Goal: Task Accomplishment & Management: Manage account settings

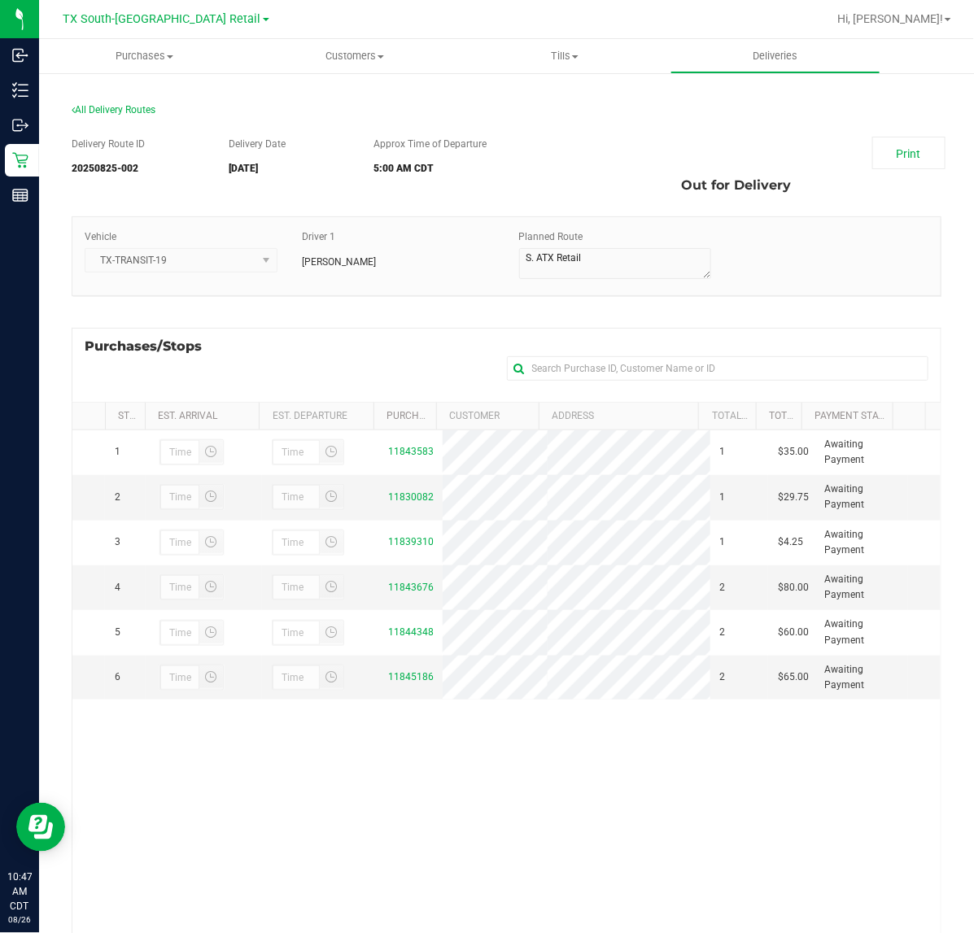
click at [460, 803] on div "1 11843583 1 $35.00 Awaiting Payment 2 11830082 1 $29.75 Awaiting Payment 3 1 4…" at bounding box center [506, 724] width 868 height 588
click at [137, 14] on span "TX South-[GEOGRAPHIC_DATA] Retail" at bounding box center [162, 19] width 198 height 15
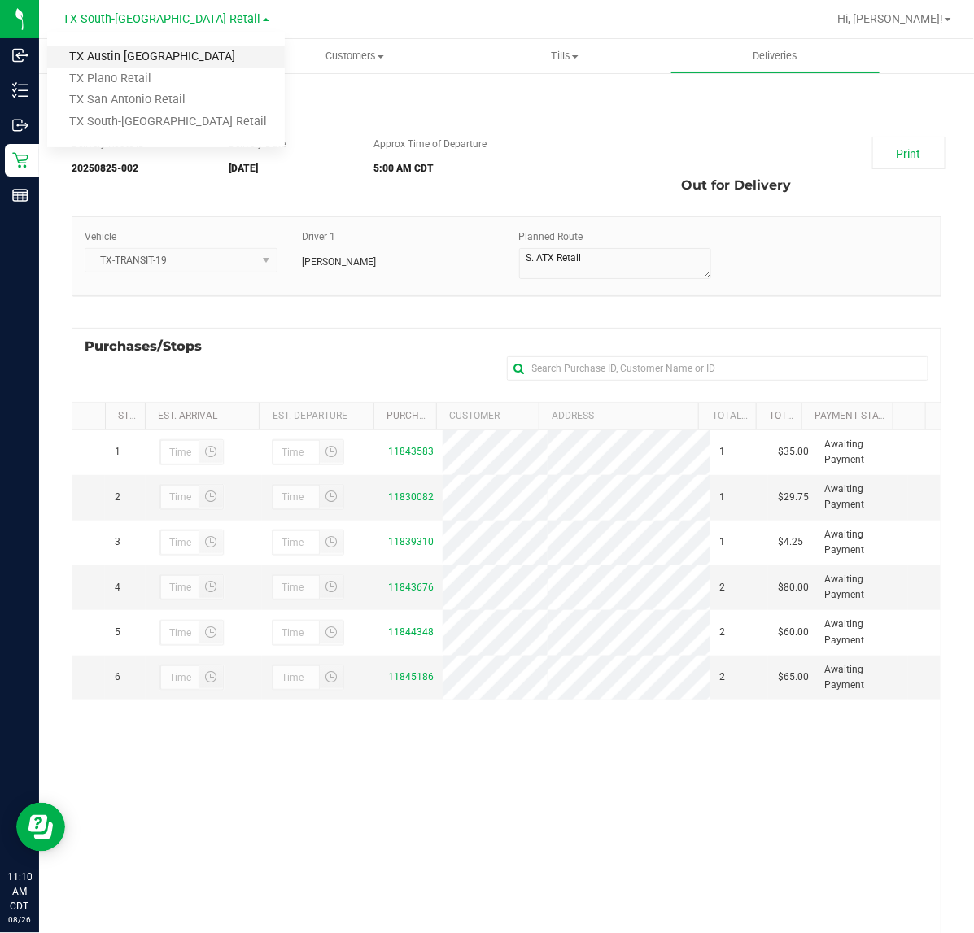
click at [136, 66] on link "TX Austin [GEOGRAPHIC_DATA]" at bounding box center [166, 57] width 238 height 22
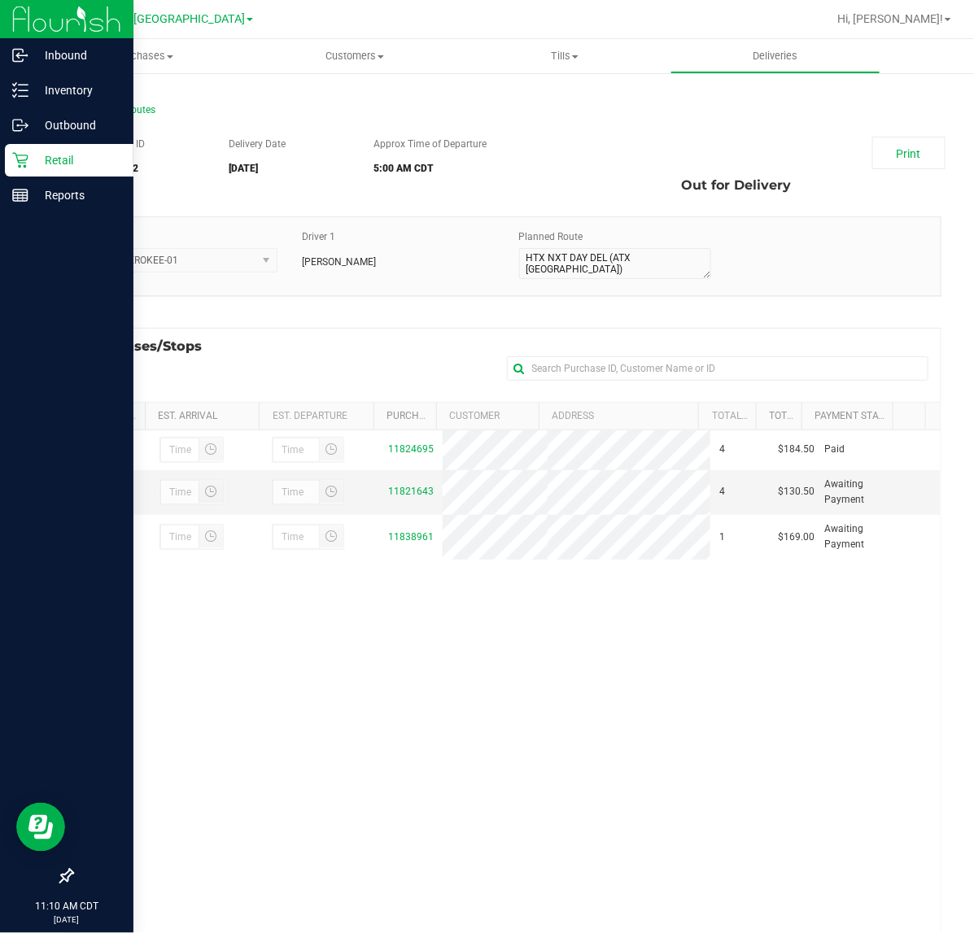
click at [26, 168] on div "Retail" at bounding box center [69, 160] width 129 height 33
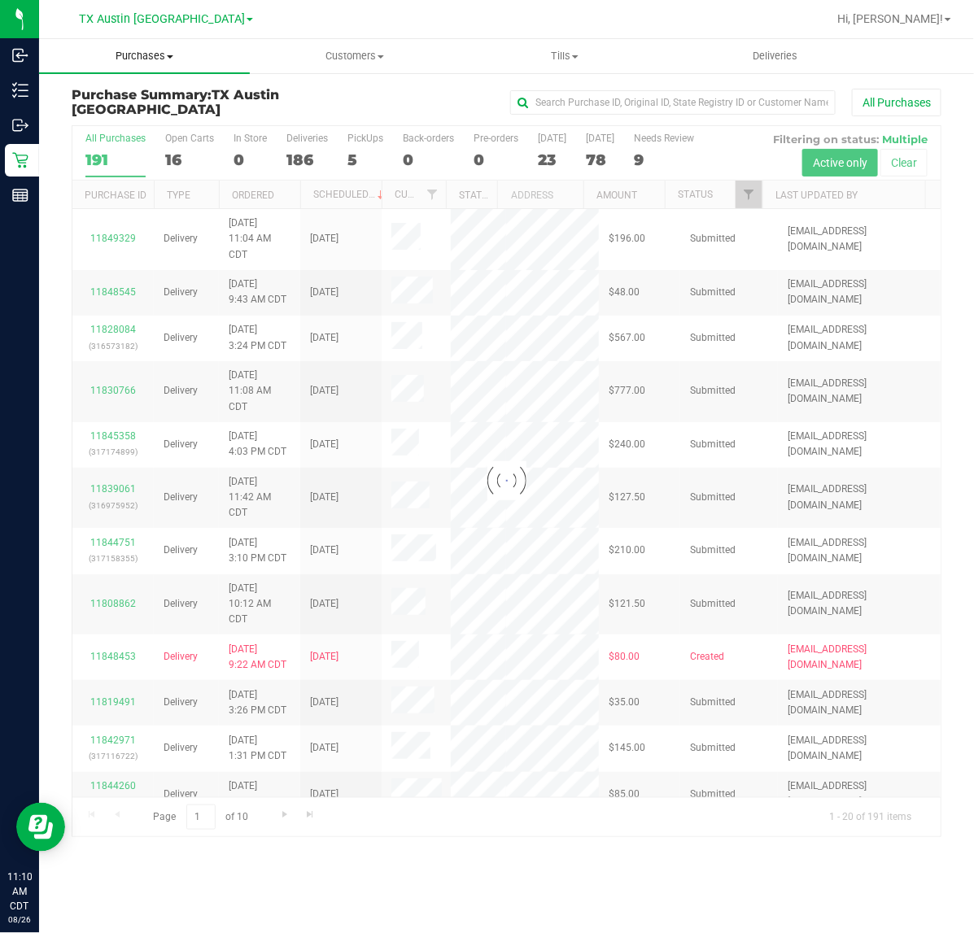
click at [143, 59] on span "Purchases" at bounding box center [144, 56] width 211 height 15
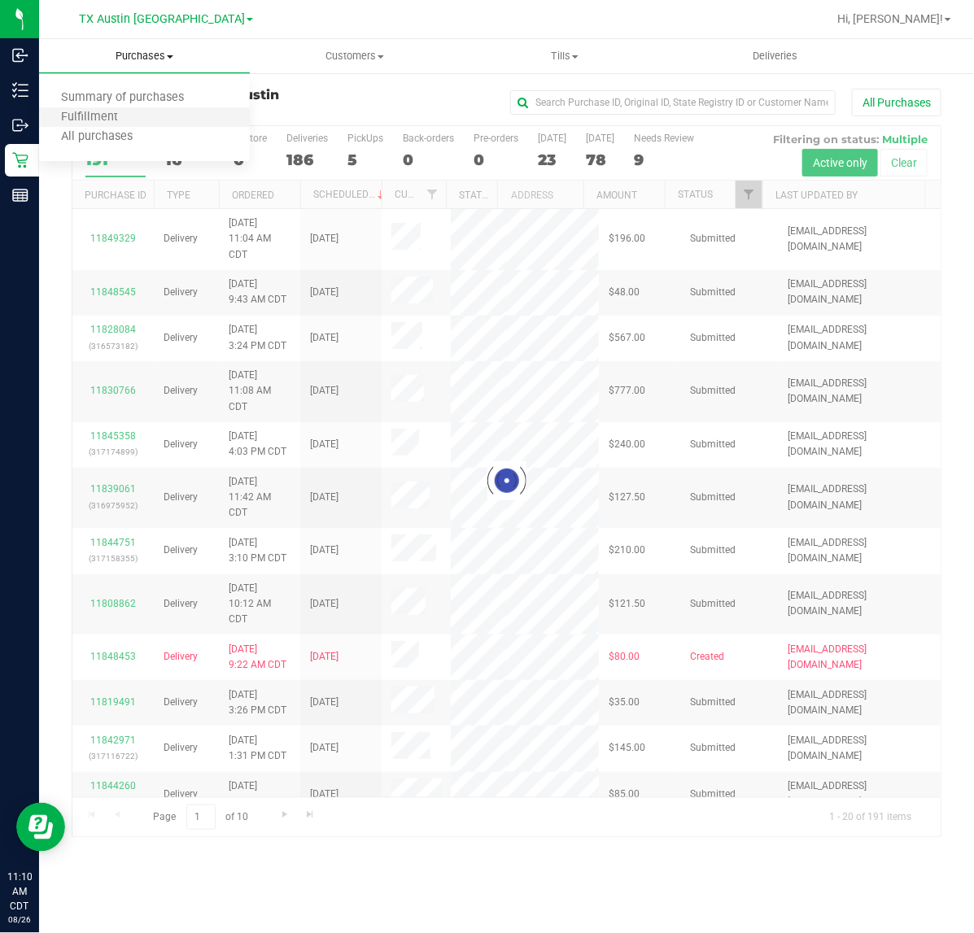
click at [144, 112] on li "Fulfillment" at bounding box center [144, 118] width 211 height 20
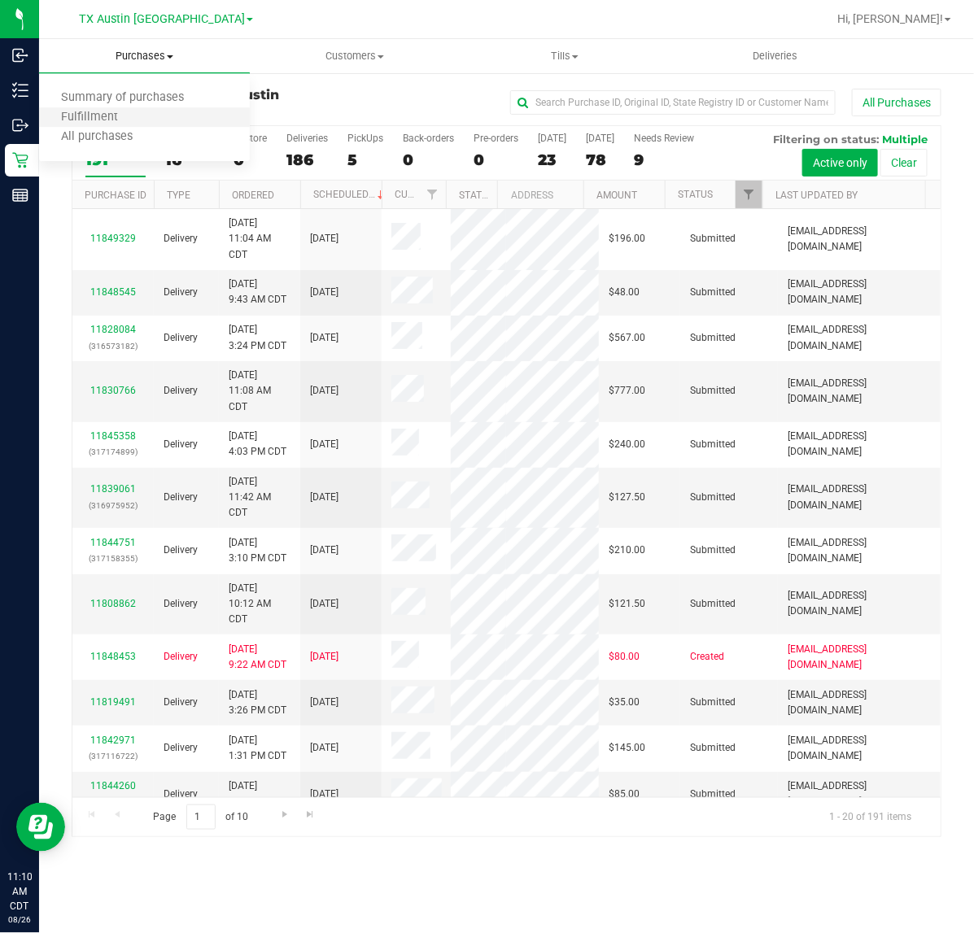
click at [144, 112] on li "Fulfillment" at bounding box center [144, 118] width 211 height 20
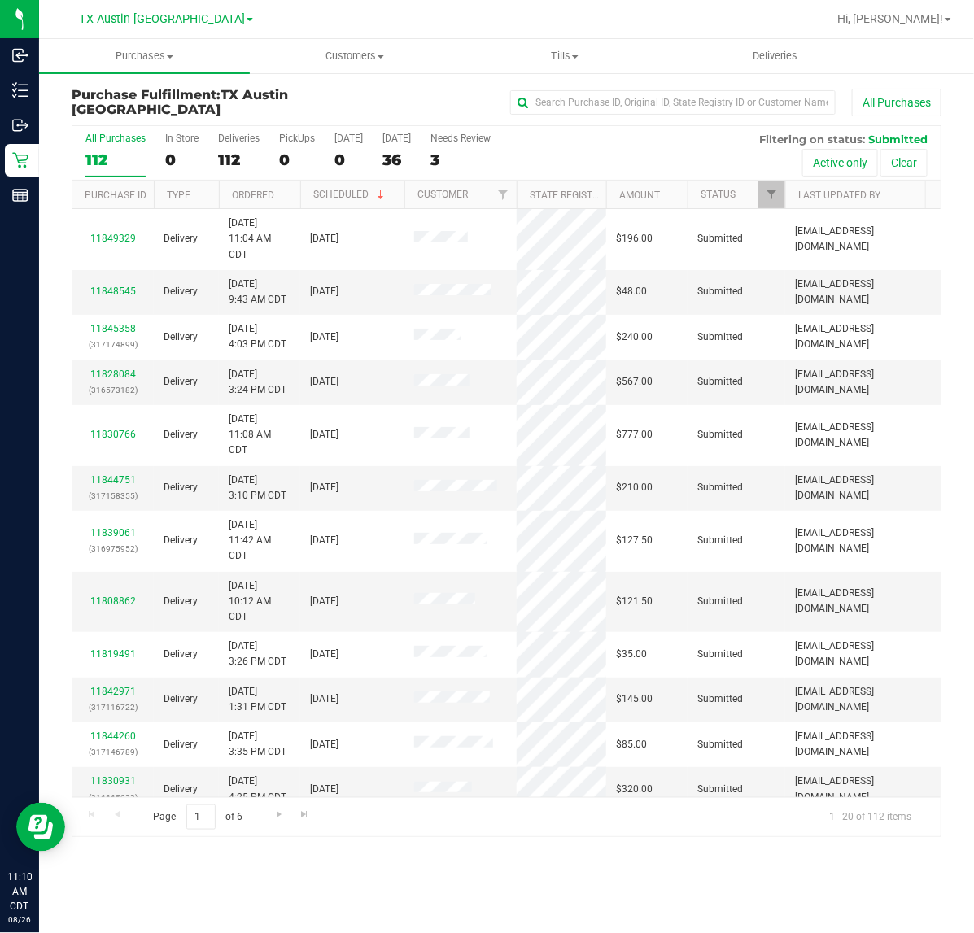
drag, startPoint x: 376, startPoint y: 183, endPoint x: 404, endPoint y: 193, distance: 29.3
click at [404, 193] on div "Purchase ID Type Ordered Scheduled Customer State Registry ID Address Amount St…" at bounding box center [498, 195] width 853 height 28
click at [385, 198] on span at bounding box center [380, 195] width 13 height 13
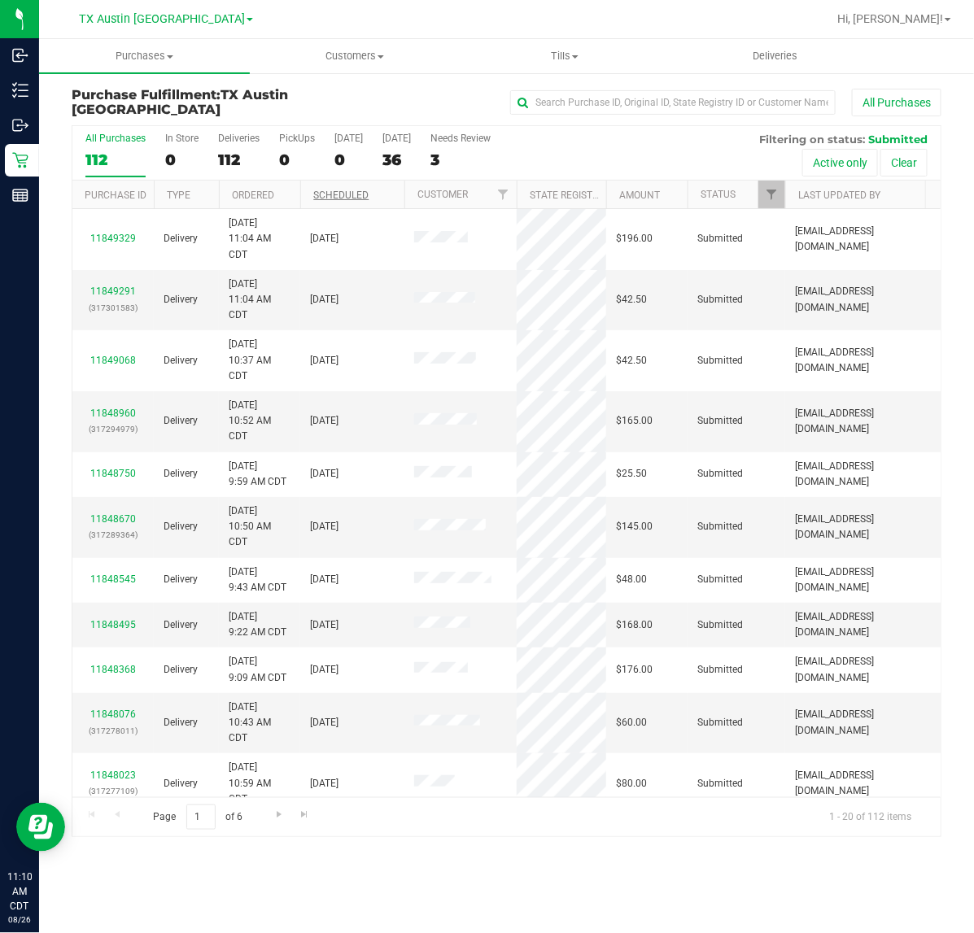
click at [385, 198] on th "Scheduled" at bounding box center [352, 195] width 104 height 28
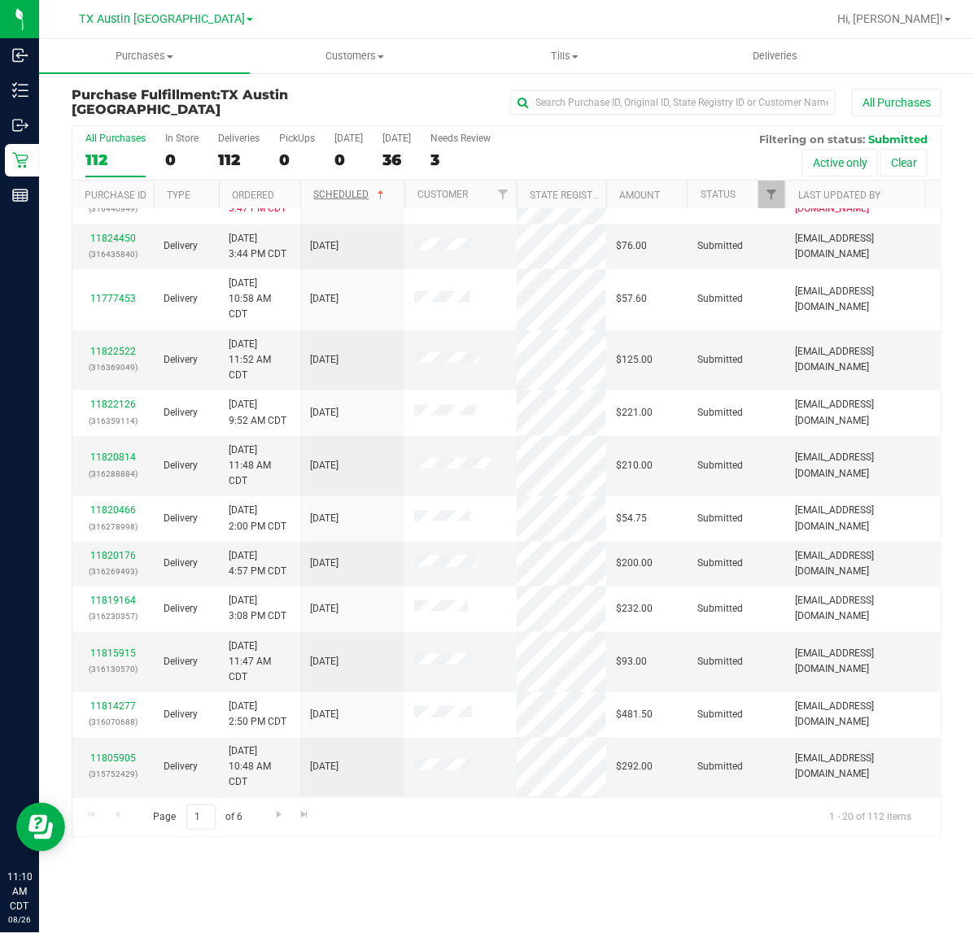
scroll to position [472, 0]
click at [282, 814] on span "Go to the next page" at bounding box center [279, 814] width 13 height 13
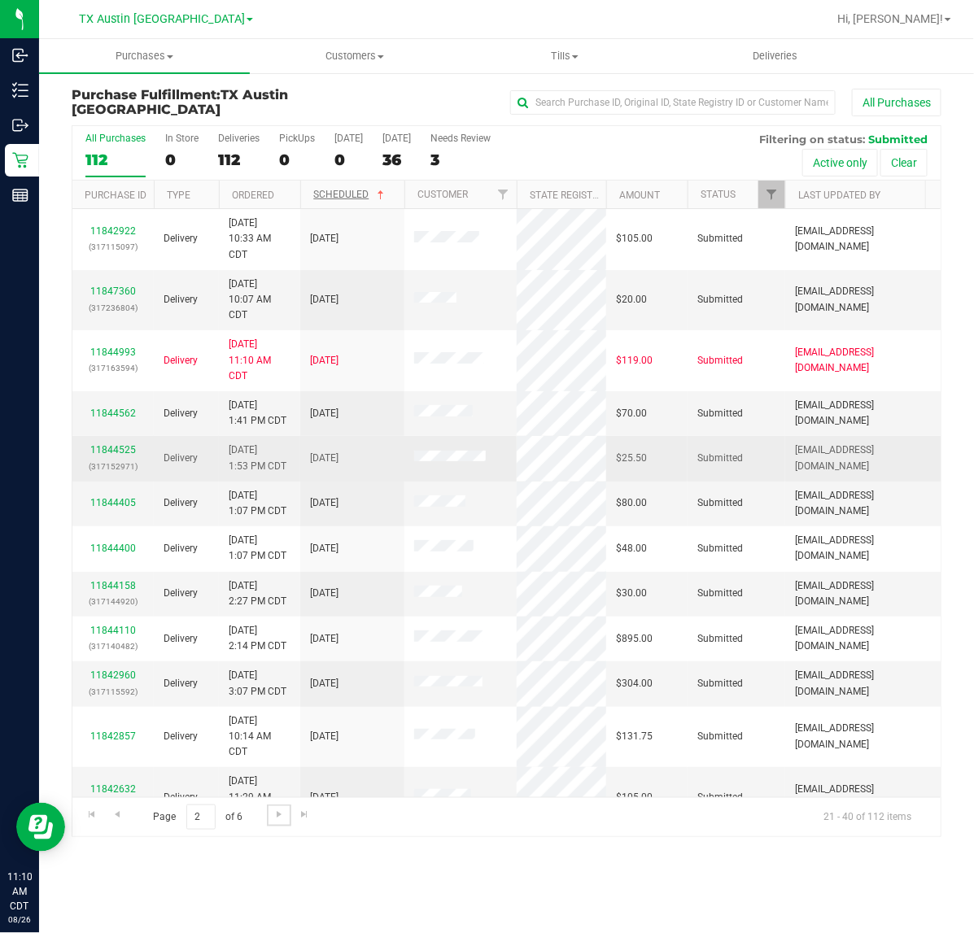
scroll to position [456, 0]
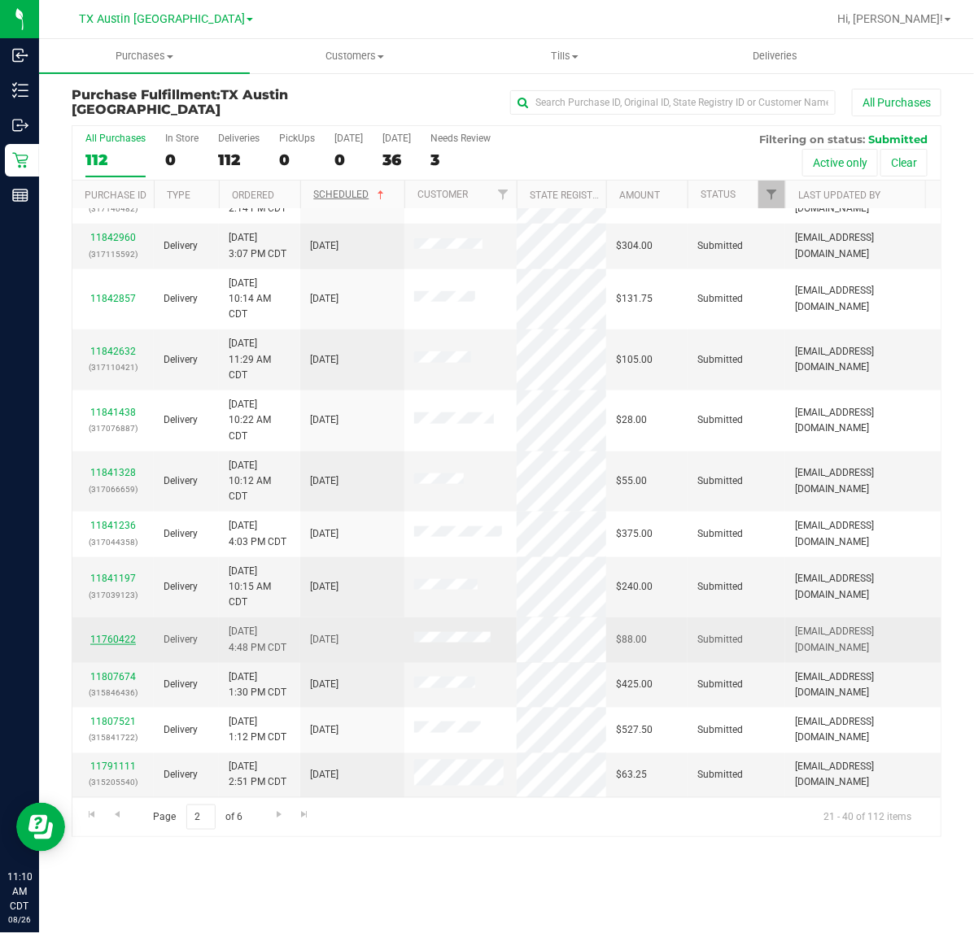
click at [107, 634] on link "11760422" at bounding box center [113, 639] width 46 height 11
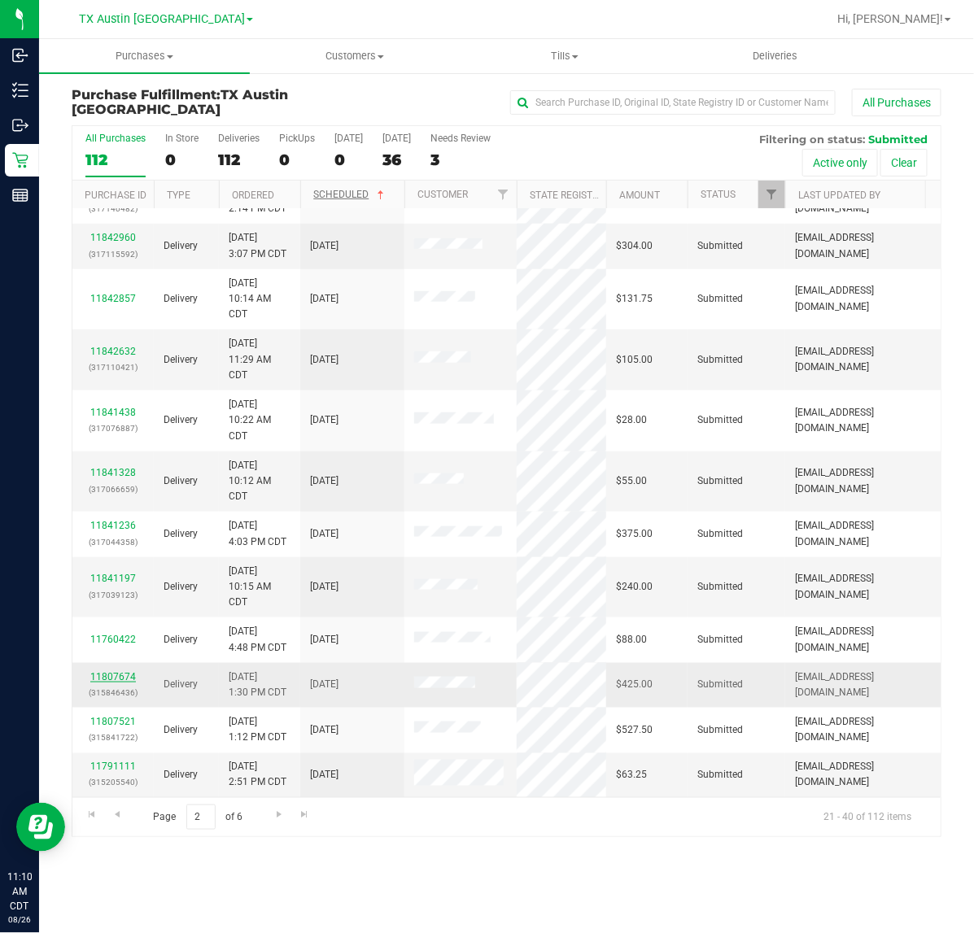
click at [100, 671] on link "11807674" at bounding box center [113, 676] width 46 height 11
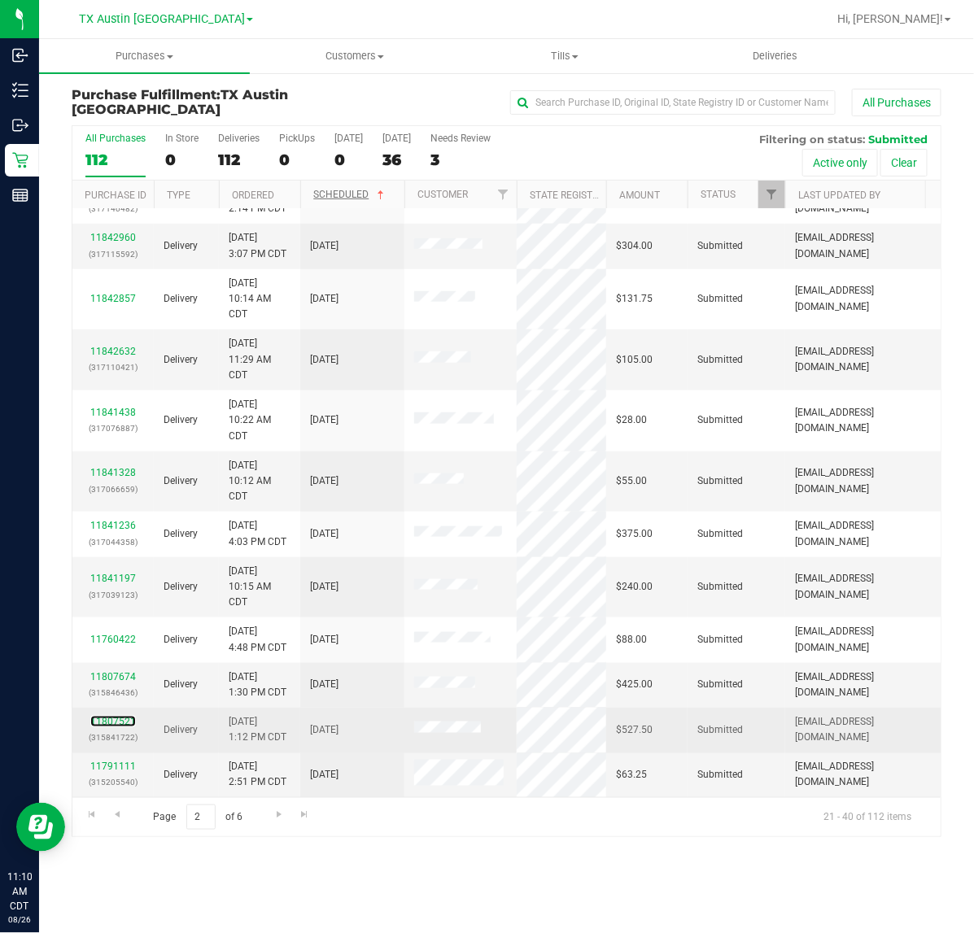
click at [91, 716] on link "11807521" at bounding box center [113, 721] width 46 height 11
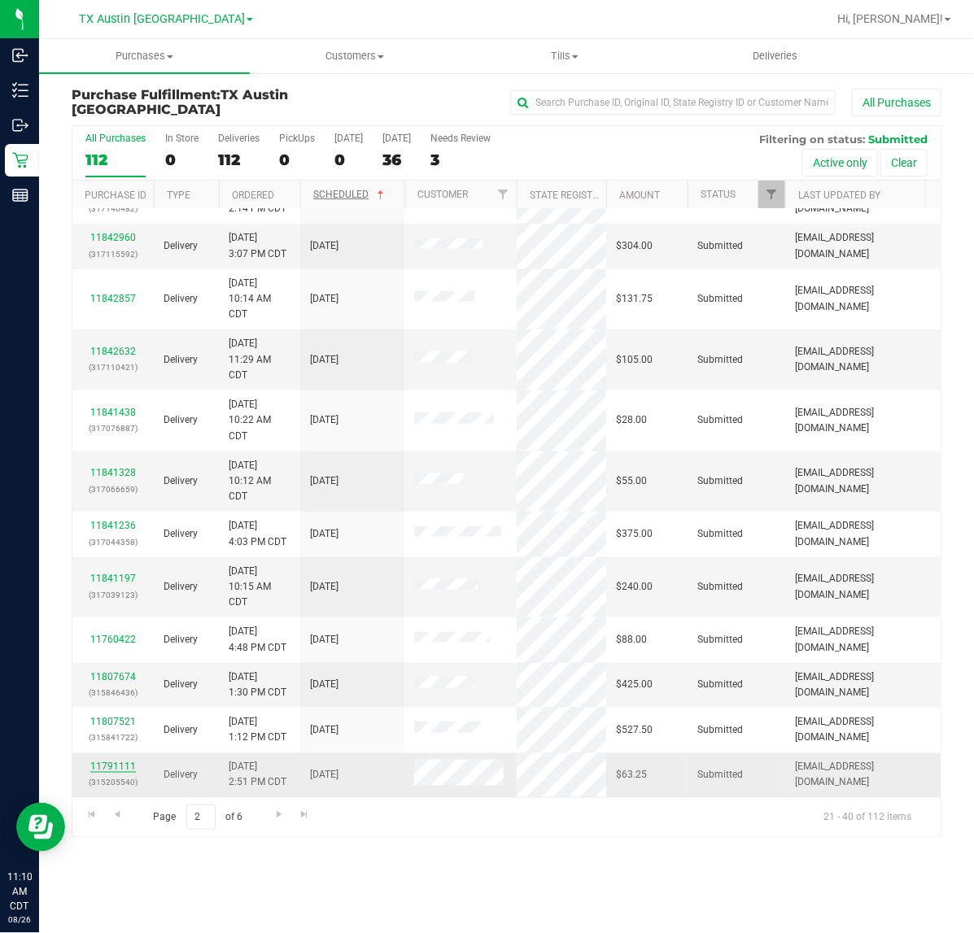
click at [116, 761] on link "11791111" at bounding box center [113, 766] width 46 height 11
click at [277, 814] on span "Go to the next page" at bounding box center [279, 814] width 13 height 13
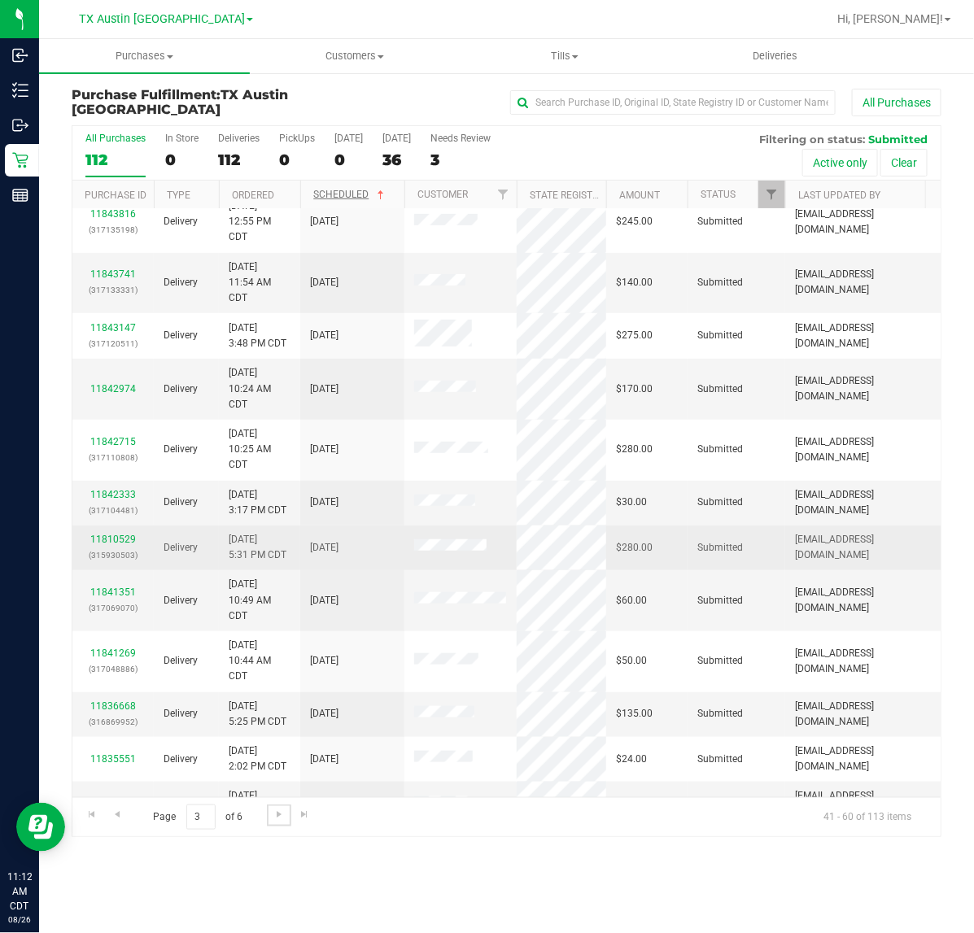
scroll to position [0, 0]
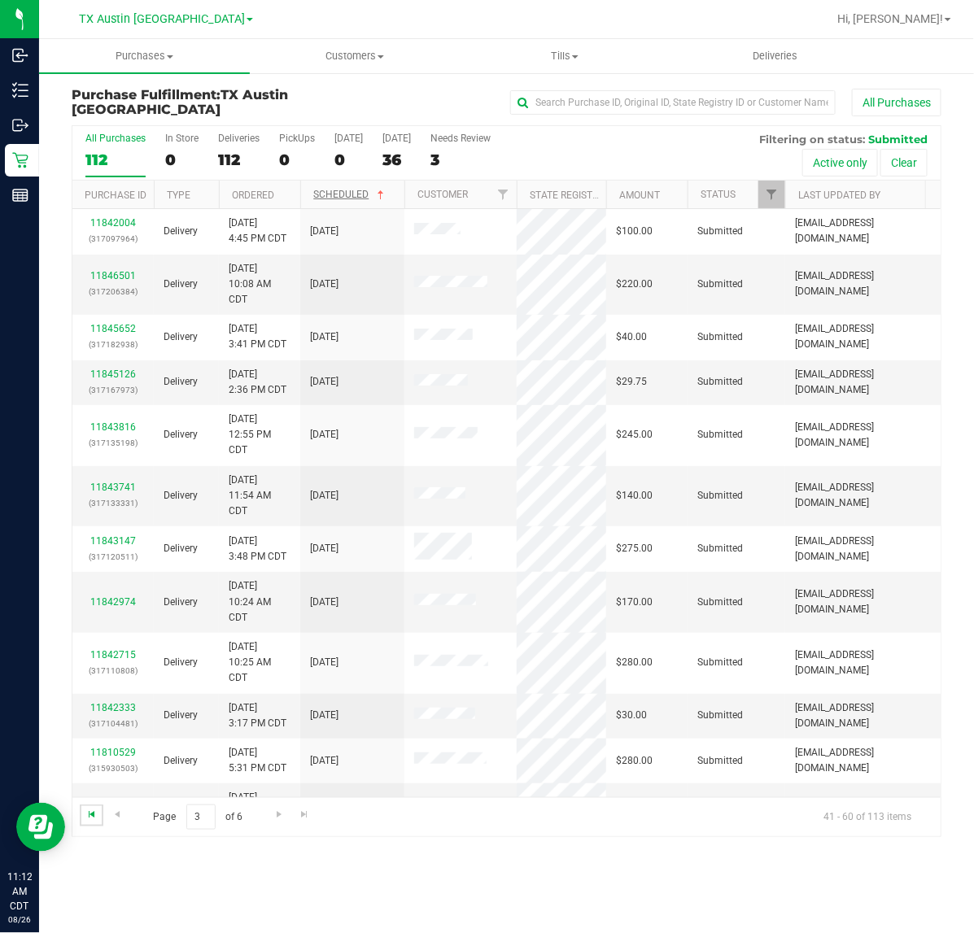
click at [94, 814] on span "Go to the first page" at bounding box center [91, 814] width 13 height 13
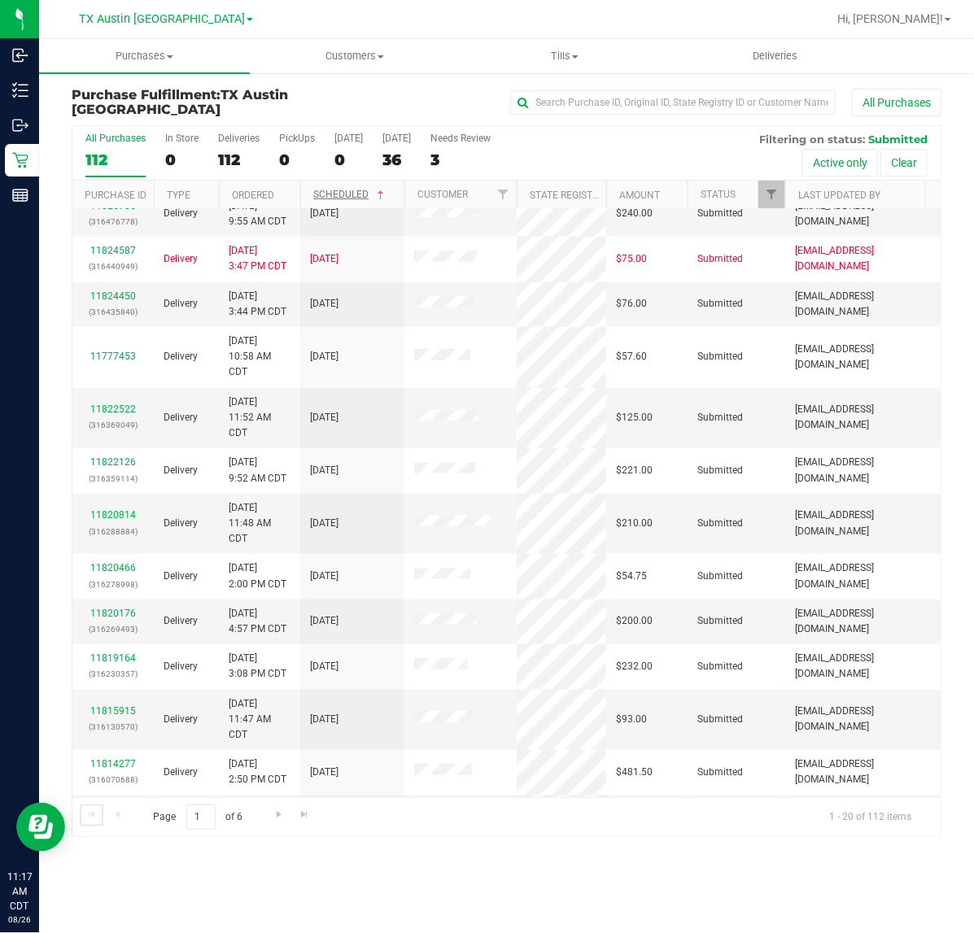
scroll to position [472, 0]
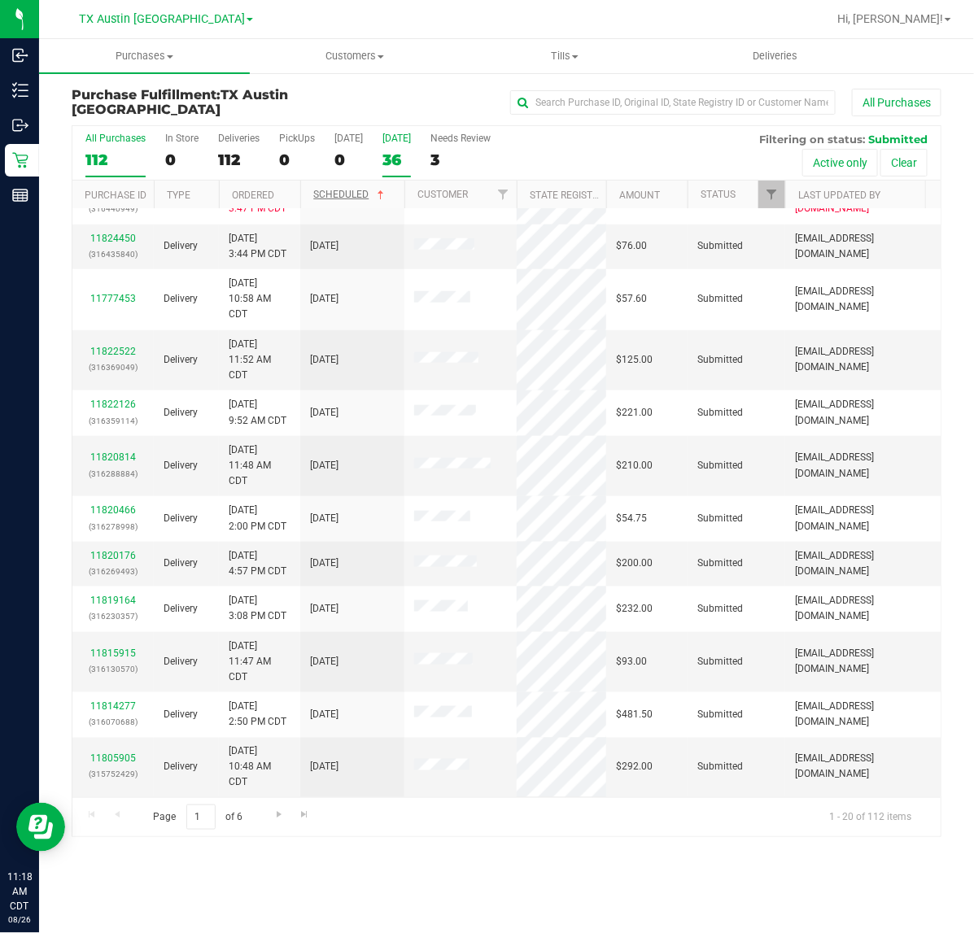
click at [389, 157] on div "36" at bounding box center [396, 159] width 28 height 19
click at [0, 0] on input "Tomorrow 36" at bounding box center [0, 0] width 0 height 0
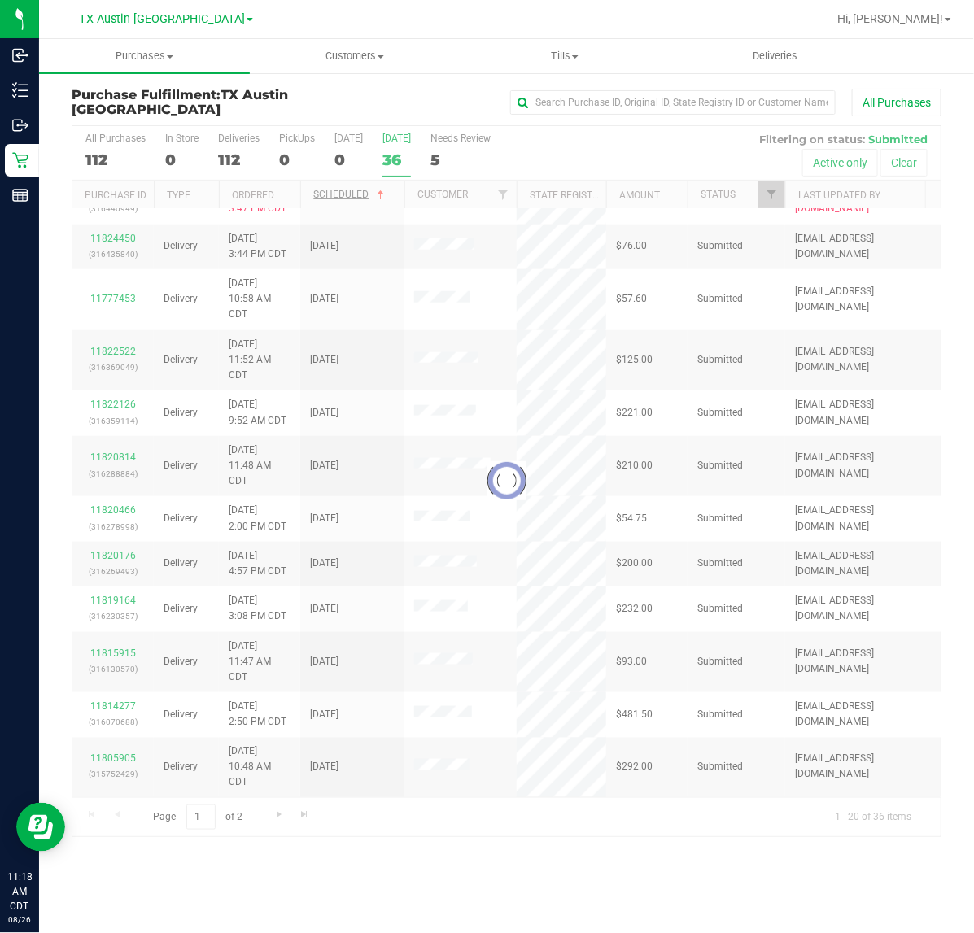
scroll to position [0, 0]
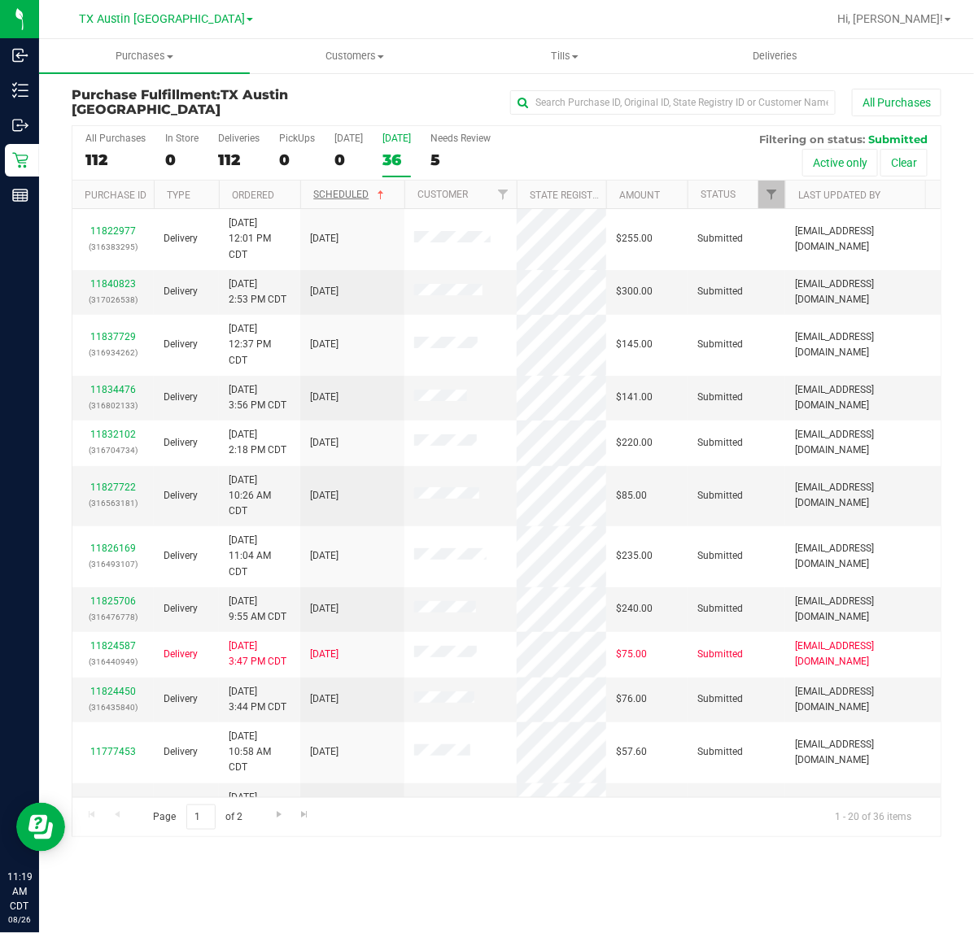
click at [618, 852] on div "Purchase Fulfillment: TX Austin DC All Purchases All Purchases 112 In Store 0 D…" at bounding box center [506, 463] width 935 height 782
click at [388, 160] on div "36" at bounding box center [396, 159] width 28 height 19
click at [0, 0] on input "Tomorrow 36" at bounding box center [0, 0] width 0 height 0
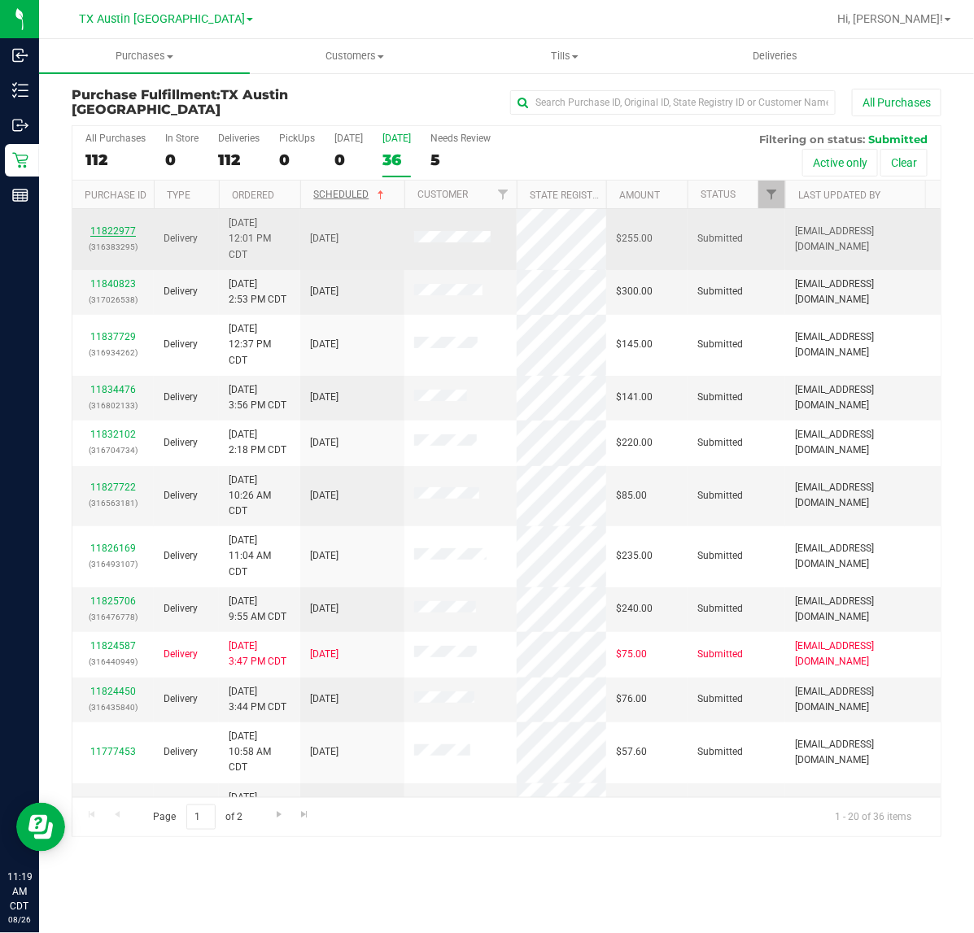
click at [126, 229] on link "11822977" at bounding box center [113, 230] width 46 height 11
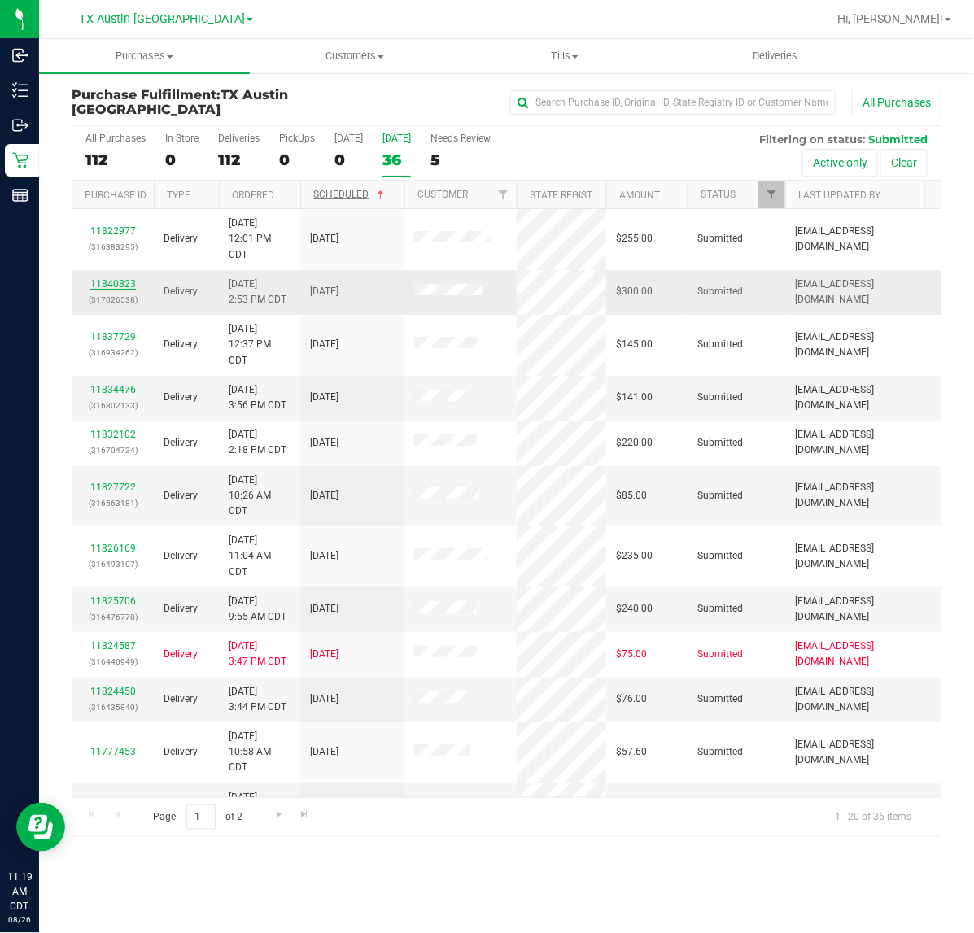
click at [127, 285] on link "11840823" at bounding box center [113, 283] width 46 height 11
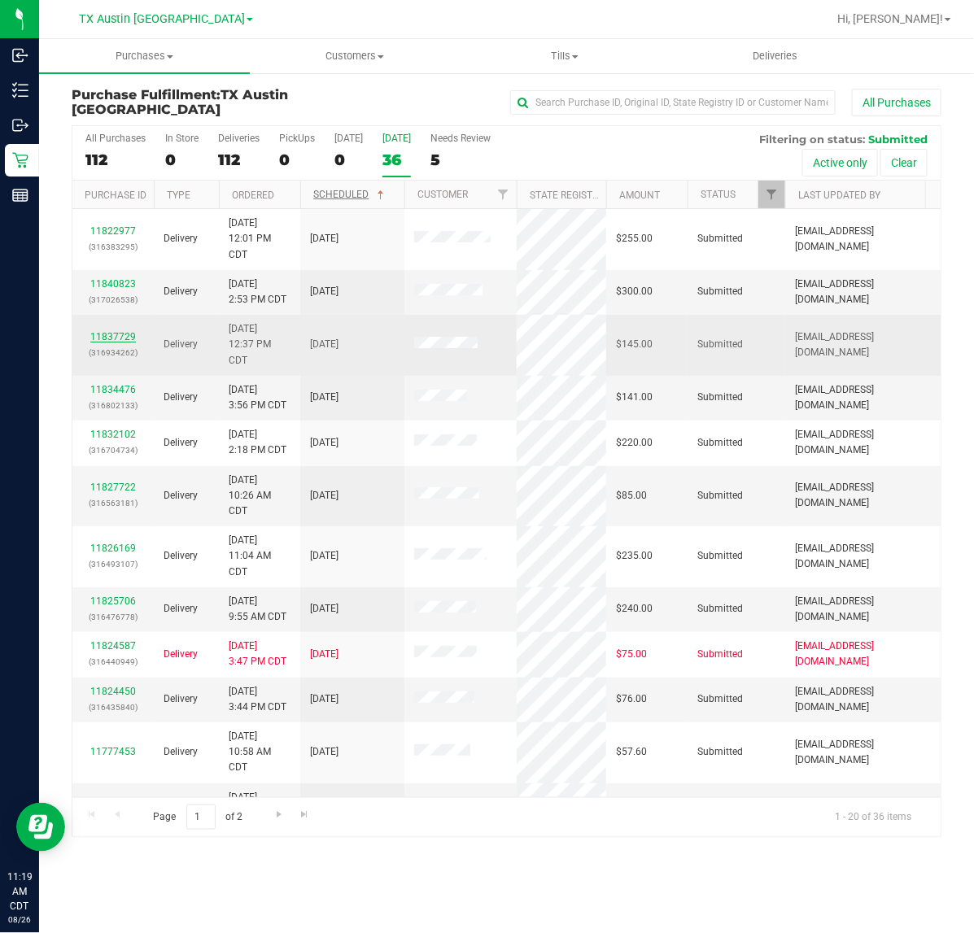
click at [127, 336] on link "11837729" at bounding box center [113, 336] width 46 height 11
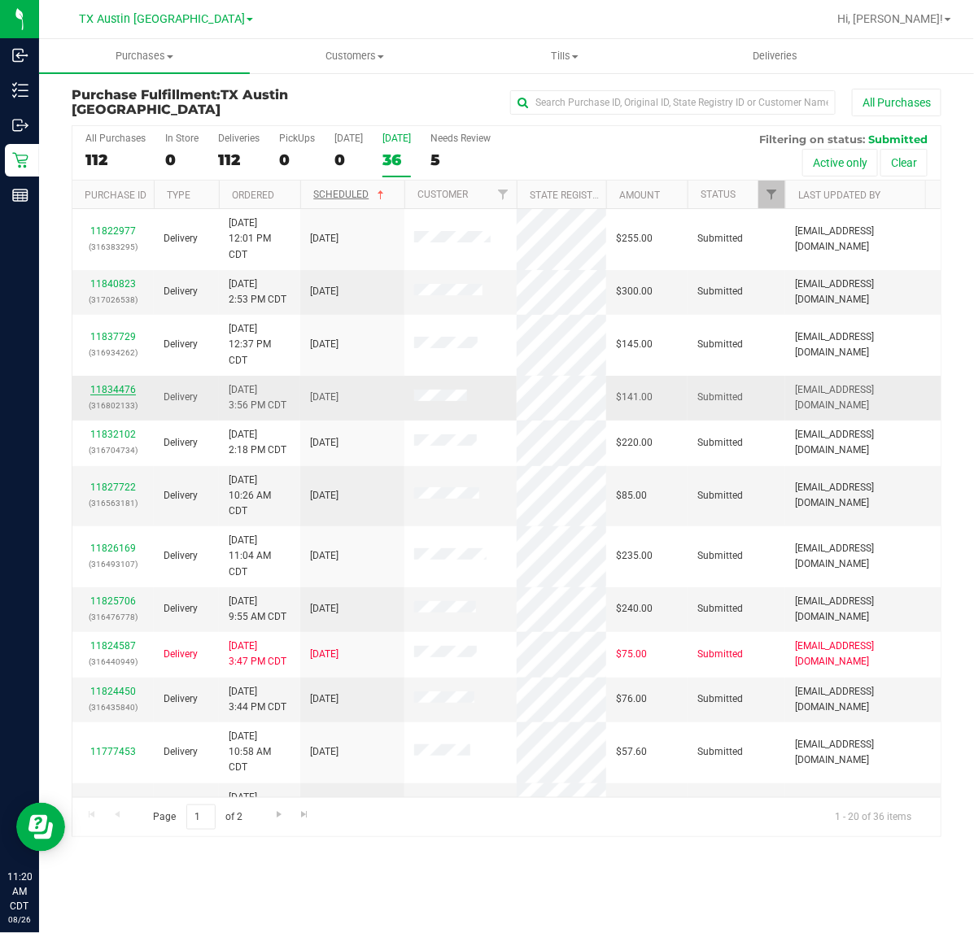
click at [122, 395] on link "11834476" at bounding box center [113, 389] width 46 height 11
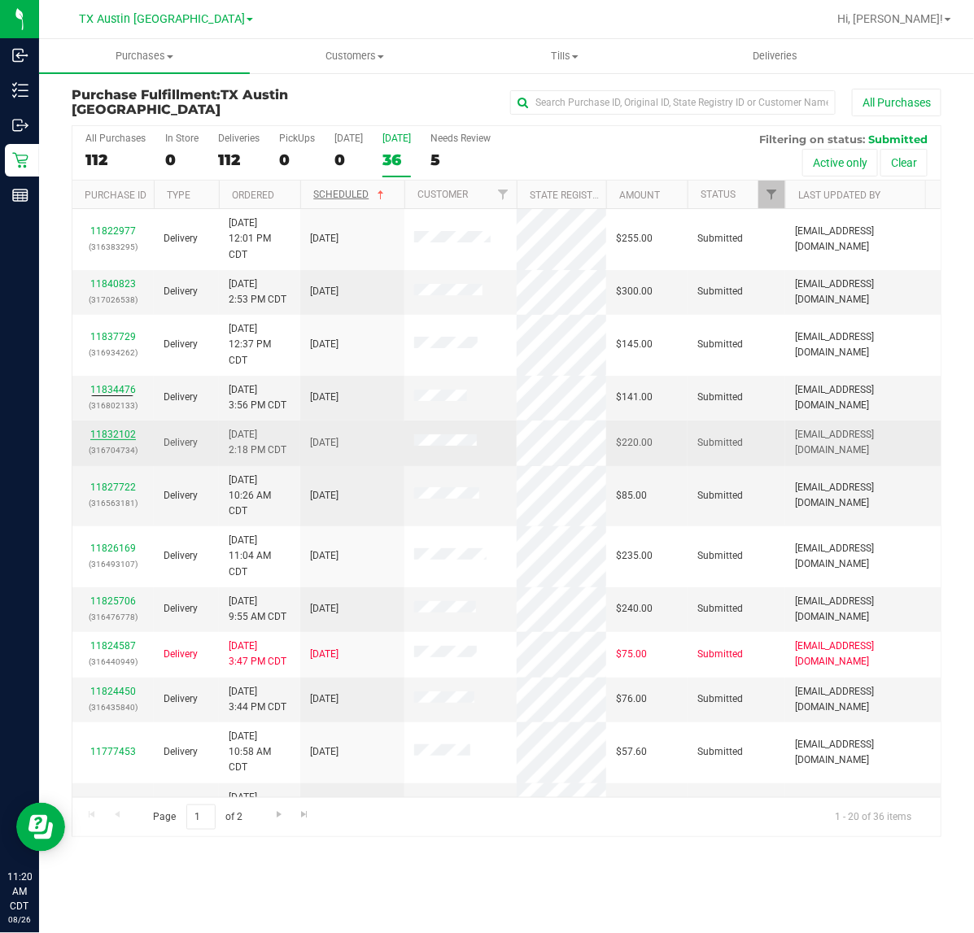
click at [116, 440] on link "11832102" at bounding box center [113, 434] width 46 height 11
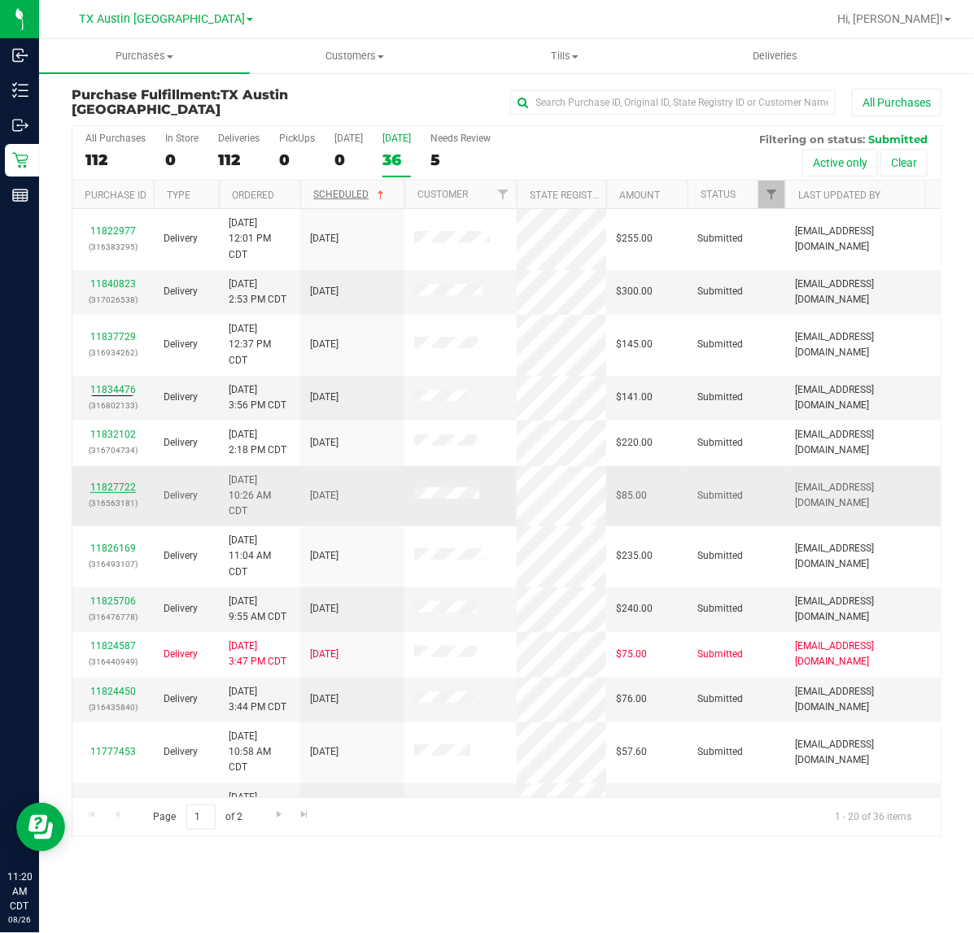
click at [120, 486] on link "11827722" at bounding box center [113, 487] width 46 height 11
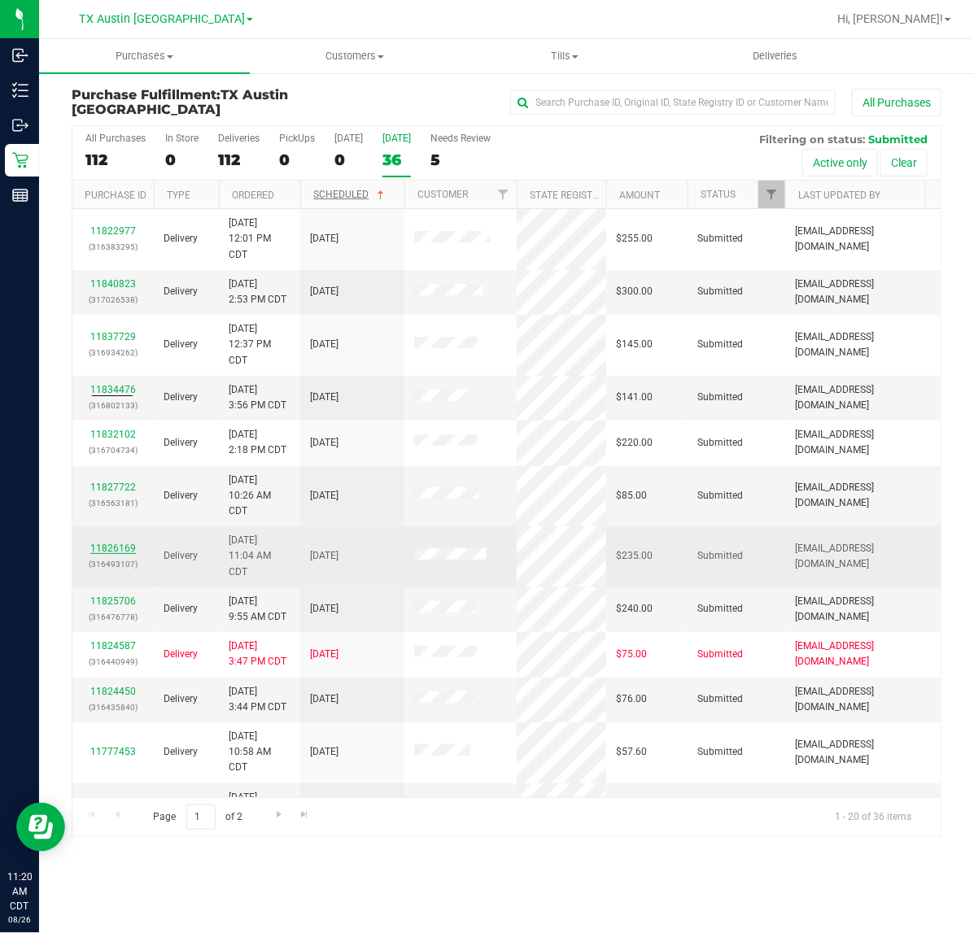
click at [126, 550] on link "11826169" at bounding box center [113, 548] width 46 height 11
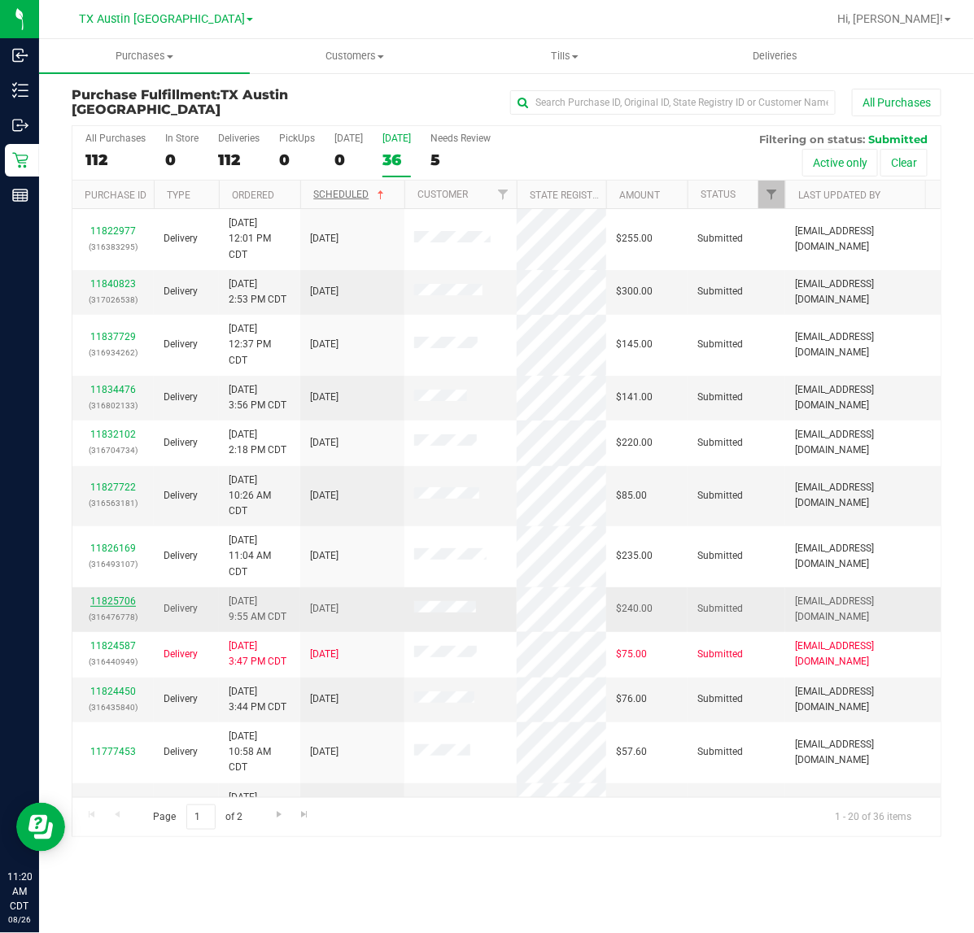
click at [116, 603] on link "11825706" at bounding box center [113, 600] width 46 height 11
click at [96, 692] on link "11824450" at bounding box center [113, 691] width 46 height 11
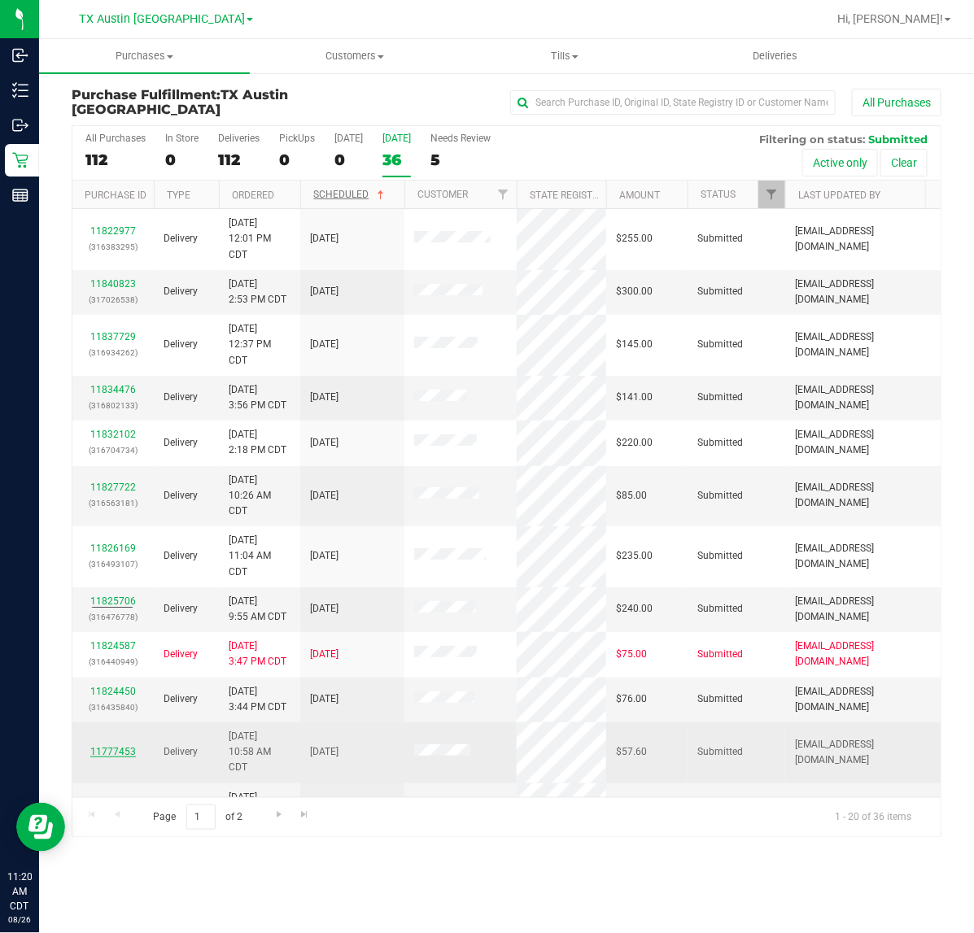
click at [129, 751] on link "11777453" at bounding box center [113, 751] width 46 height 11
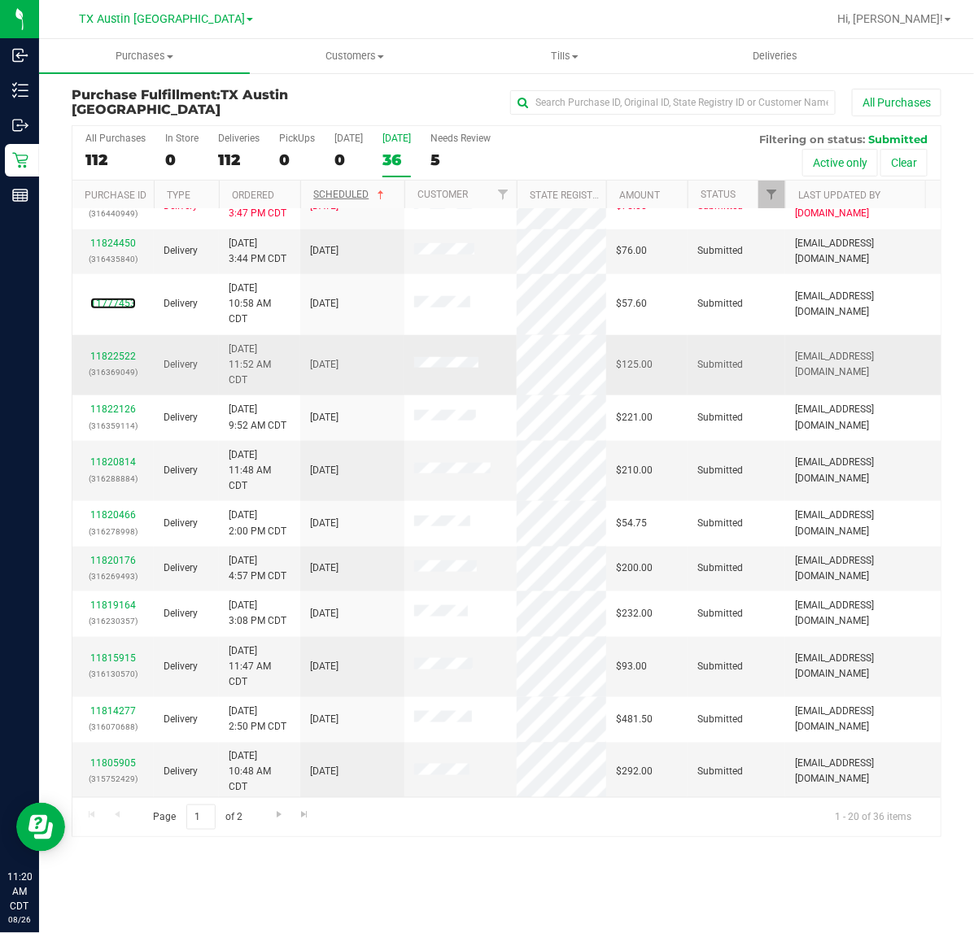
scroll to position [472, 0]
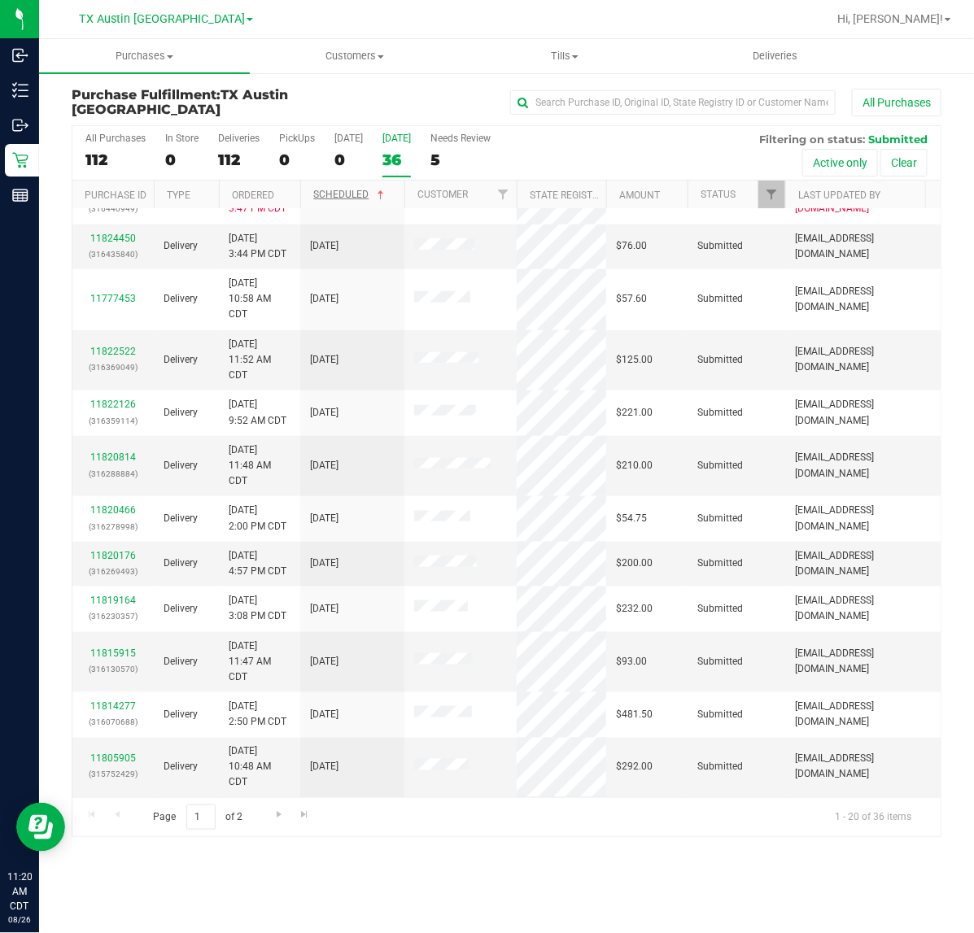
click at [482, 2] on nav "TX Austin DC TX Austin DC TX Plano Retail TX San Antonio Retail TX South-Austin…" at bounding box center [506, 19] width 935 height 39
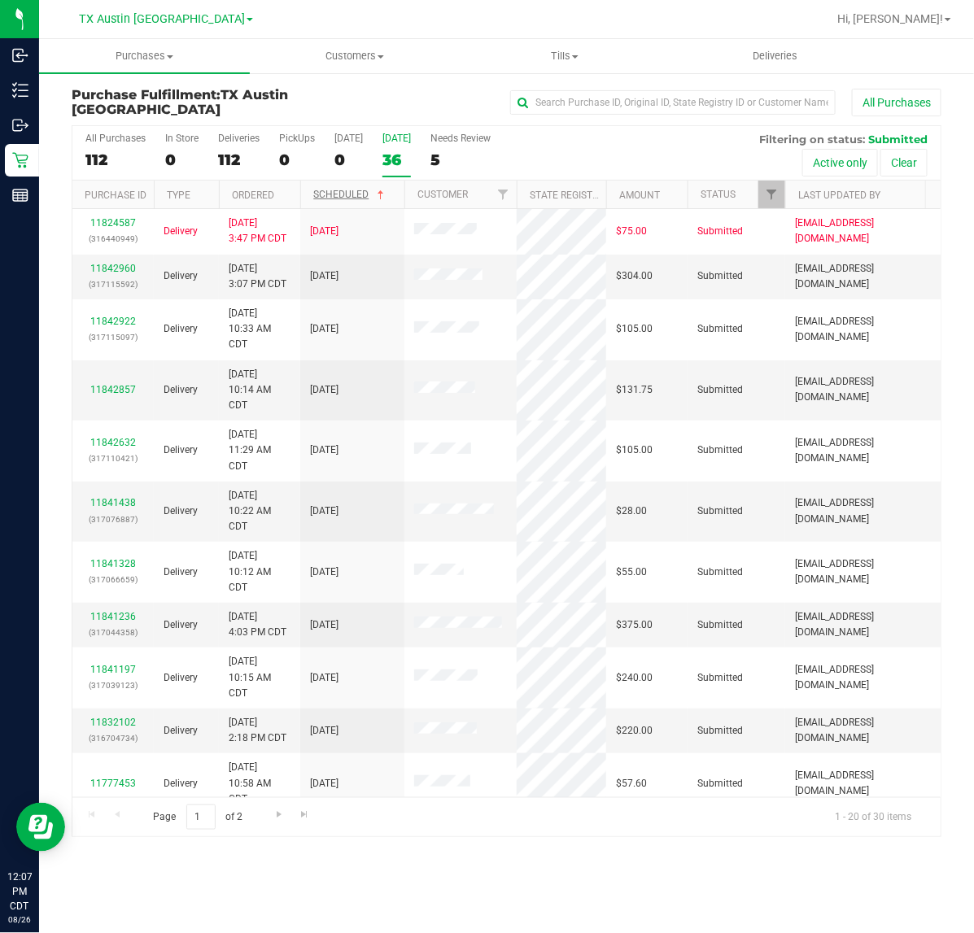
click at [389, 146] on label "Tomorrow 36" at bounding box center [396, 155] width 28 height 45
click at [0, 0] on input "Tomorrow 36" at bounding box center [0, 0] width 0 height 0
click at [98, 270] on link "11842960" at bounding box center [113, 268] width 46 height 11
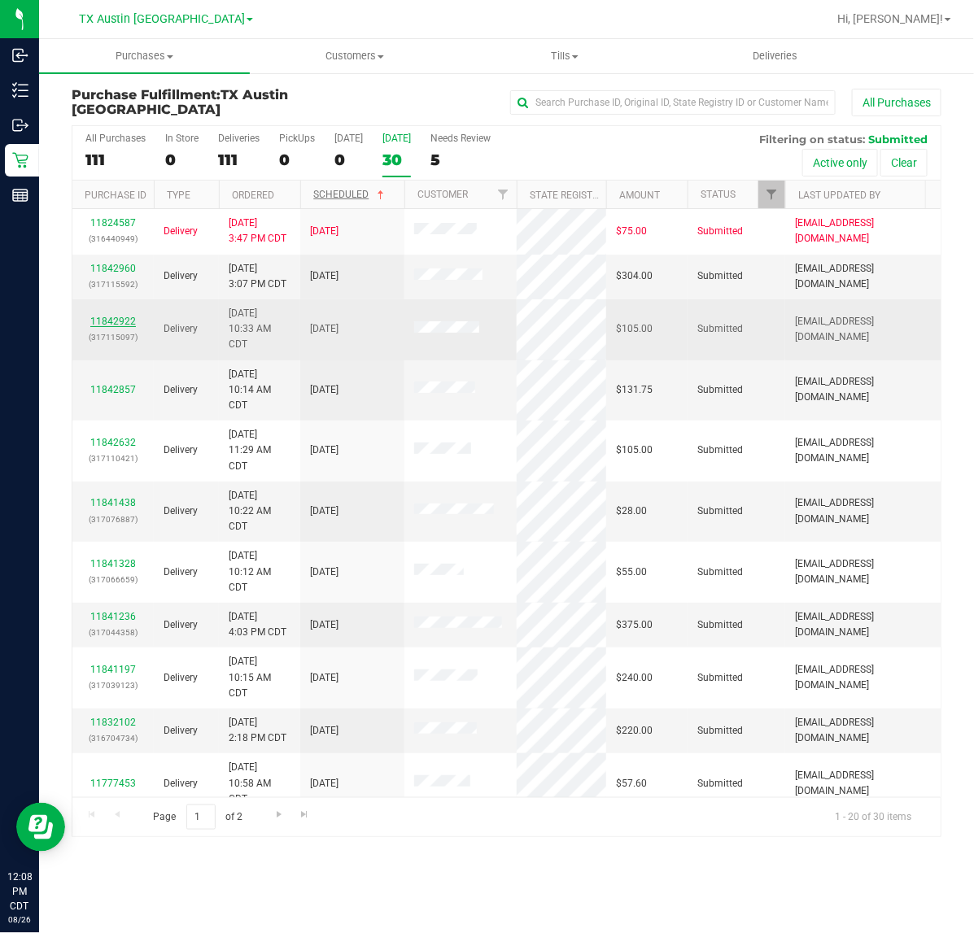
click at [104, 325] on link "11842922" at bounding box center [113, 321] width 46 height 11
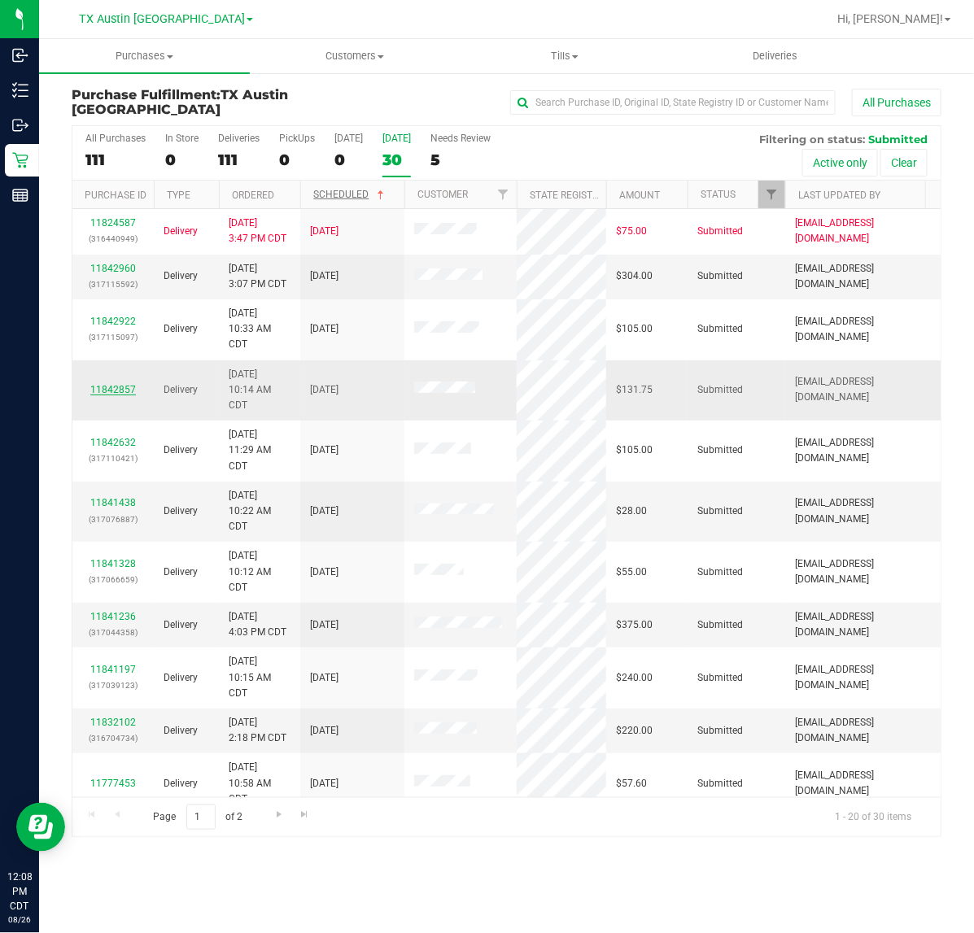
click at [112, 390] on link "11842857" at bounding box center [113, 389] width 46 height 11
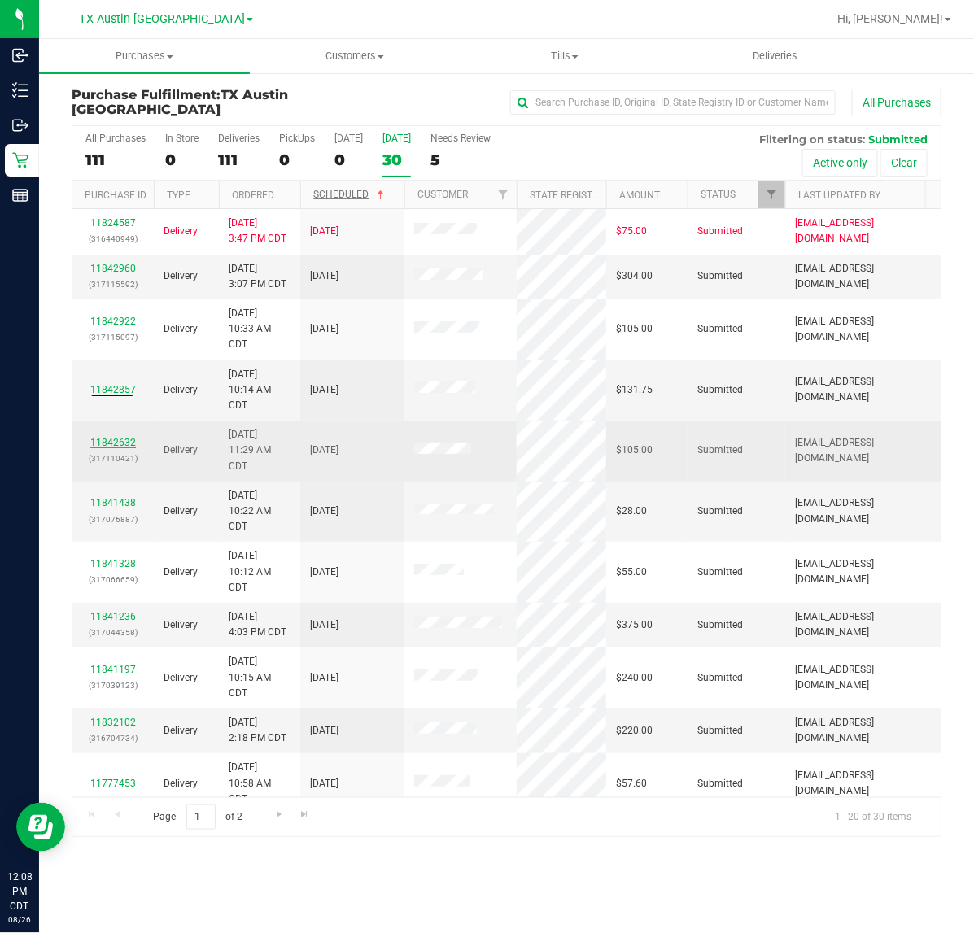
click at [118, 446] on link "11842632" at bounding box center [113, 442] width 46 height 11
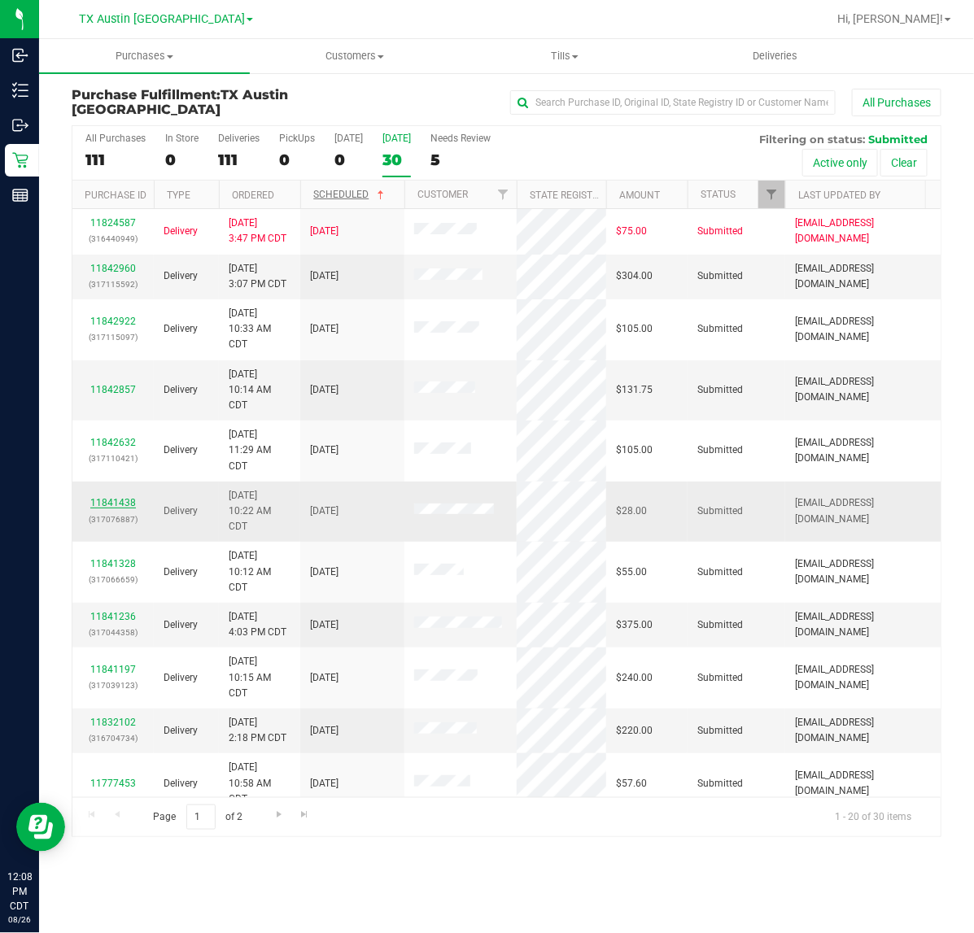
click at [120, 505] on link "11841438" at bounding box center [113, 502] width 46 height 11
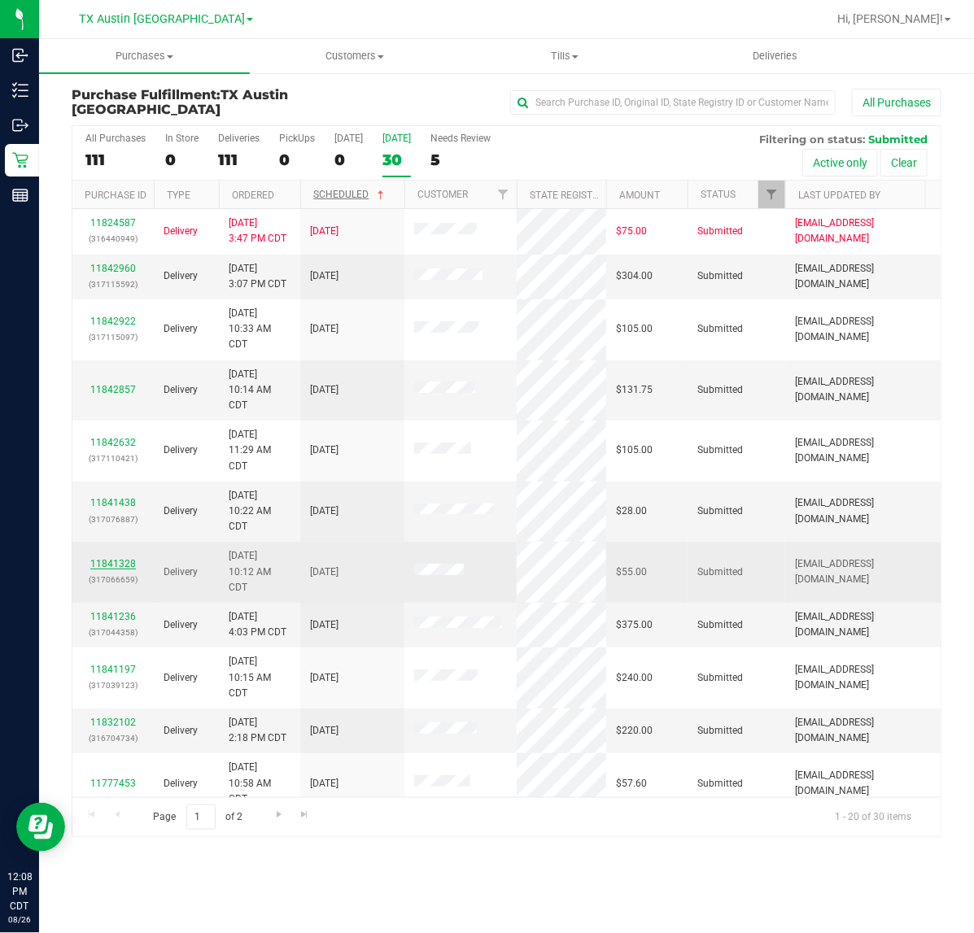
click at [112, 565] on link "11841328" at bounding box center [113, 563] width 46 height 11
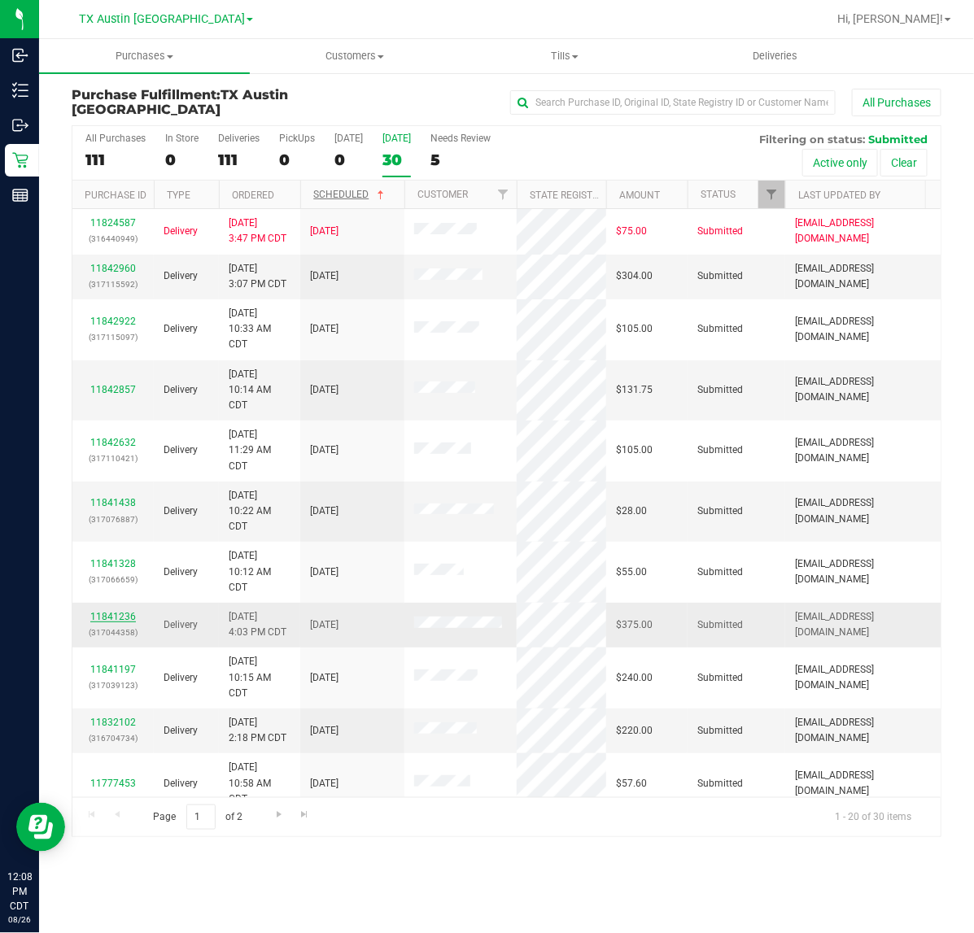
click at [108, 622] on link "11841236" at bounding box center [113, 616] width 46 height 11
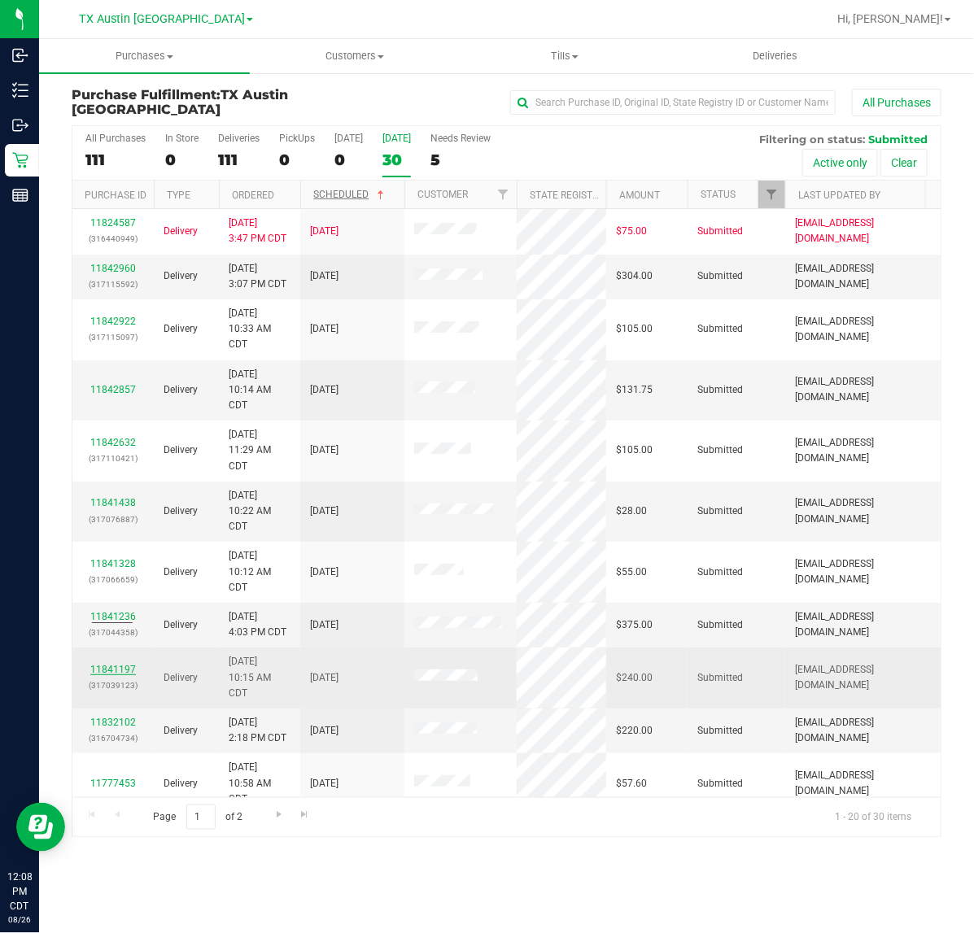
click at [106, 674] on link "11841197" at bounding box center [113, 669] width 46 height 11
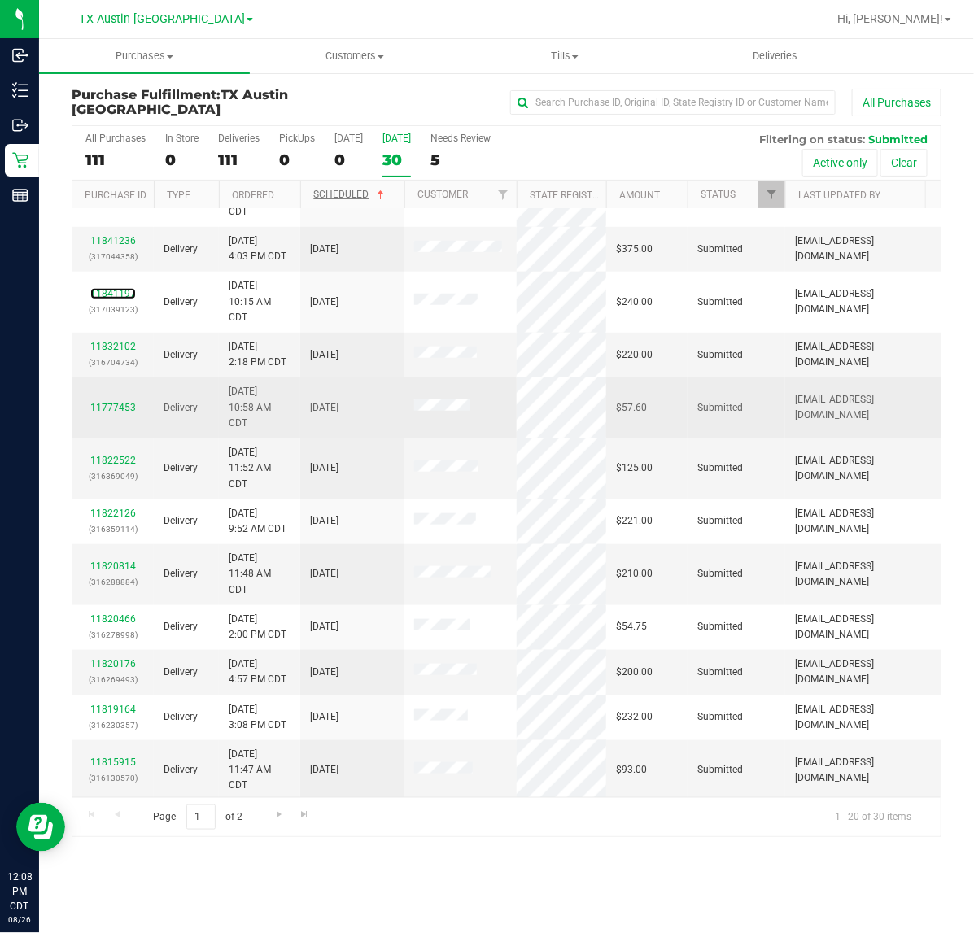
scroll to position [407, 0]
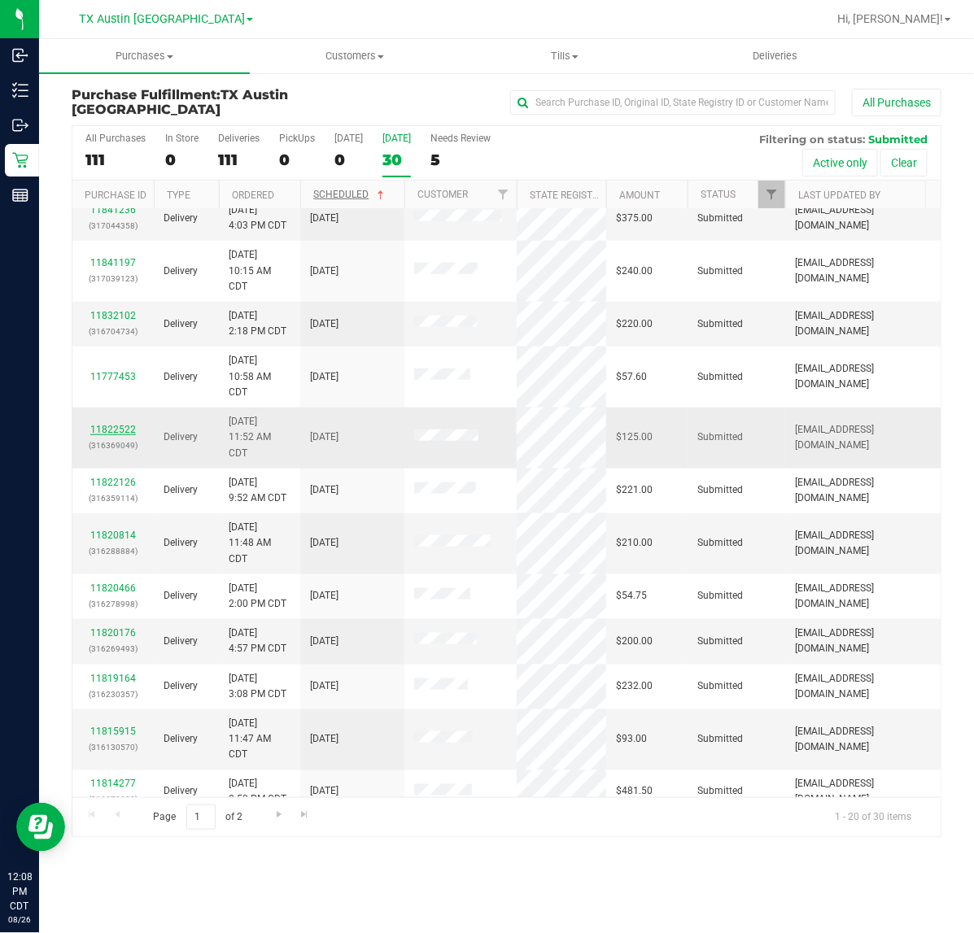
click at [108, 437] on div "11822522 (316369049)" at bounding box center [113, 437] width 62 height 31
click at [110, 435] on link "11822522" at bounding box center [113, 429] width 46 height 11
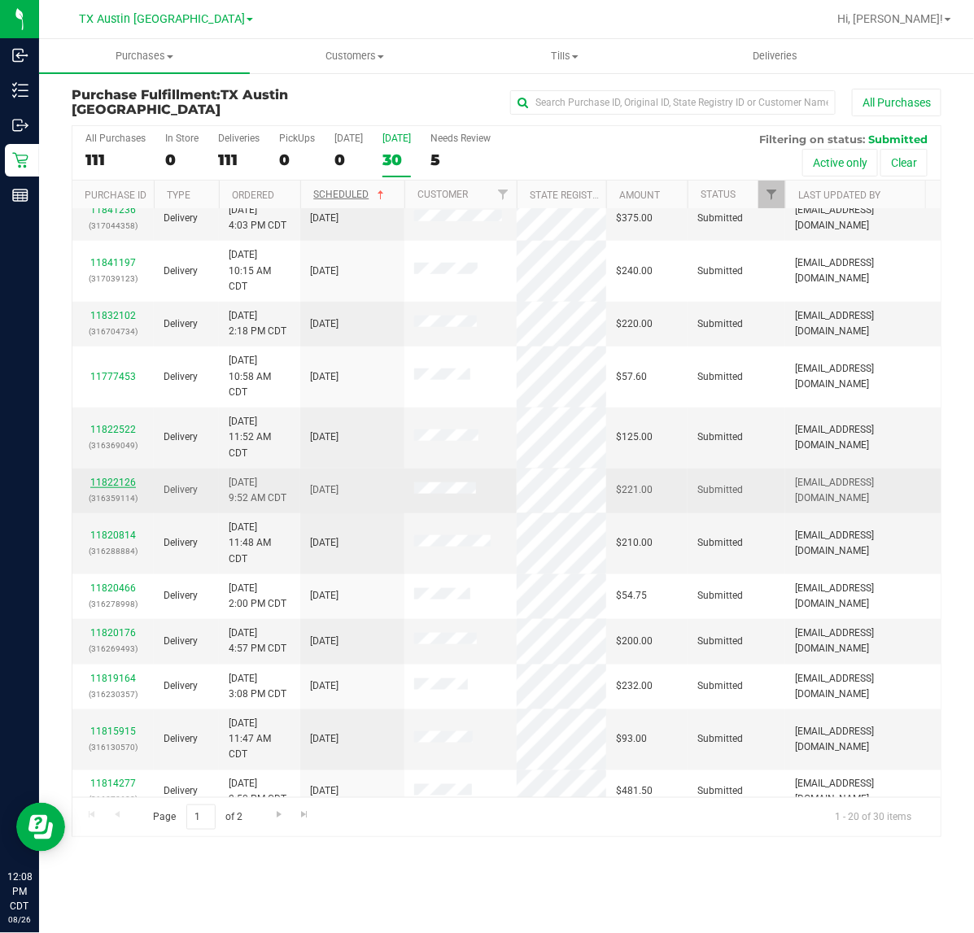
click at [102, 486] on link "11822126" at bounding box center [113, 482] width 46 height 11
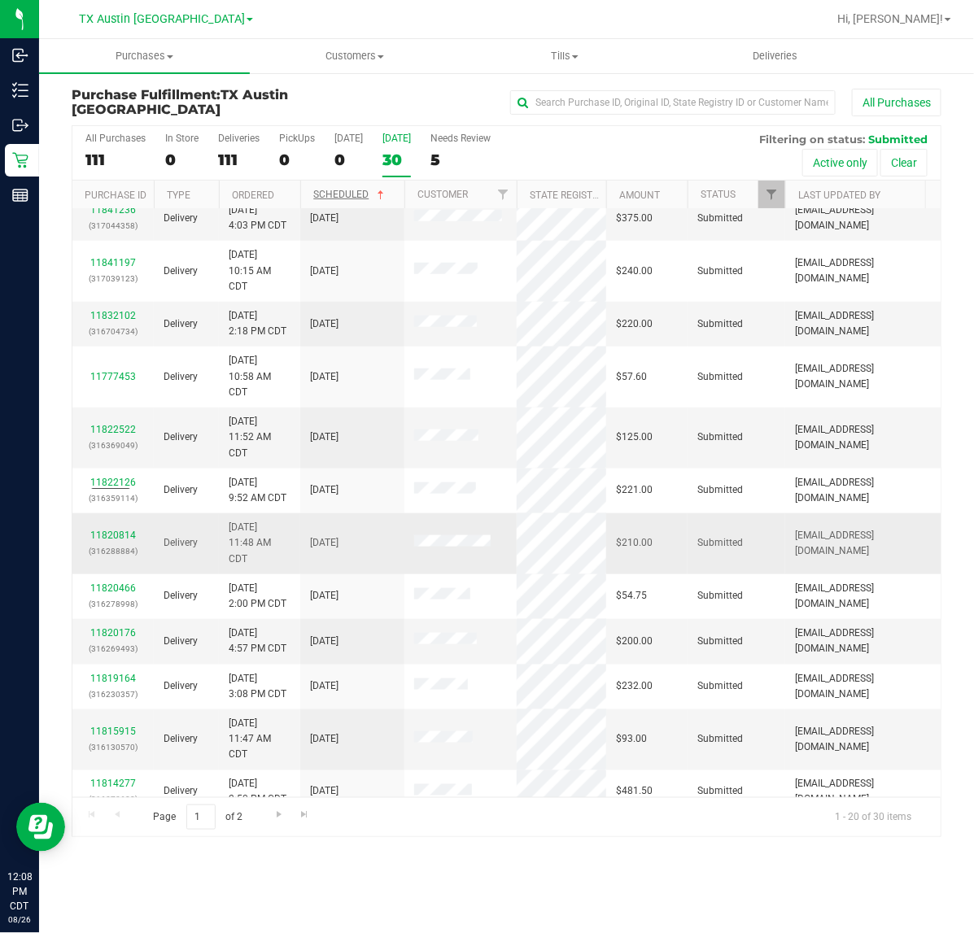
click at [107, 545] on div "11820814 (316288884)" at bounding box center [113, 543] width 62 height 31
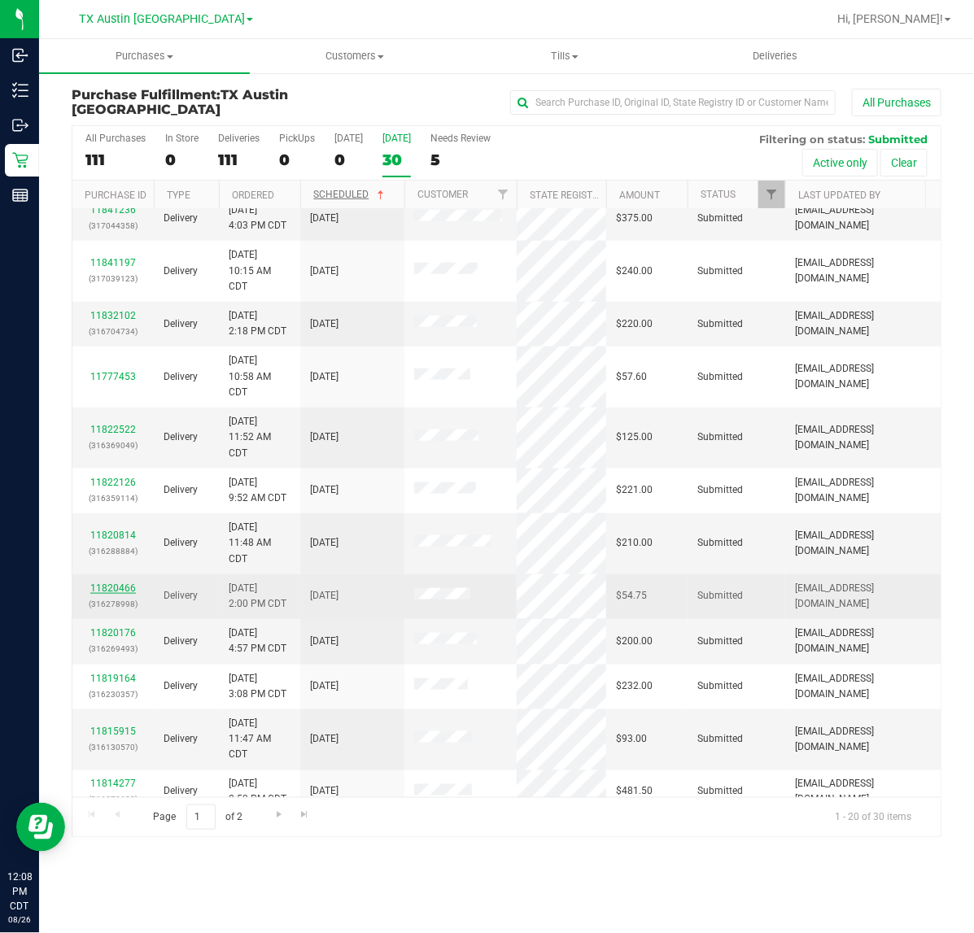
click at [116, 587] on link "11820466" at bounding box center [113, 587] width 46 height 11
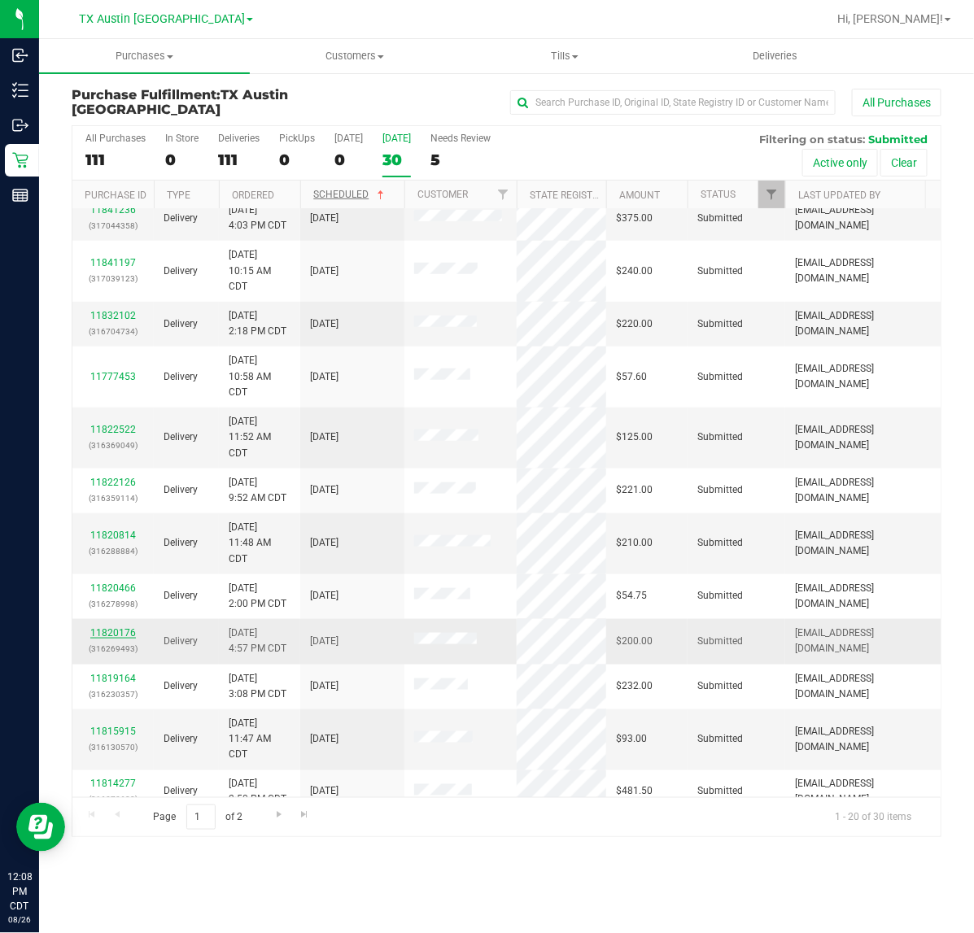
click at [123, 639] on link "11820176" at bounding box center [113, 632] width 46 height 11
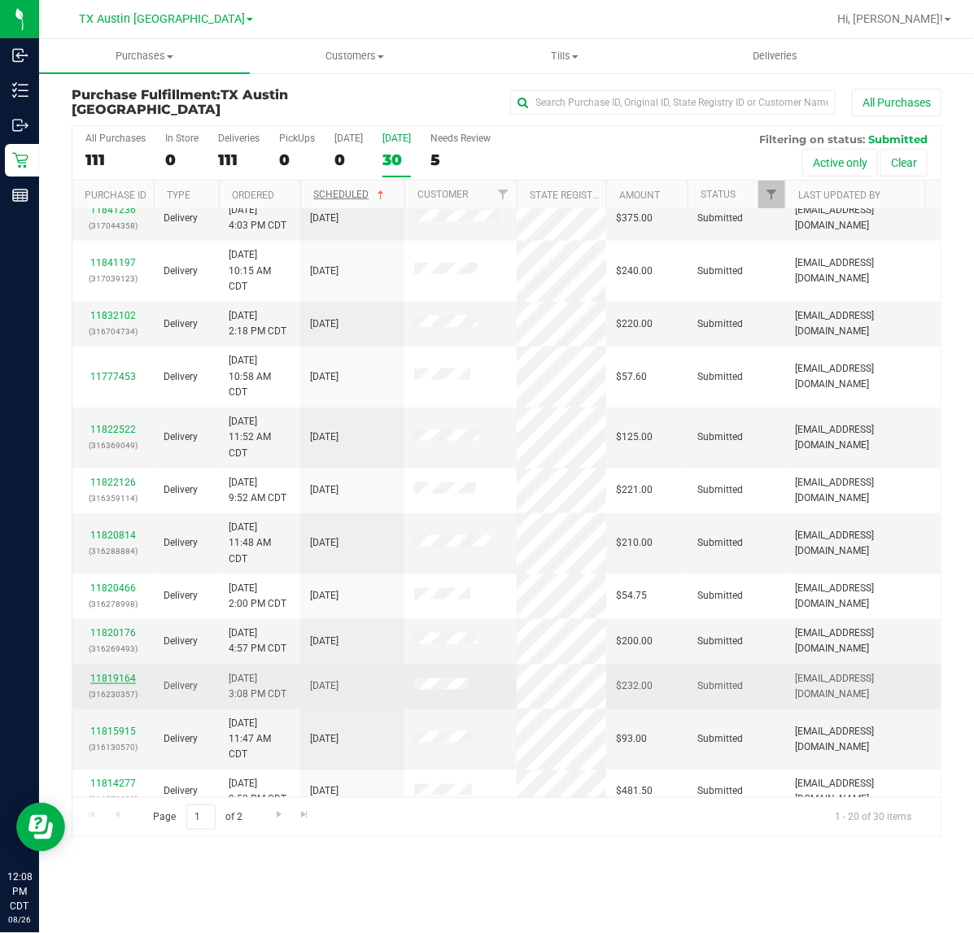
click at [104, 684] on link "11819164" at bounding box center [113, 678] width 46 height 11
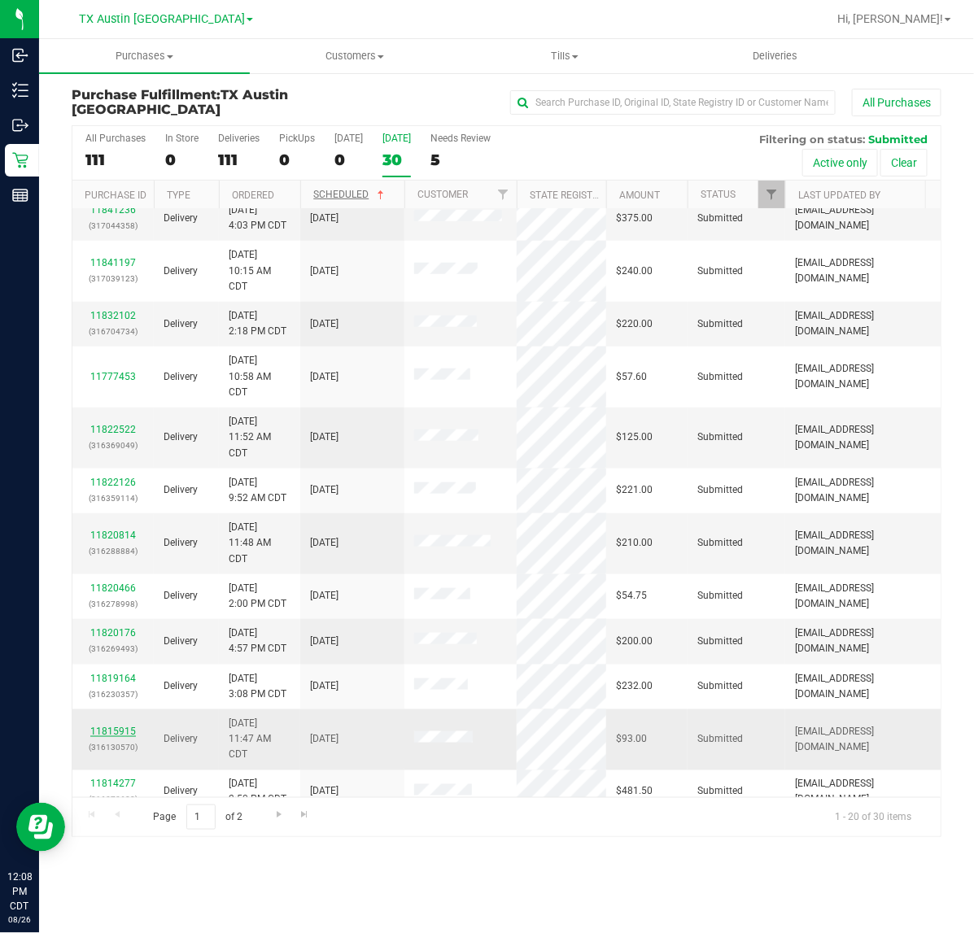
click at [99, 736] on link "11815915" at bounding box center [113, 731] width 46 height 11
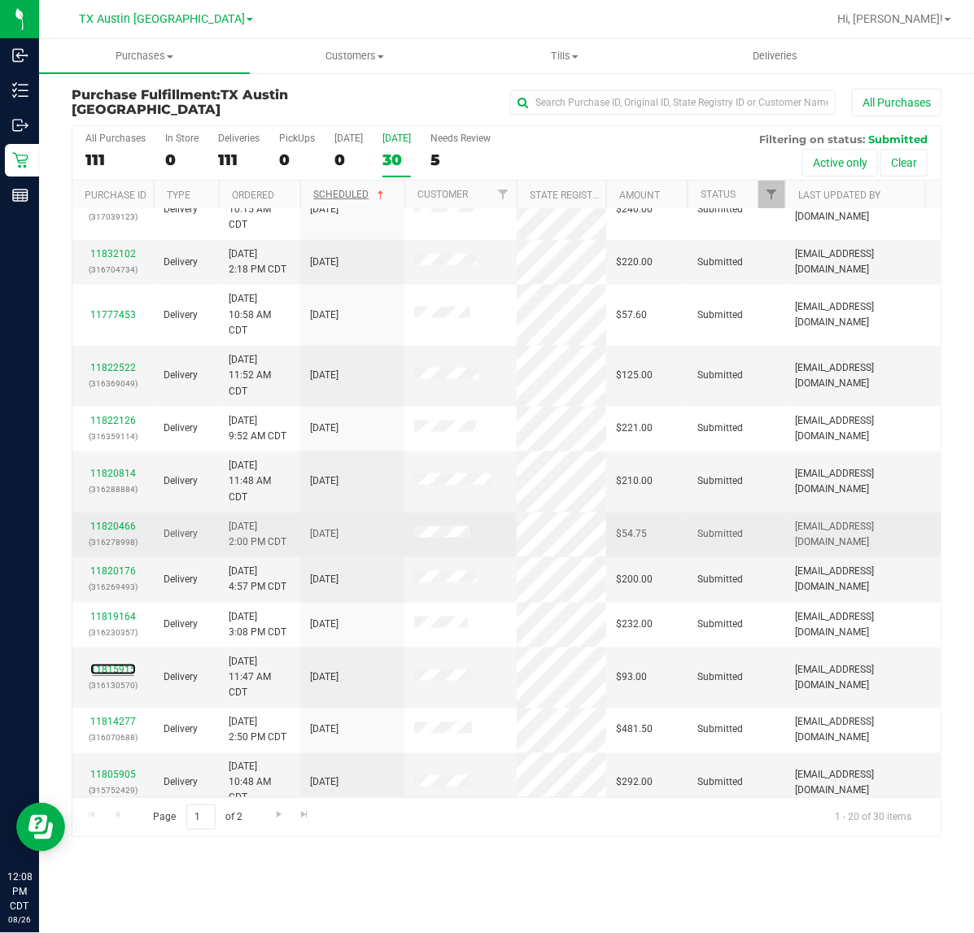
scroll to position [503, 0]
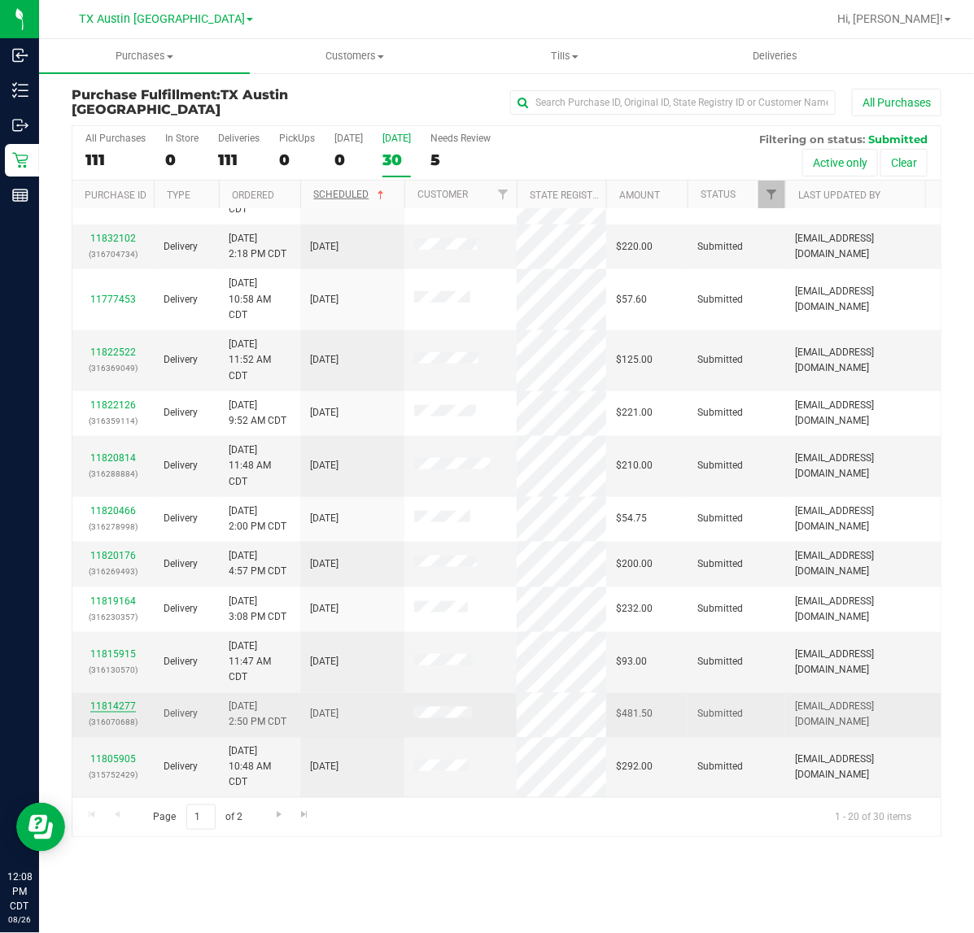
click at [95, 701] on link "11814277" at bounding box center [113, 706] width 46 height 11
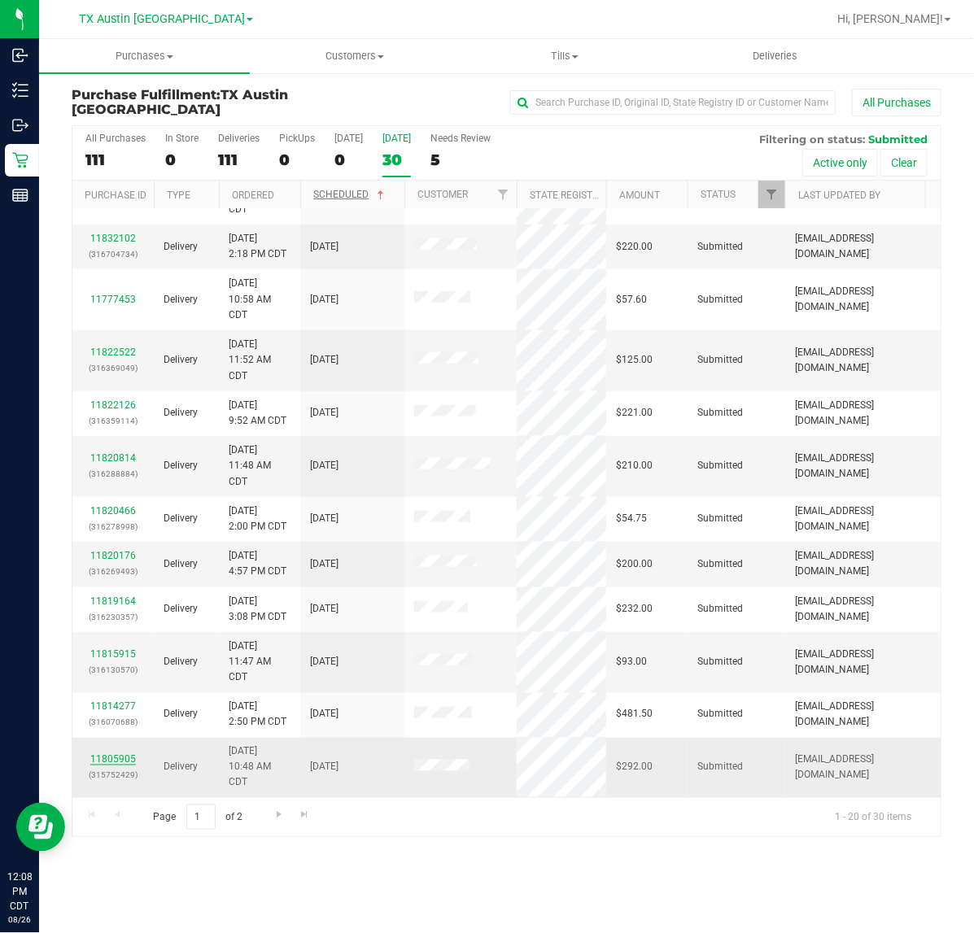
click at [111, 754] on link "11805905" at bounding box center [113, 759] width 46 height 11
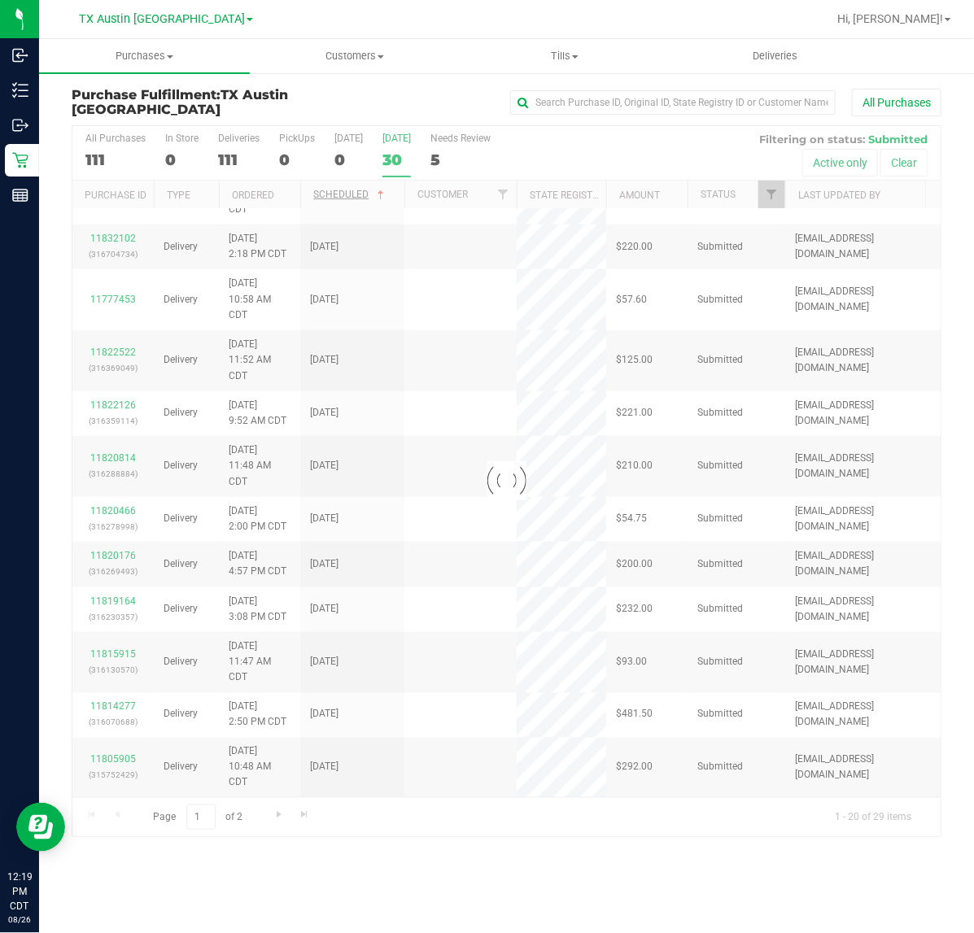
scroll to position [0, 0]
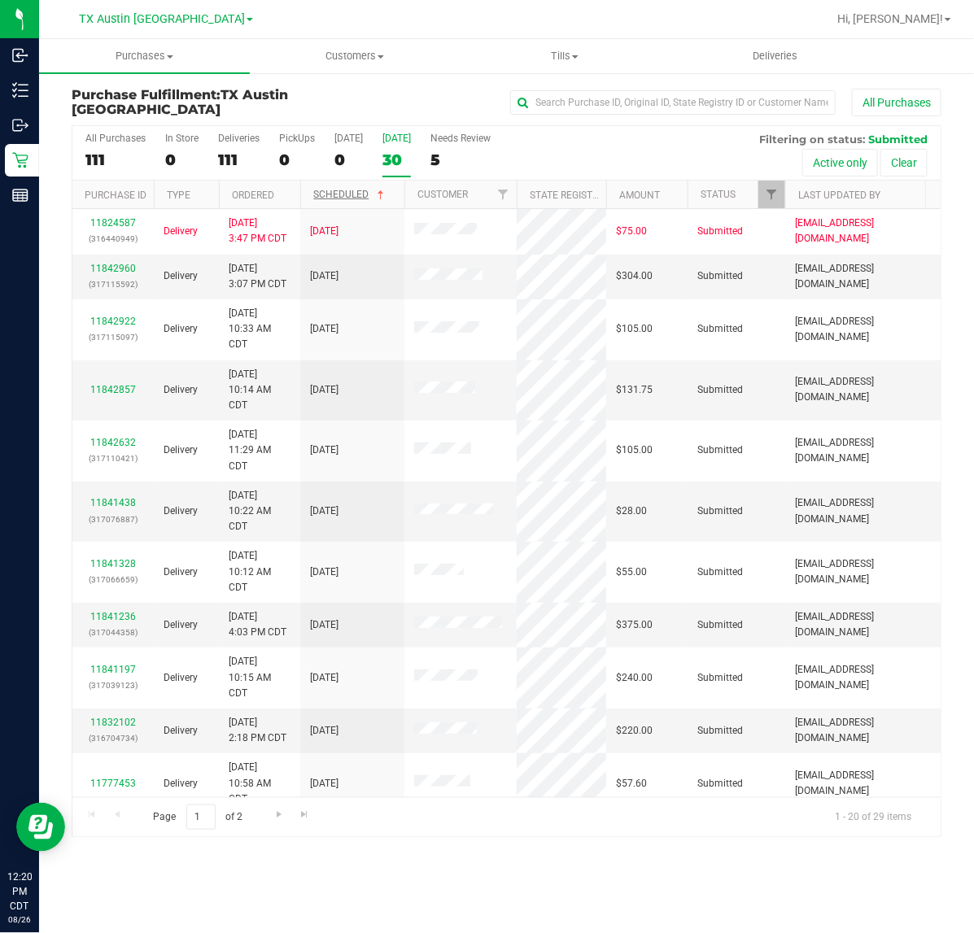
click at [388, 151] on div "30" at bounding box center [396, 159] width 28 height 19
click at [0, 0] on input "Tomorrow 30" at bounding box center [0, 0] width 0 height 0
click at [390, 144] on label "Tomorrow 29" at bounding box center [396, 155] width 28 height 45
click at [0, 0] on input "Tomorrow 29" at bounding box center [0, 0] width 0 height 0
click at [177, 19] on span "TX Austin [GEOGRAPHIC_DATA]" at bounding box center [162, 19] width 166 height 15
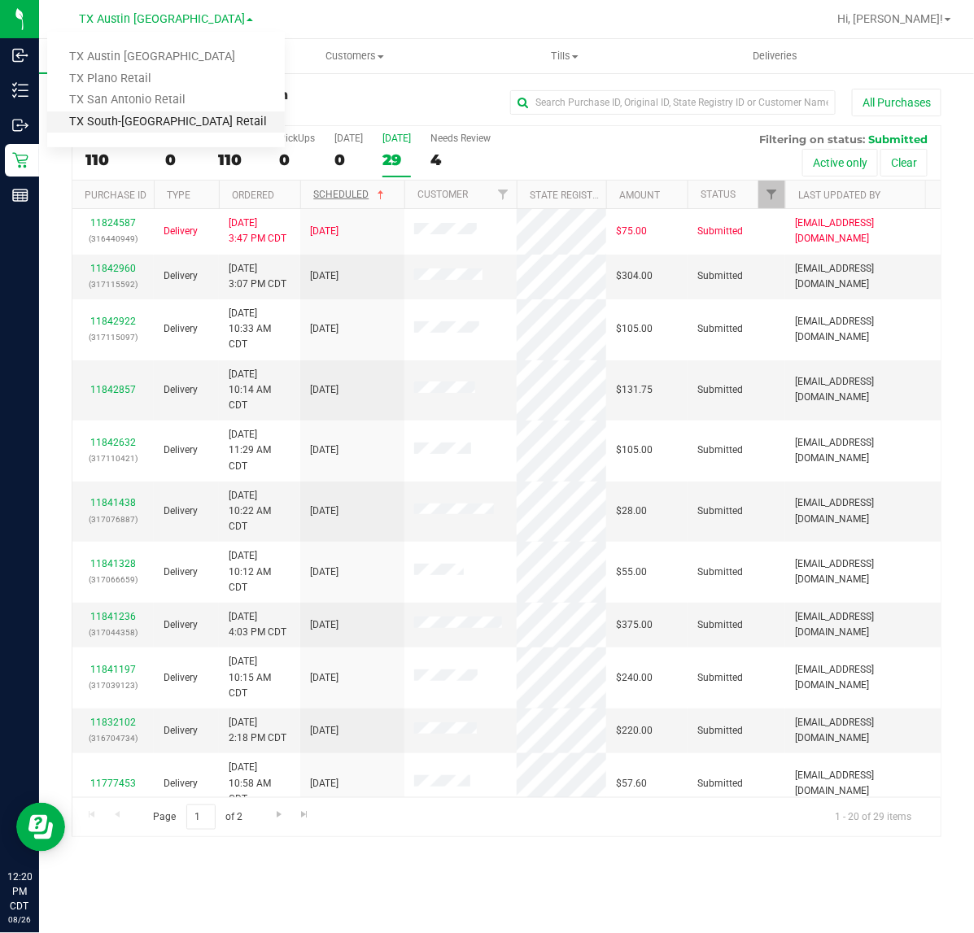
click at [132, 130] on link "TX South-[GEOGRAPHIC_DATA] Retail" at bounding box center [166, 122] width 238 height 22
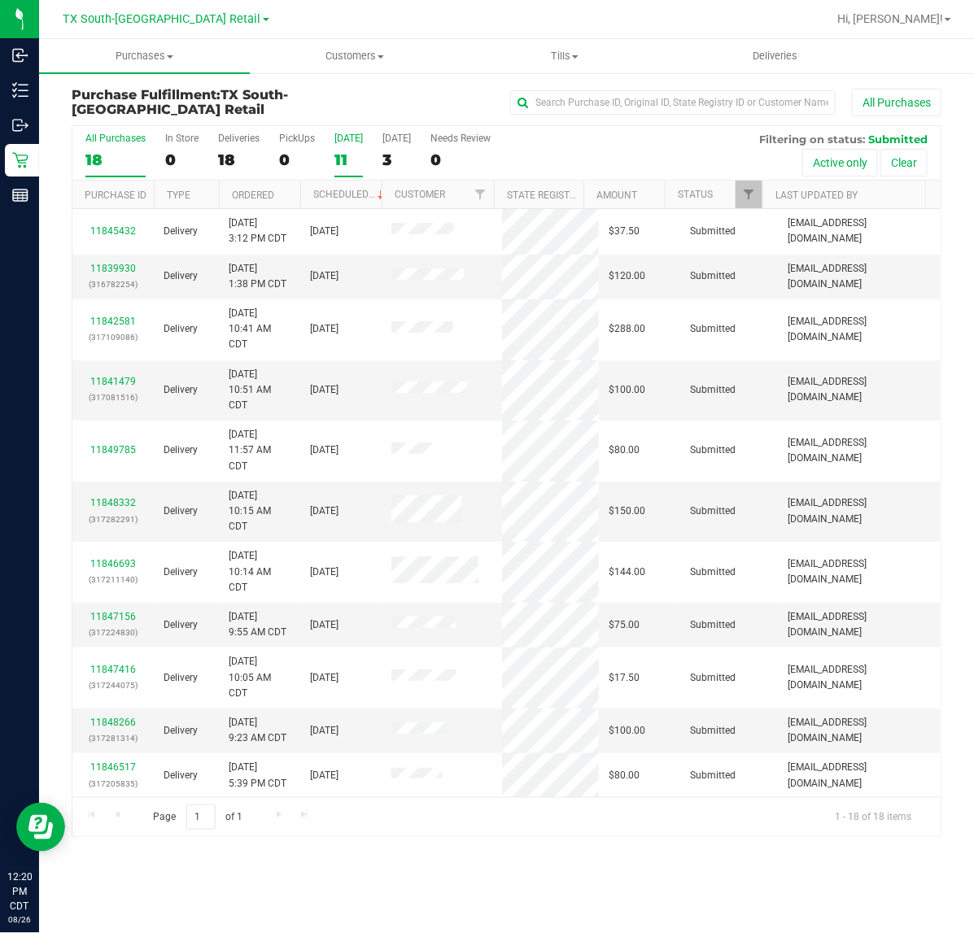
click at [348, 152] on div "11" at bounding box center [348, 159] width 28 height 19
click at [0, 0] on input "Today 11" at bounding box center [0, 0] width 0 height 0
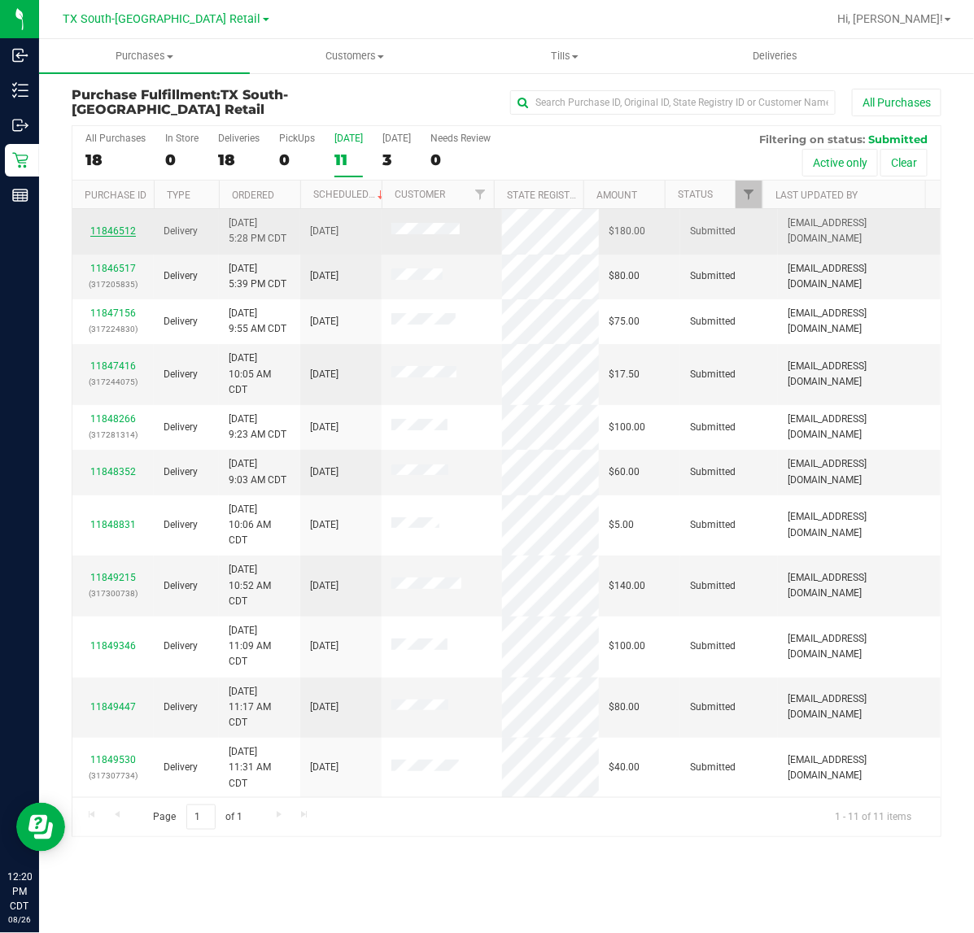
click at [118, 234] on link "11846512" at bounding box center [113, 230] width 46 height 11
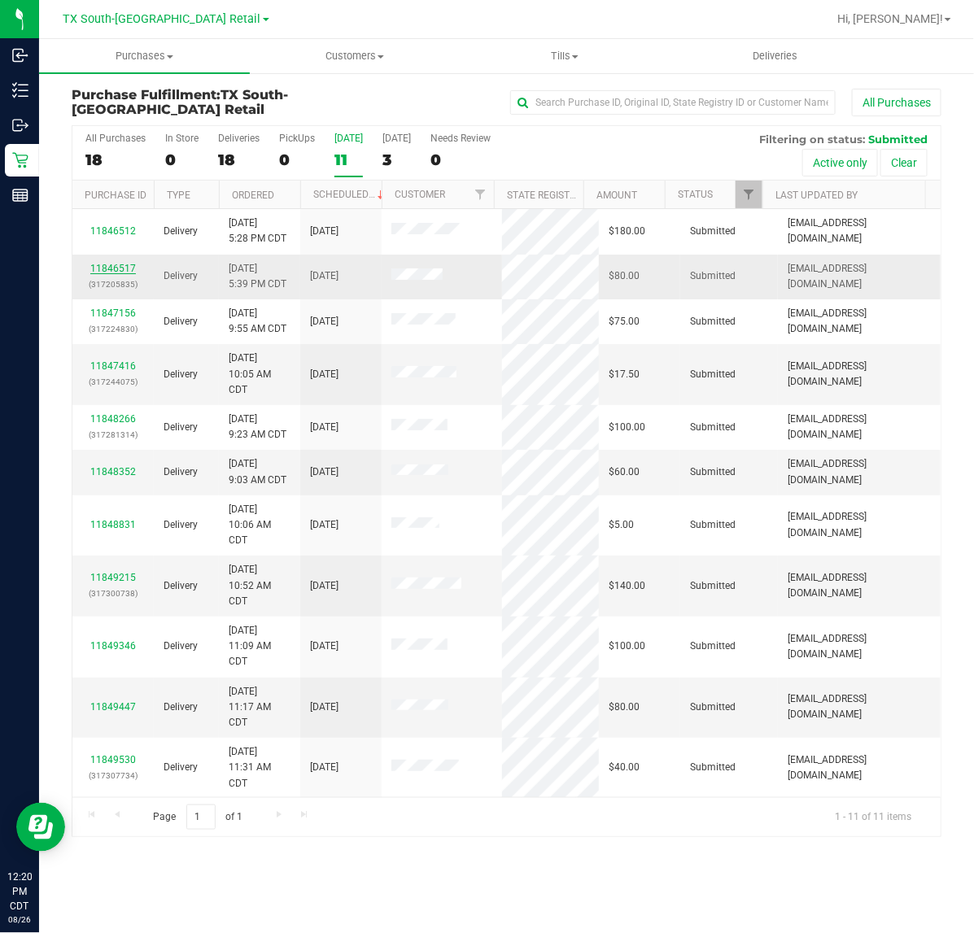
click at [122, 270] on link "11846517" at bounding box center [113, 268] width 46 height 11
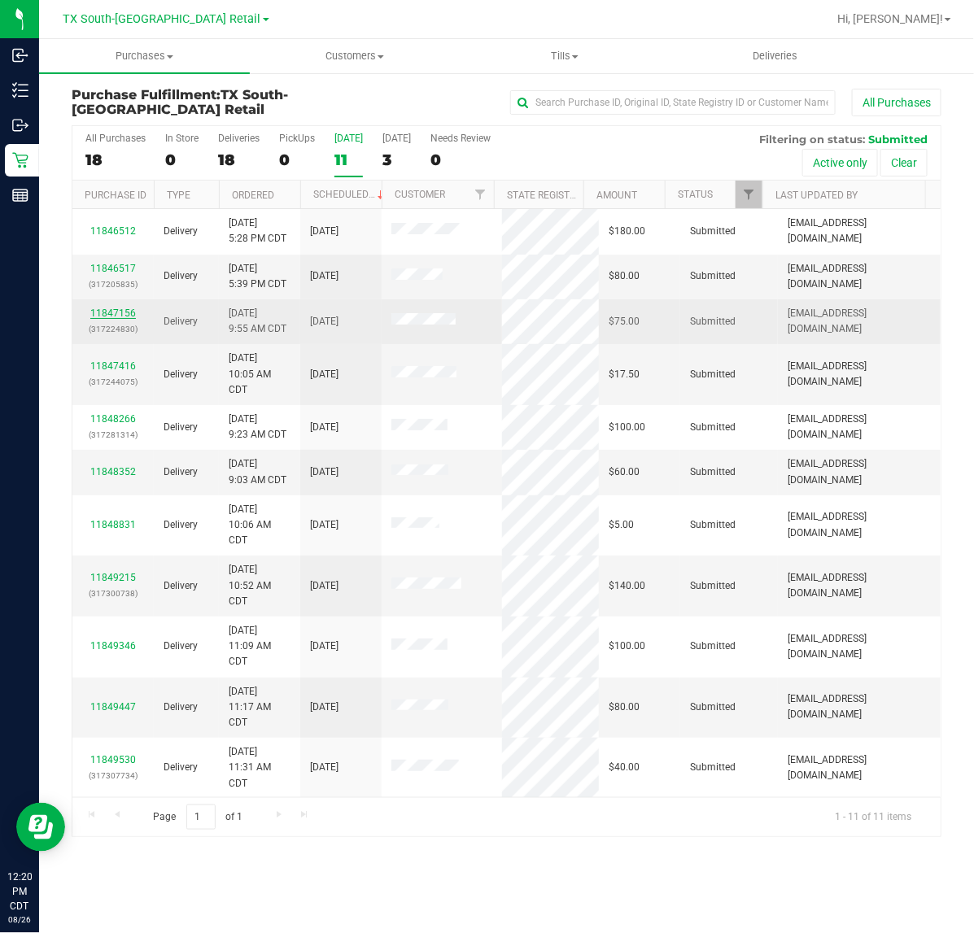
click at [116, 313] on link "11847156" at bounding box center [113, 313] width 46 height 11
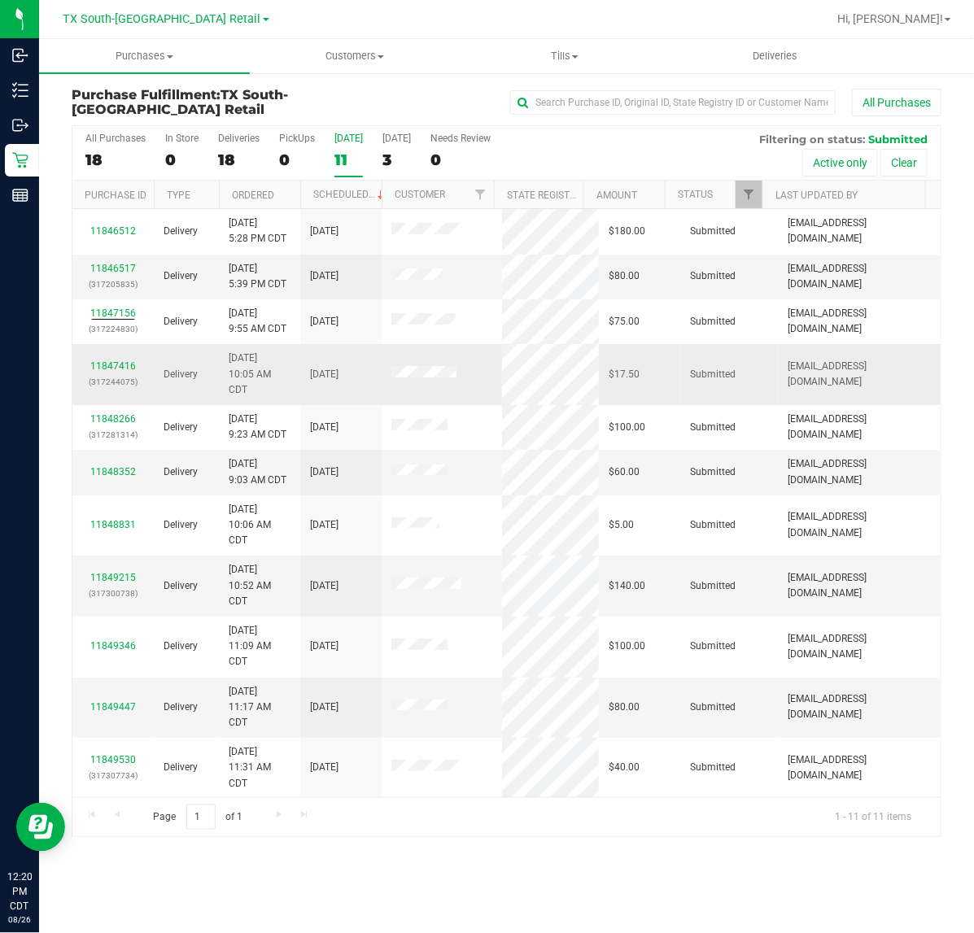
click at [124, 375] on div "11847416 (317244075)" at bounding box center [113, 374] width 62 height 31
click at [134, 377] on p "(317244075)" at bounding box center [113, 381] width 62 height 15
click at [131, 367] on link "11847416" at bounding box center [113, 365] width 46 height 11
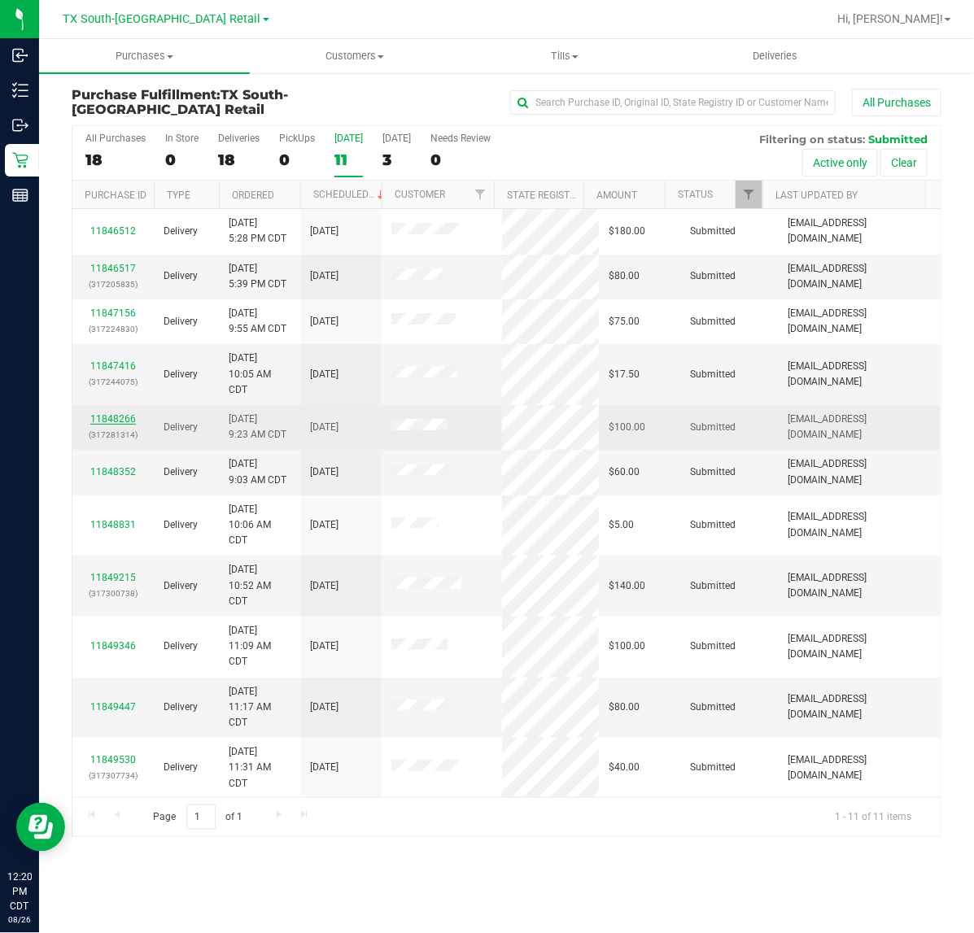
click at [94, 421] on link "11848266" at bounding box center [113, 418] width 46 height 11
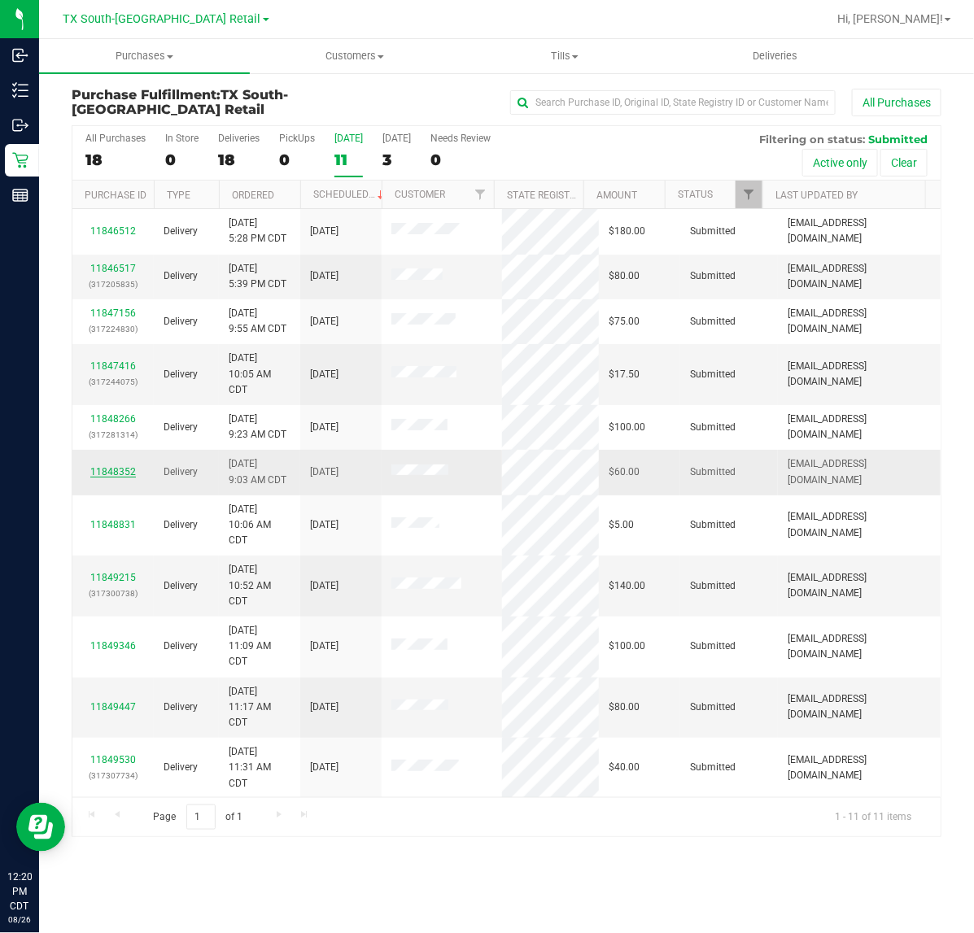
click at [107, 472] on link "11848352" at bounding box center [113, 471] width 46 height 11
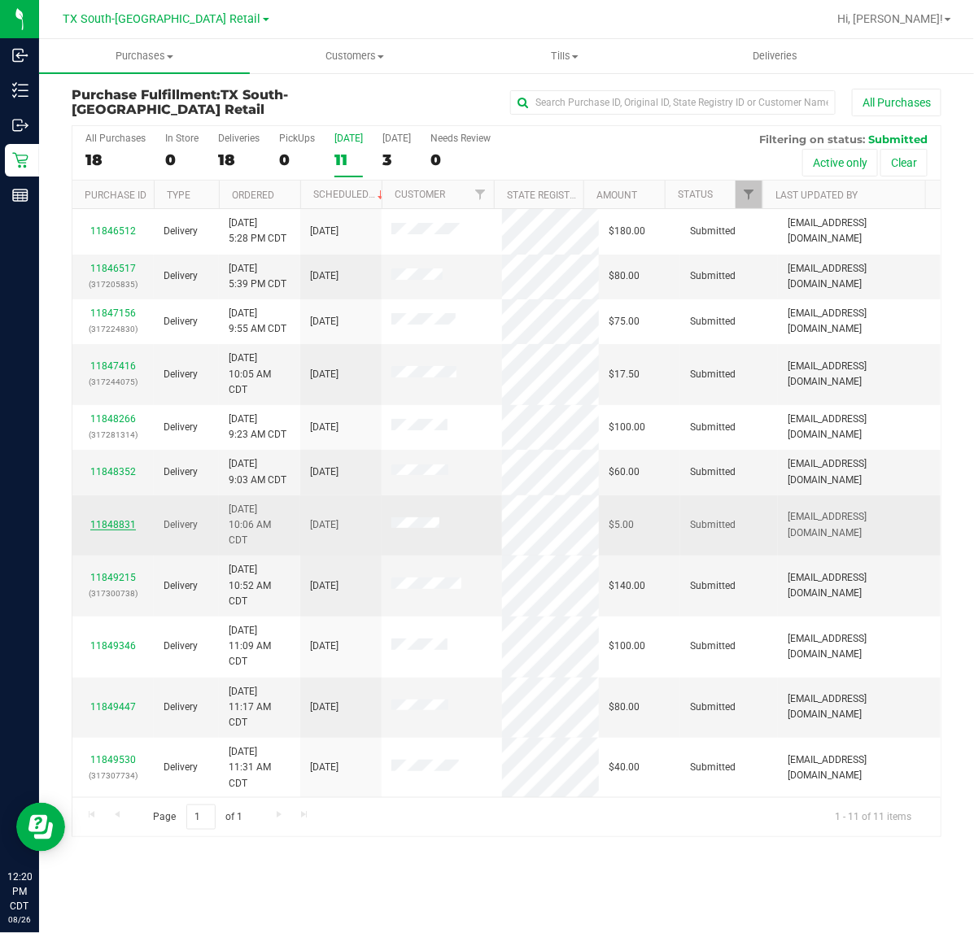
click at [102, 527] on link "11848831" at bounding box center [113, 524] width 46 height 11
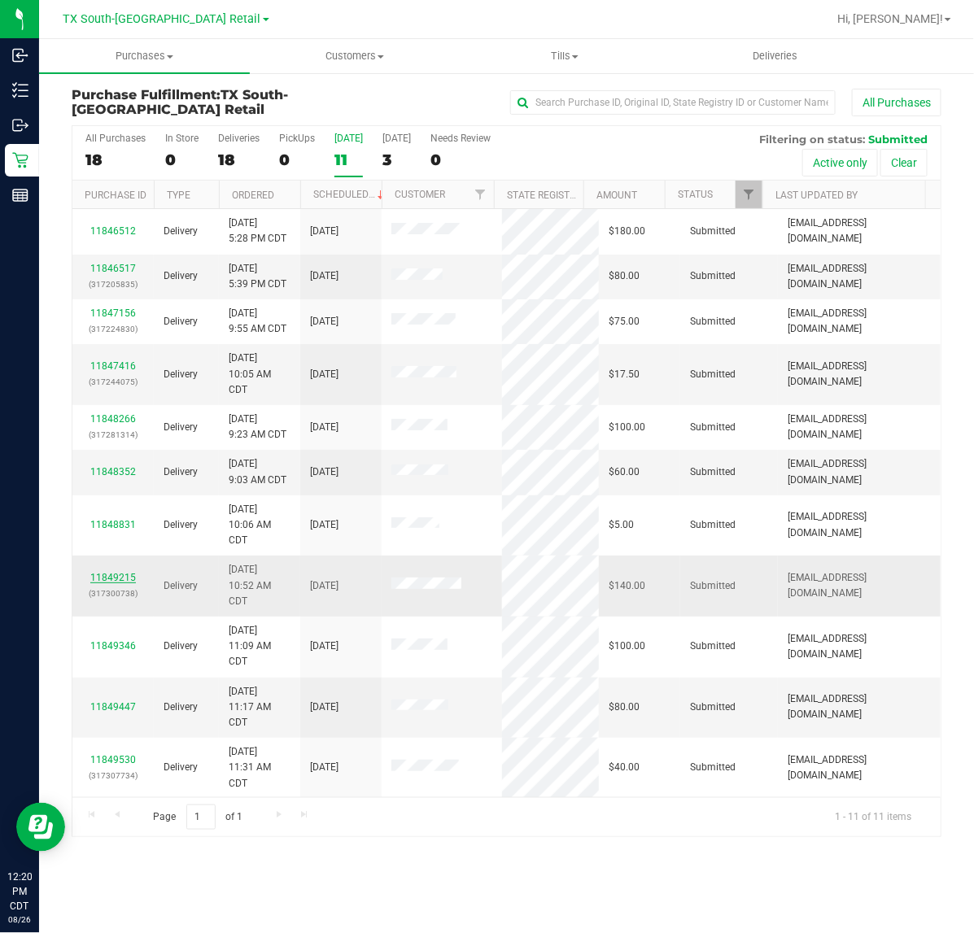
click at [103, 583] on link "11849215" at bounding box center [113, 577] width 46 height 11
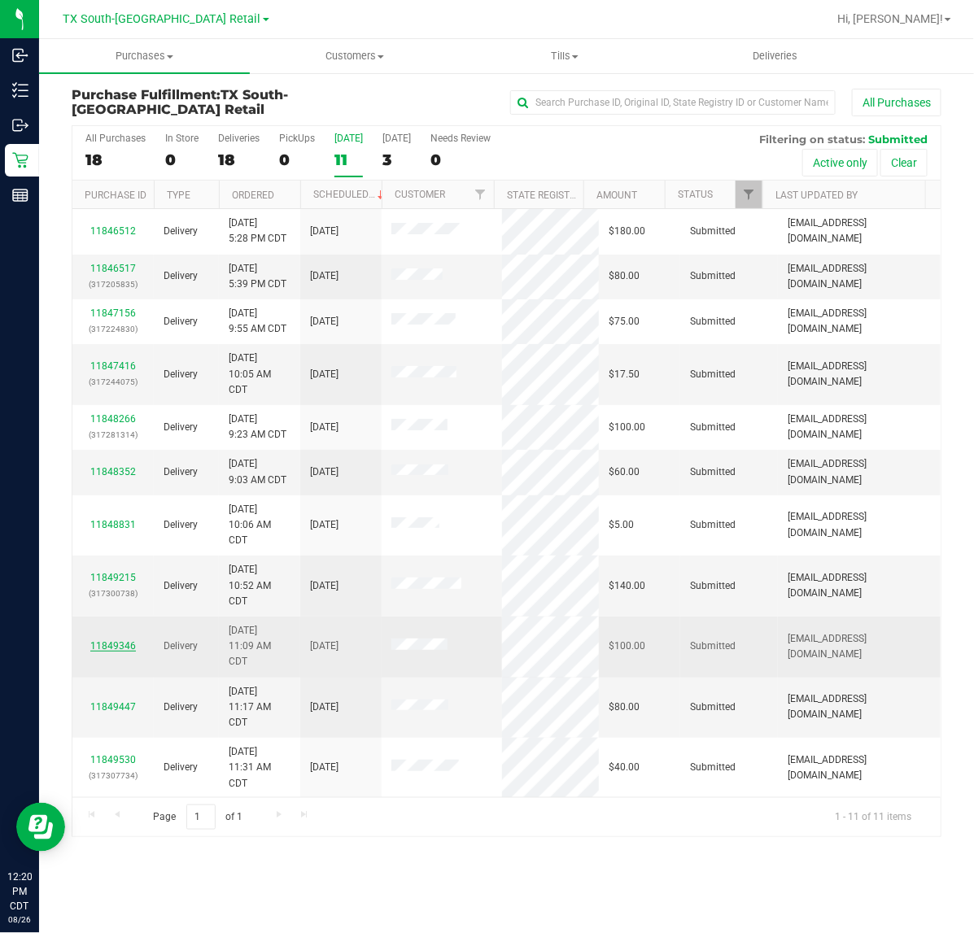
click at [103, 643] on link "11849346" at bounding box center [113, 645] width 46 height 11
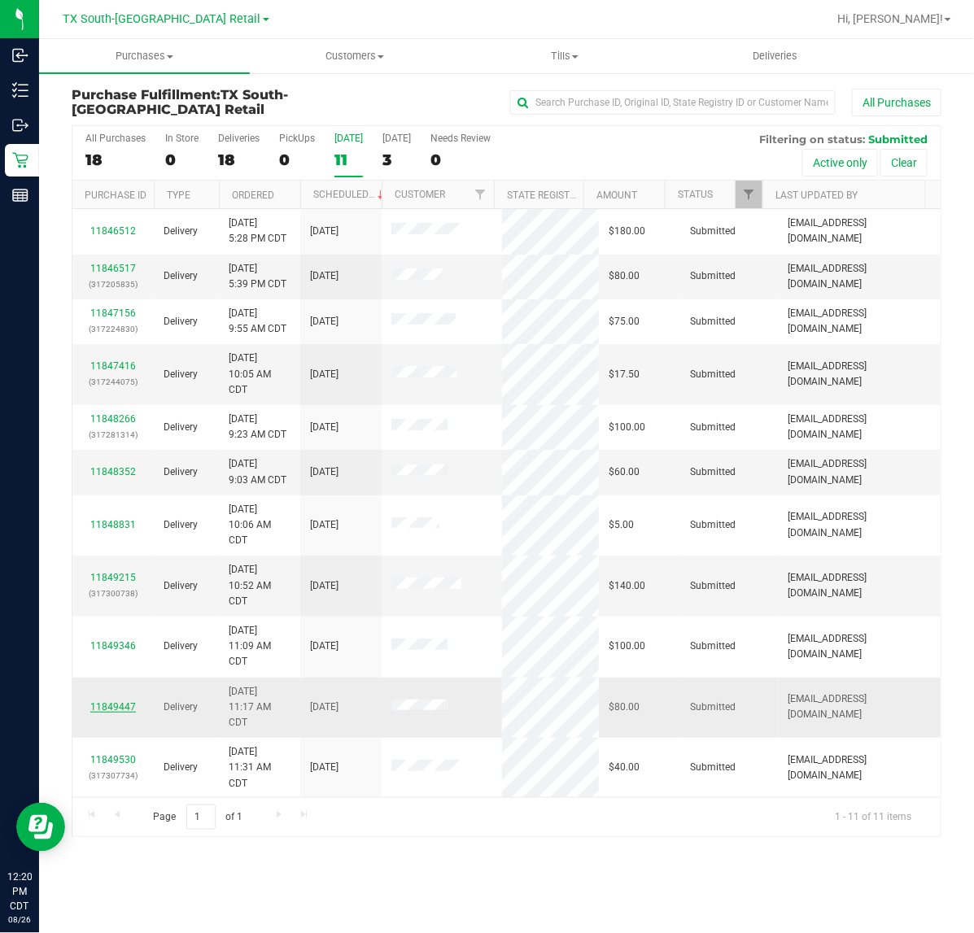
click at [107, 713] on link "11849447" at bounding box center [113, 706] width 46 height 11
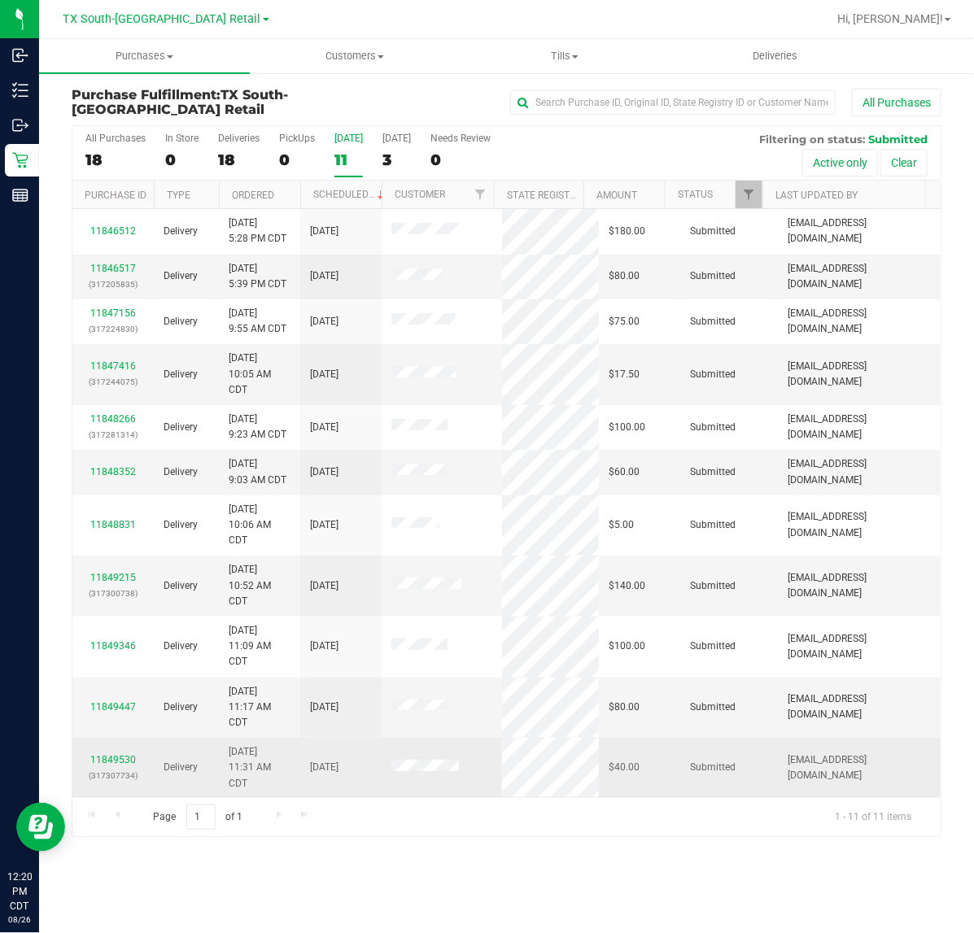
click at [110, 752] on td "11849530 (317307734)" at bounding box center [112, 768] width 81 height 60
click at [106, 761] on link "11849530" at bounding box center [113, 759] width 46 height 11
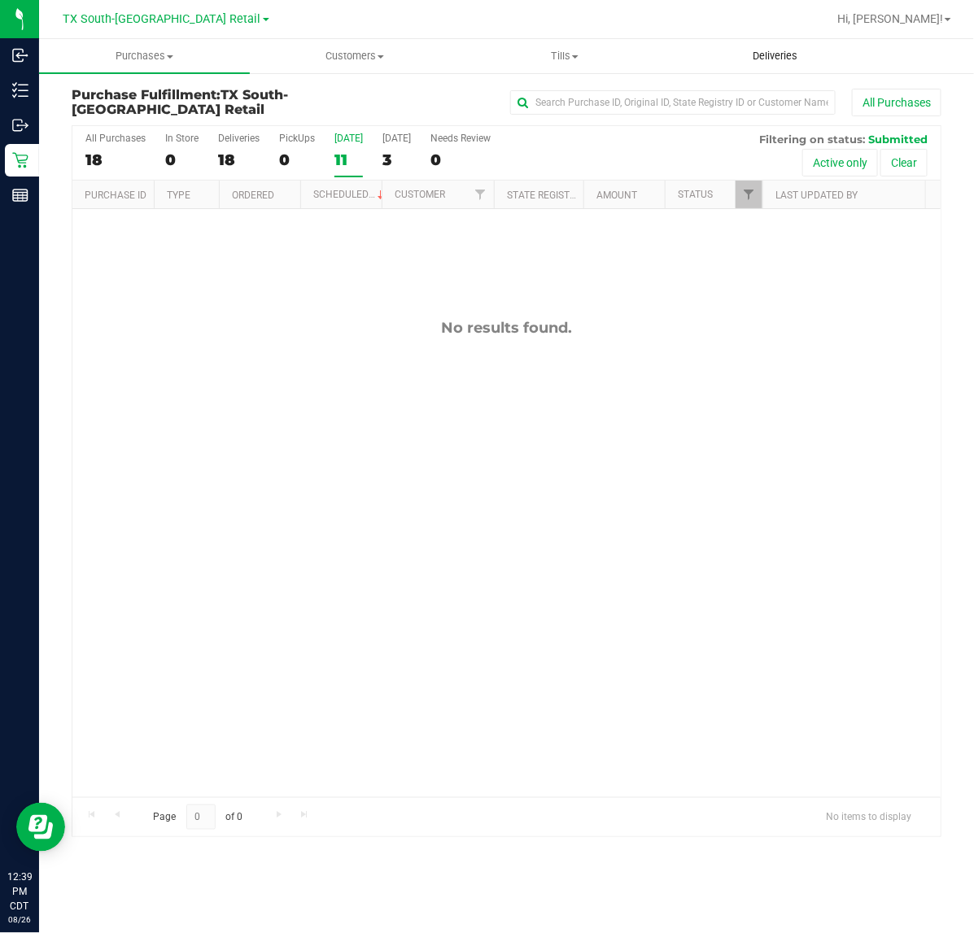
click at [797, 65] on uib-tab-heading "Deliveries" at bounding box center [775, 56] width 209 height 33
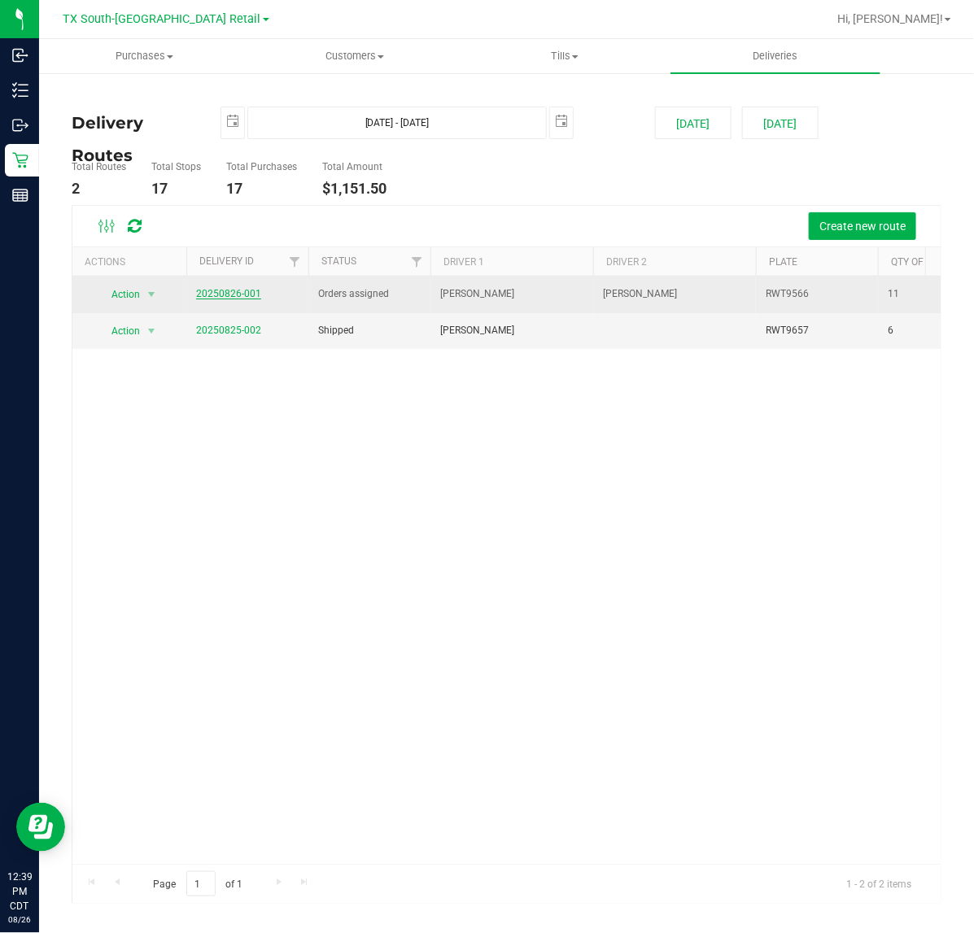
click at [233, 290] on link "20250826-001" at bounding box center [228, 293] width 65 height 11
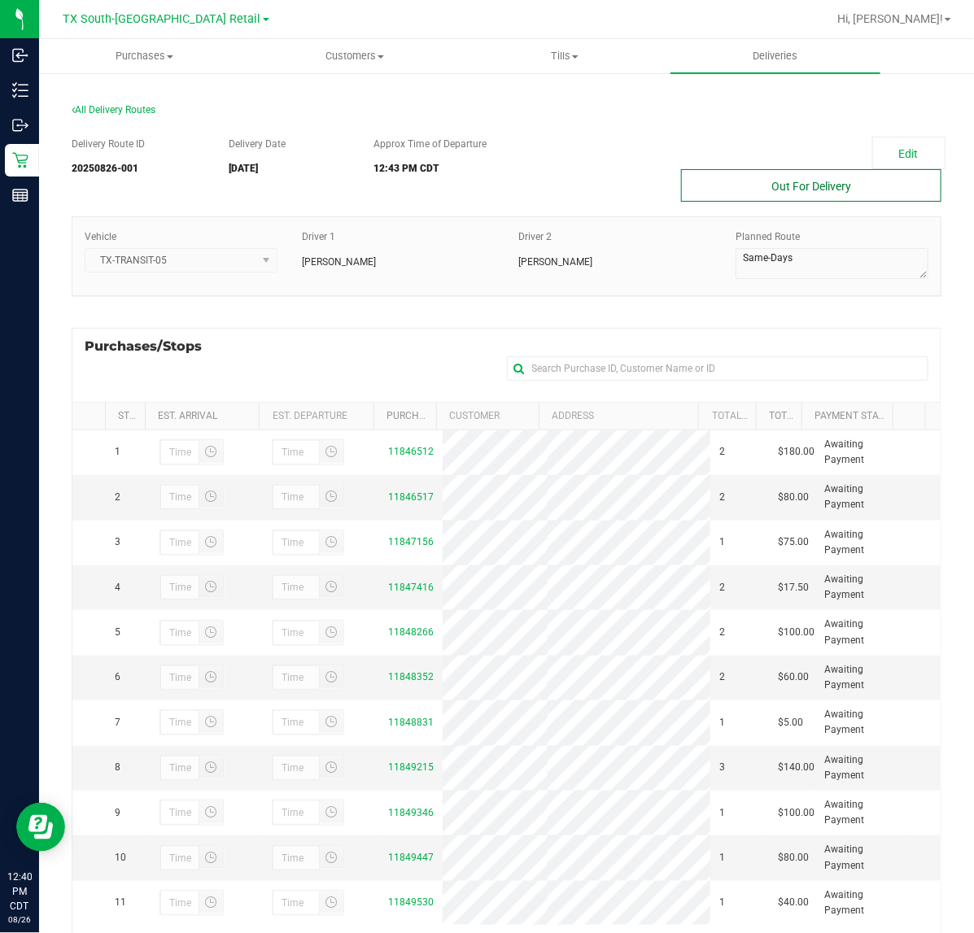
click at [786, 187] on button "Out For Delivery" at bounding box center [811, 185] width 260 height 33
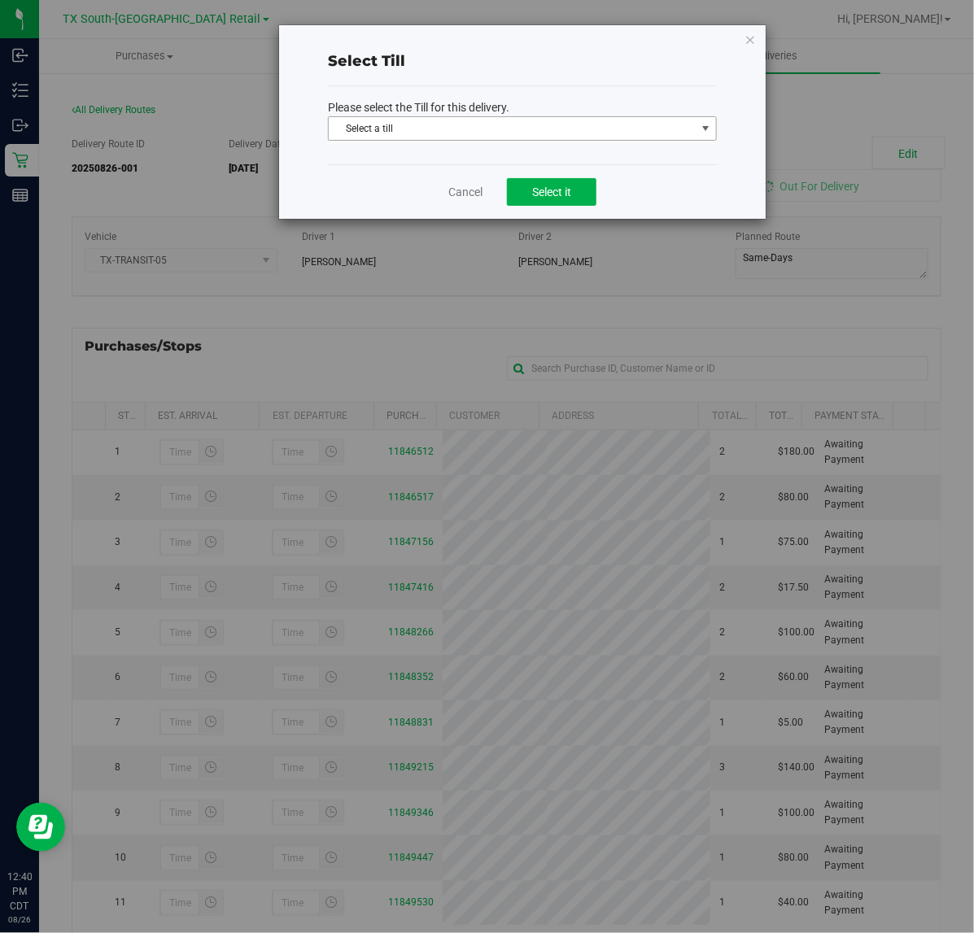
click at [611, 124] on span "Select a till" at bounding box center [512, 128] width 367 height 23
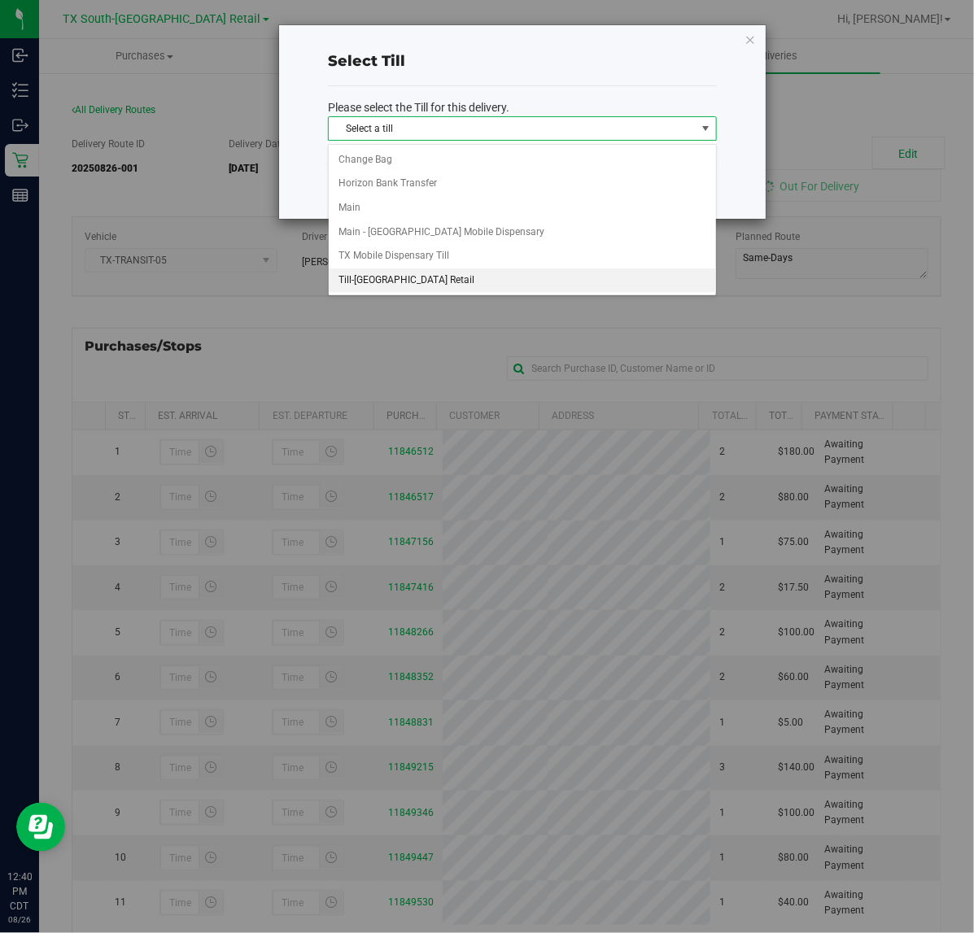
click at [505, 277] on li "Till-South Austin Retail" at bounding box center [522, 280] width 387 height 24
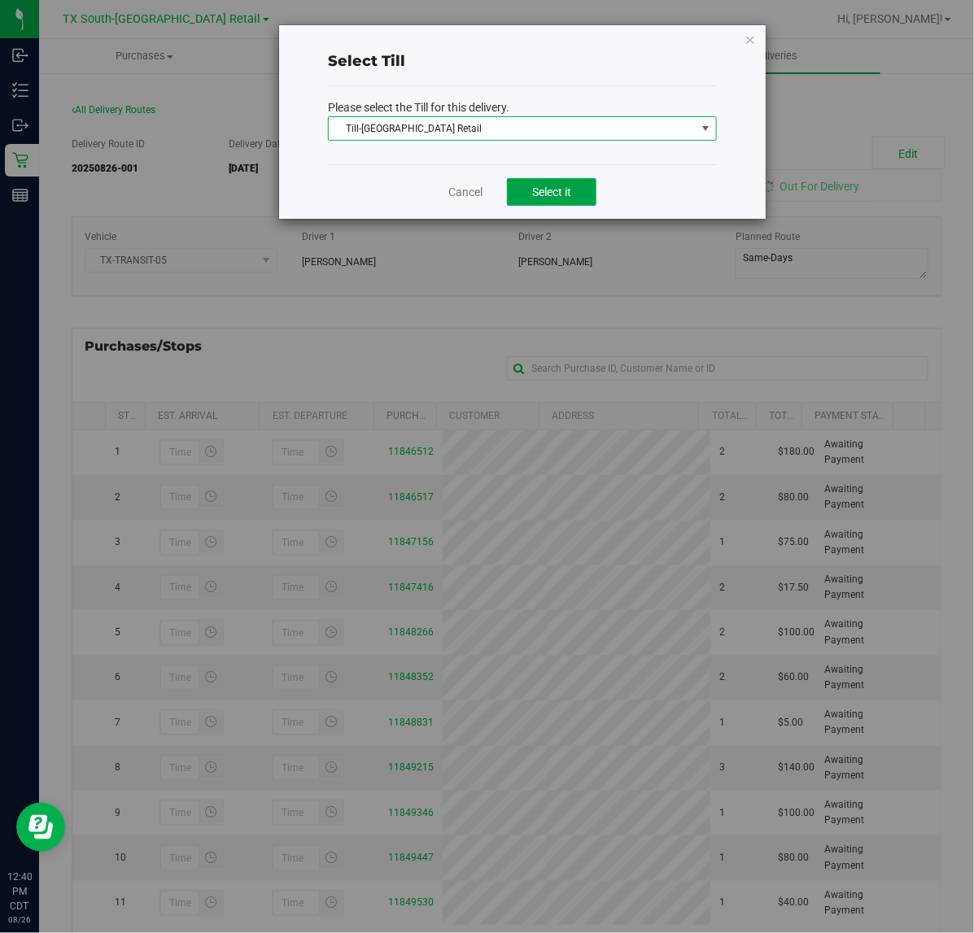
click at [580, 193] on button "Select it" at bounding box center [551, 192] width 89 height 28
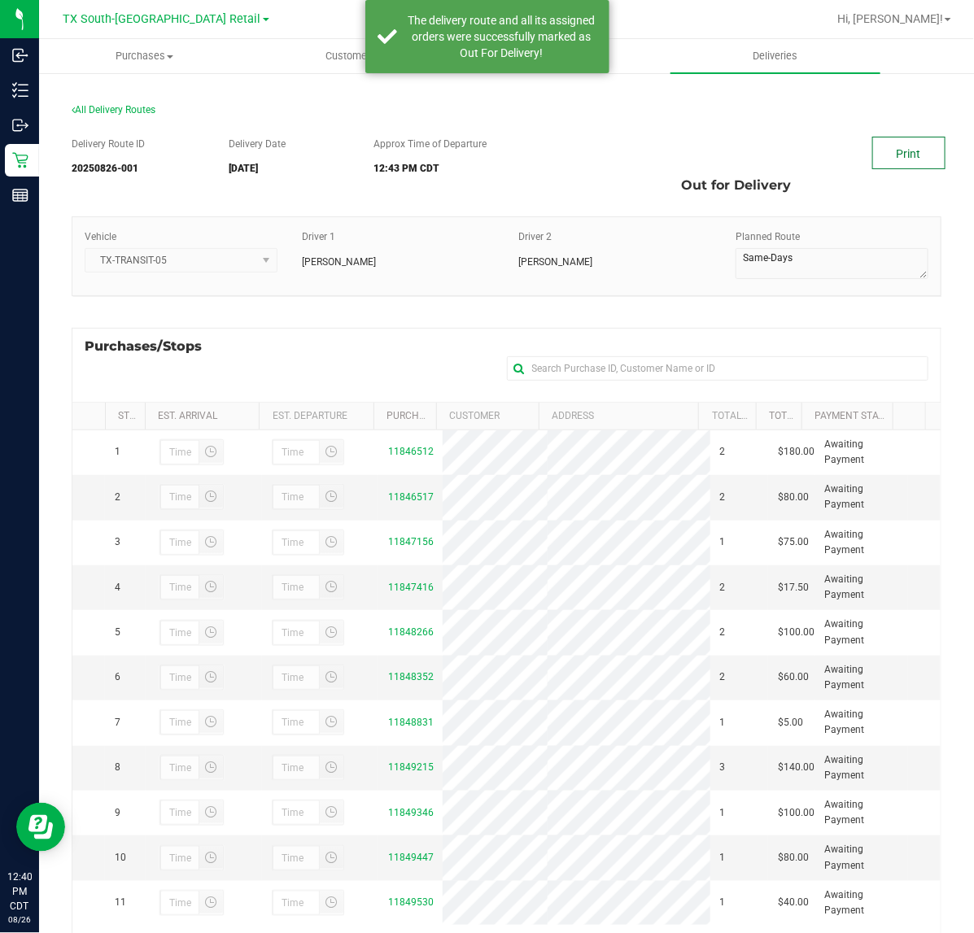
click at [873, 145] on link "Print" at bounding box center [908, 153] width 73 height 33
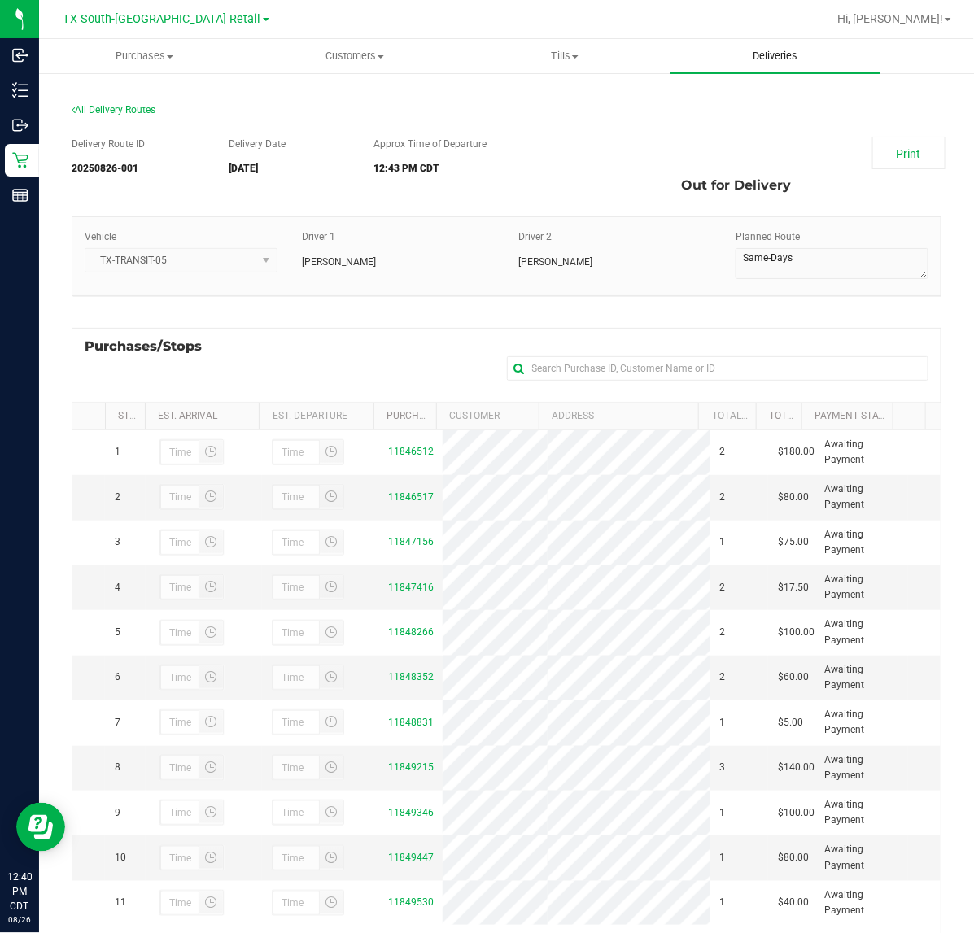
click at [778, 54] on span "Deliveries" at bounding box center [775, 56] width 89 height 15
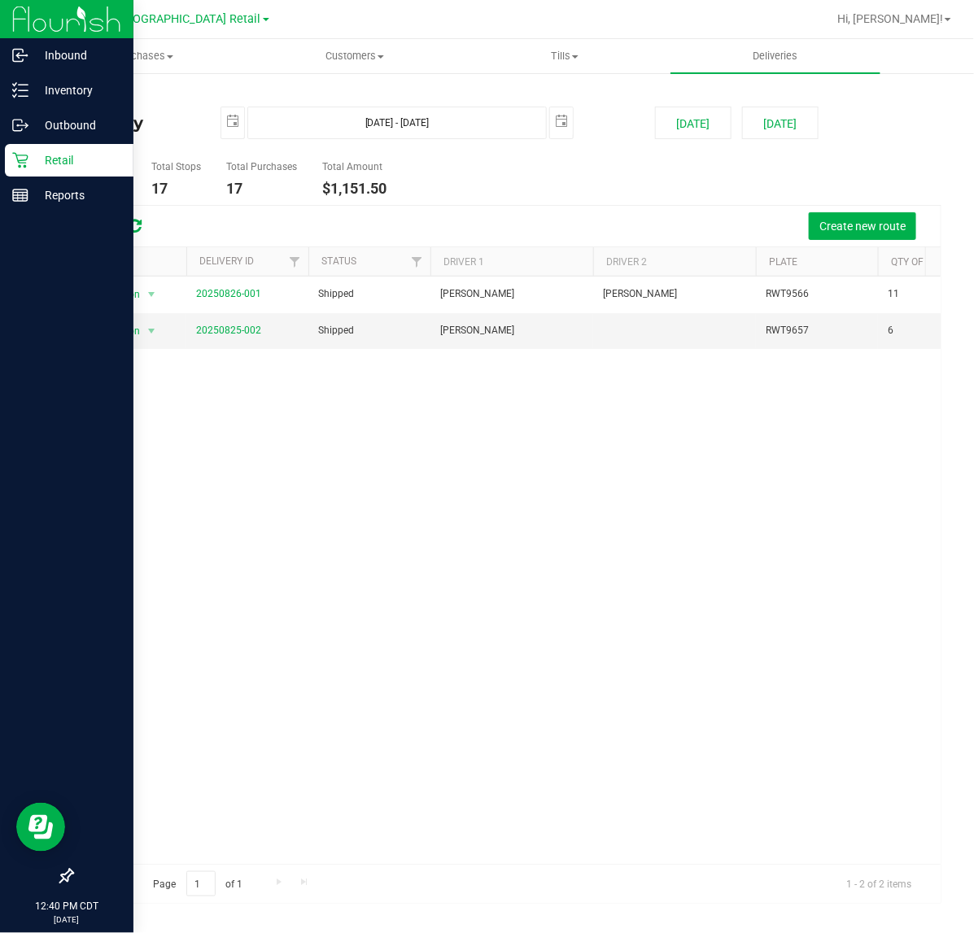
click at [29, 155] on p "Retail" at bounding box center [77, 160] width 98 height 20
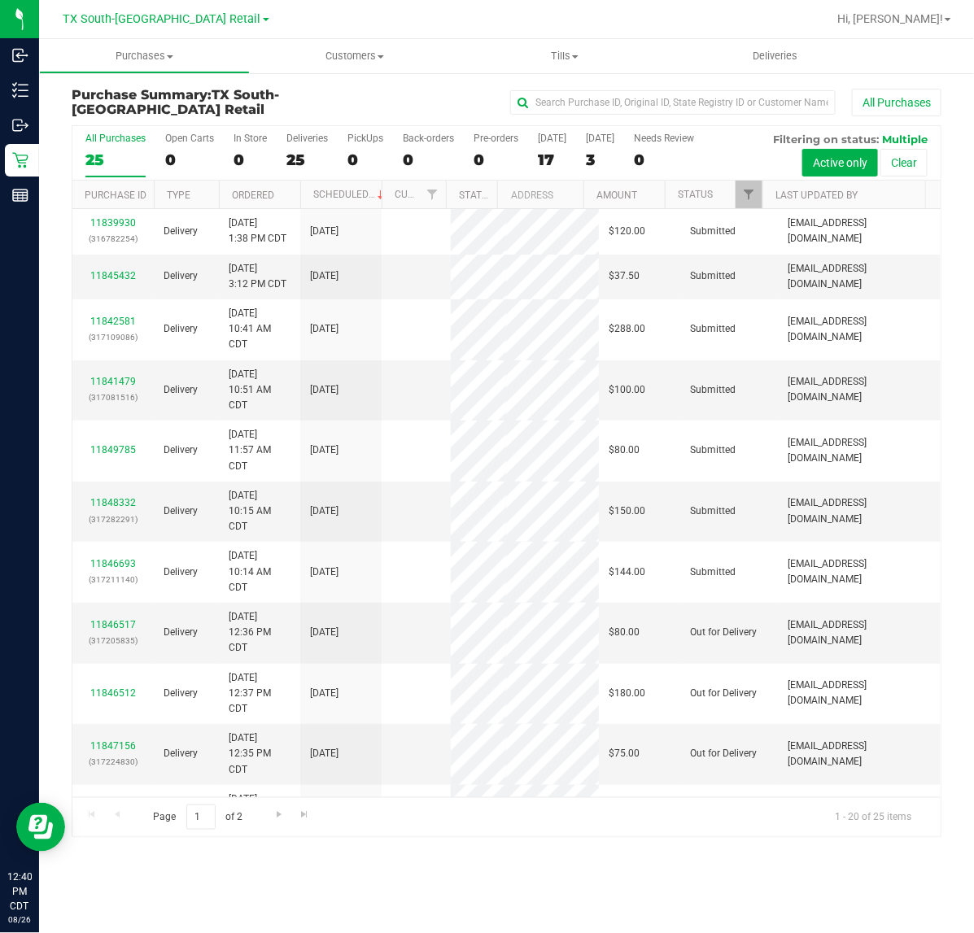
click at [159, 11] on link "TX South-[GEOGRAPHIC_DATA] Retail" at bounding box center [166, 18] width 206 height 15
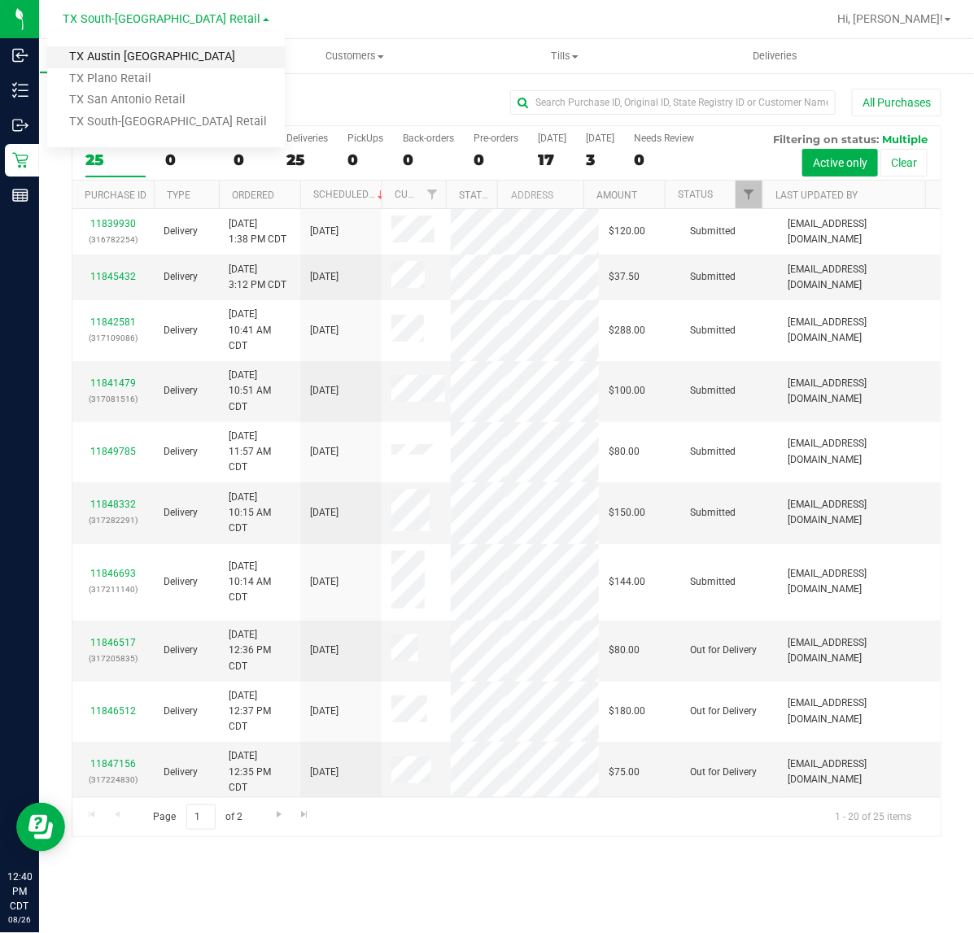
click at [132, 63] on link "TX Austin [GEOGRAPHIC_DATA]" at bounding box center [166, 57] width 238 height 22
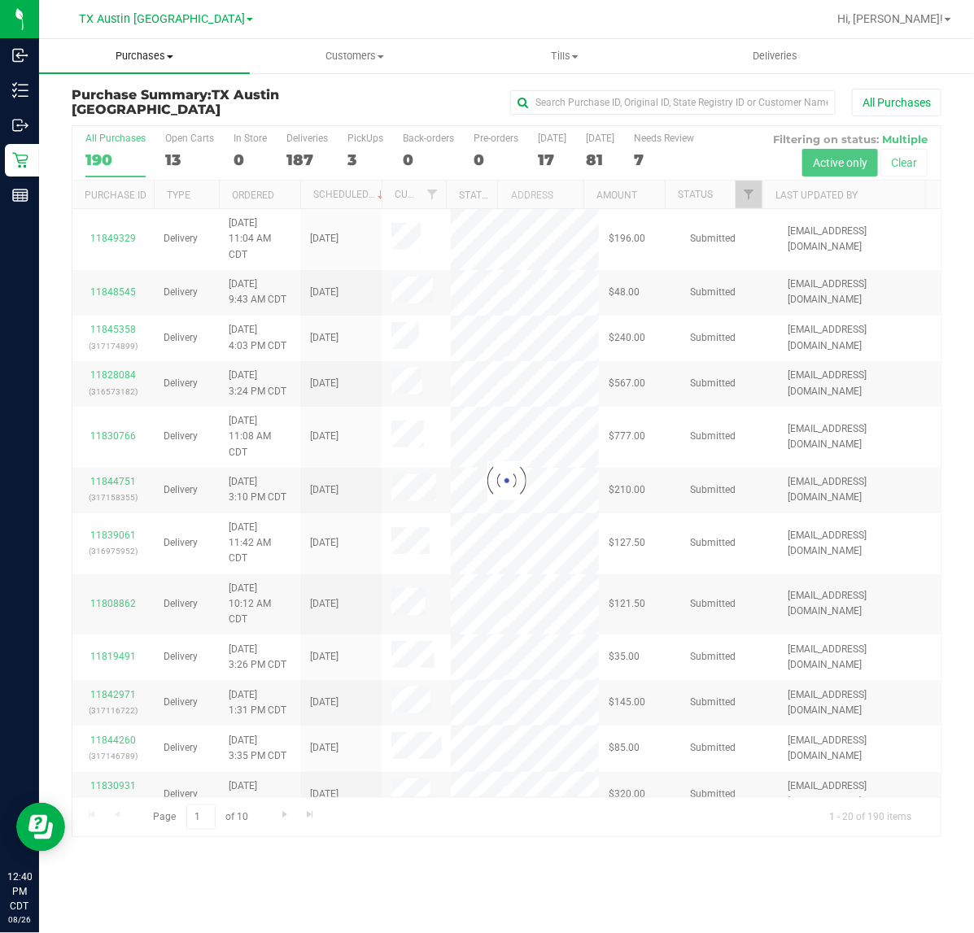
click at [139, 59] on span "Purchases" at bounding box center [144, 56] width 211 height 15
click at [136, 124] on span "Fulfillment" at bounding box center [89, 118] width 101 height 14
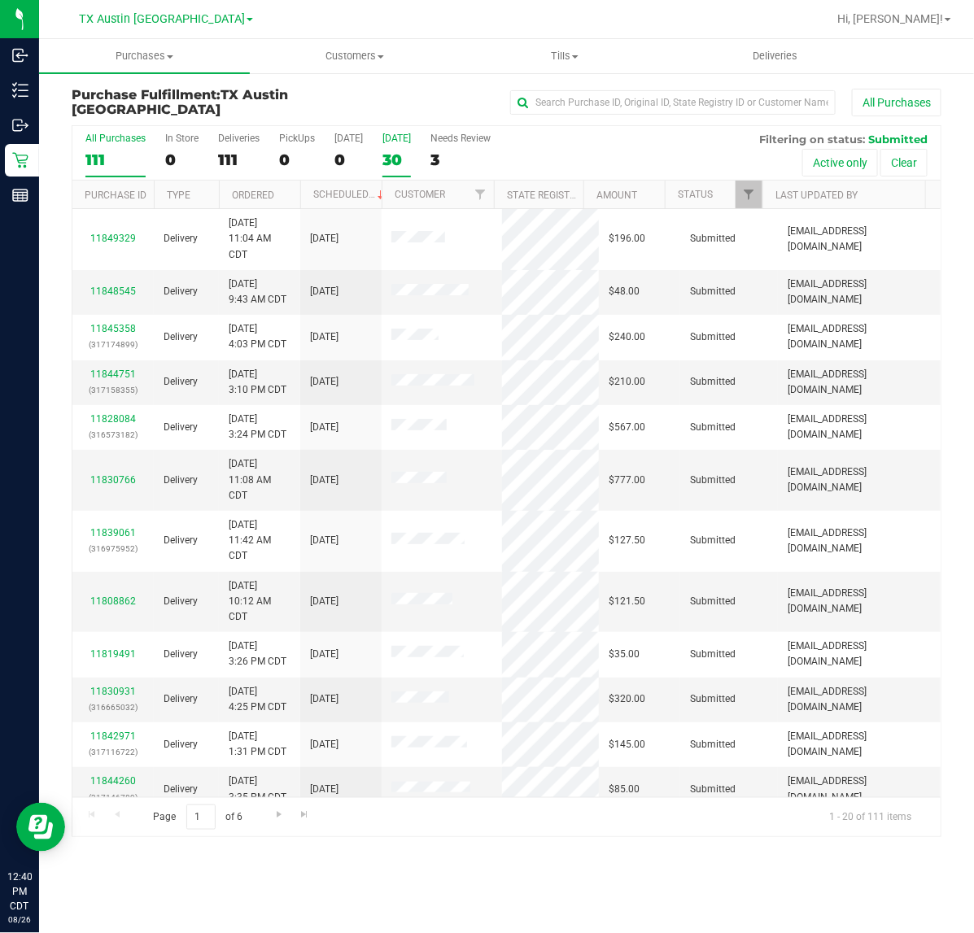
click at [395, 151] on div "30" at bounding box center [396, 159] width 28 height 19
click at [0, 0] on input "Tomorrow 30" at bounding box center [0, 0] width 0 height 0
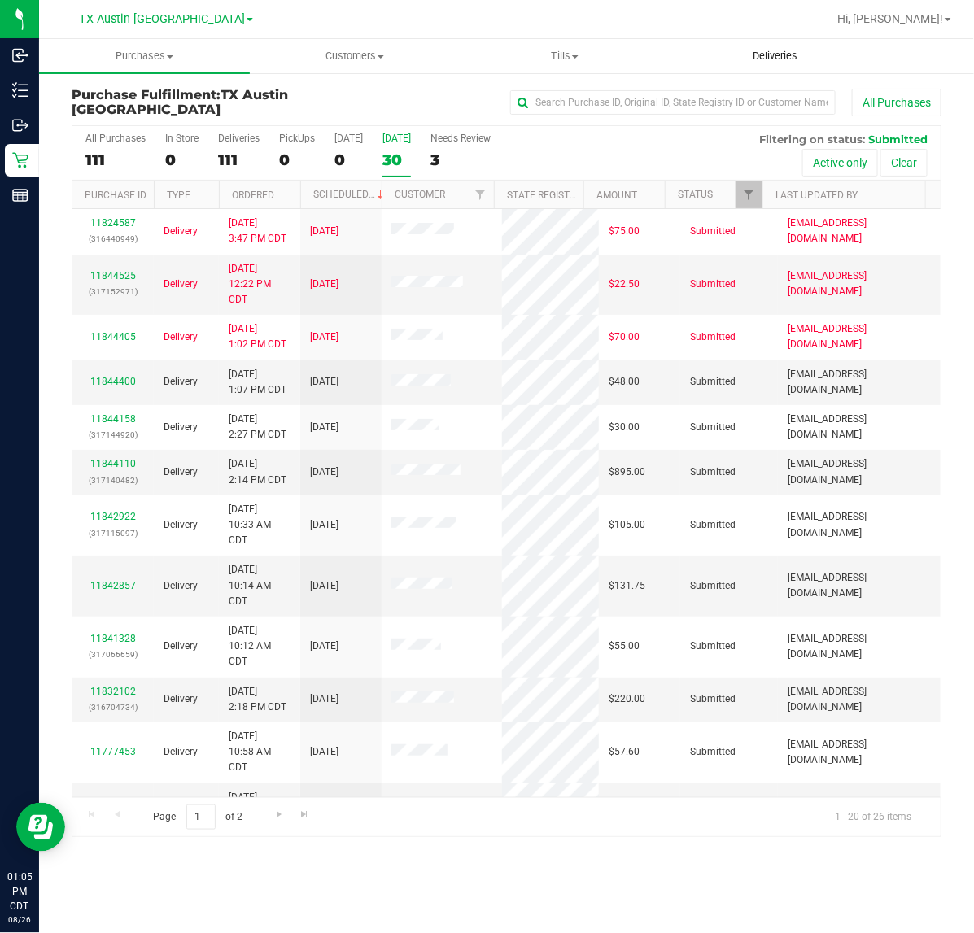
click at [750, 53] on span "Deliveries" at bounding box center [775, 56] width 89 height 15
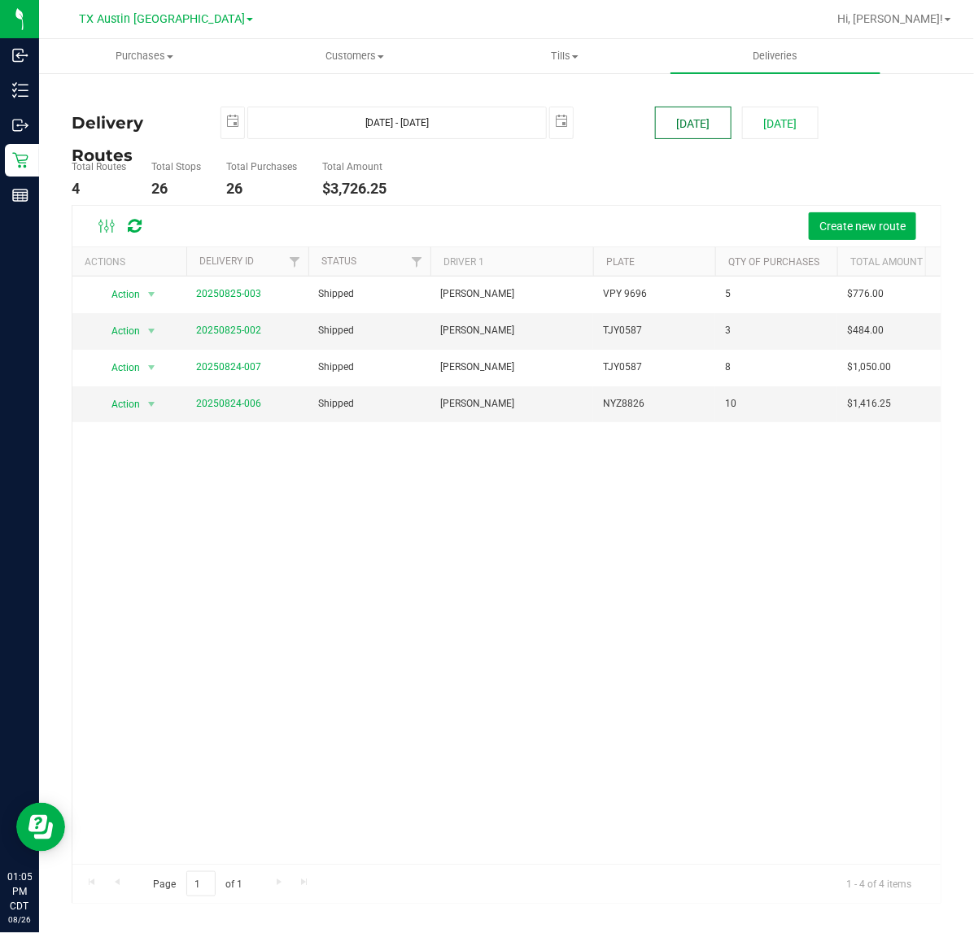
click at [717, 124] on button "[DATE]" at bounding box center [693, 123] width 76 height 33
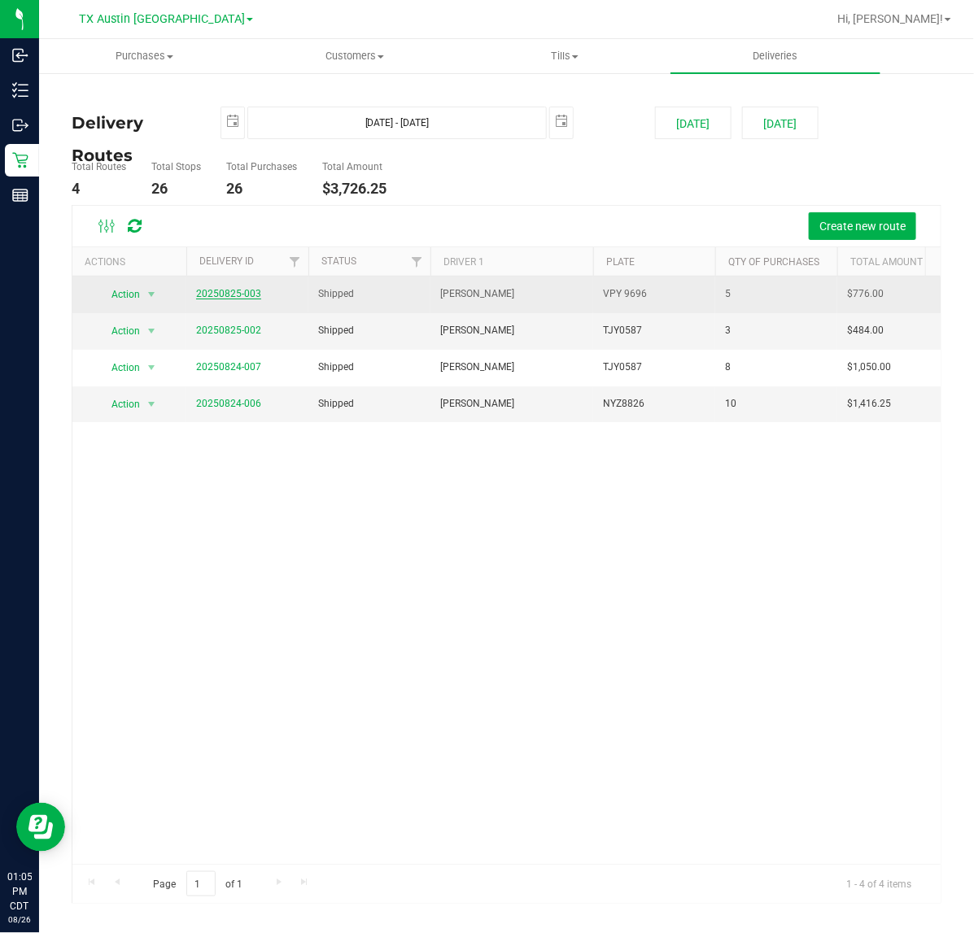
click at [242, 290] on link "20250825-003" at bounding box center [228, 293] width 65 height 11
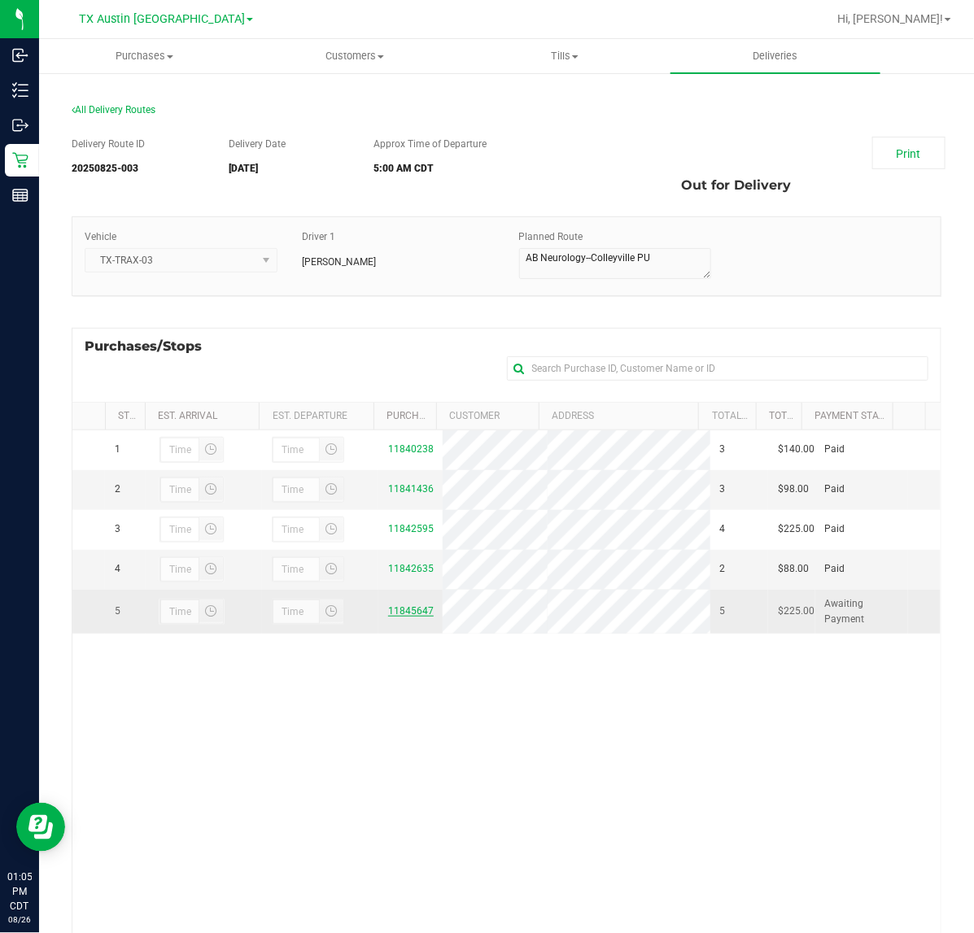
click at [415, 617] on link "11845647" at bounding box center [411, 610] width 46 height 11
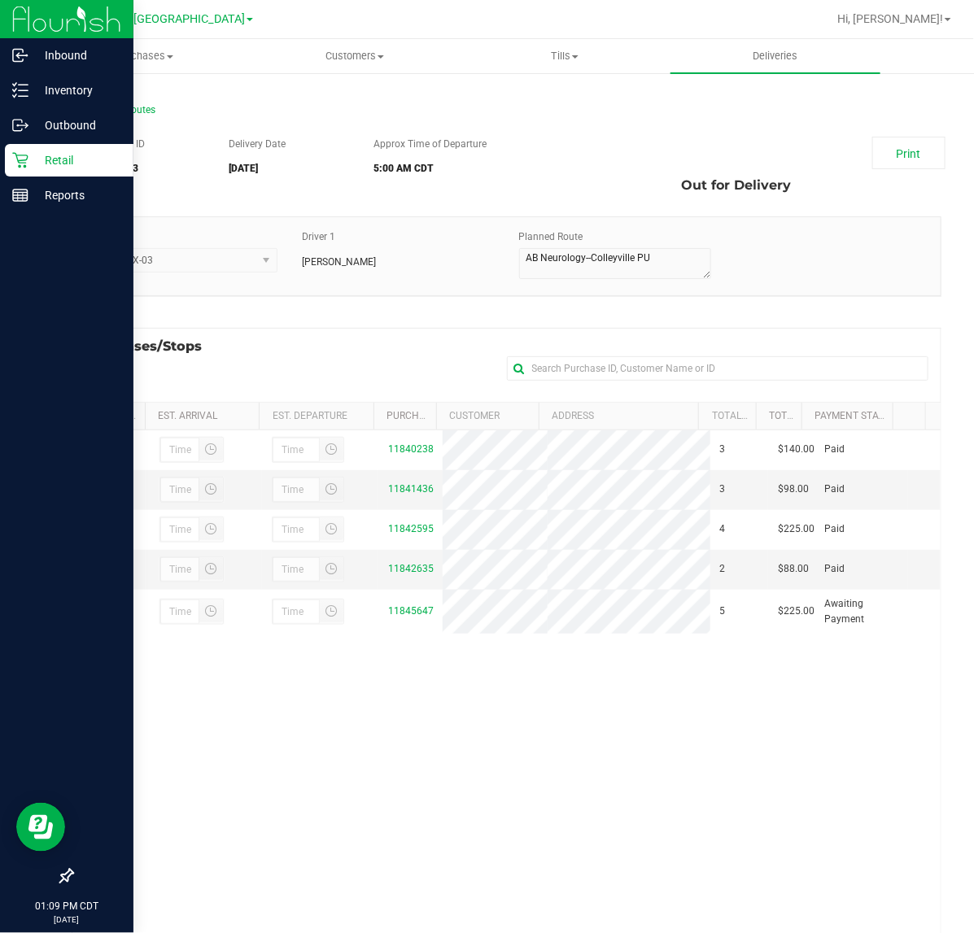
click at [5, 157] on div "Retail" at bounding box center [69, 160] width 129 height 33
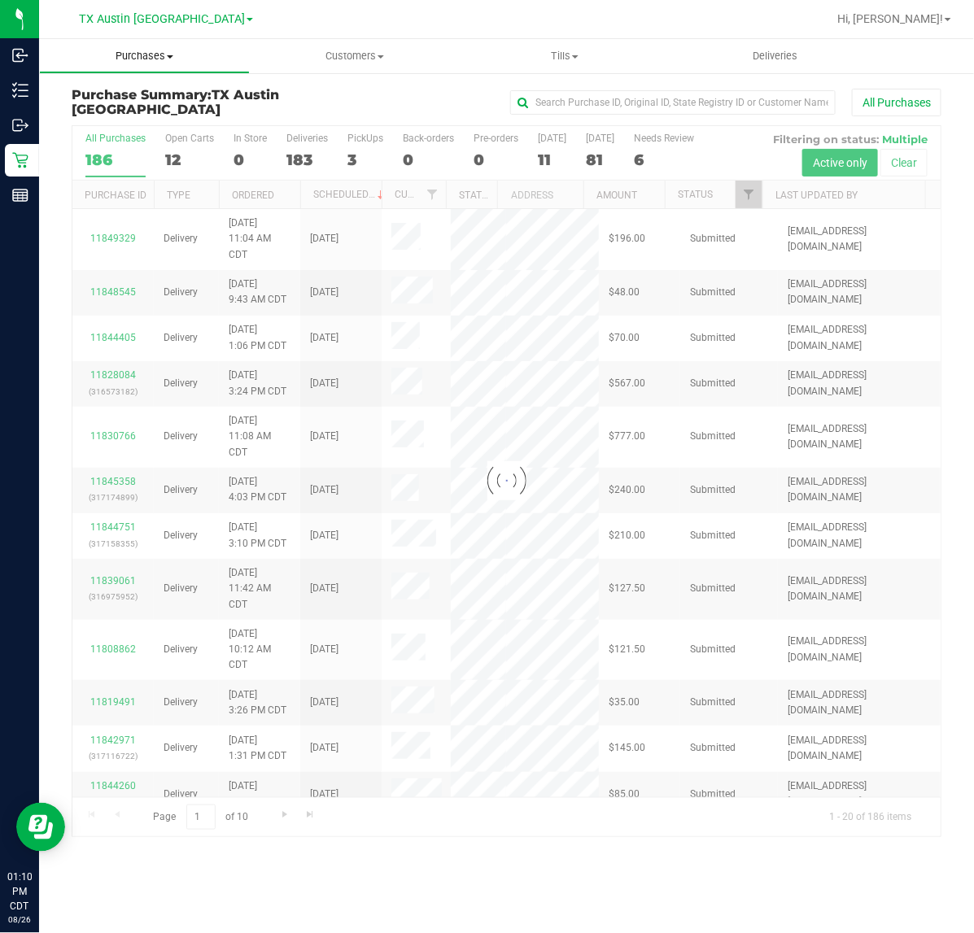
click at [156, 62] on span "Purchases" at bounding box center [144, 56] width 209 height 15
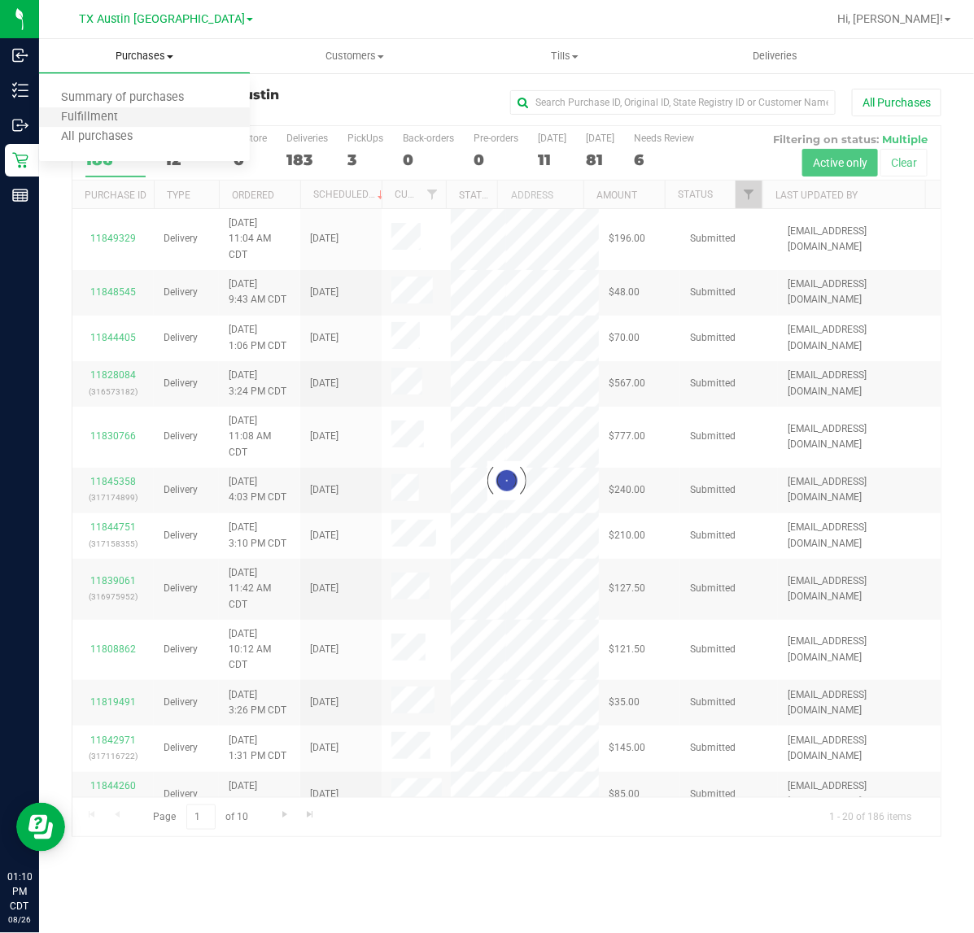
click at [146, 108] on li "Fulfillment" at bounding box center [144, 118] width 211 height 20
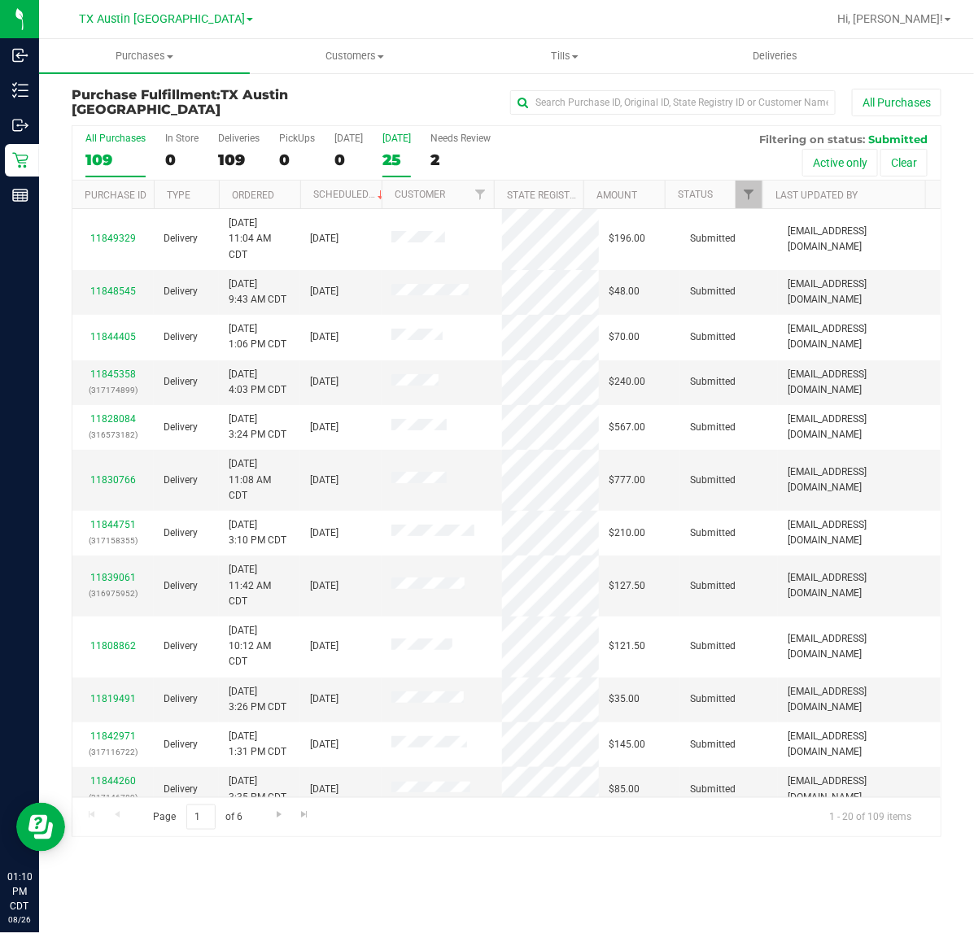
click at [403, 155] on div "25" at bounding box center [396, 159] width 28 height 19
click at [0, 0] on input "Tomorrow 25" at bounding box center [0, 0] width 0 height 0
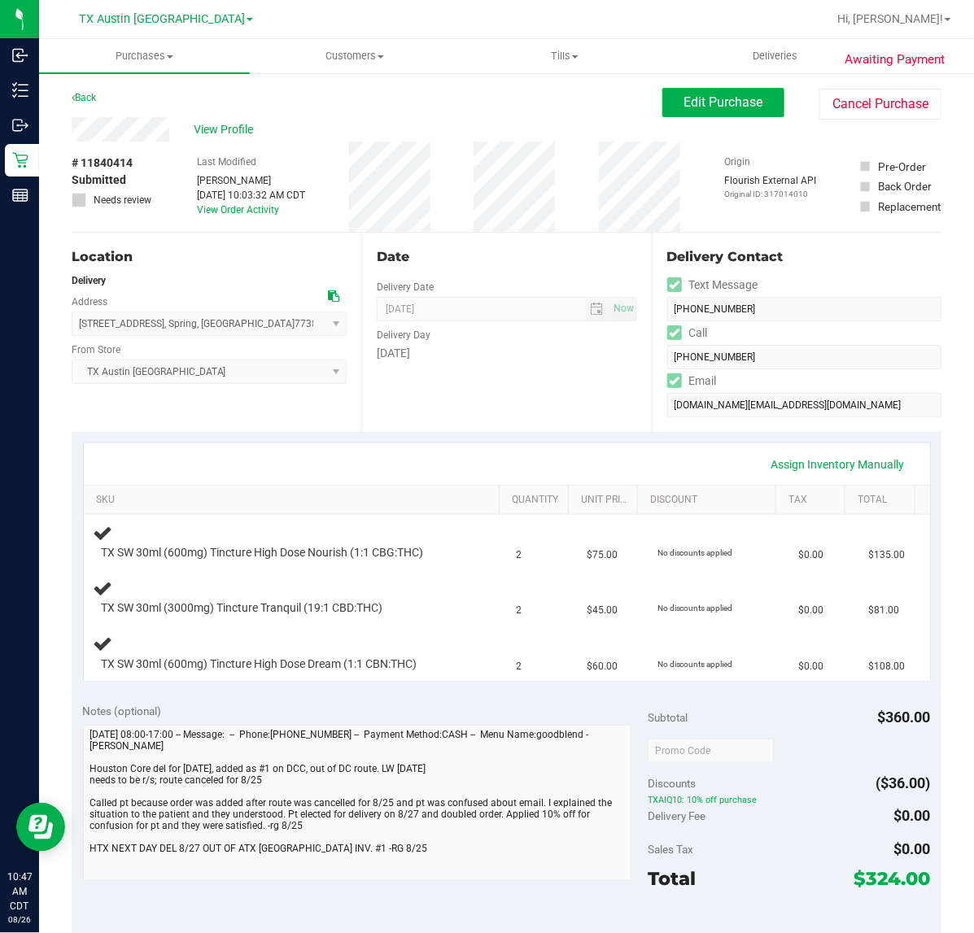
click at [513, 405] on div "Date Delivery Date [DATE] Now [DATE] 07:00 AM Now Delivery Day [DATE]" at bounding box center [506, 332] width 290 height 199
click at [598, 416] on div "Date Delivery Date [DATE] Now [DATE] 07:00 AM Now Delivery Day [DATE]" at bounding box center [506, 332] width 290 height 199
click at [535, 392] on div "Date Delivery Date [DATE] Now [DATE] 07:00 AM Now Delivery Day [DATE]" at bounding box center [506, 332] width 290 height 199
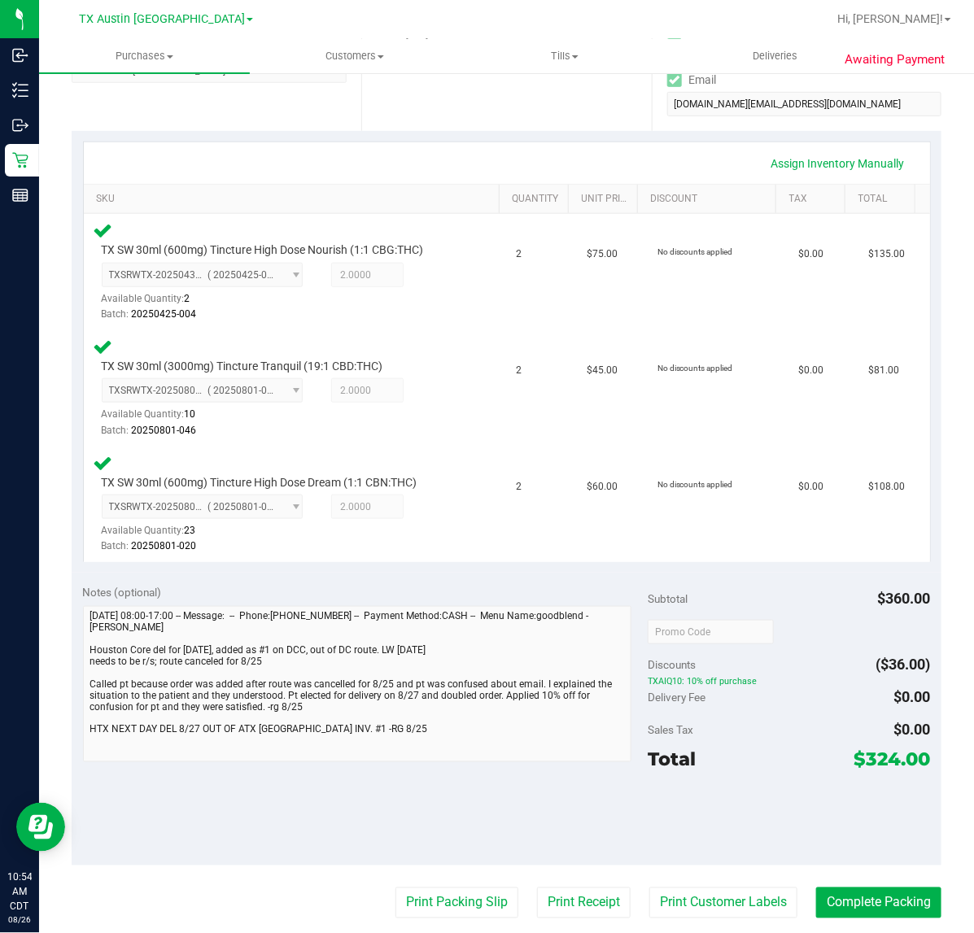
scroll to position [305, 0]
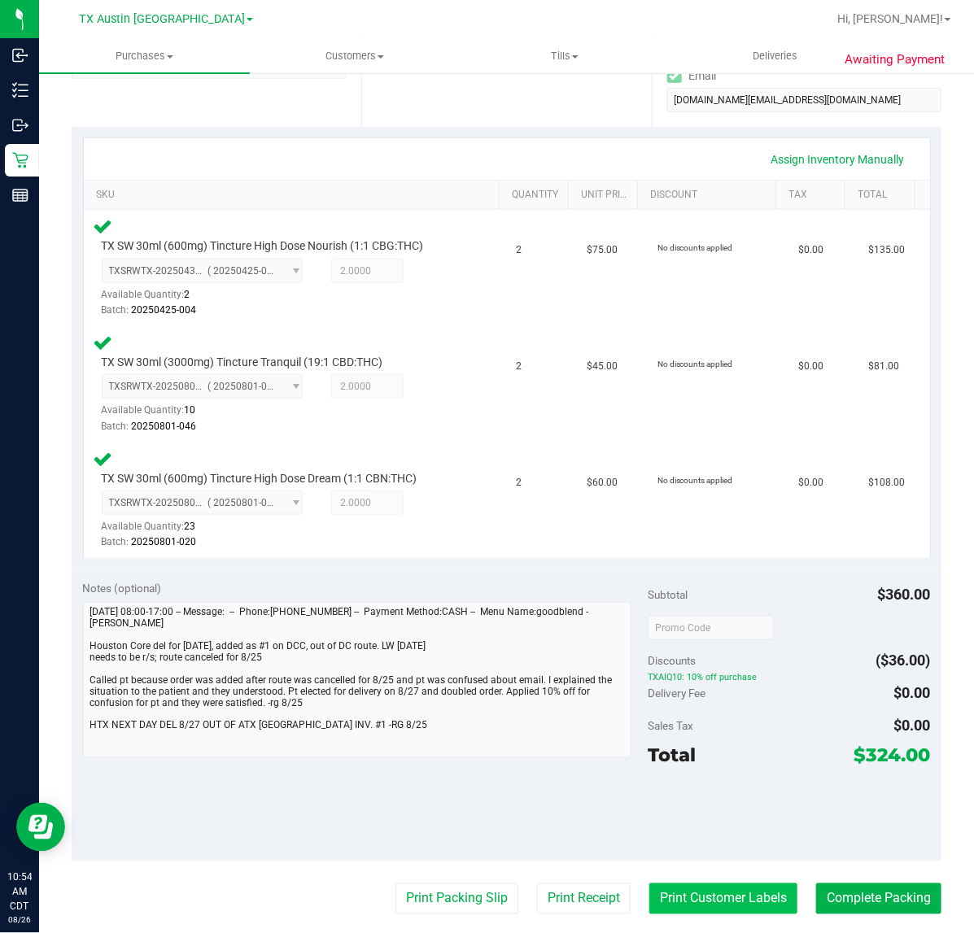
click at [761, 901] on button "Print Customer Labels" at bounding box center [723, 898] width 148 height 31
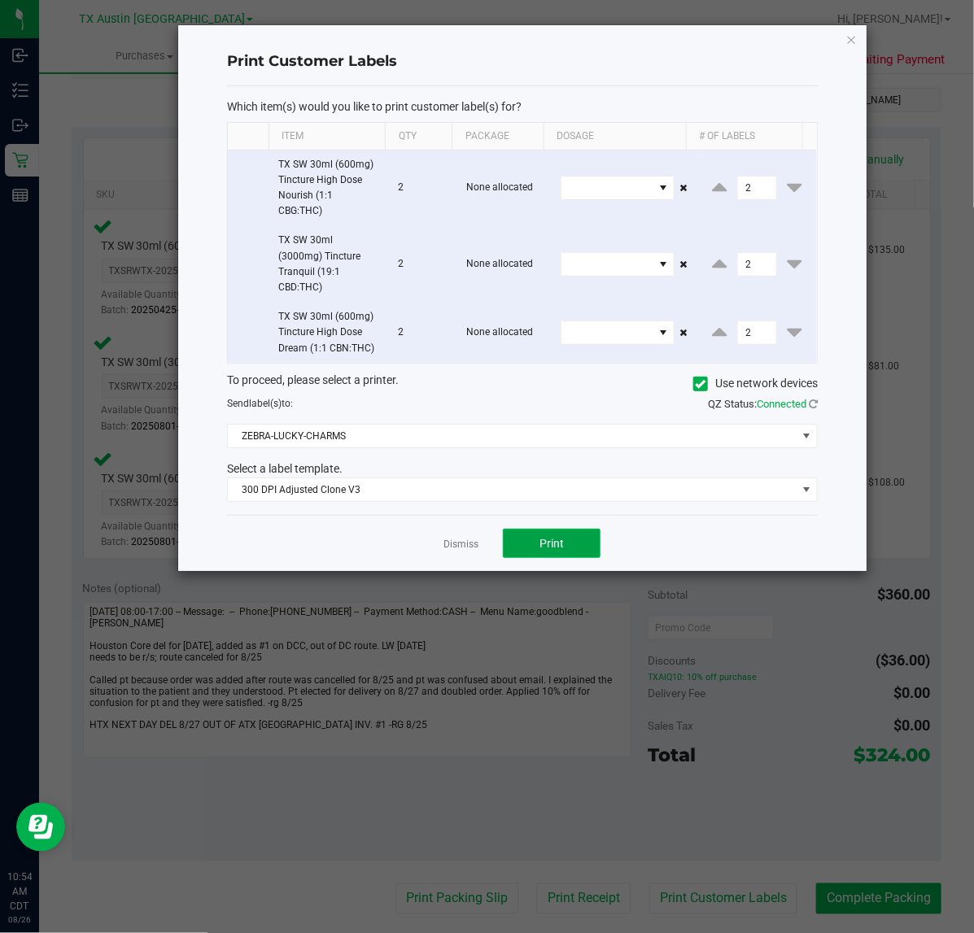
click at [527, 557] on button "Print" at bounding box center [552, 543] width 98 height 29
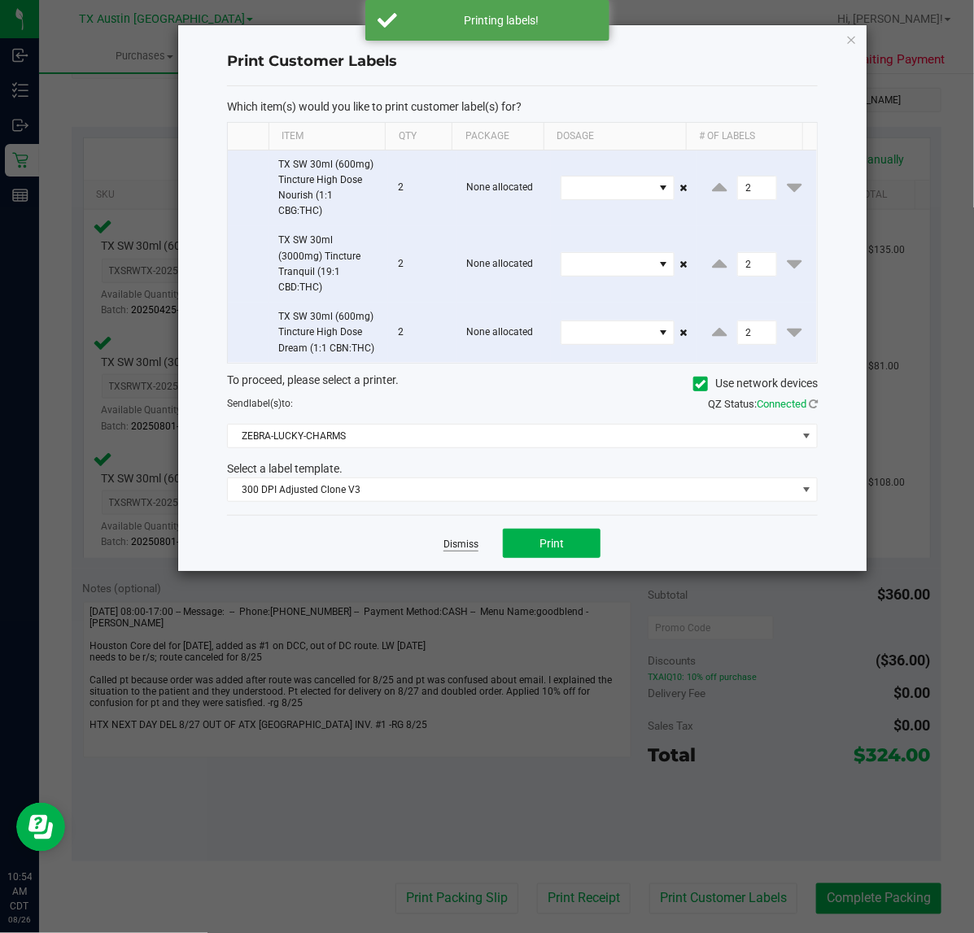
click at [472, 546] on link "Dismiss" at bounding box center [460, 545] width 35 height 14
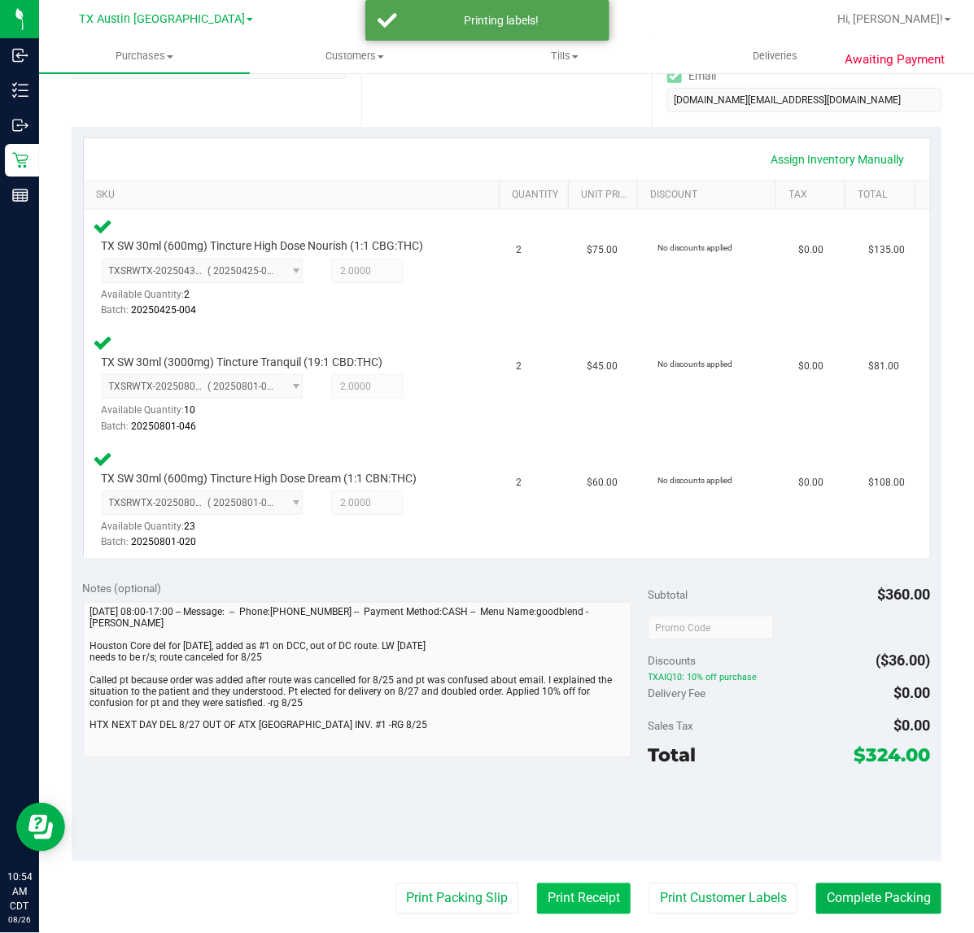
click at [576, 888] on button "Print Receipt" at bounding box center [584, 898] width 94 height 31
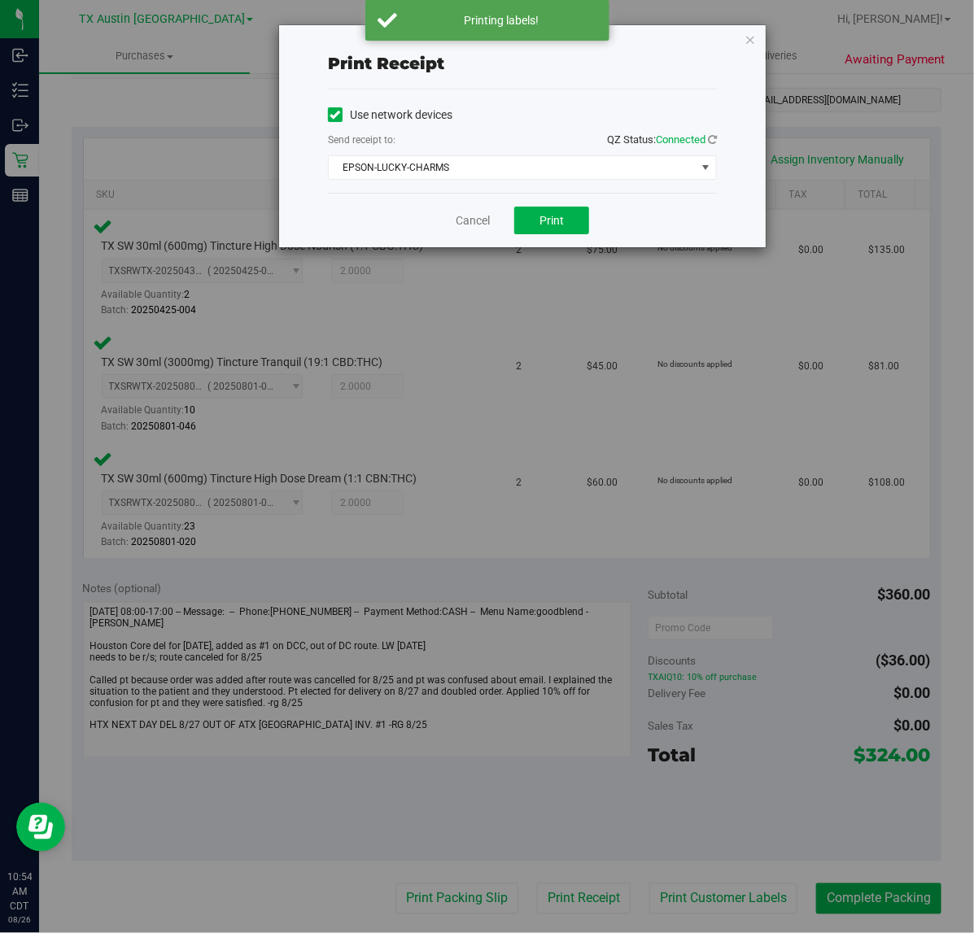
click at [539, 191] on div "Use network devices Send receipt to: QZ Status: Connected EPSON-LUCKY-CHARMS Ch…" at bounding box center [522, 140] width 389 height 103
click at [531, 226] on button "Print" at bounding box center [551, 221] width 75 height 28
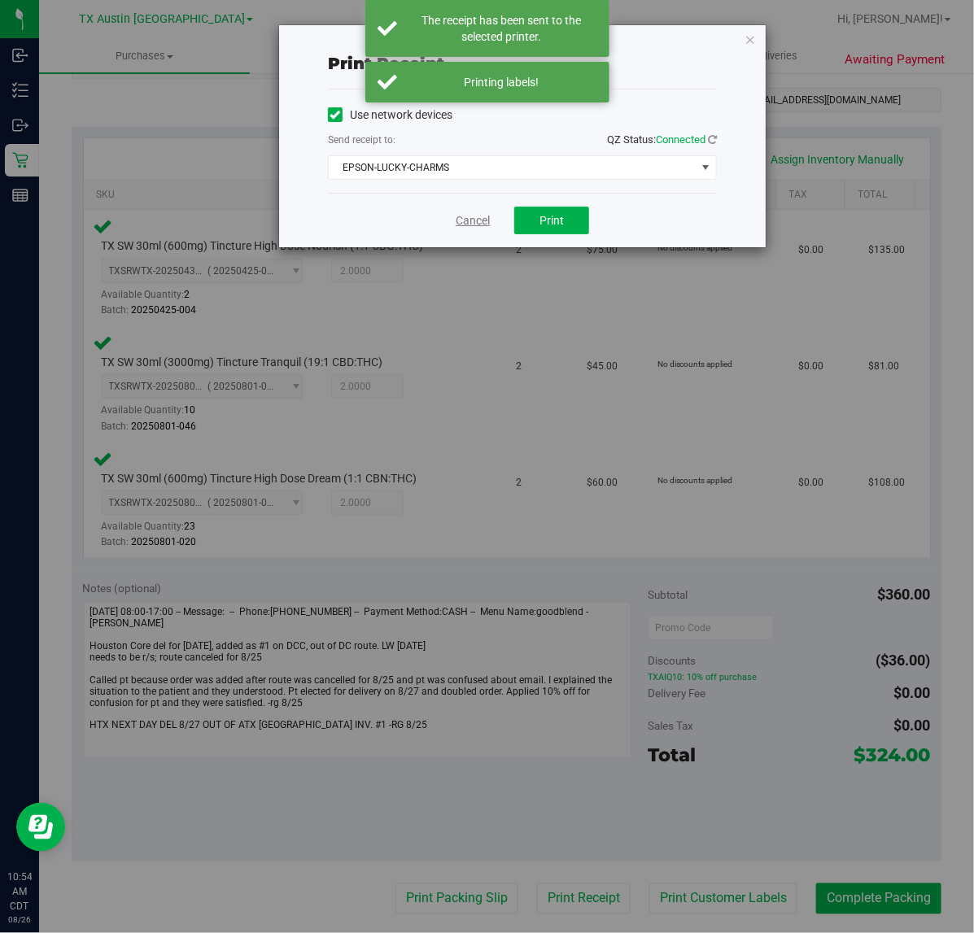
click at [481, 224] on link "Cancel" at bounding box center [473, 220] width 34 height 17
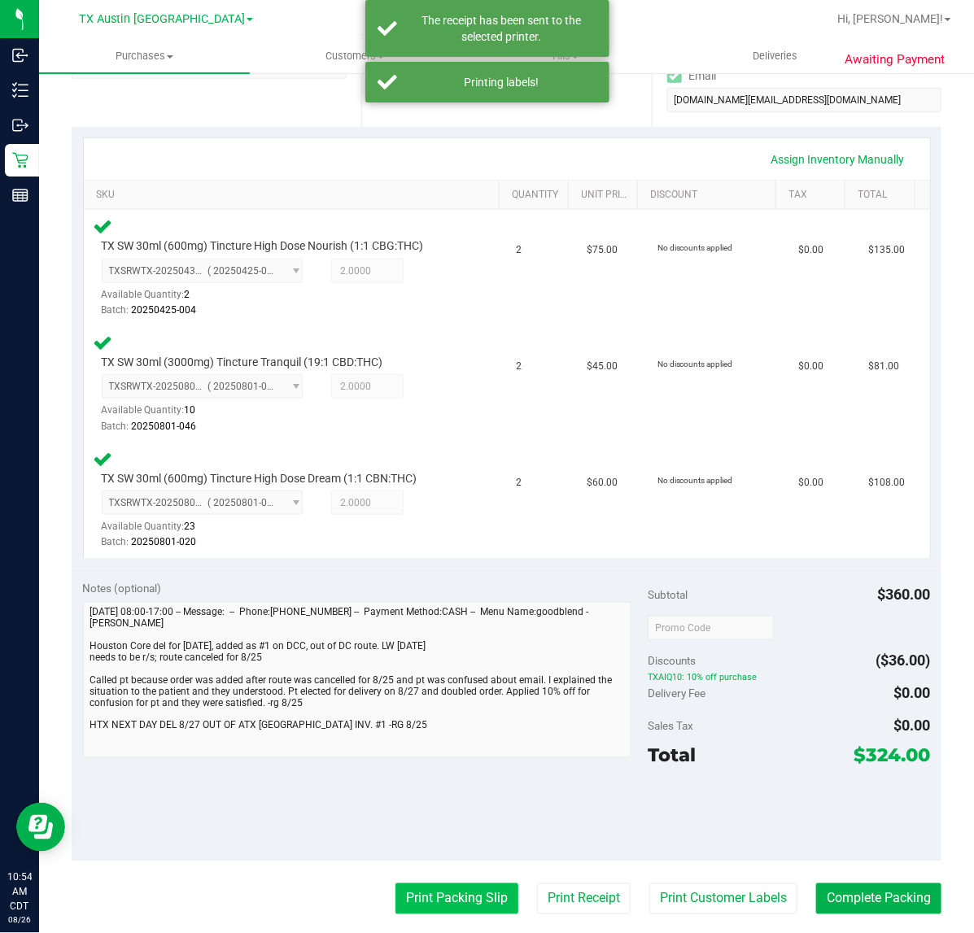
click at [481, 896] on button "Print Packing Slip" at bounding box center [456, 898] width 123 height 31
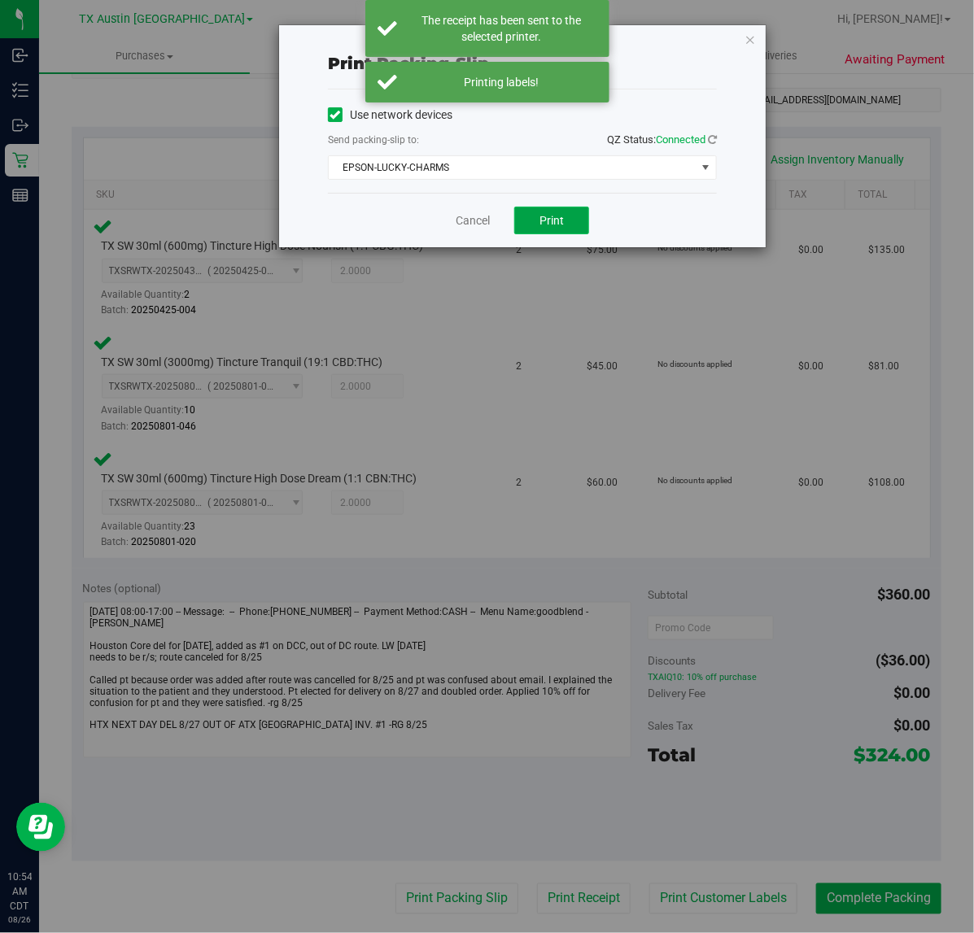
click at [561, 232] on button "Print" at bounding box center [551, 221] width 75 height 28
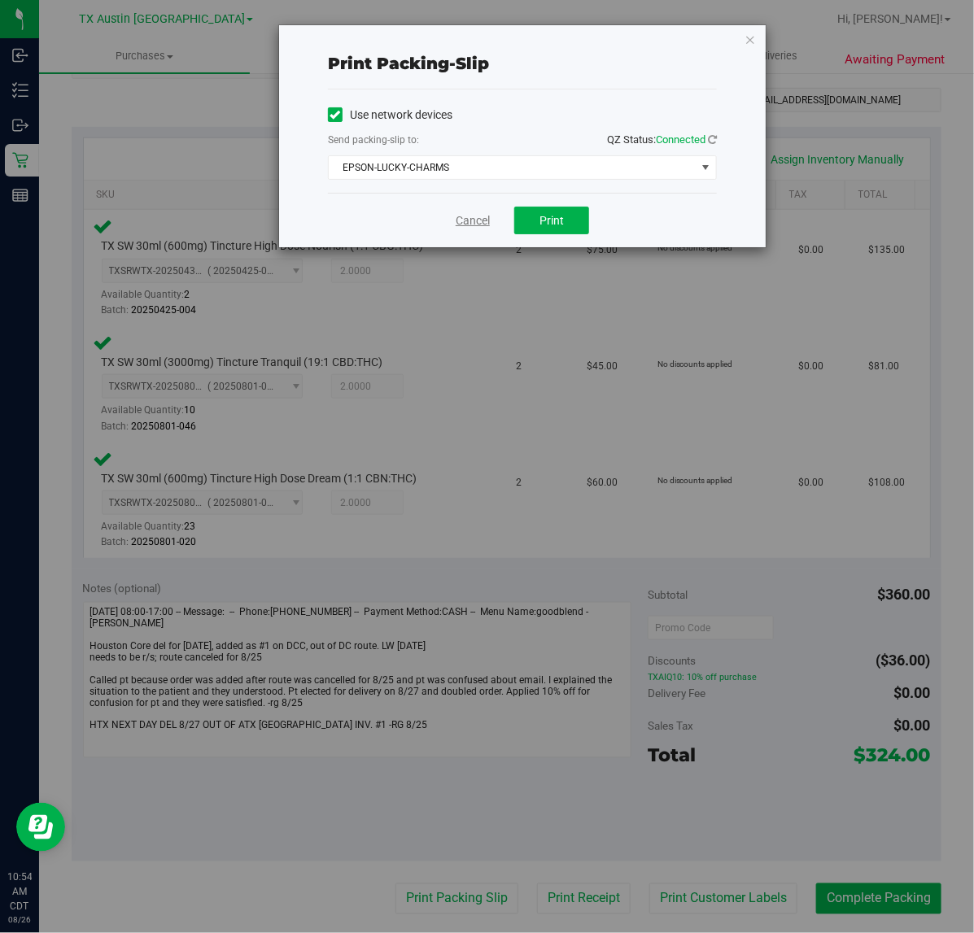
click at [465, 225] on link "Cancel" at bounding box center [473, 220] width 34 height 17
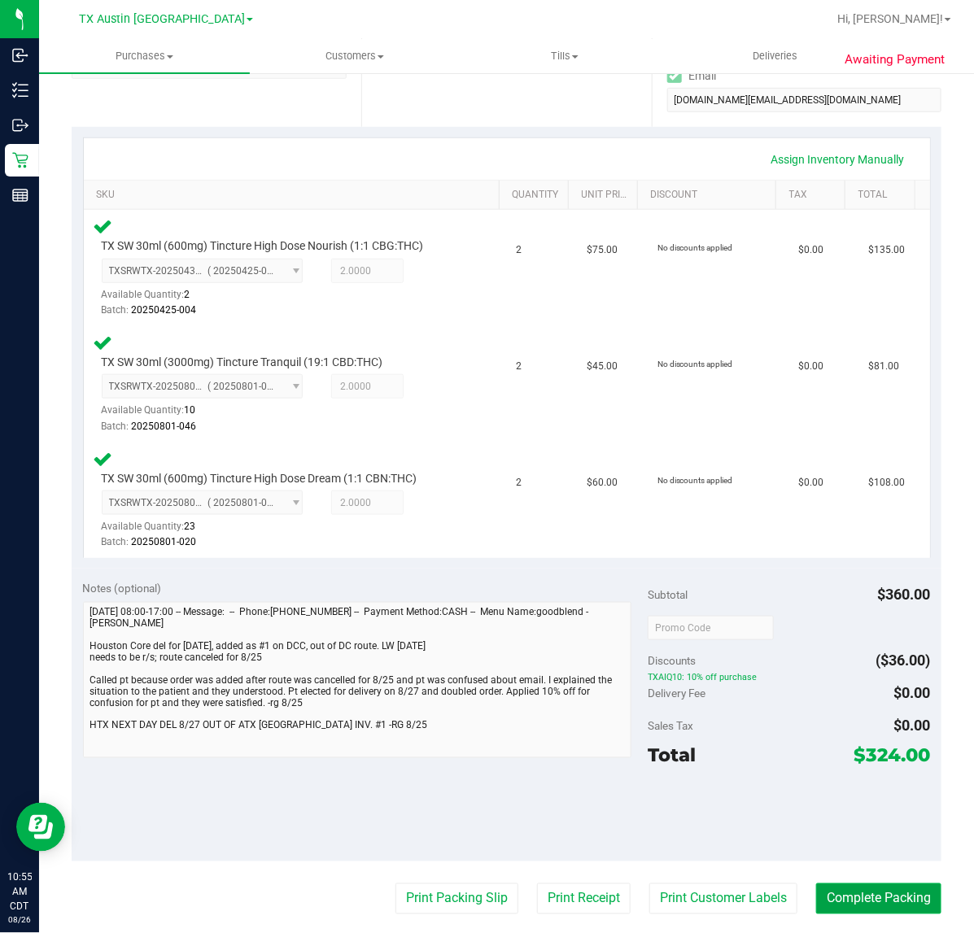
click at [856, 899] on button "Complete Packing" at bounding box center [878, 898] width 125 height 31
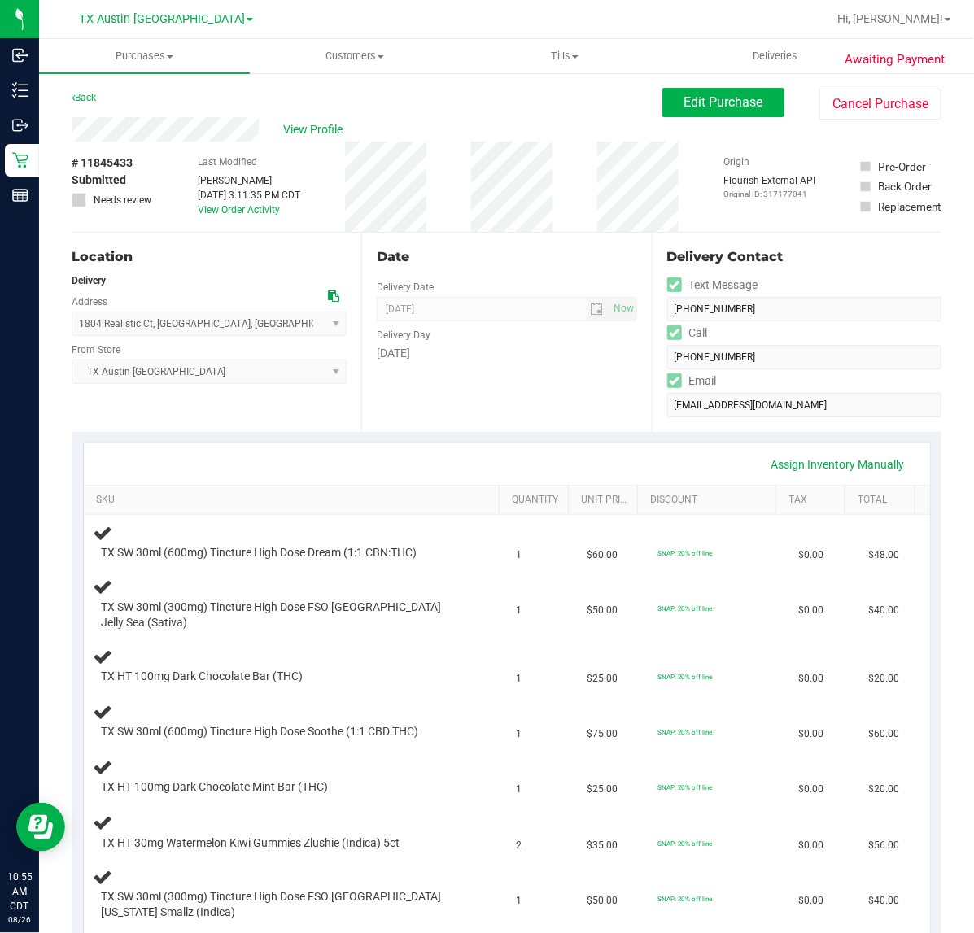
click at [482, 451] on div "Assign Inventory Manually" at bounding box center [506, 465] width 817 height 28
click at [623, 437] on div "Assign Inventory Manually SKU Quantity Unit Price Discount Tax Total TX SW 30ml…" at bounding box center [507, 713] width 870 height 562
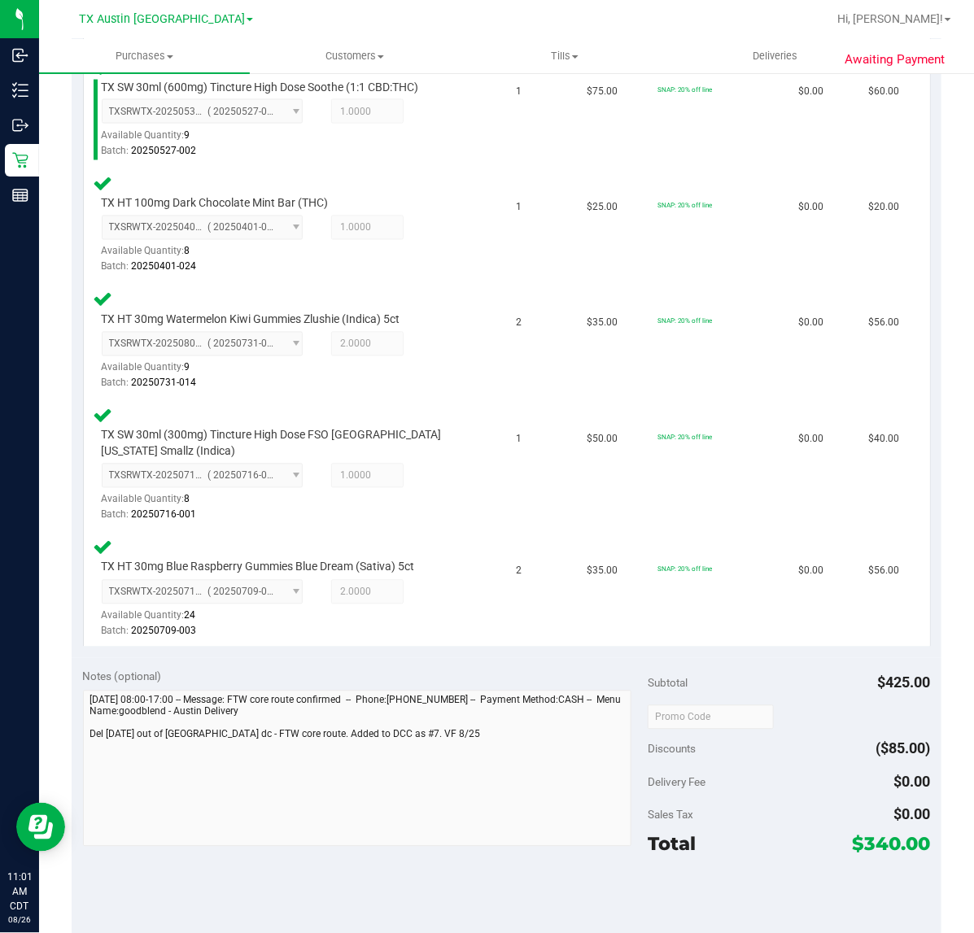
scroll to position [1017, 0]
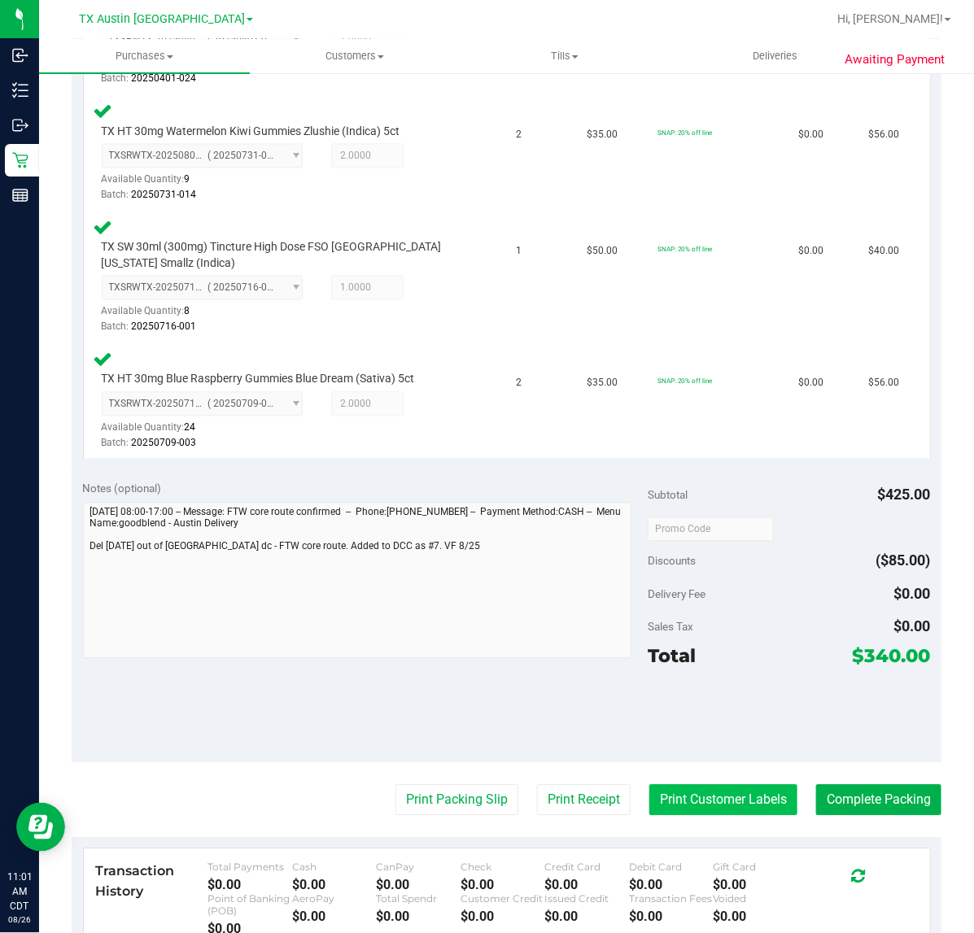
click at [725, 784] on button "Print Customer Labels" at bounding box center [723, 799] width 148 height 31
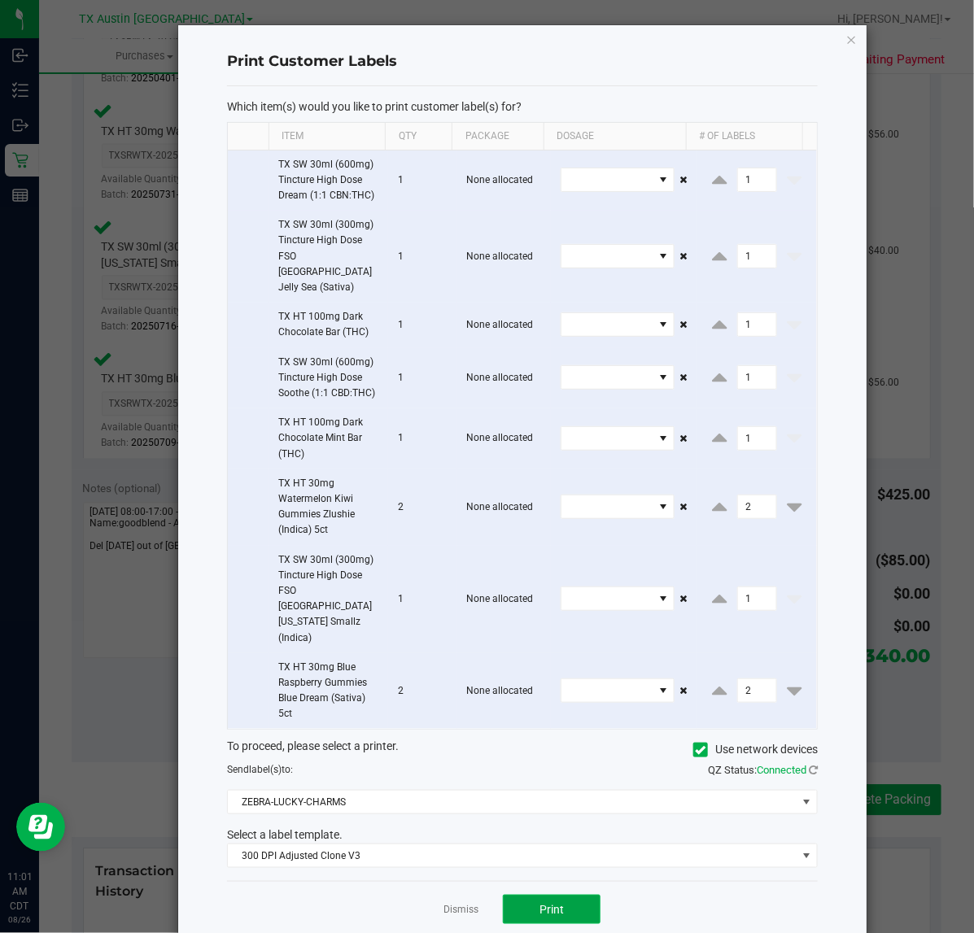
click at [510, 895] on button "Print" at bounding box center [552, 909] width 98 height 29
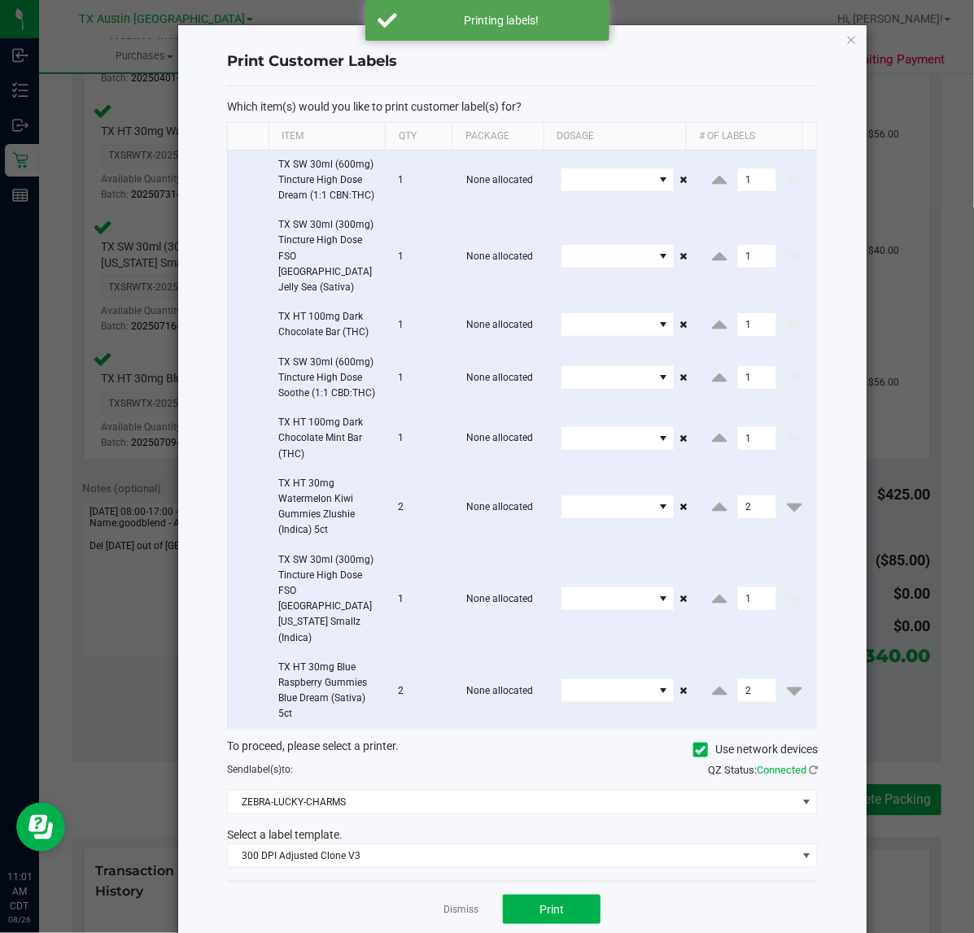
drag, startPoint x: 452, startPoint y: 864, endPoint x: 473, endPoint y: 857, distance: 21.6
click at [452, 903] on link "Dismiss" at bounding box center [460, 910] width 35 height 14
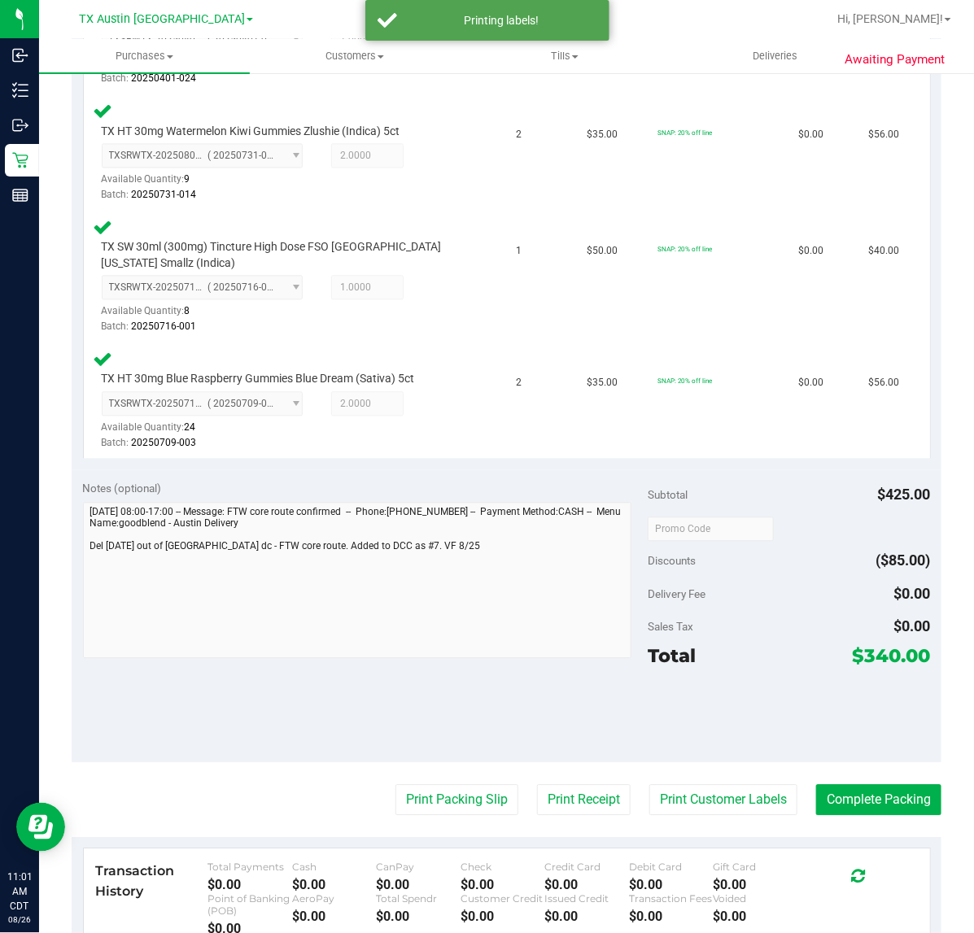
click at [537, 793] on purchase-details "Back Edit Purchase Cancel Purchase View Profile # 11845433 Submitted Needs revi…" at bounding box center [507, 112] width 870 height 2082
click at [543, 785] on button "Print Receipt" at bounding box center [584, 799] width 94 height 31
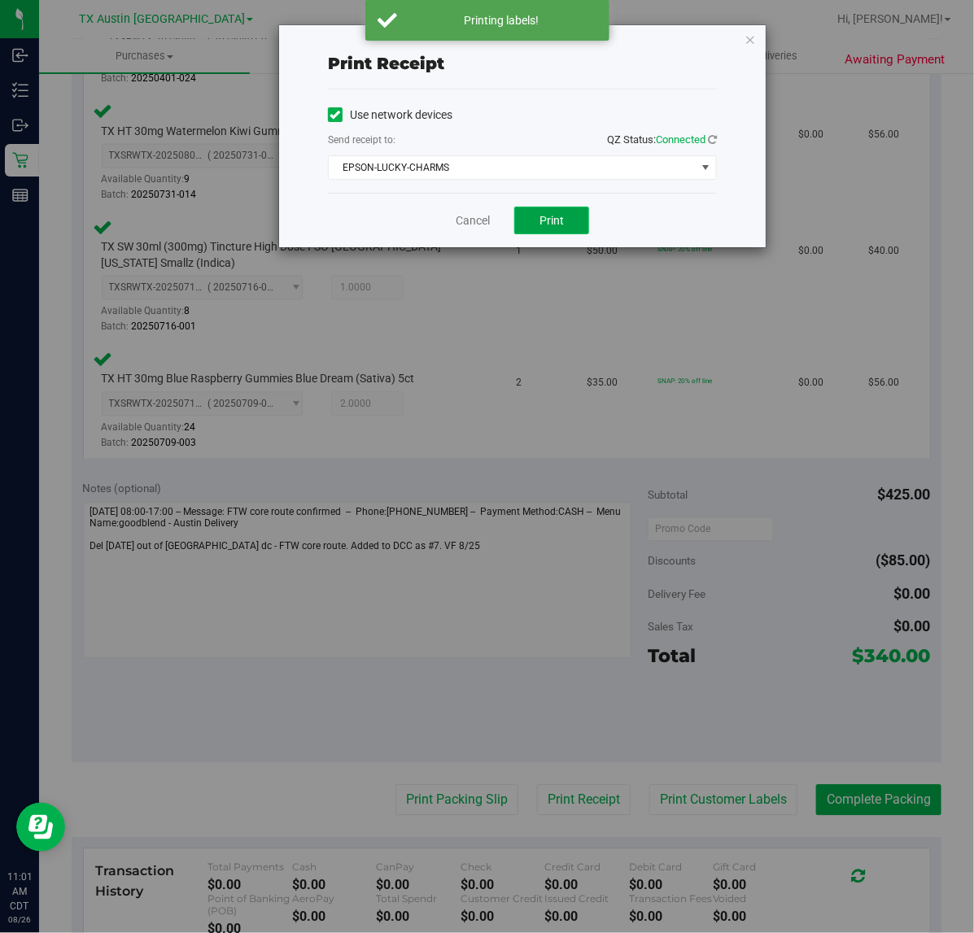
click at [521, 209] on button "Print" at bounding box center [551, 221] width 75 height 28
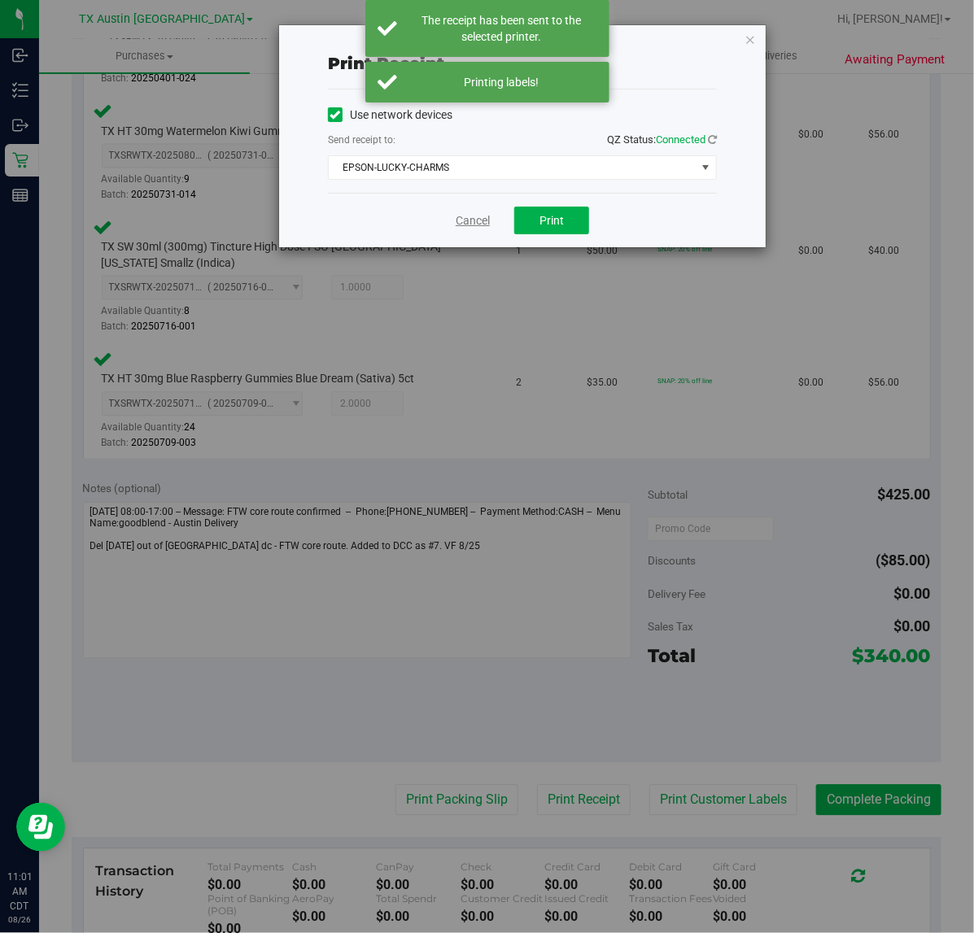
click at [472, 228] on link "Cancel" at bounding box center [473, 220] width 34 height 17
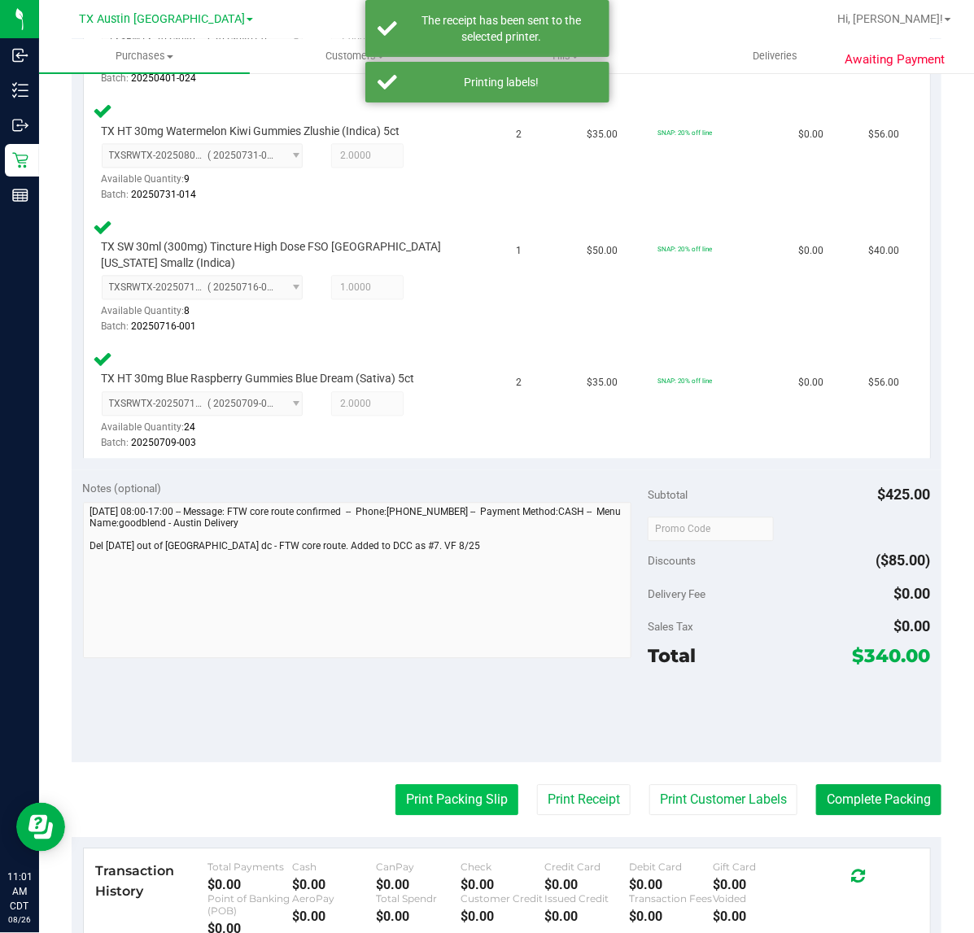
click at [465, 784] on button "Print Packing Slip" at bounding box center [456, 799] width 123 height 31
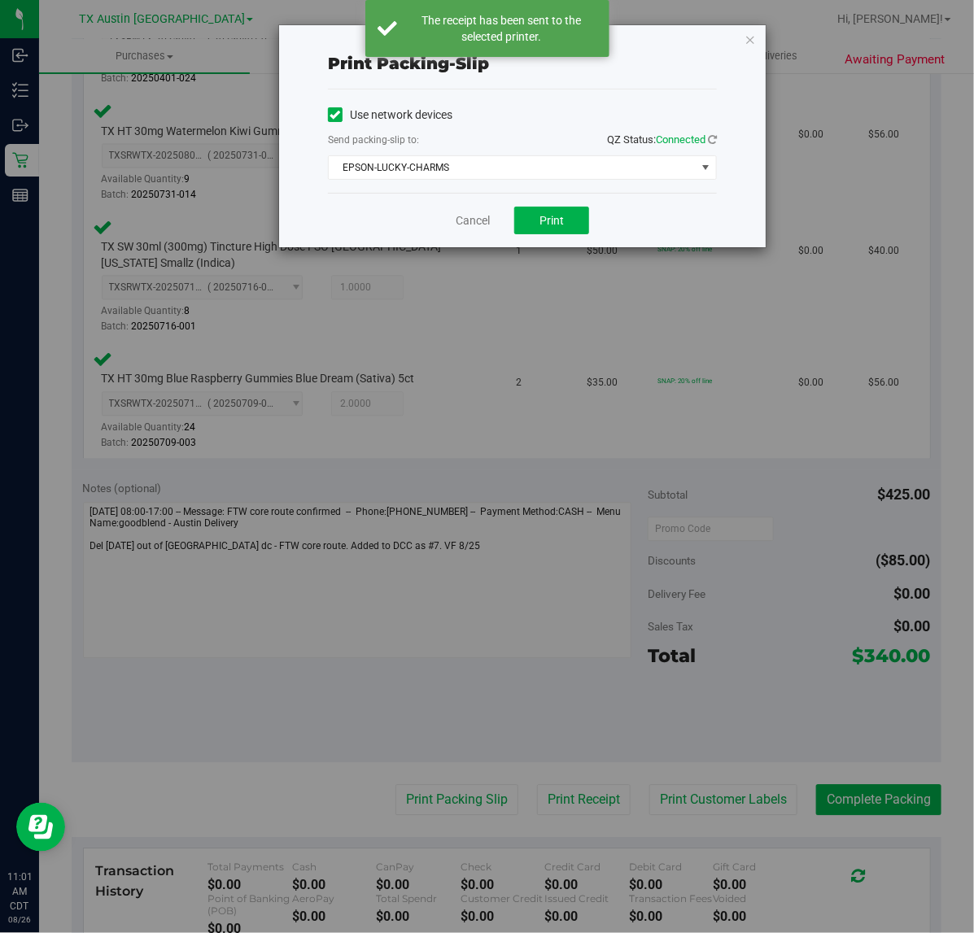
click at [539, 237] on div "Cancel Print" at bounding box center [522, 220] width 389 height 55
click at [543, 222] on span "Print" at bounding box center [551, 220] width 24 height 13
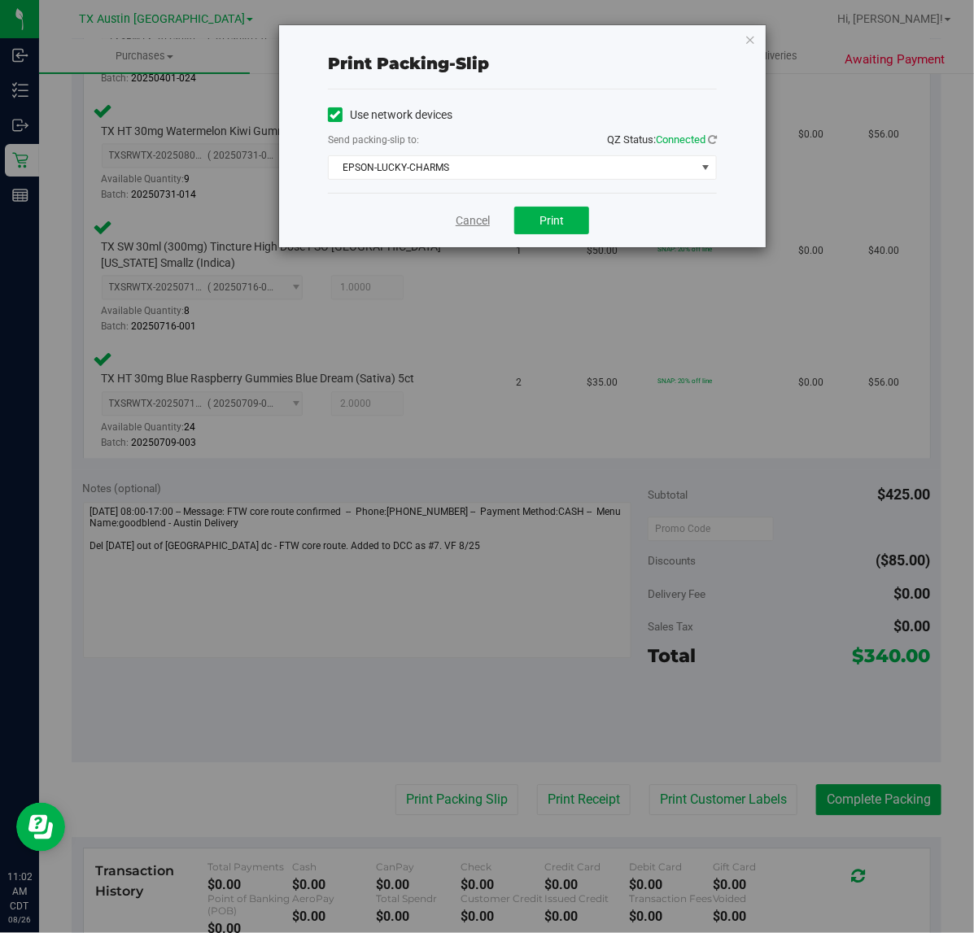
click at [461, 218] on link "Cancel" at bounding box center [473, 220] width 34 height 17
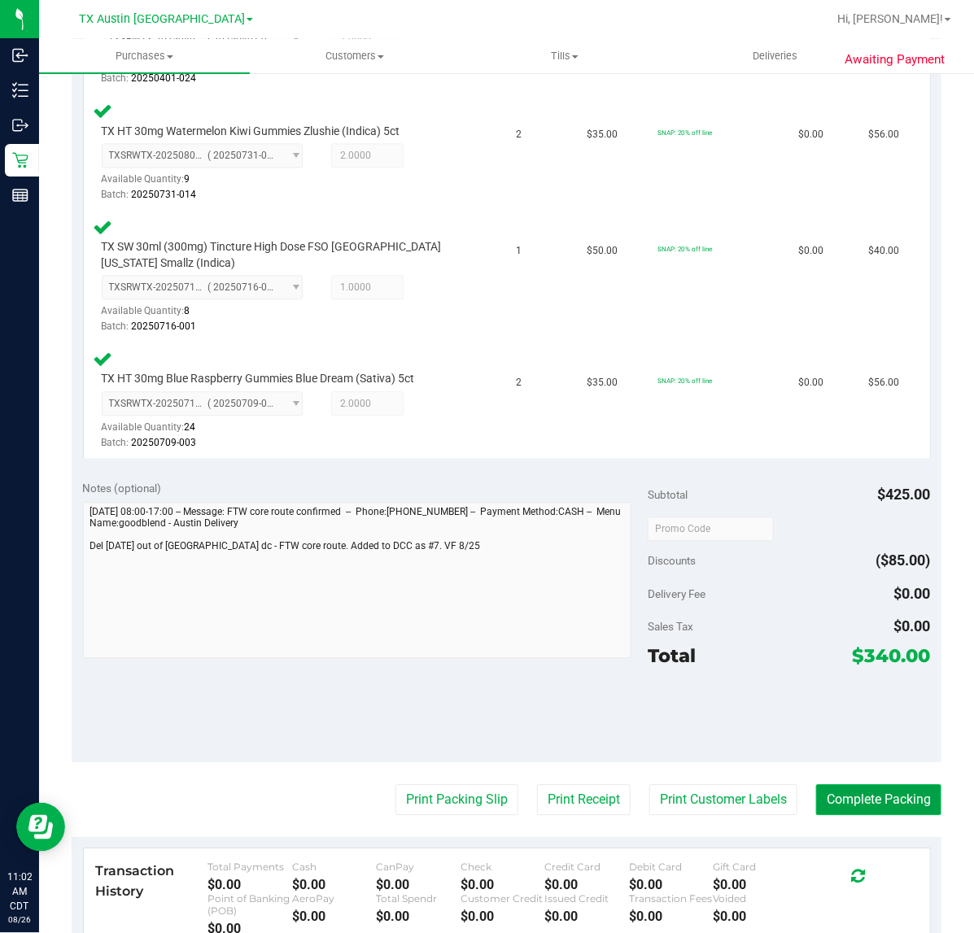
click at [853, 784] on button "Complete Packing" at bounding box center [878, 799] width 125 height 31
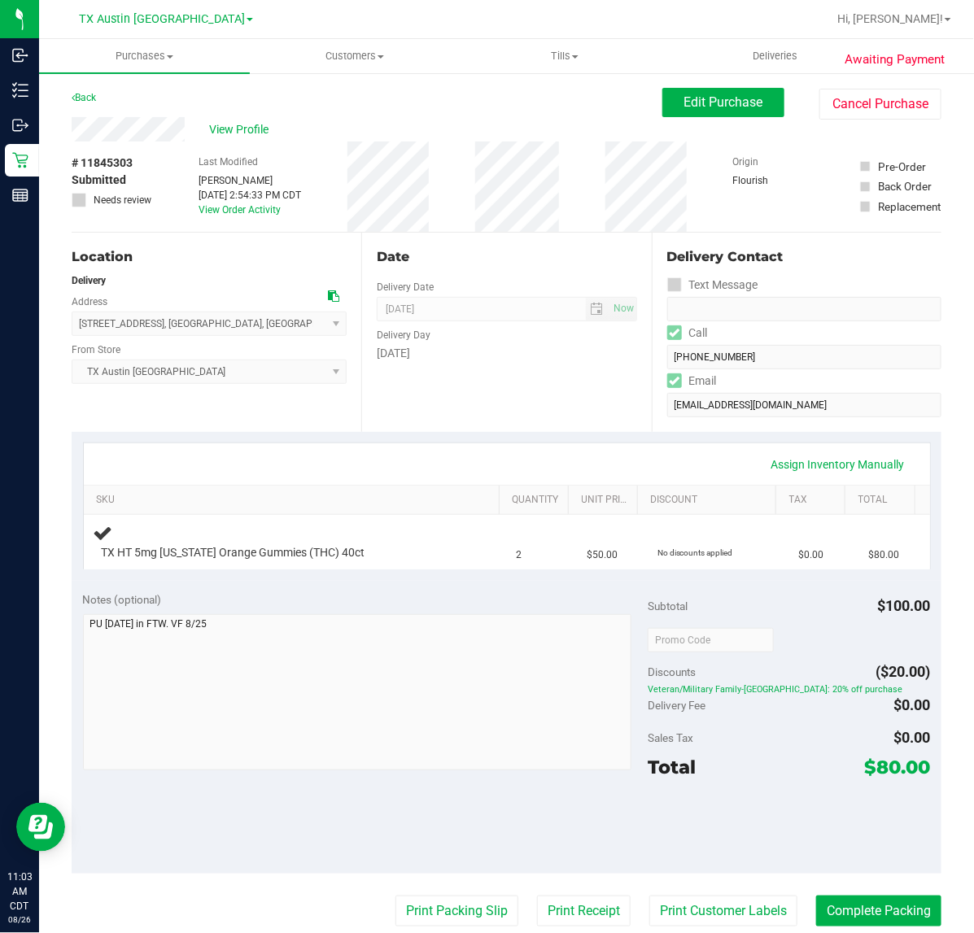
click at [464, 399] on div "Date Delivery Date [DATE] Now [DATE] 07:00 AM Now Delivery Day [DATE]" at bounding box center [506, 332] width 290 height 199
click at [758, 689] on span "Veteran/Military Family-[GEOGRAPHIC_DATA]: 20% off purchase" at bounding box center [789, 690] width 282 height 11
click at [777, 651] on div at bounding box center [789, 639] width 282 height 29
click at [786, 750] on div "Sales Tax $0.00" at bounding box center [789, 737] width 282 height 29
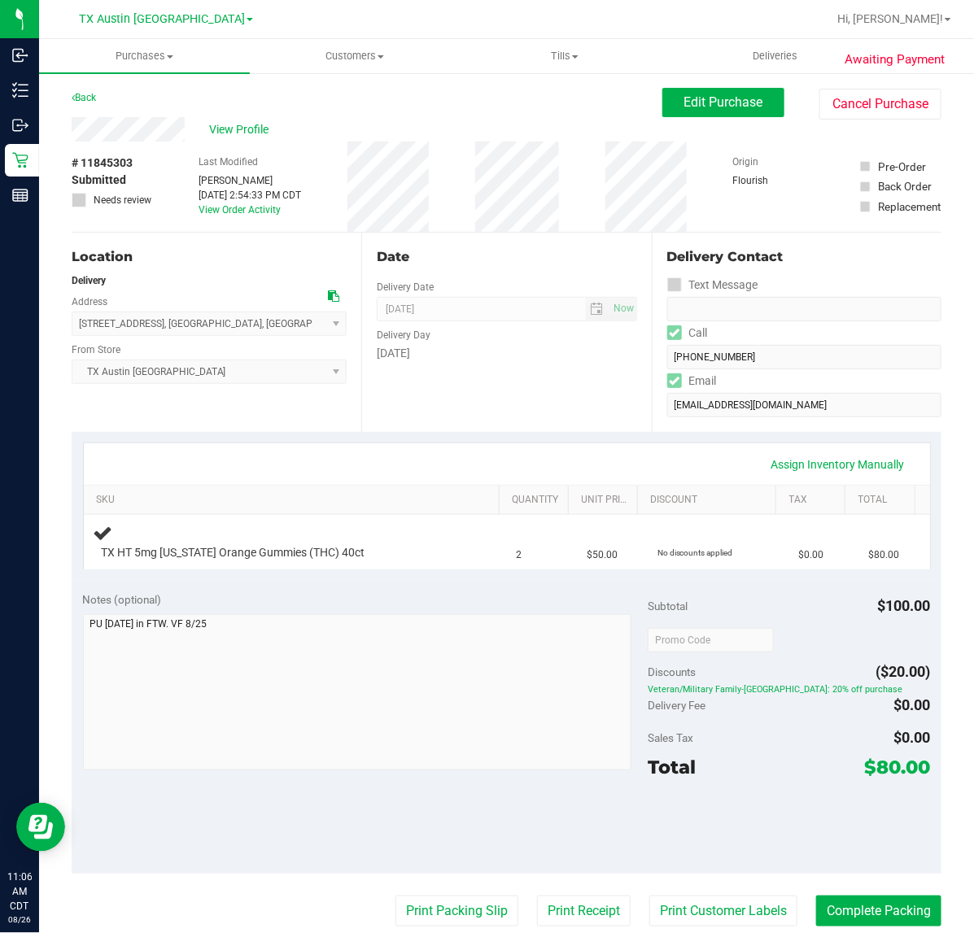
click at [785, 749] on div "Sales Tax $0.00" at bounding box center [789, 737] width 282 height 29
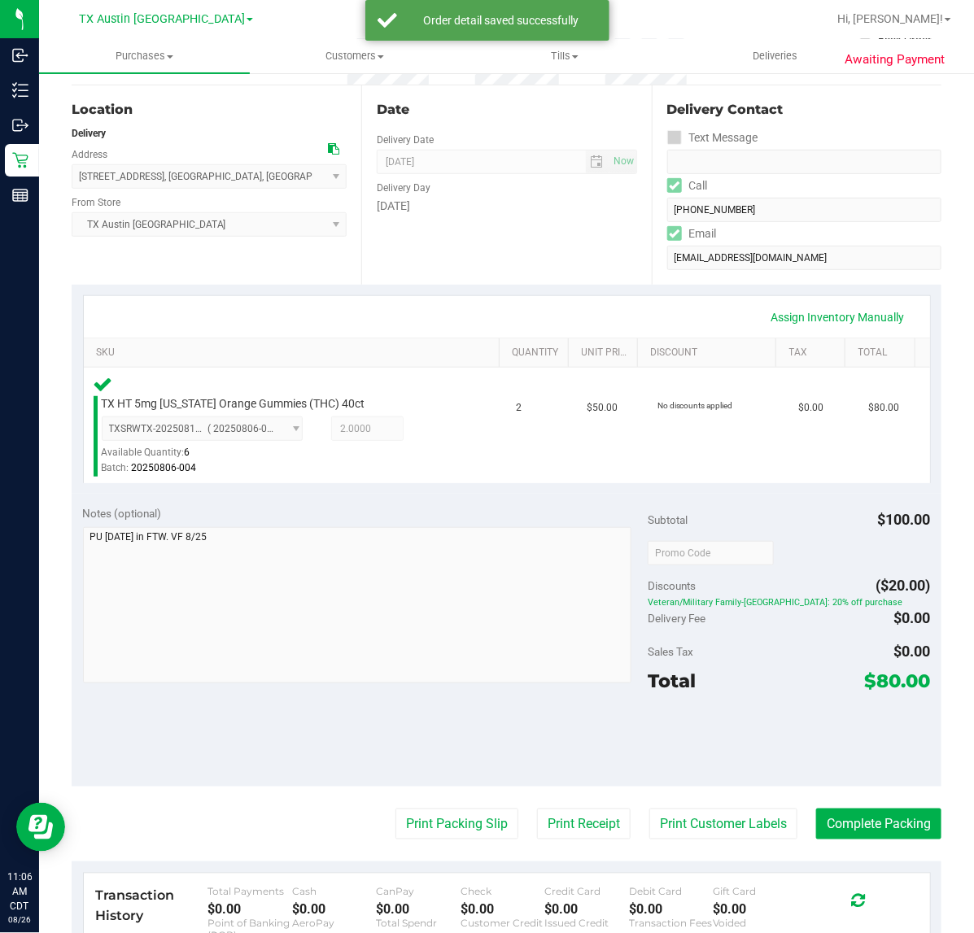
scroll to position [142, 0]
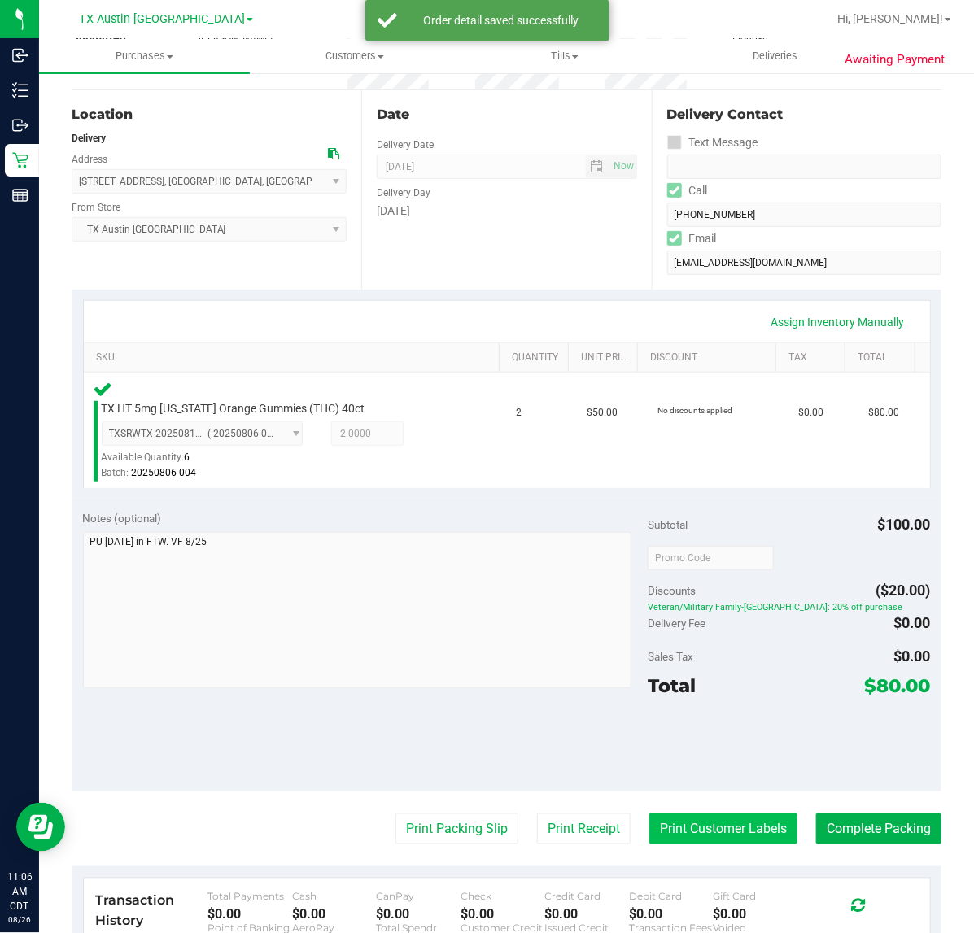
click at [701, 828] on button "Print Customer Labels" at bounding box center [723, 829] width 148 height 31
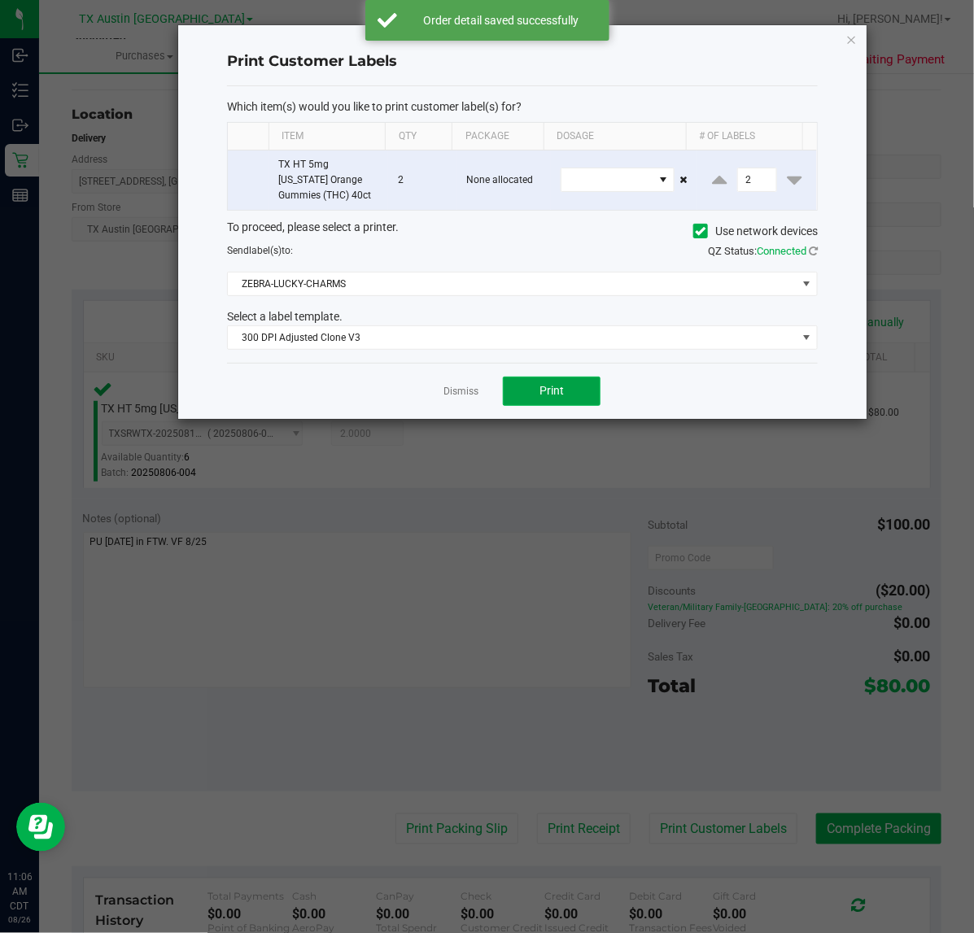
click at [539, 391] on span "Print" at bounding box center [551, 390] width 24 height 13
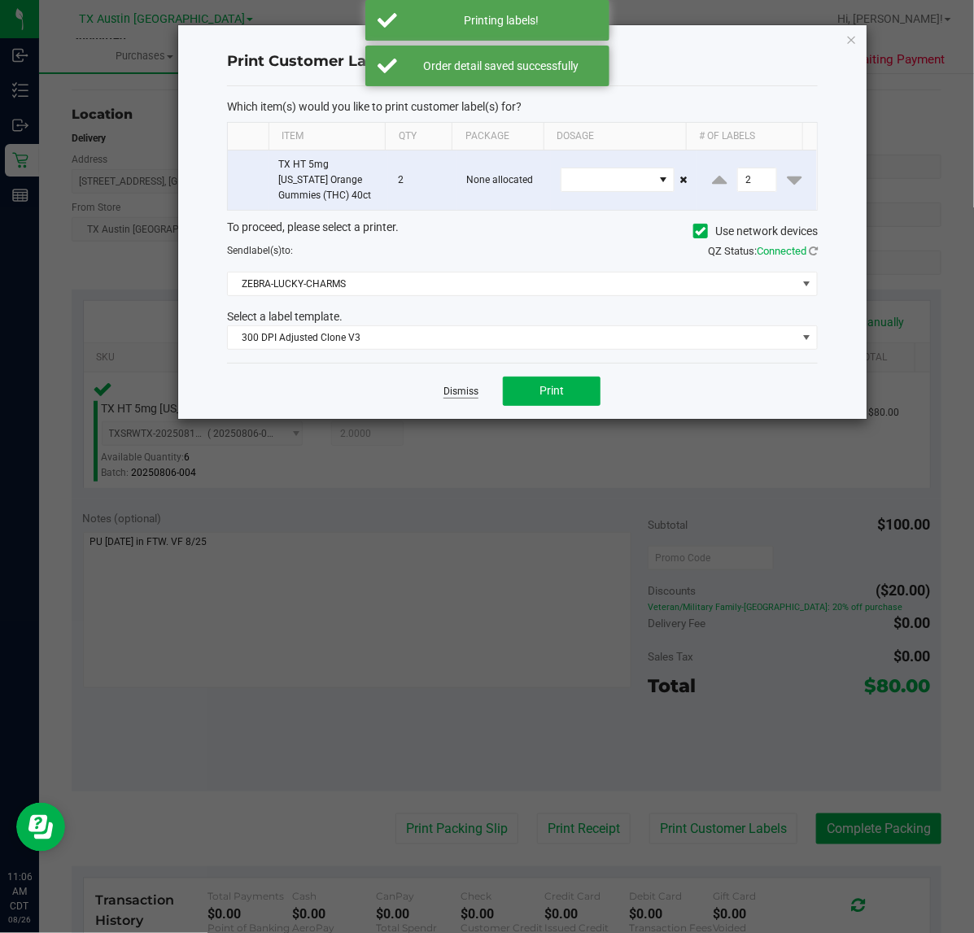
click at [462, 395] on link "Dismiss" at bounding box center [460, 392] width 35 height 14
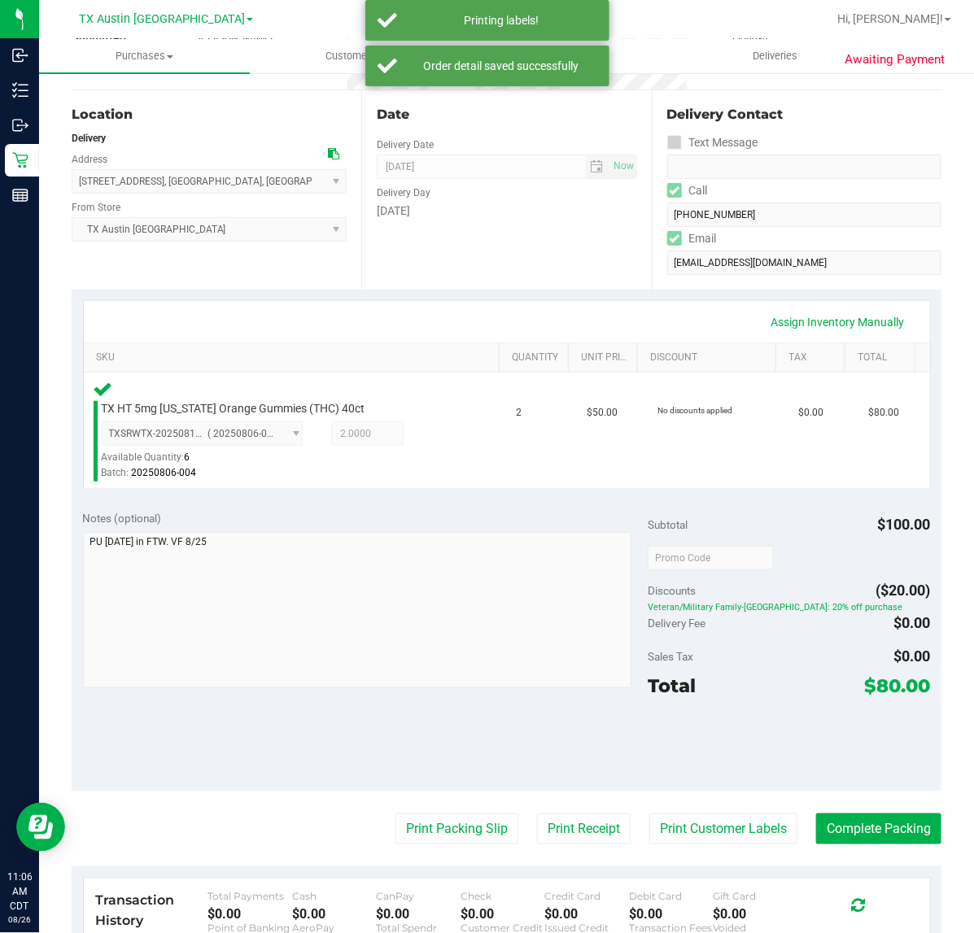
click at [547, 782] on div "Notes (optional) Subtotal $100.00 Discounts ($20.00) Veteran/Military Family-TX…" at bounding box center [507, 645] width 870 height 293
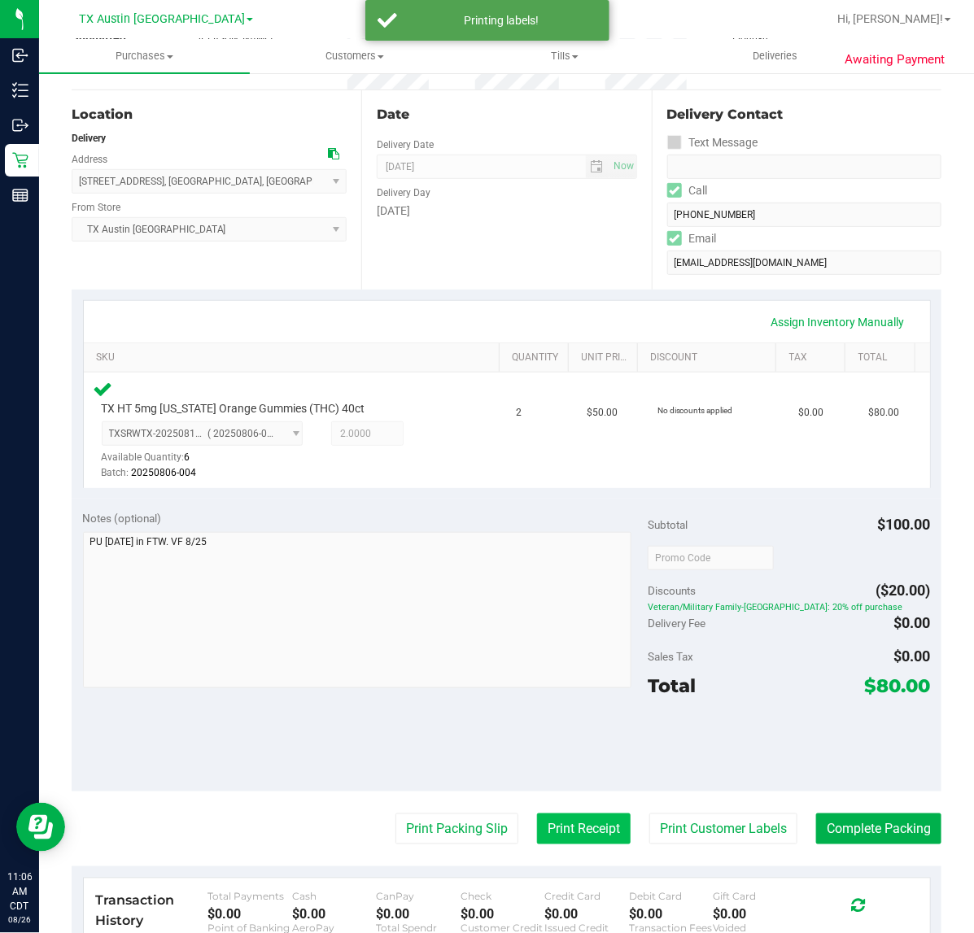
click at [568, 822] on button "Print Receipt" at bounding box center [584, 829] width 94 height 31
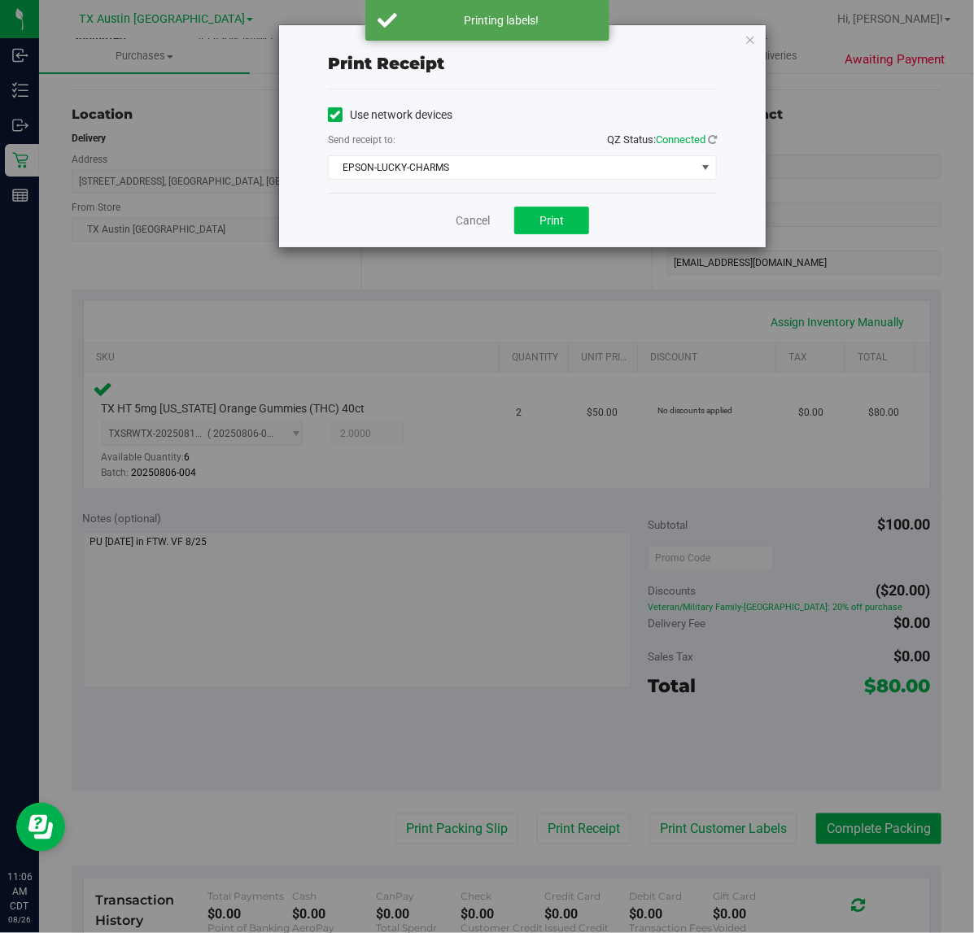
click at [539, 218] on span "Print" at bounding box center [551, 220] width 24 height 13
click at [465, 218] on link "Cancel" at bounding box center [466, 220] width 34 height 17
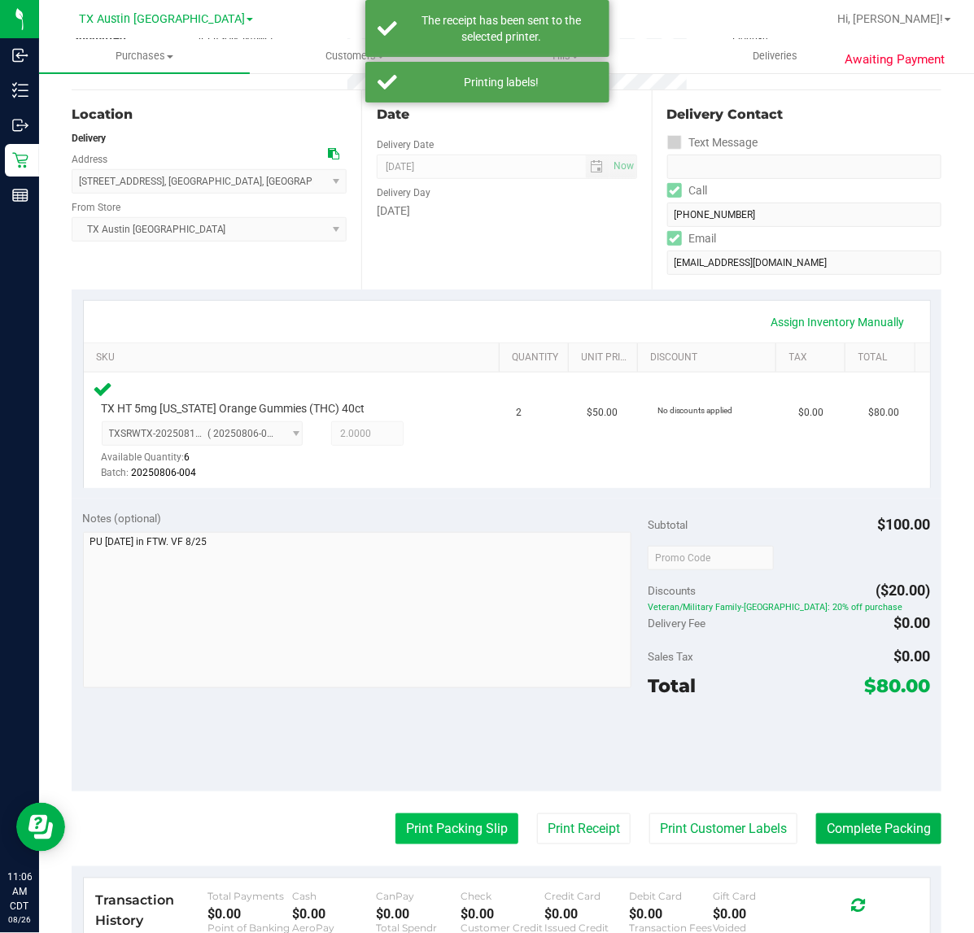
click at [440, 830] on button "Print Packing Slip" at bounding box center [456, 829] width 123 height 31
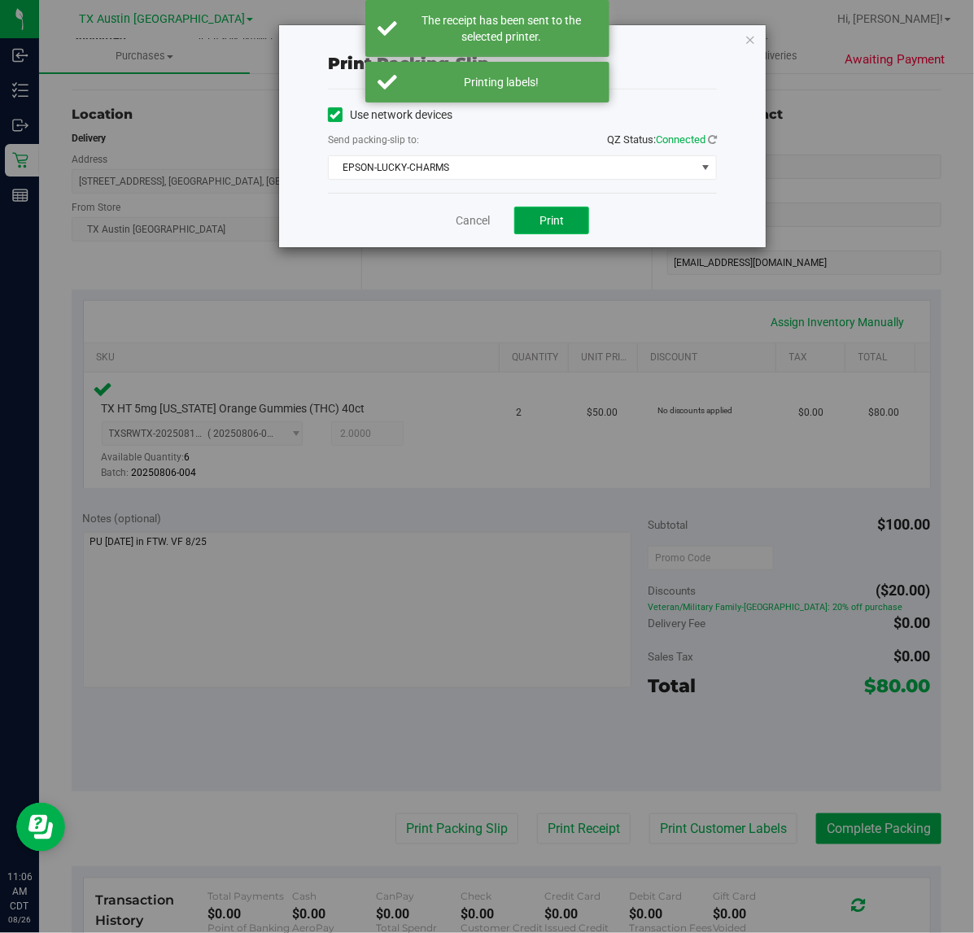
click at [557, 221] on span "Print" at bounding box center [551, 220] width 24 height 13
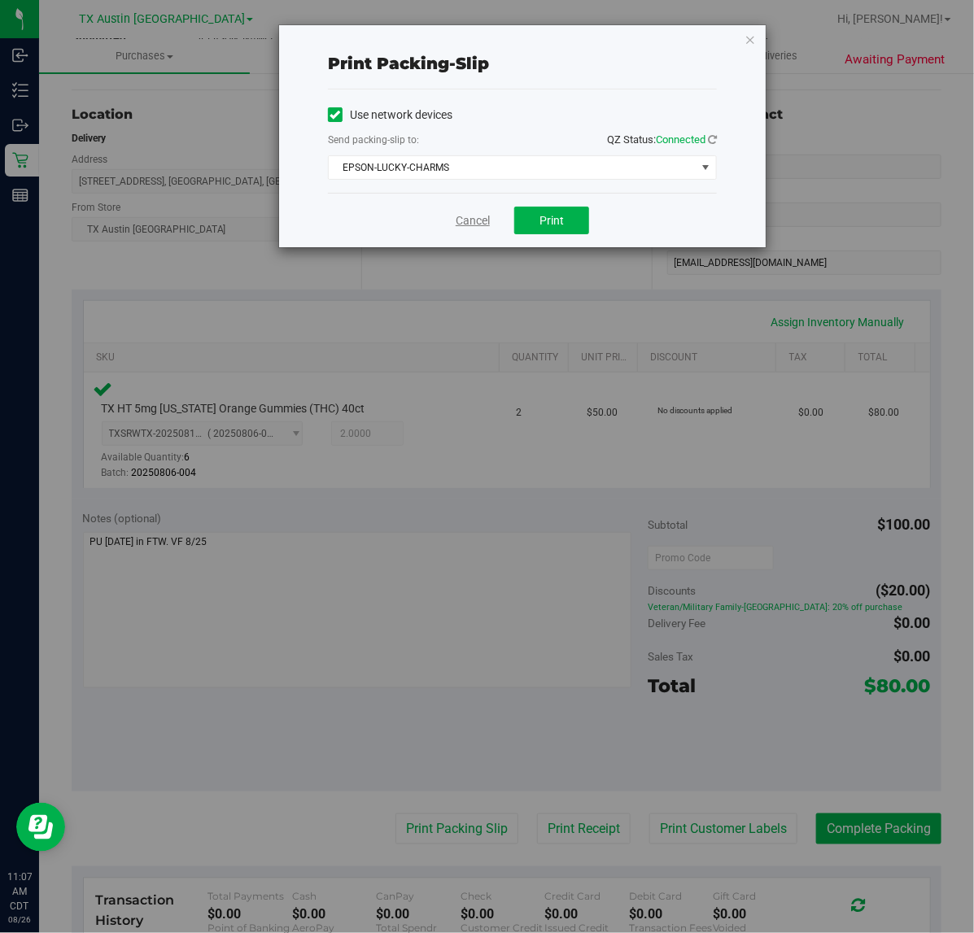
click at [468, 220] on link "Cancel" at bounding box center [473, 220] width 34 height 17
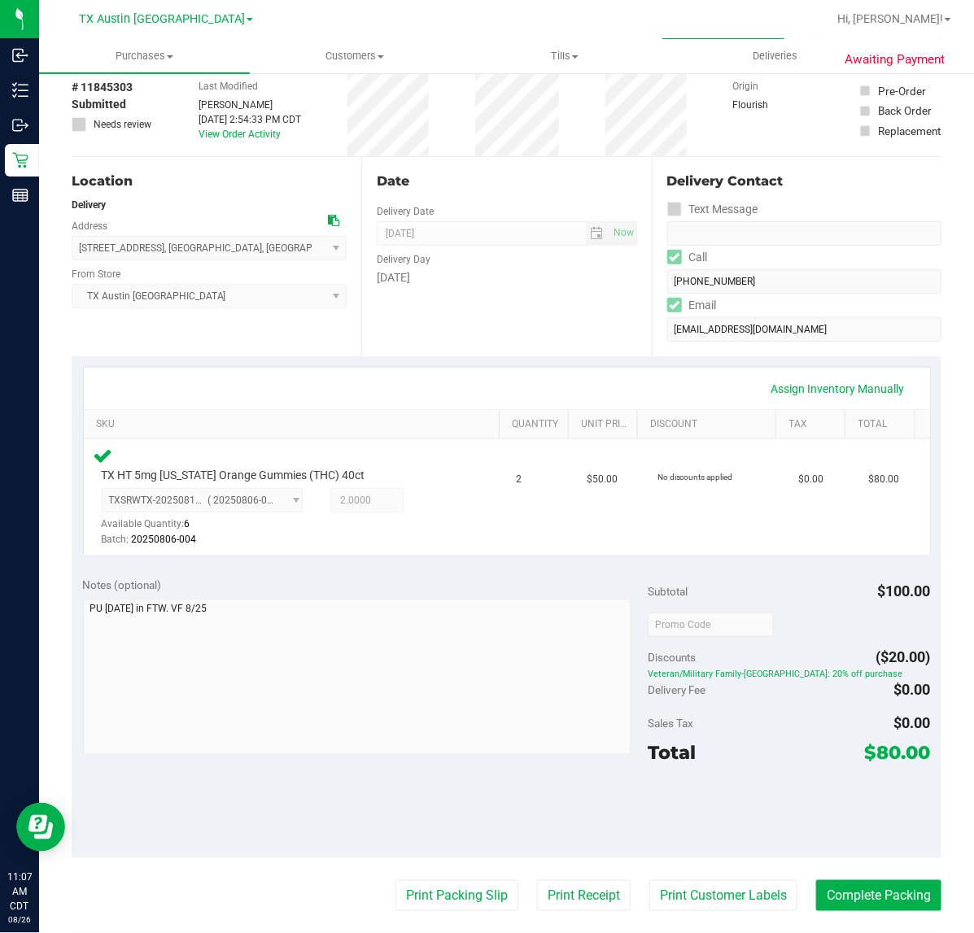
scroll to position [74, 0]
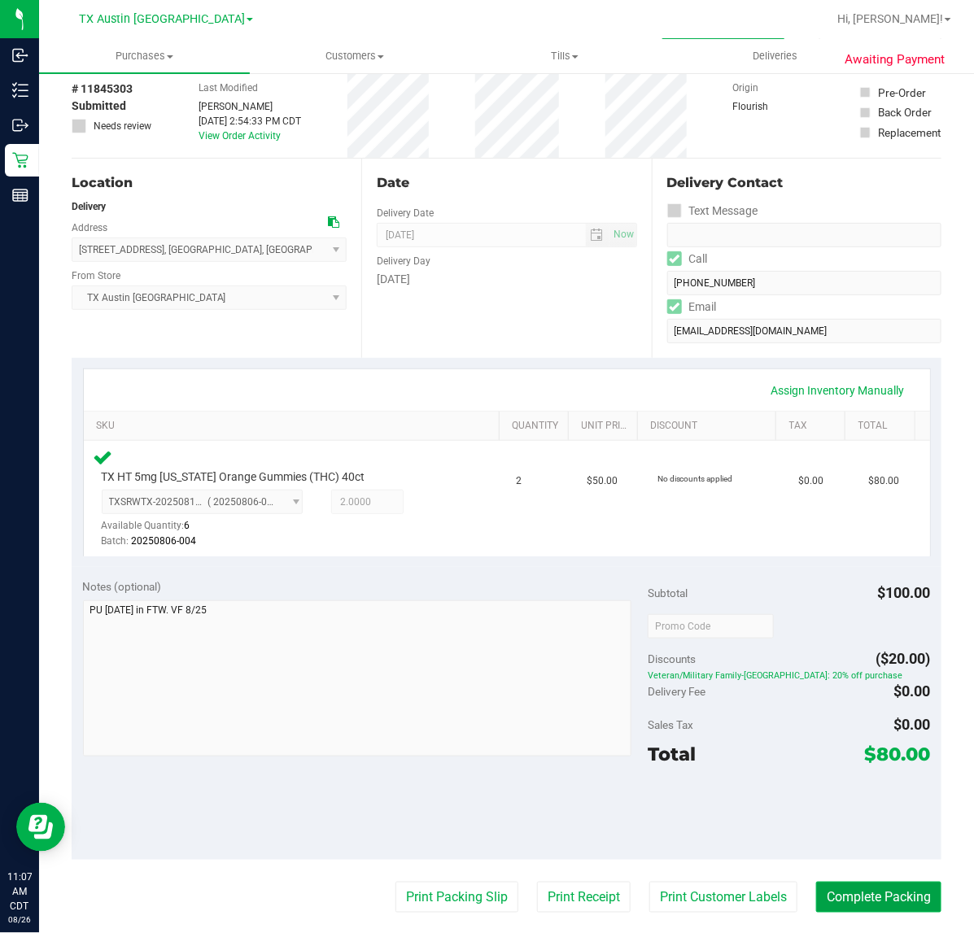
click at [877, 901] on button "Complete Packing" at bounding box center [878, 897] width 125 height 31
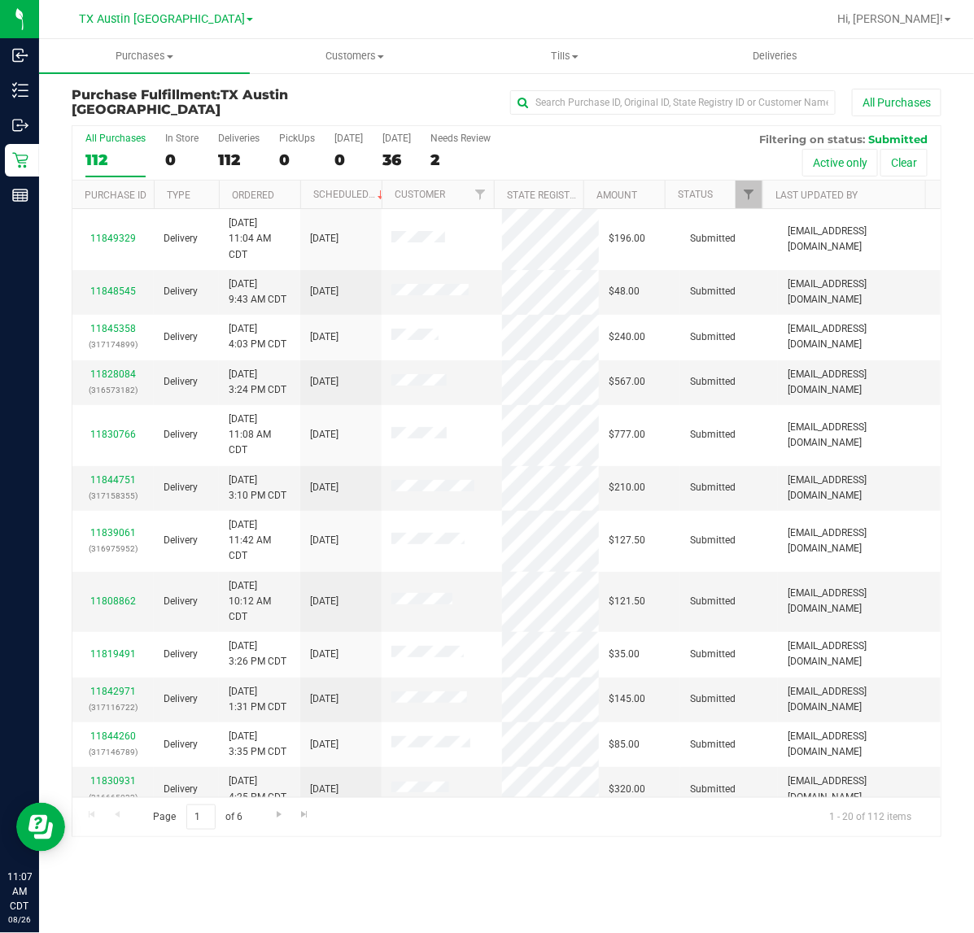
click at [412, 896] on div "Purchases Summary of purchases Fulfillment All purchases Customers All customer…" at bounding box center [506, 486] width 935 height 894
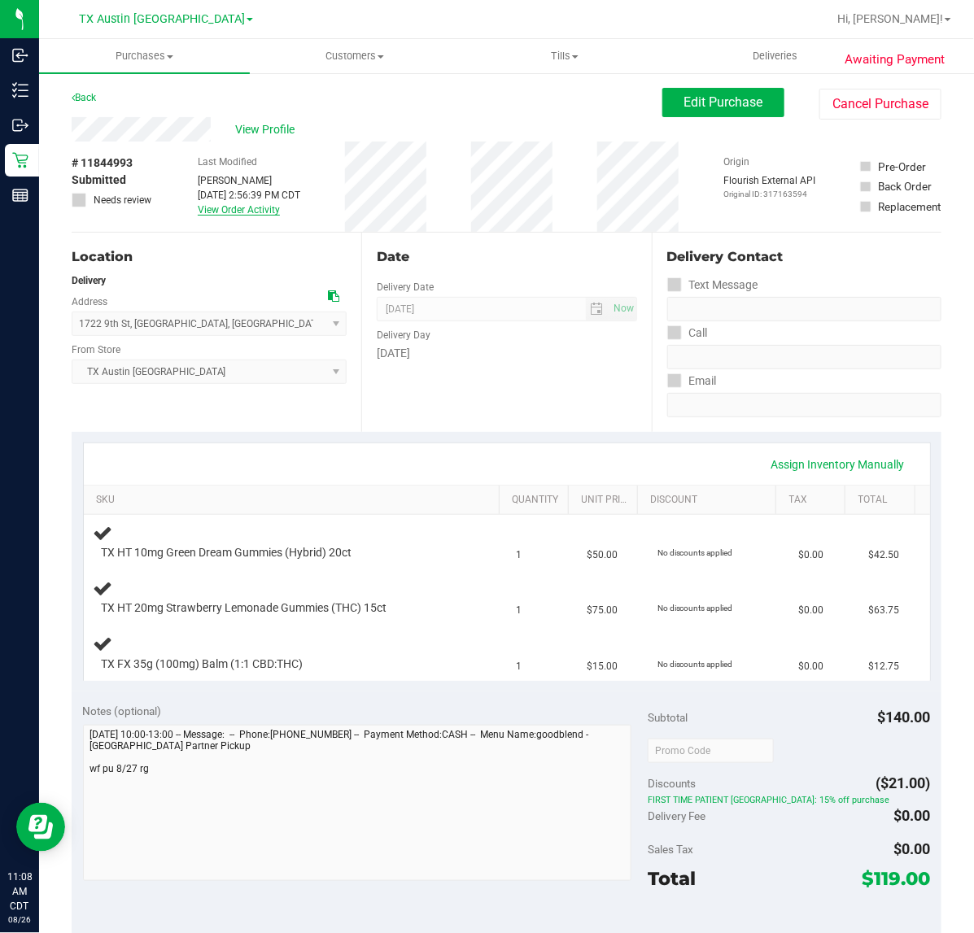
click at [241, 204] on link "View Order Activity" at bounding box center [239, 209] width 82 height 11
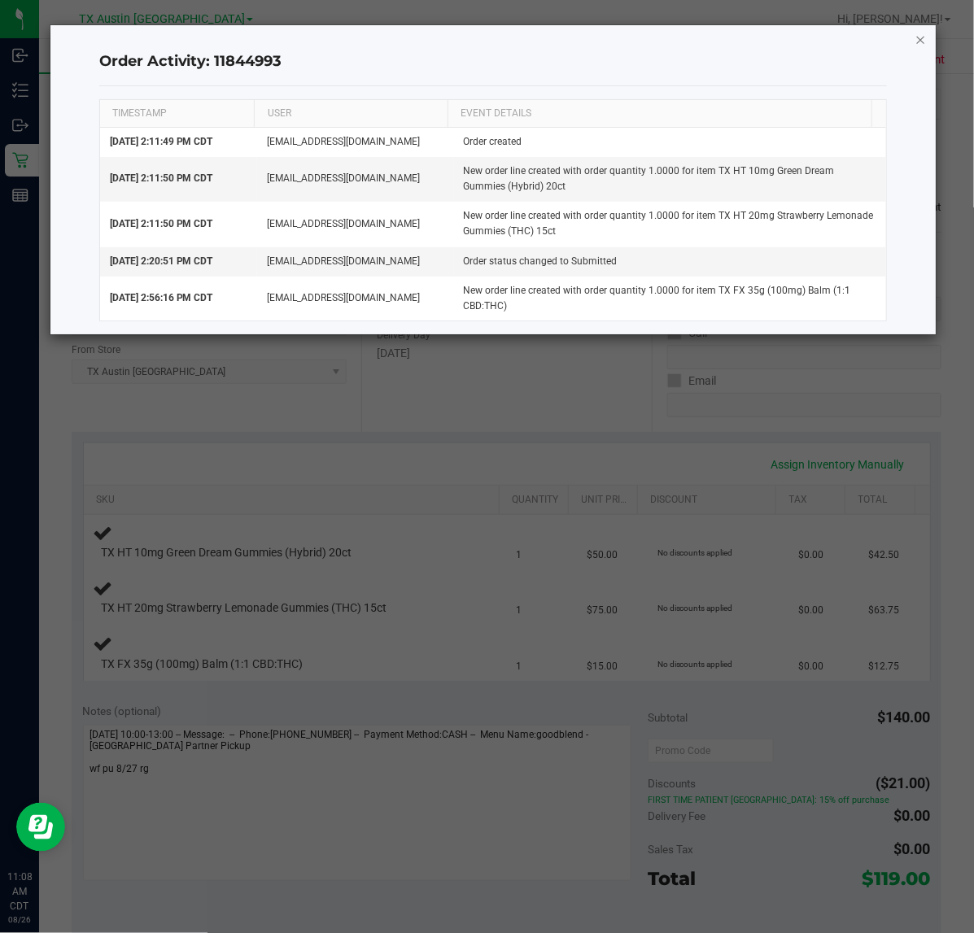
click at [922, 37] on icon "button" at bounding box center [920, 39] width 11 height 20
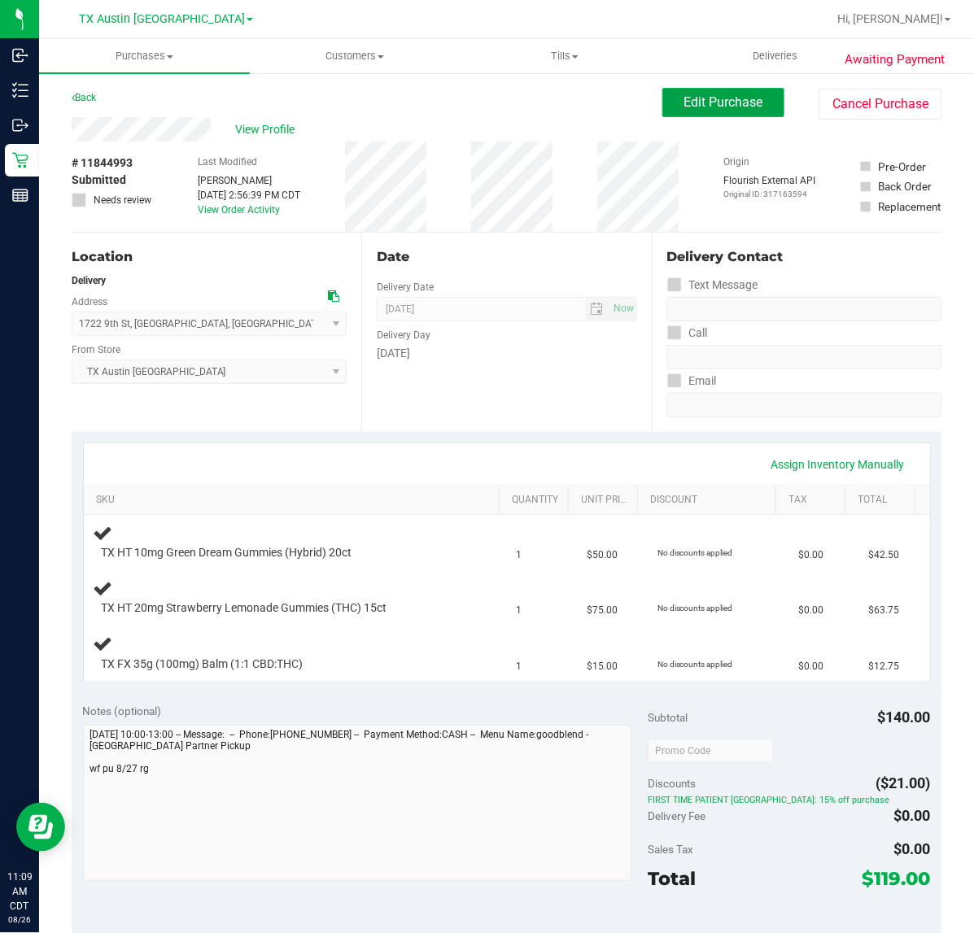
click at [722, 104] on span "Edit Purchase" at bounding box center [723, 101] width 79 height 15
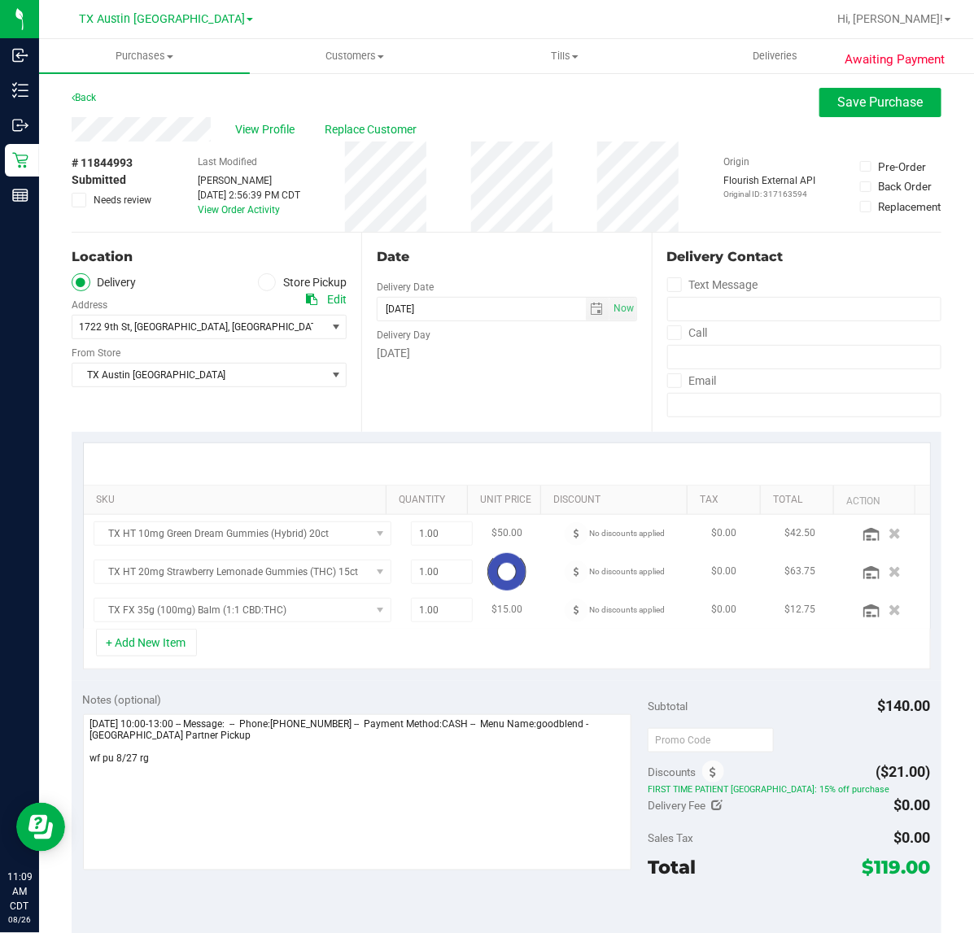
click at [75, 200] on icon at bounding box center [79, 200] width 11 height 0
click at [0, 0] on input "Needs review" at bounding box center [0, 0] width 0 height 0
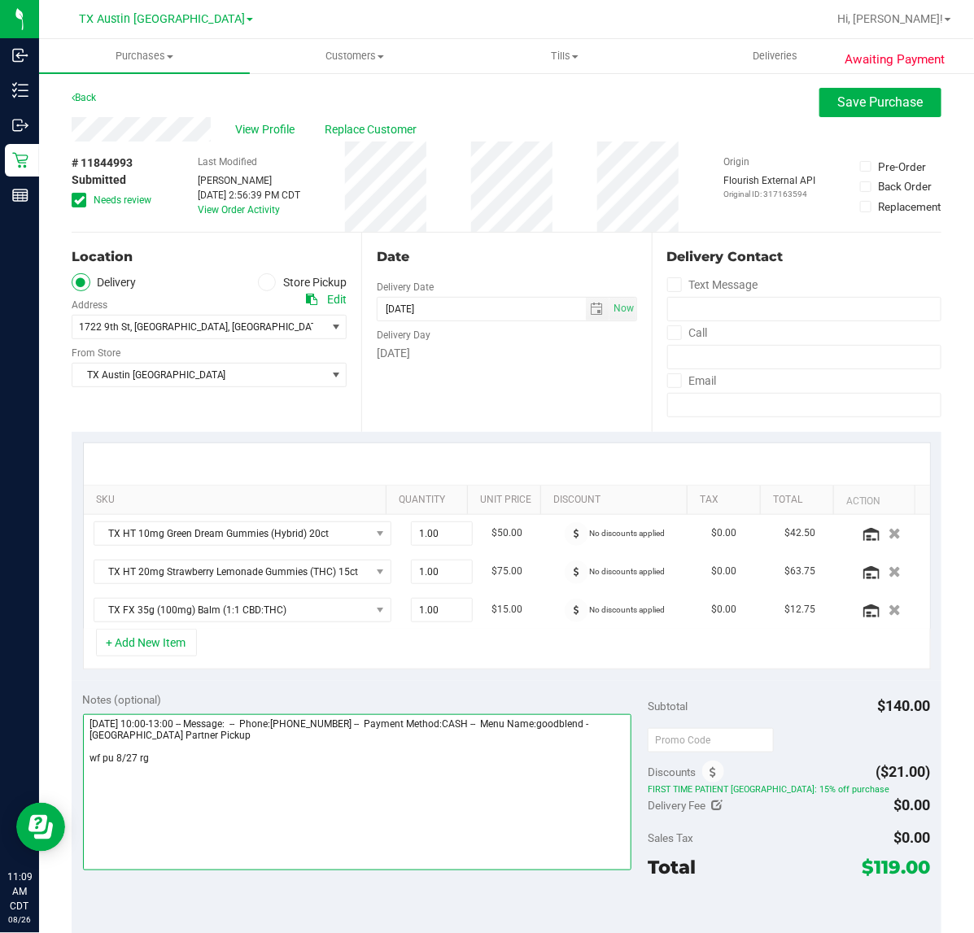
click at [331, 744] on textarea at bounding box center [357, 792] width 549 height 156
click at [281, 789] on textarea at bounding box center [357, 792] width 549 height 156
type textarea "[DATE] 10:00-13:00 -- Message: -- Phone:[PHONE_NUMBER] -- Payment Method:CASH -…"
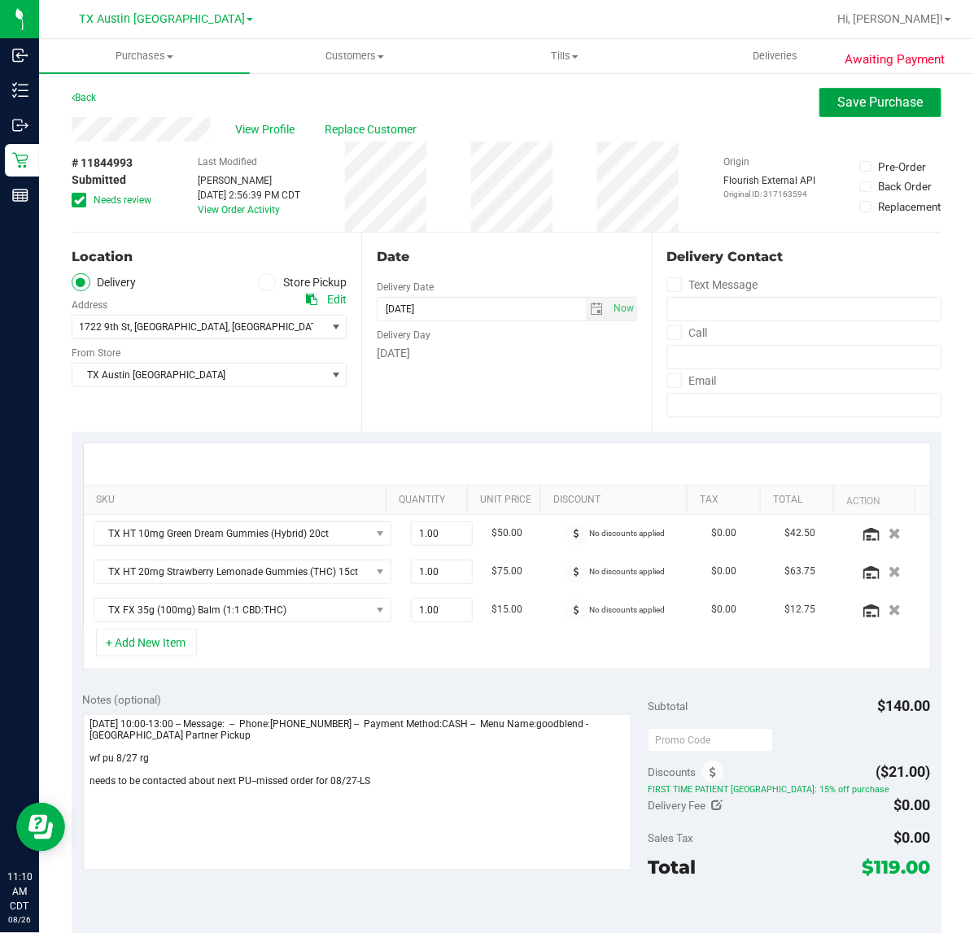
click at [860, 88] on button "Save Purchase" at bounding box center [880, 102] width 122 height 29
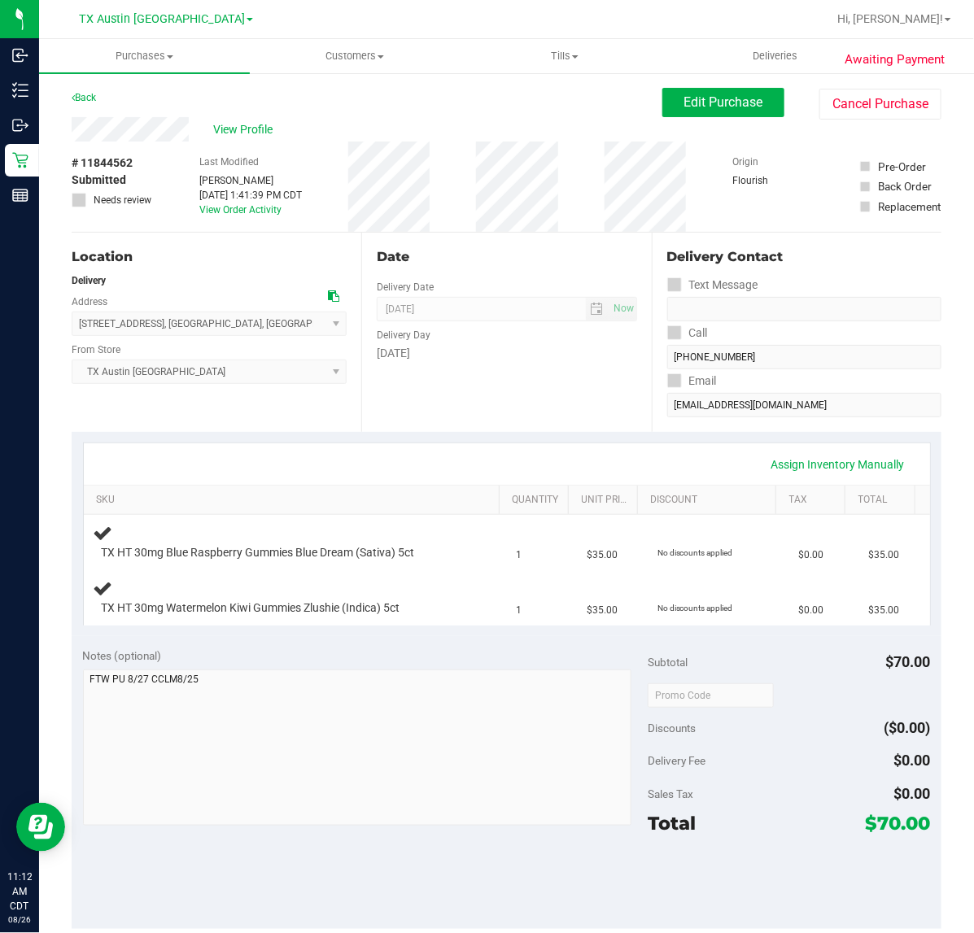
click at [570, 435] on div "Assign Inventory Manually SKU Quantity Unit Price Discount Tax Total TX HT 30mg…" at bounding box center [507, 534] width 870 height 204
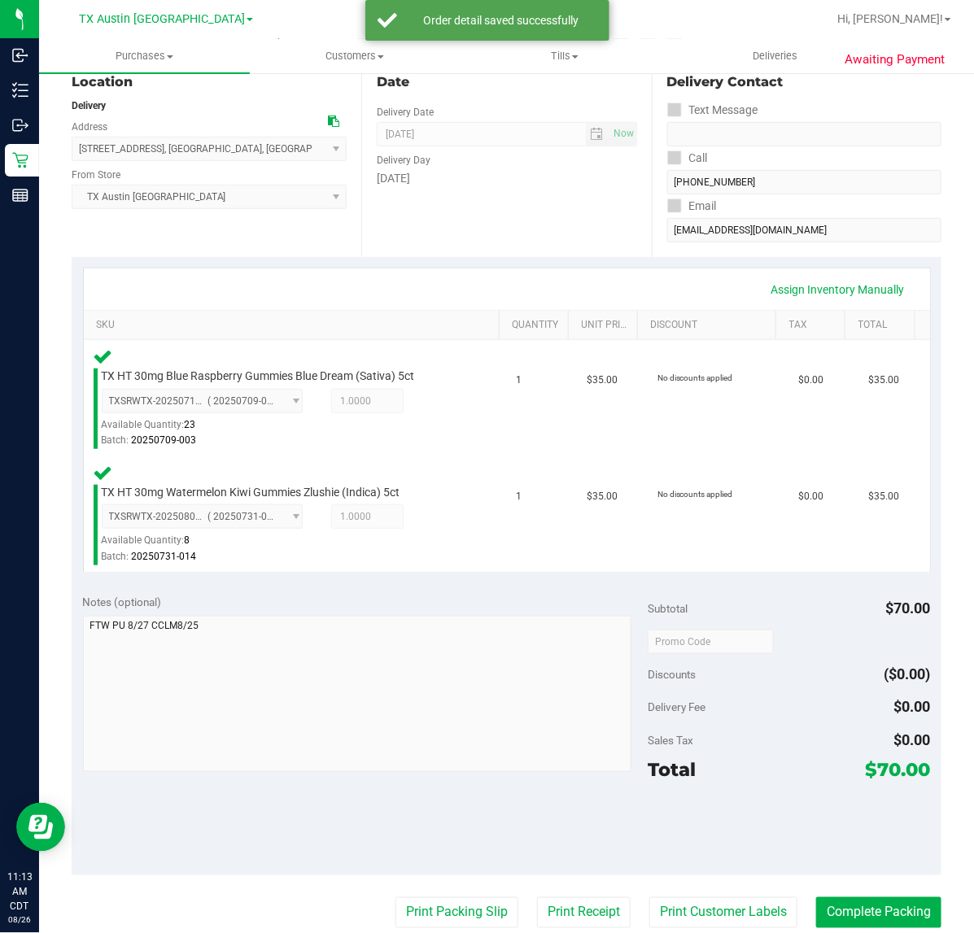
scroll to position [270, 0]
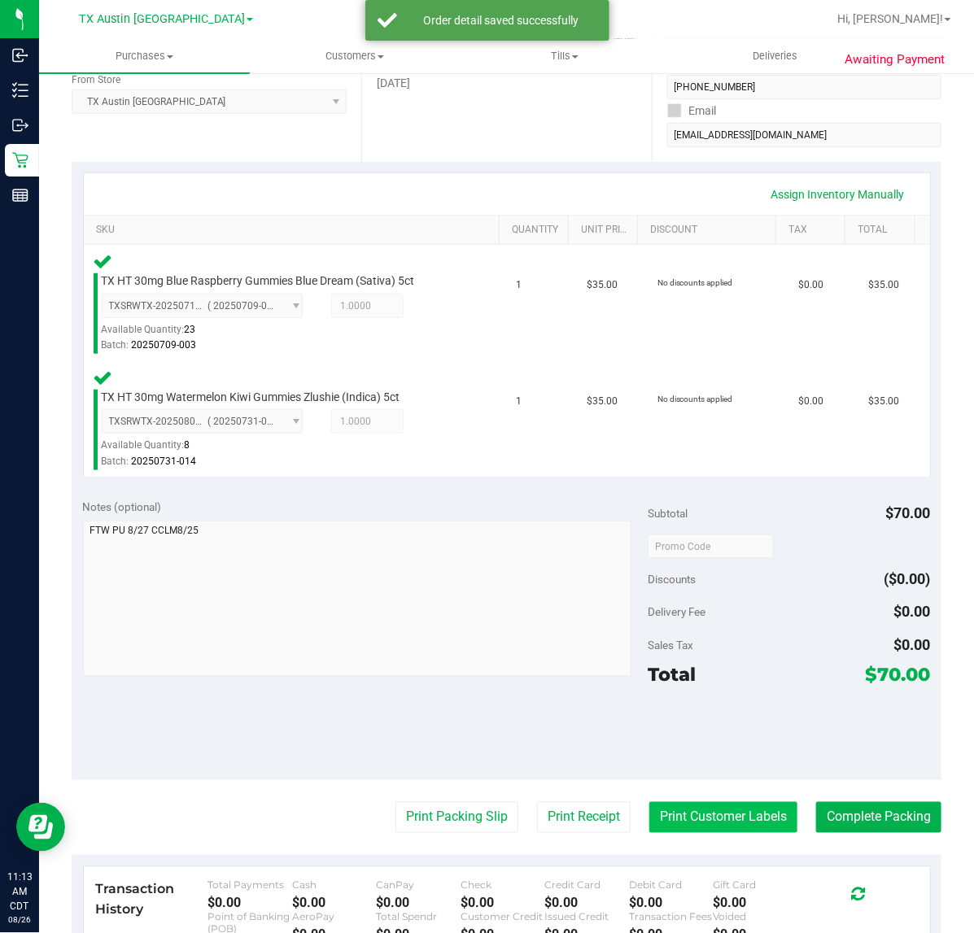
click at [706, 818] on button "Print Customer Labels" at bounding box center [723, 817] width 148 height 31
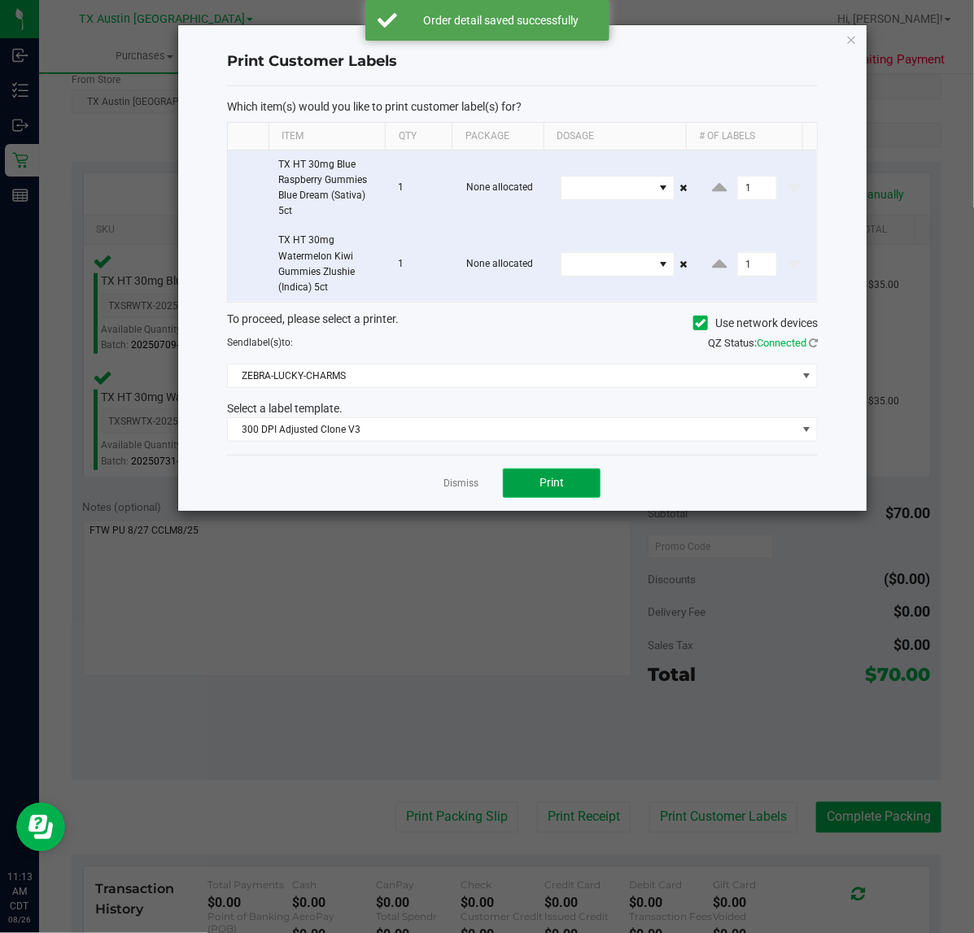
click at [546, 489] on span "Print" at bounding box center [551, 482] width 24 height 13
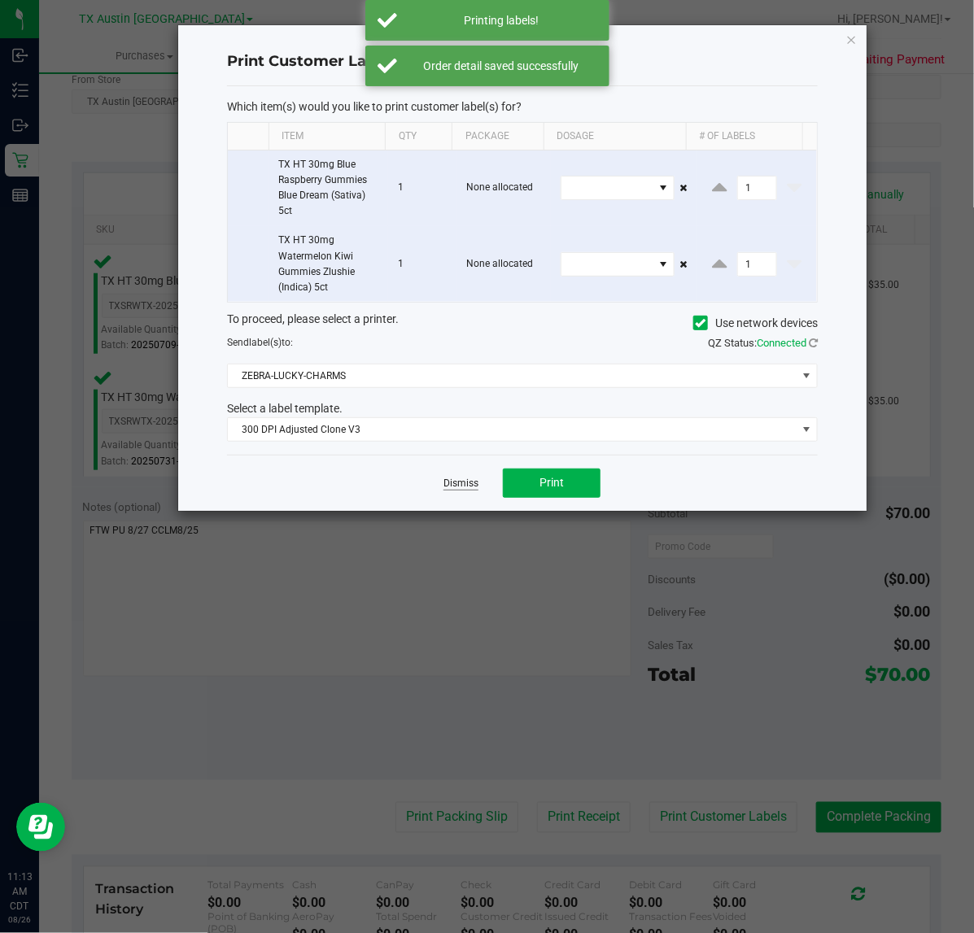
click at [454, 484] on link "Dismiss" at bounding box center [460, 484] width 35 height 14
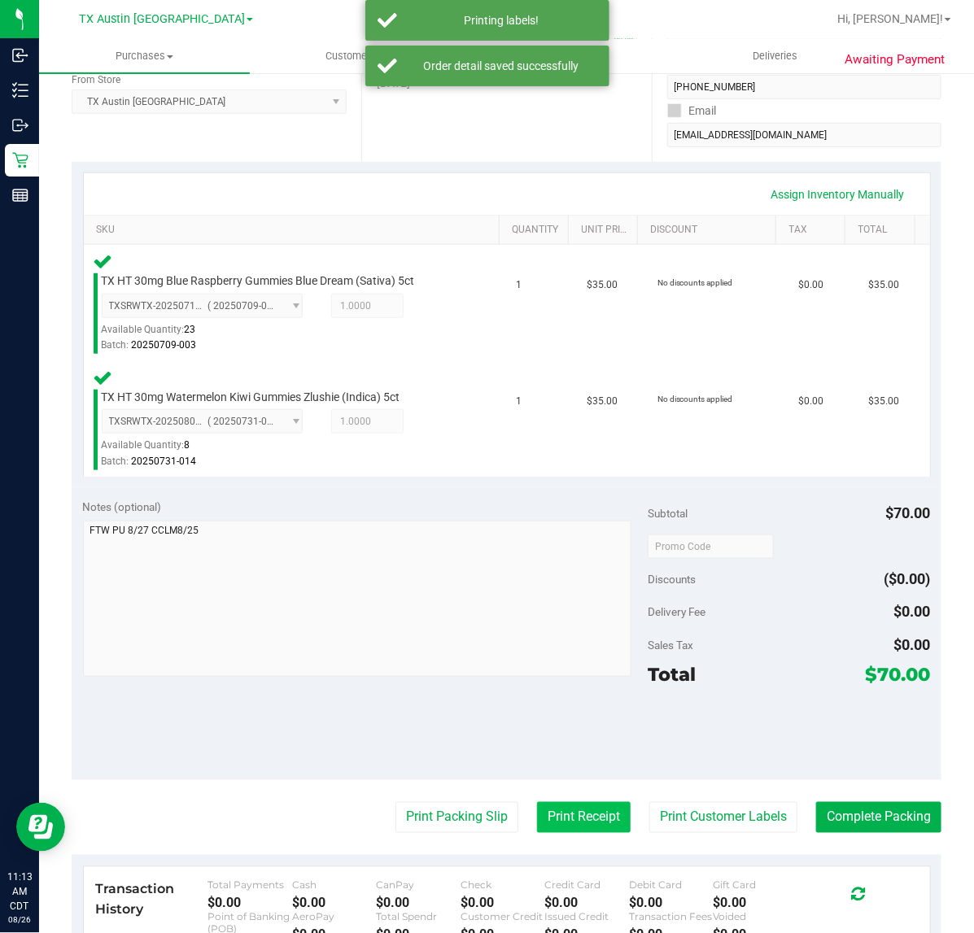
click at [582, 818] on button "Print Receipt" at bounding box center [584, 817] width 94 height 31
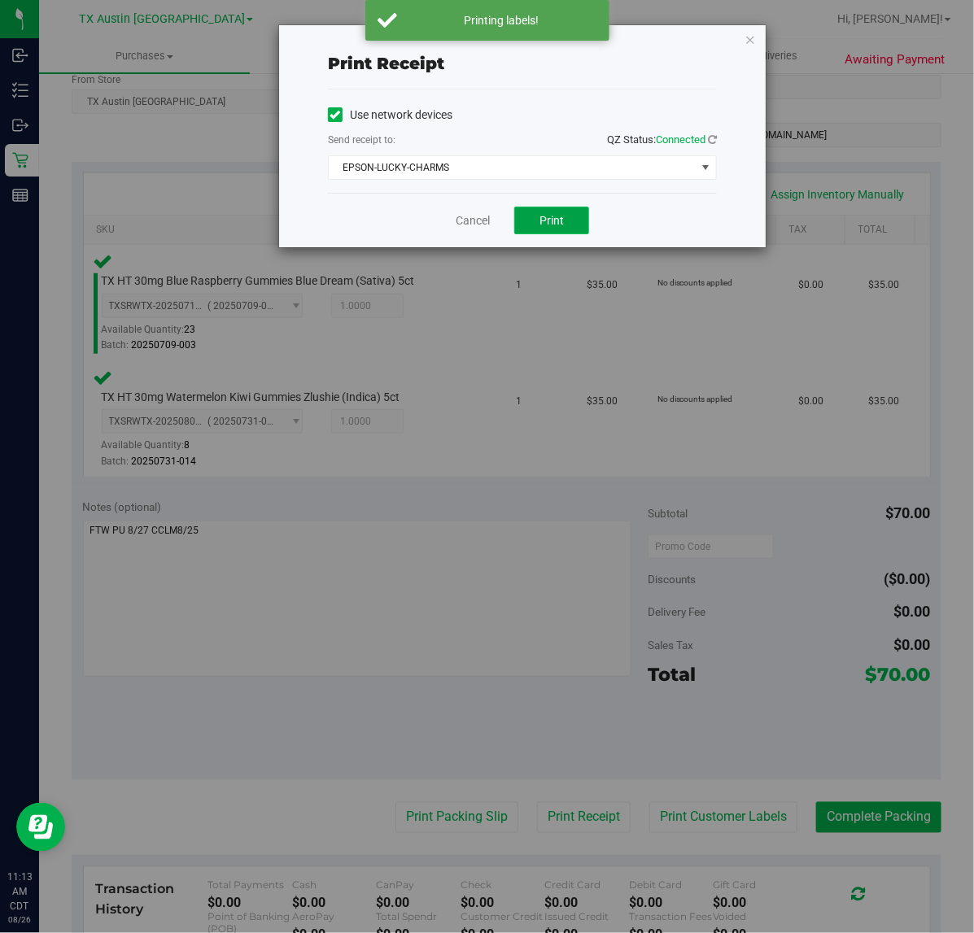
click at [576, 226] on button "Print" at bounding box center [551, 221] width 75 height 28
click at [456, 225] on link "Cancel" at bounding box center [466, 220] width 34 height 17
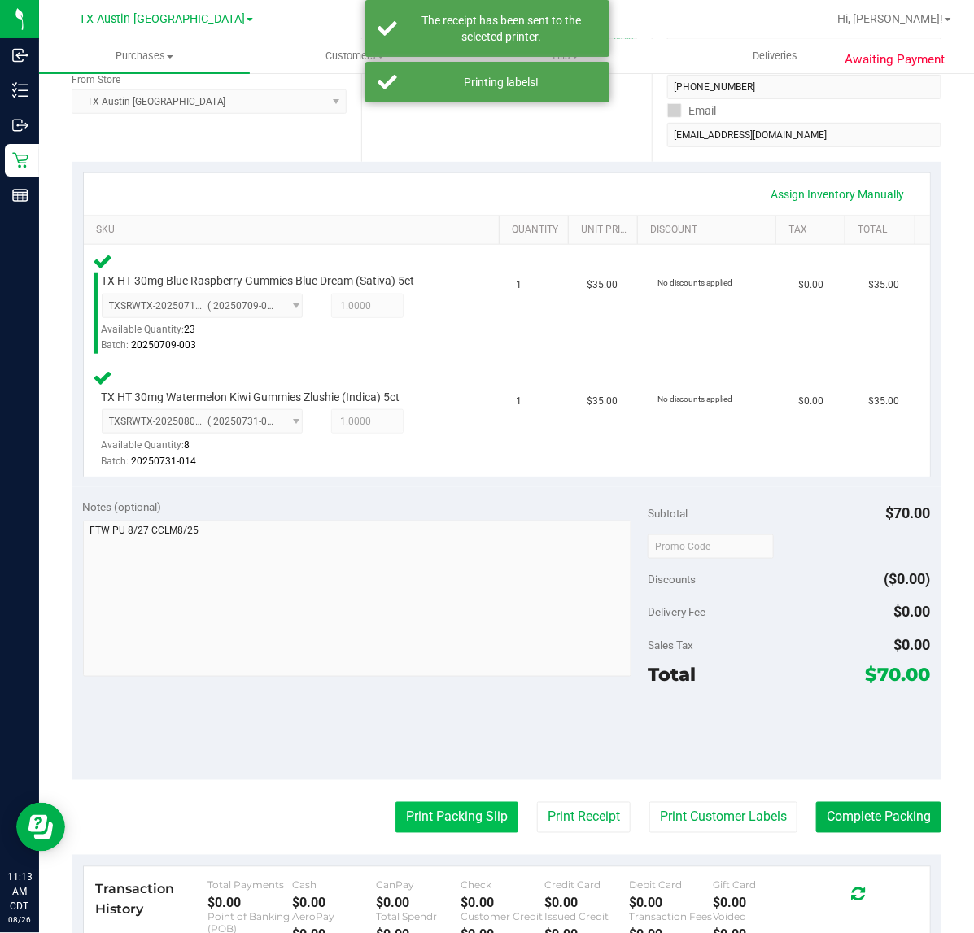
click at [416, 831] on button "Print Packing Slip" at bounding box center [456, 817] width 123 height 31
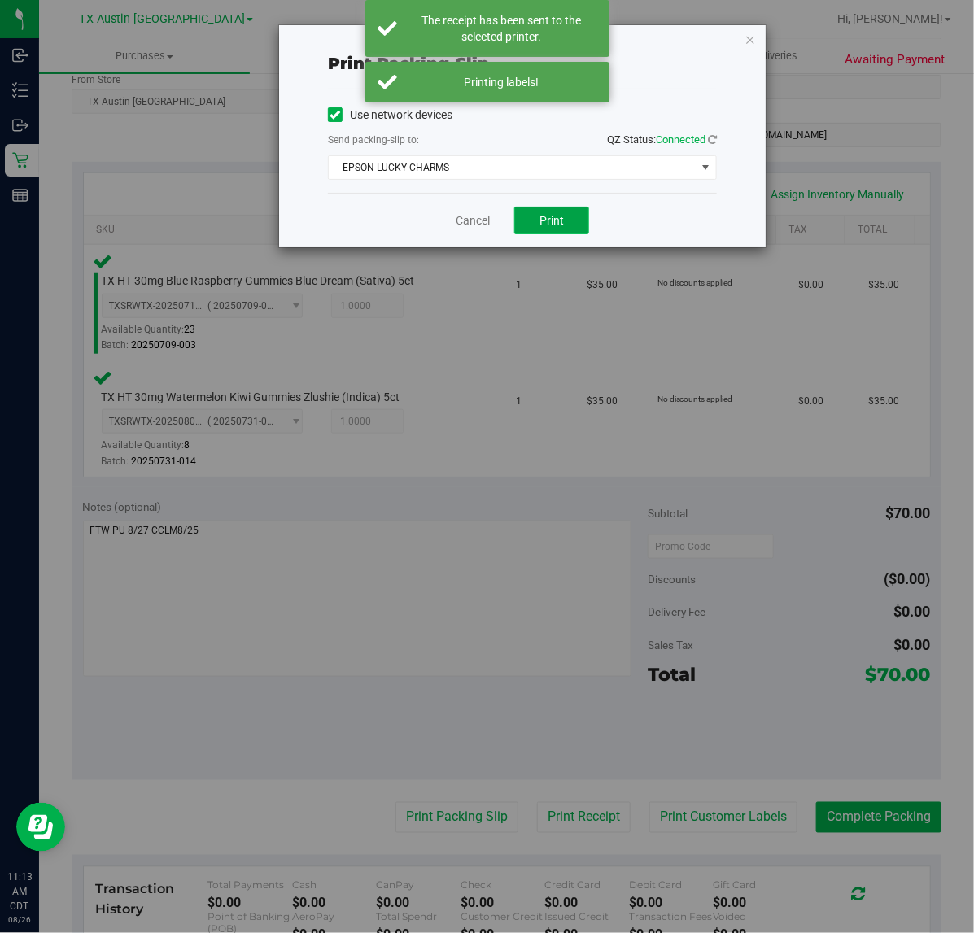
click at [547, 220] on span "Print" at bounding box center [551, 220] width 24 height 13
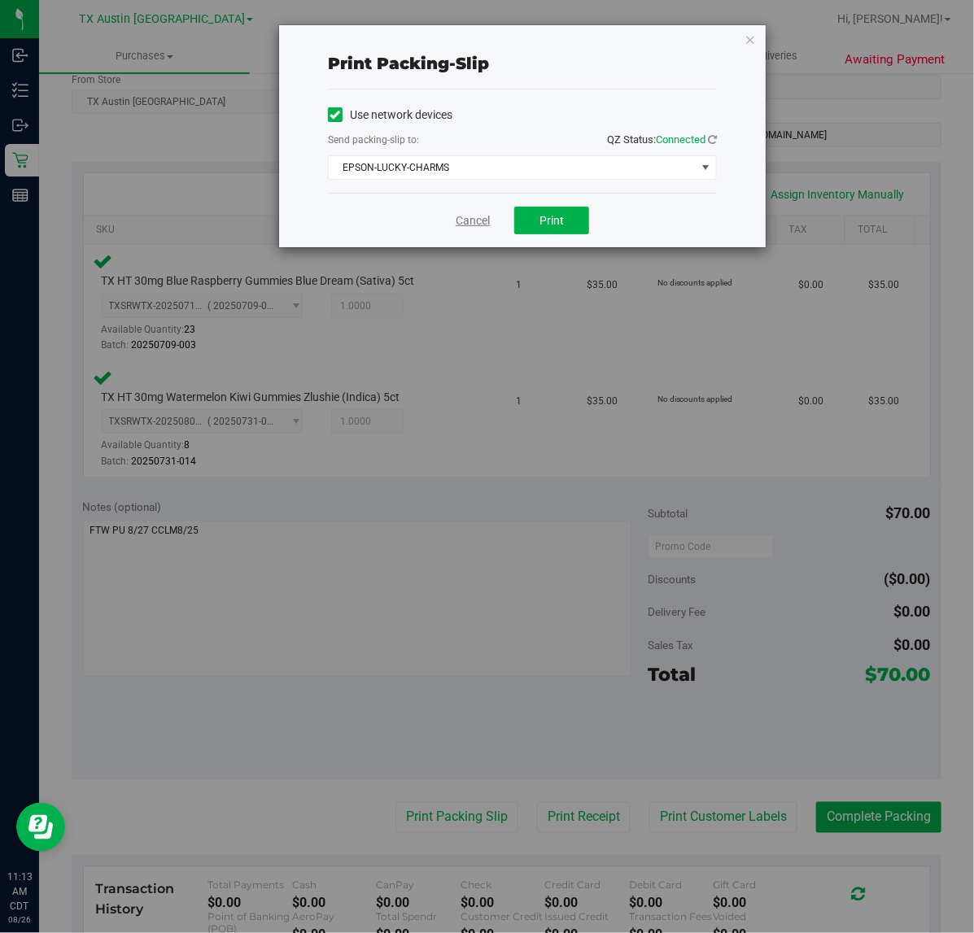
click at [468, 220] on link "Cancel" at bounding box center [473, 220] width 34 height 17
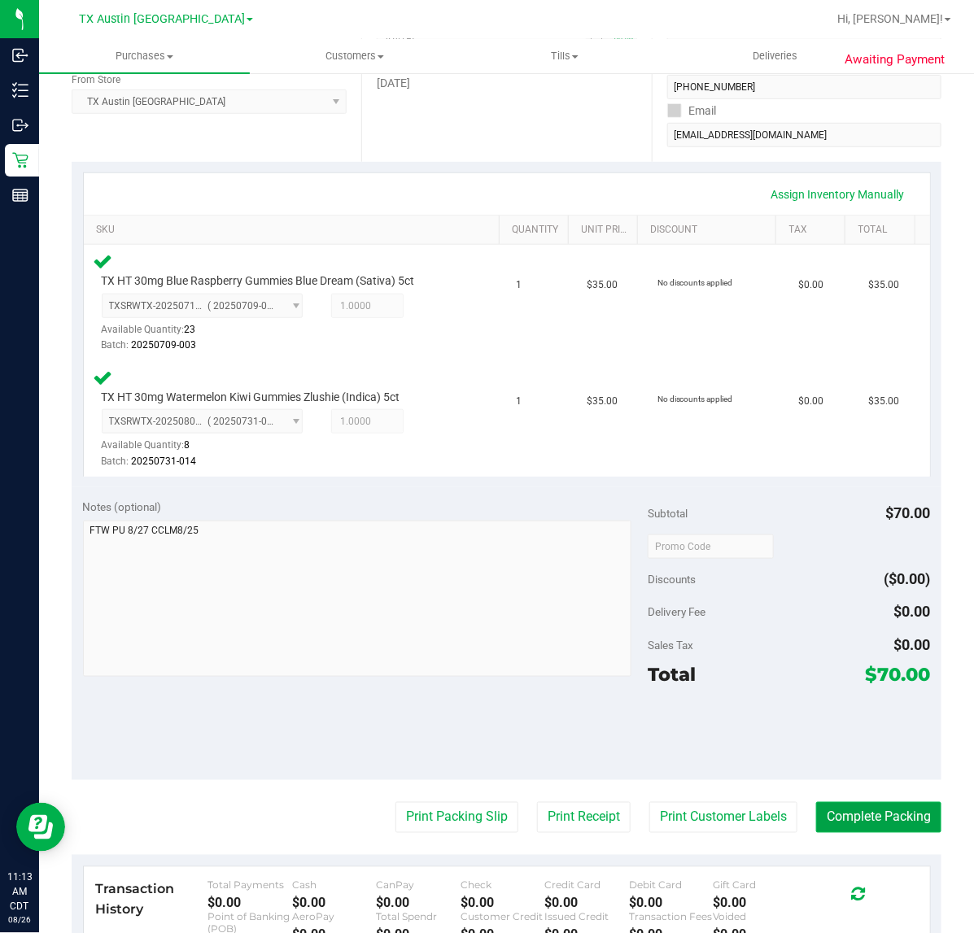
click at [873, 818] on button "Complete Packing" at bounding box center [878, 817] width 125 height 31
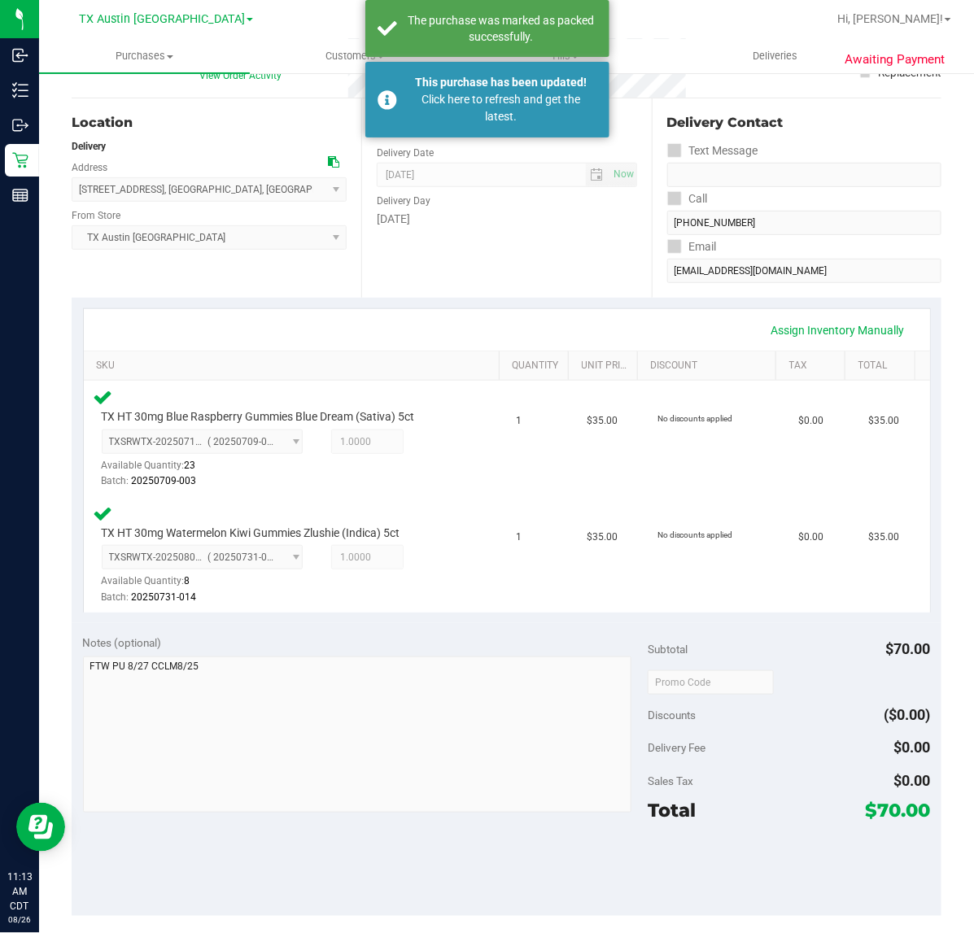
scroll to position [0, 0]
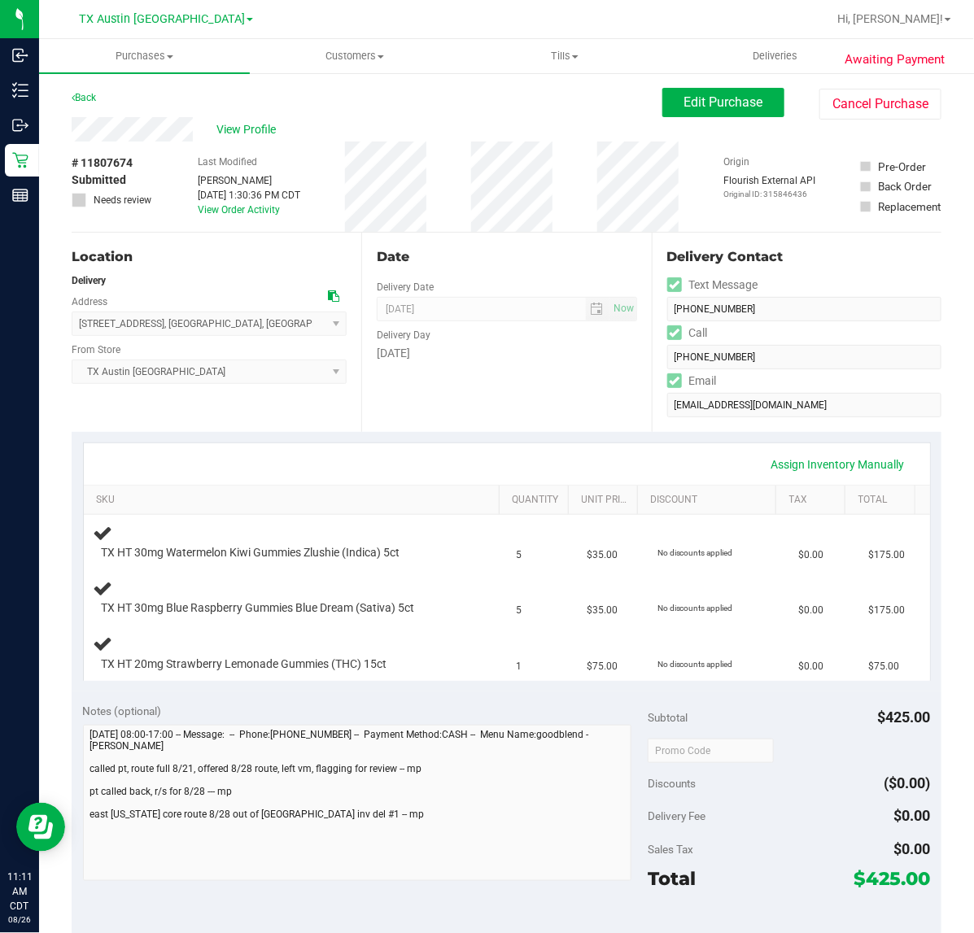
click at [263, 325] on span "13 Chestnut Point Rd , Longview , TX 75603 Select address East Texas Medicinal …" at bounding box center [209, 324] width 275 height 24
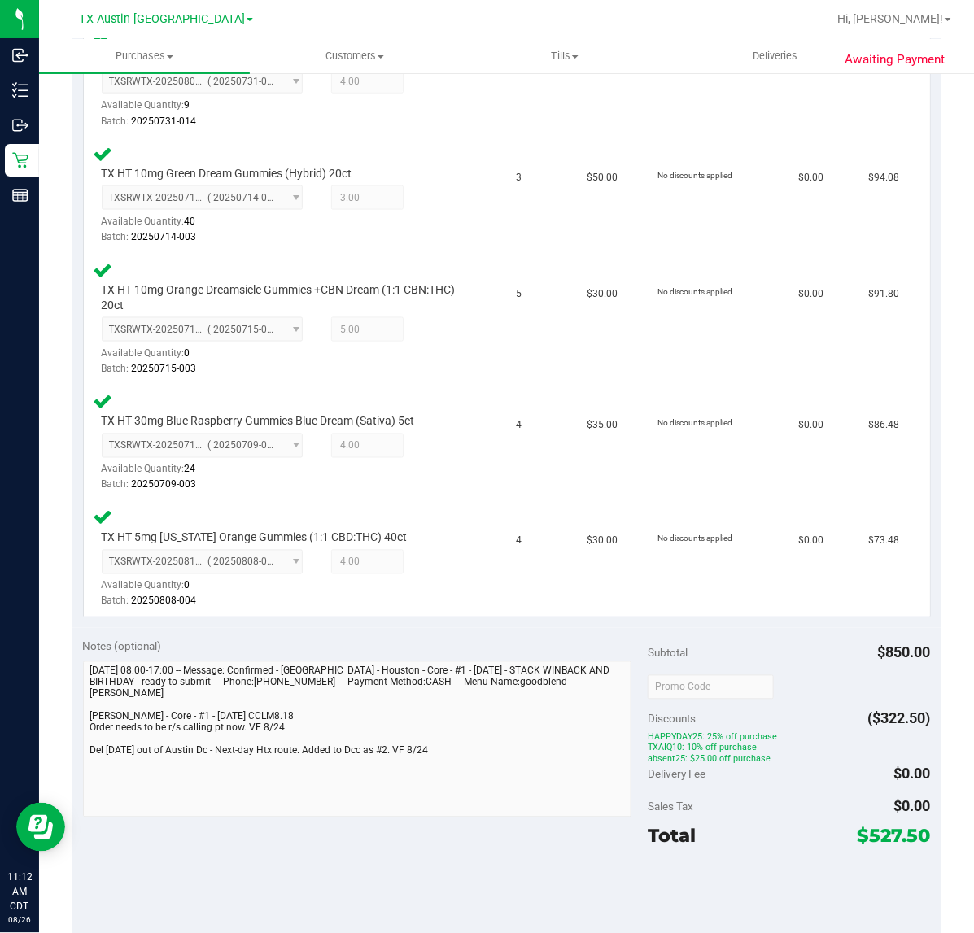
scroll to position [712, 0]
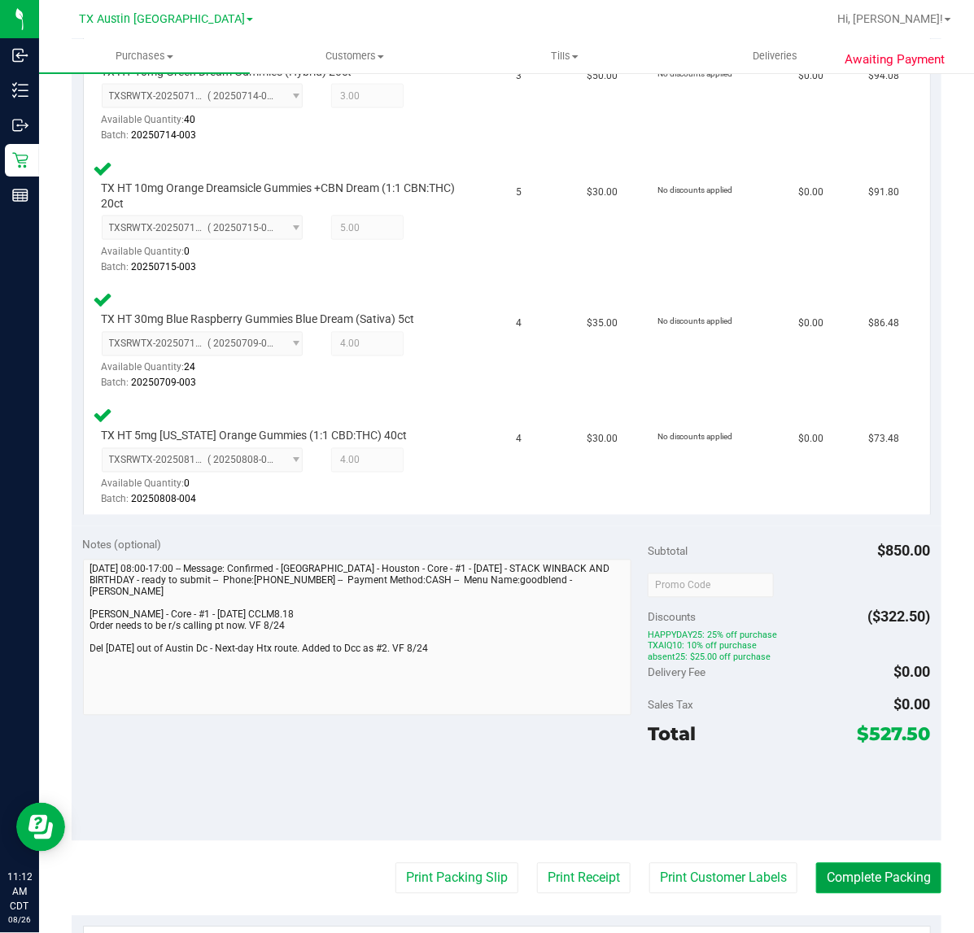
click at [868, 880] on button "Complete Packing" at bounding box center [878, 878] width 125 height 31
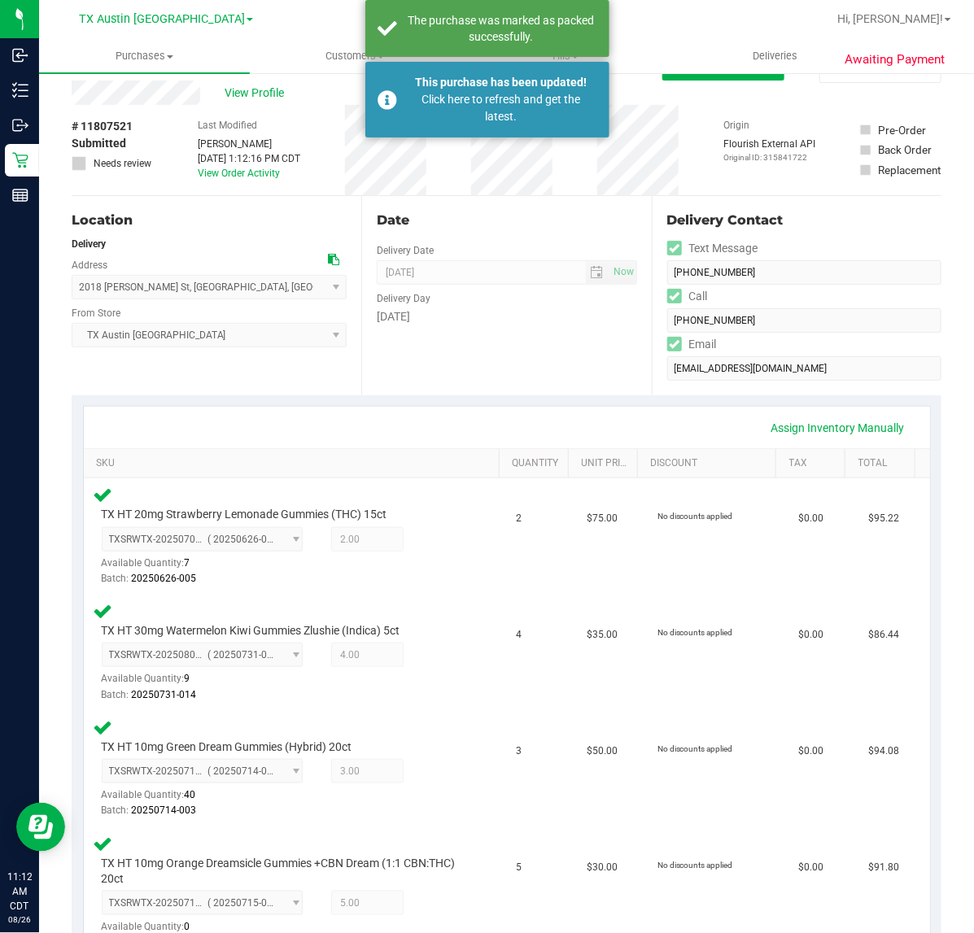
scroll to position [0, 0]
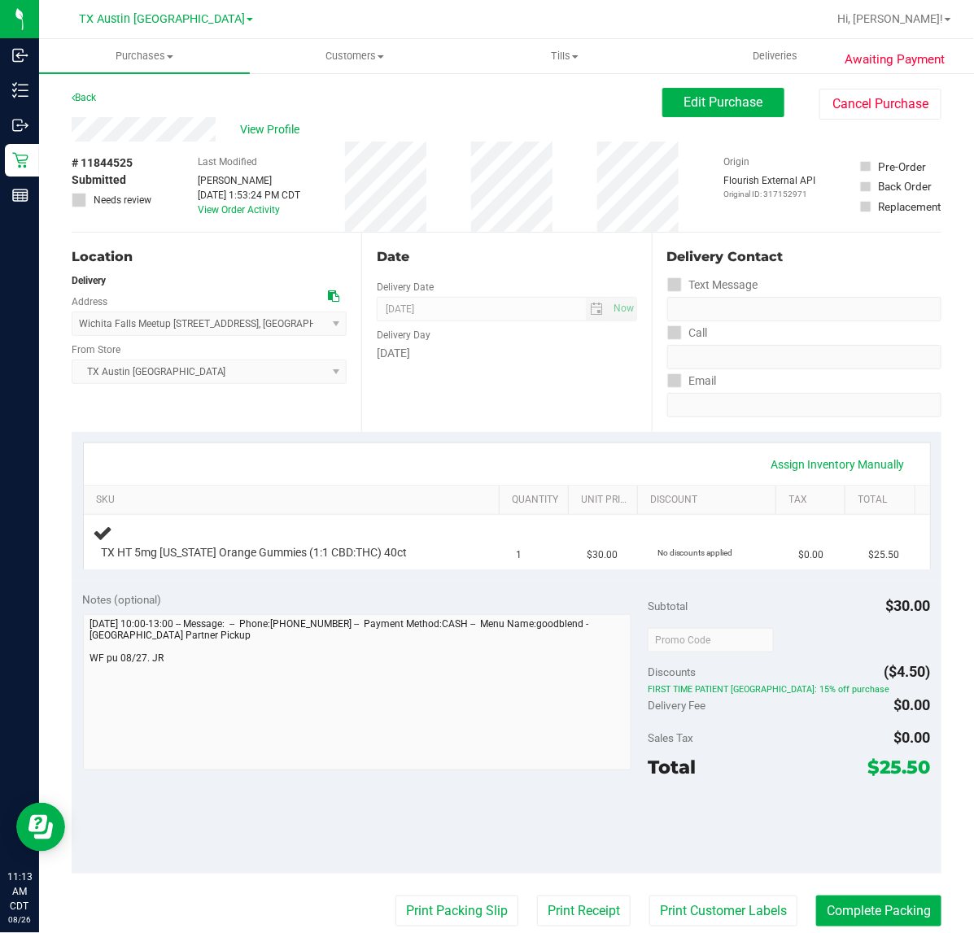
click at [417, 386] on div "Date Delivery Date [DATE] Now [DATE] 07:00 AM Now Delivery Day [DATE]" at bounding box center [506, 332] width 290 height 199
drag, startPoint x: 693, startPoint y: 100, endPoint x: 586, endPoint y: 194, distance: 142.4
click at [693, 100] on span "Edit Purchase" at bounding box center [723, 101] width 79 height 15
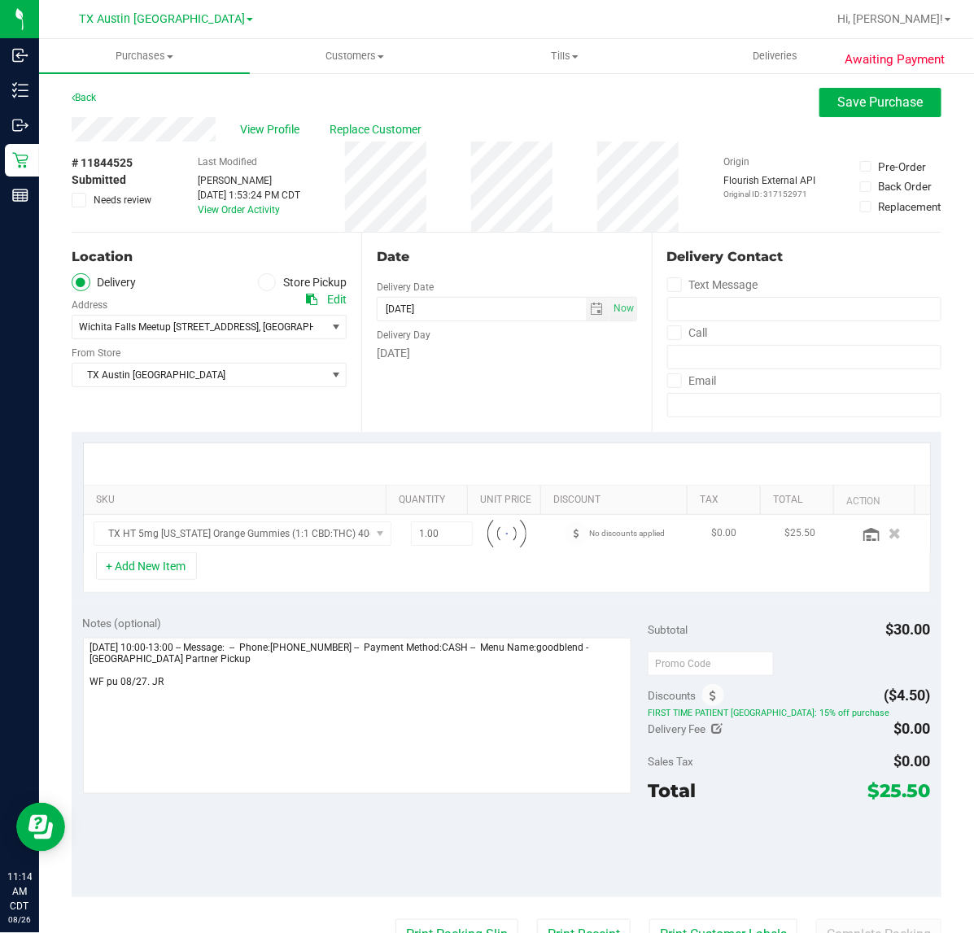
drag, startPoint x: 79, startPoint y: 203, endPoint x: 103, endPoint y: 221, distance: 30.3
click at [78, 200] on icon at bounding box center [79, 200] width 11 height 0
click at [0, 0] on input "Needs review" at bounding box center [0, 0] width 0 height 0
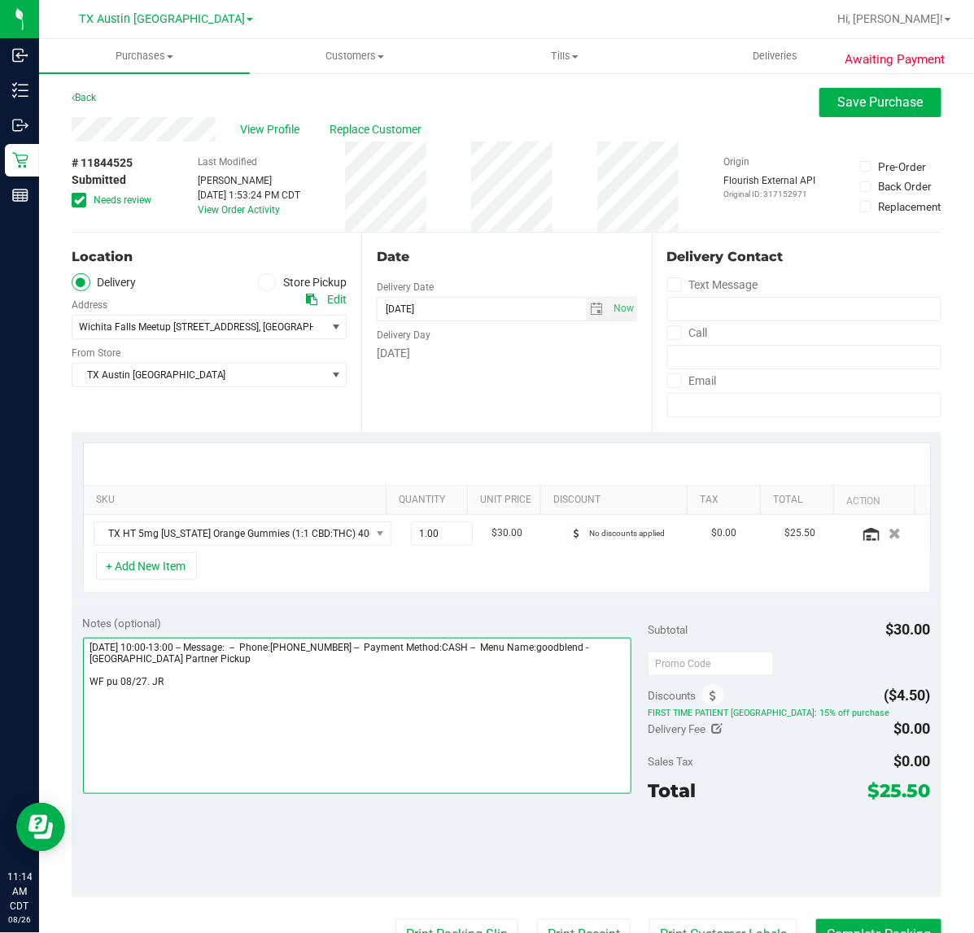
click at [246, 705] on textarea at bounding box center [357, 716] width 549 height 156
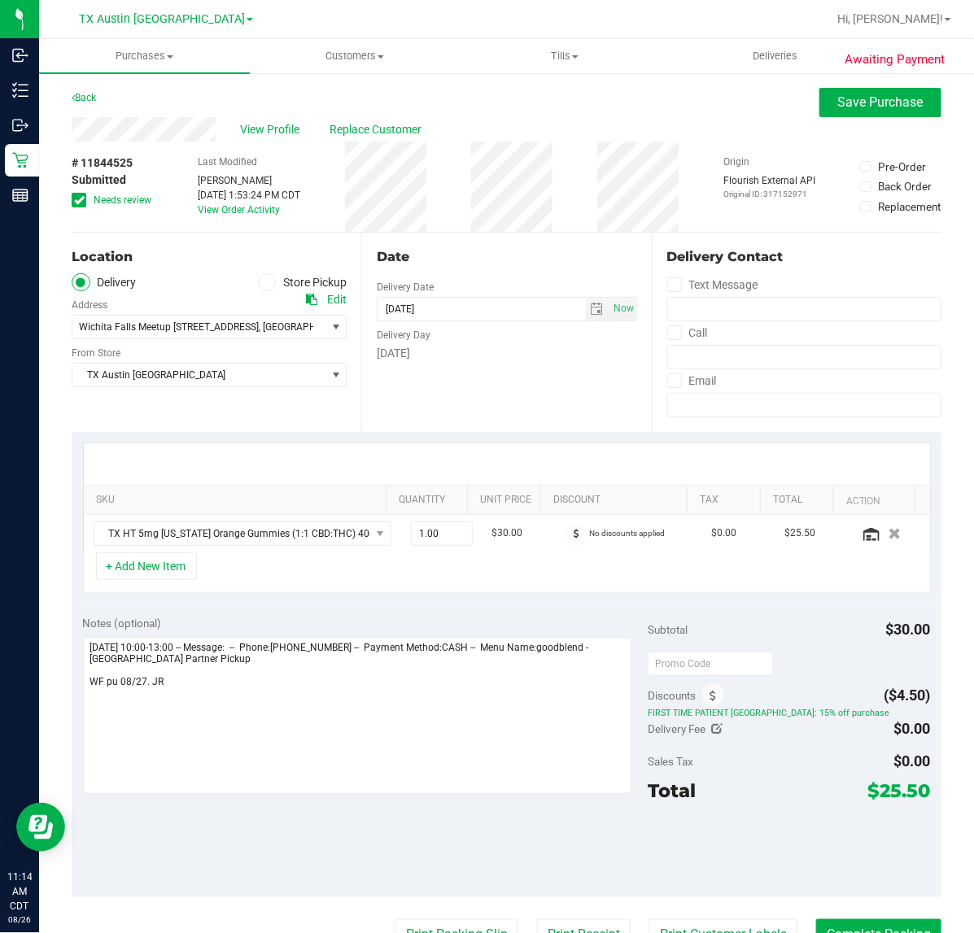
click at [212, 202] on div "Last Modified Justin Ramos Aug 25, 2025 1:53:24 PM CDT View Order Activity" at bounding box center [249, 187] width 103 height 90
click at [212, 206] on link "View Order Activity" at bounding box center [239, 209] width 82 height 11
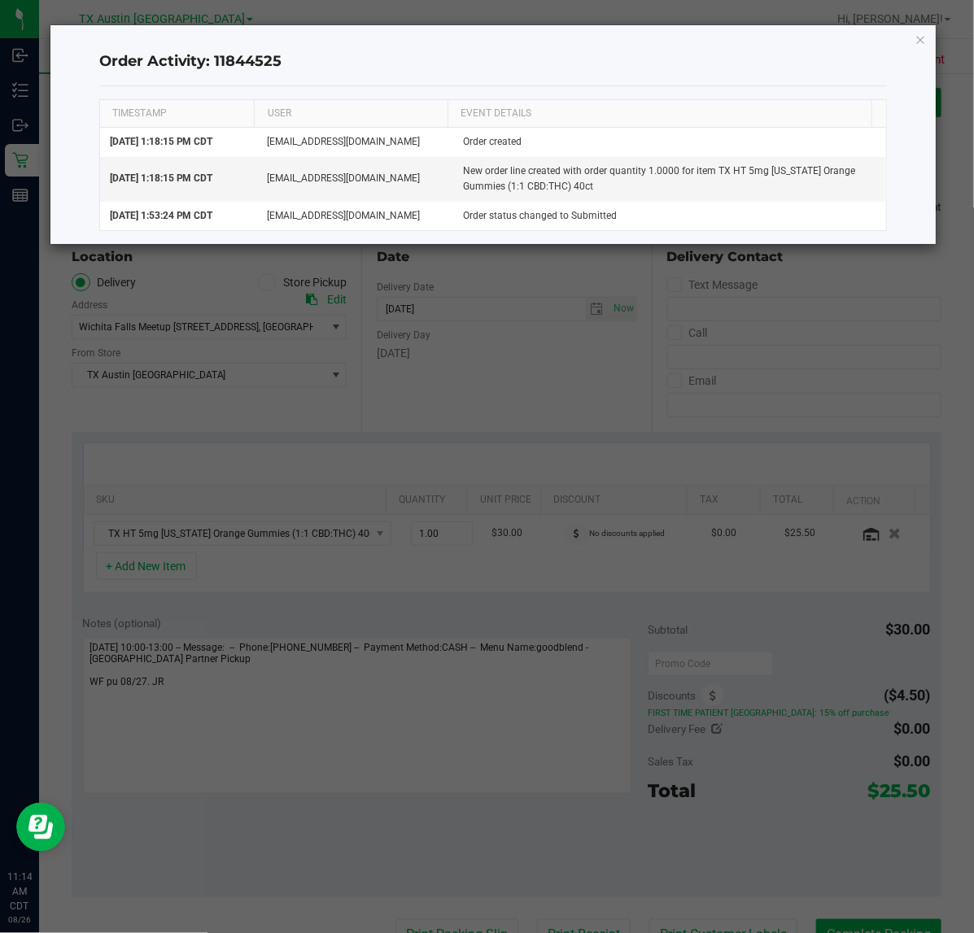
click at [917, 41] on icon "button" at bounding box center [920, 39] width 11 height 20
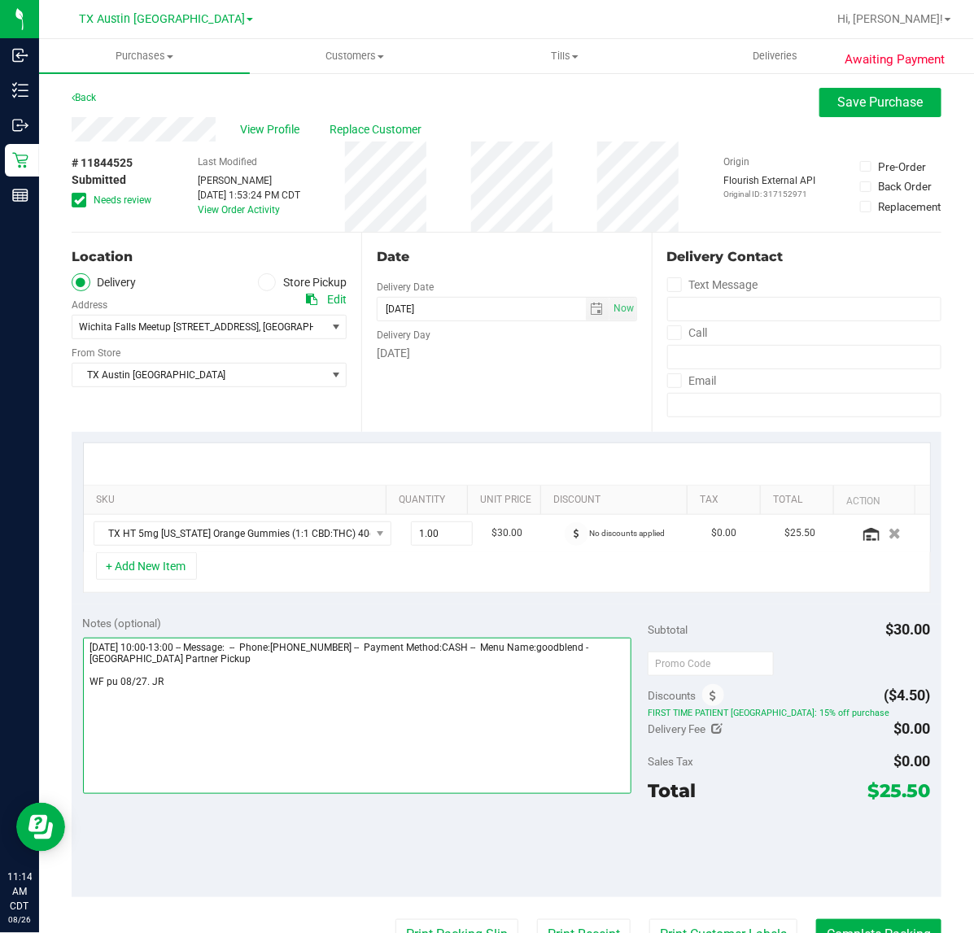
click at [213, 686] on textarea at bounding box center [357, 716] width 549 height 156
click at [192, 704] on textarea at bounding box center [357, 716] width 549 height 156
type textarea "Wednesday 08/27/2025 10:00-13:00 -- Message: -- Phone:9406364335 -- Payment Met…"
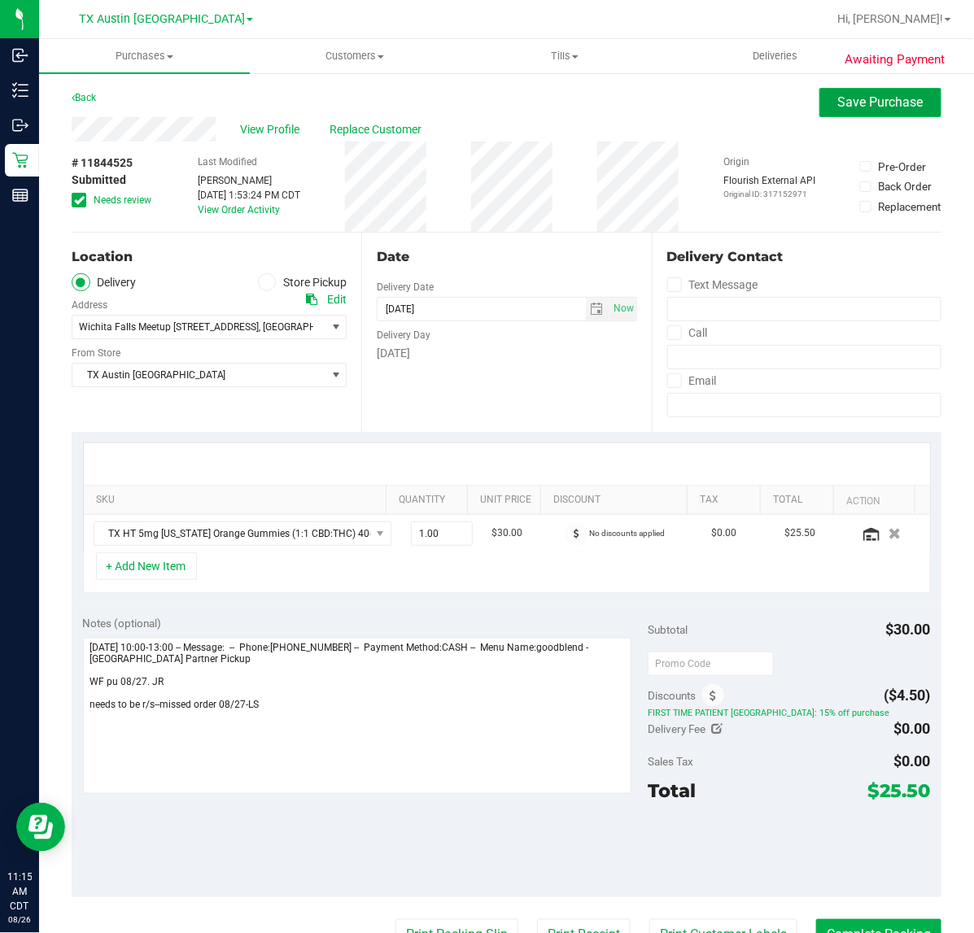
click at [901, 106] on span "Save Purchase" at bounding box center [880, 101] width 85 height 15
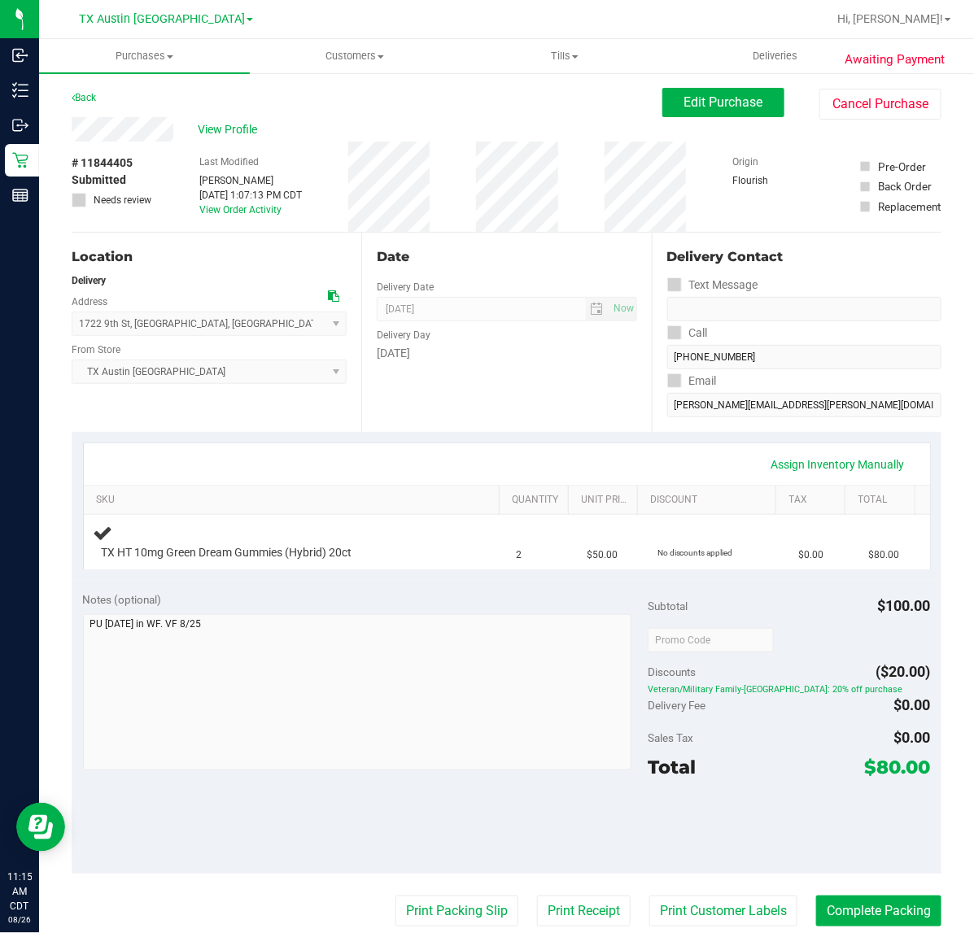
click at [362, 386] on div "Date Delivery Date [DATE] Now [DATE] 07:00 AM Now Delivery Day [DATE]" at bounding box center [506, 332] width 290 height 199
click at [672, 88] on button "Edit Purchase" at bounding box center [723, 102] width 122 height 29
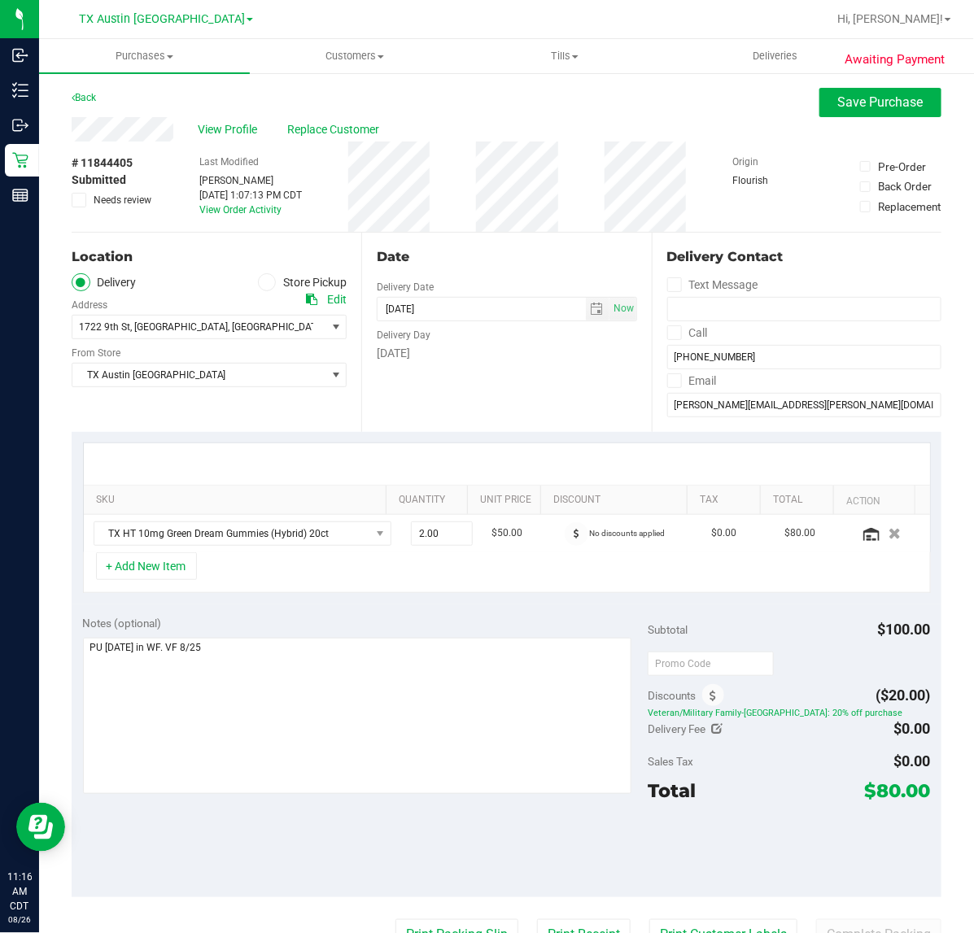
click at [72, 203] on span at bounding box center [79, 200] width 15 height 15
click at [0, 0] on input "Needs review" at bounding box center [0, 0] width 0 height 0
click at [268, 631] on div "Notes (optional)" at bounding box center [365, 623] width 565 height 16
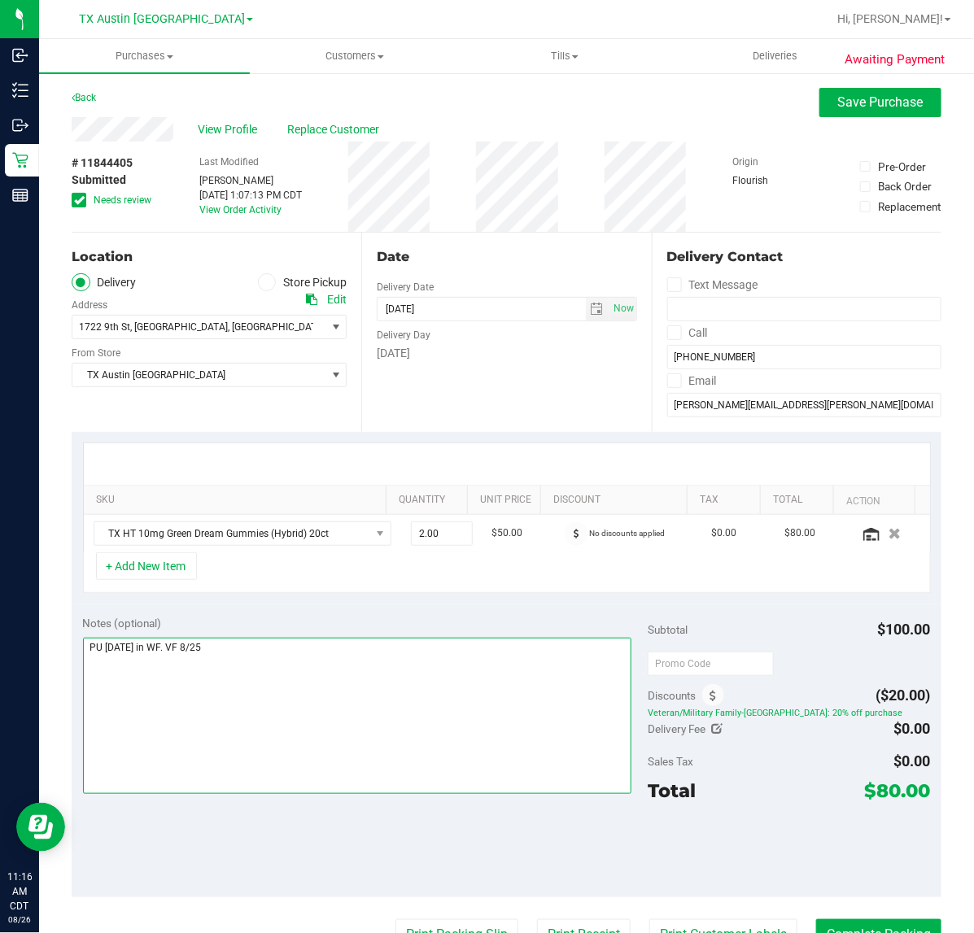
click at [271, 664] on textarea at bounding box center [357, 716] width 549 height 156
type textarea "PU [DATE] in WF. VF 8/25 missed order for 08/27--needs to be r/s-LS"
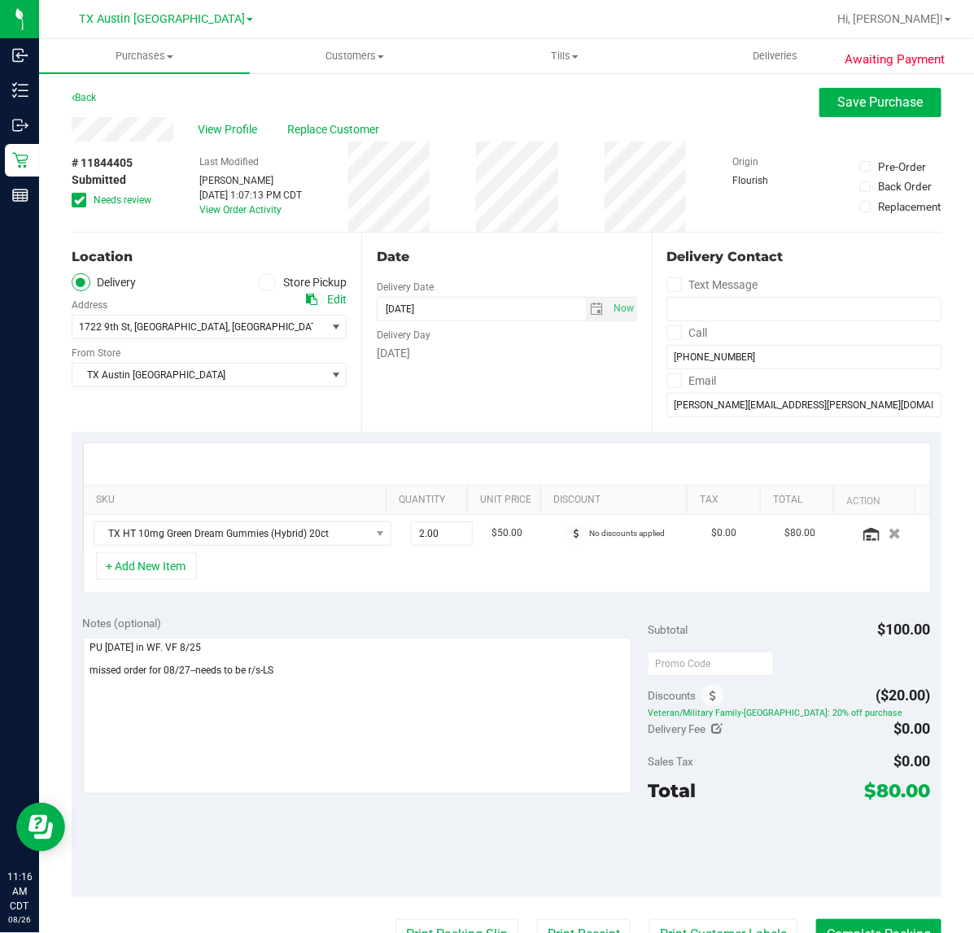
click at [840, 85] on div "Awaiting Payment Back Save Purchase View Profile Replace Customer # 11844405 Su…" at bounding box center [506, 696] width 935 height 1249
click at [838, 98] on span "Save Purchase" at bounding box center [880, 101] width 85 height 15
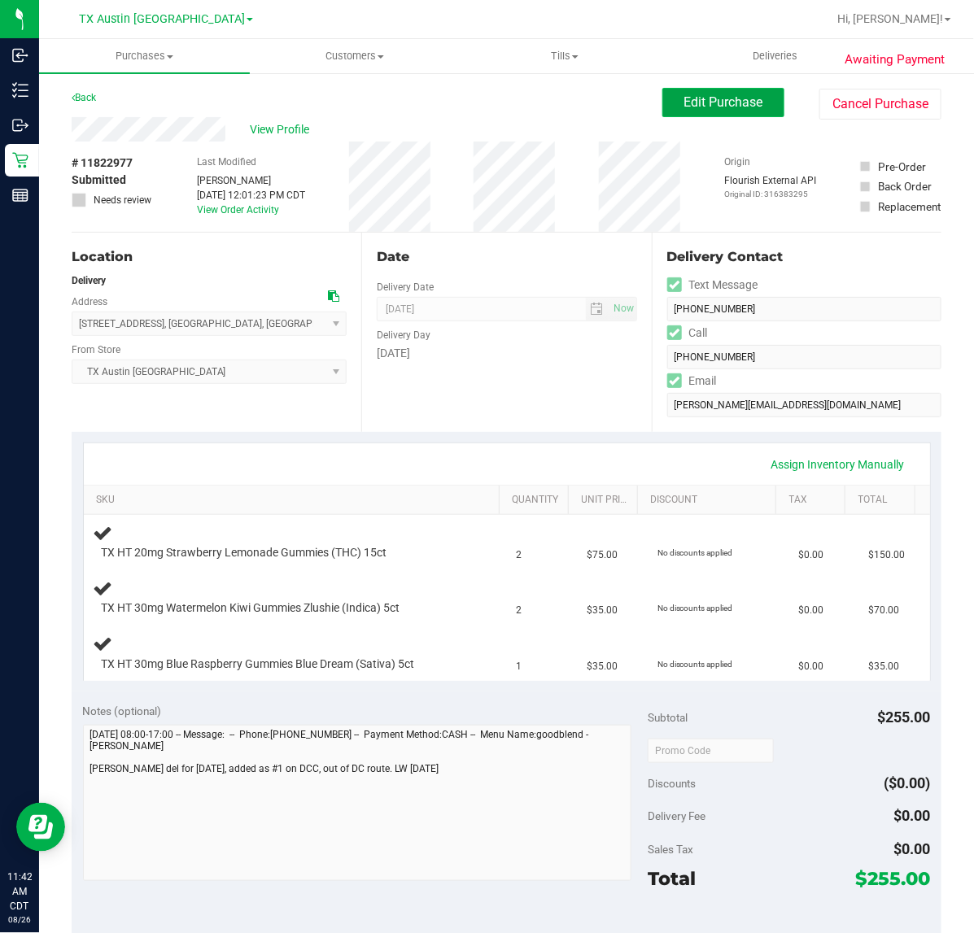
click at [685, 94] on span "Edit Purchase" at bounding box center [723, 101] width 79 height 15
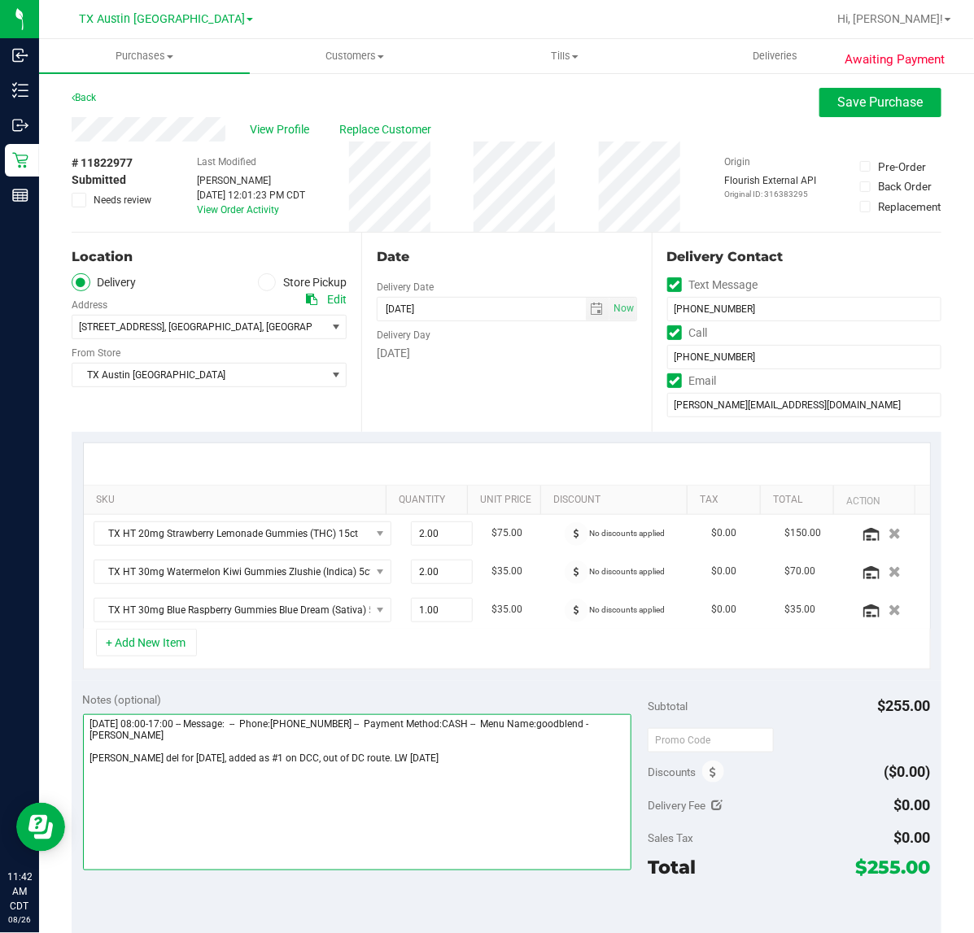
click at [360, 753] on textarea at bounding box center [357, 792] width 549 height 156
click at [362, 763] on textarea at bounding box center [357, 792] width 549 height 156
type textarea "[DATE] 08:00-17:00 -- Message: -- Phone:[PHONE_NUMBER] -- Payment Method:CASH -…"
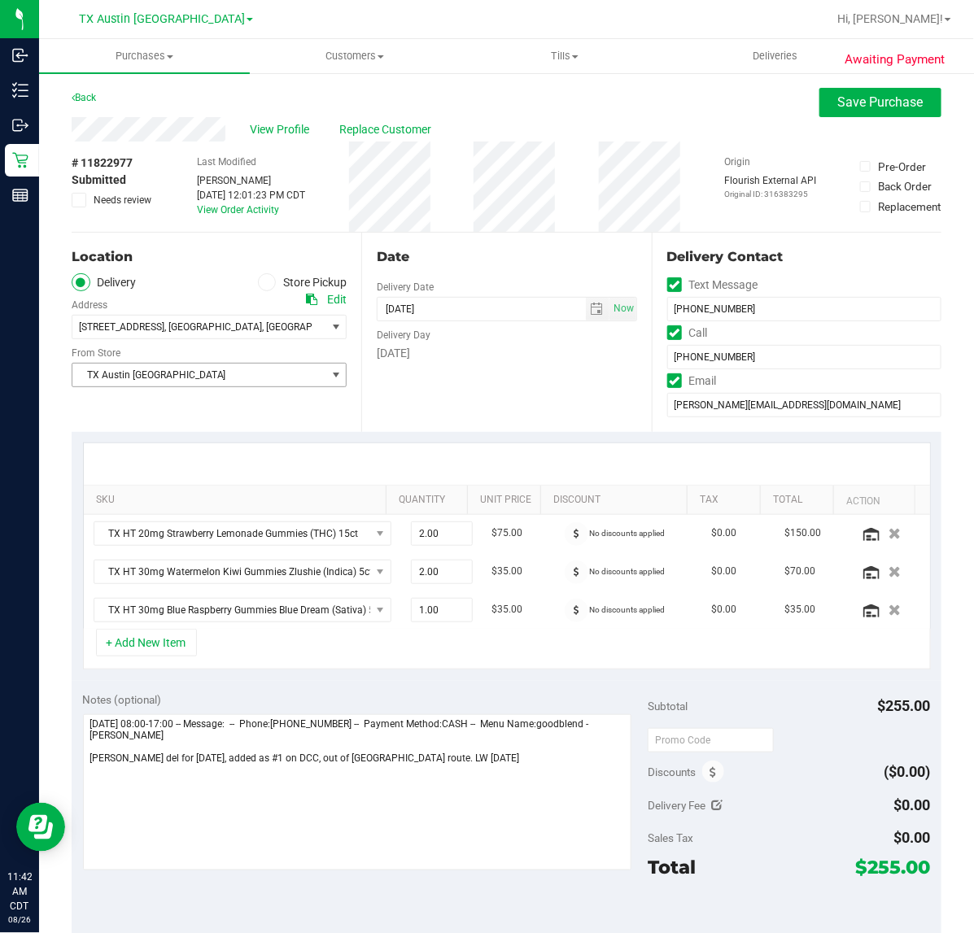
click at [335, 385] on span "select" at bounding box center [335, 375] width 20 height 23
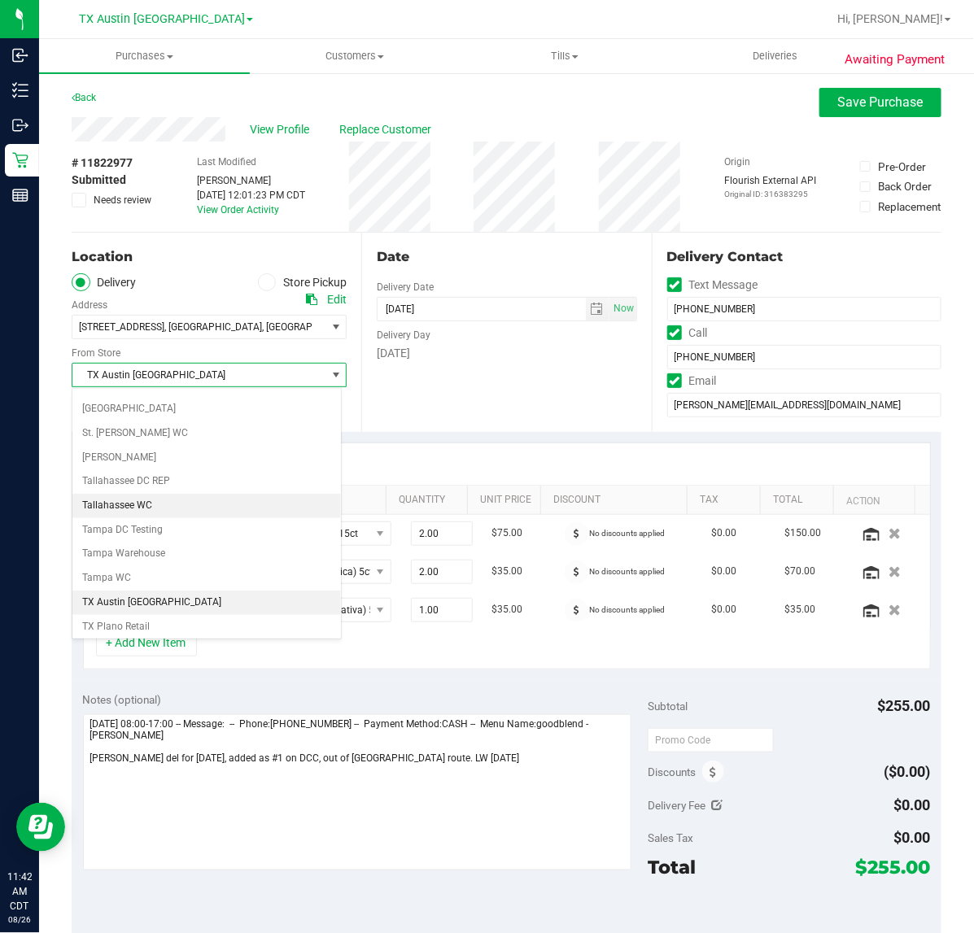
scroll to position [1136, 0]
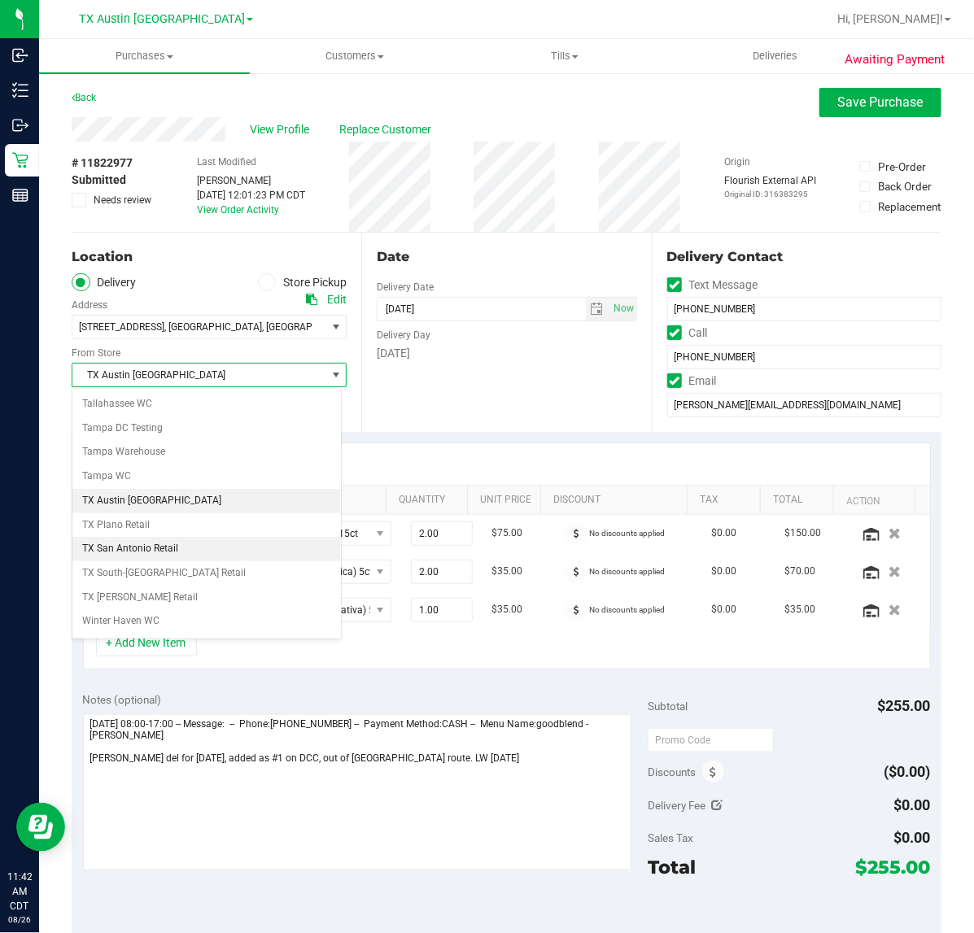
click at [226, 561] on li "TX San Antonio Retail" at bounding box center [206, 549] width 268 height 24
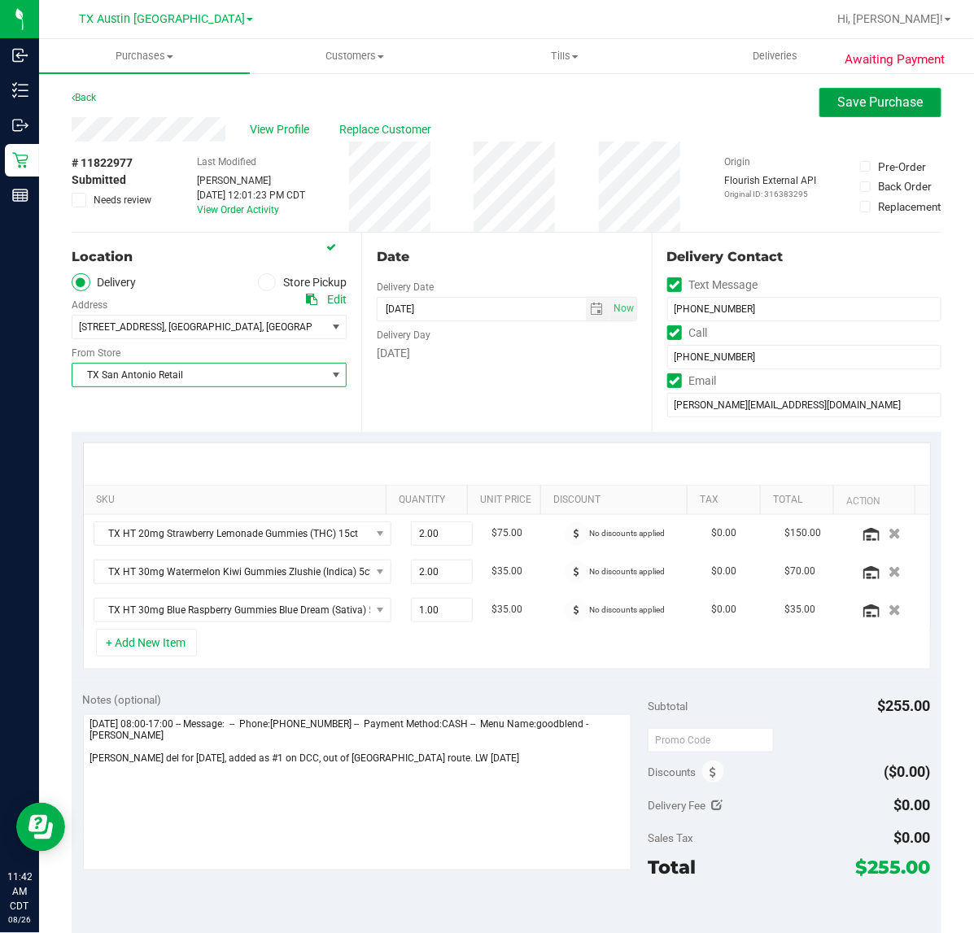
click at [867, 100] on span "Save Purchase" at bounding box center [880, 101] width 85 height 15
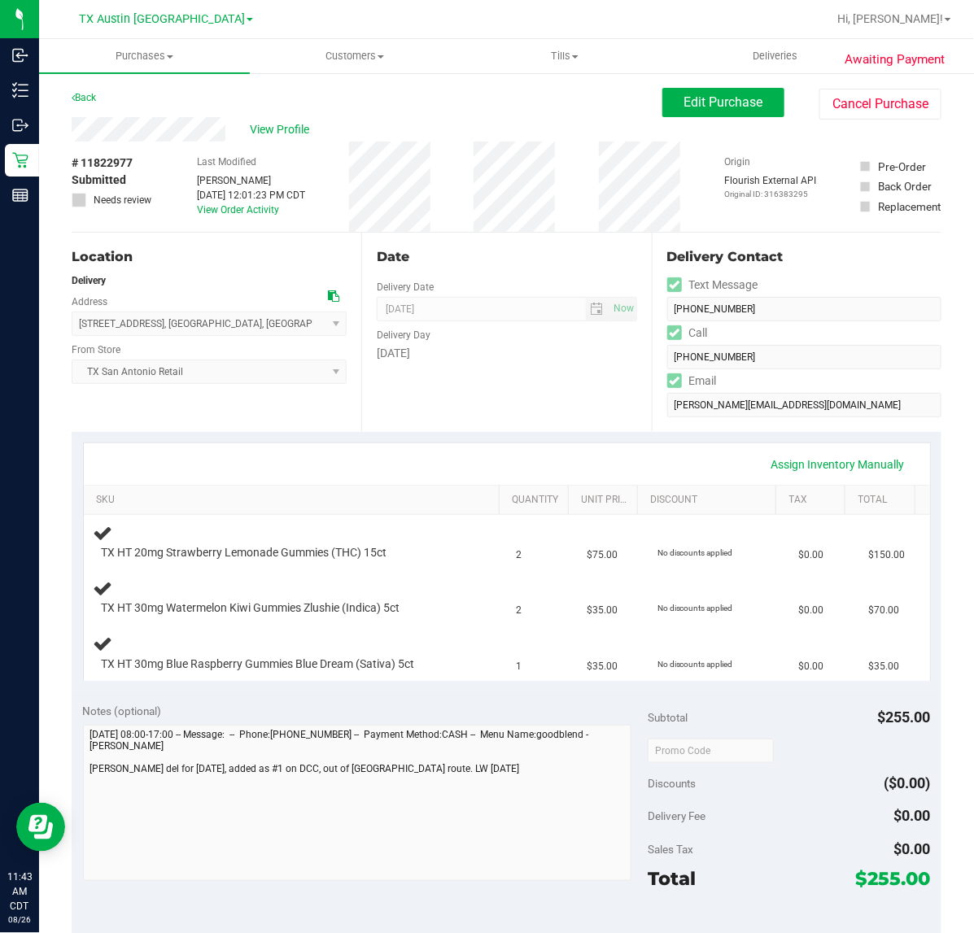
click at [404, 429] on div "Date Delivery Date [DATE] Now [DATE] 07:00 AM Now Delivery Day [DATE]" at bounding box center [506, 332] width 290 height 199
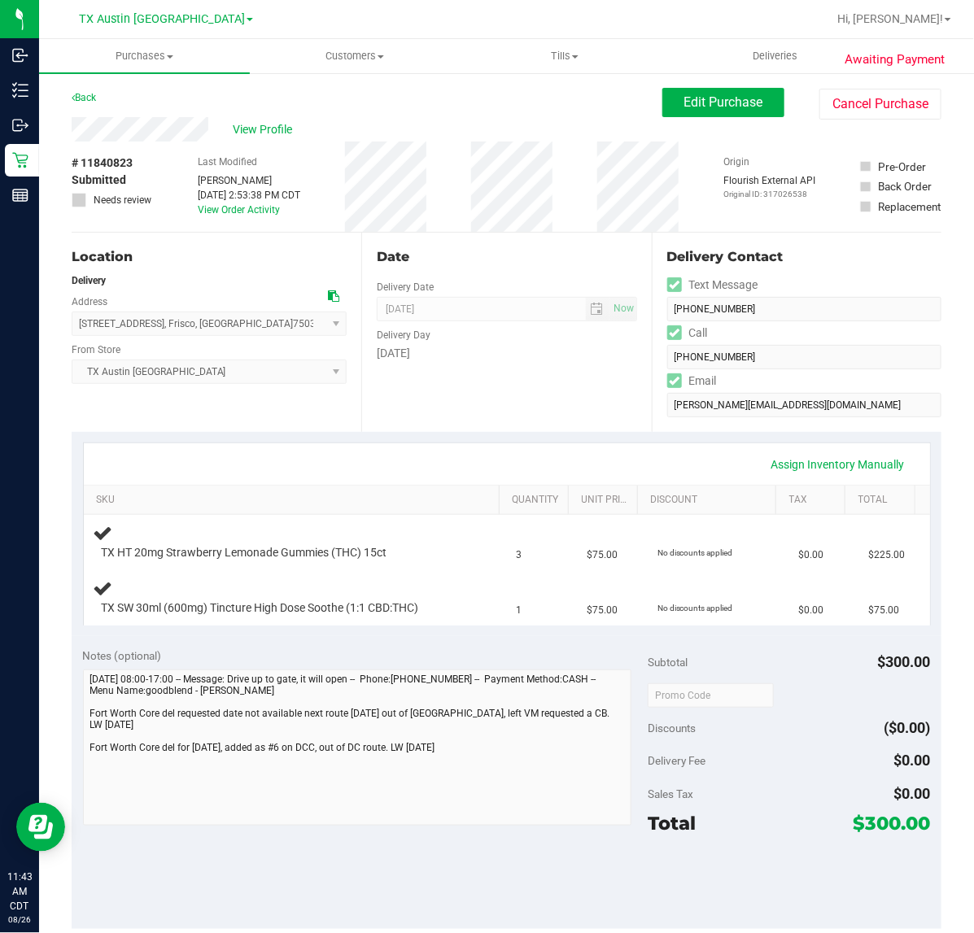
click at [456, 428] on div "Date Delivery Date [DATE] Now [DATE] 07:00 AM Now Delivery Day [DATE]" at bounding box center [506, 332] width 290 height 199
click at [770, 735] on div "Discounts ($0.00)" at bounding box center [789, 727] width 282 height 29
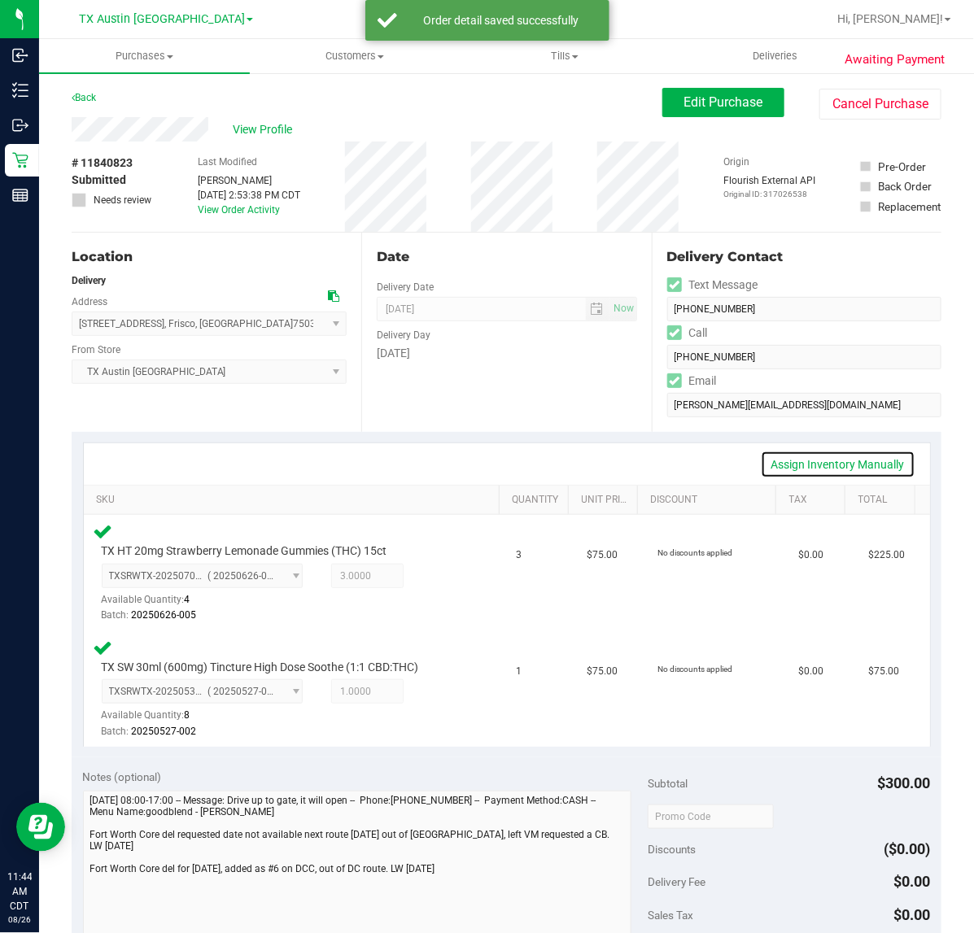
click at [866, 468] on link "Assign Inventory Manually" at bounding box center [838, 465] width 155 height 28
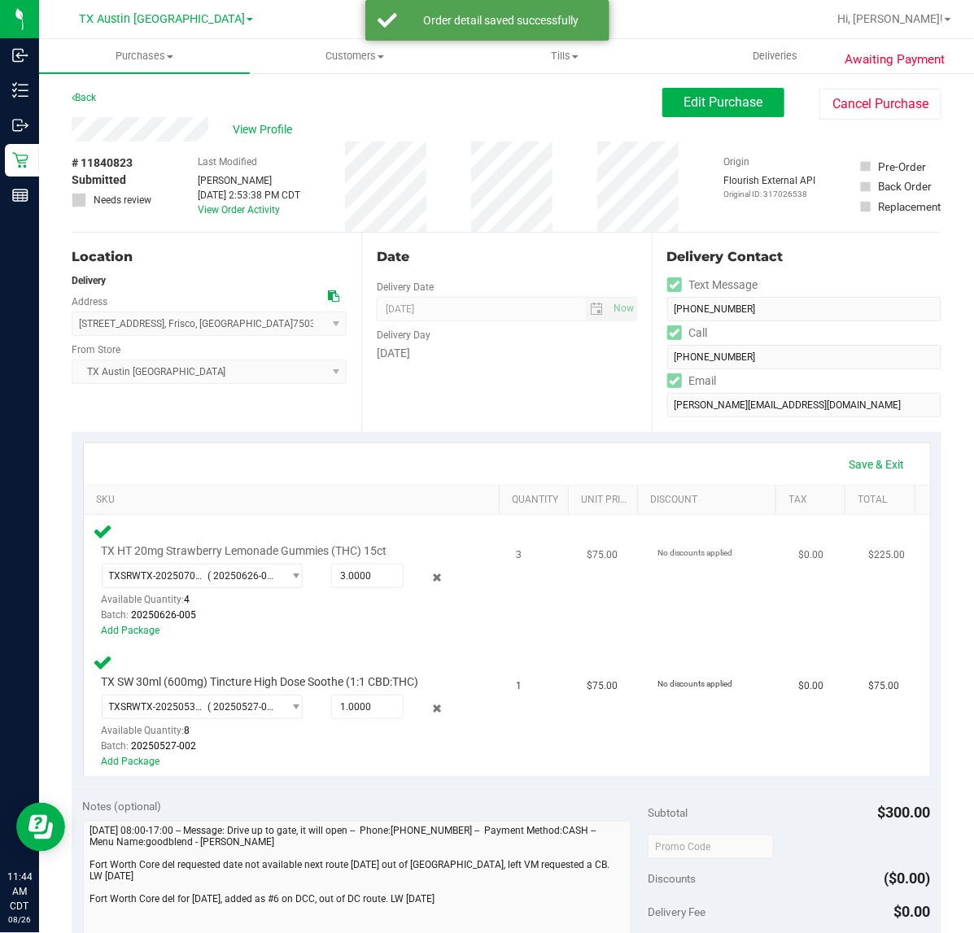
drag, startPoint x: 417, startPoint y: 578, endPoint x: 454, endPoint y: 559, distance: 41.1
click at [428, 578] on icon at bounding box center [436, 578] width 17 height 19
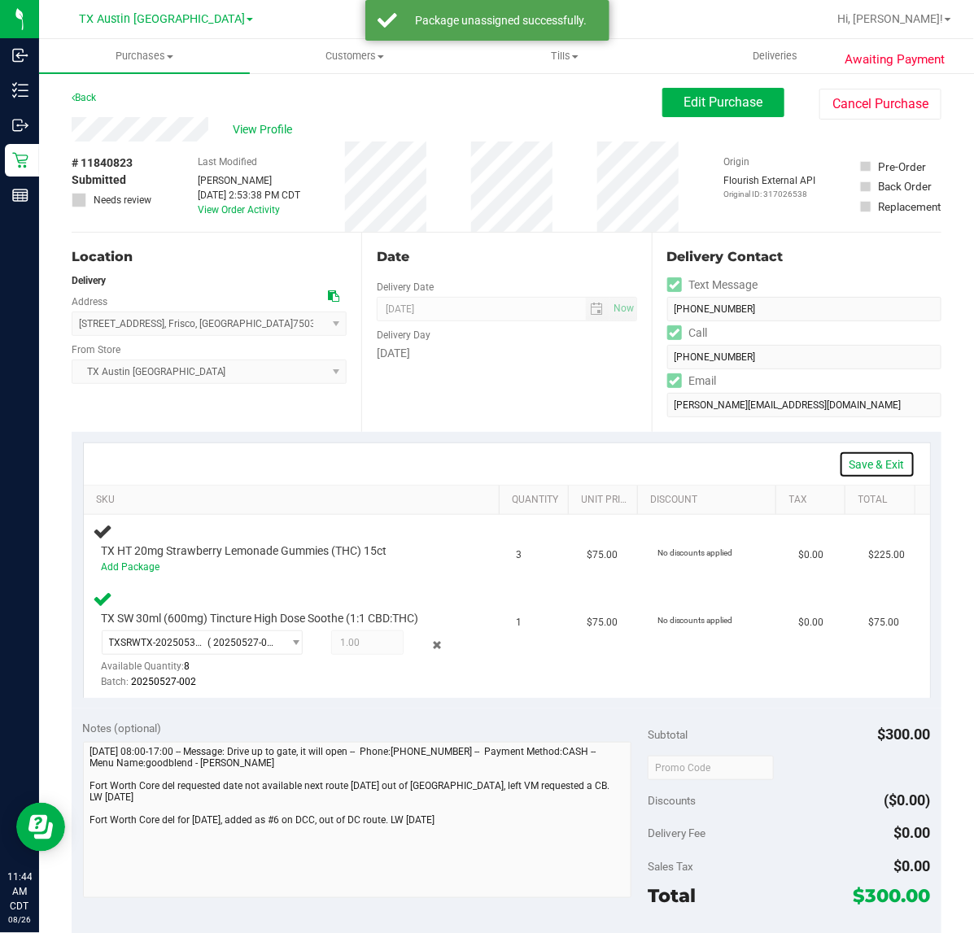
click at [844, 460] on link "Save & Exit" at bounding box center [877, 465] width 76 height 28
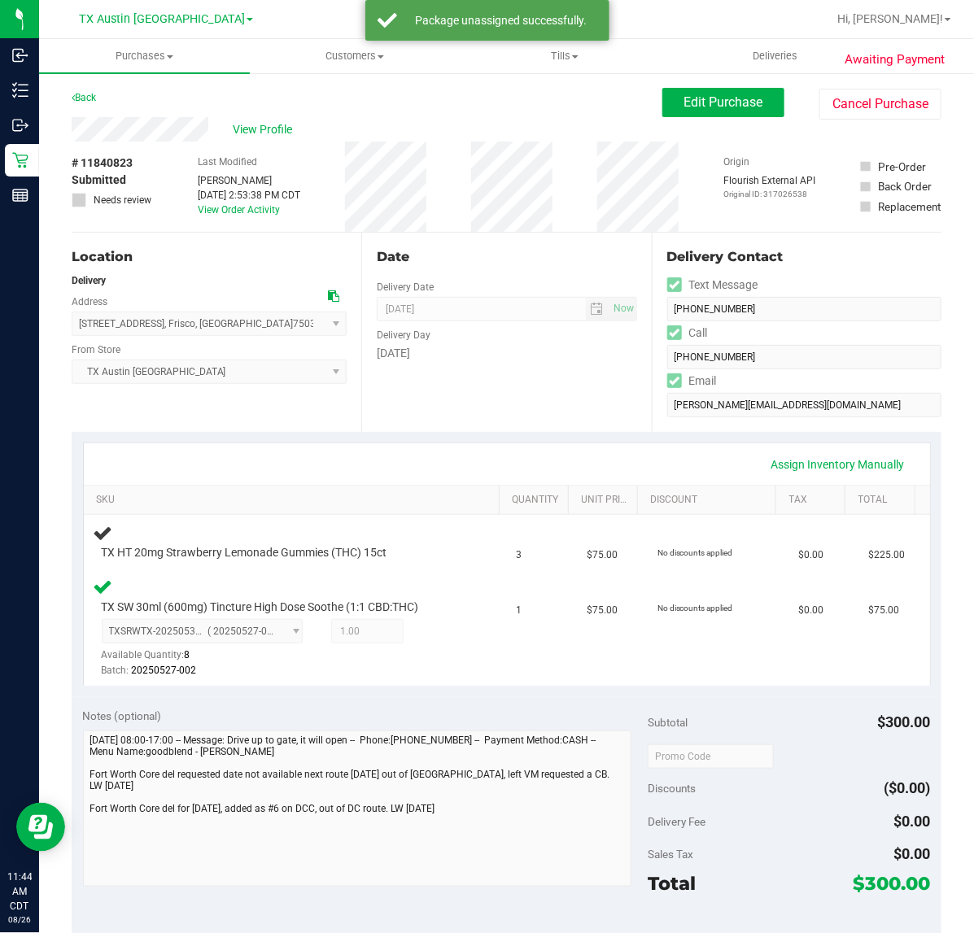
click at [460, 472] on div "Assign Inventory Manually" at bounding box center [506, 465] width 817 height 28
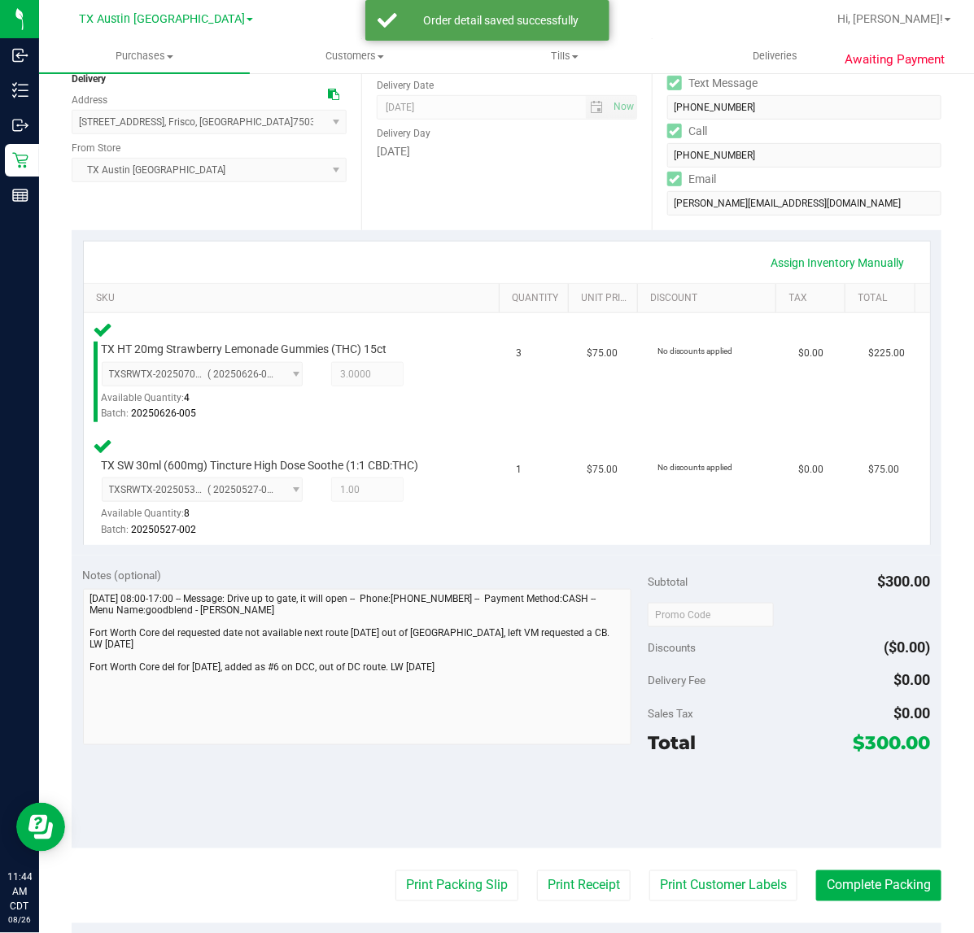
scroll to position [203, 0]
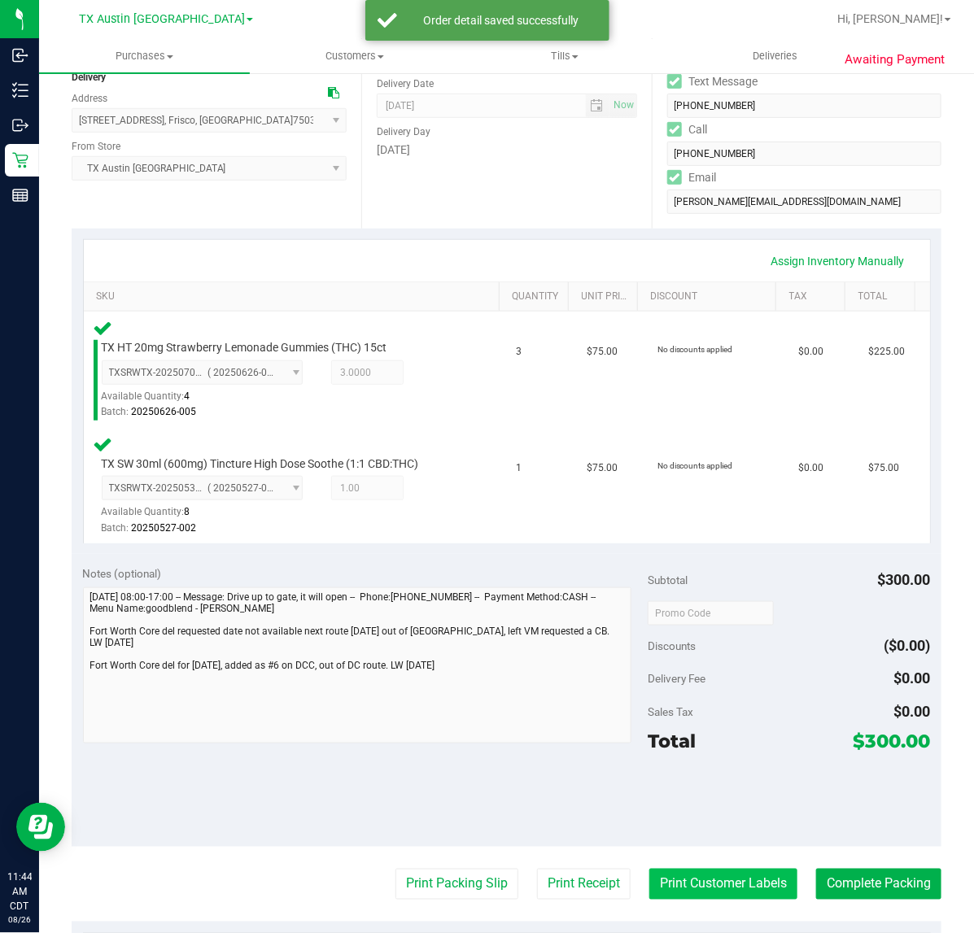
click at [681, 877] on button "Print Customer Labels" at bounding box center [723, 884] width 148 height 31
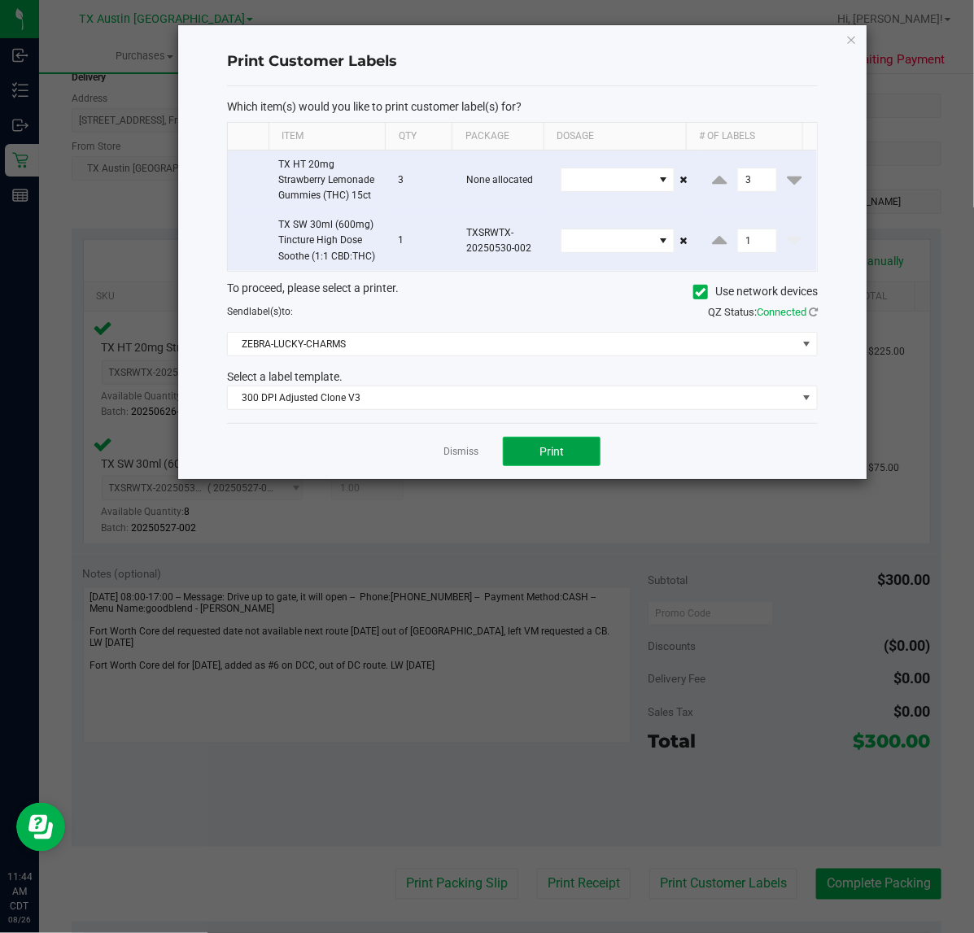
click at [539, 448] on button "Print" at bounding box center [552, 451] width 98 height 29
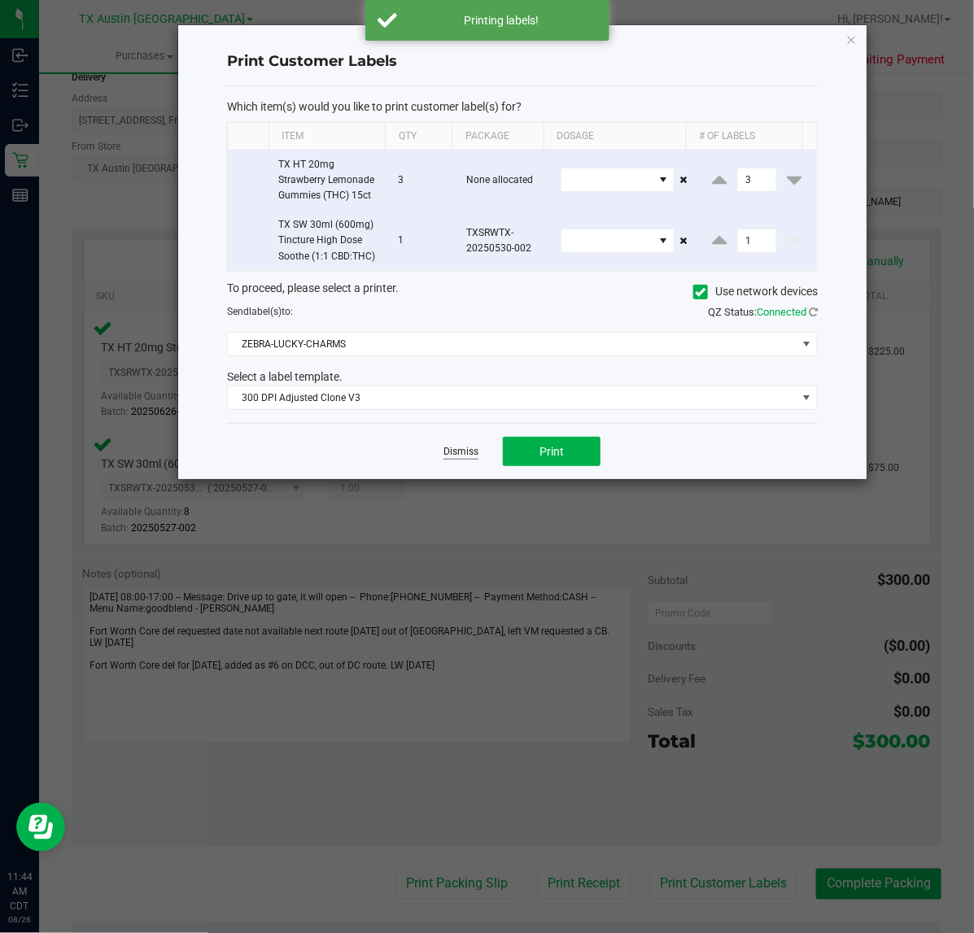
click at [453, 453] on link "Dismiss" at bounding box center [460, 452] width 35 height 14
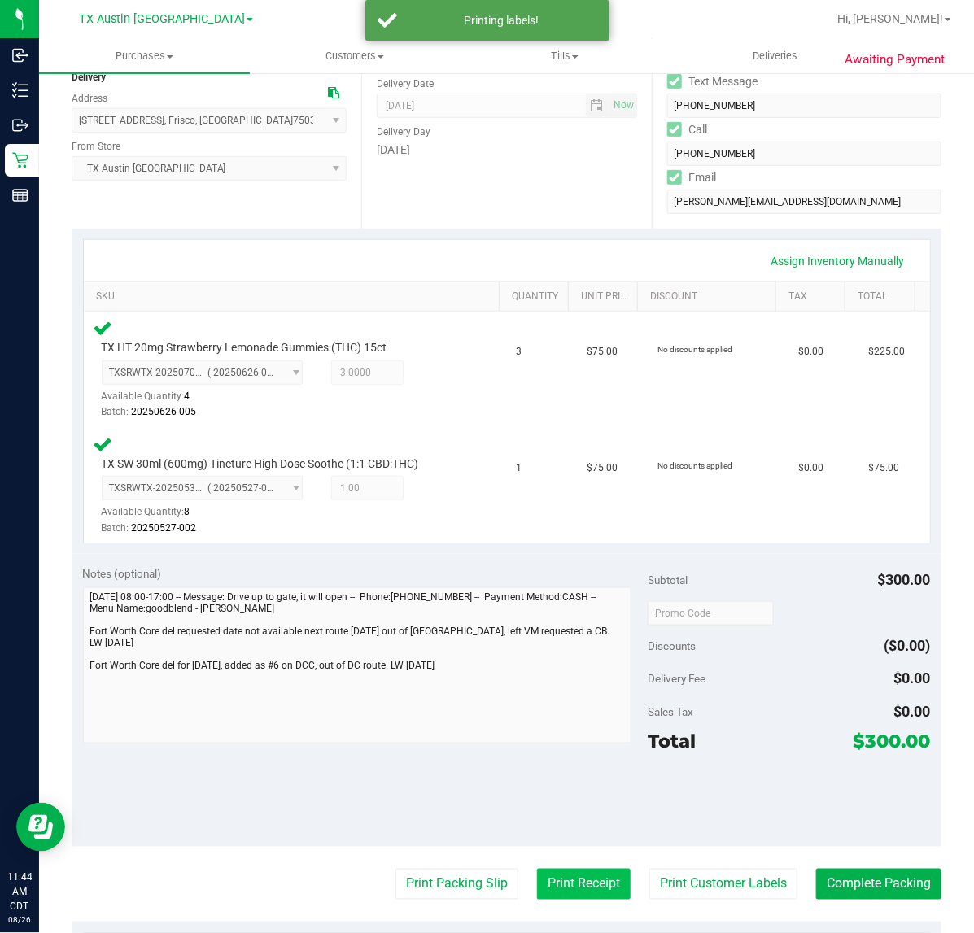
click at [565, 872] on button "Print Receipt" at bounding box center [584, 884] width 94 height 31
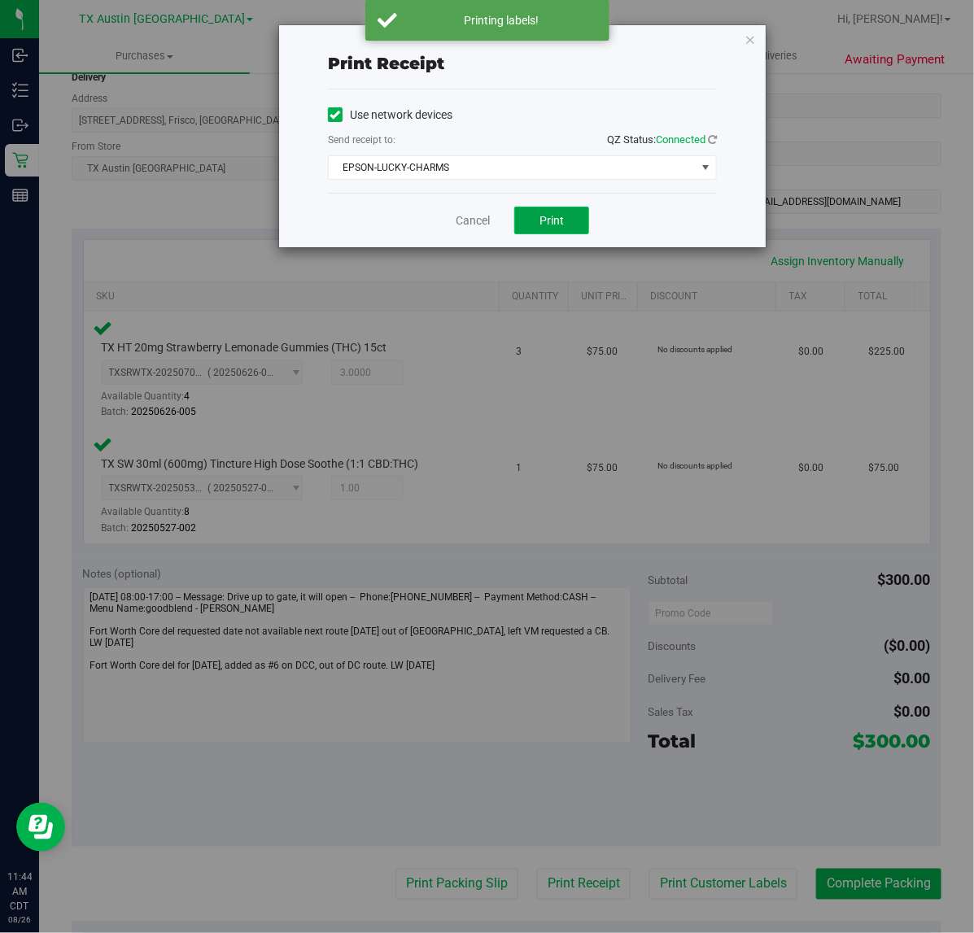
click at [542, 216] on span "Print" at bounding box center [551, 220] width 24 height 13
drag, startPoint x: 457, startPoint y: 213, endPoint x: 465, endPoint y: 216, distance: 8.5
click at [457, 214] on link "Cancel" at bounding box center [466, 220] width 34 height 17
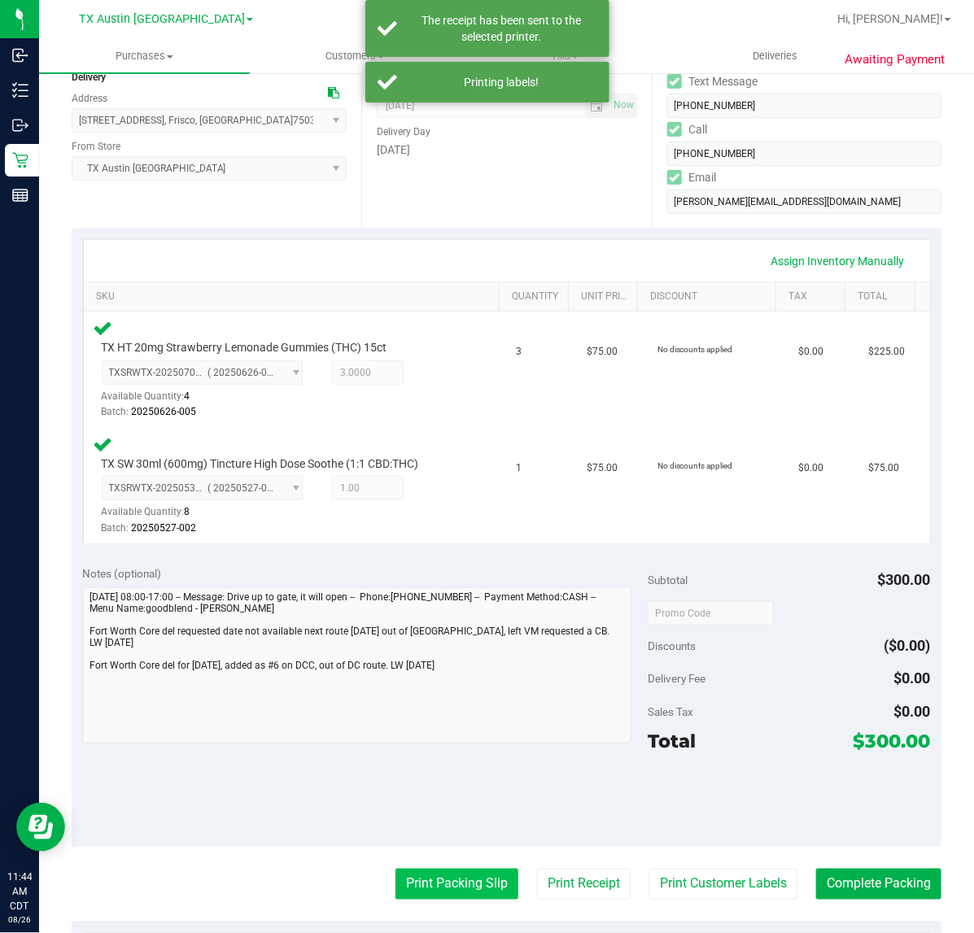
click at [439, 875] on button "Print Packing Slip" at bounding box center [456, 884] width 123 height 31
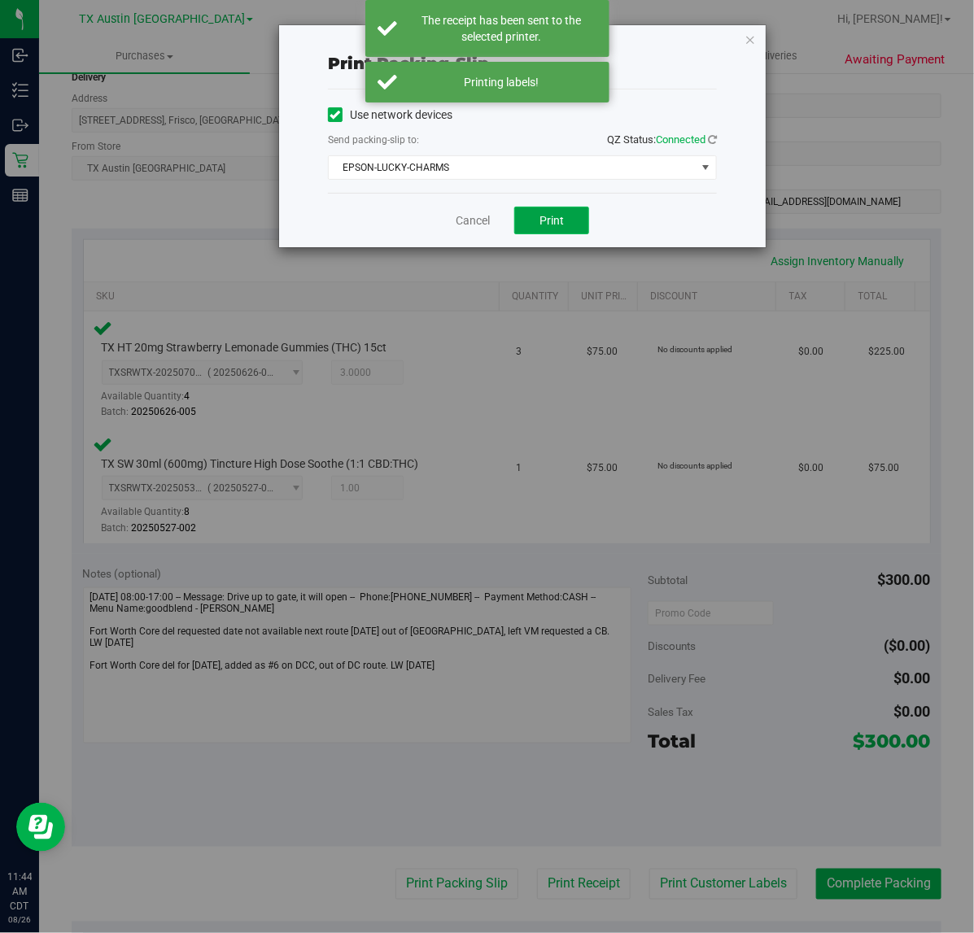
click at [568, 229] on button "Print" at bounding box center [551, 221] width 75 height 28
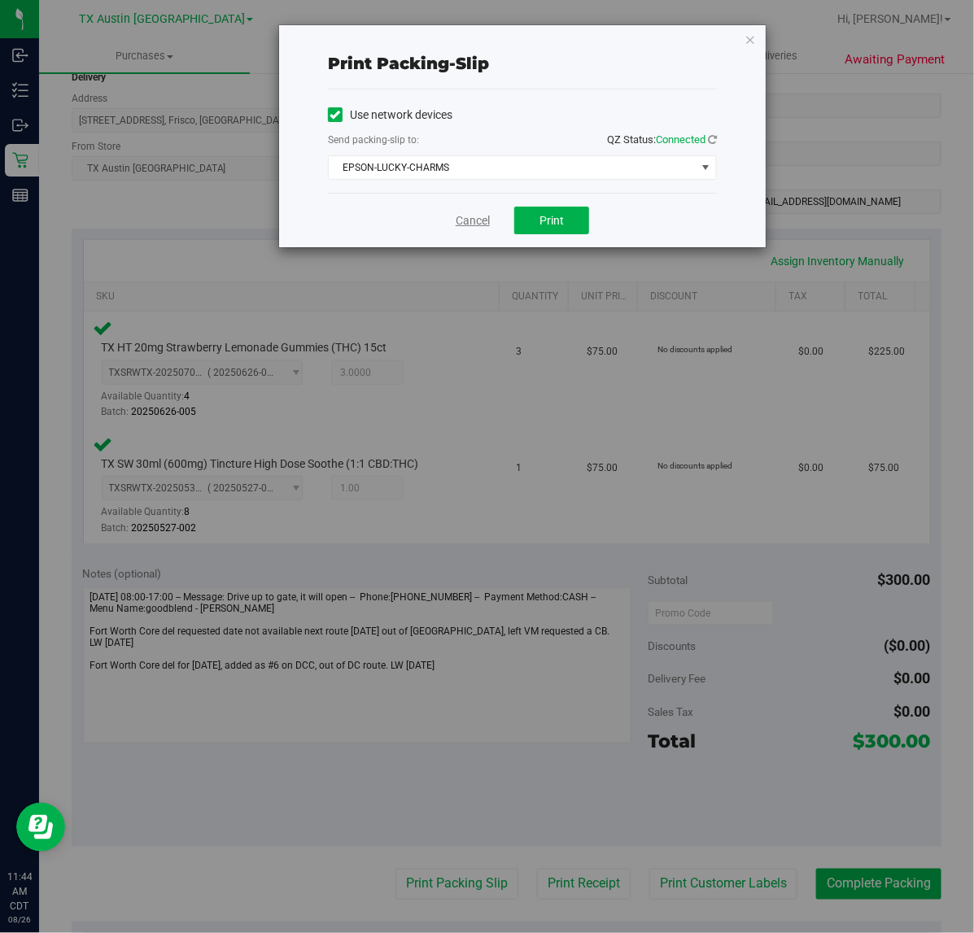
click at [469, 224] on link "Cancel" at bounding box center [473, 220] width 34 height 17
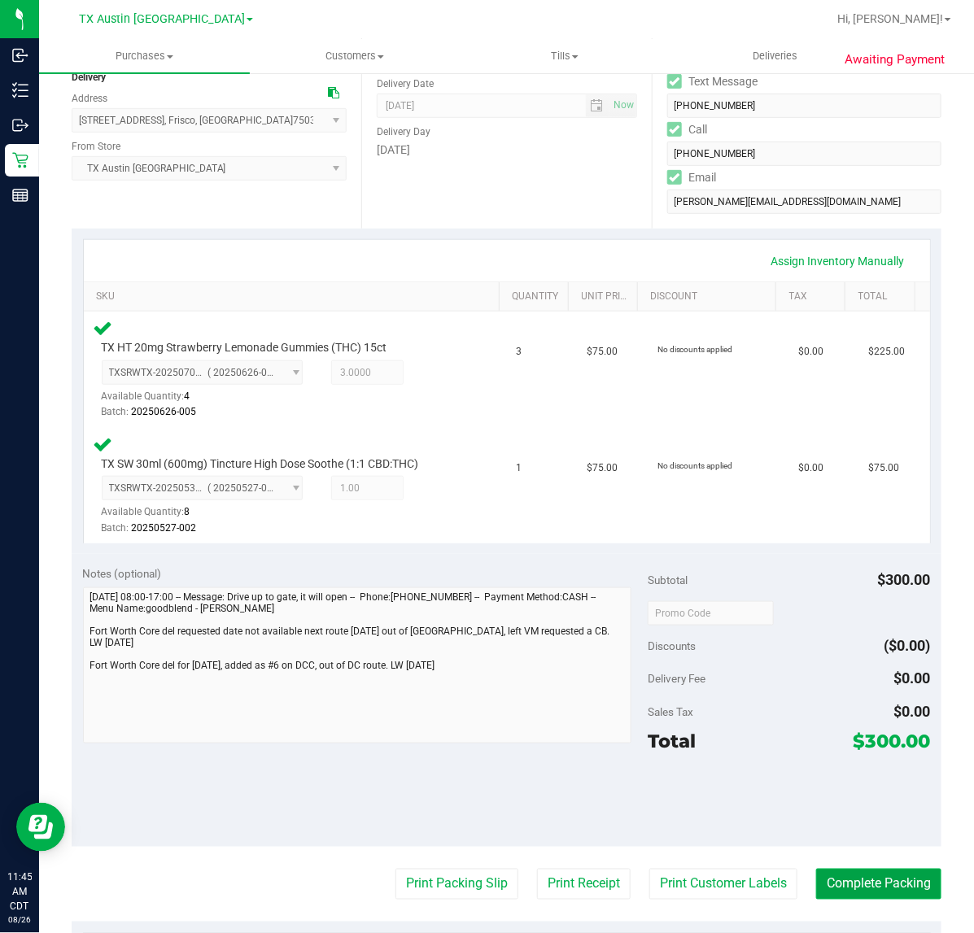
click at [870, 872] on button "Complete Packing" at bounding box center [878, 884] width 125 height 31
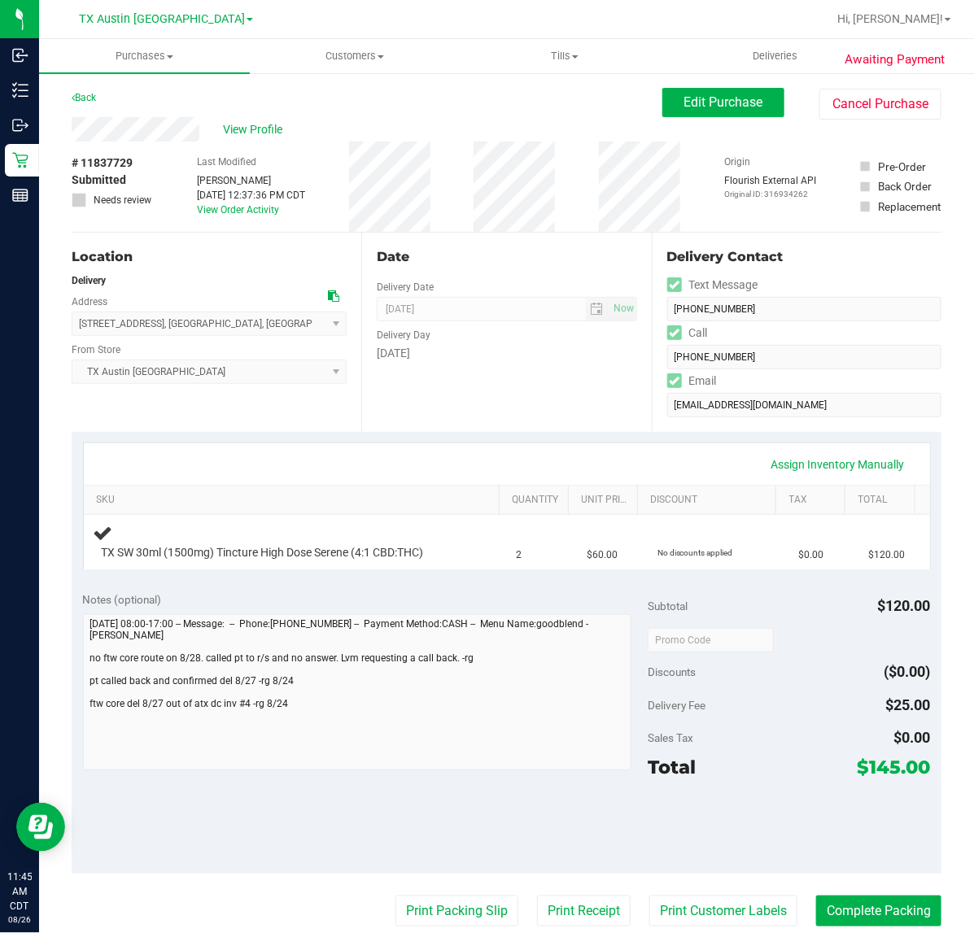
click at [578, 412] on div "Date Delivery Date [DATE] Now [DATE] 07:00 AM Now Delivery Day [DATE]" at bounding box center [506, 332] width 290 height 199
click at [713, 692] on div "Delivery Fee $25.00" at bounding box center [789, 705] width 282 height 29
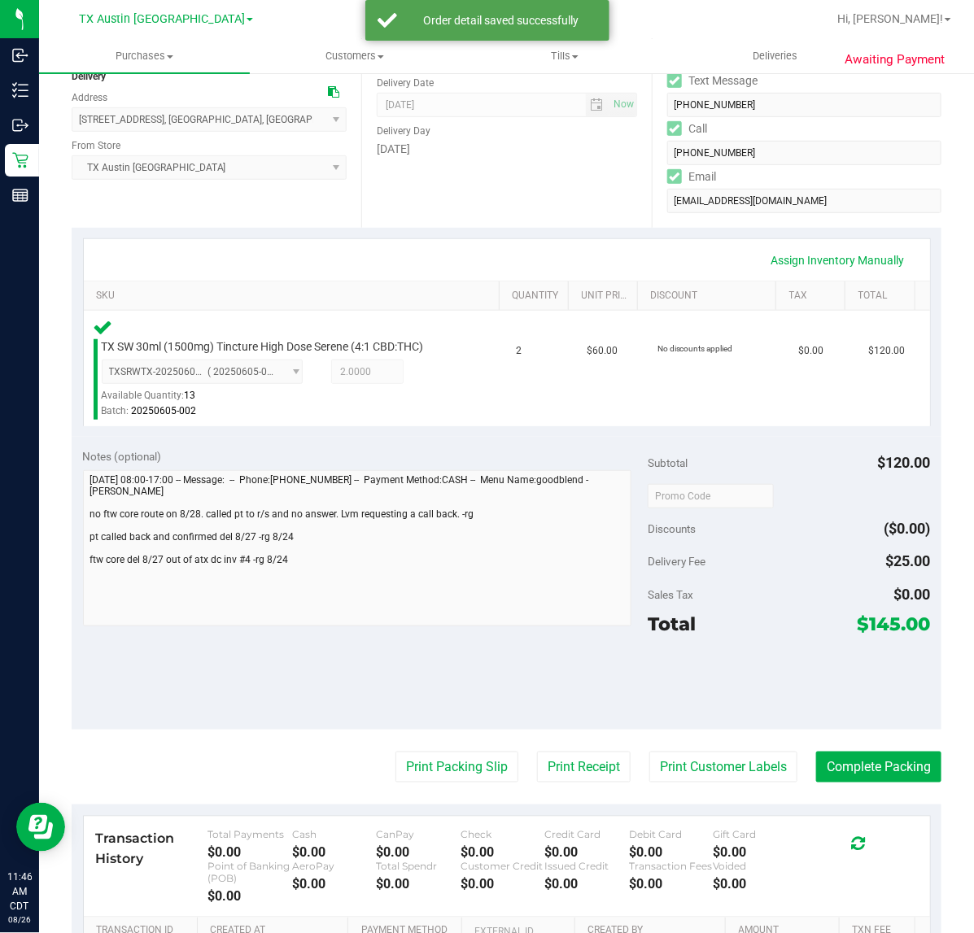
scroll to position [238, 0]
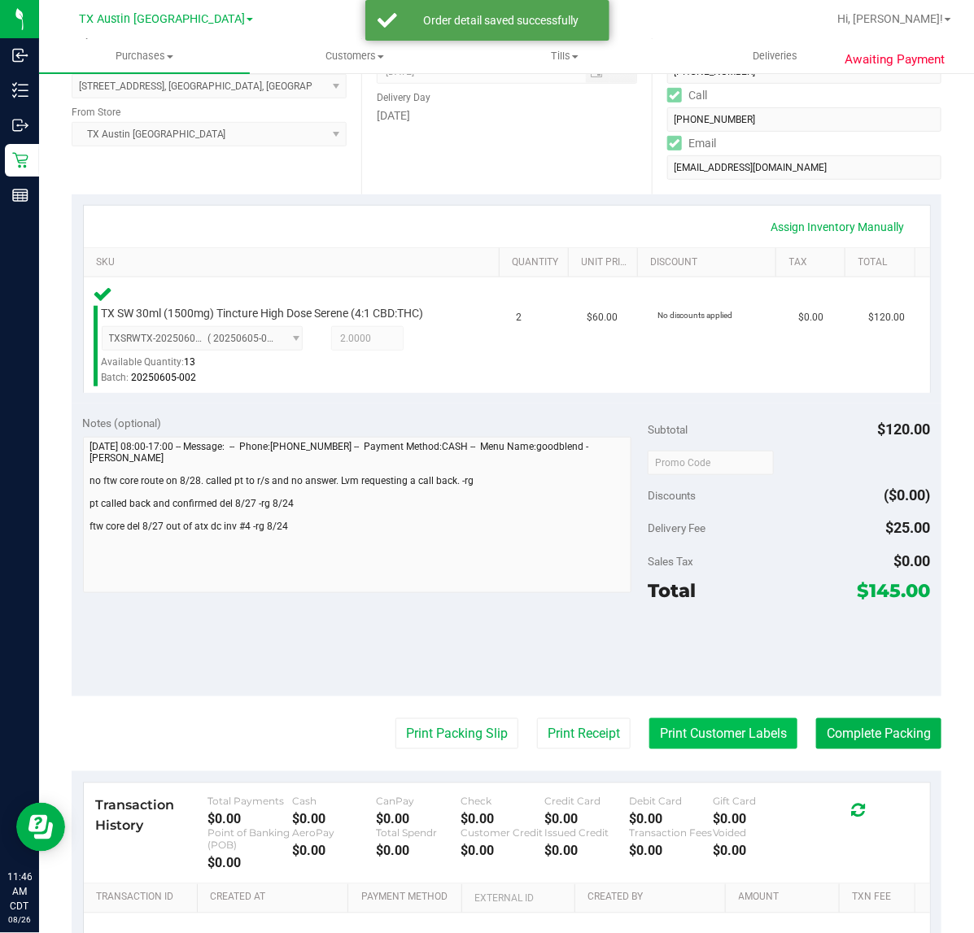
click at [700, 718] on button "Print Customer Labels" at bounding box center [723, 733] width 148 height 31
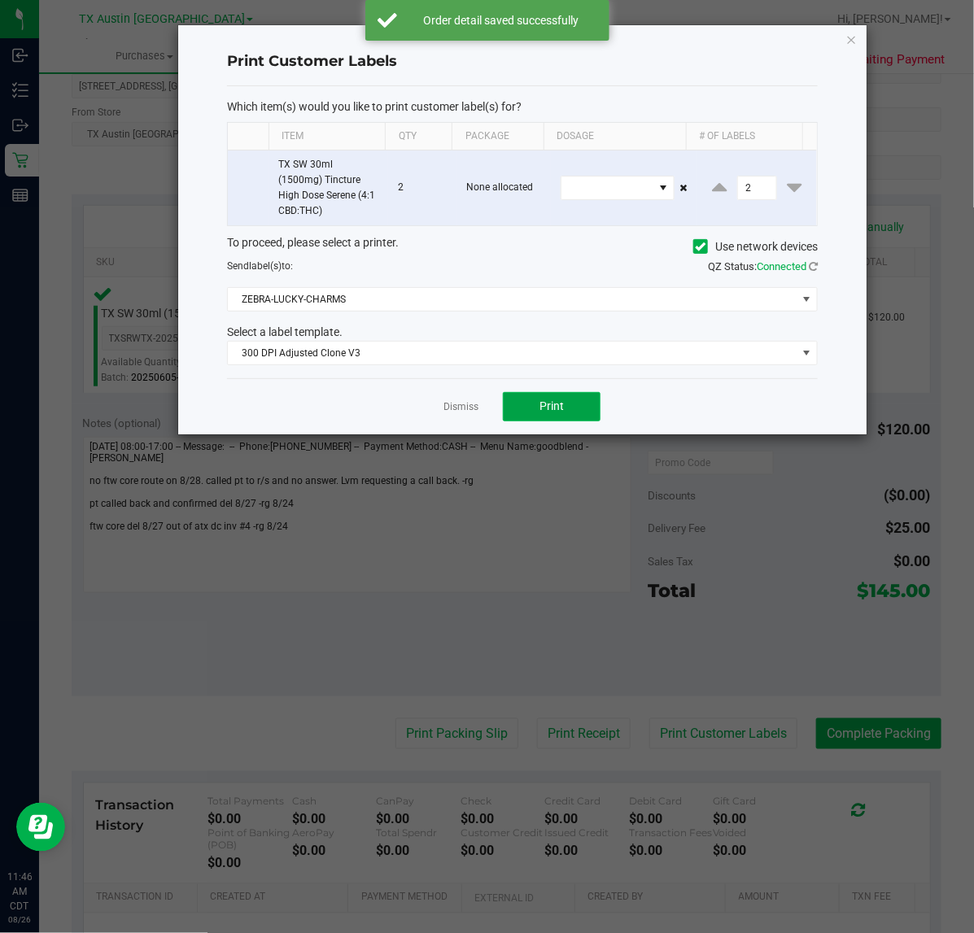
click at [535, 412] on button "Print" at bounding box center [552, 406] width 98 height 29
click at [461, 412] on link "Dismiss" at bounding box center [460, 407] width 35 height 14
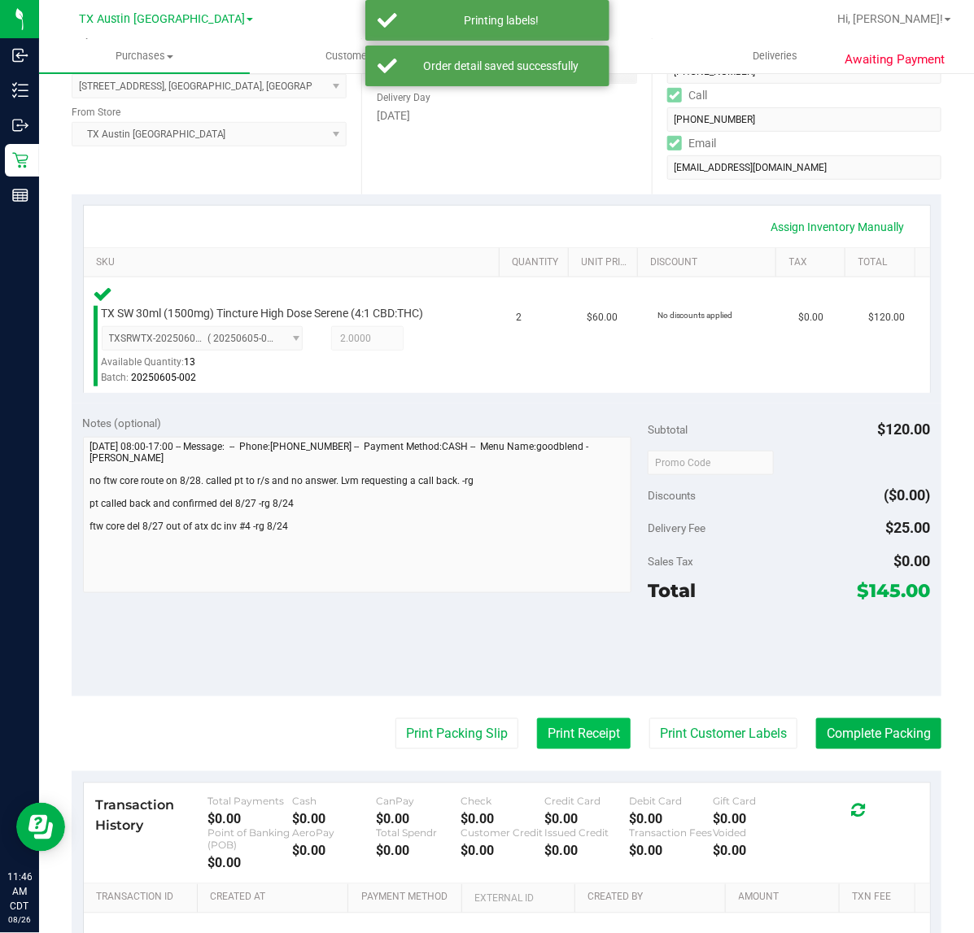
click at [558, 718] on button "Print Receipt" at bounding box center [584, 733] width 94 height 31
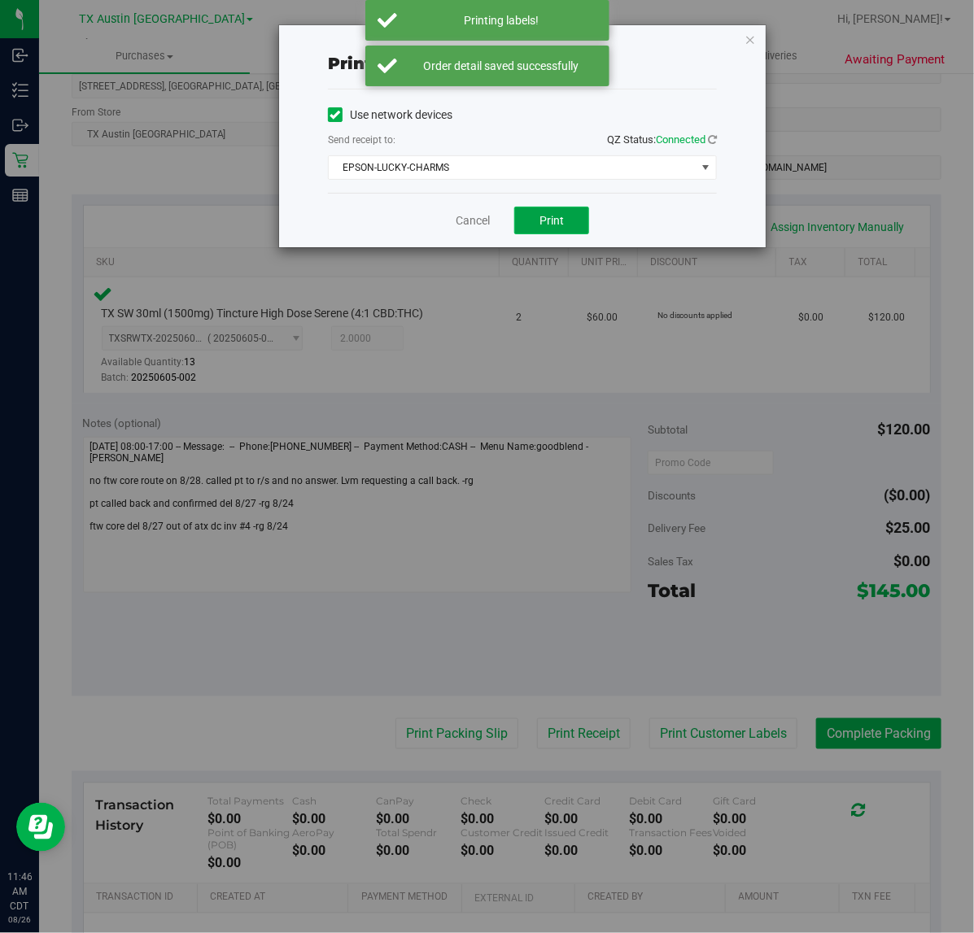
click at [570, 229] on button "Print" at bounding box center [551, 221] width 75 height 28
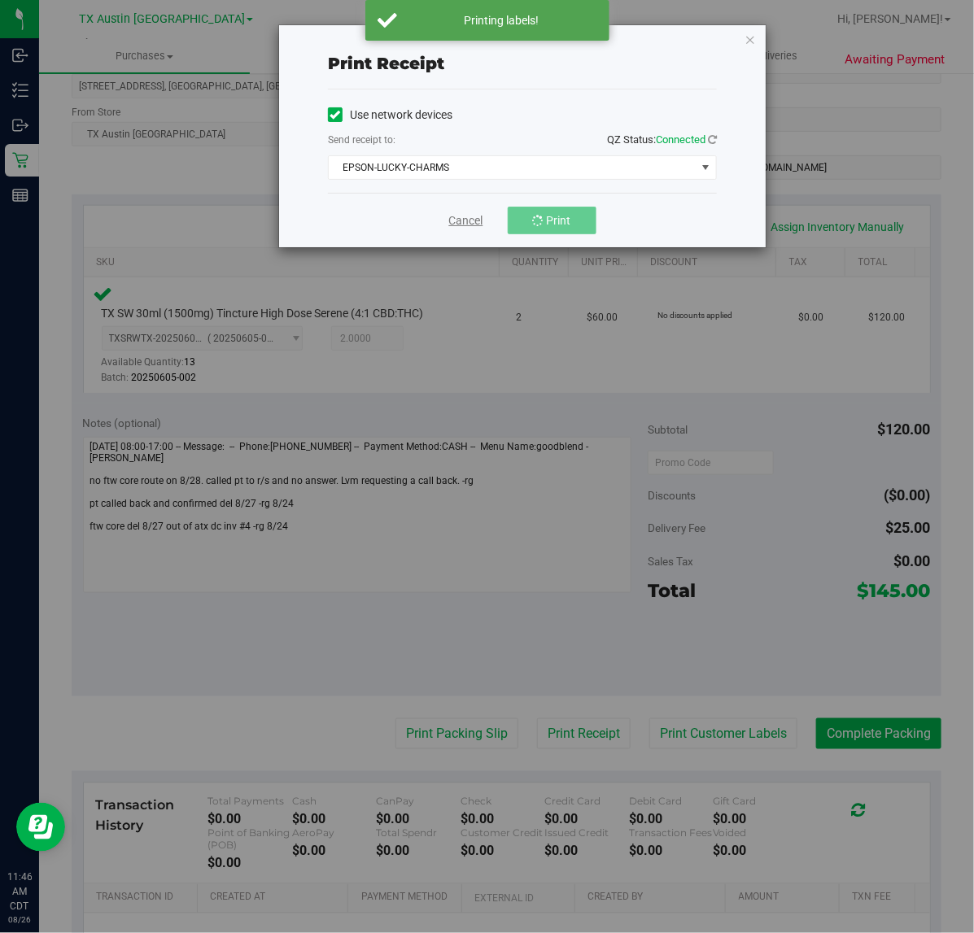
click at [476, 220] on link "Cancel" at bounding box center [466, 220] width 34 height 17
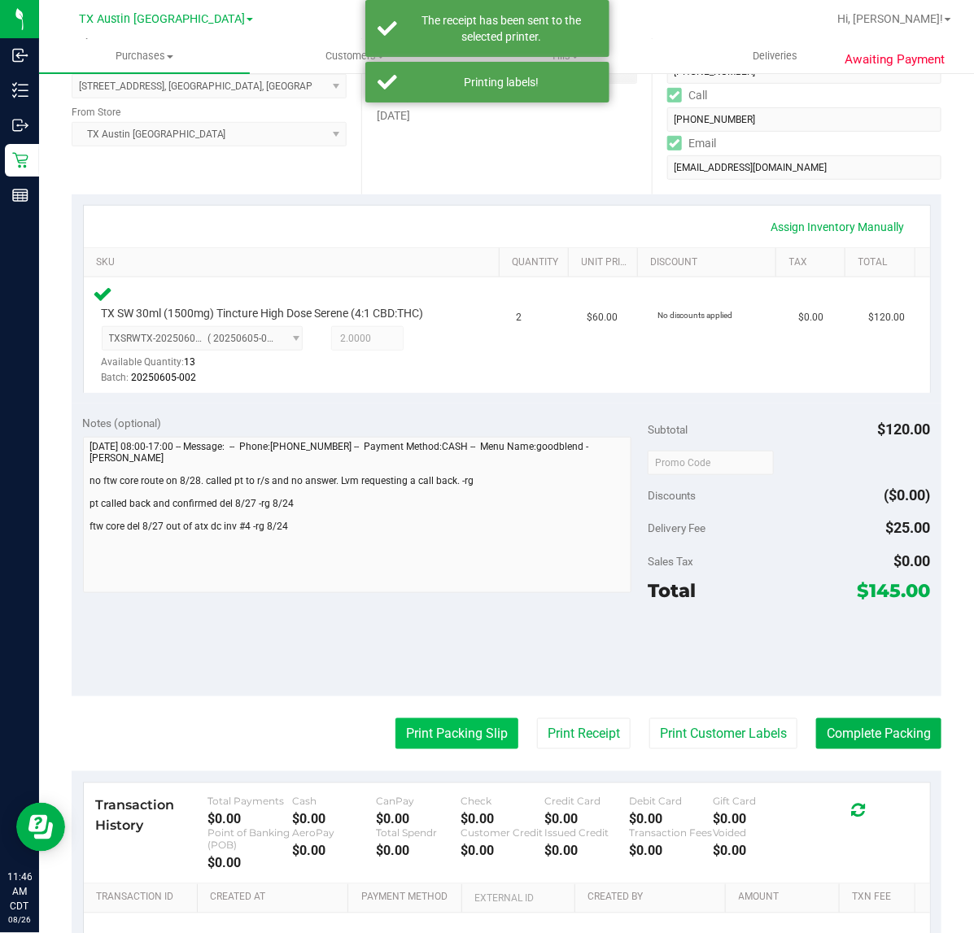
click at [436, 731] on button "Print Packing Slip" at bounding box center [456, 733] width 123 height 31
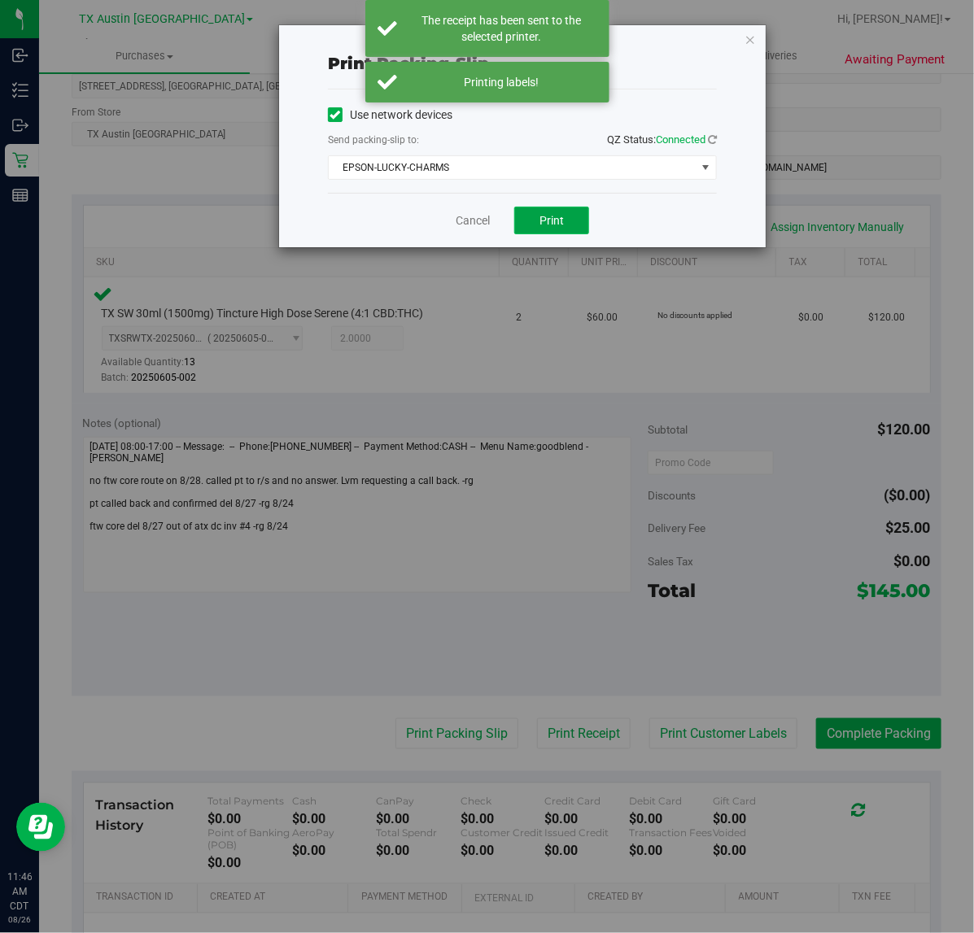
click at [559, 217] on span "Print" at bounding box center [551, 220] width 24 height 13
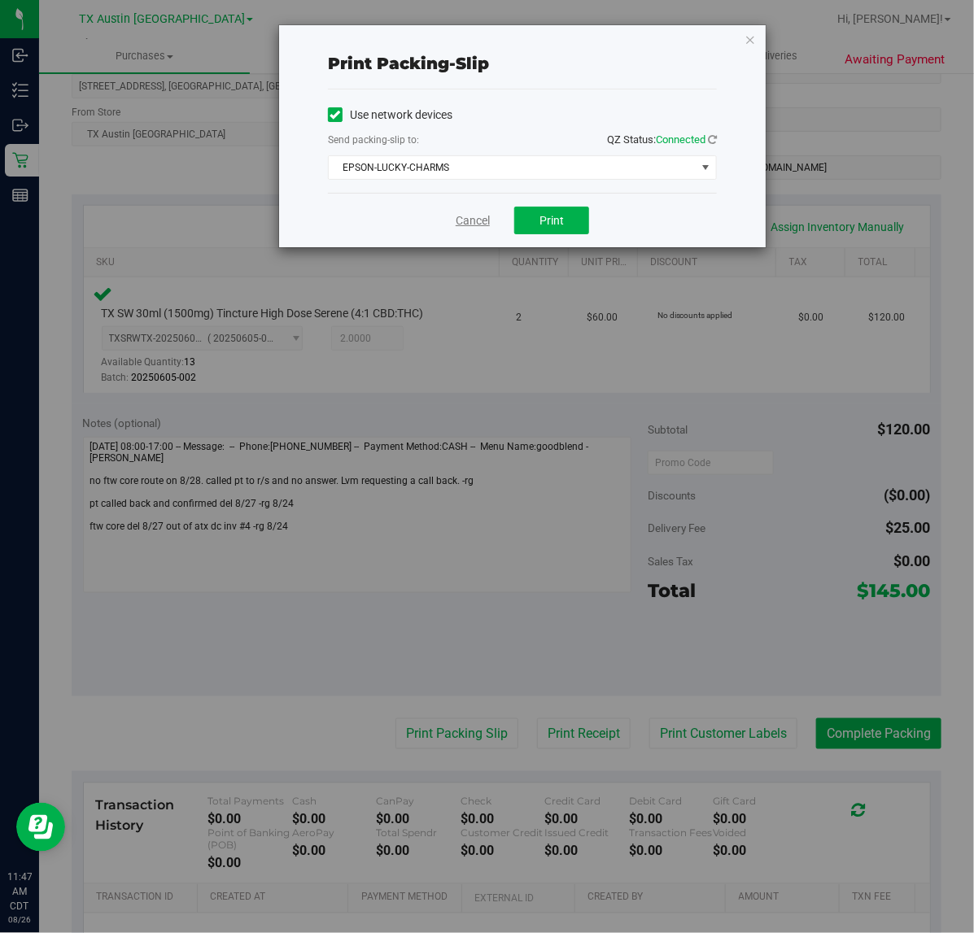
click at [482, 222] on link "Cancel" at bounding box center [473, 220] width 34 height 17
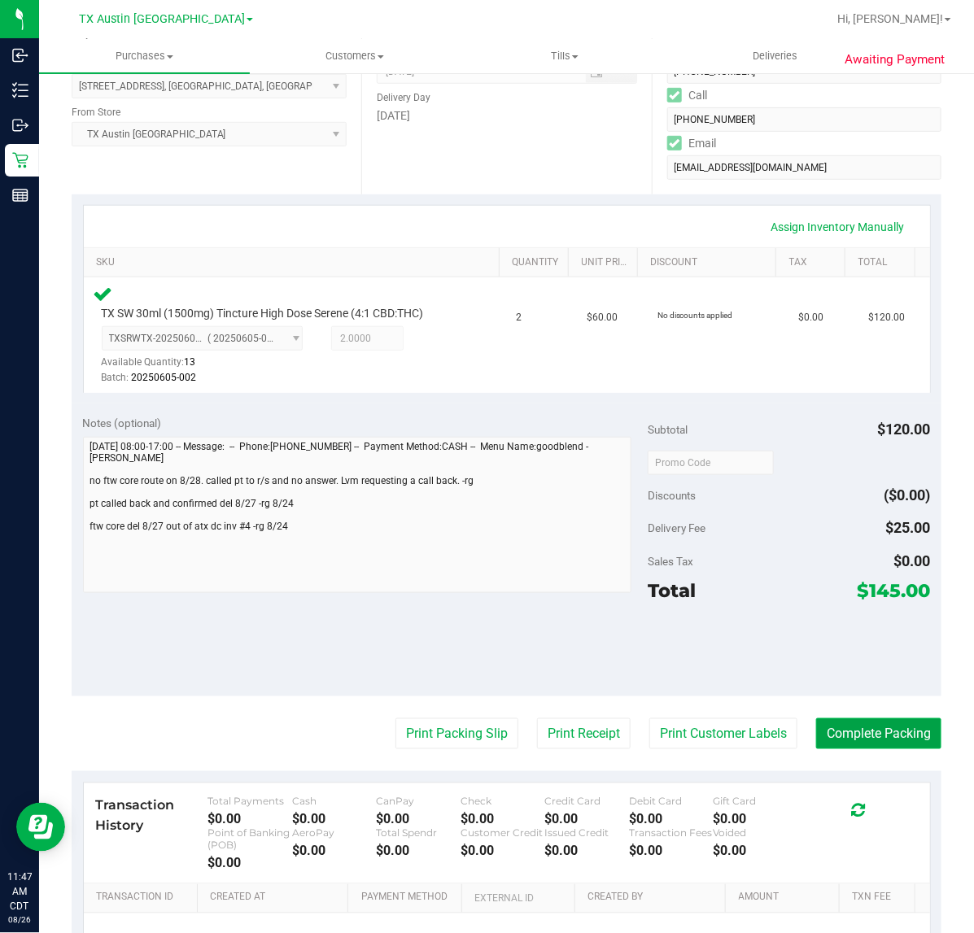
click at [853, 726] on button "Complete Packing" at bounding box center [878, 733] width 125 height 31
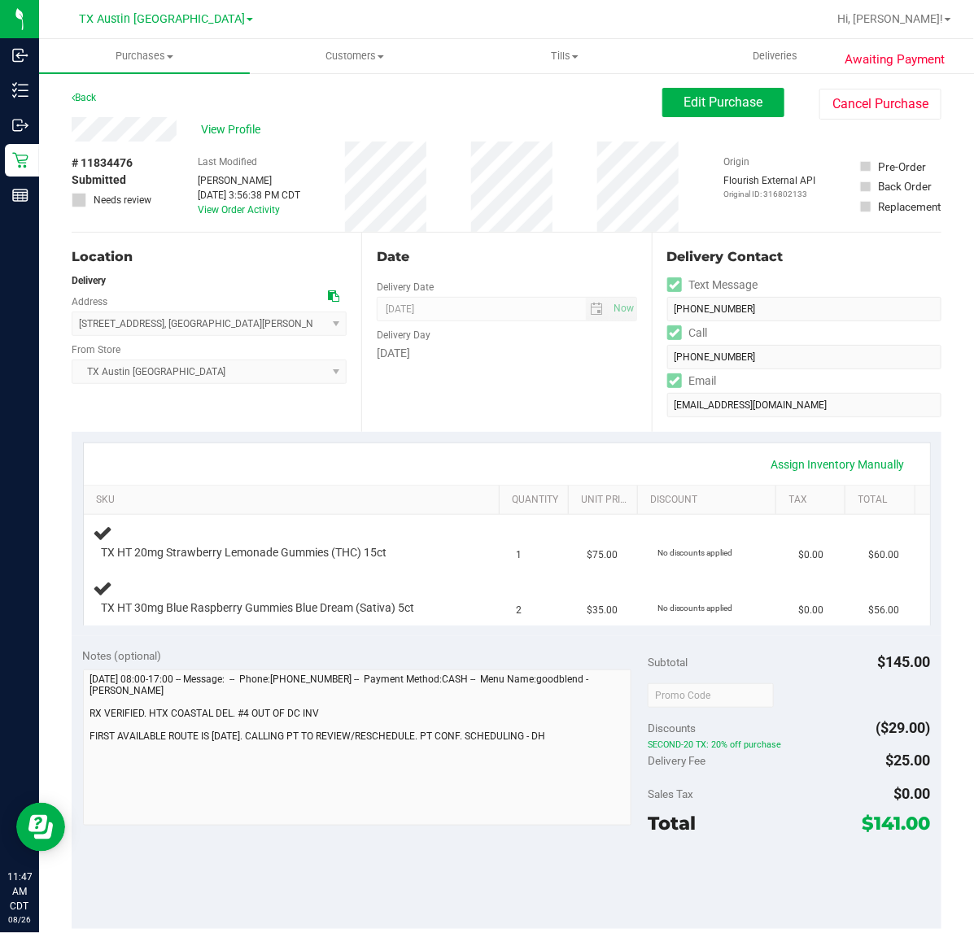
click at [508, 432] on div "Assign Inventory Manually SKU Quantity Unit Price Discount Tax Total TX HT 20mg…" at bounding box center [507, 534] width 870 height 204
click at [478, 383] on div "Date Delivery Date [DATE] Now [DATE] 07:00 AM Now Delivery Day [DATE]" at bounding box center [506, 332] width 290 height 199
click at [515, 444] on div "Assign Inventory Manually" at bounding box center [507, 463] width 846 height 41
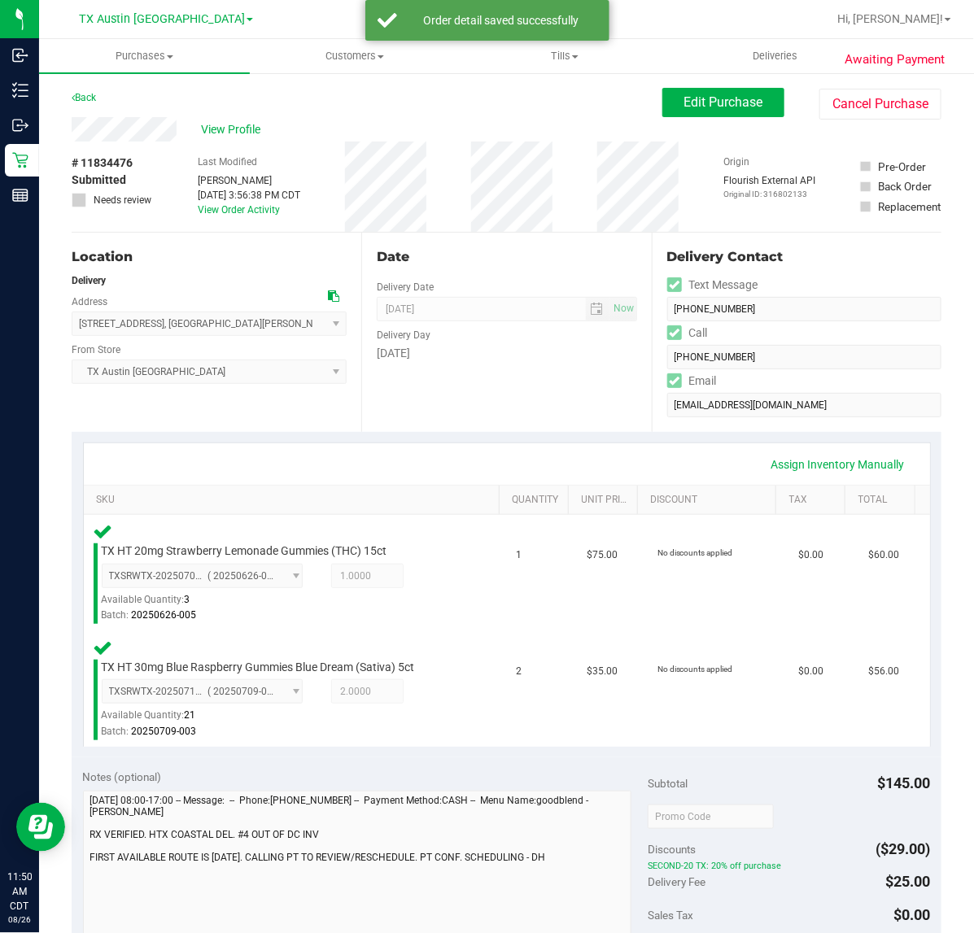
scroll to position [203, 0]
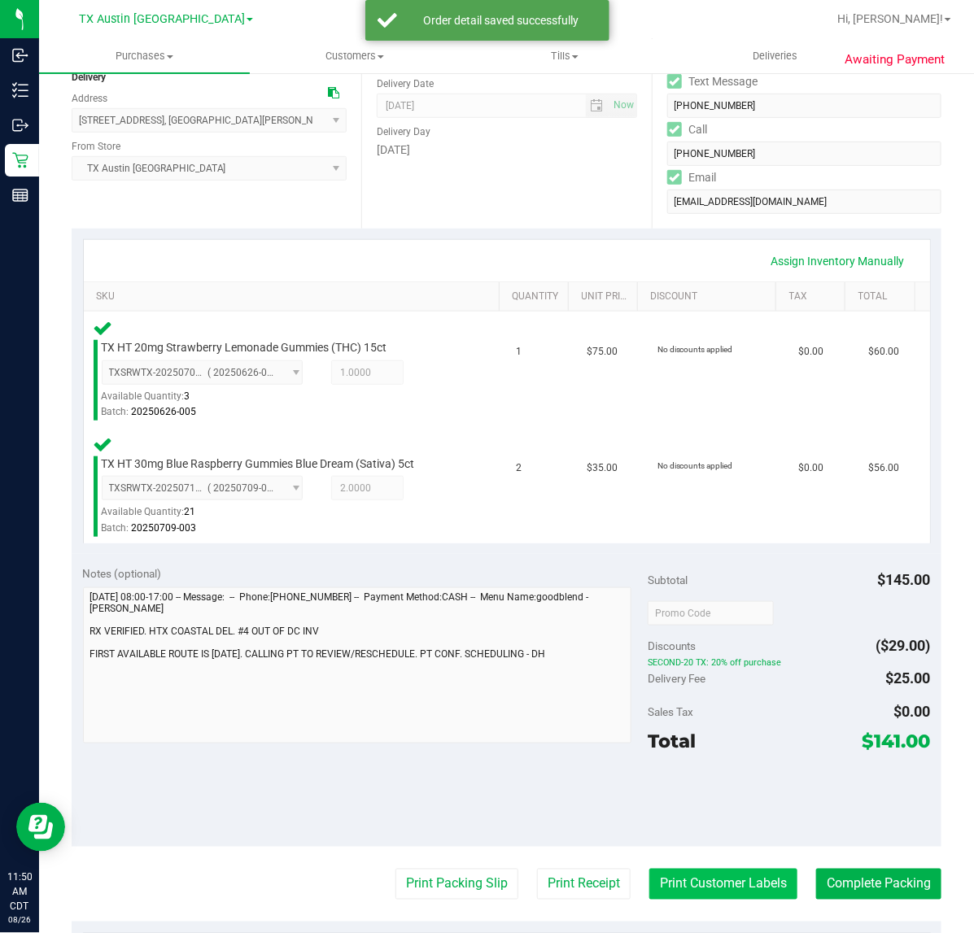
click at [748, 896] on button "Print Customer Labels" at bounding box center [723, 884] width 148 height 31
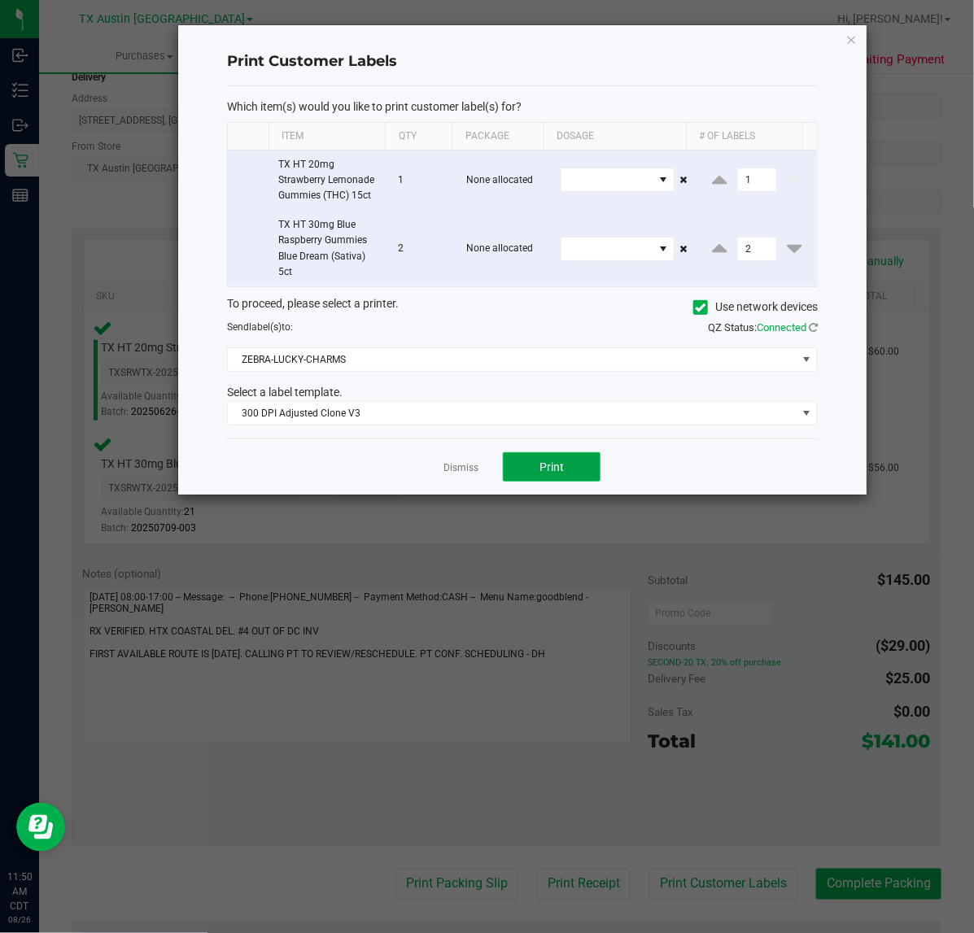
click at [533, 458] on button "Print" at bounding box center [552, 466] width 98 height 29
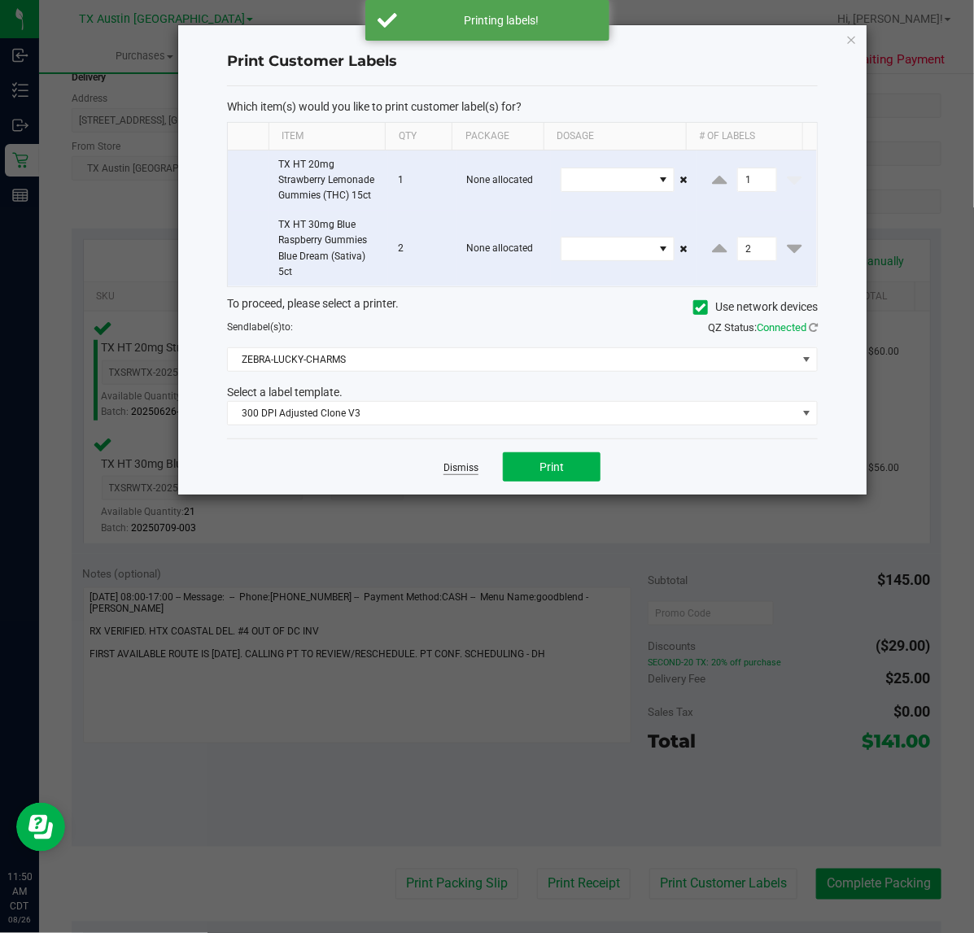
click at [456, 469] on link "Dismiss" at bounding box center [460, 468] width 35 height 14
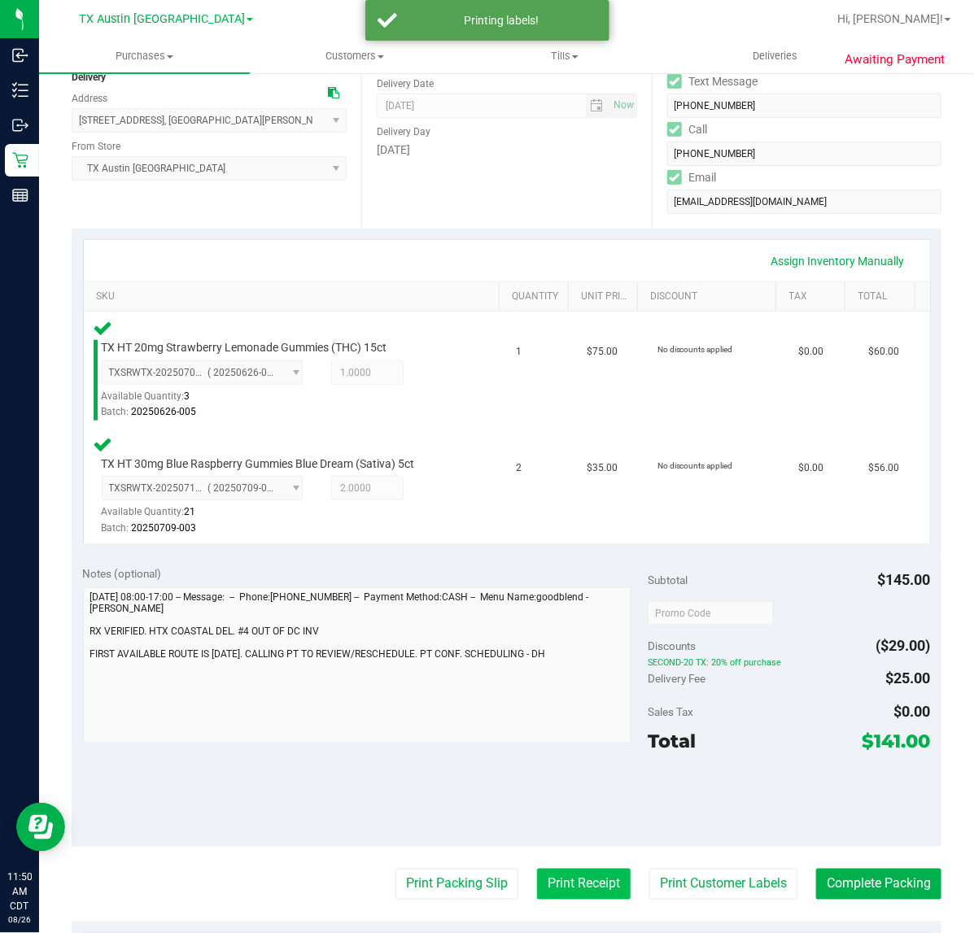
click at [550, 879] on button "Print Receipt" at bounding box center [584, 884] width 94 height 31
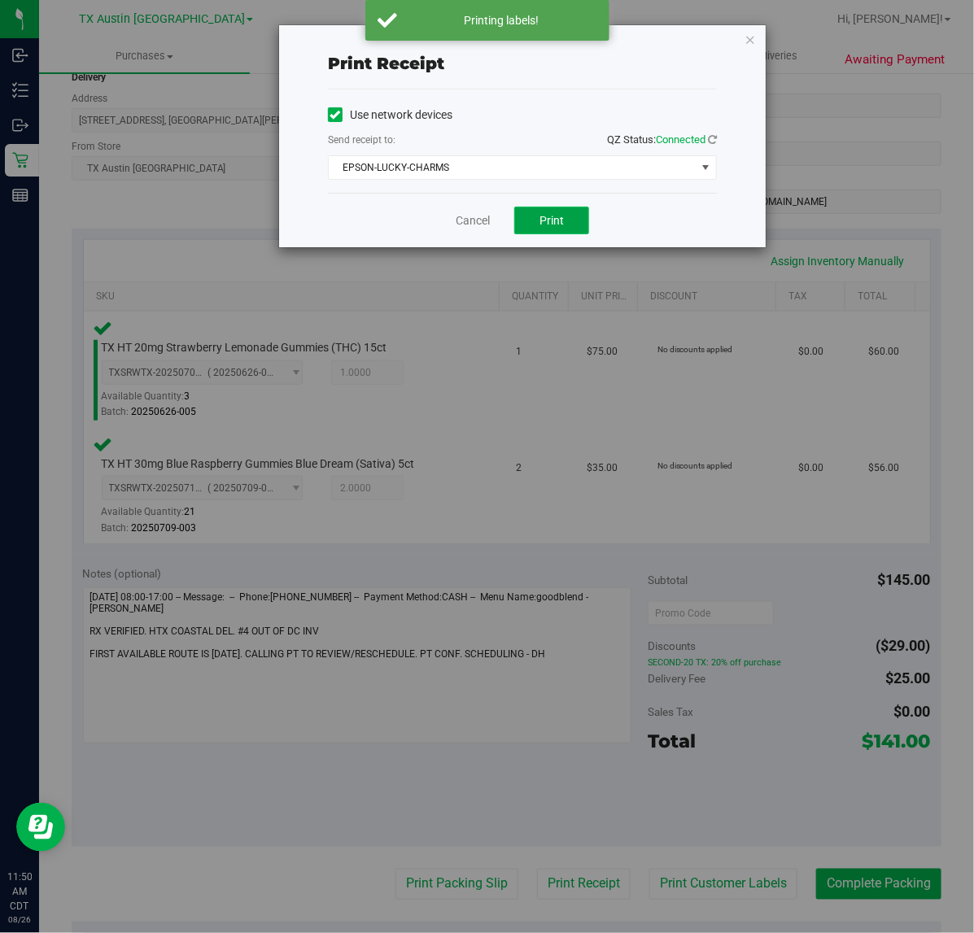
click at [534, 224] on button "Print" at bounding box center [551, 221] width 75 height 28
click at [470, 221] on link "Cancel" at bounding box center [466, 220] width 34 height 17
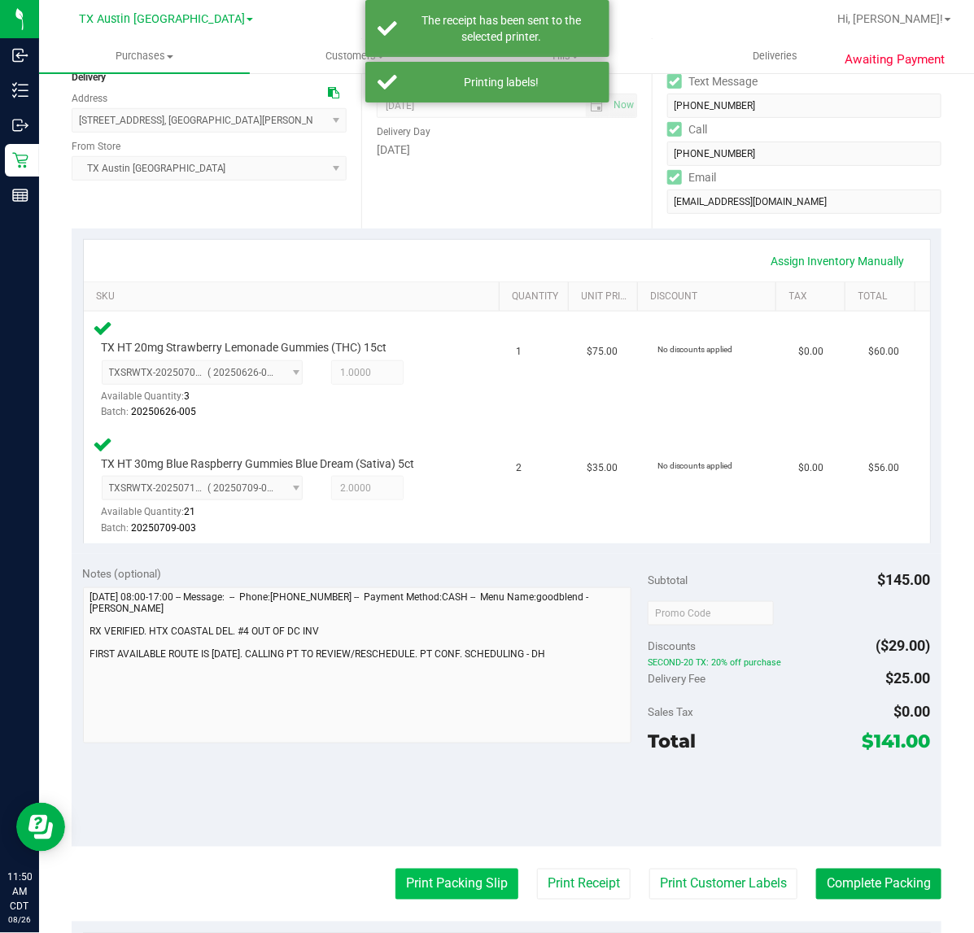
click at [441, 877] on button "Print Packing Slip" at bounding box center [456, 884] width 123 height 31
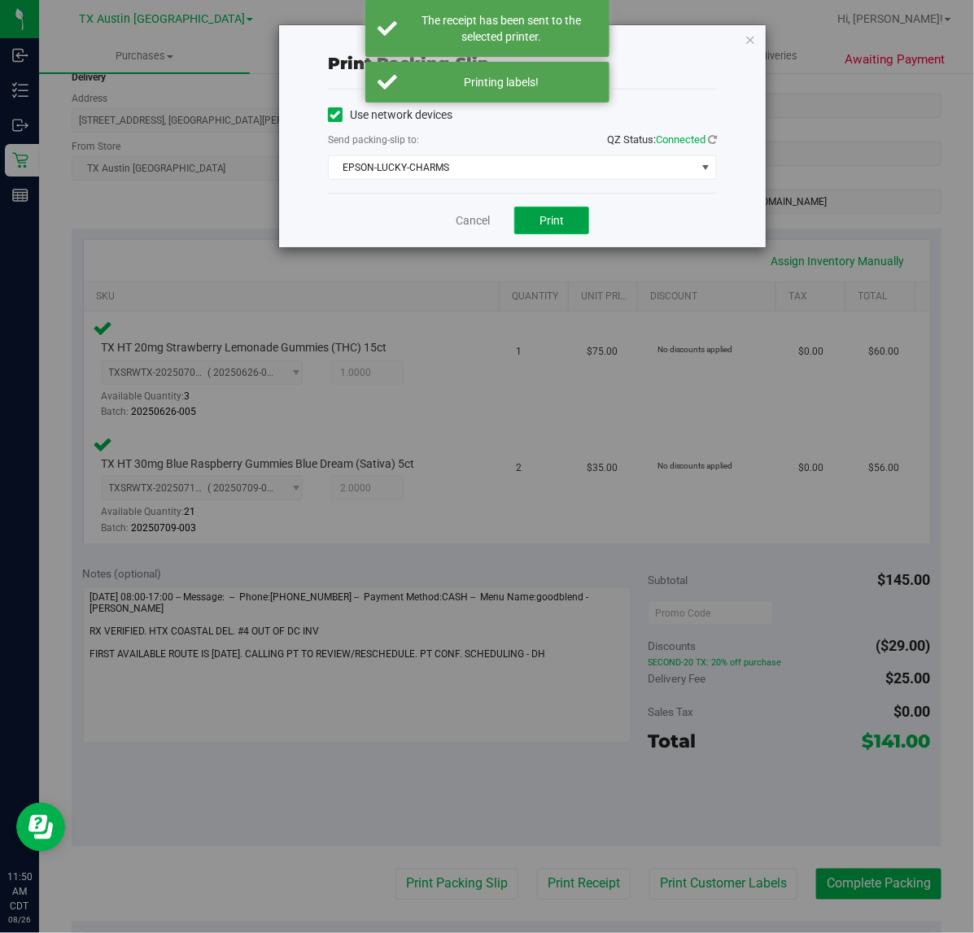
click at [526, 216] on button "Print" at bounding box center [551, 221] width 75 height 28
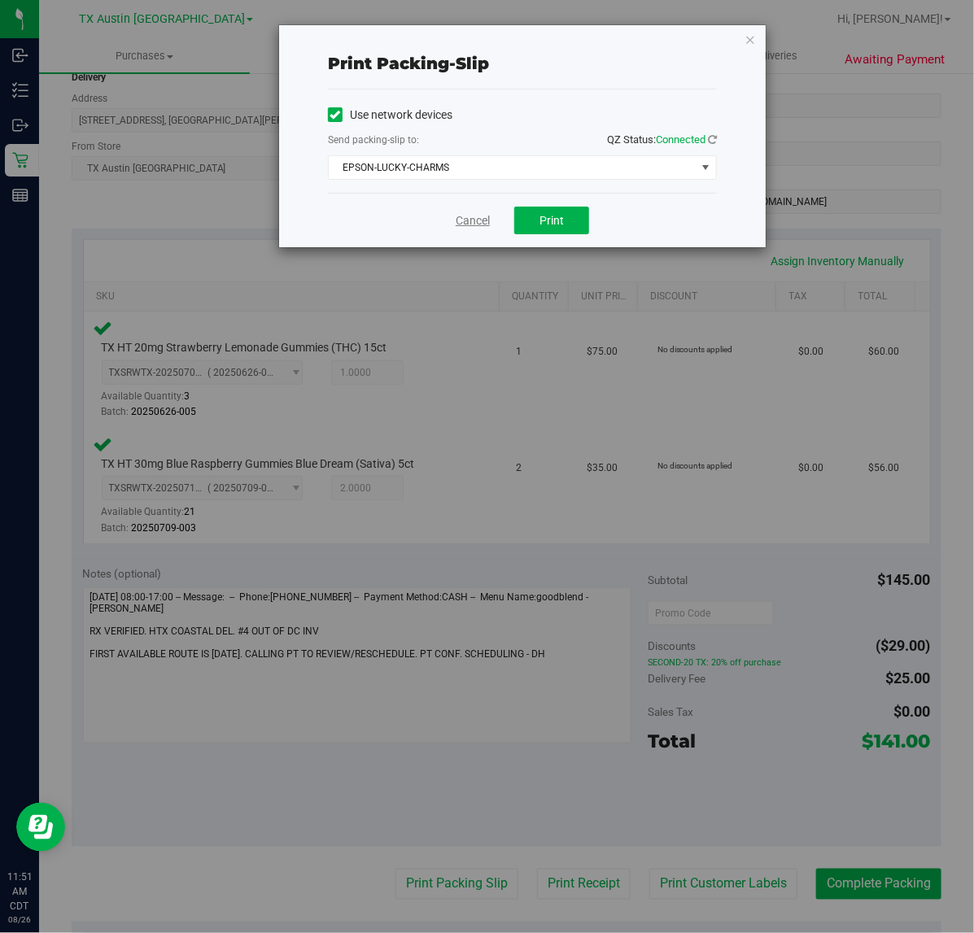
click at [480, 224] on link "Cancel" at bounding box center [473, 220] width 34 height 17
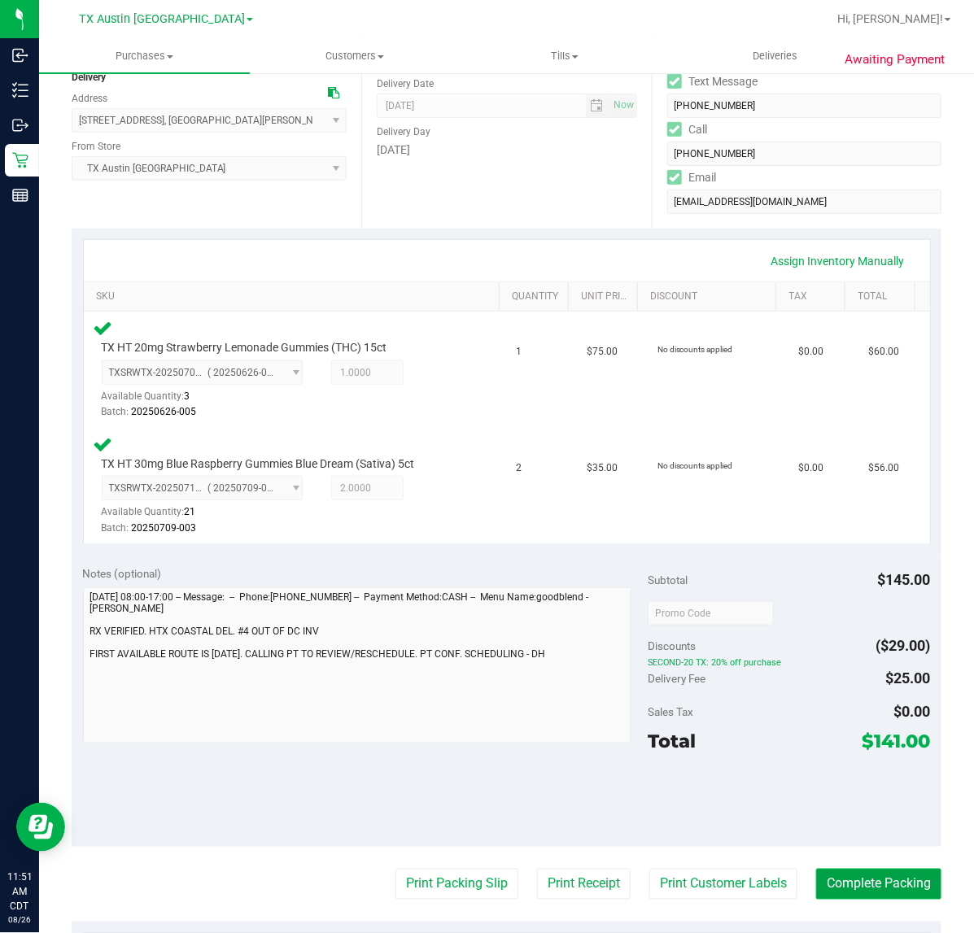
click at [875, 884] on button "Complete Packing" at bounding box center [878, 884] width 125 height 31
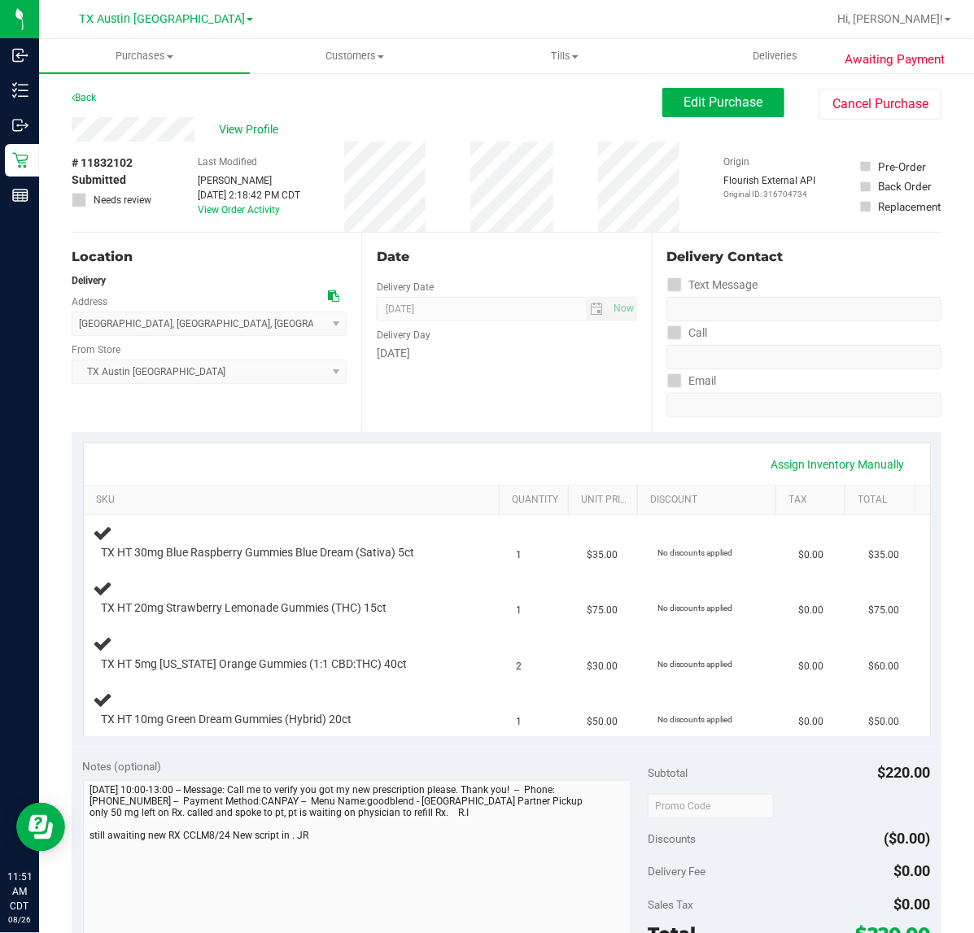
click at [496, 412] on div "Date Delivery Date [DATE] Now [DATE] 07:00 AM Now Delivery Day [DATE]" at bounding box center [506, 332] width 290 height 199
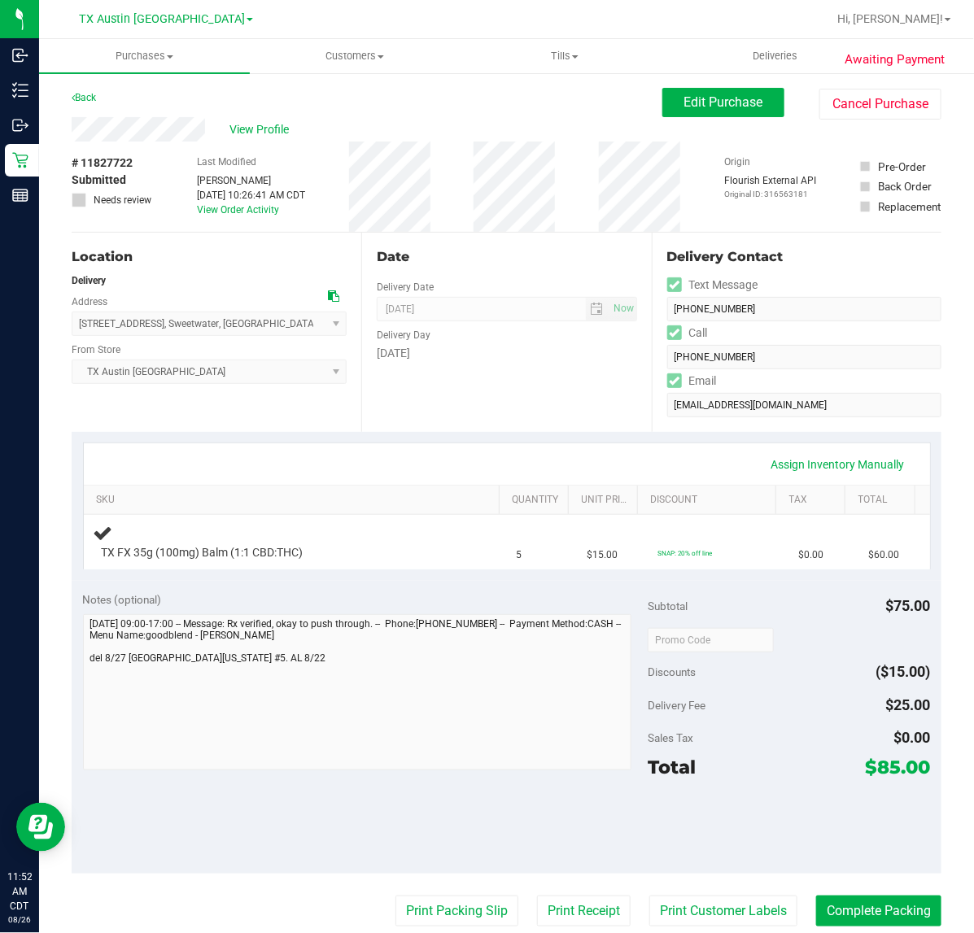
click at [470, 405] on div "Date Delivery Date [DATE] Now [DATE] 07:00 AM Now Delivery Day [DATE]" at bounding box center [506, 332] width 290 height 199
click at [553, 385] on div "Date Delivery Date [DATE] Now [DATE] 07:00 AM Now Delivery Day [DATE]" at bounding box center [506, 332] width 290 height 199
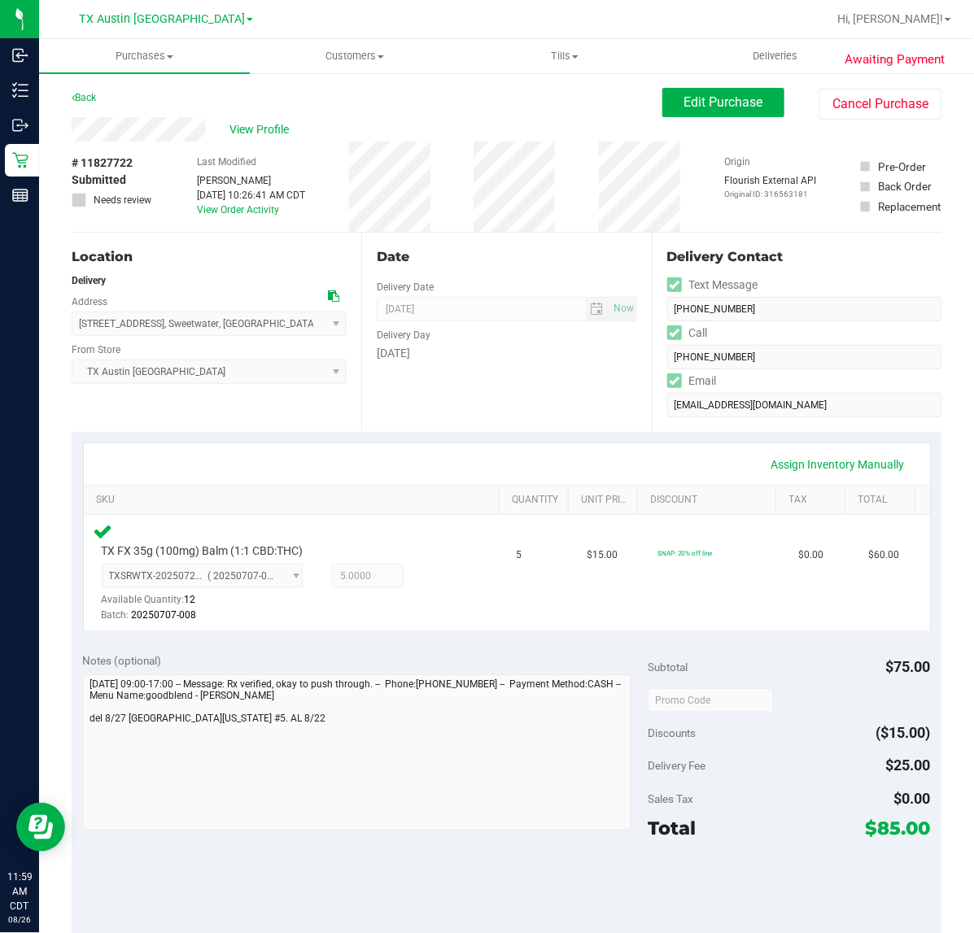
click at [751, 814] on div "Total $85.00" at bounding box center [789, 828] width 282 height 29
click at [598, 465] on div "Assign Inventory Manually" at bounding box center [506, 465] width 817 height 28
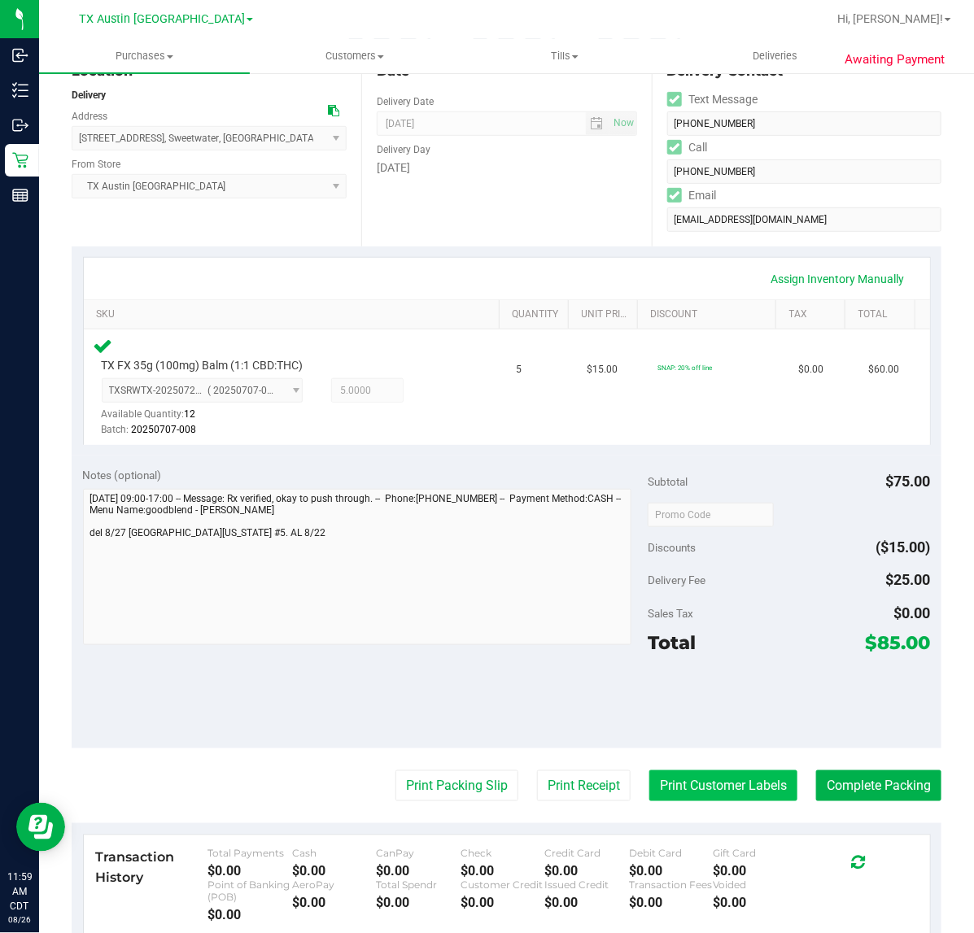
scroll to position [203, 0]
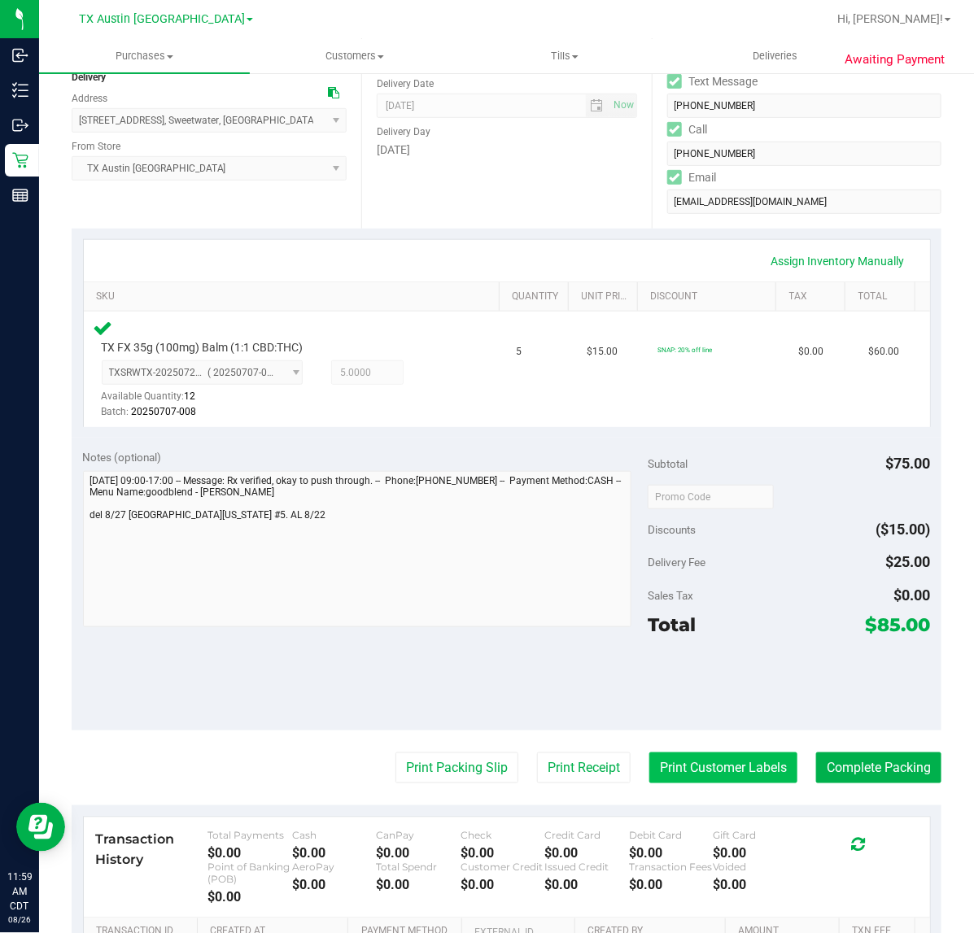
click at [656, 767] on button "Print Customer Labels" at bounding box center [723, 767] width 148 height 31
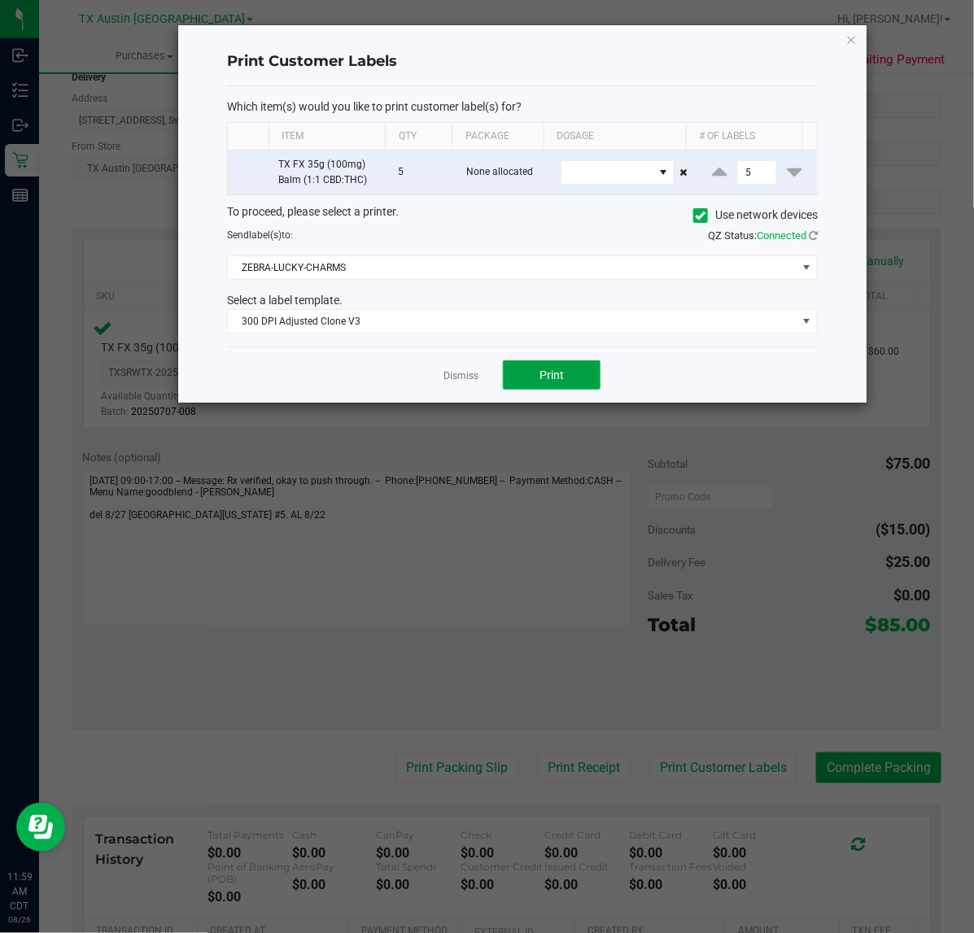
click at [552, 379] on span "Print" at bounding box center [551, 375] width 24 height 13
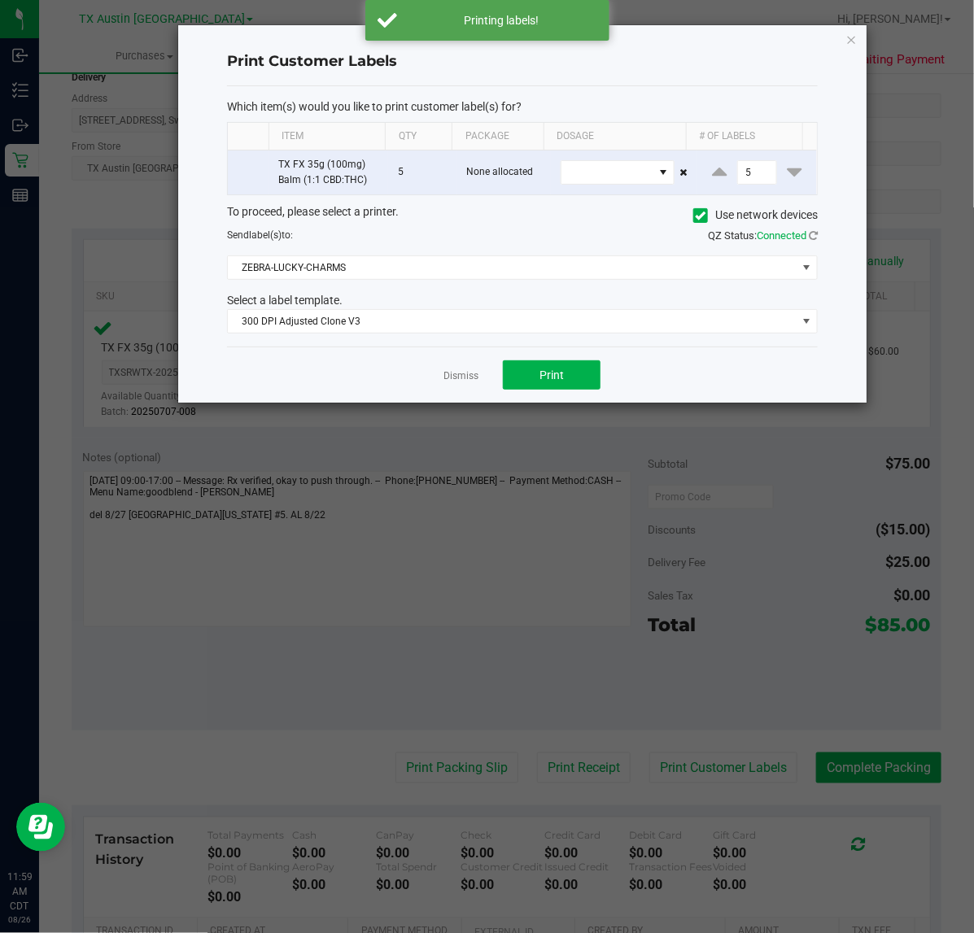
click at [465, 384] on app-cancel-button "Dismiss" at bounding box center [460, 375] width 35 height 17
click at [469, 377] on link "Dismiss" at bounding box center [460, 376] width 35 height 14
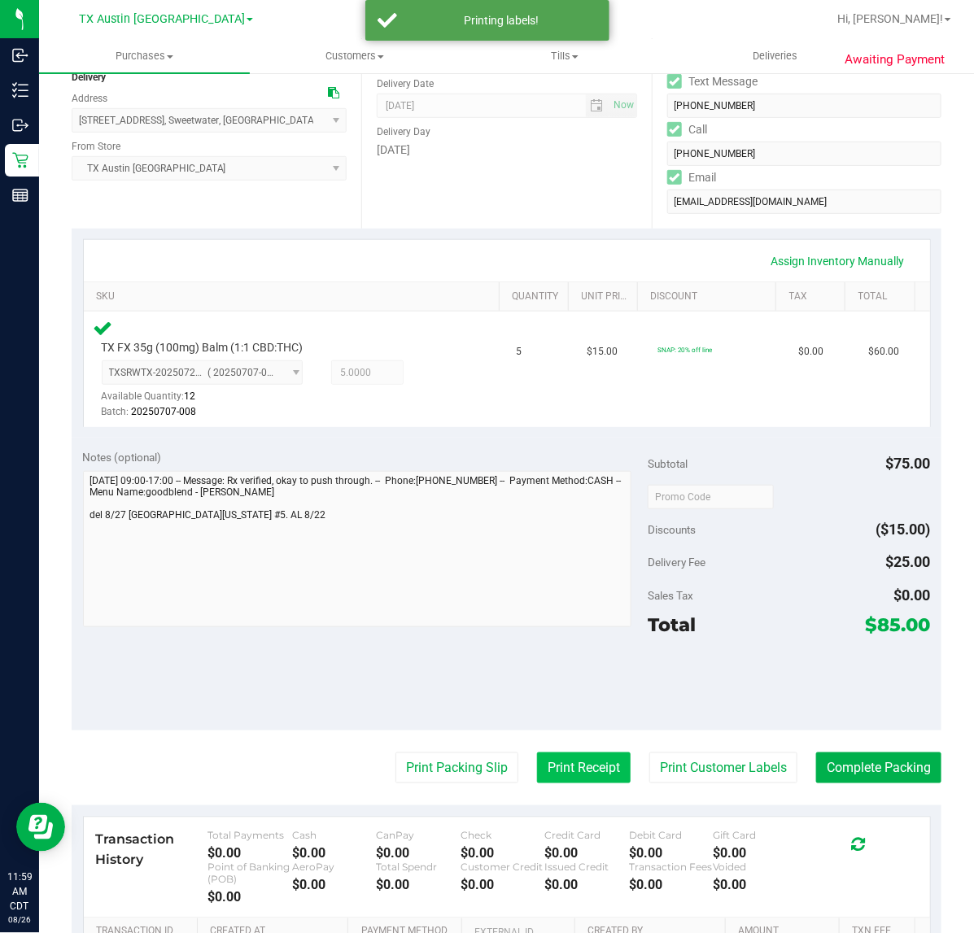
click at [572, 761] on button "Print Receipt" at bounding box center [584, 767] width 94 height 31
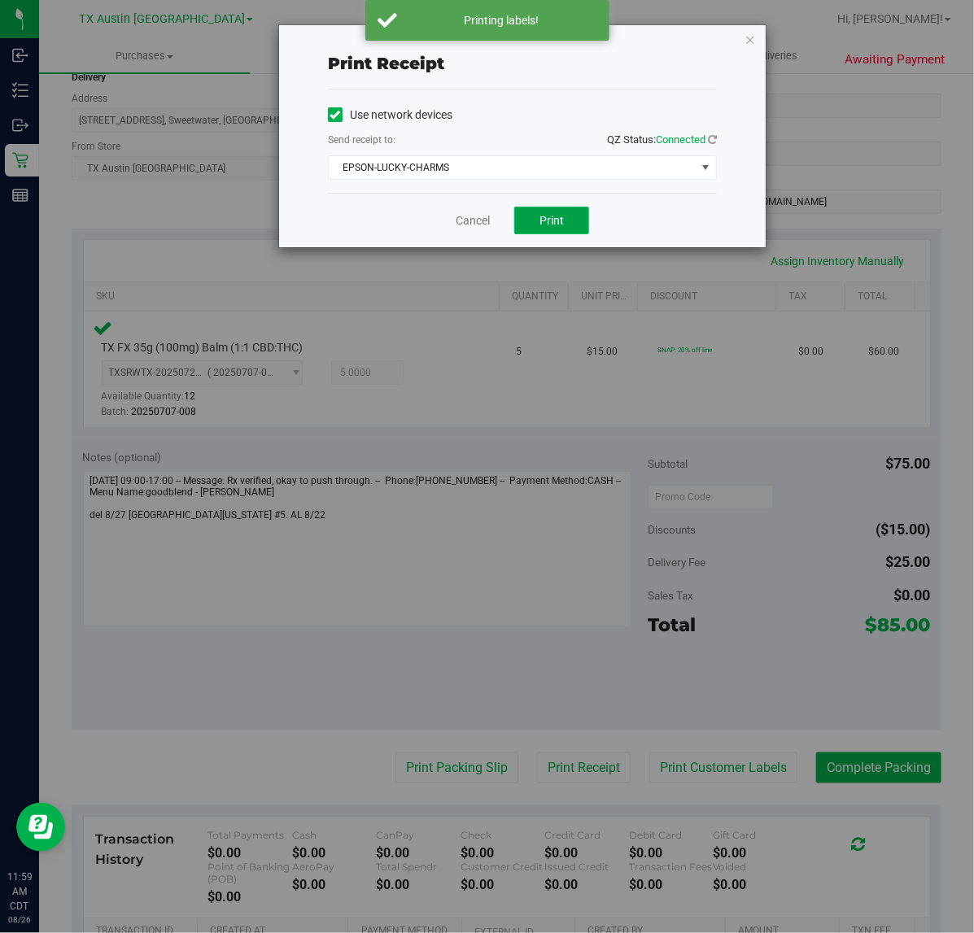
click at [569, 216] on button "Print" at bounding box center [551, 221] width 75 height 28
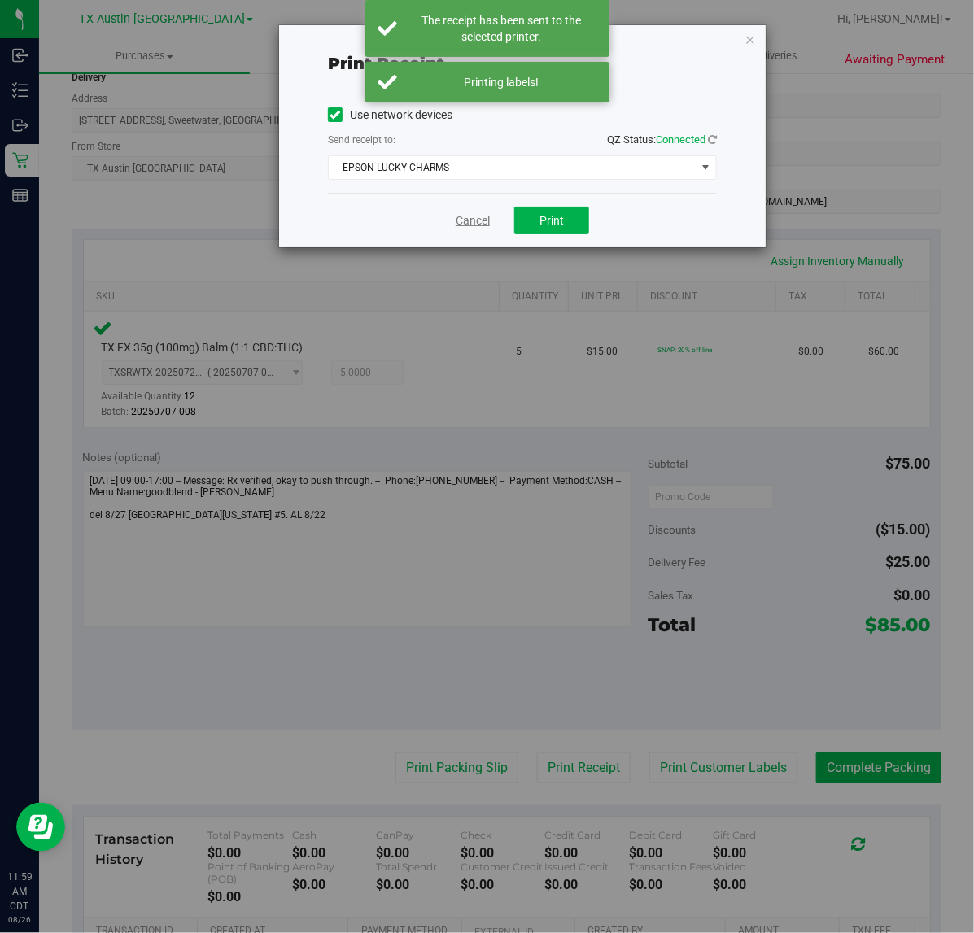
click at [481, 229] on link "Cancel" at bounding box center [473, 220] width 34 height 17
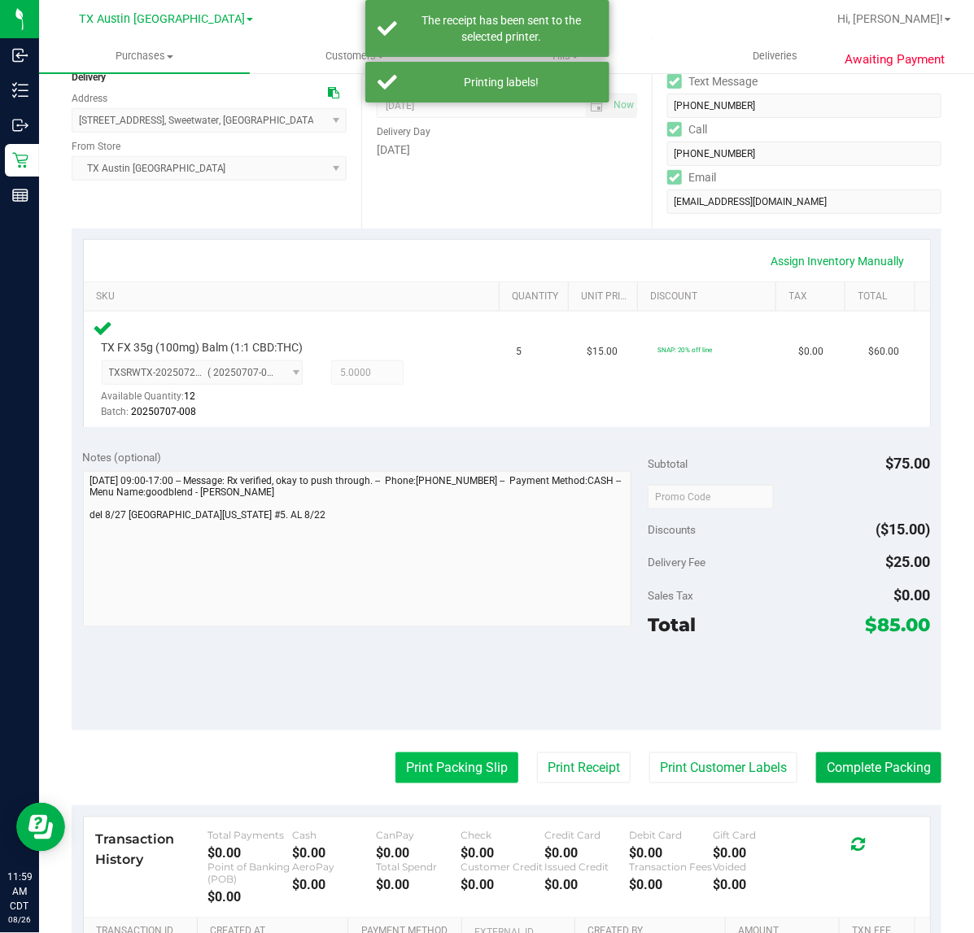
click at [416, 757] on button "Print Packing Slip" at bounding box center [456, 767] width 123 height 31
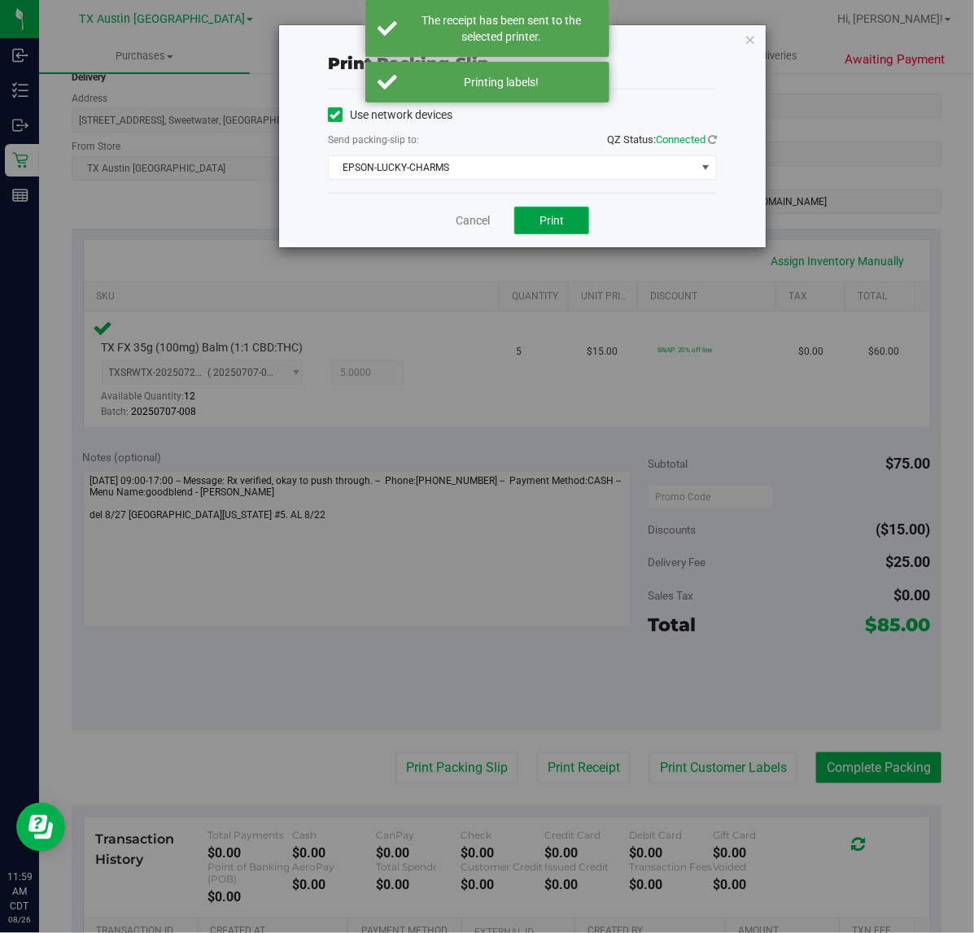
click at [535, 217] on button "Print" at bounding box center [551, 221] width 75 height 28
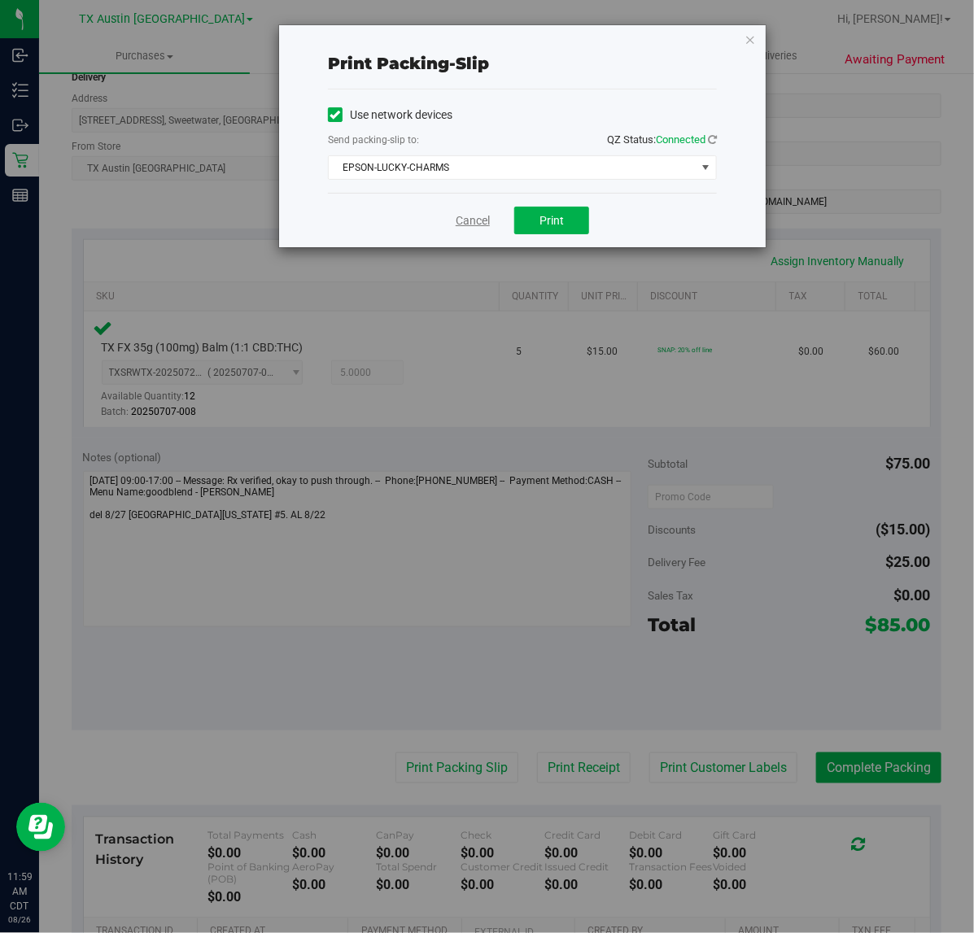
click at [469, 229] on link "Cancel" at bounding box center [473, 220] width 34 height 17
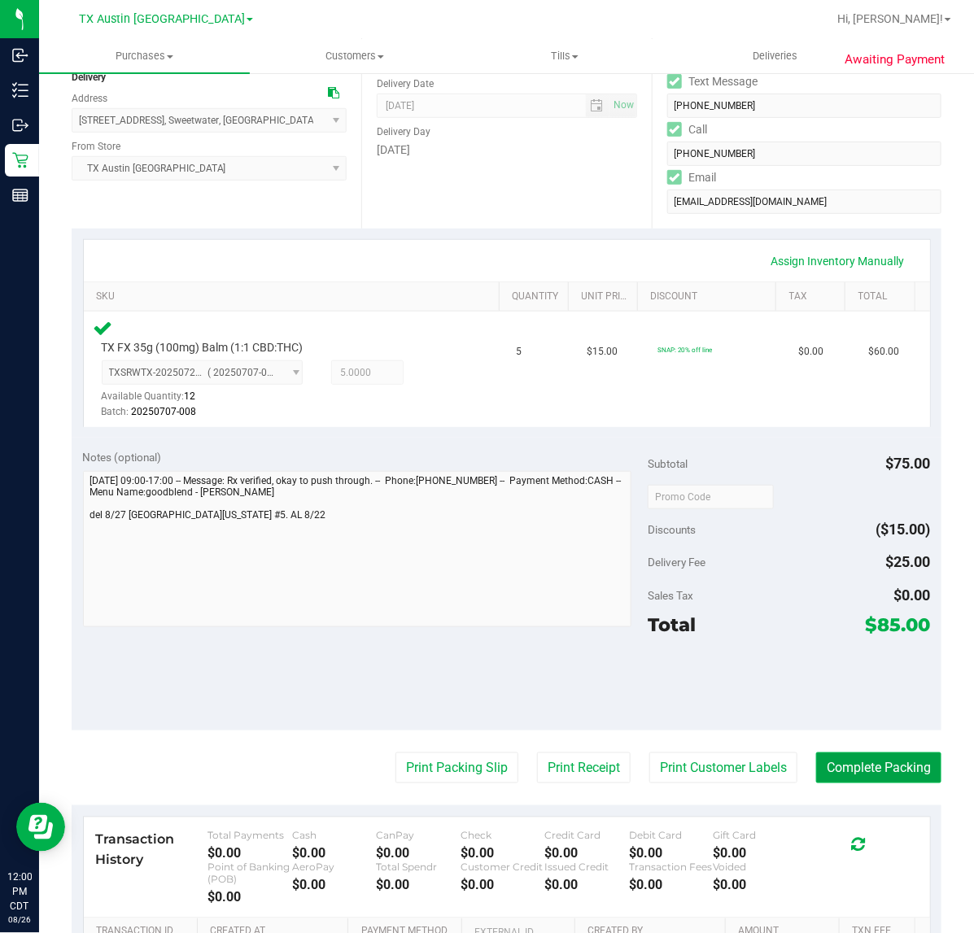
click at [851, 767] on button "Complete Packing" at bounding box center [878, 767] width 125 height 31
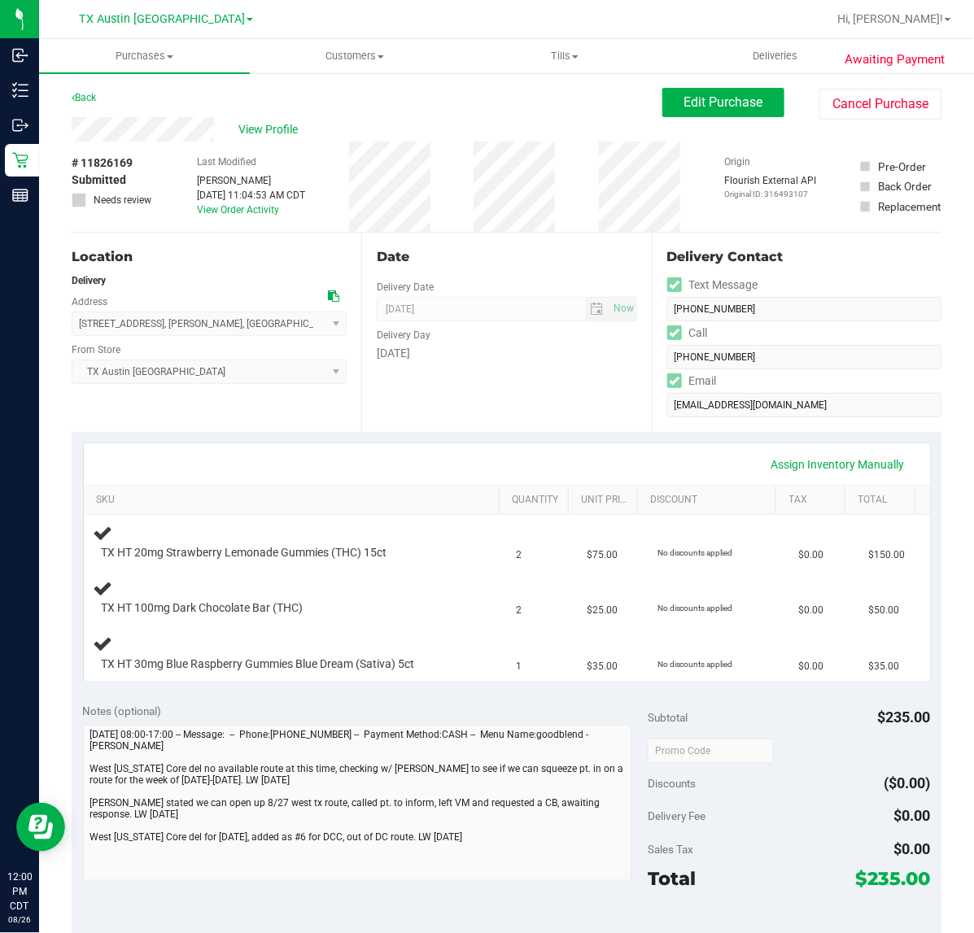
click at [456, 412] on div "Date Delivery Date [DATE] Now [DATE] 07:00 AM Now Delivery Day [DATE]" at bounding box center [506, 332] width 290 height 199
click at [501, 424] on div "Date Delivery Date [DATE] Now [DATE] 07:00 AM Now Delivery Day [DATE]" at bounding box center [506, 332] width 290 height 199
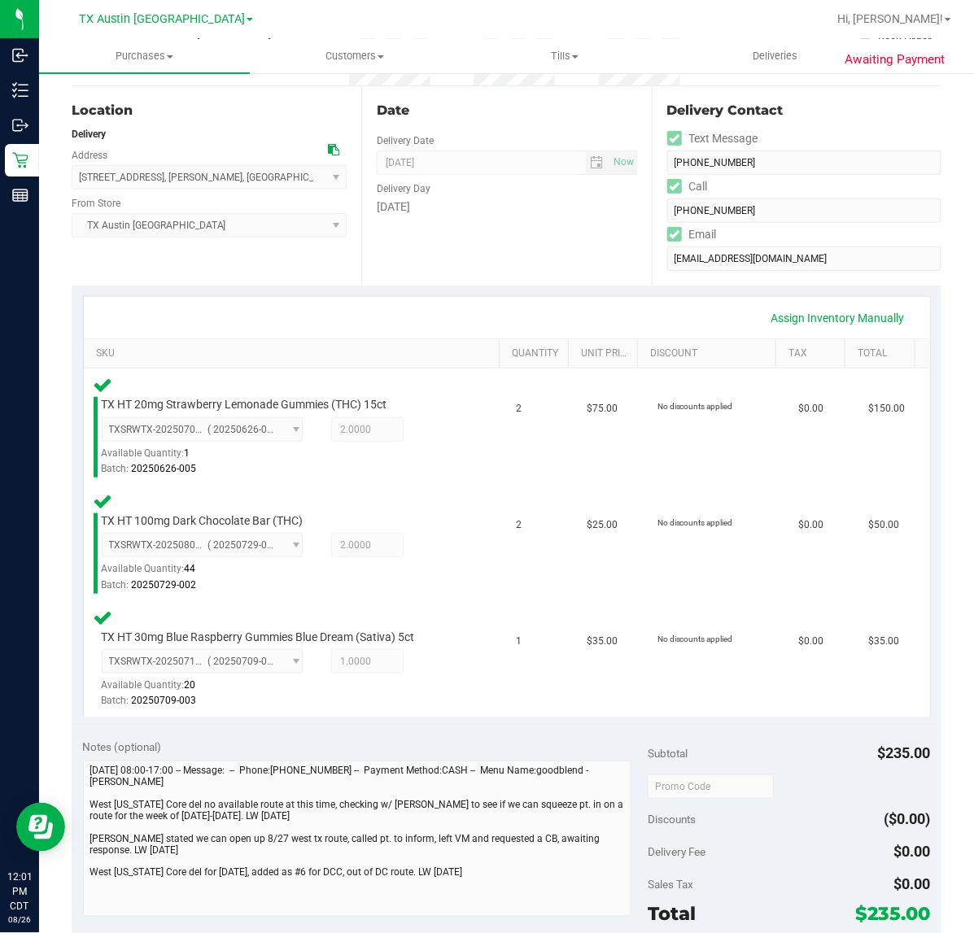
scroll to position [407, 0]
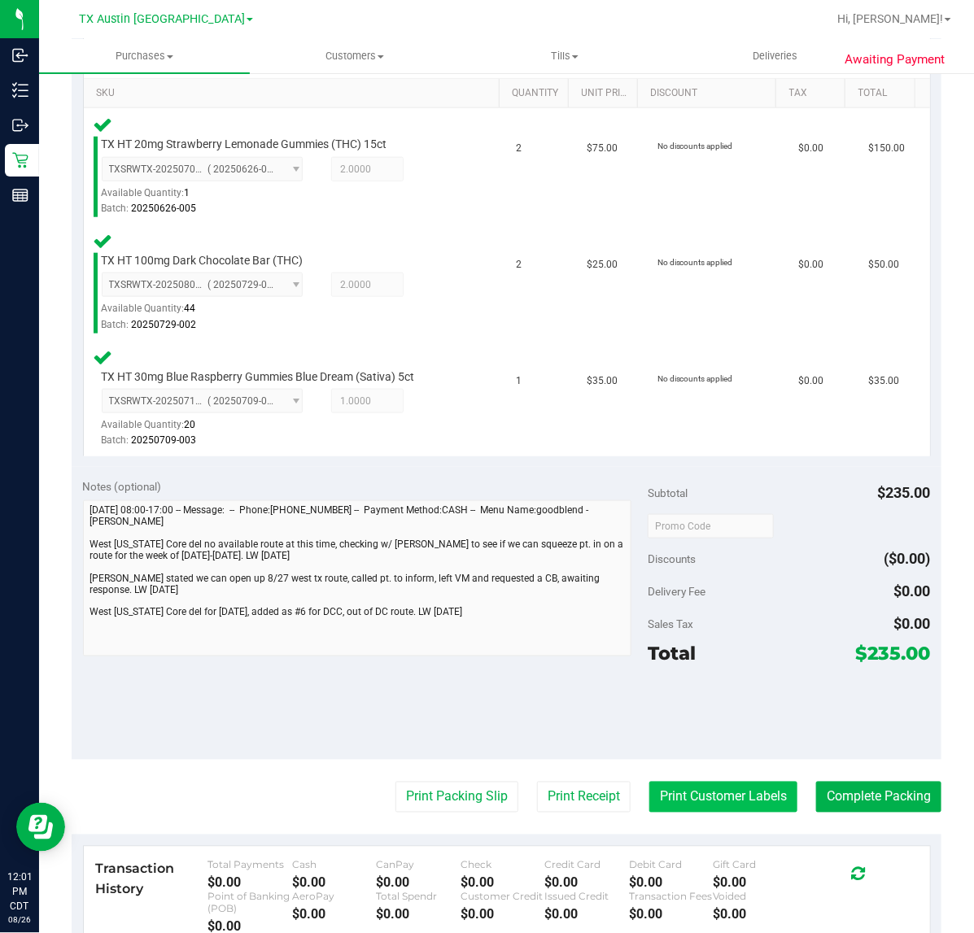
click at [685, 799] on button "Print Customer Labels" at bounding box center [723, 797] width 148 height 31
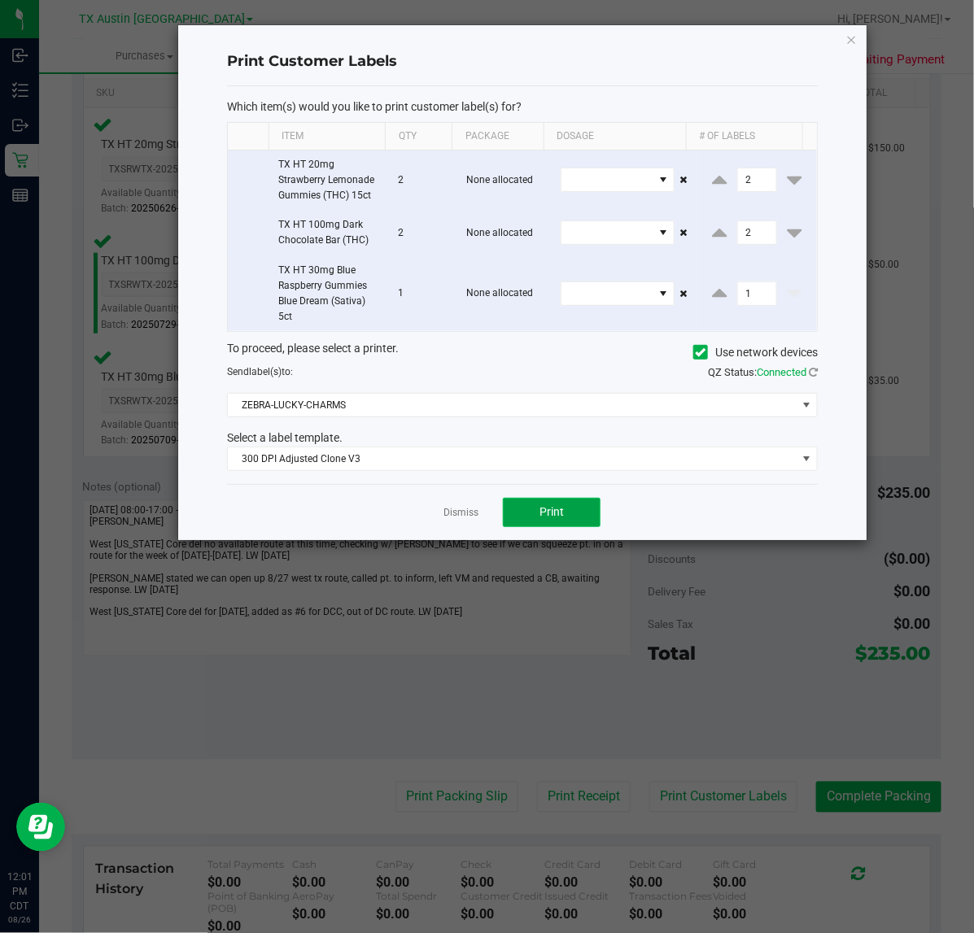
click at [559, 518] on span "Print" at bounding box center [551, 511] width 24 height 13
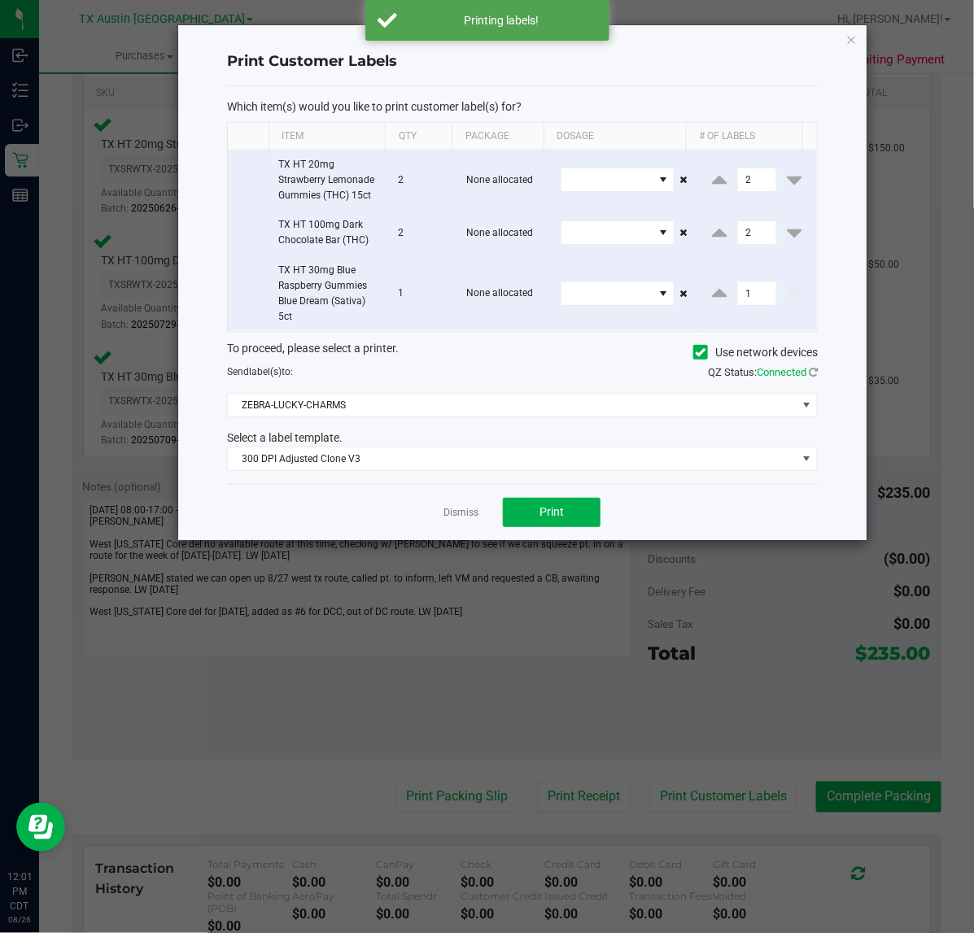
click at [478, 517] on div "Dismiss Print" at bounding box center [522, 512] width 591 height 56
click at [466, 517] on link "Dismiss" at bounding box center [460, 513] width 35 height 14
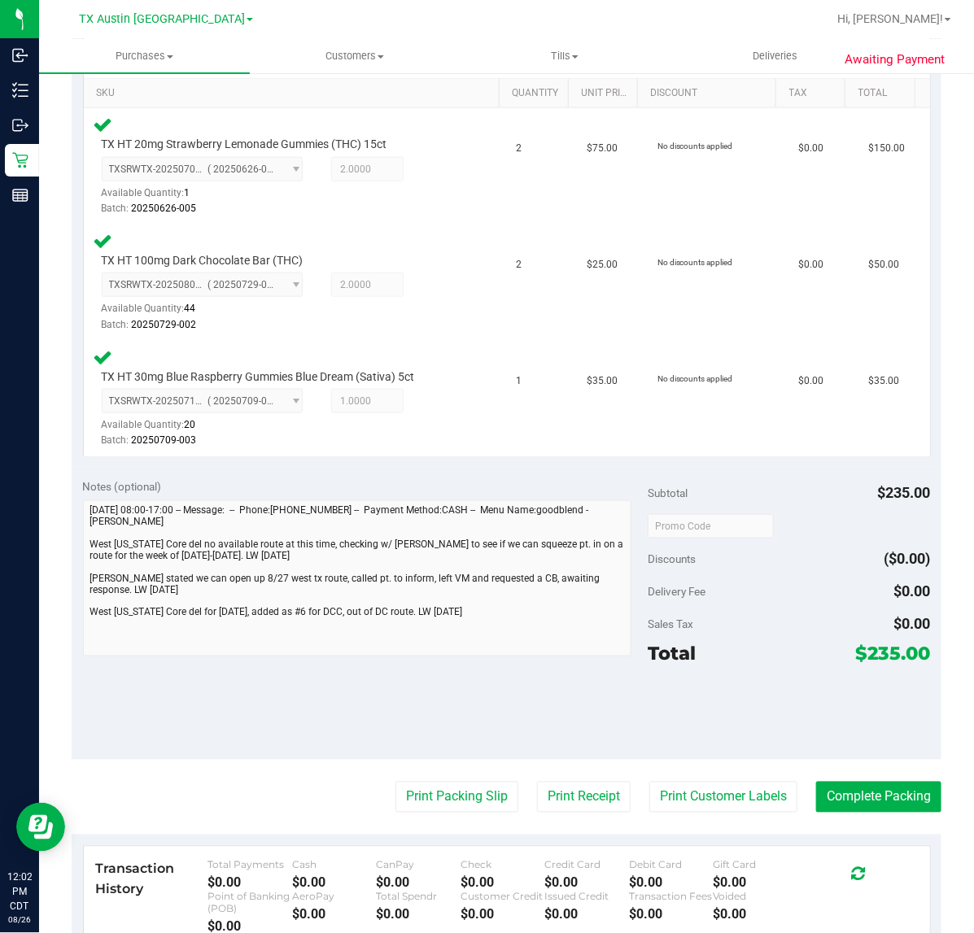
click at [542, 811] on purchase-details "Back Edit Purchase Cancel Purchase View Profile # 11826169 Submitted Needs revi…" at bounding box center [507, 416] width 870 height 1470
click at [542, 809] on button "Print Receipt" at bounding box center [584, 797] width 94 height 31
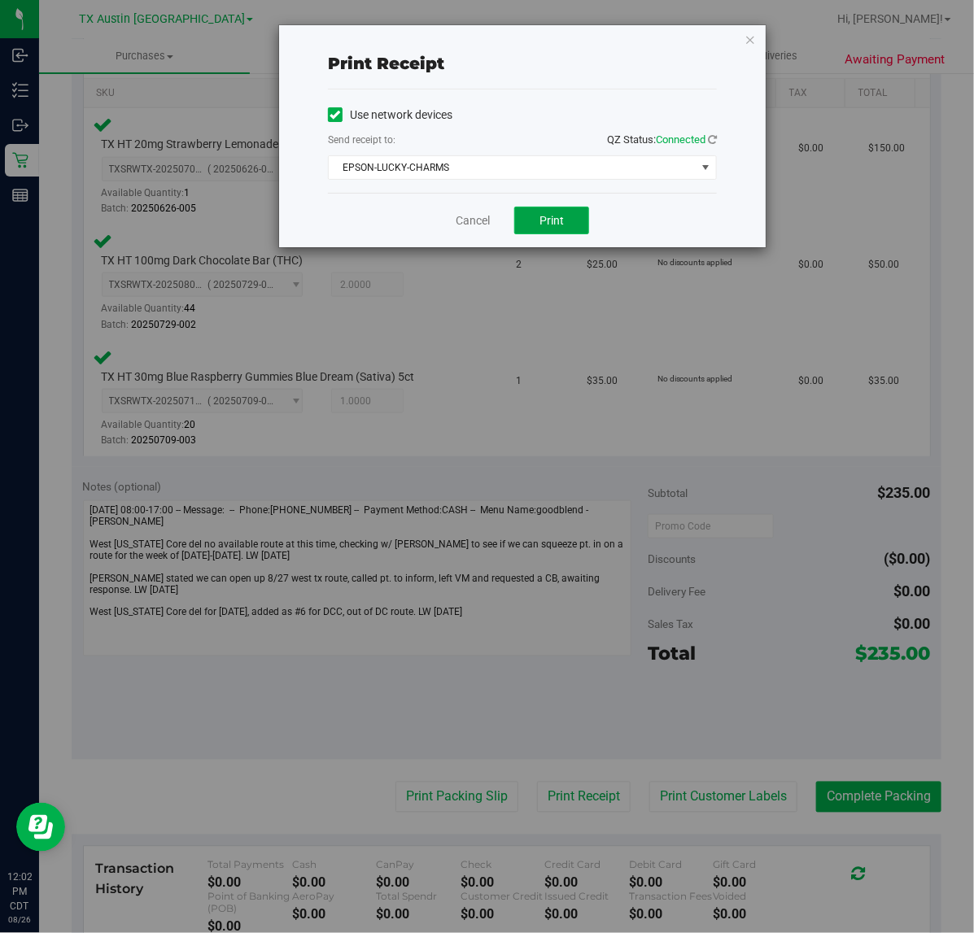
click at [539, 222] on span "Print" at bounding box center [551, 220] width 24 height 13
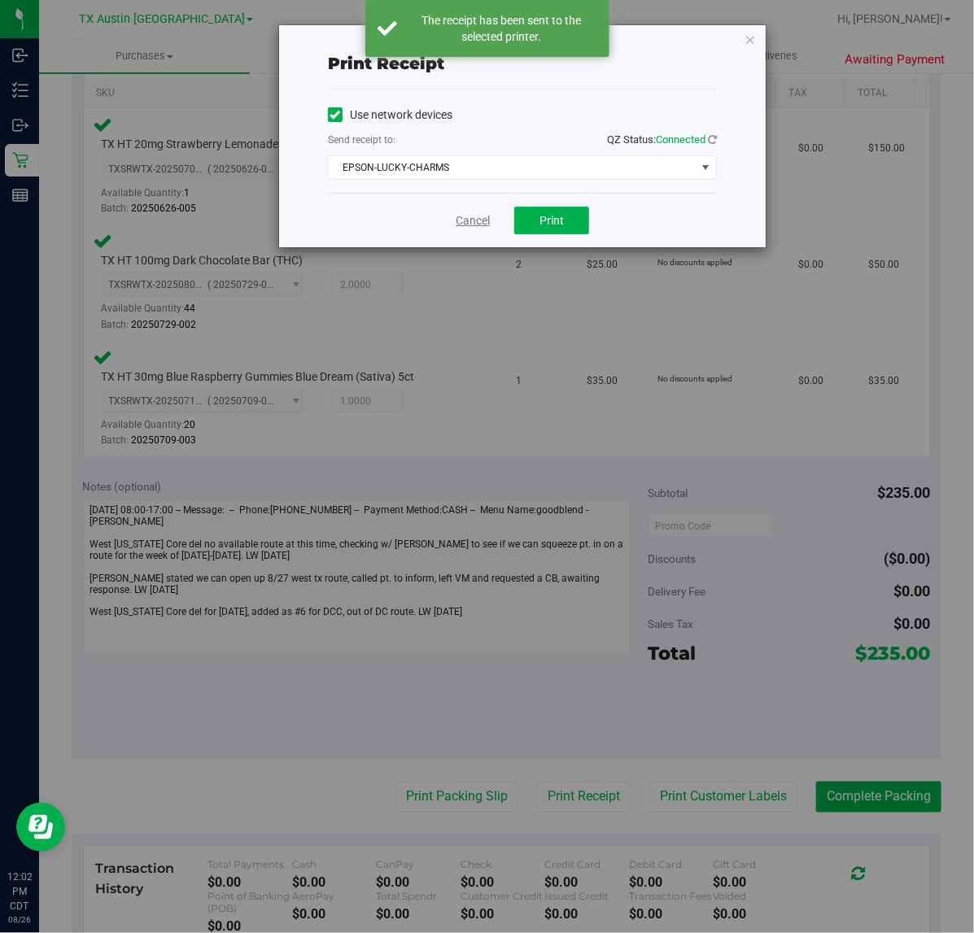
click at [489, 221] on div "Cancel Print" at bounding box center [522, 220] width 389 height 55
click at [489, 221] on link "Cancel" at bounding box center [473, 220] width 34 height 17
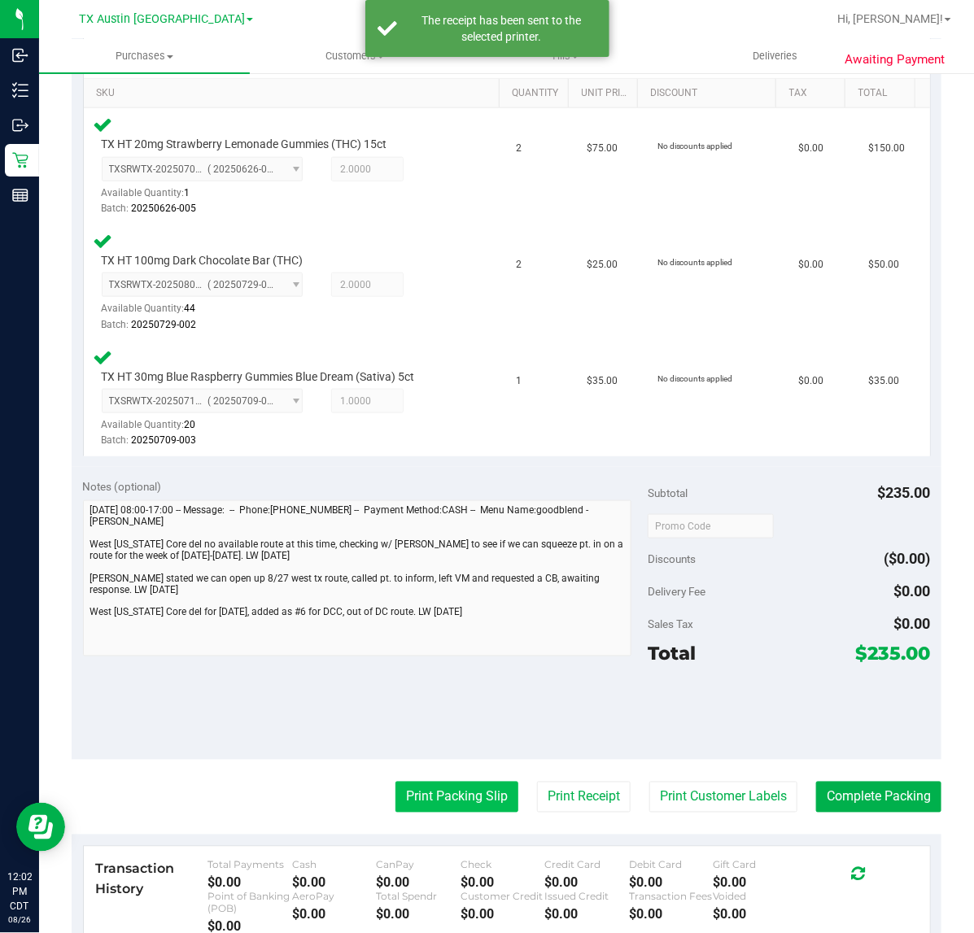
click at [440, 787] on button "Print Packing Slip" at bounding box center [456, 797] width 123 height 31
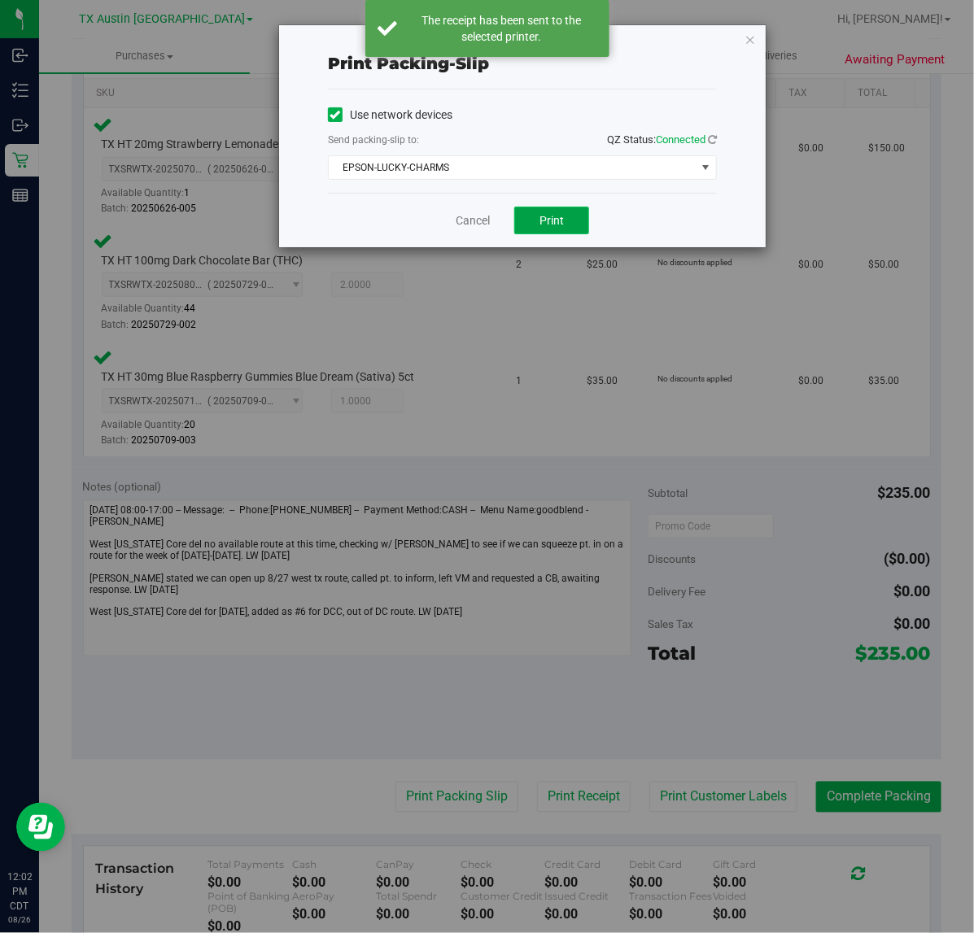
click at [526, 212] on button "Print" at bounding box center [551, 221] width 75 height 28
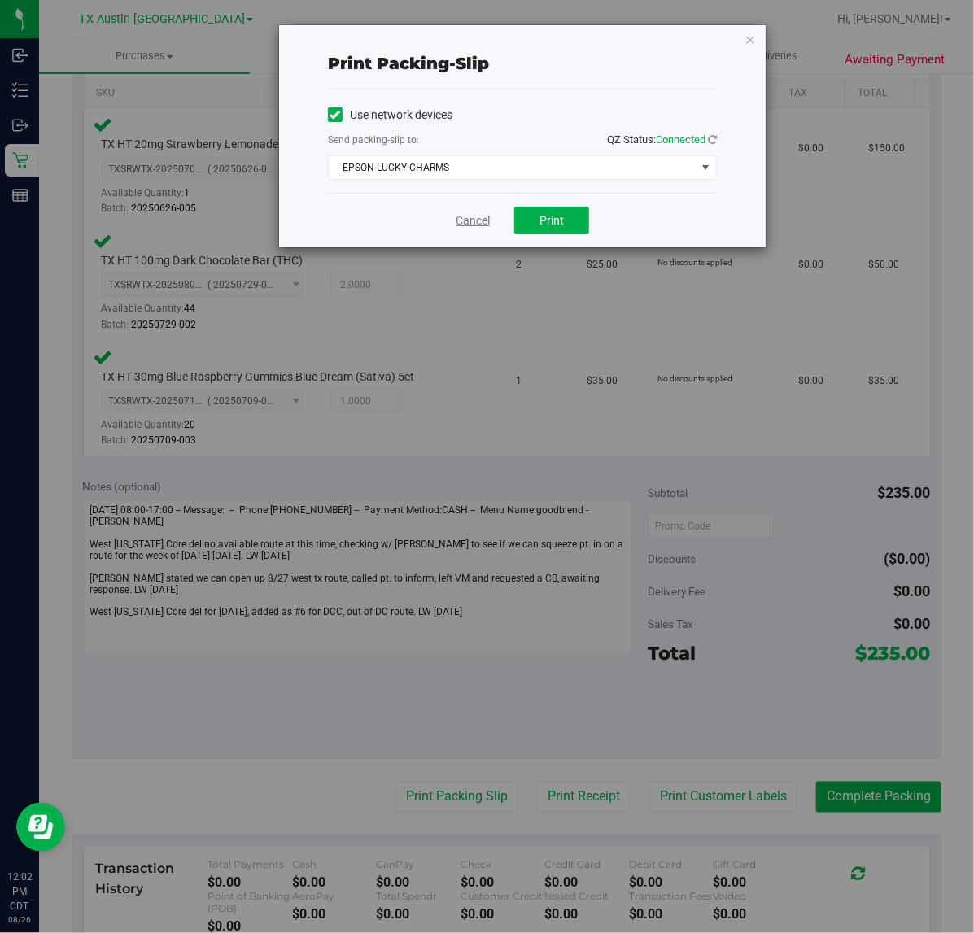
click at [477, 228] on link "Cancel" at bounding box center [473, 220] width 34 height 17
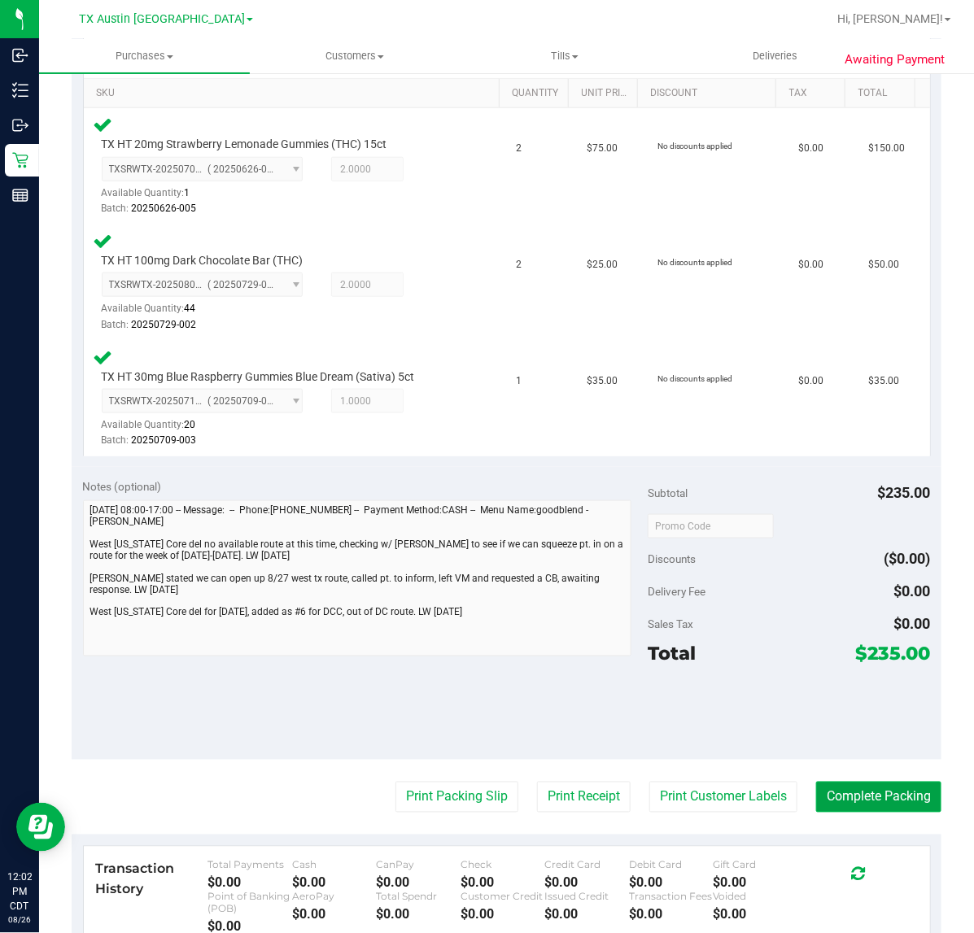
click at [876, 804] on button "Complete Packing" at bounding box center [878, 797] width 125 height 31
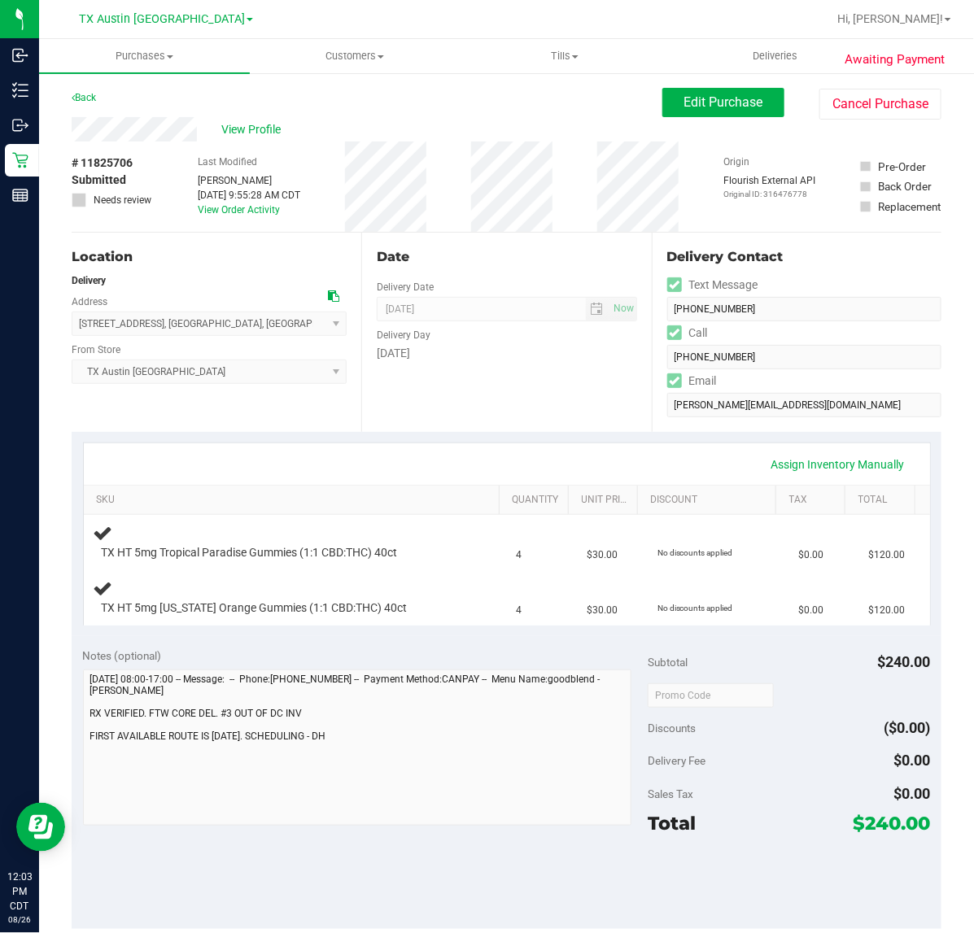
click at [835, 763] on div "Delivery Fee $0.00" at bounding box center [789, 760] width 282 height 29
click at [534, 417] on div "Date Delivery Date 08/27/2025 Now 08/27/2025 07:00 AM Now Delivery Day Wednesday" at bounding box center [506, 332] width 290 height 199
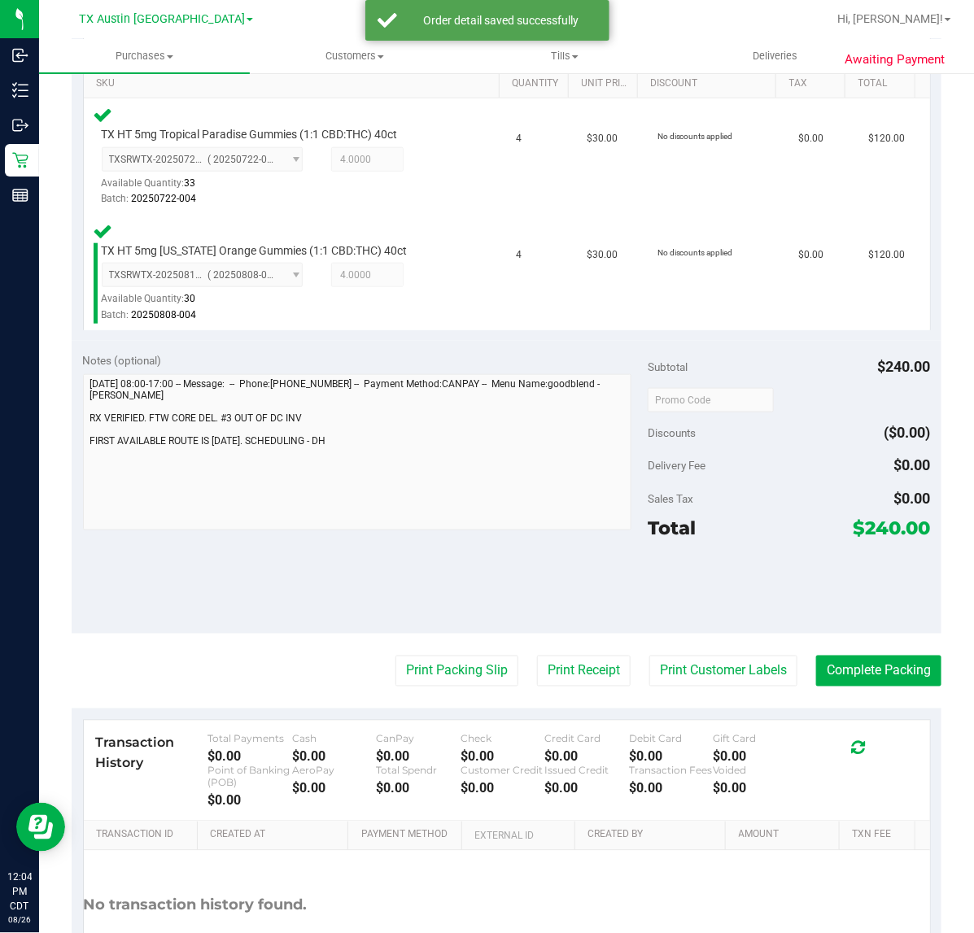
scroll to position [437, 0]
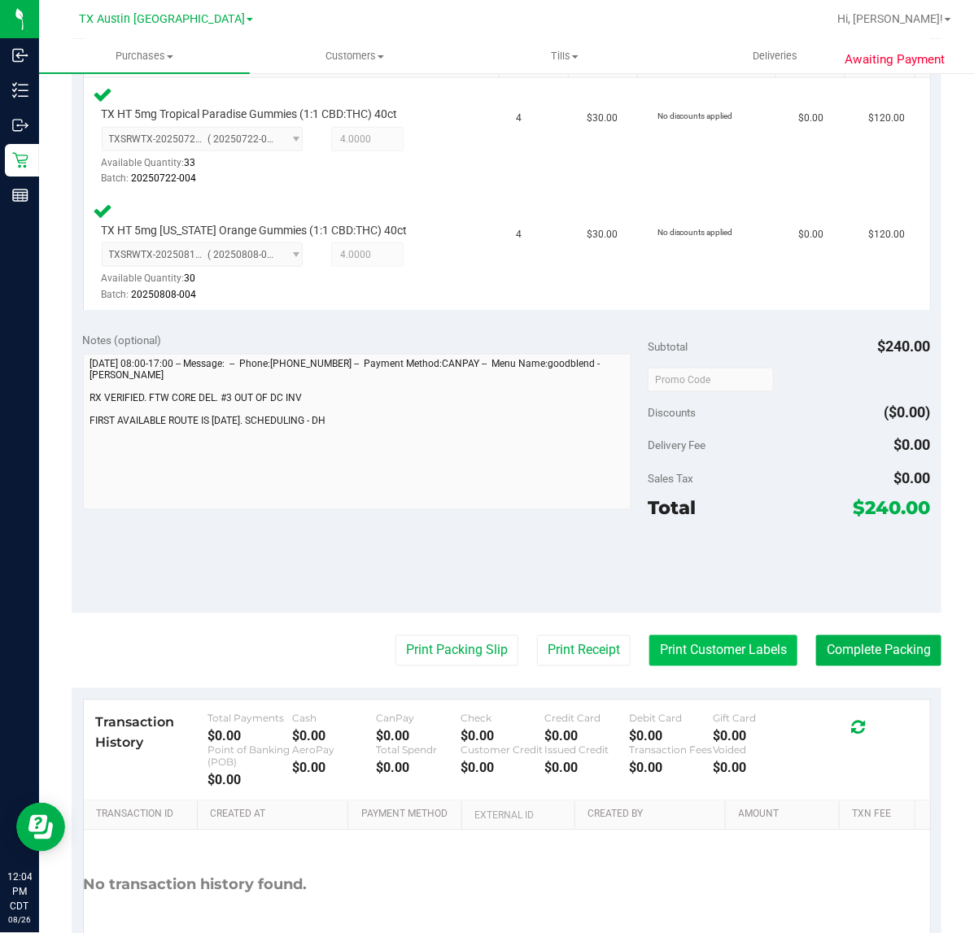
click at [731, 649] on button "Print Customer Labels" at bounding box center [723, 650] width 148 height 31
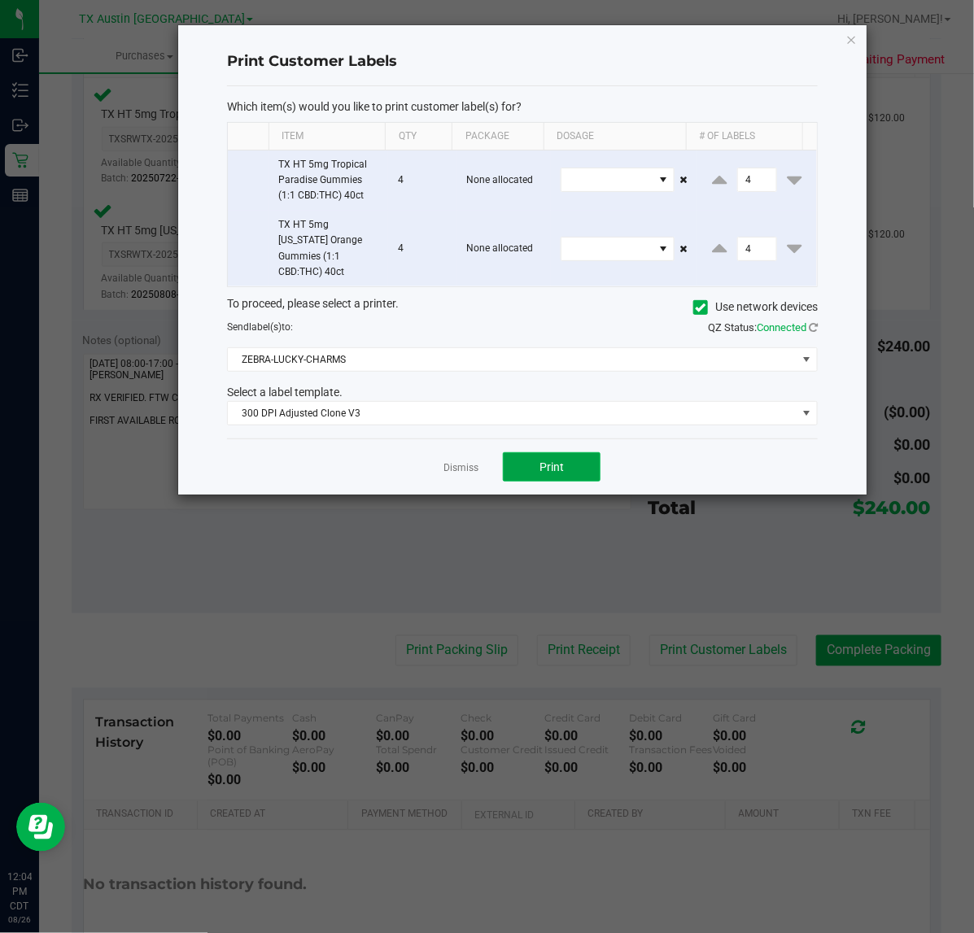
click at [534, 460] on button "Print" at bounding box center [552, 466] width 98 height 29
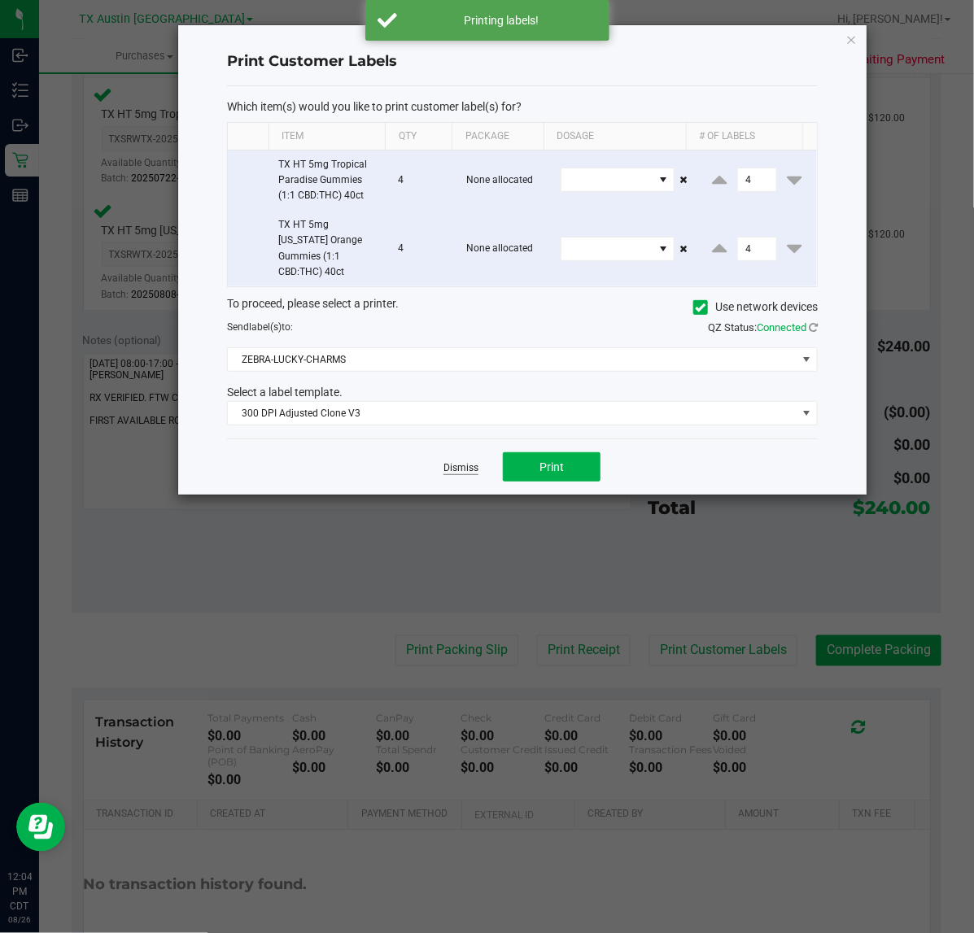
click at [462, 461] on link "Dismiss" at bounding box center [460, 468] width 35 height 14
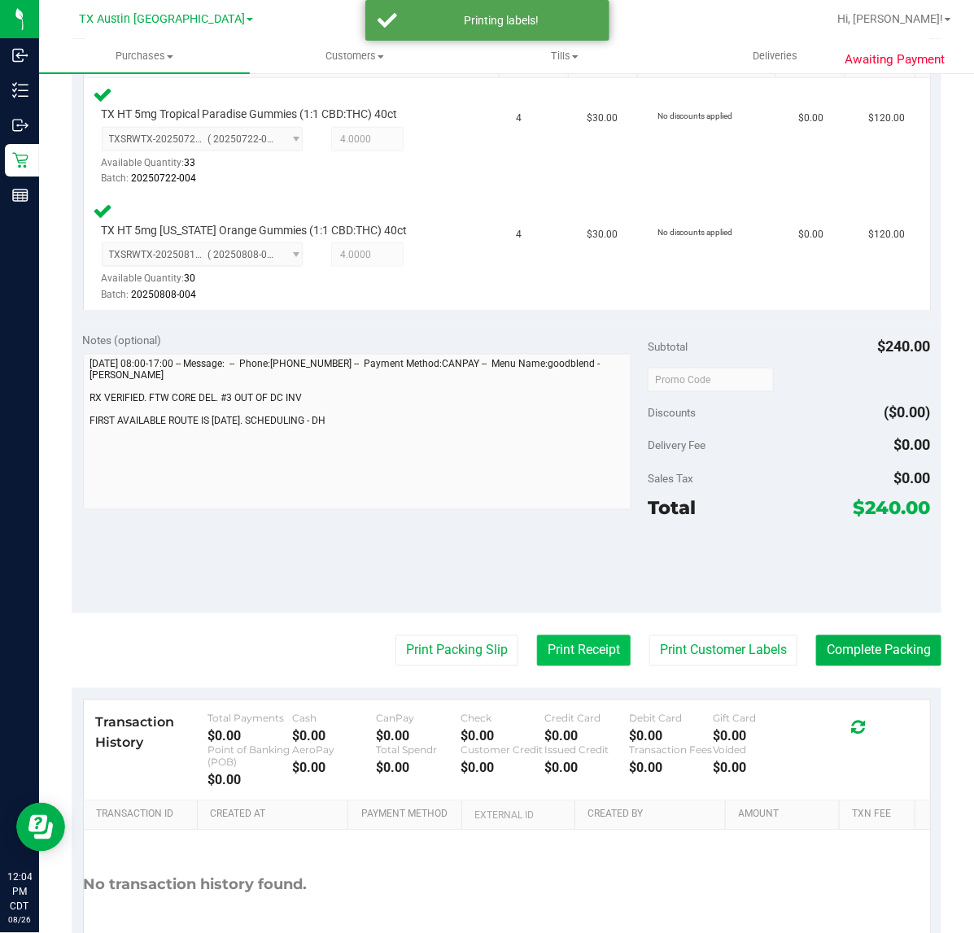
click at [545, 665] on button "Print Receipt" at bounding box center [584, 650] width 94 height 31
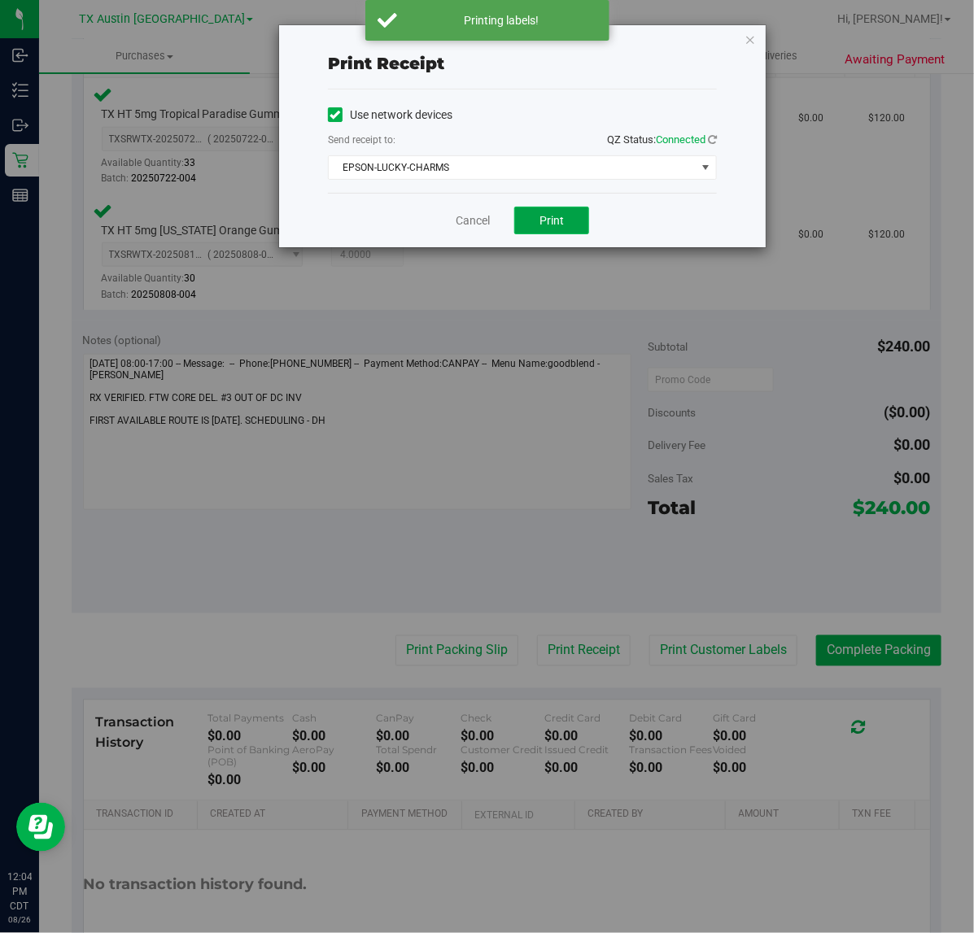
click at [570, 220] on button "Print" at bounding box center [551, 221] width 75 height 28
click at [464, 229] on link "Cancel" at bounding box center [466, 220] width 34 height 17
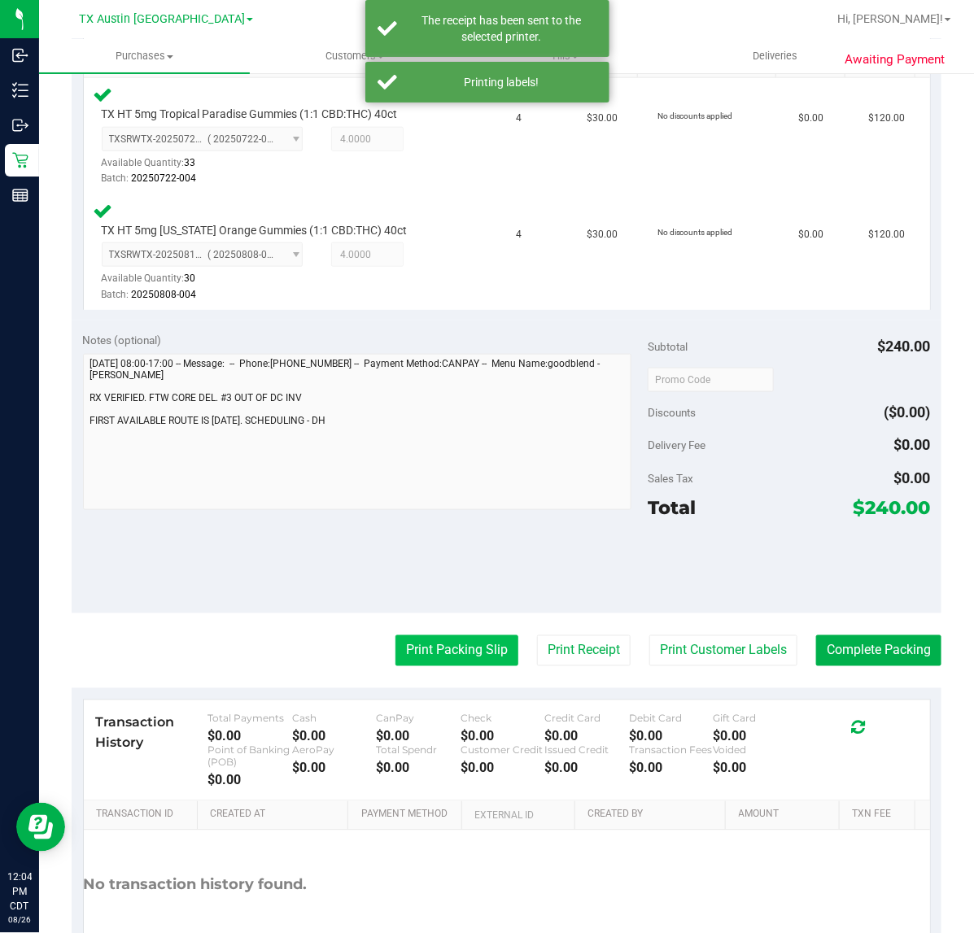
click at [456, 661] on button "Print Packing Slip" at bounding box center [456, 650] width 123 height 31
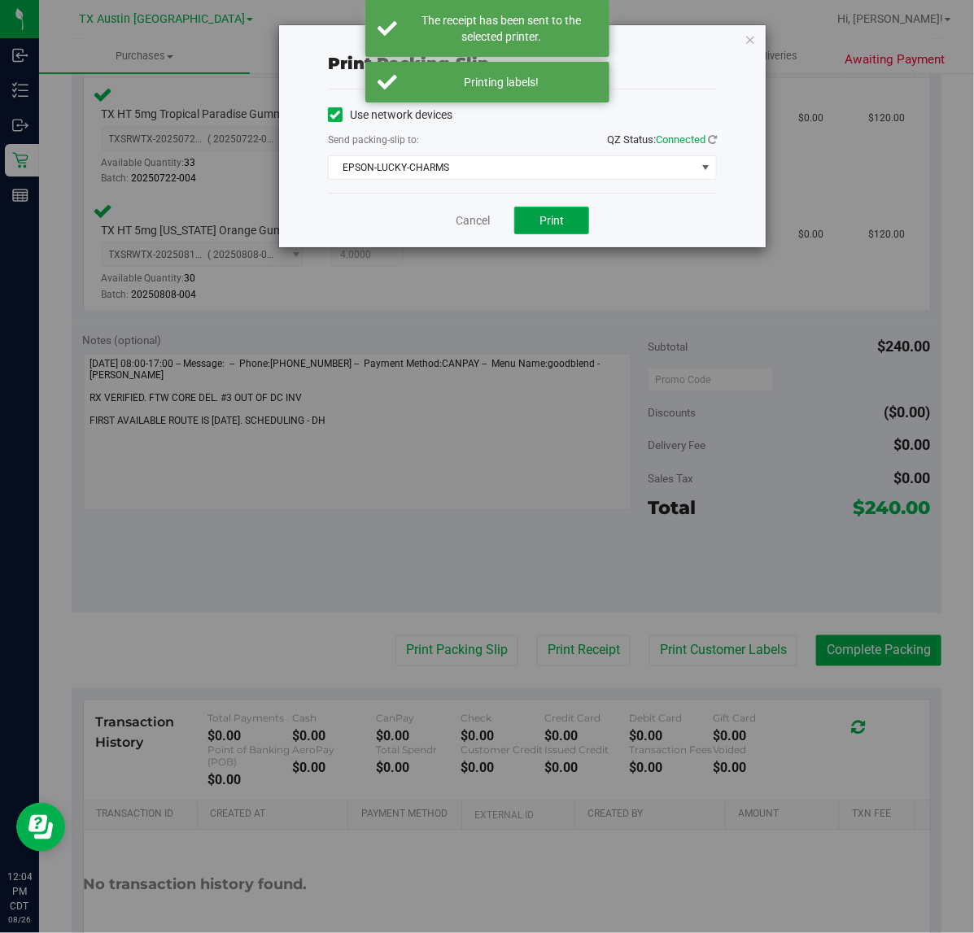
click at [547, 214] on span "Print" at bounding box center [551, 220] width 24 height 13
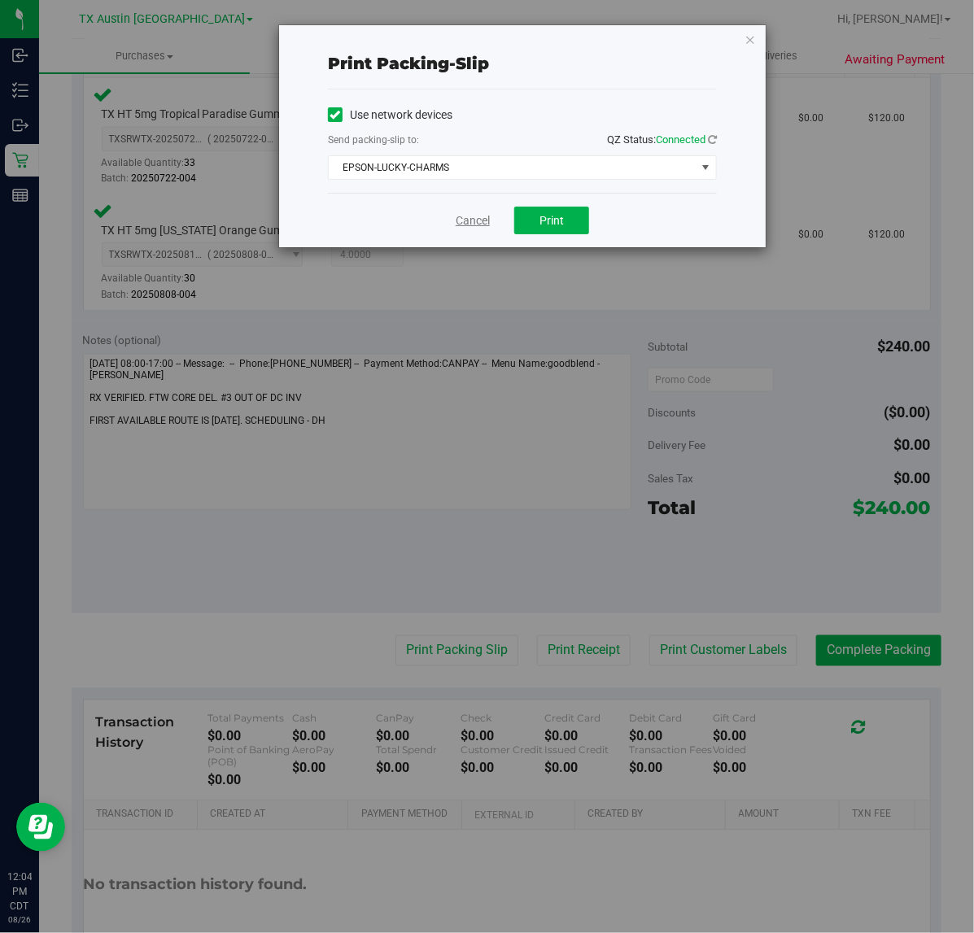
click at [465, 225] on link "Cancel" at bounding box center [473, 220] width 34 height 17
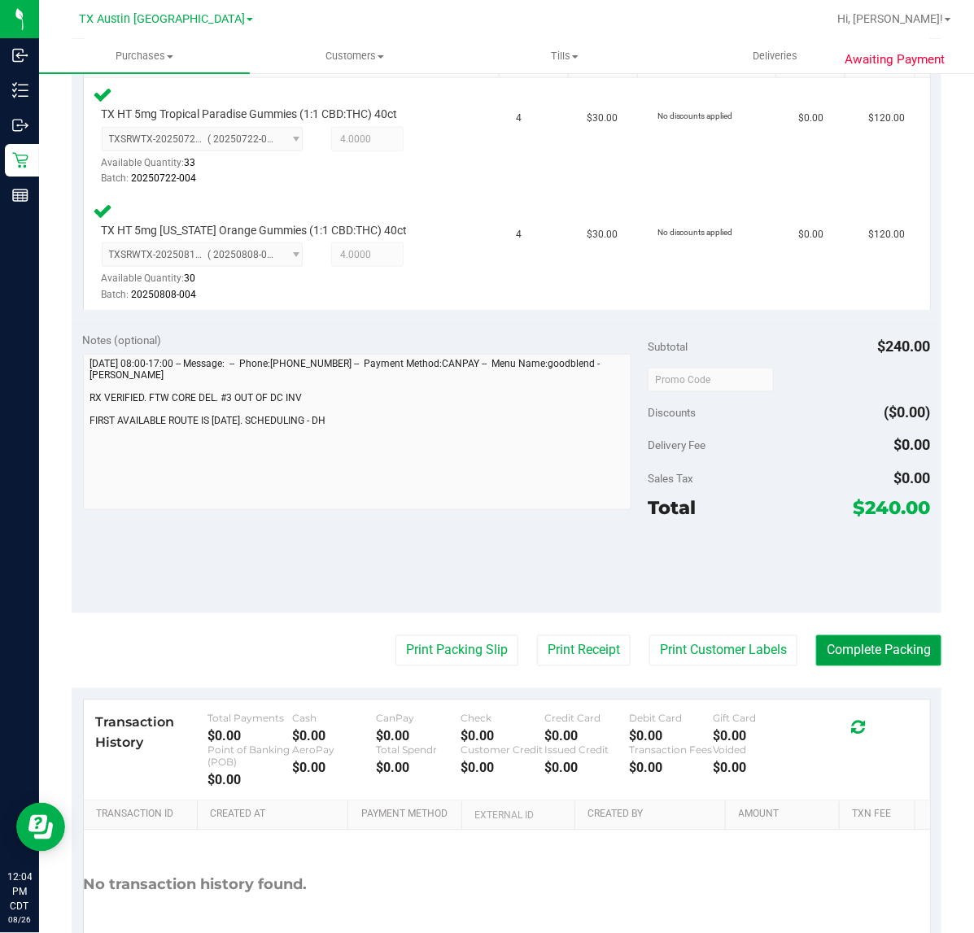
click at [853, 635] on button "Complete Packing" at bounding box center [878, 650] width 125 height 31
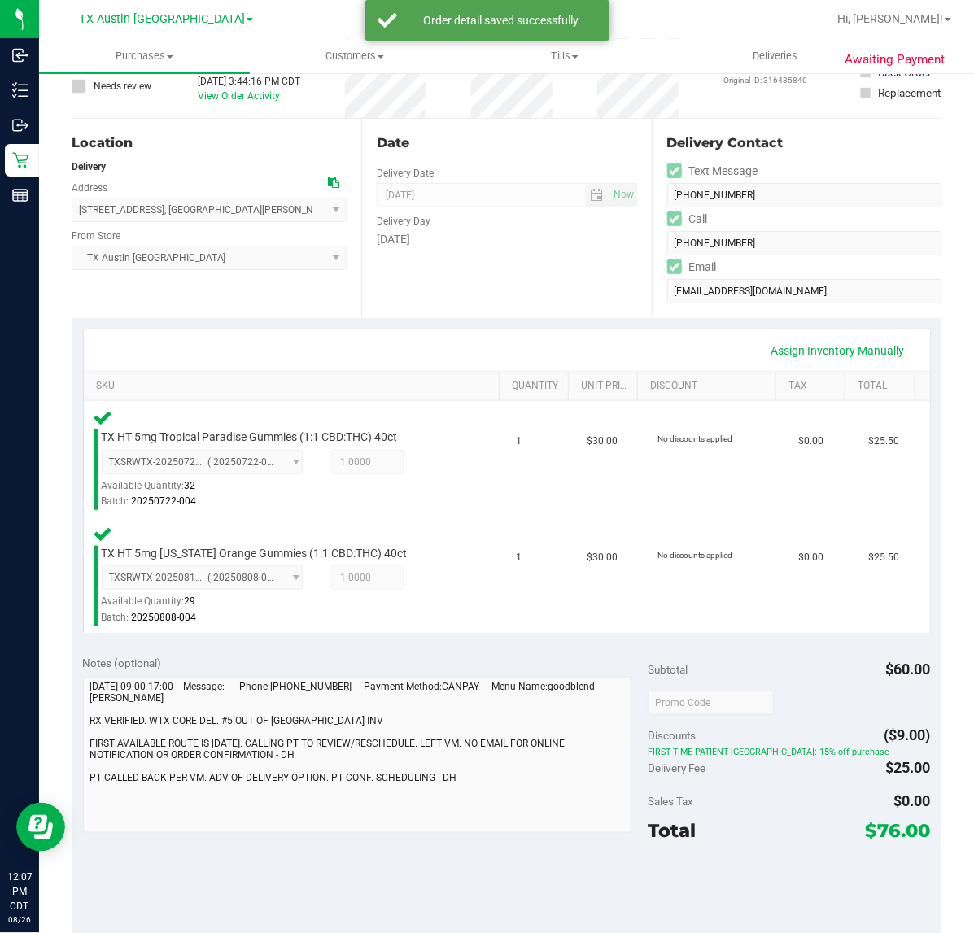
scroll to position [242, 0]
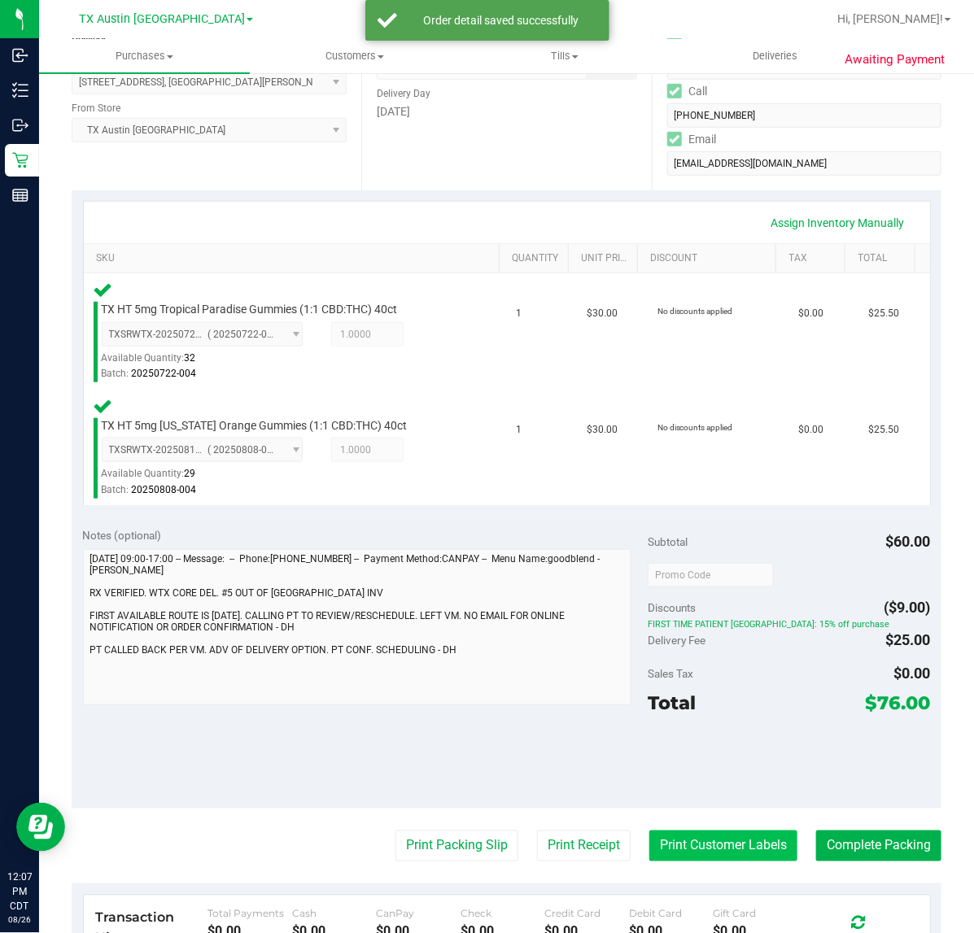
click at [718, 840] on button "Print Customer Labels" at bounding box center [723, 846] width 148 height 31
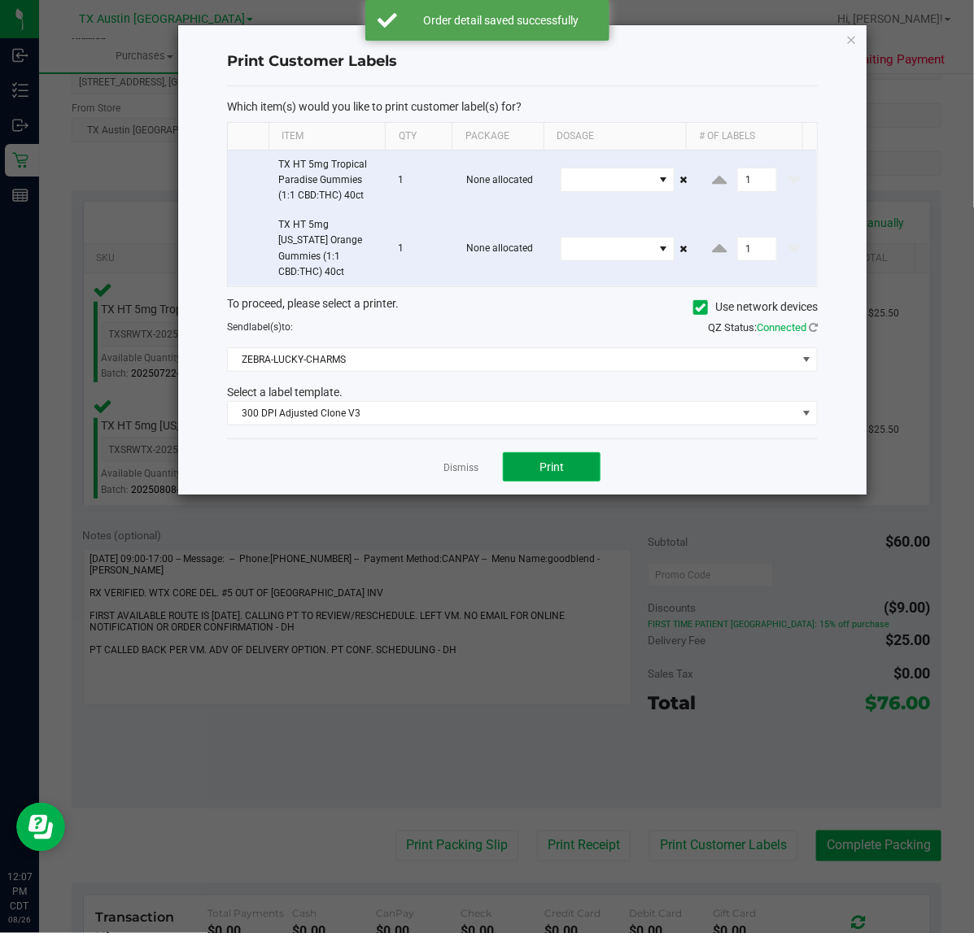
click at [566, 457] on button "Print" at bounding box center [552, 466] width 98 height 29
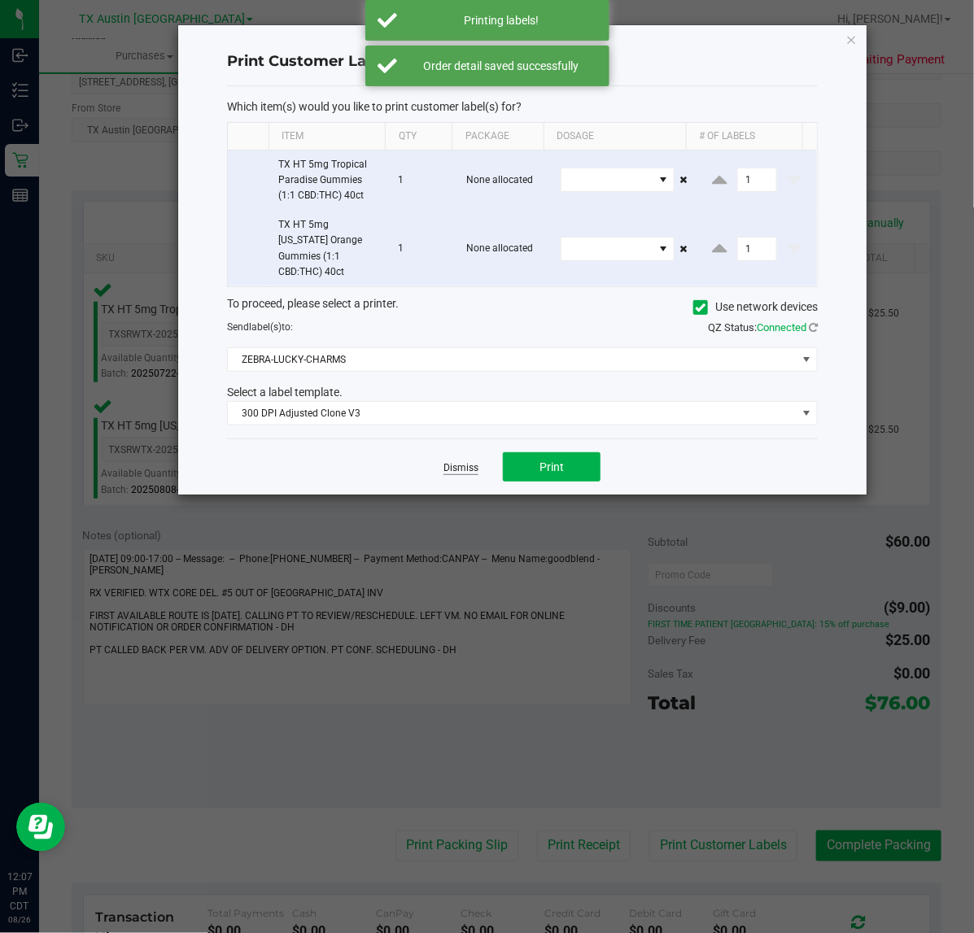
click at [464, 461] on link "Dismiss" at bounding box center [460, 468] width 35 height 14
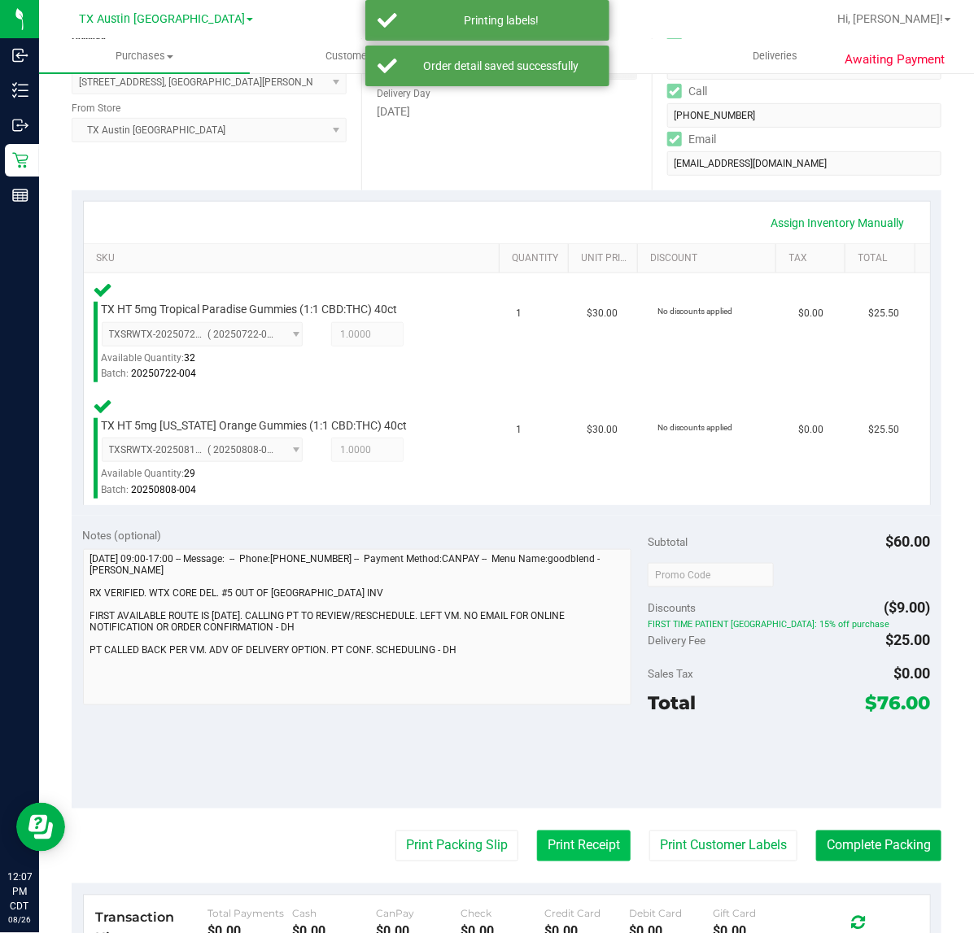
click at [559, 851] on button "Print Receipt" at bounding box center [584, 846] width 94 height 31
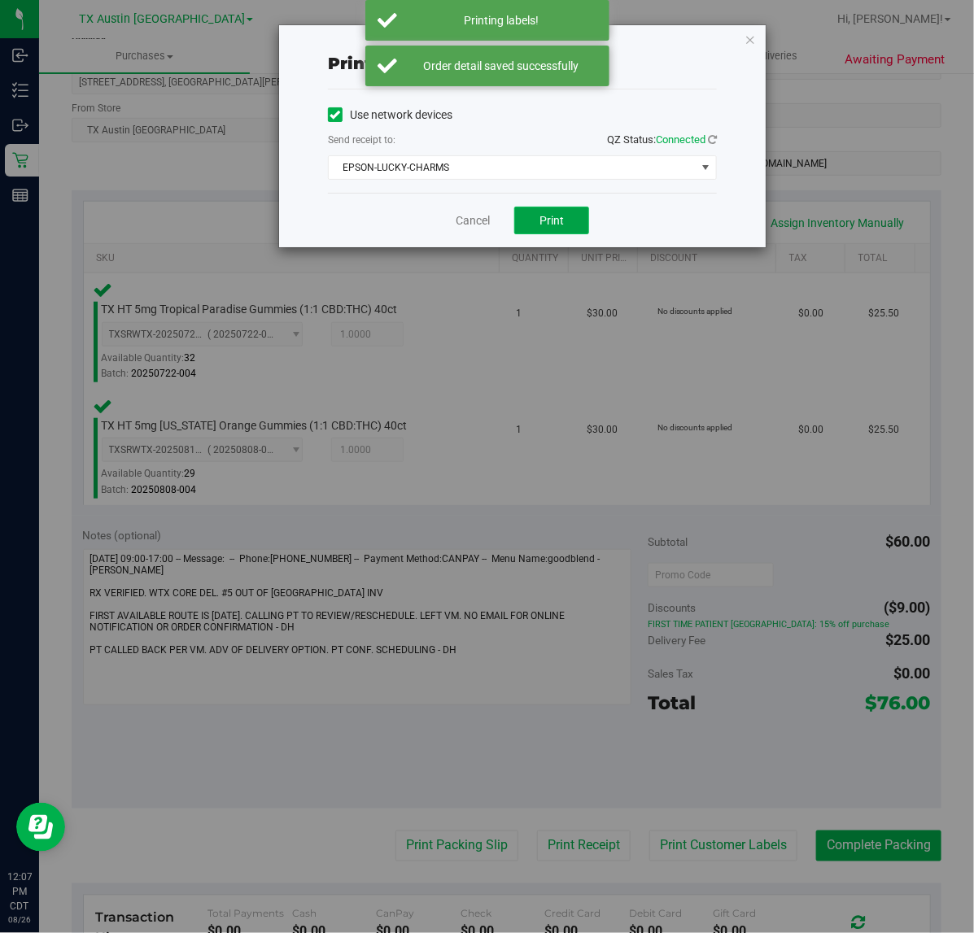
click at [564, 214] on button "Print" at bounding box center [551, 221] width 75 height 28
click at [462, 229] on link "Cancel" at bounding box center [466, 220] width 34 height 17
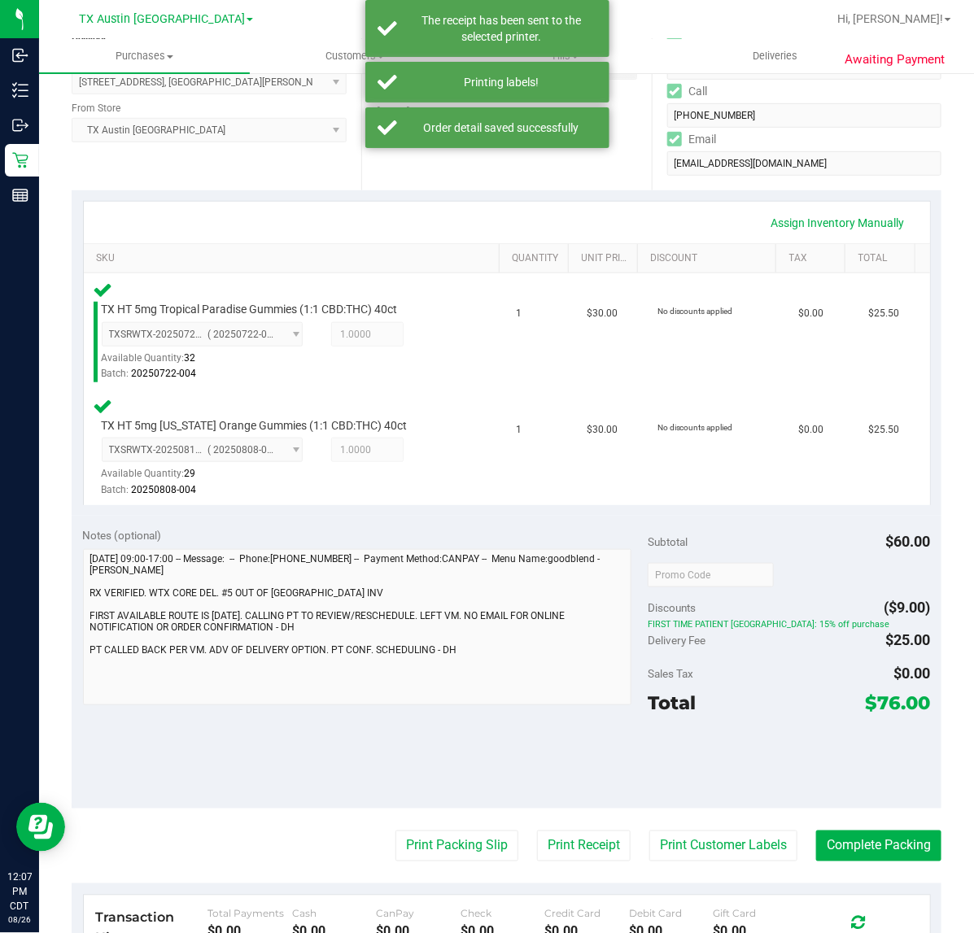
click at [457, 896] on div "Transaction History Total Payments $0.00 Cash $0.00 CanPay $0.00 Check $0.00 Cr…" at bounding box center [507, 946] width 846 height 101
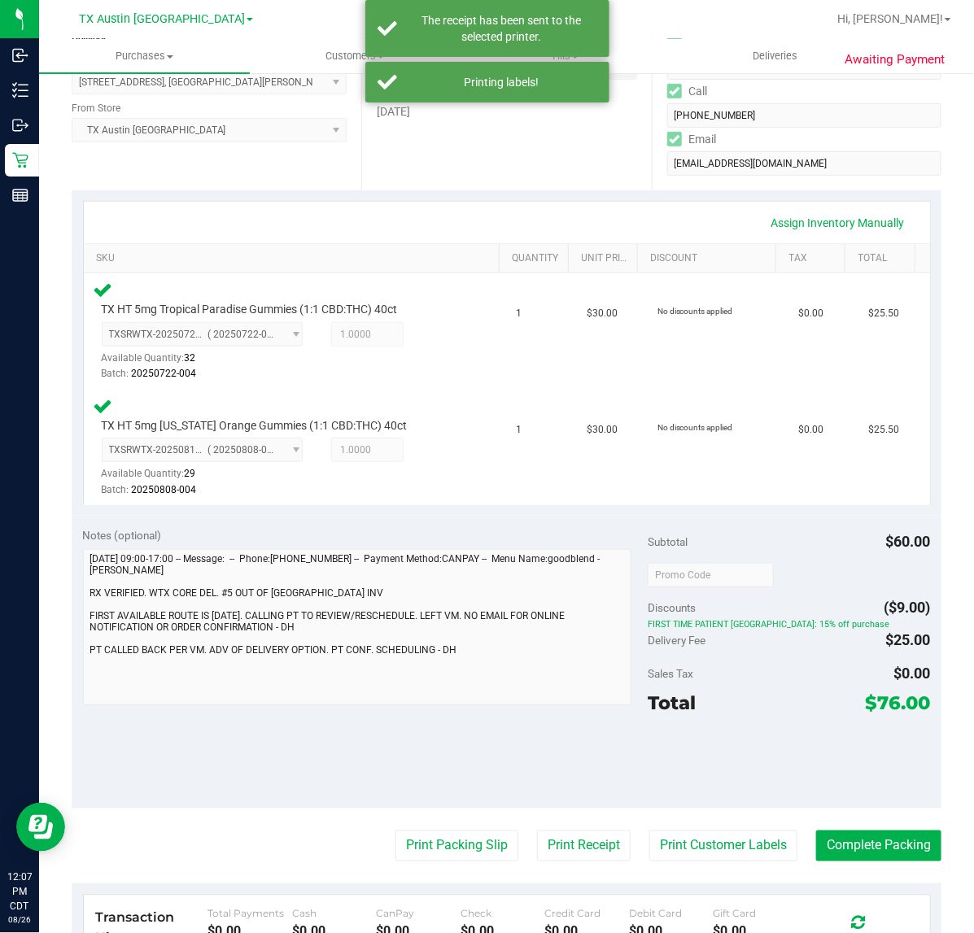
click at [417, 806] on div "Notes (optional) Subtotal $60.00 Discounts ($9.00) FIRST TIME PATIENT TX: 15% o…" at bounding box center [507, 662] width 870 height 293
click at [489, 835] on button "Print Packing Slip" at bounding box center [456, 846] width 123 height 31
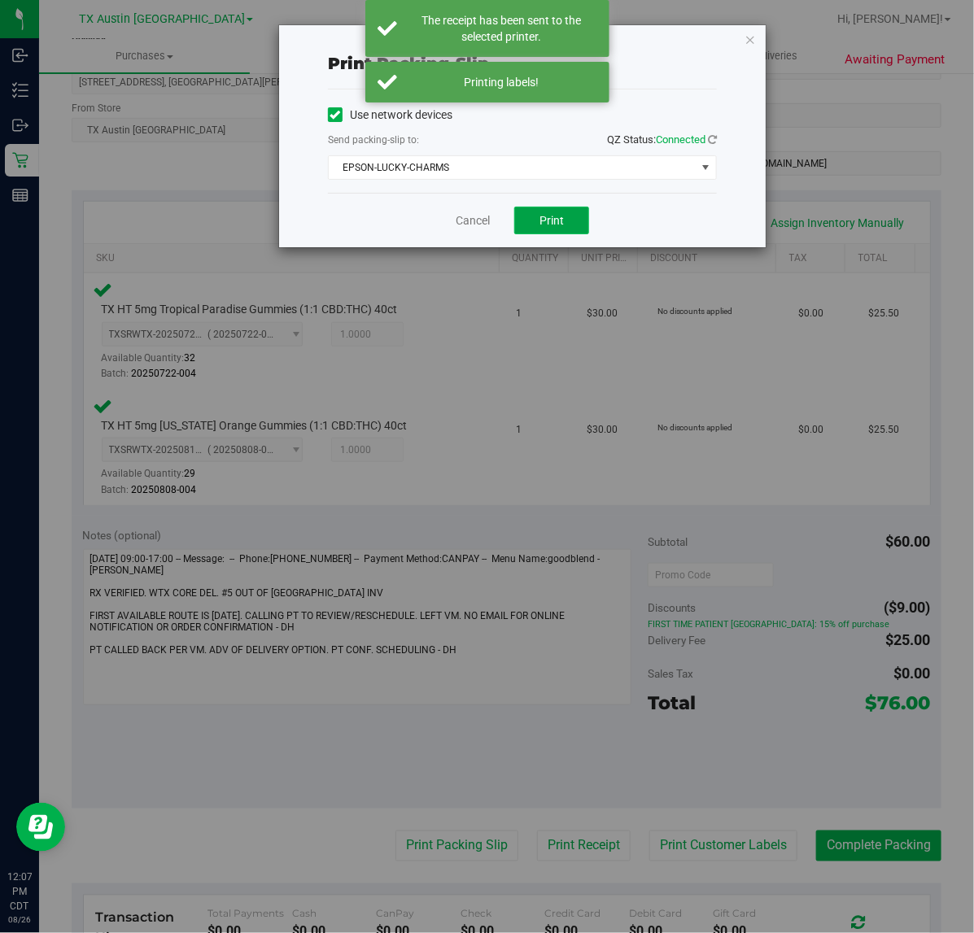
click at [561, 234] on button "Print" at bounding box center [551, 221] width 75 height 28
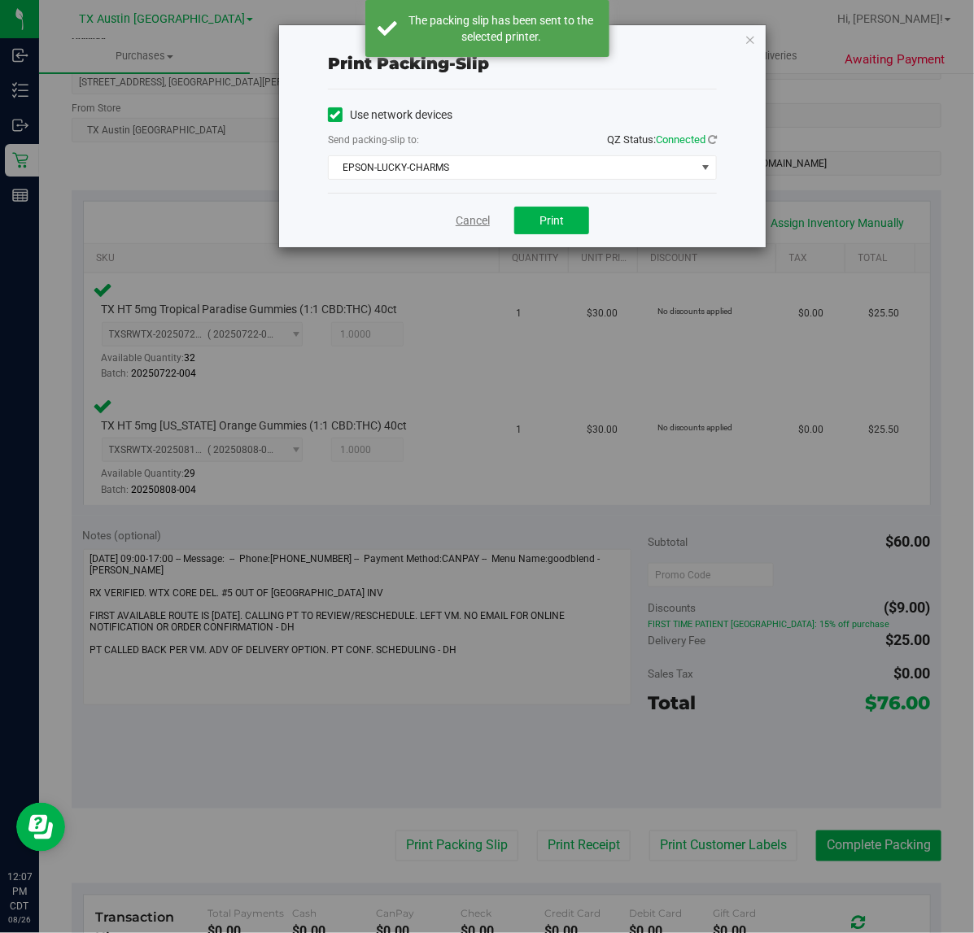
click at [482, 220] on link "Cancel" at bounding box center [473, 220] width 34 height 17
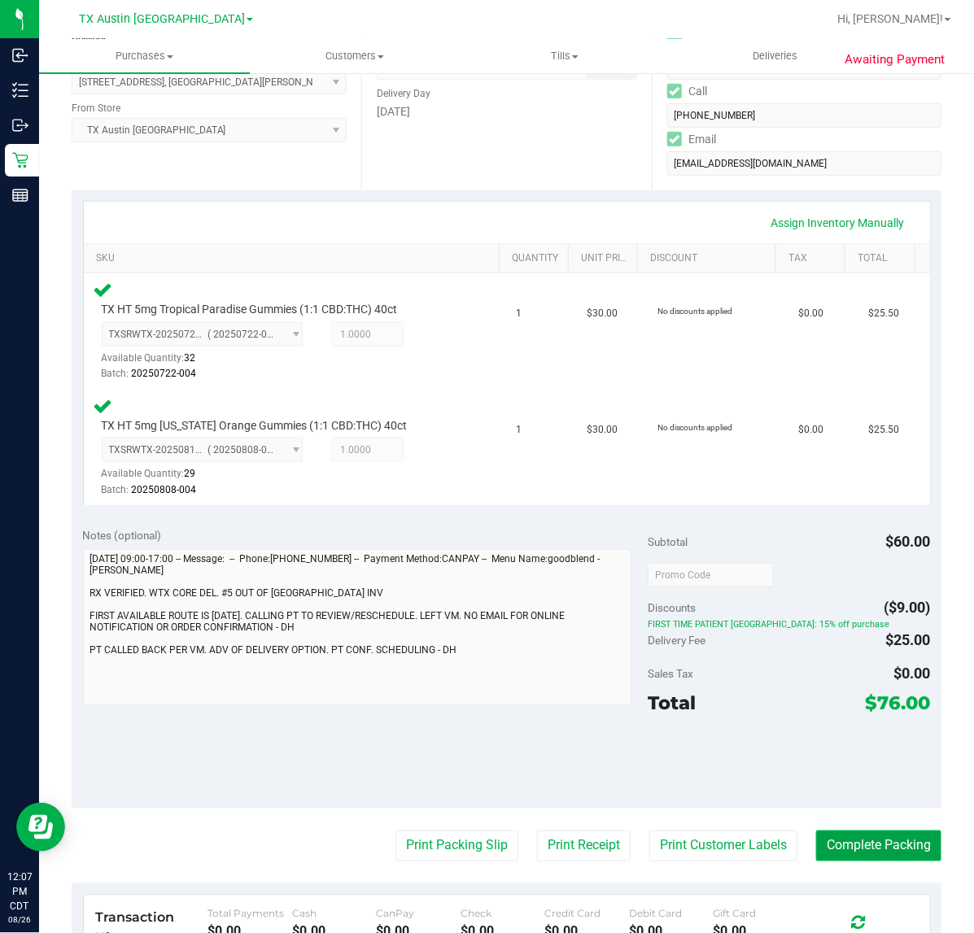
click at [868, 844] on button "Complete Packing" at bounding box center [878, 846] width 125 height 31
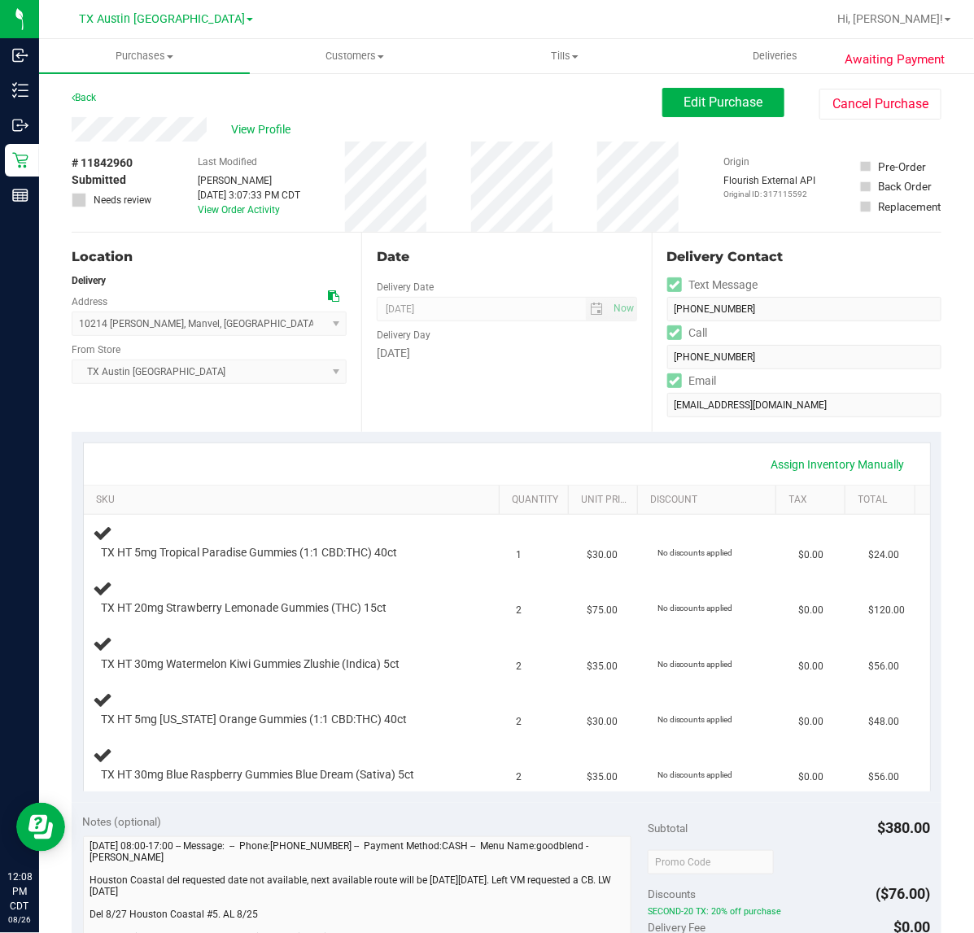
click at [530, 399] on div "Date Delivery Date [DATE] Now [DATE] 07:00 AM Now Delivery Day [DATE]" at bounding box center [506, 332] width 290 height 199
click at [631, 423] on div "Date Delivery Date [DATE] Now [DATE] 07:00 AM Now Delivery Day [DATE]" at bounding box center [506, 332] width 290 height 199
click at [564, 421] on div "Date Delivery Date [DATE] Now [DATE] 07:00 AM Now Delivery Day [DATE]" at bounding box center [506, 332] width 290 height 199
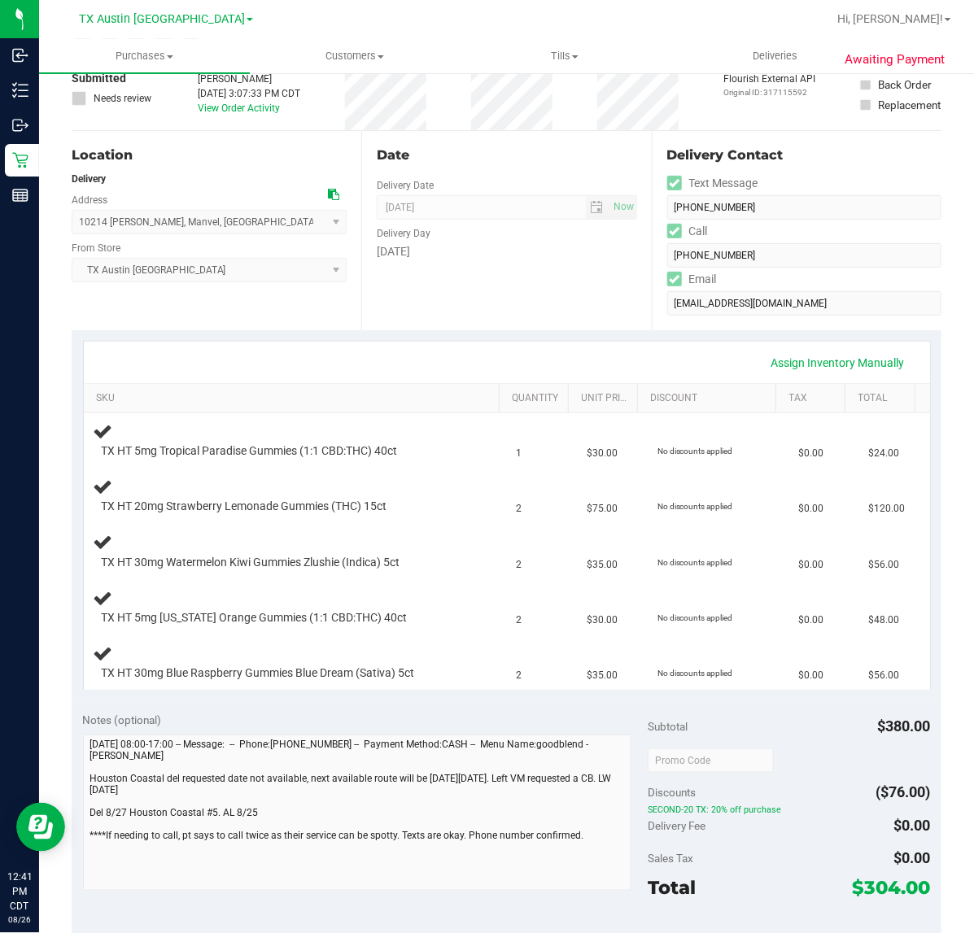
drag, startPoint x: 624, startPoint y: 379, endPoint x: 614, endPoint y: 371, distance: 12.7
click at [623, 379] on div "Assign Inventory Manually" at bounding box center [507, 362] width 846 height 41
click at [610, 367] on div "Assign Inventory Manually" at bounding box center [506, 363] width 817 height 28
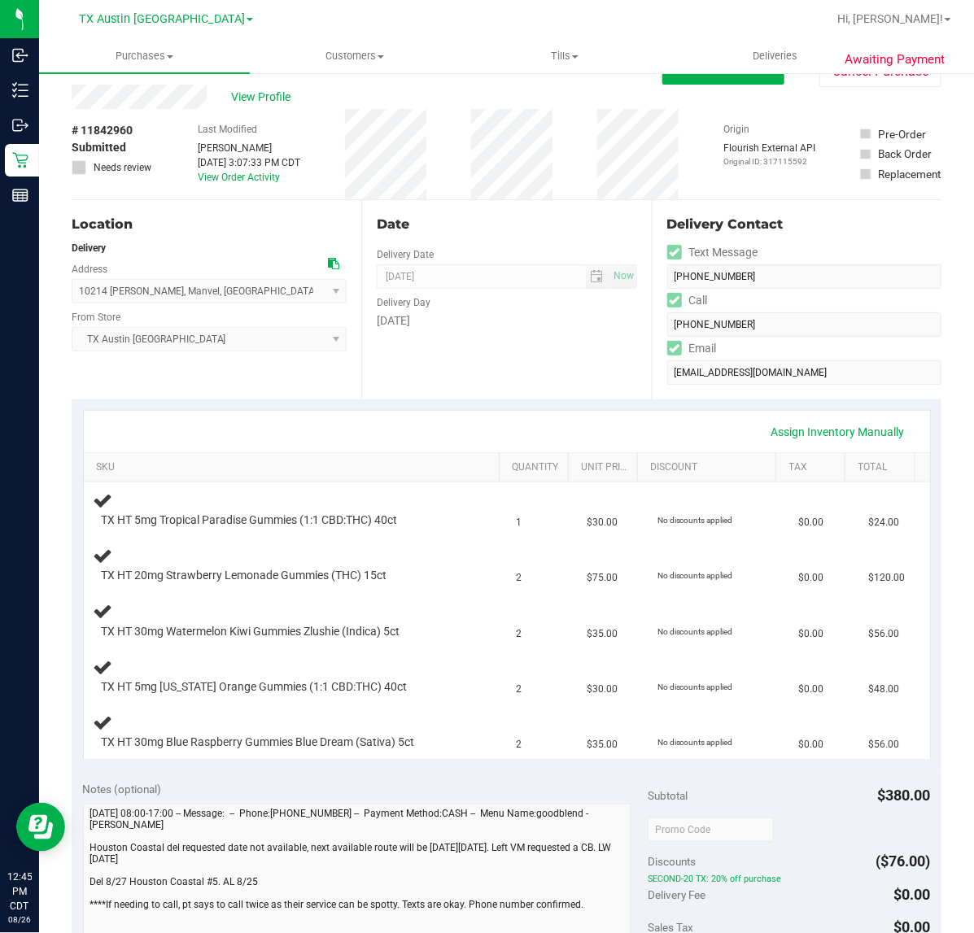
scroll to position [0, 0]
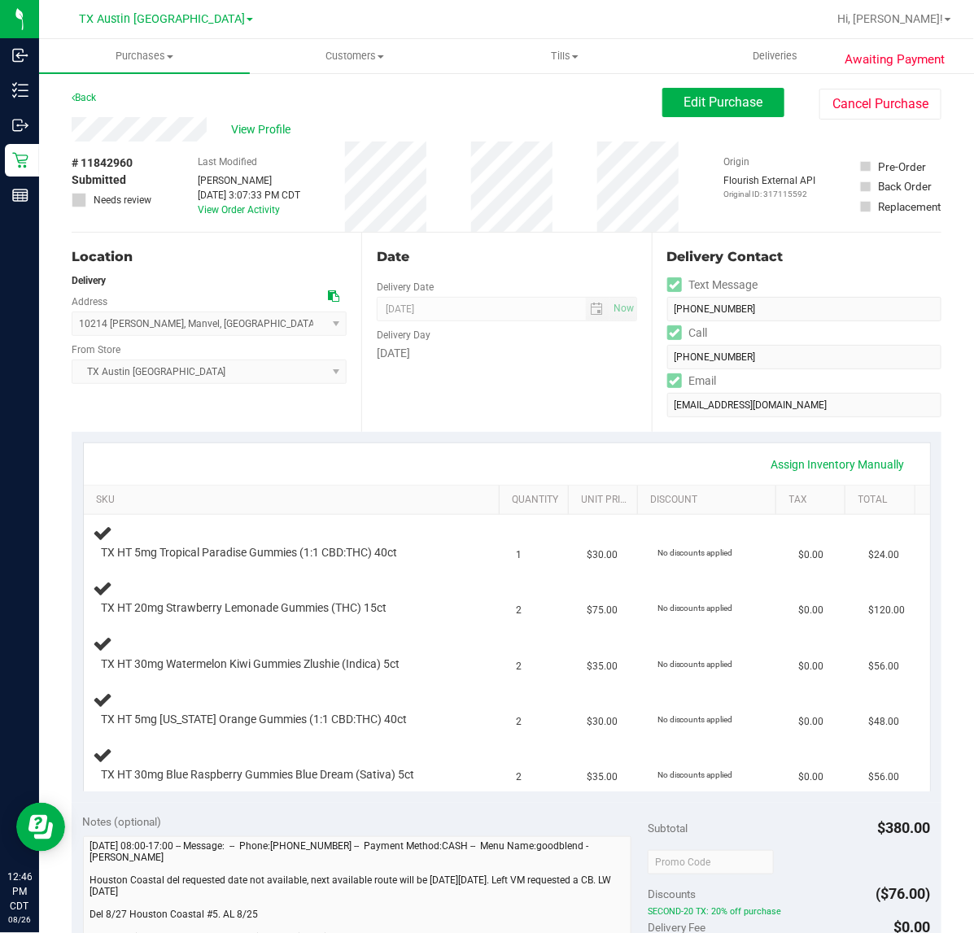
click at [591, 448] on div "Assign Inventory Manually" at bounding box center [507, 463] width 846 height 41
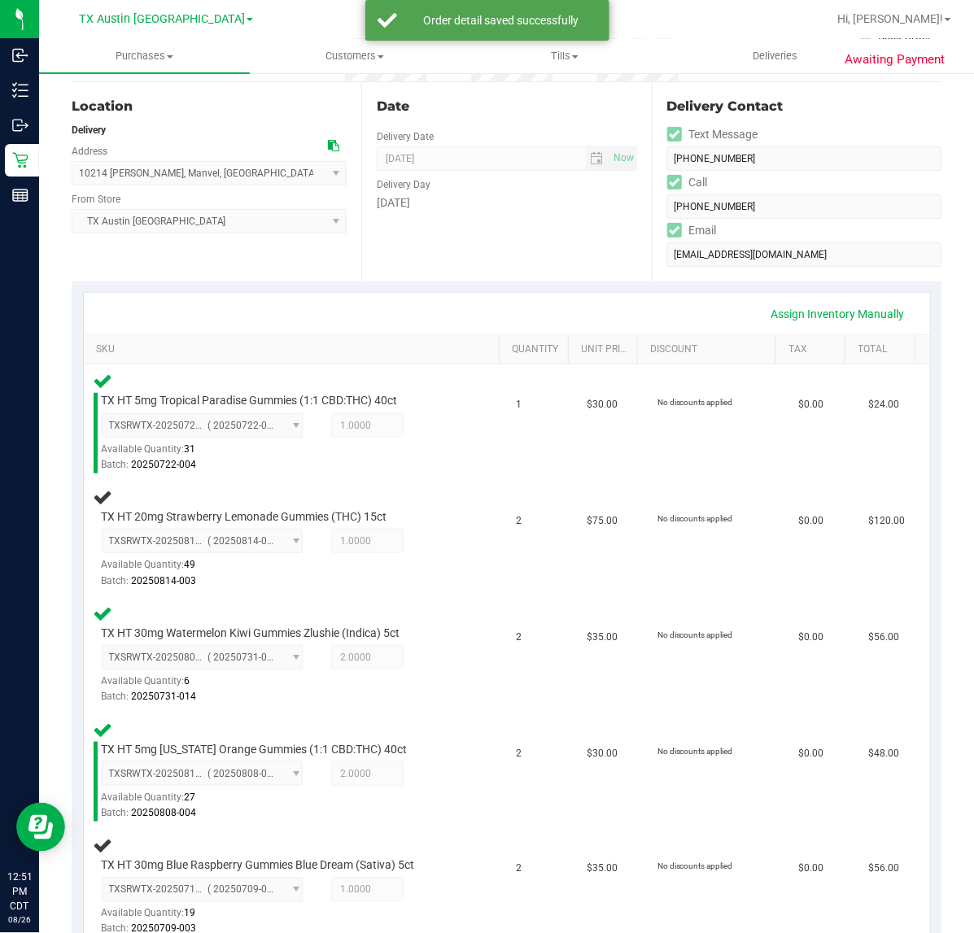
scroll to position [148, 0]
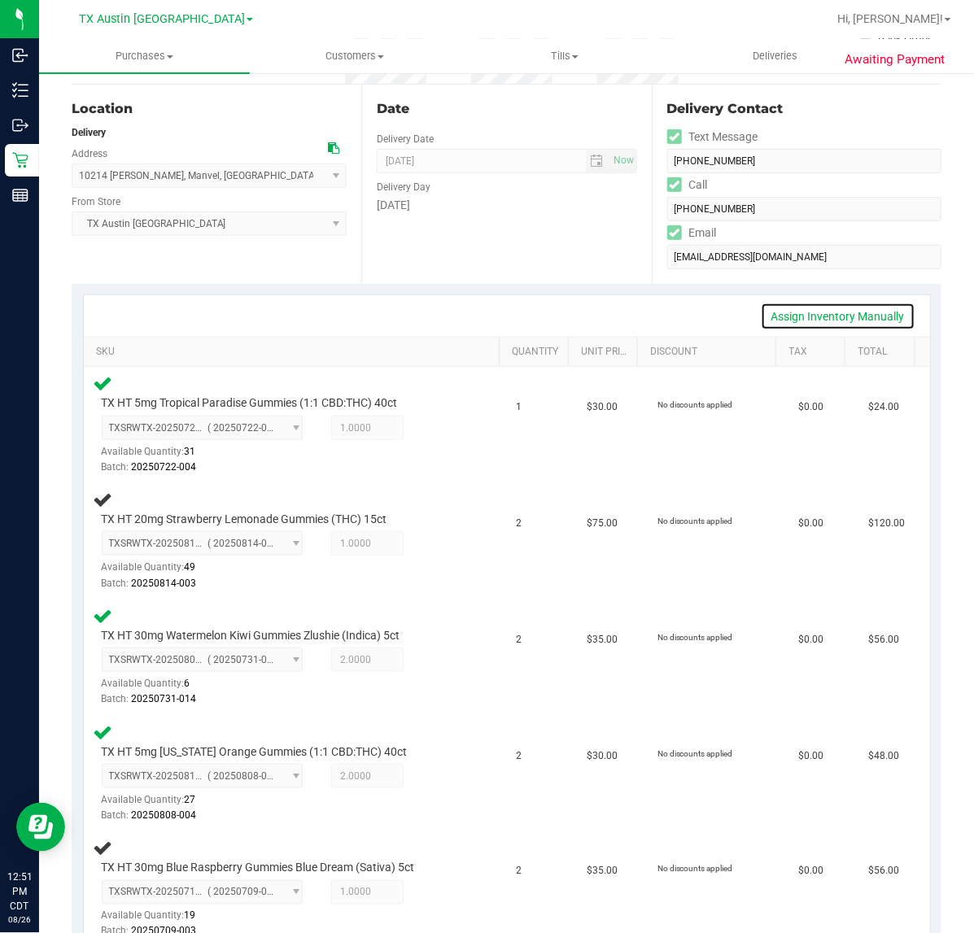
click at [872, 307] on link "Assign Inventory Manually" at bounding box center [838, 317] width 155 height 28
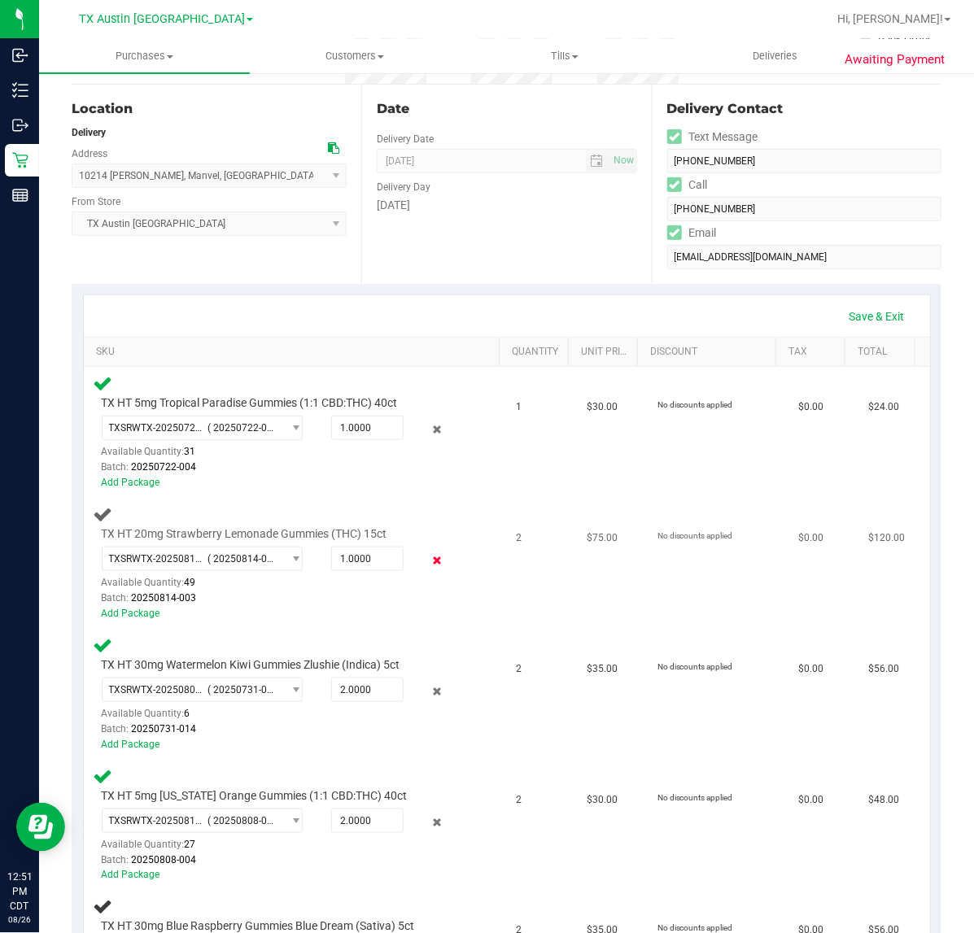
click at [428, 562] on icon at bounding box center [436, 561] width 17 height 19
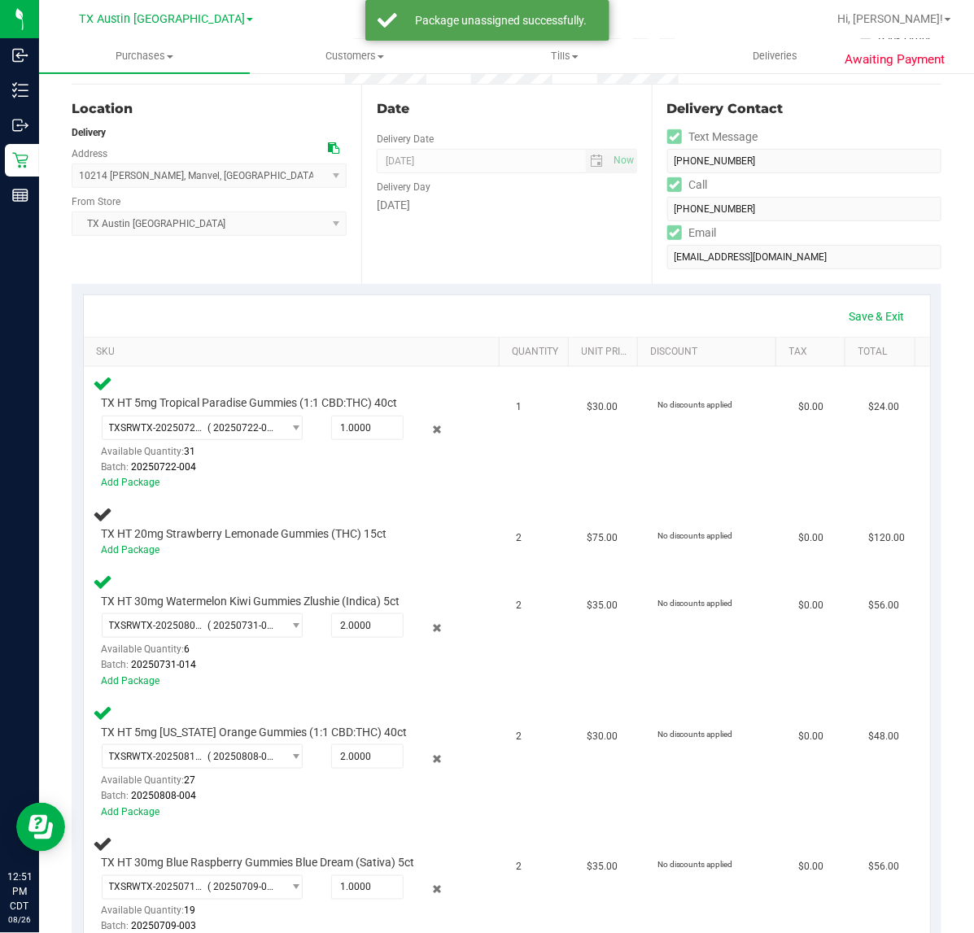
scroll to position [250, 0]
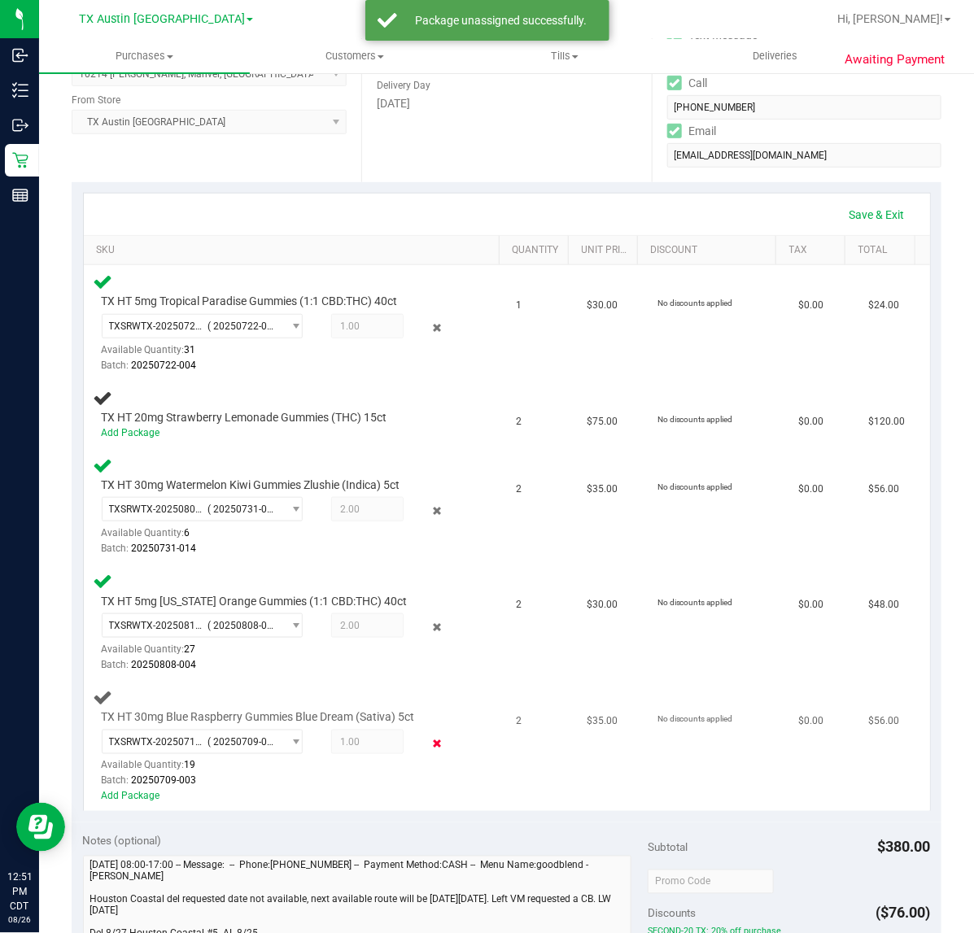
click at [428, 740] on icon at bounding box center [436, 744] width 17 height 19
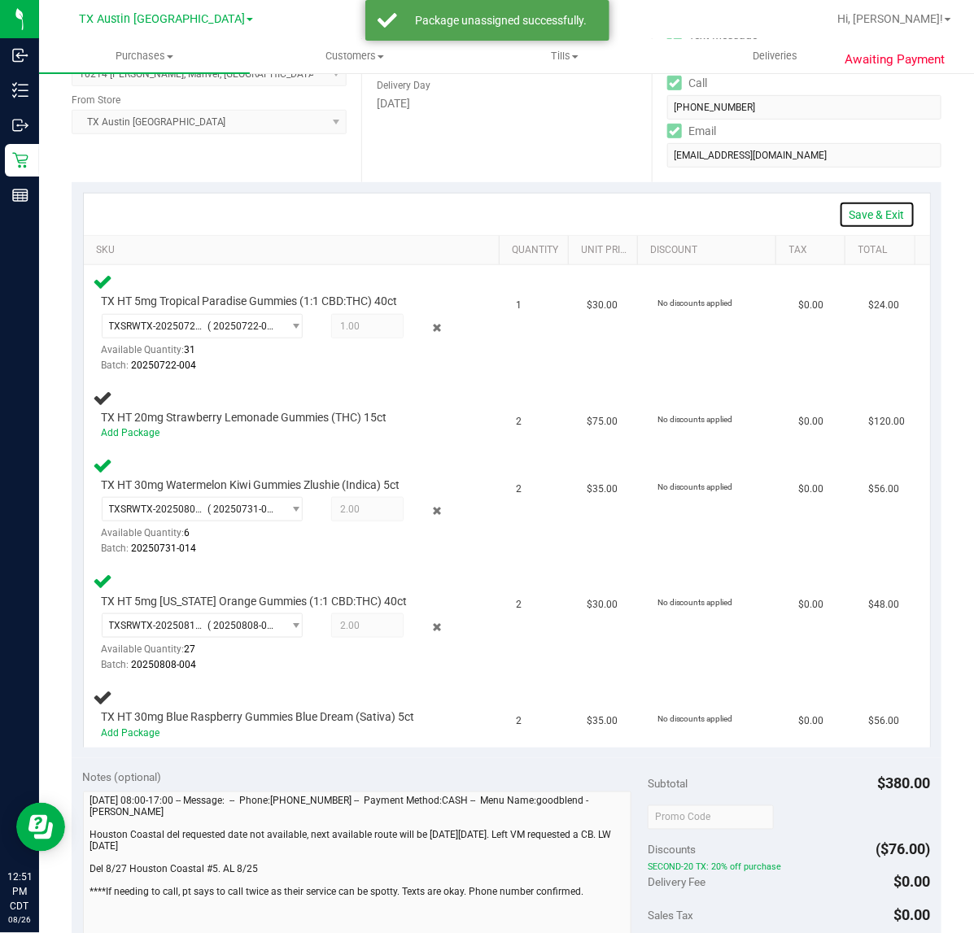
click at [851, 214] on link "Save & Exit" at bounding box center [877, 215] width 76 height 28
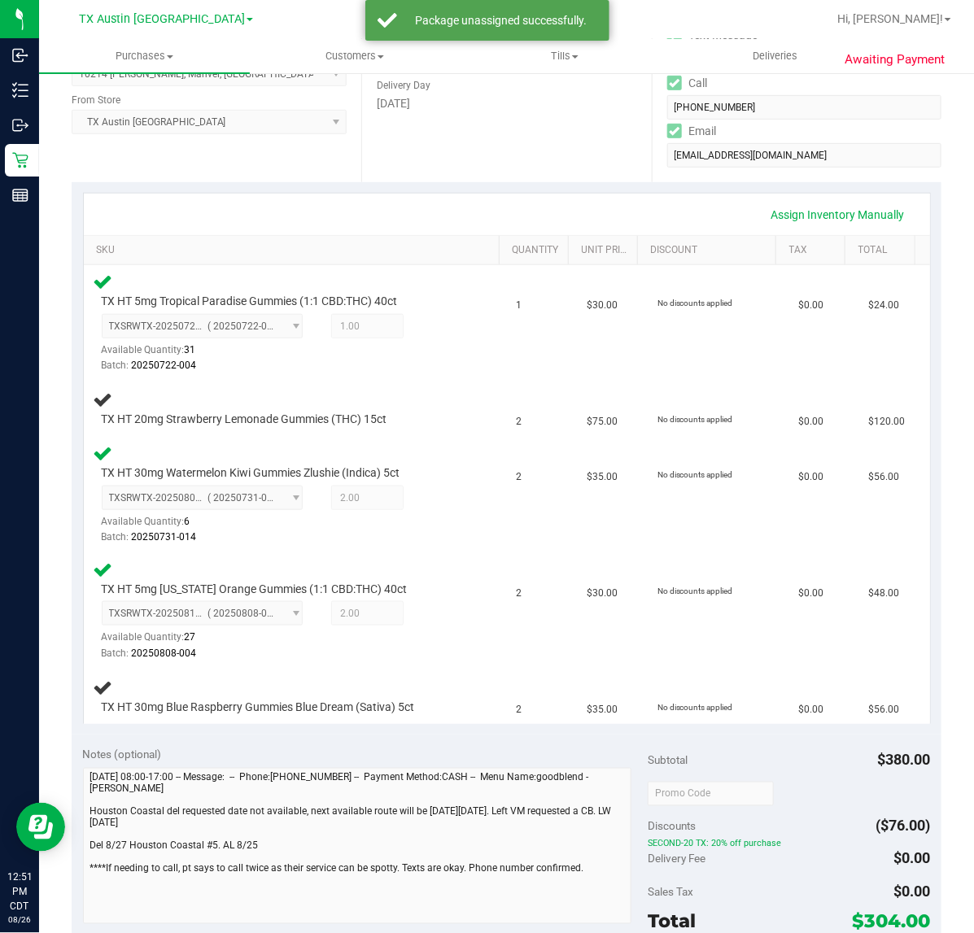
click at [484, 221] on div "Assign Inventory Manually" at bounding box center [506, 215] width 817 height 28
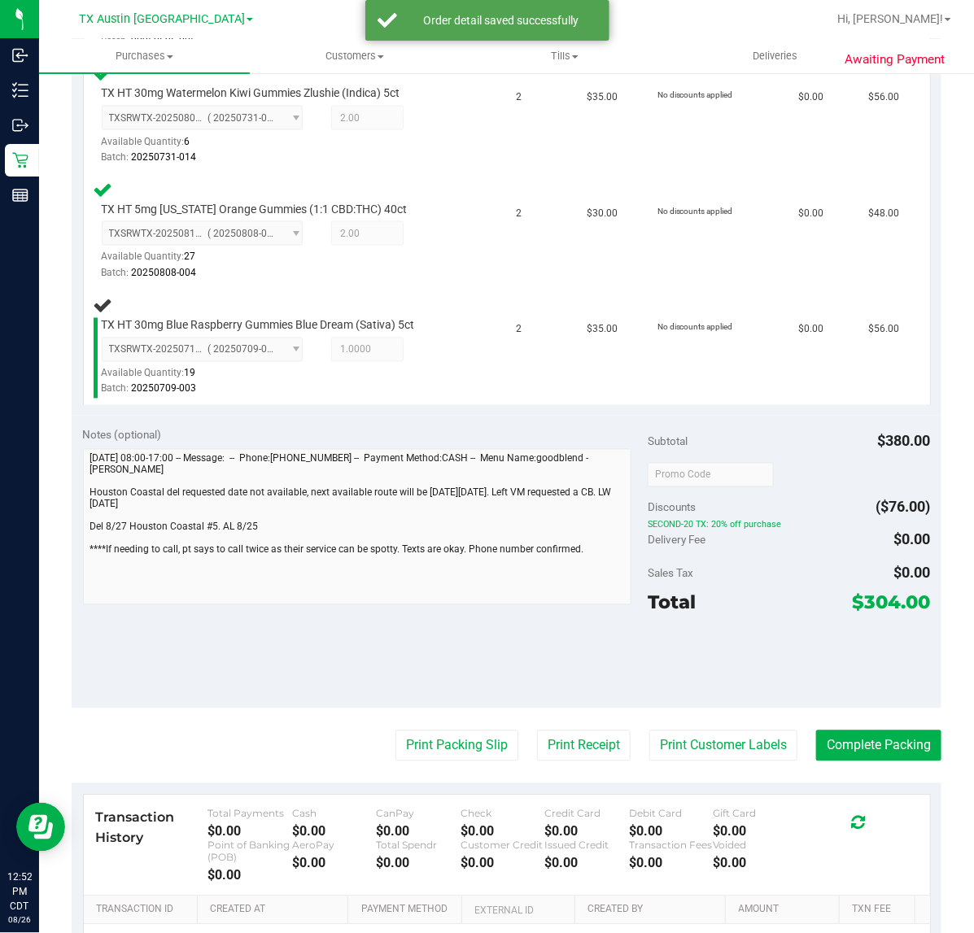
scroll to position [753, 0]
click at [694, 743] on button "Print Customer Labels" at bounding box center [723, 746] width 148 height 31
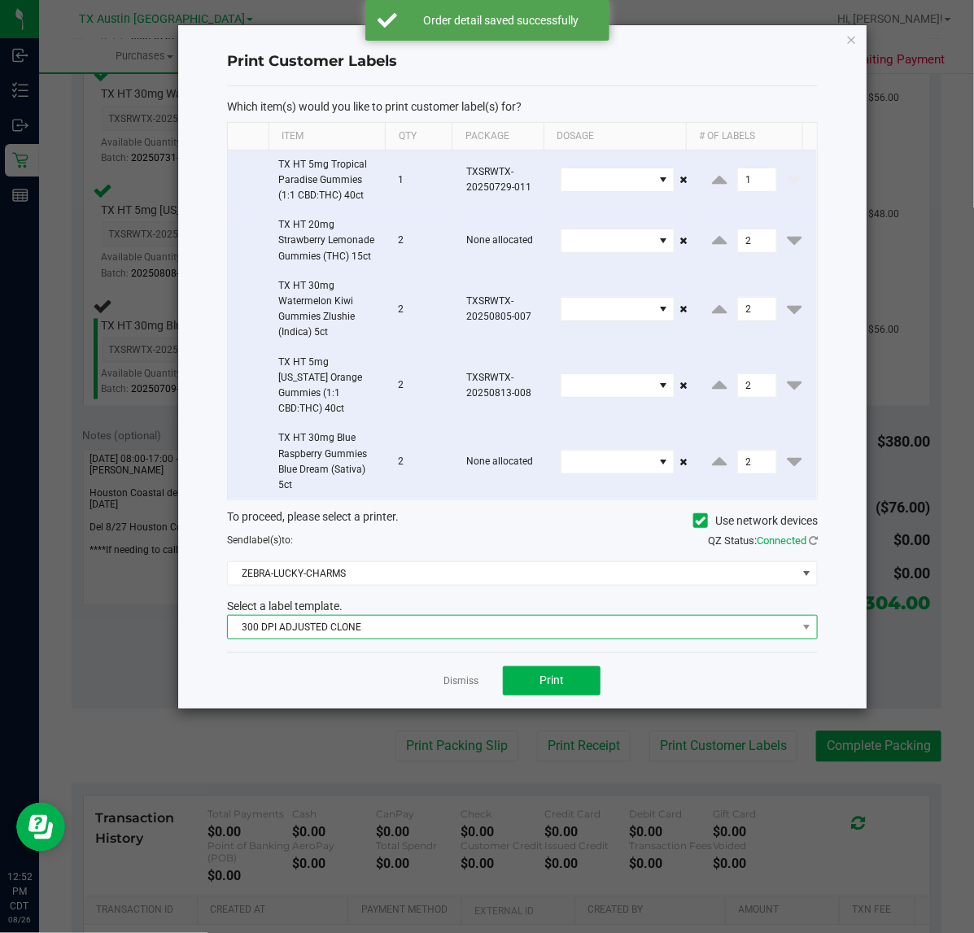
click at [534, 616] on span "300 DPI ADJUSTED CLONE" at bounding box center [512, 627] width 569 height 23
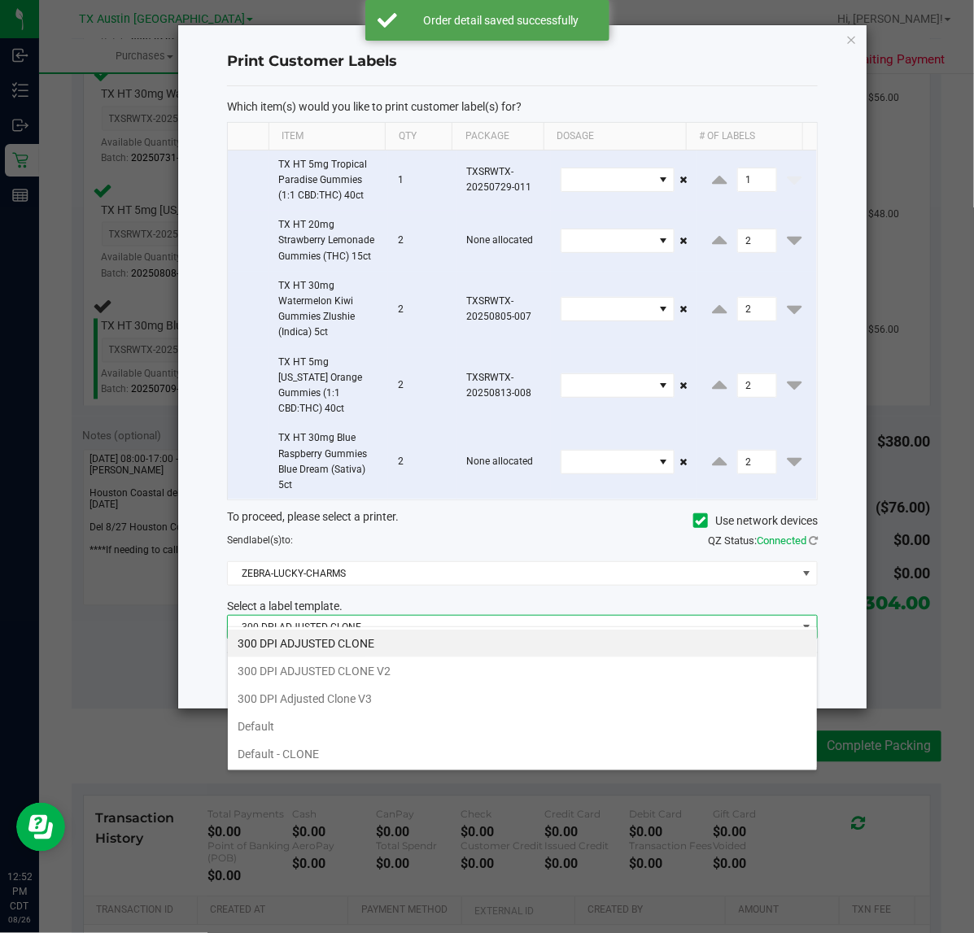
scroll to position [25, 591]
click at [476, 692] on li "300 DPI Adjusted Clone V3" at bounding box center [522, 699] width 589 height 28
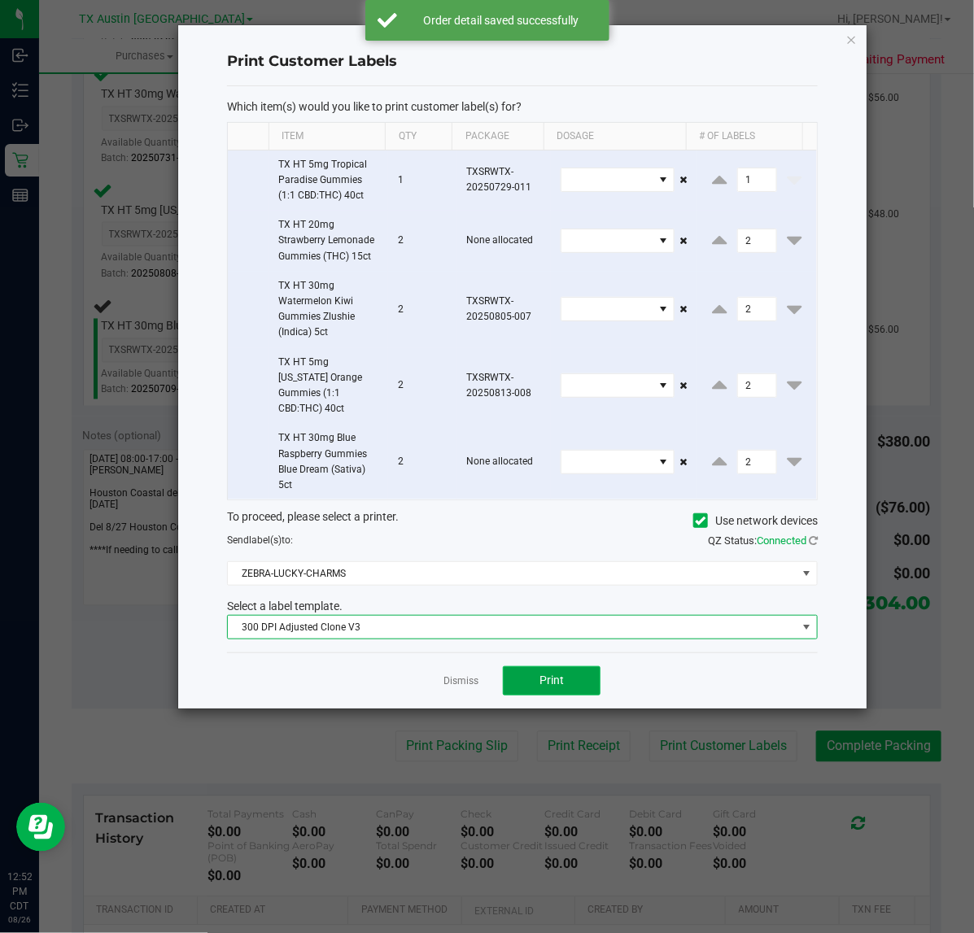
click at [549, 674] on span "Print" at bounding box center [551, 680] width 24 height 13
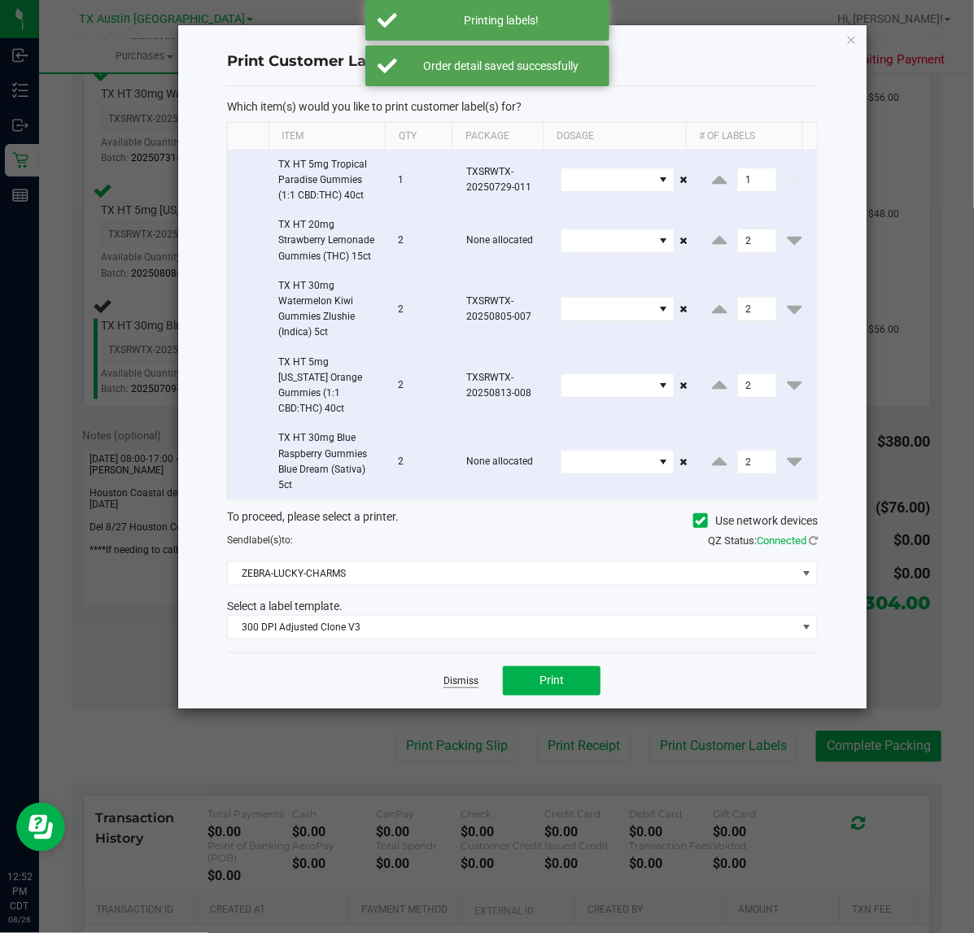
click at [448, 674] on link "Dismiss" at bounding box center [460, 681] width 35 height 14
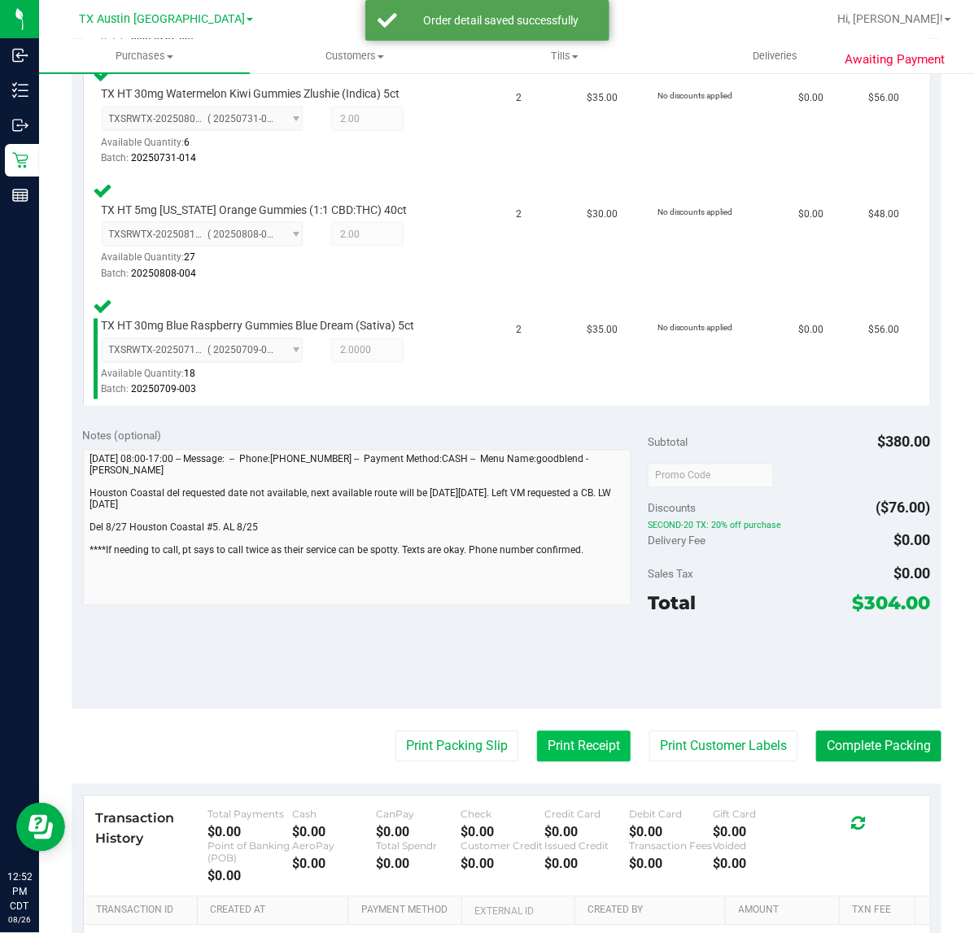
click at [547, 745] on button "Print Receipt" at bounding box center [584, 746] width 94 height 31
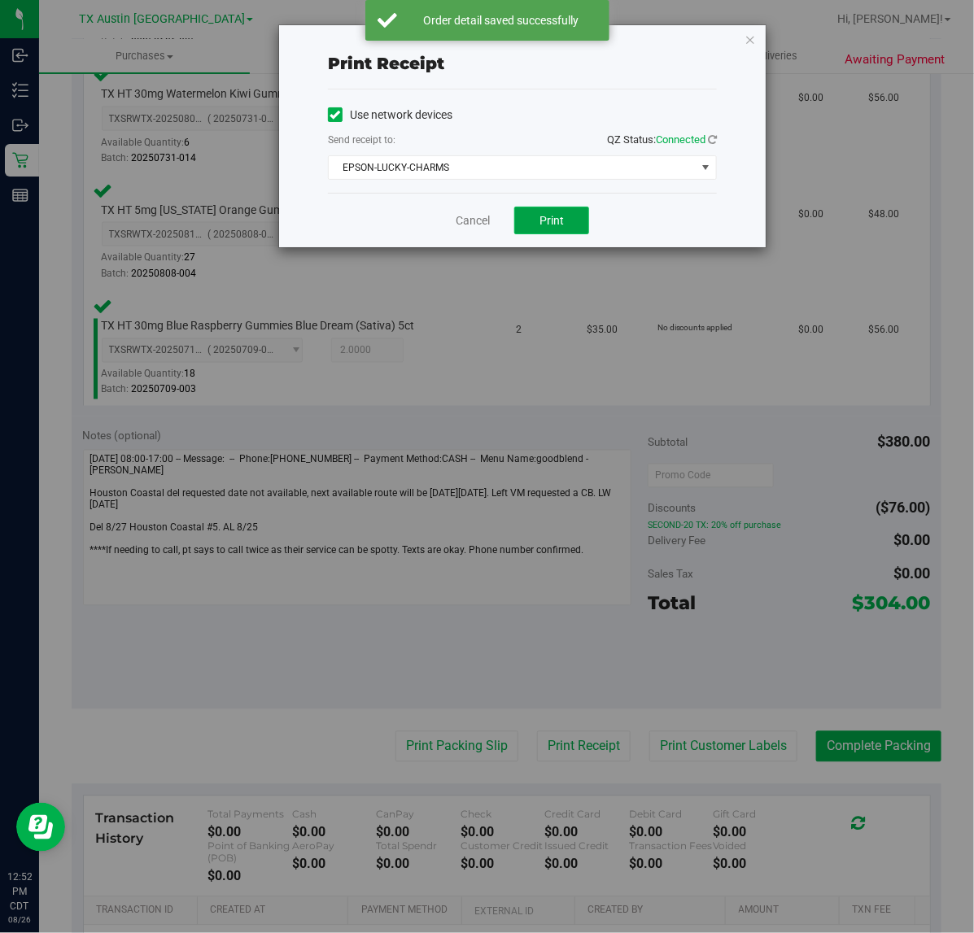
click at [541, 227] on span "Print" at bounding box center [551, 220] width 24 height 13
click at [462, 221] on link "Cancel" at bounding box center [466, 220] width 34 height 17
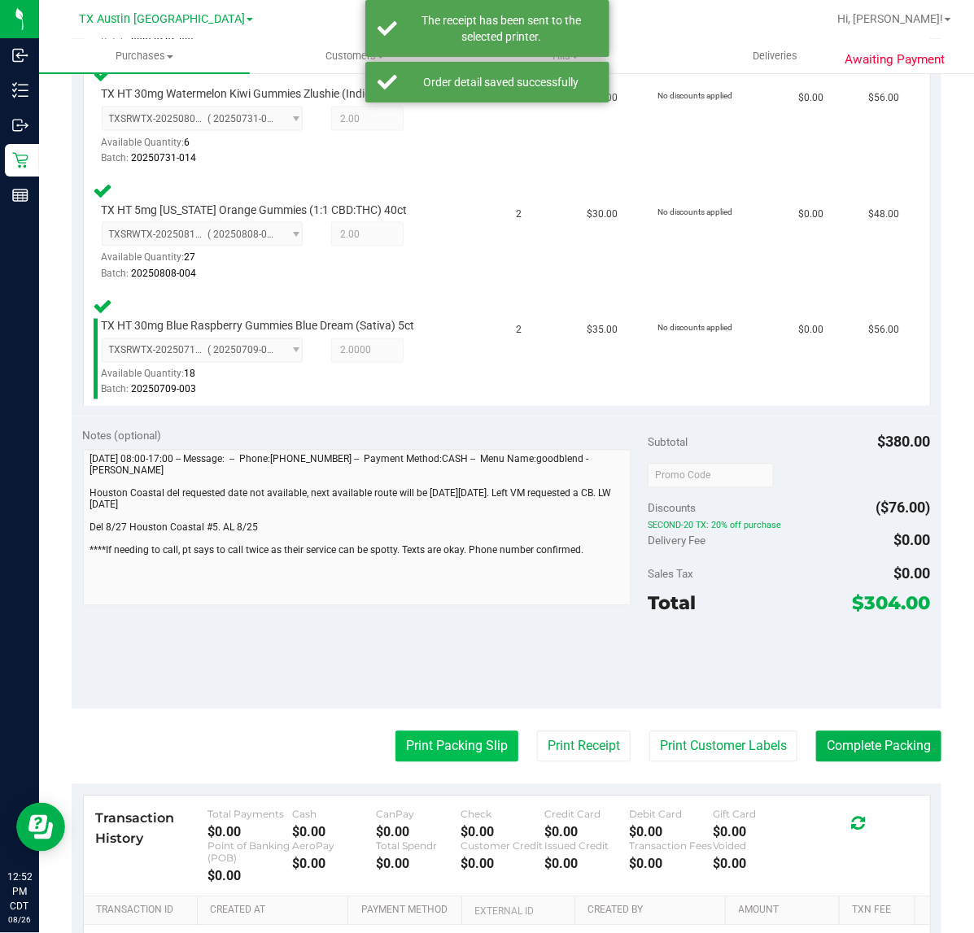
click at [444, 743] on button "Print Packing Slip" at bounding box center [456, 746] width 123 height 31
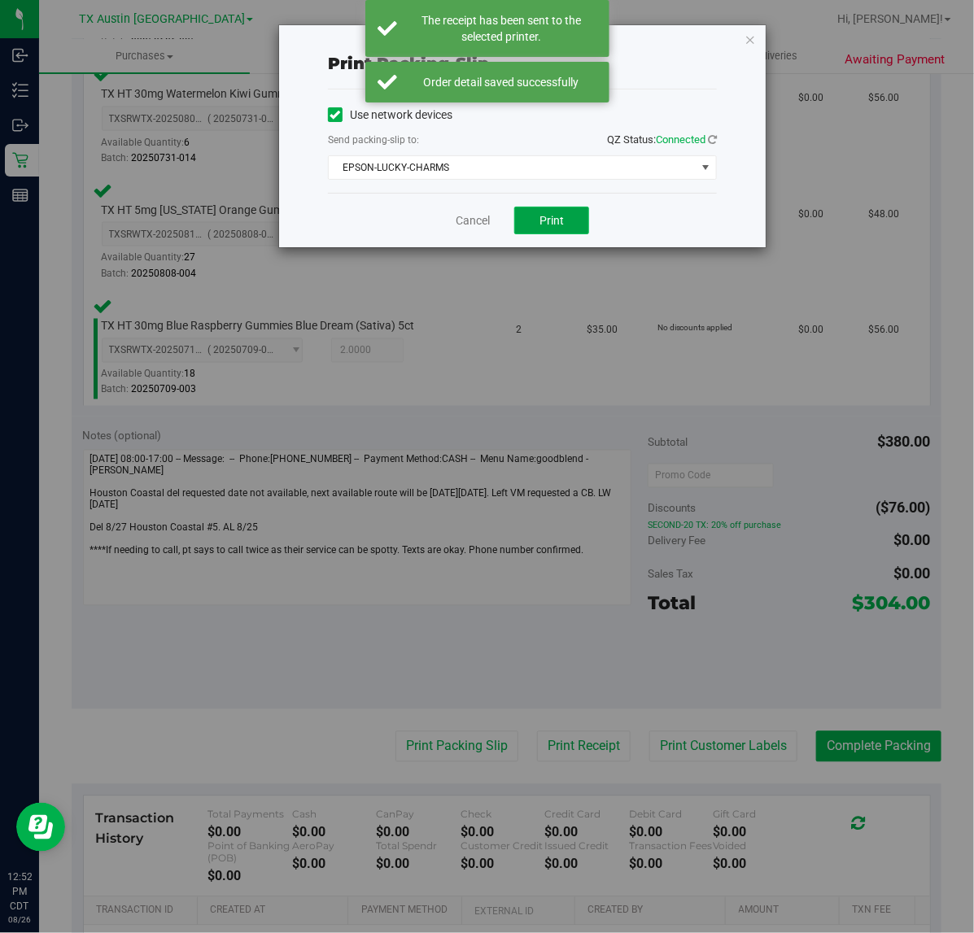
click at [556, 220] on span "Print" at bounding box center [551, 220] width 24 height 13
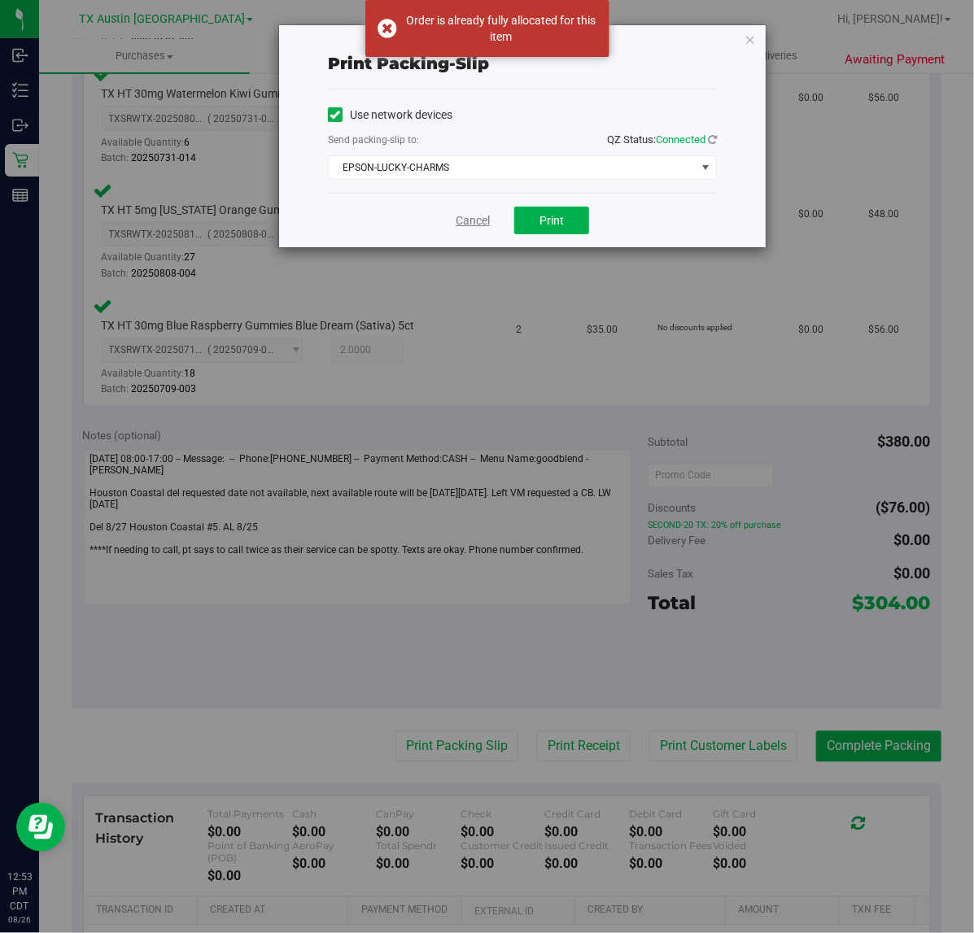
click at [466, 228] on link "Cancel" at bounding box center [473, 220] width 34 height 17
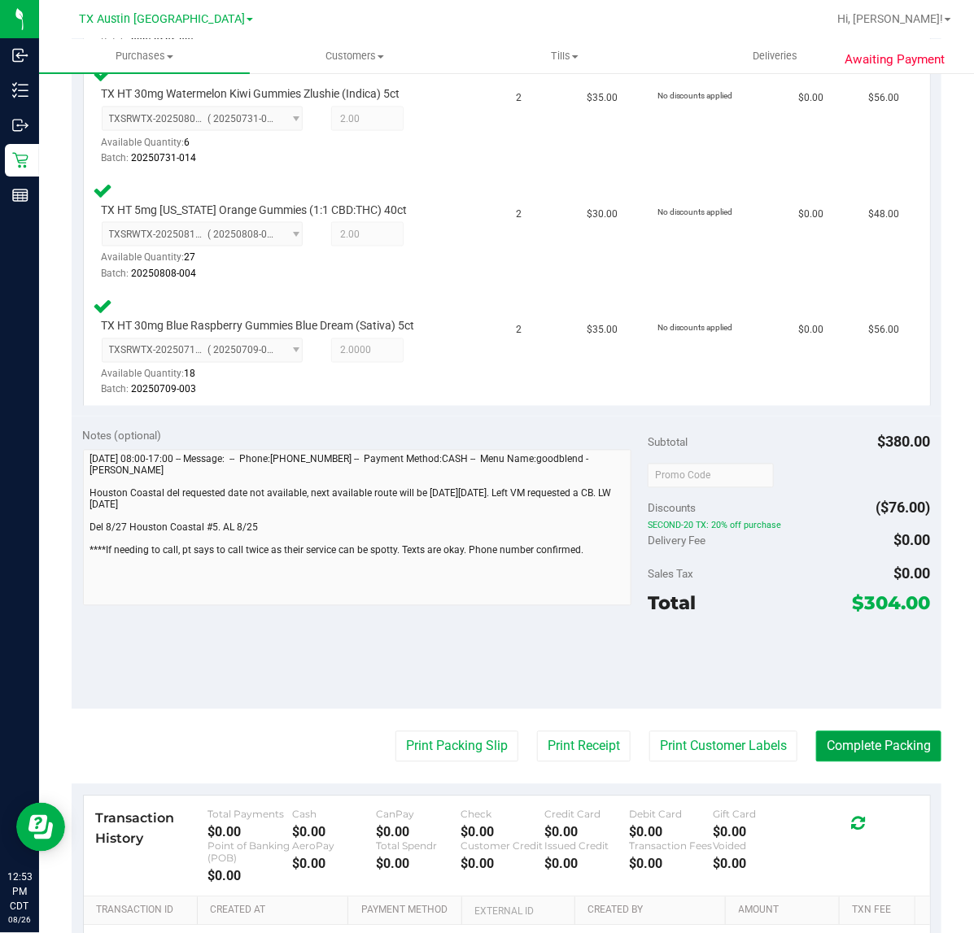
click at [877, 744] on button "Complete Packing" at bounding box center [878, 746] width 125 height 31
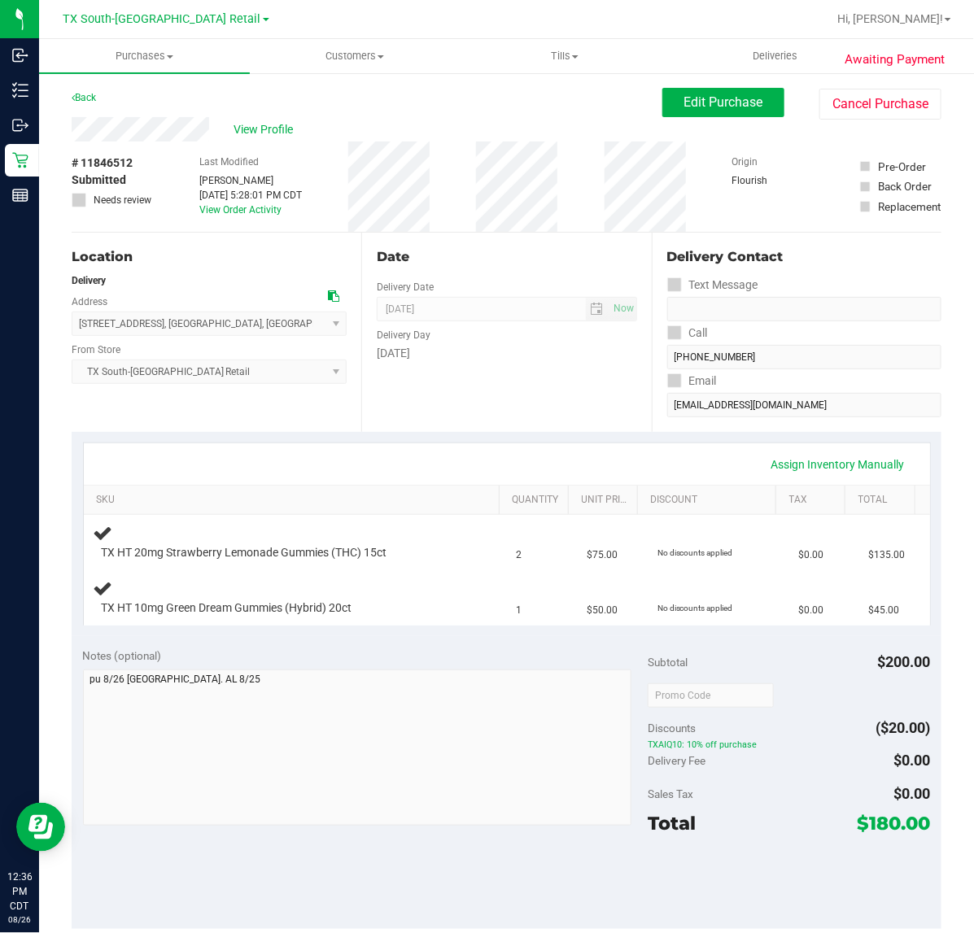
click at [557, 419] on div "Date Delivery Date 08/26/2025 Now 08/26/2025 07:00 AM Now Delivery Day Tuesday" at bounding box center [506, 332] width 290 height 199
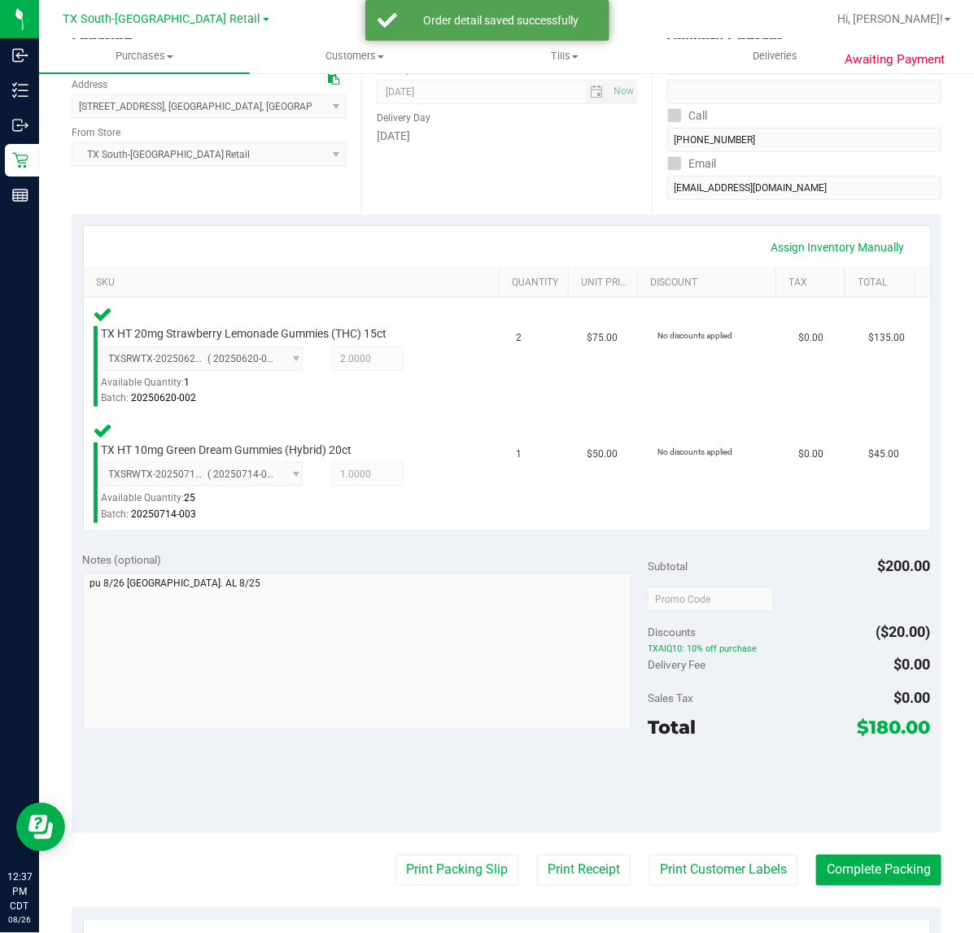
scroll to position [252, 0]
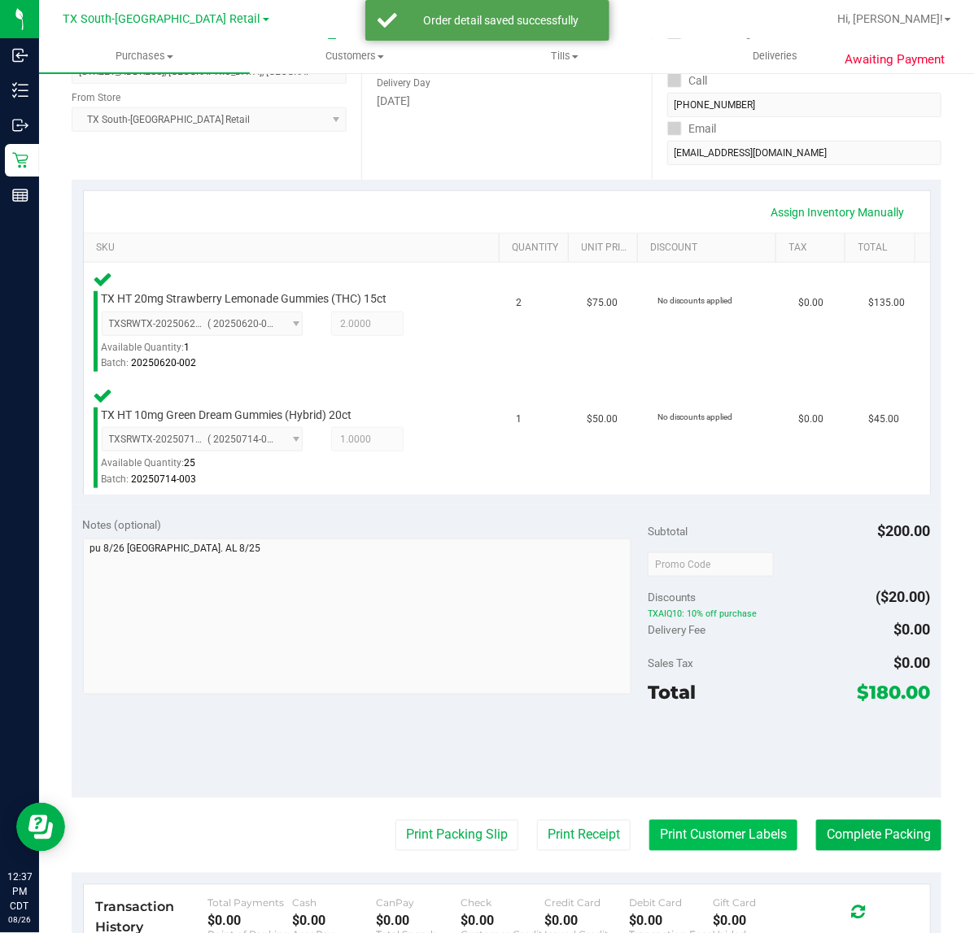
click at [718, 842] on button "Print Customer Labels" at bounding box center [723, 835] width 148 height 31
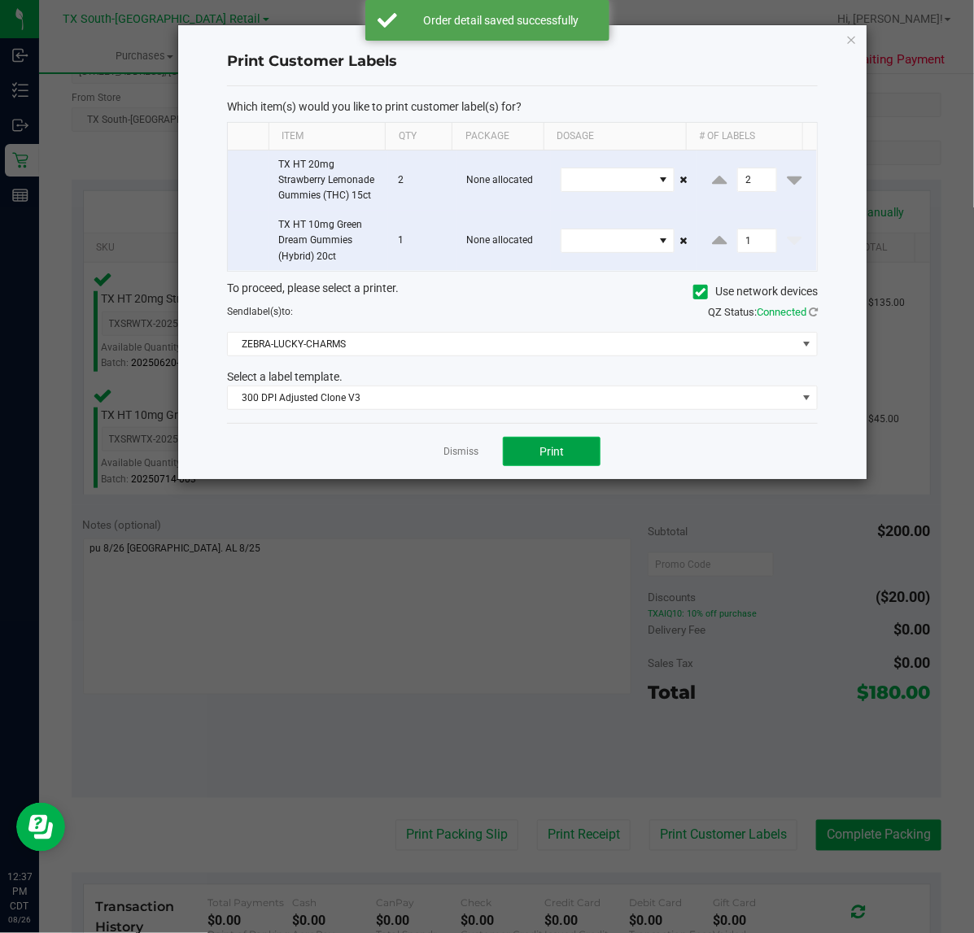
click at [541, 448] on span "Print" at bounding box center [551, 451] width 24 height 13
click at [439, 449] on div "Dismiss Print" at bounding box center [522, 451] width 591 height 56
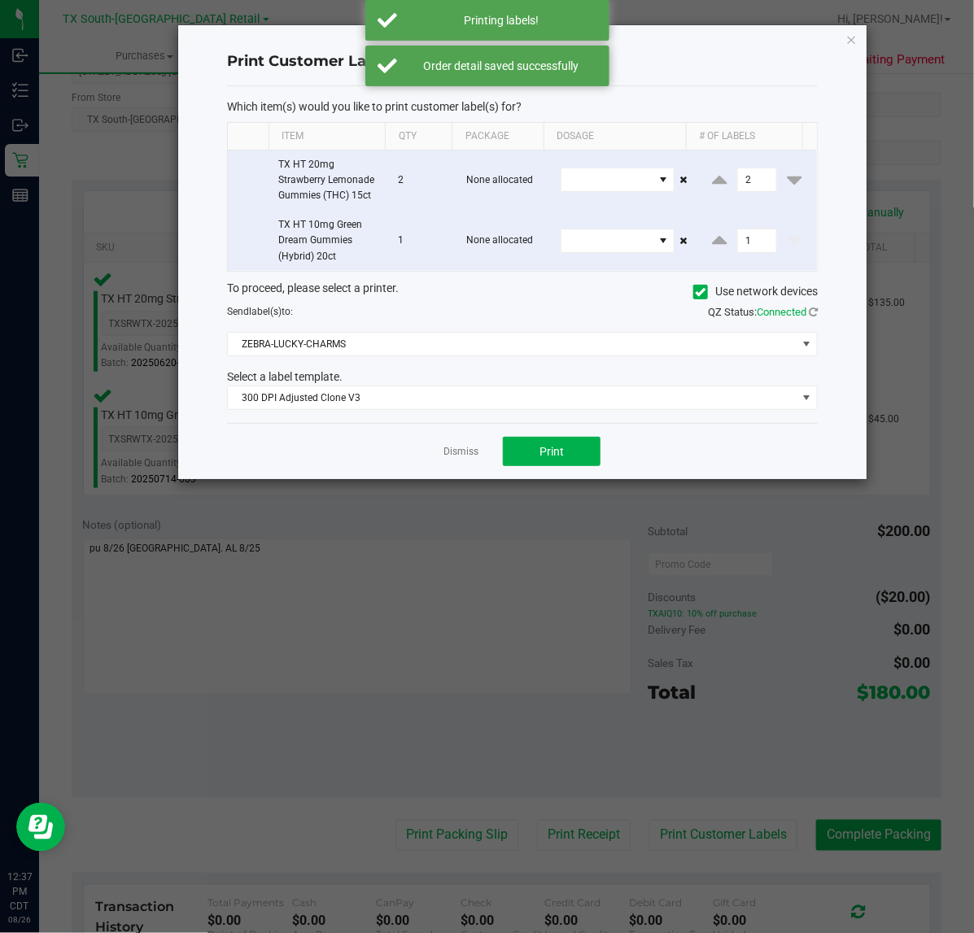
click at [562, 853] on ngb-modal-window "Print Customer Labels Which item(s) would you like to print customer label(s) f…" at bounding box center [493, 466] width 986 height 933
click at [456, 449] on link "Dismiss" at bounding box center [460, 452] width 35 height 14
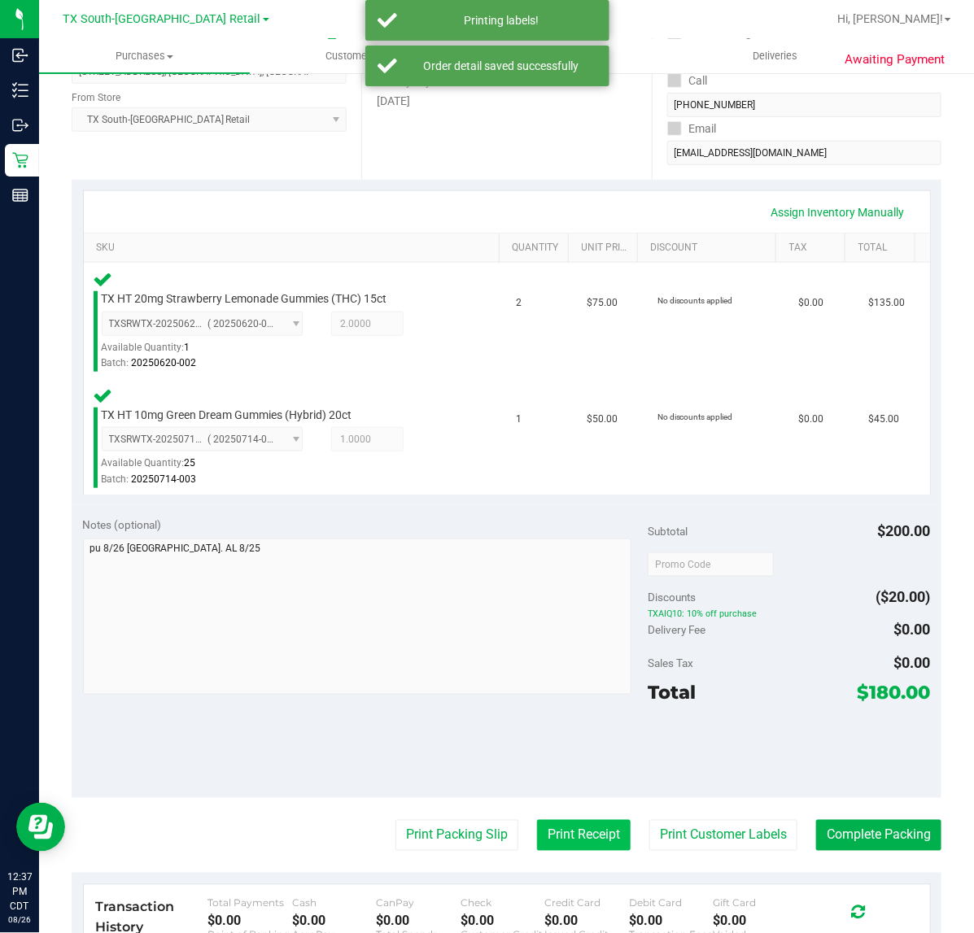
click at [569, 836] on button "Print Receipt" at bounding box center [584, 835] width 94 height 31
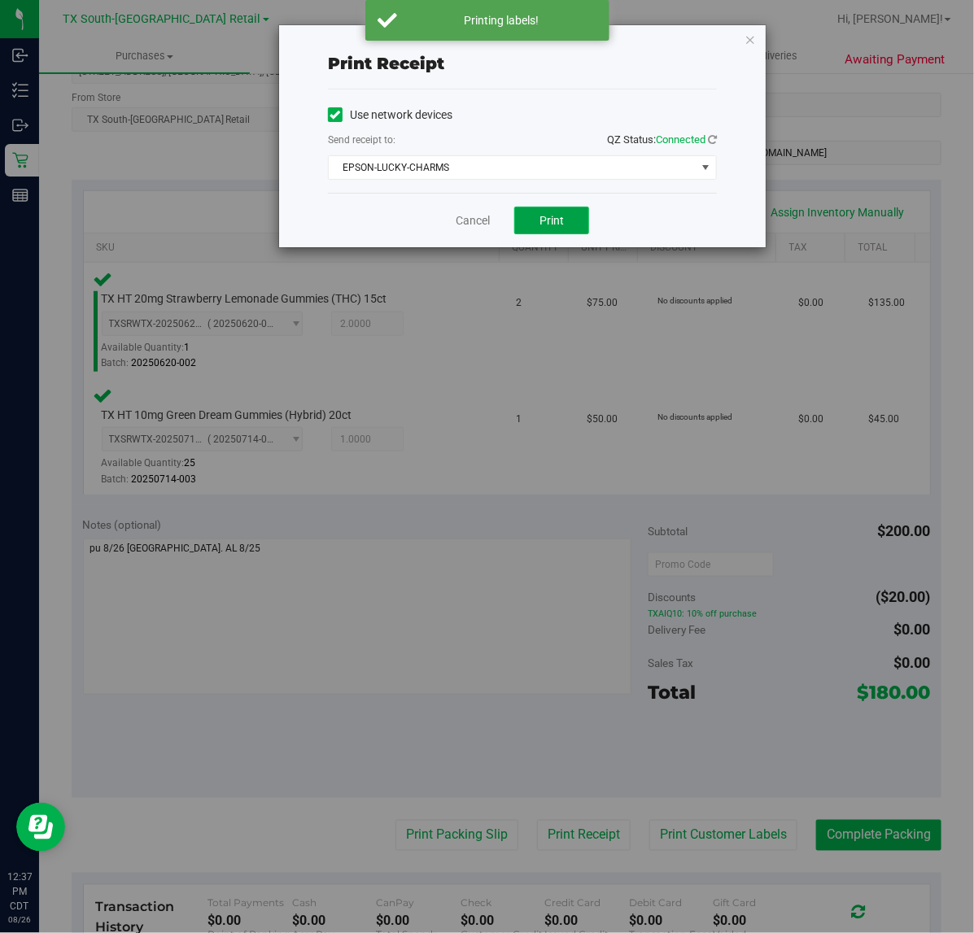
click at [539, 222] on span "Print" at bounding box center [551, 220] width 24 height 13
click at [453, 229] on link "Cancel" at bounding box center [466, 220] width 34 height 17
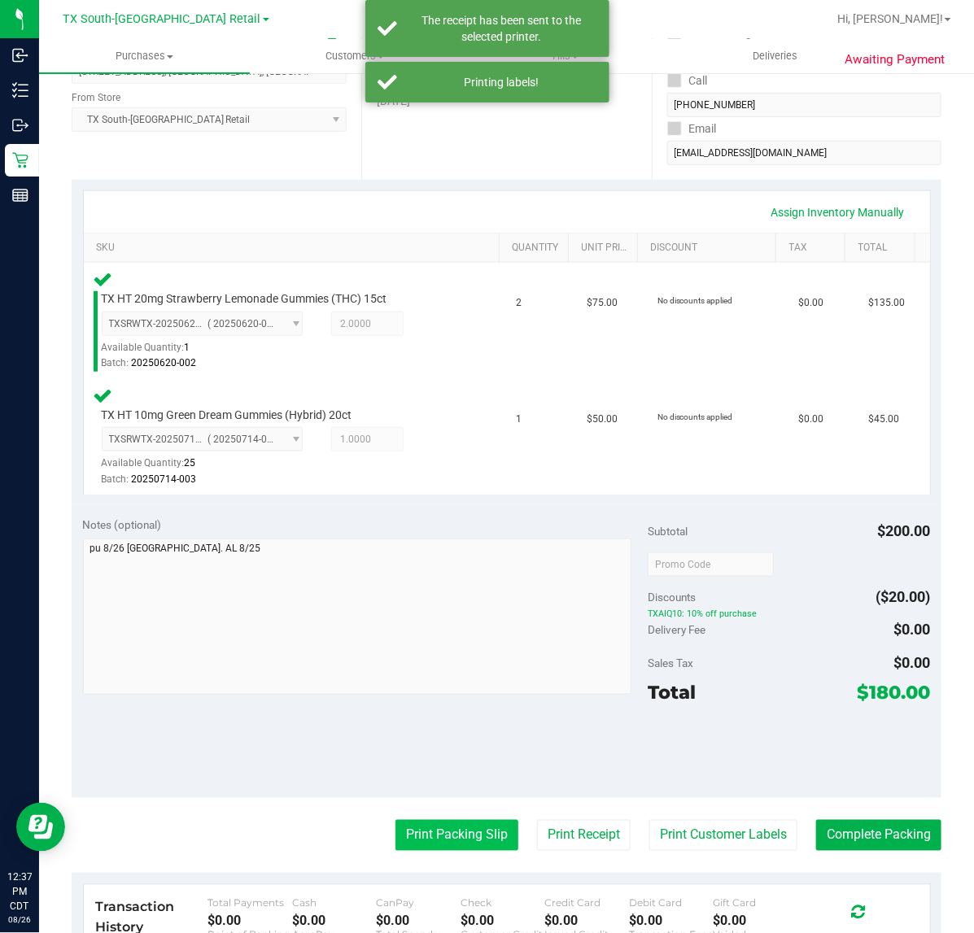
click at [432, 850] on button "Print Packing Slip" at bounding box center [456, 835] width 123 height 31
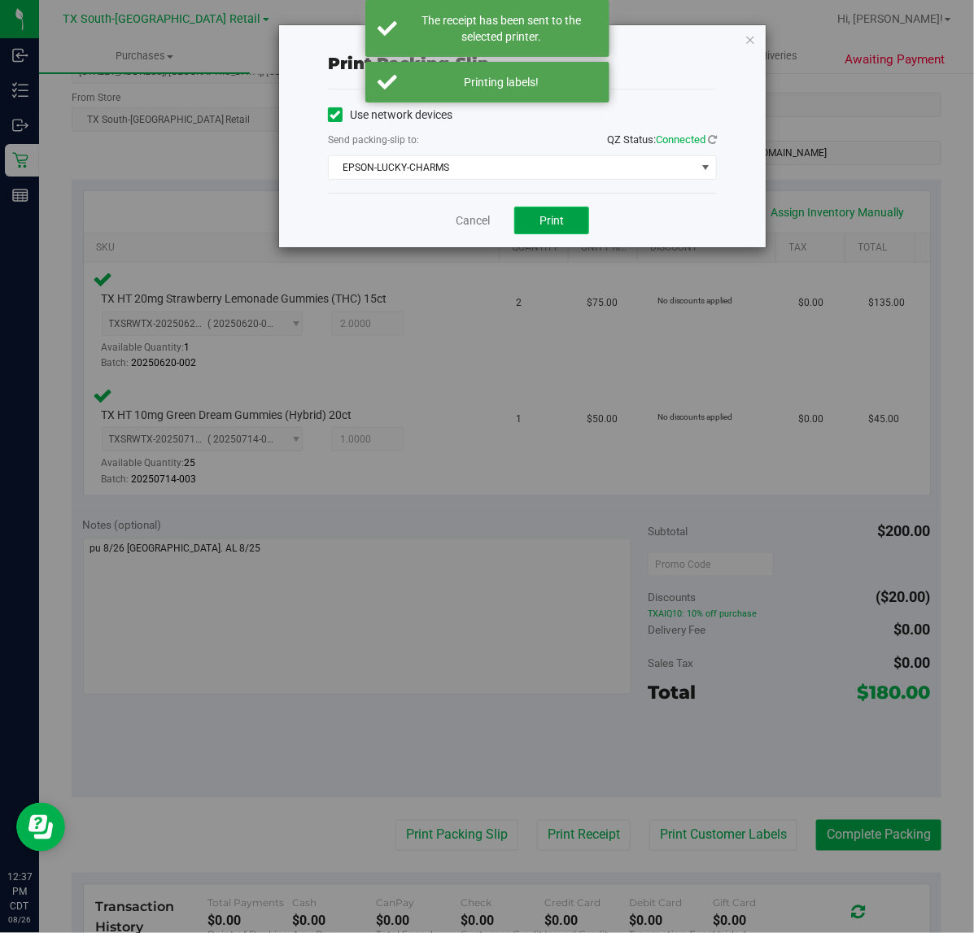
click at [554, 233] on button "Print" at bounding box center [551, 221] width 75 height 28
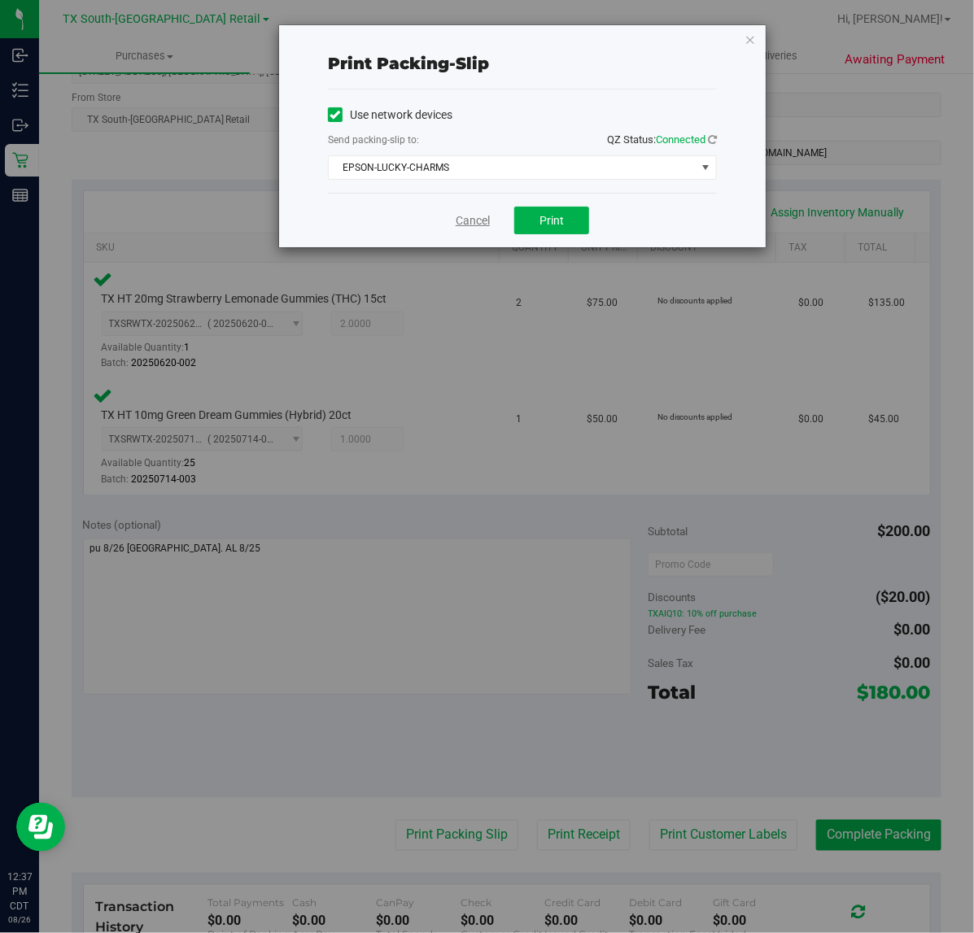
click at [478, 229] on link "Cancel" at bounding box center [473, 220] width 34 height 17
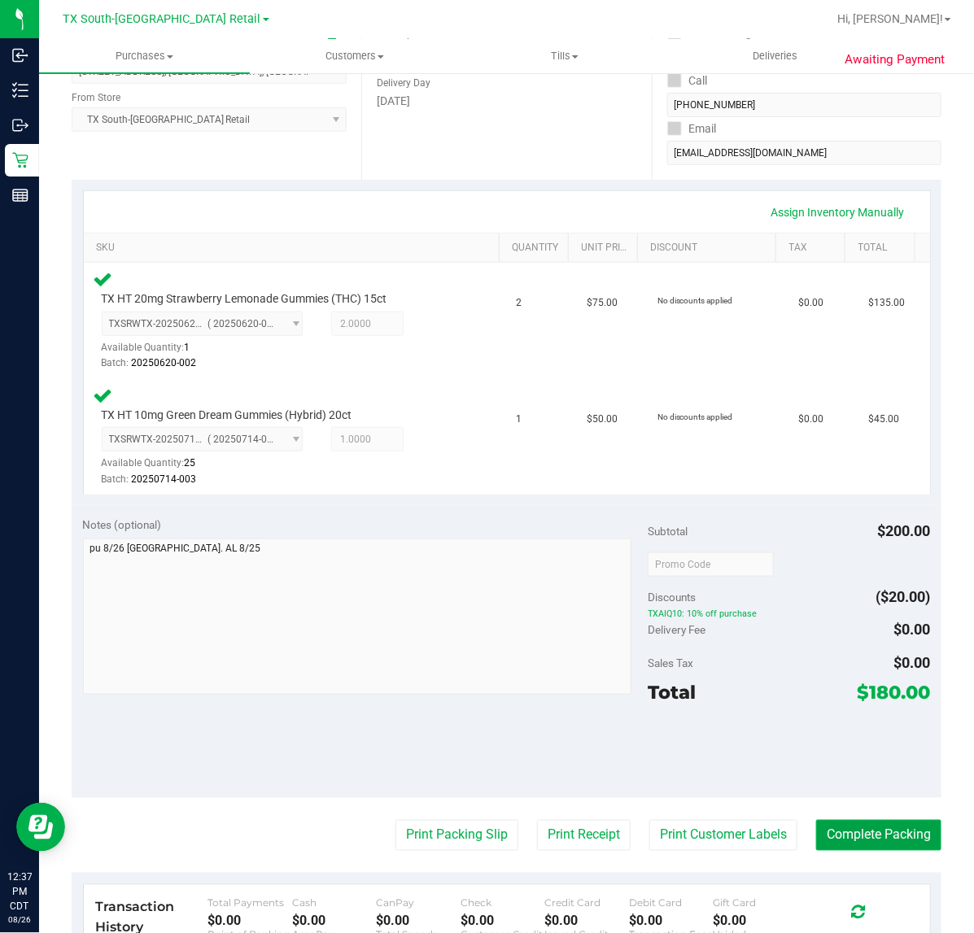
click at [888, 823] on button "Complete Packing" at bounding box center [878, 835] width 125 height 31
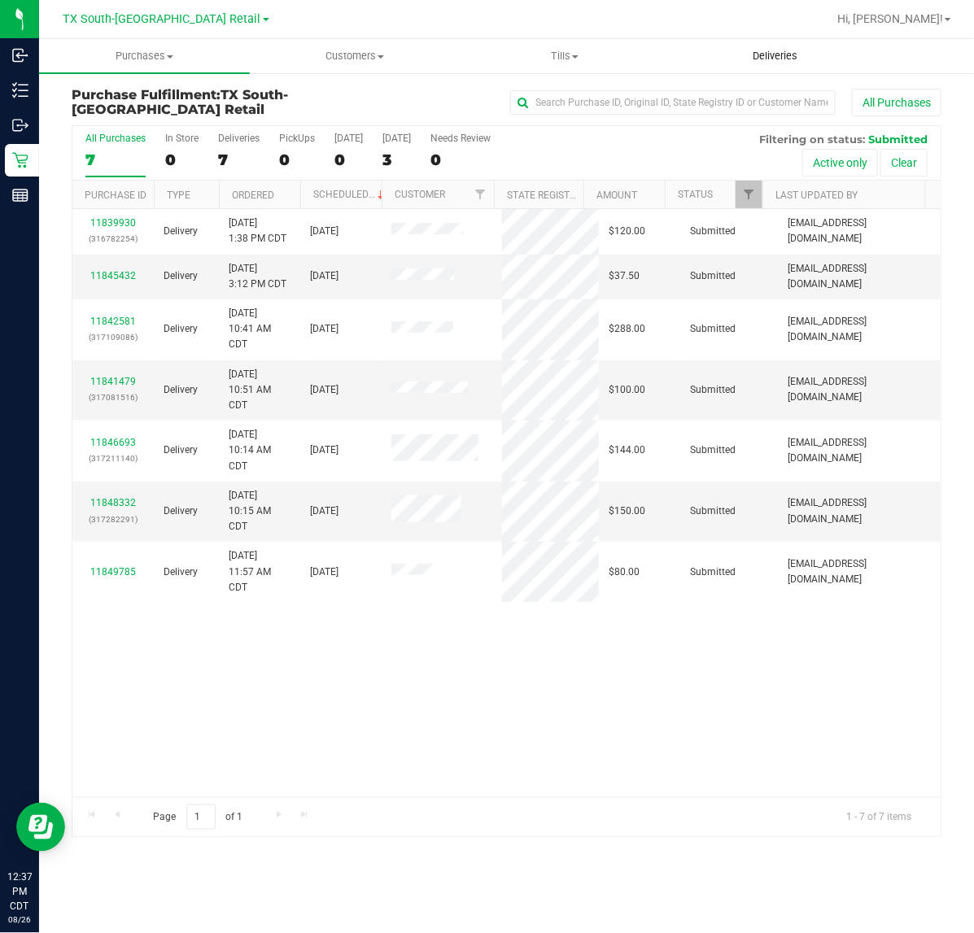
click at [798, 55] on span "Deliveries" at bounding box center [775, 56] width 89 height 15
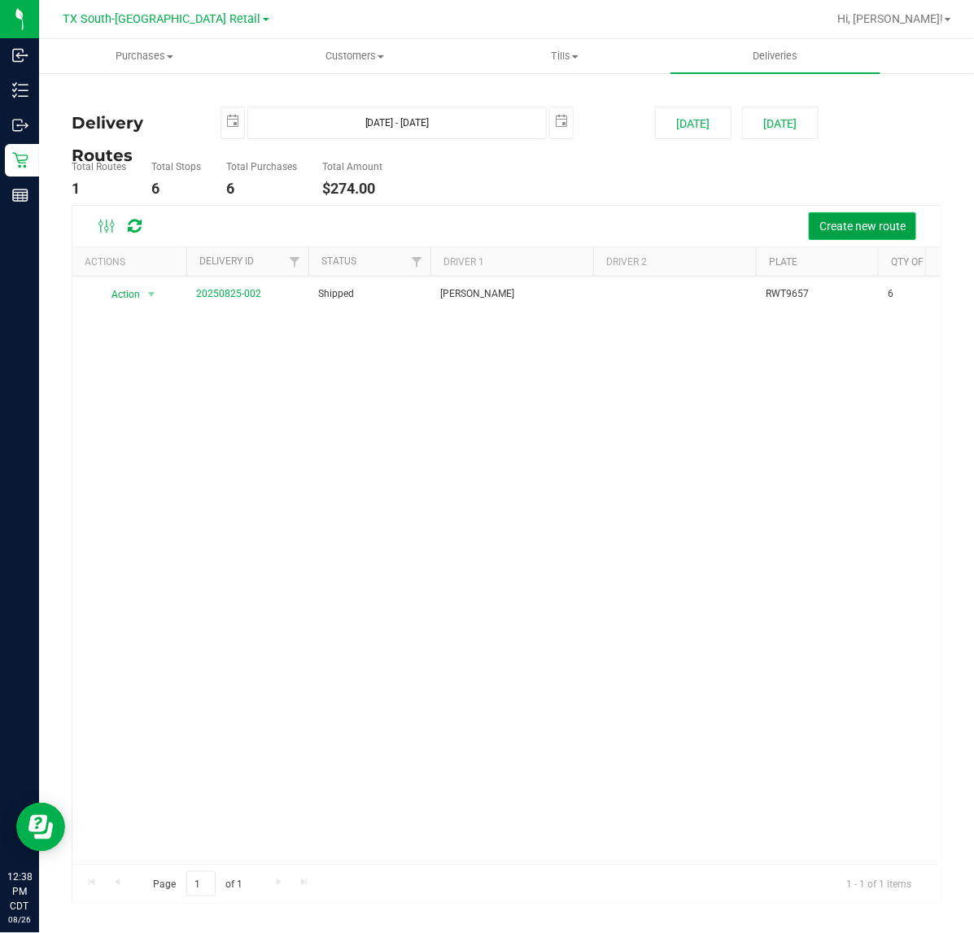
click at [818, 228] on button "Create new route" at bounding box center [862, 226] width 107 height 28
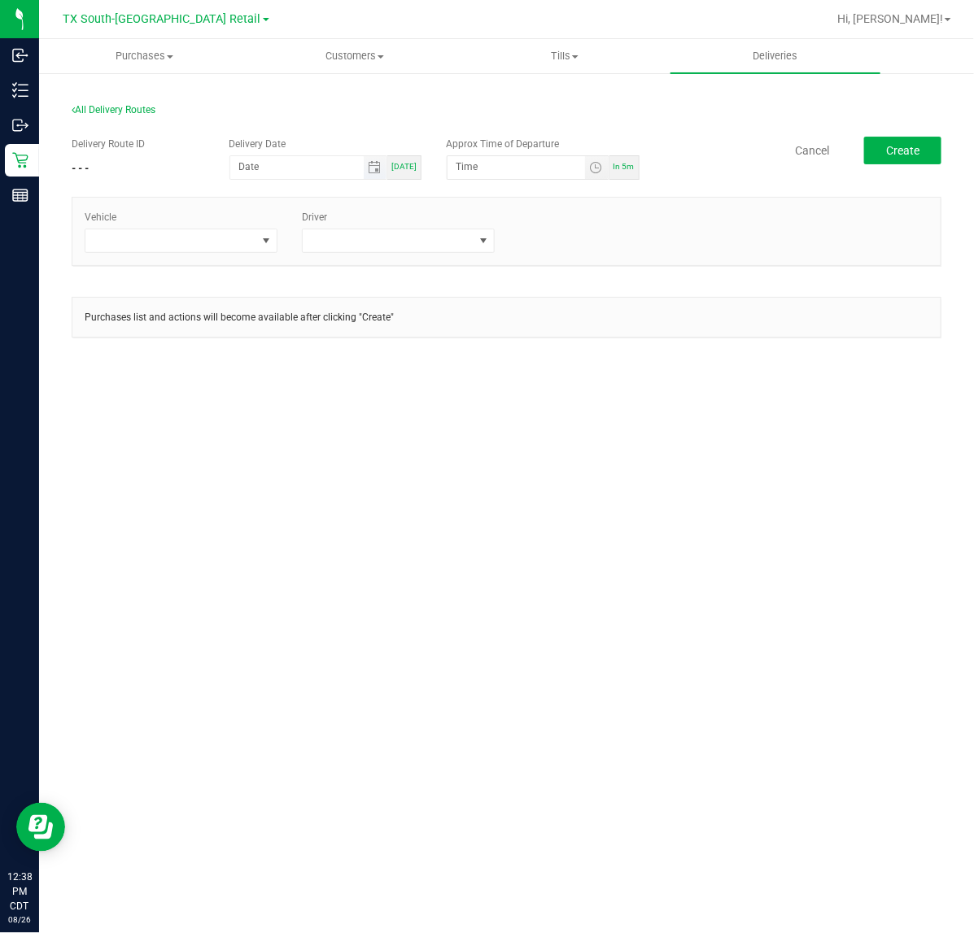
click at [374, 159] on span "Toggle calendar" at bounding box center [376, 167] width 24 height 23
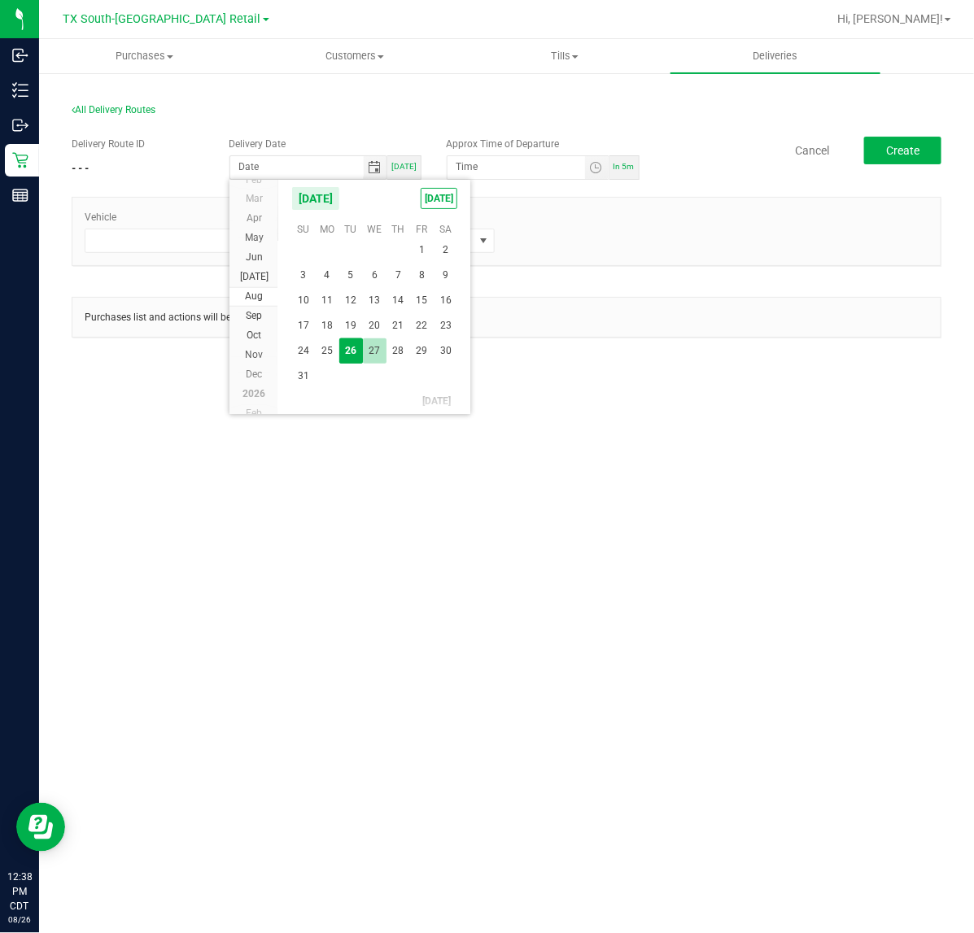
click at [377, 347] on span "27" at bounding box center [375, 350] width 24 height 25
type input "08/27/2025"
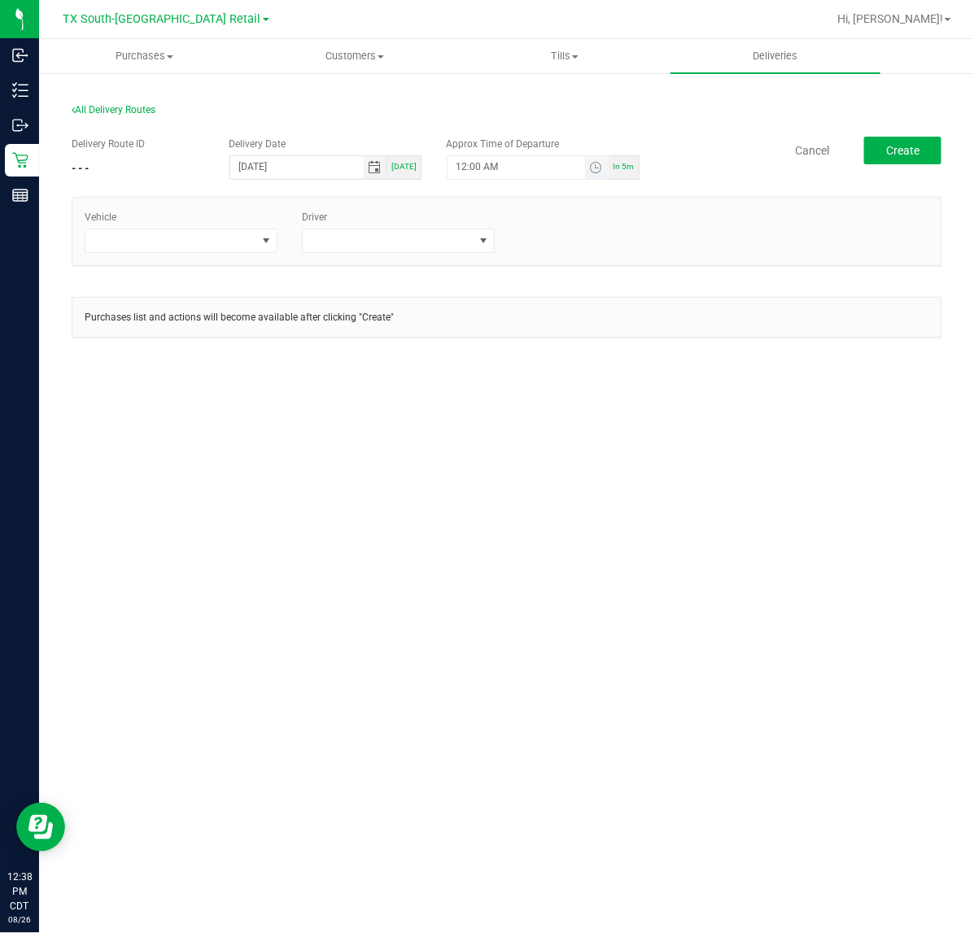
click at [592, 159] on span "Toggle time list" at bounding box center [597, 167] width 24 height 23
click at [539, 473] on button "Set" at bounding box center [565, 485] width 61 height 36
click at [262, 238] on span at bounding box center [266, 240] width 13 height 13
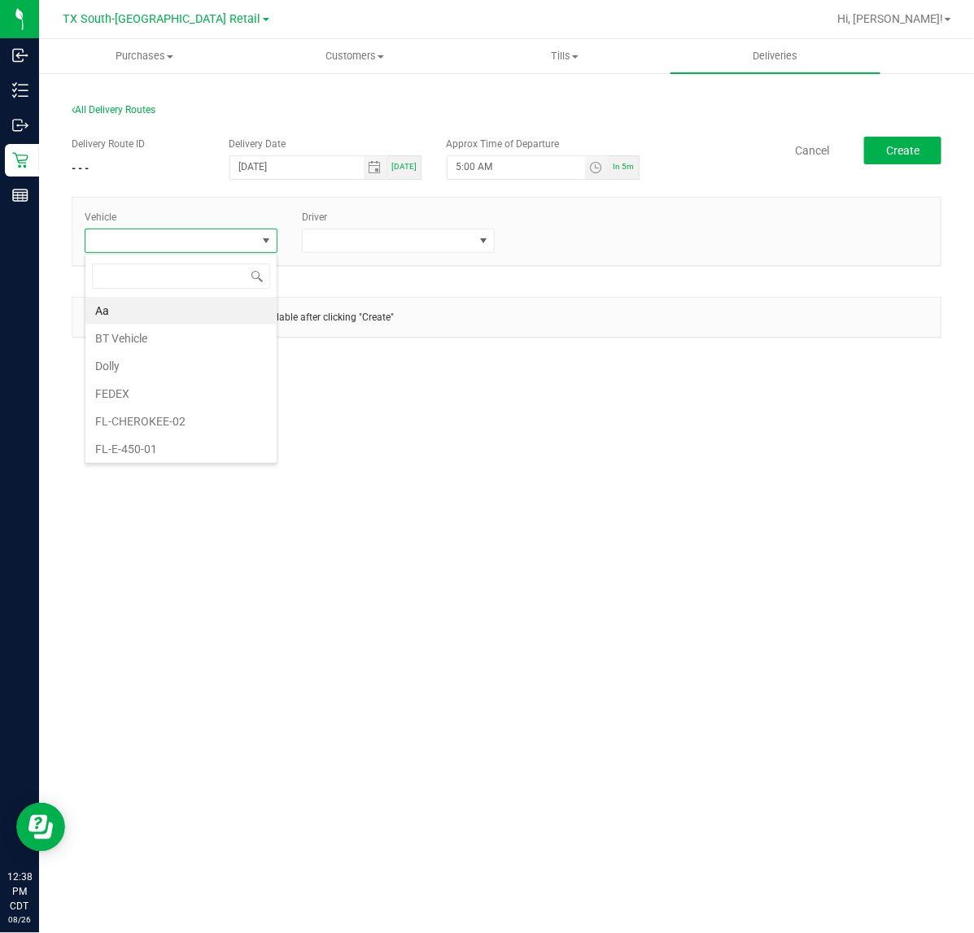
click at [622, 177] on div "In 5m" at bounding box center [624, 167] width 30 height 24
type input "12:43 PM"
click at [257, 233] on span at bounding box center [266, 240] width 20 height 23
type input "tx"
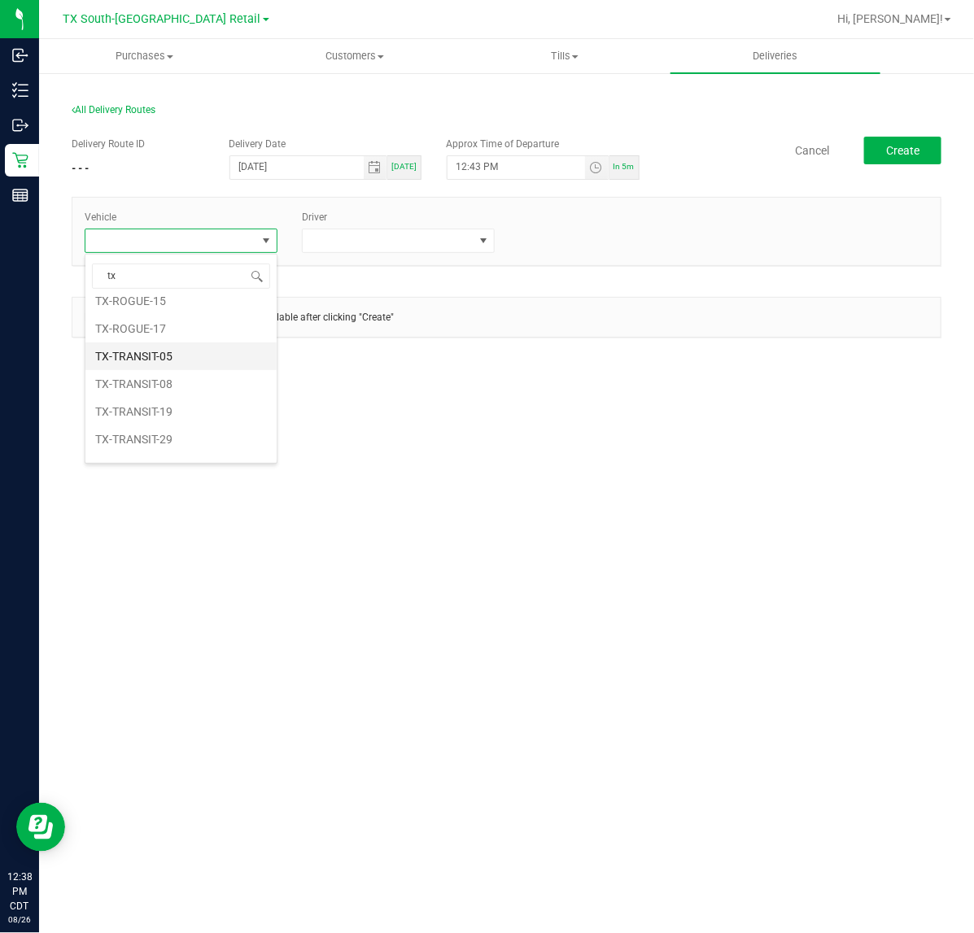
click at [183, 370] on li "TX-TRANSIT-05" at bounding box center [180, 356] width 191 height 28
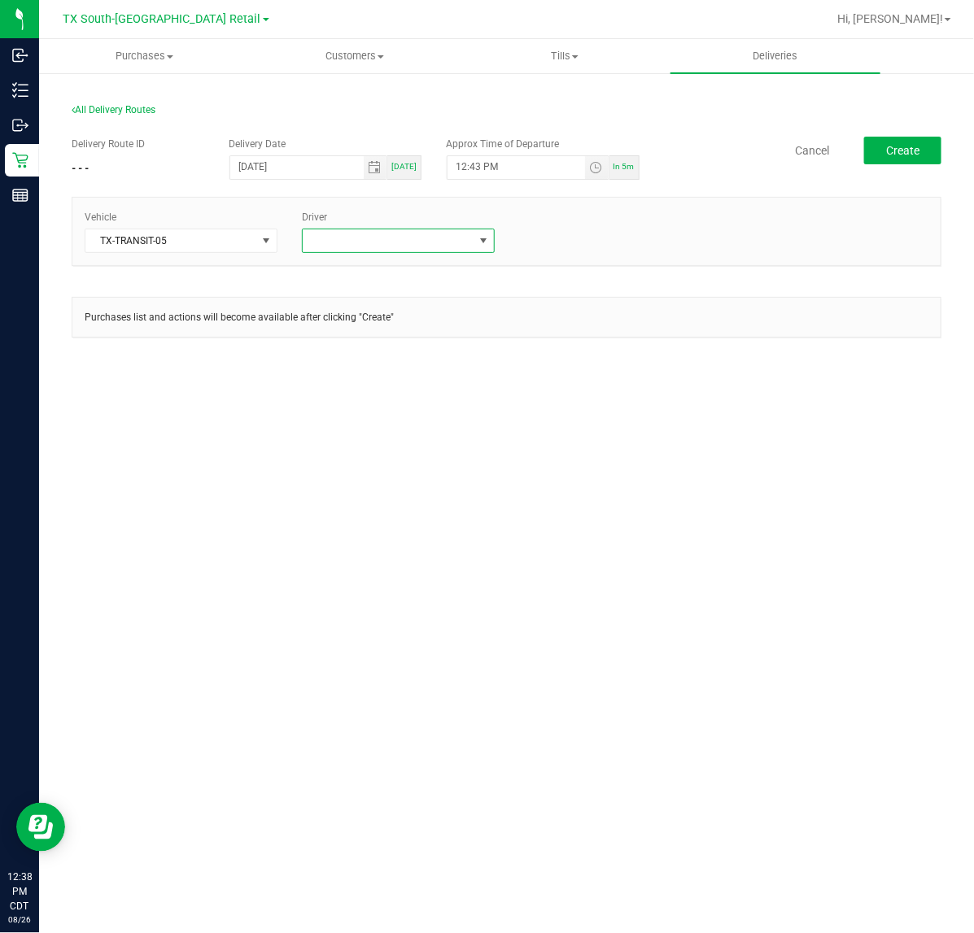
click at [439, 241] on span at bounding box center [388, 240] width 171 height 23
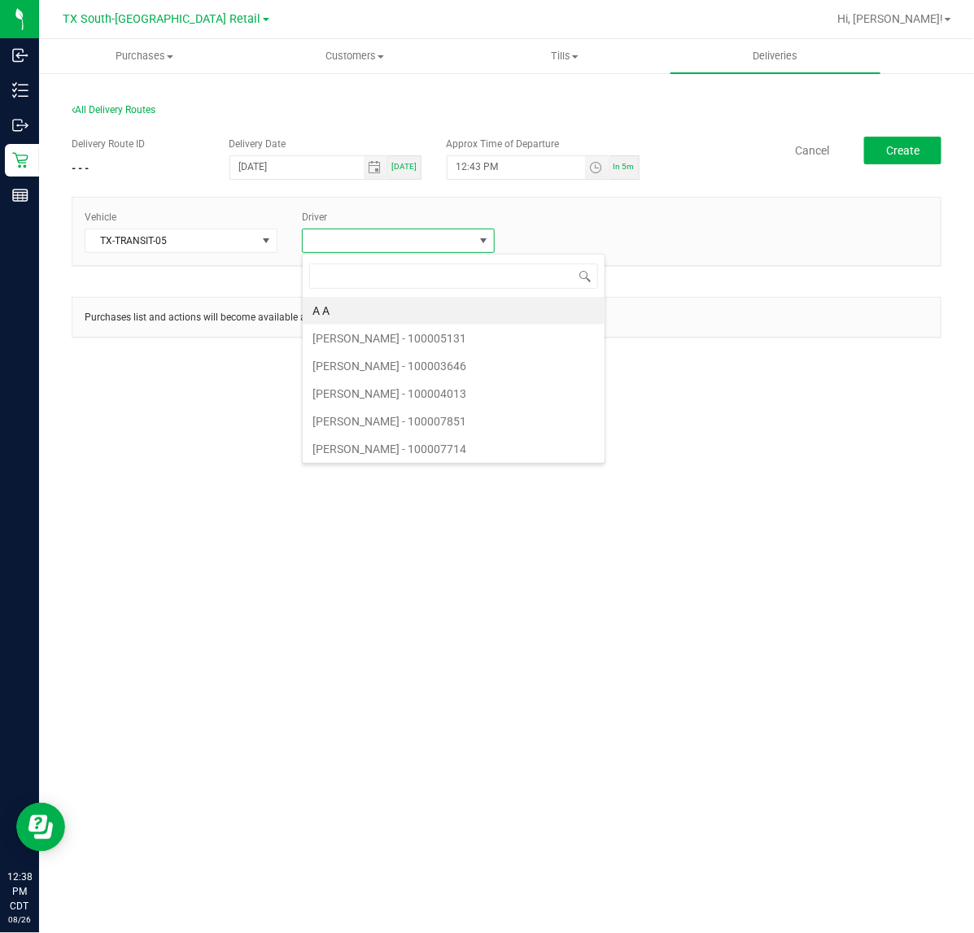
scroll to position [25, 193]
type input "bates"
click at [403, 306] on li "William Bates" at bounding box center [398, 311] width 191 height 28
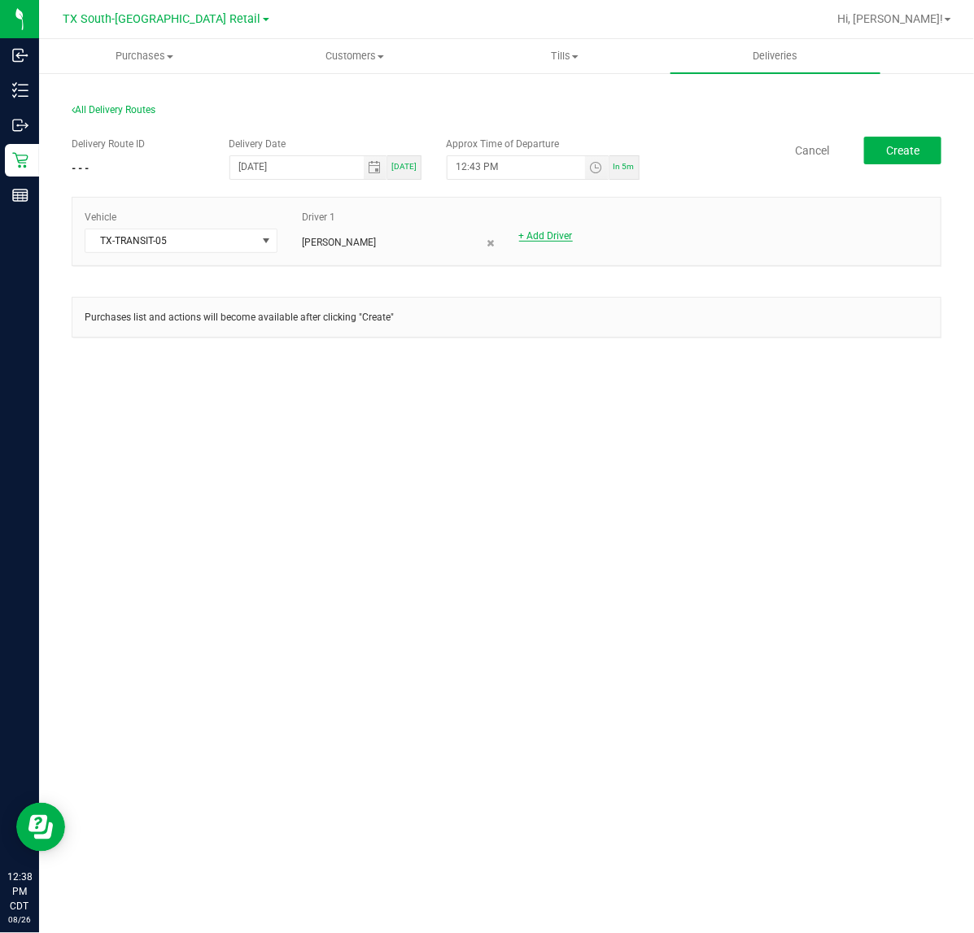
click at [523, 230] on link "+ Add Driver" at bounding box center [546, 235] width 54 height 11
click at [523, 249] on span at bounding box center [605, 240] width 171 height 23
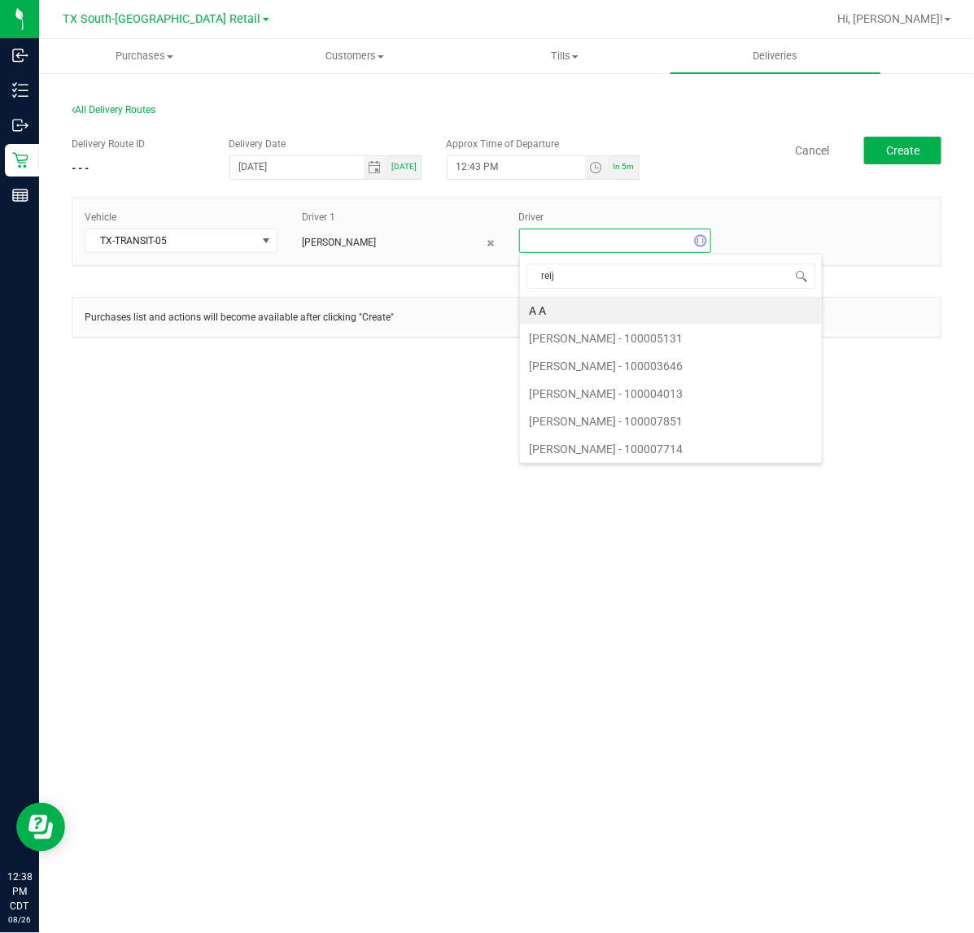
type input "reiji"
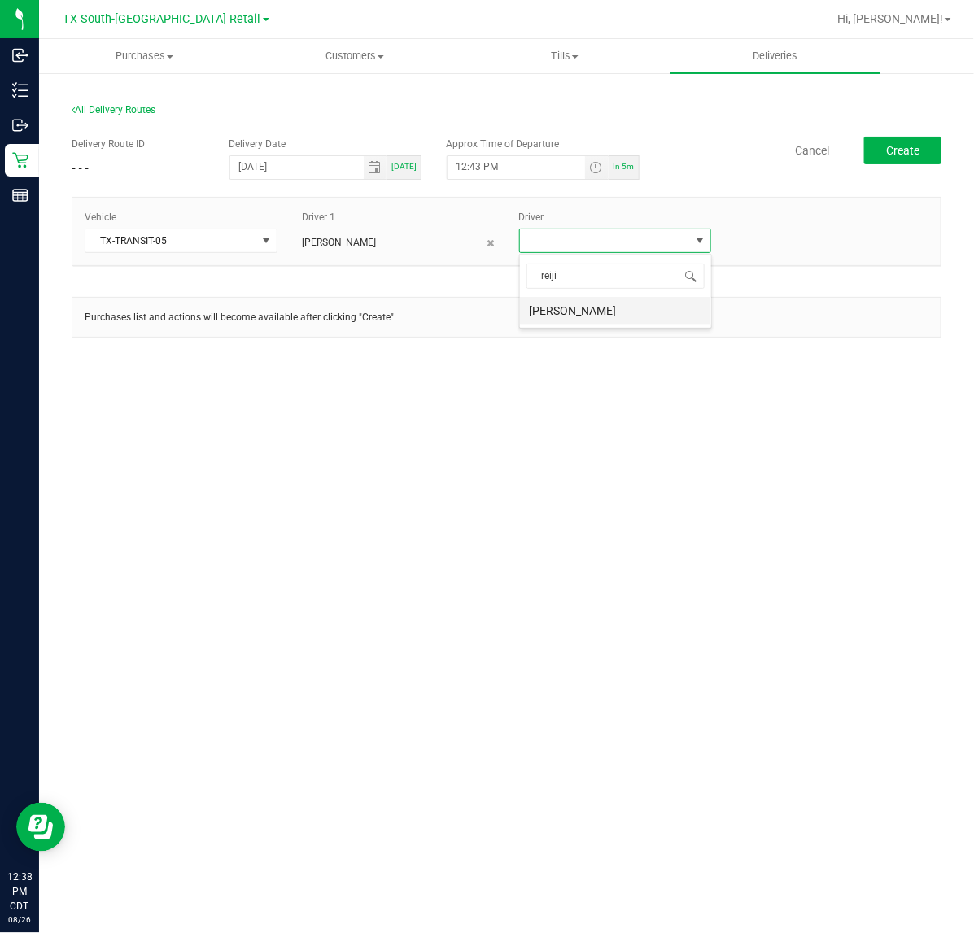
click at [616, 299] on li "Reiji Iwaku" at bounding box center [615, 311] width 191 height 28
click at [899, 142] on button "Create" at bounding box center [902, 151] width 77 height 28
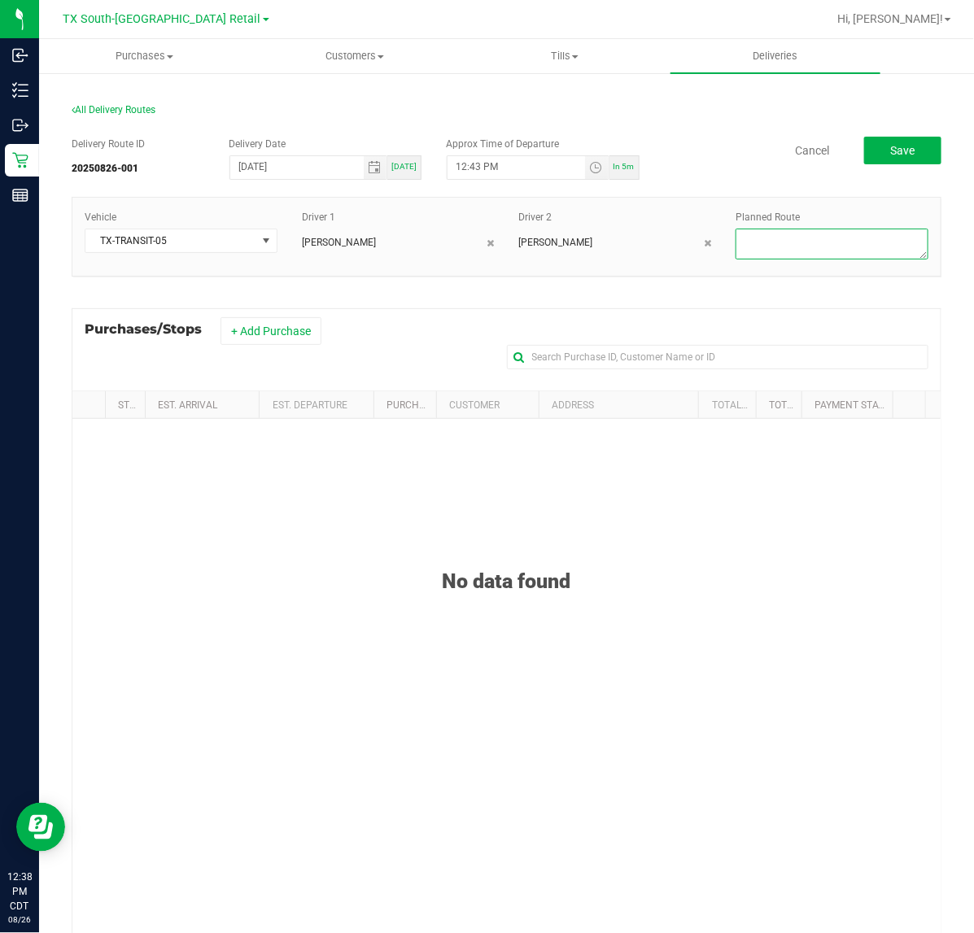
click at [851, 234] on textarea at bounding box center [831, 244] width 193 height 31
type textarea "Same-Days"
click at [278, 322] on button "+ Add Purchase" at bounding box center [270, 331] width 101 height 28
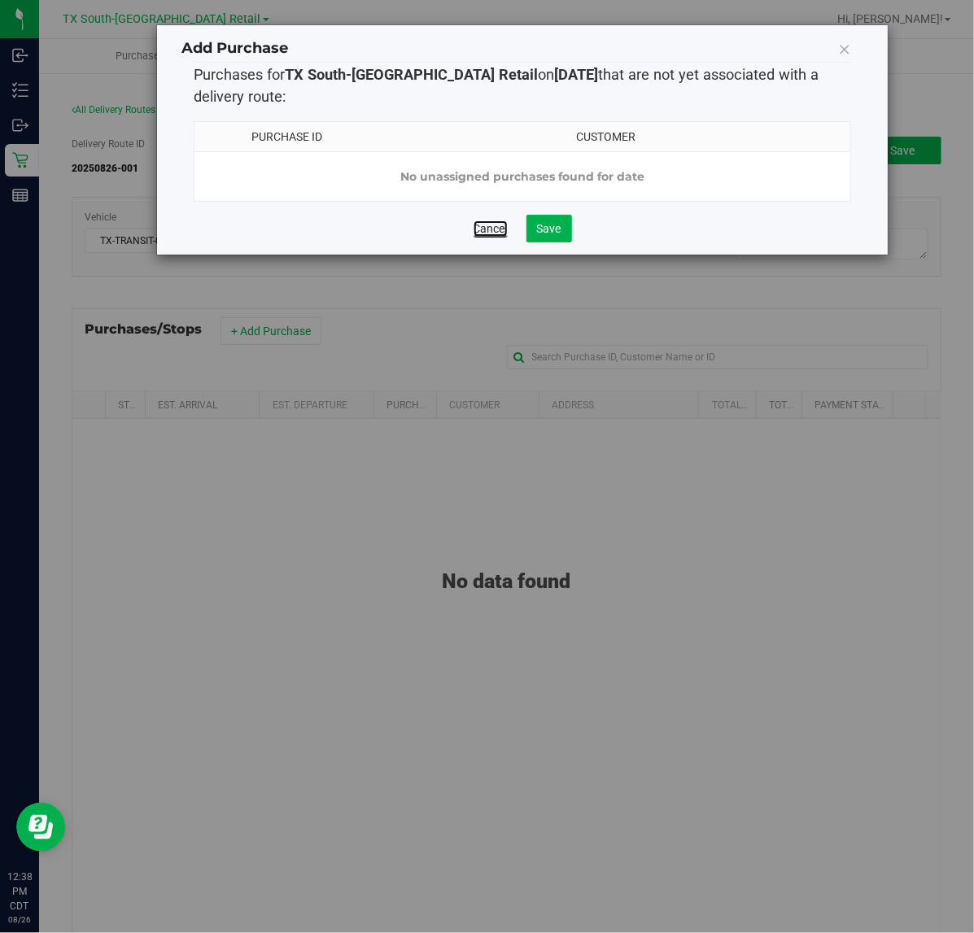
click at [488, 237] on link "Cancel" at bounding box center [490, 228] width 34 height 16
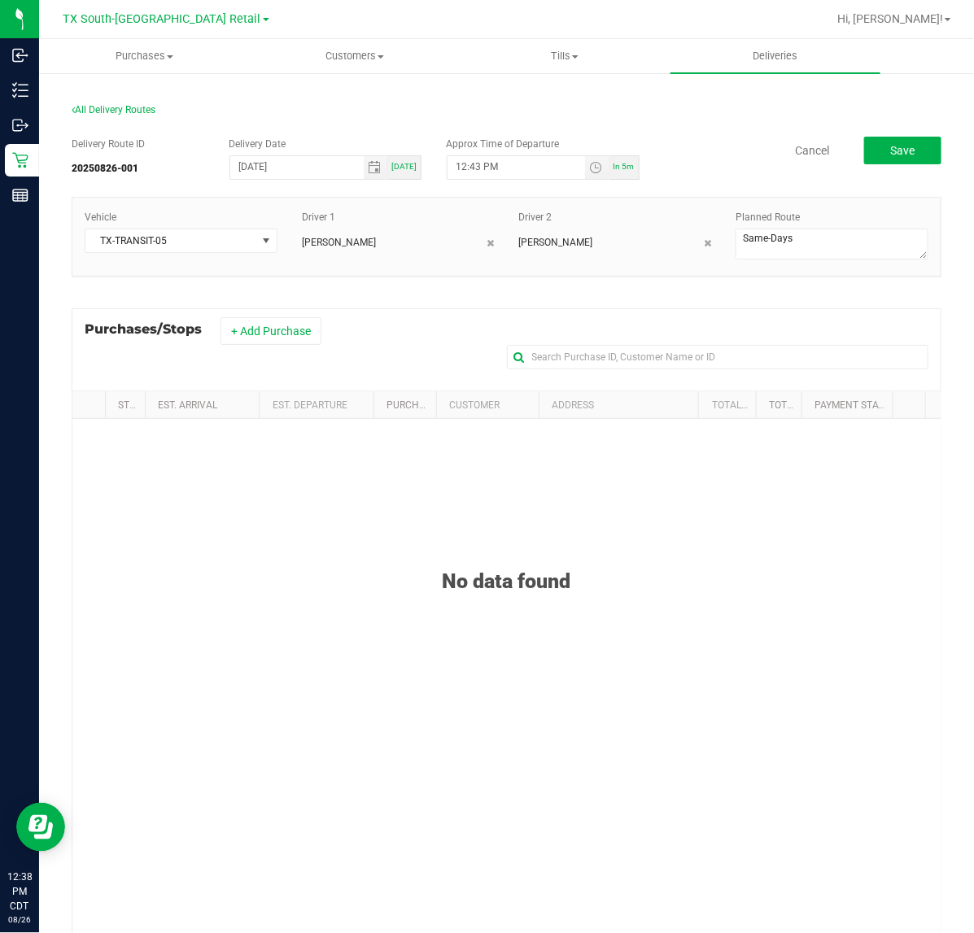
click at [399, 162] on span "Today" at bounding box center [403, 166] width 25 height 9
type input "[DATE]"
click at [308, 336] on button "+ Add Purchase" at bounding box center [270, 331] width 101 height 28
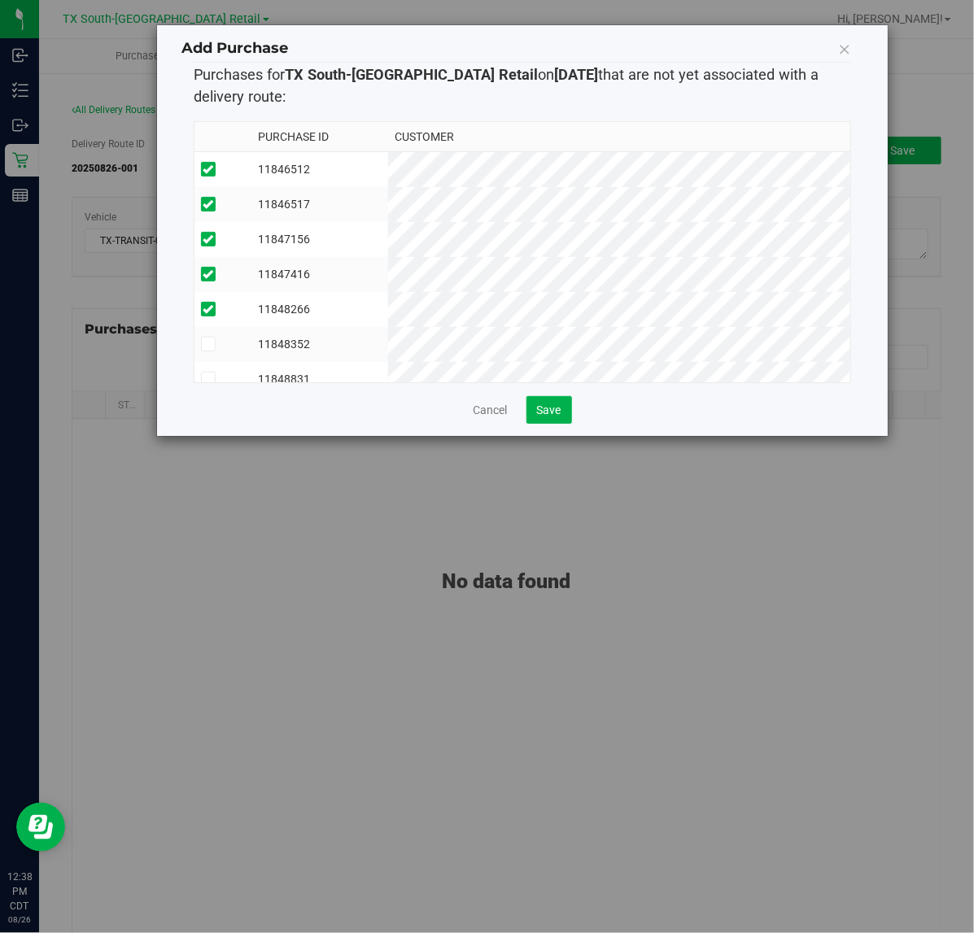
click at [388, 342] on td "11848352" at bounding box center [319, 344] width 137 height 35
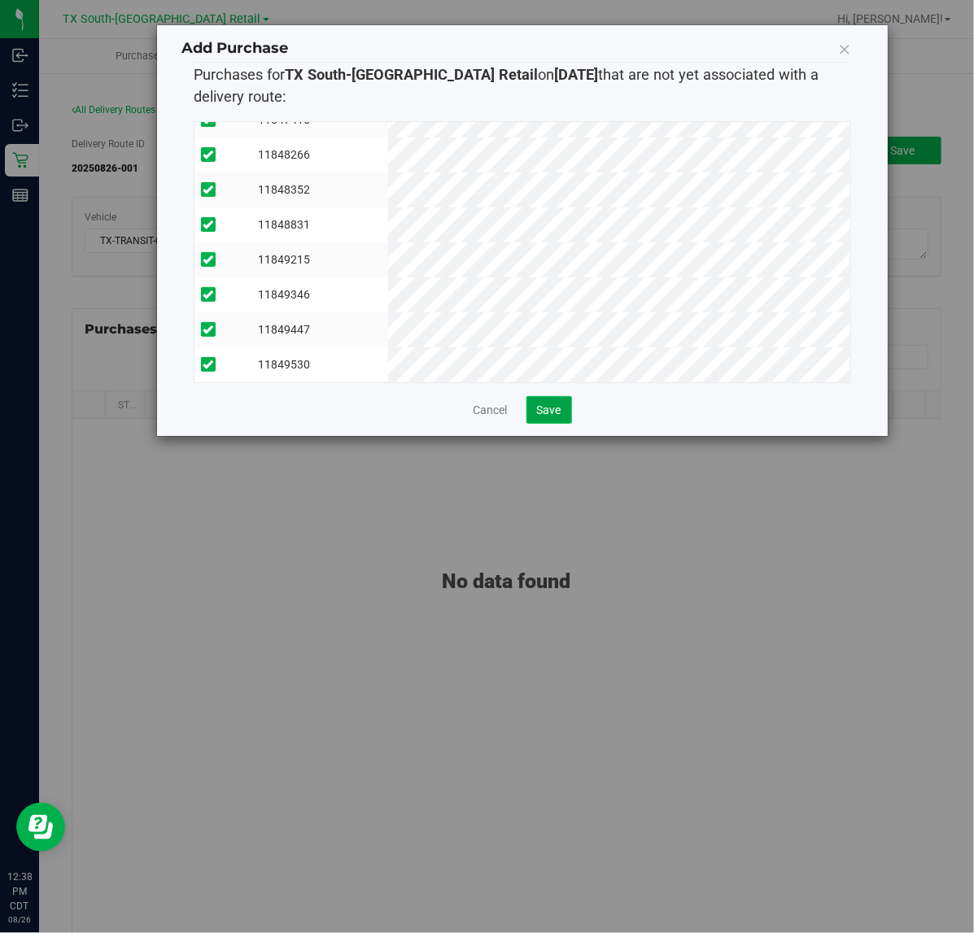
click at [551, 411] on span "Save" at bounding box center [549, 410] width 24 height 13
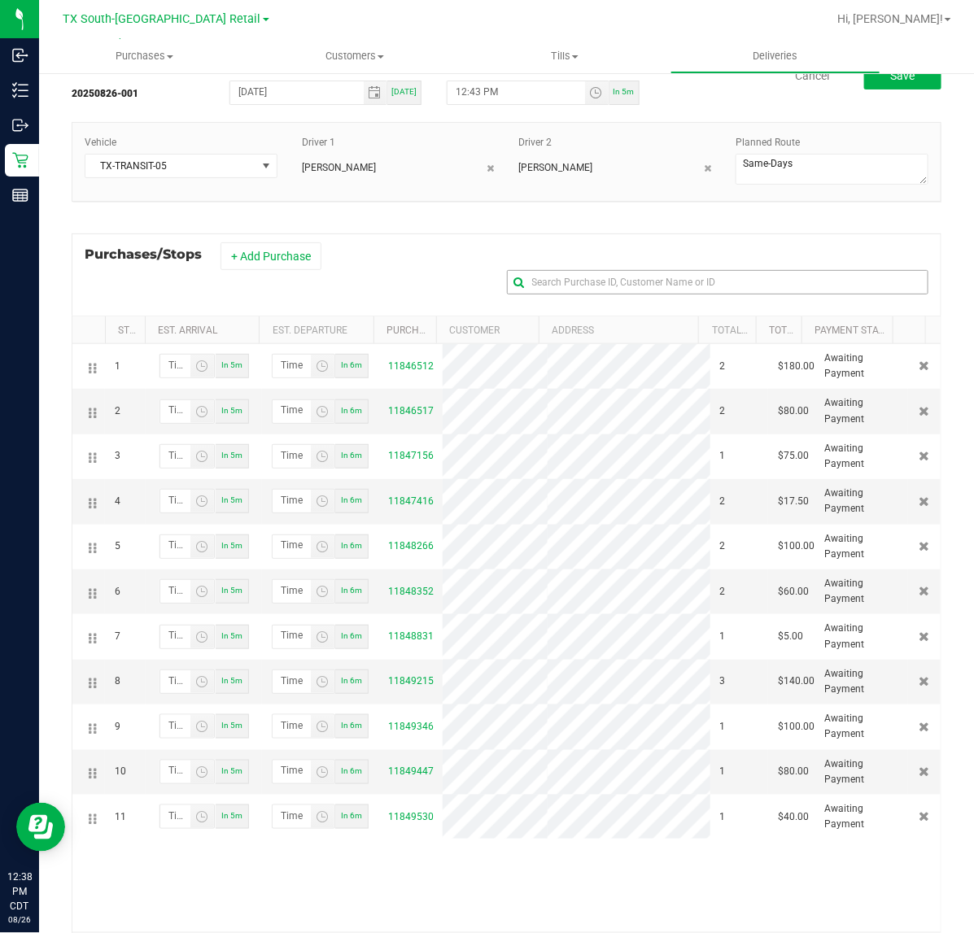
scroll to position [0, 0]
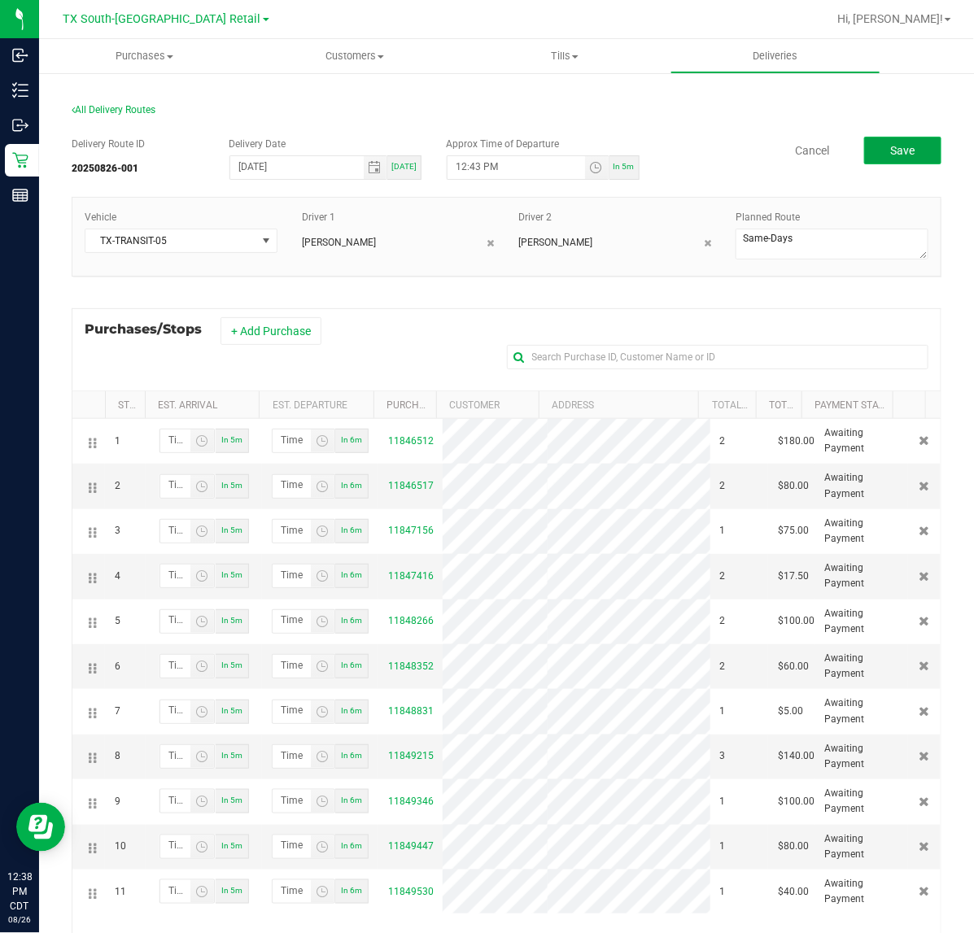
click at [892, 150] on span "Save" at bounding box center [902, 150] width 24 height 13
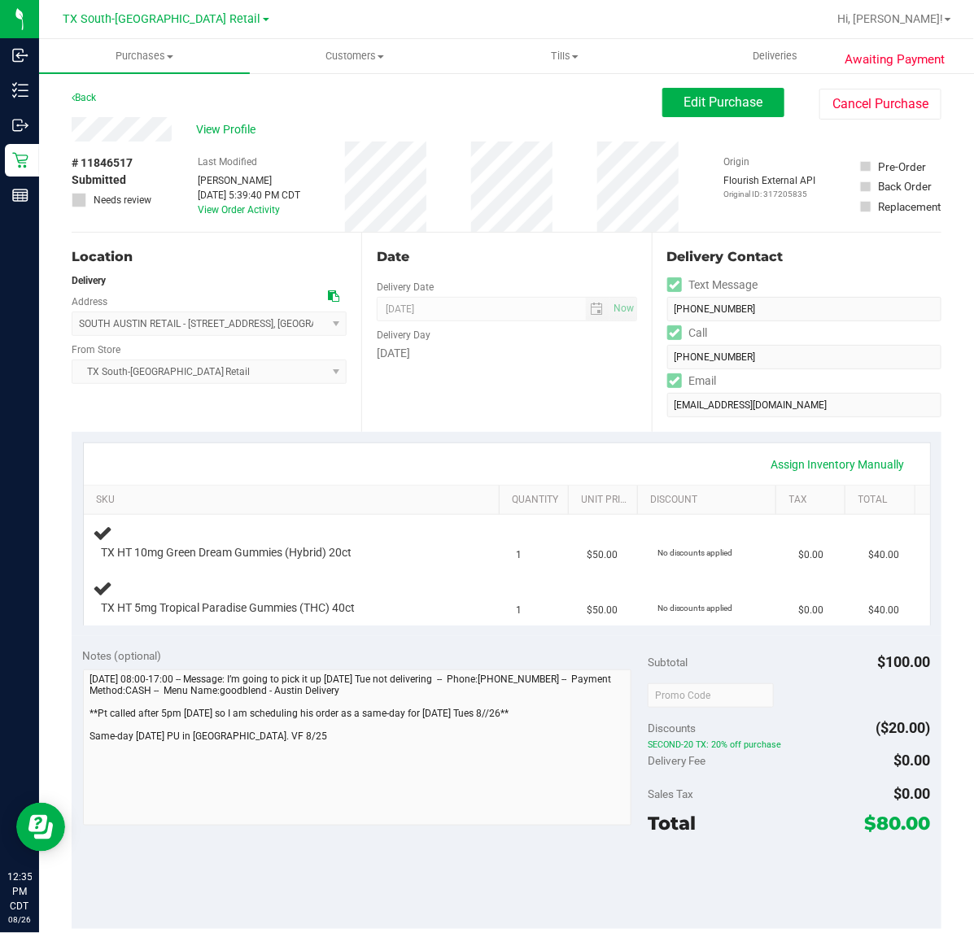
click at [565, 400] on div "Date Delivery Date [DATE] Now [DATE] 07:00 AM Now Delivery Day [DATE]" at bounding box center [506, 332] width 290 height 199
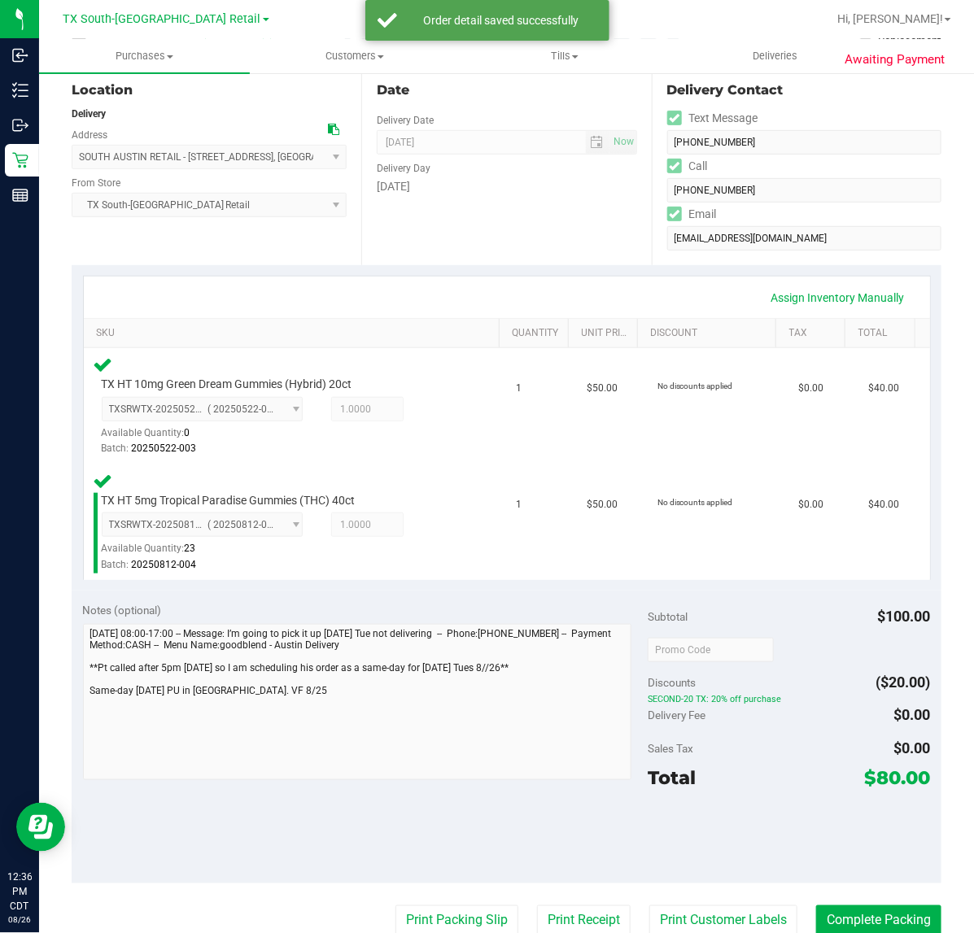
scroll to position [221, 0]
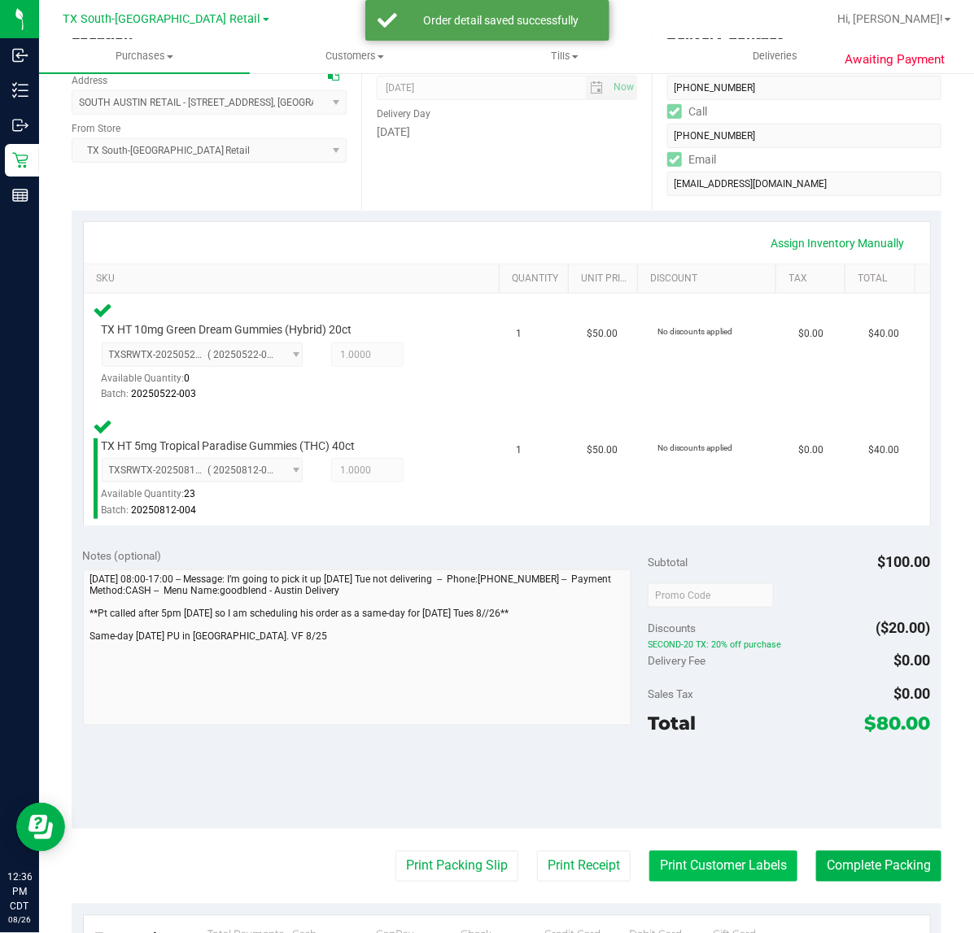
click at [708, 867] on button "Print Customer Labels" at bounding box center [723, 866] width 148 height 31
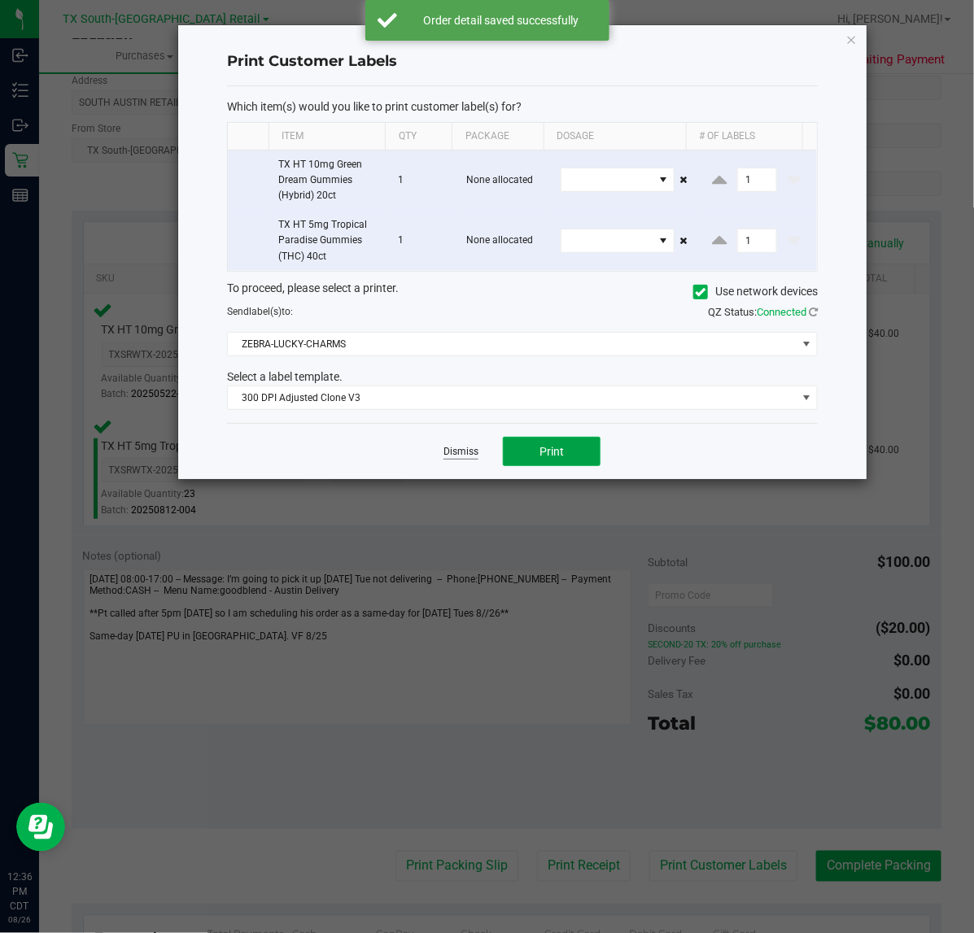
click at [550, 448] on span "Print" at bounding box center [551, 451] width 24 height 13
click at [469, 454] on link "Dismiss" at bounding box center [460, 452] width 35 height 14
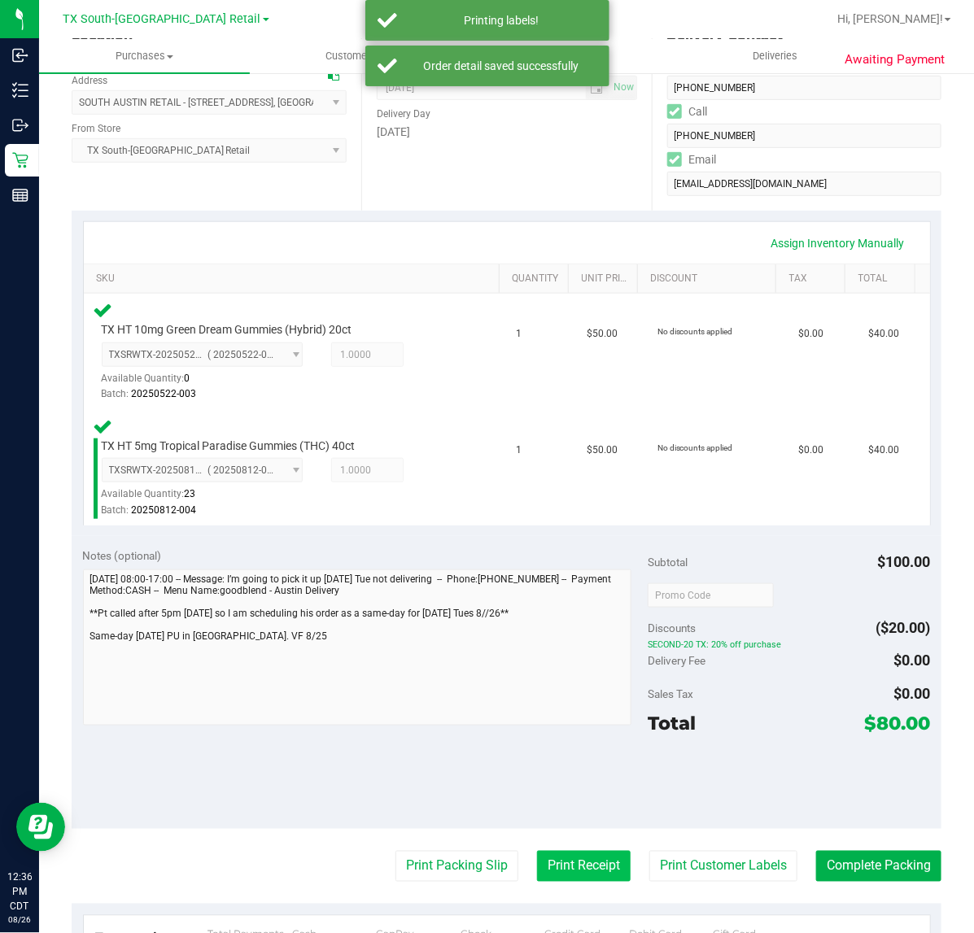
click at [582, 855] on button "Print Receipt" at bounding box center [584, 866] width 94 height 31
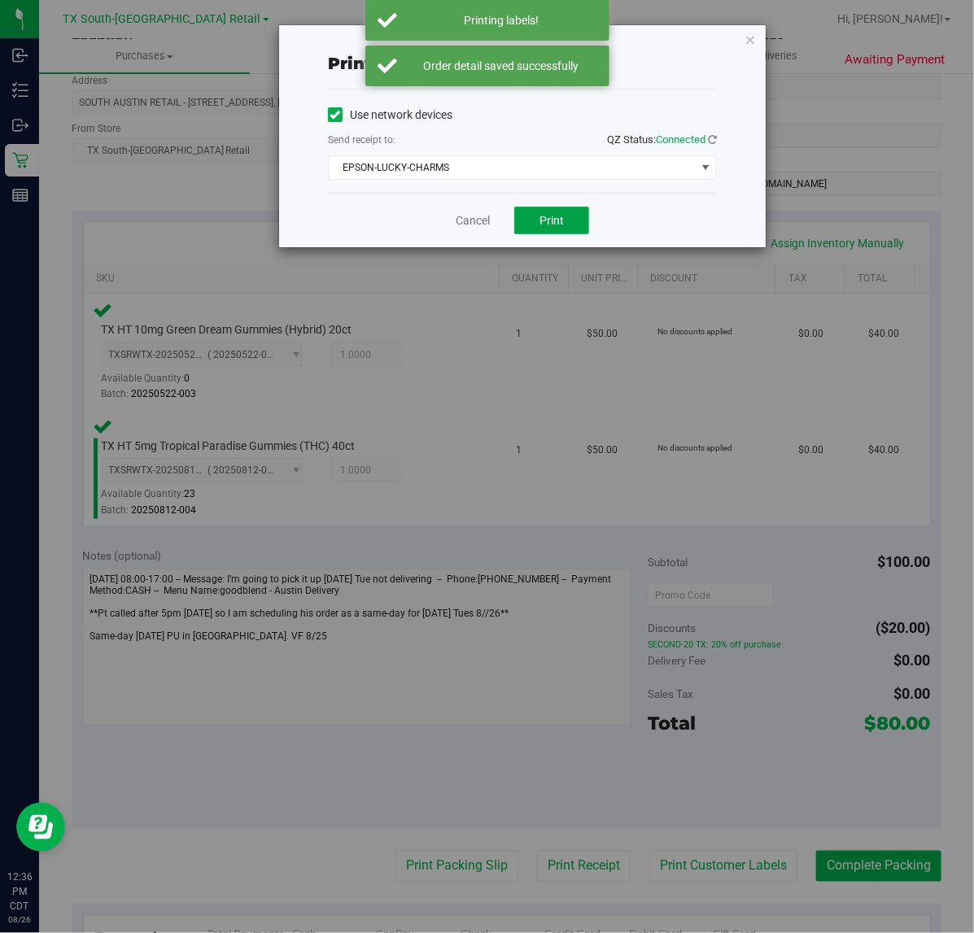
click at [562, 224] on span "Print" at bounding box center [551, 220] width 24 height 13
click at [462, 228] on link "Cancel" at bounding box center [473, 220] width 34 height 17
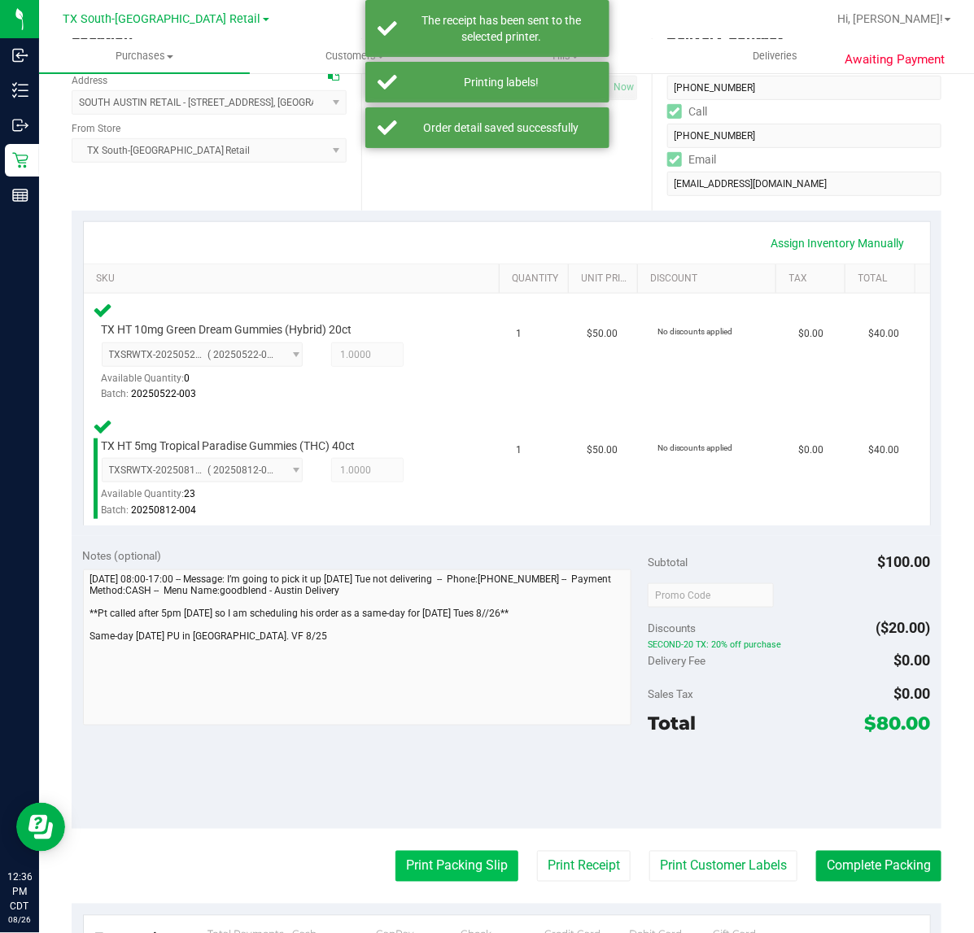
click at [441, 873] on button "Print Packing Slip" at bounding box center [456, 866] width 123 height 31
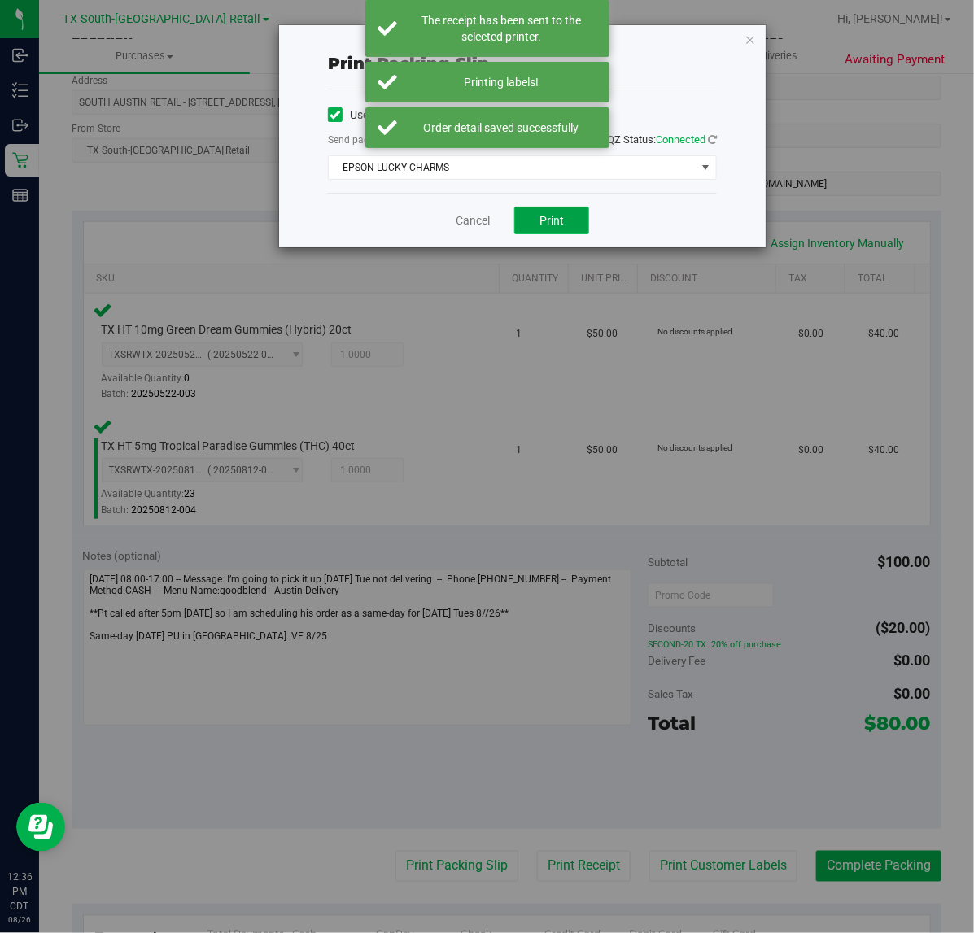
click at [543, 233] on button "Print" at bounding box center [551, 221] width 75 height 28
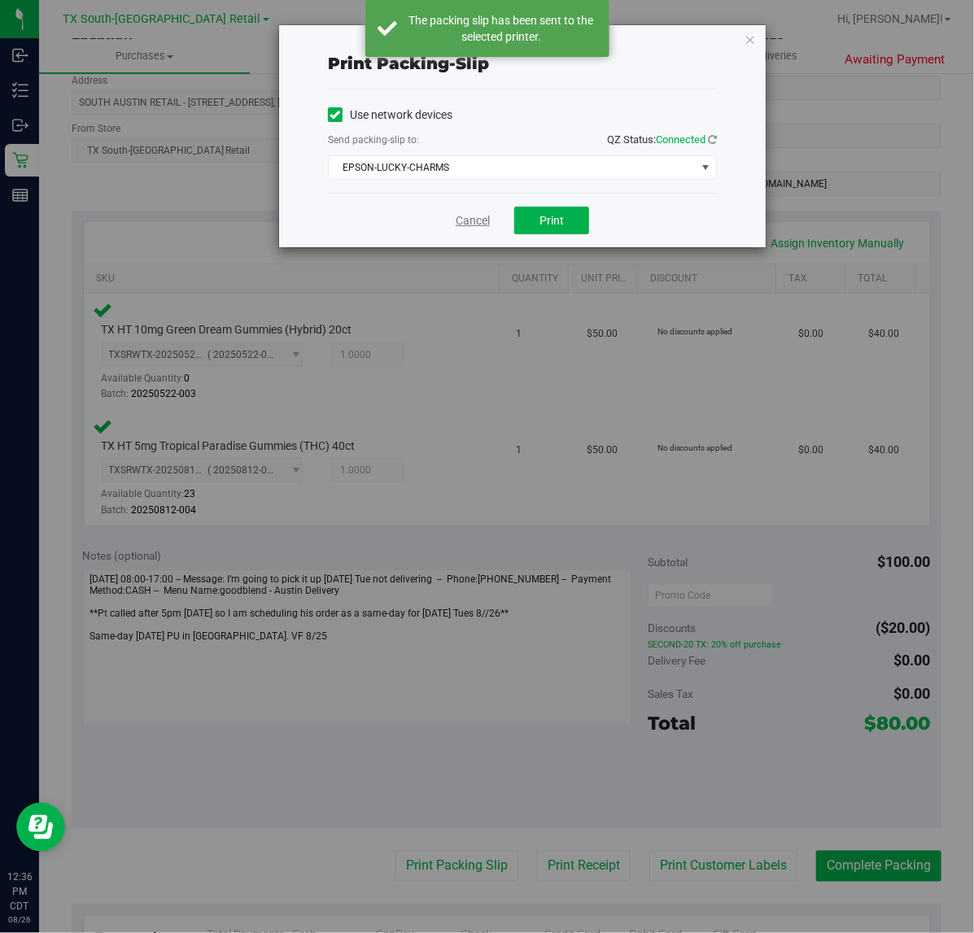
click at [464, 216] on link "Cancel" at bounding box center [473, 220] width 34 height 17
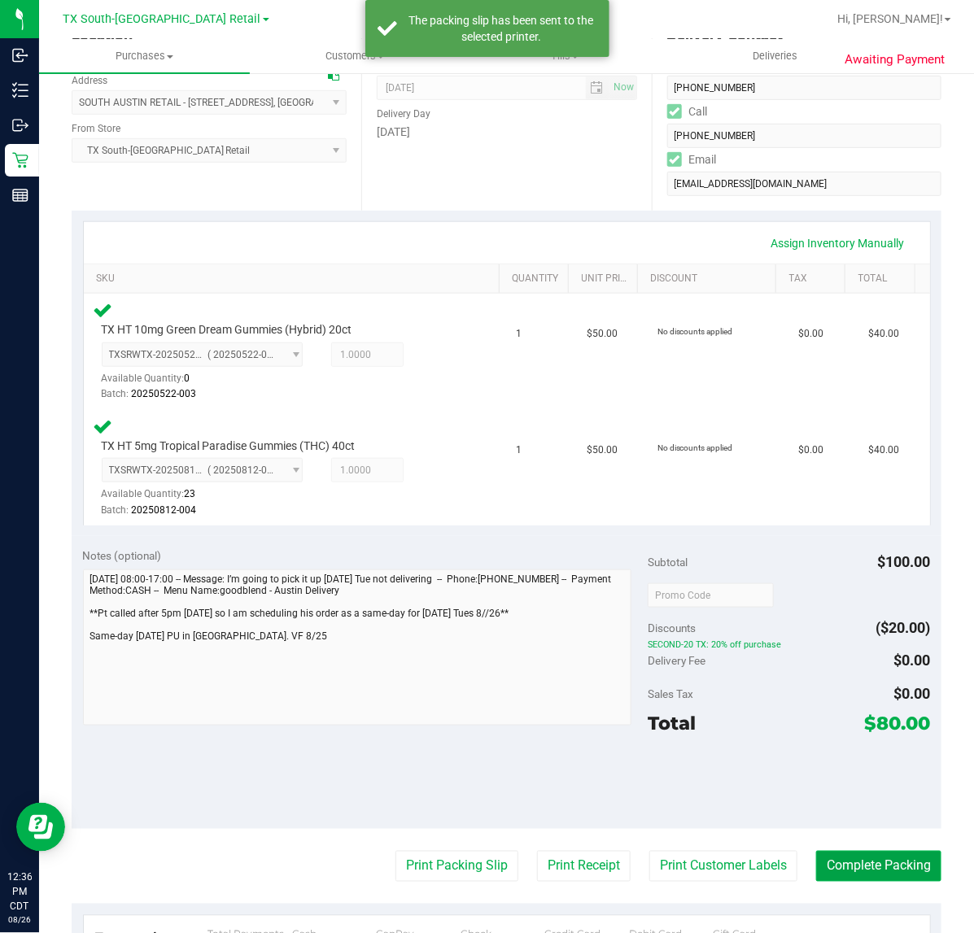
click at [840, 856] on button "Complete Packing" at bounding box center [878, 866] width 125 height 31
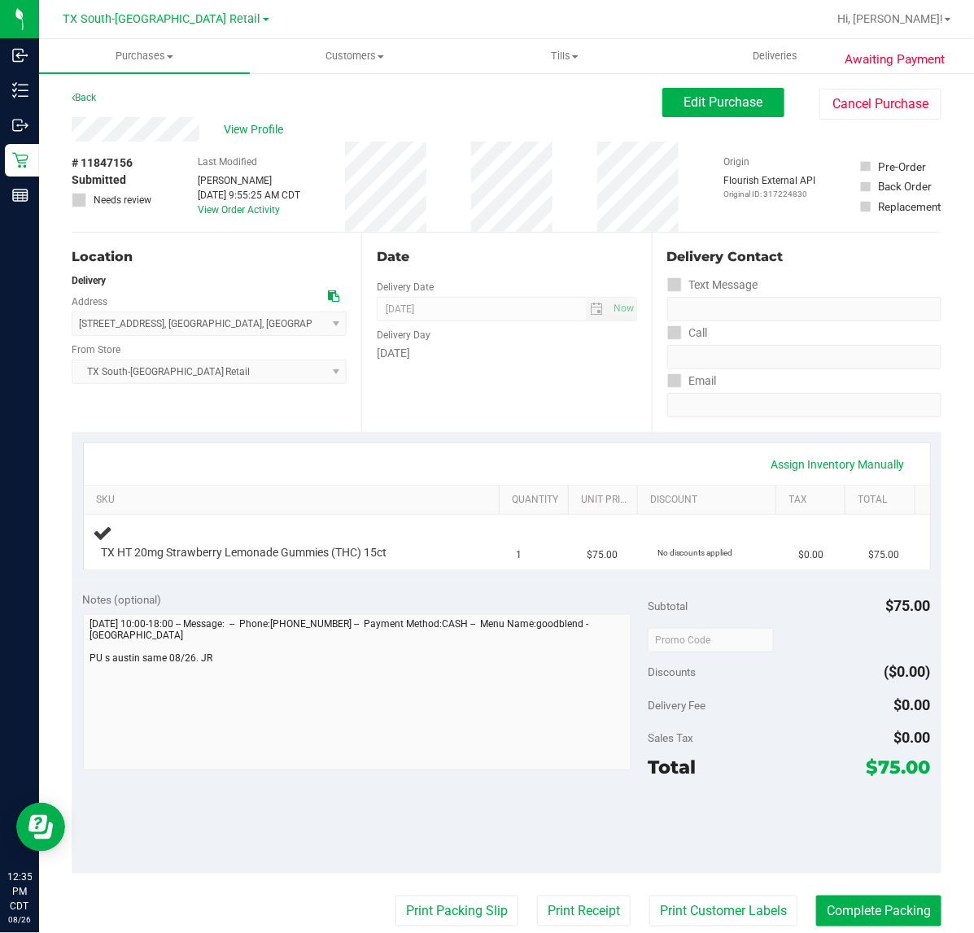
click at [570, 267] on div "Date Delivery Date [DATE] Now [DATE] 07:00 AM Now Delivery Day [DATE]" at bounding box center [506, 332] width 290 height 199
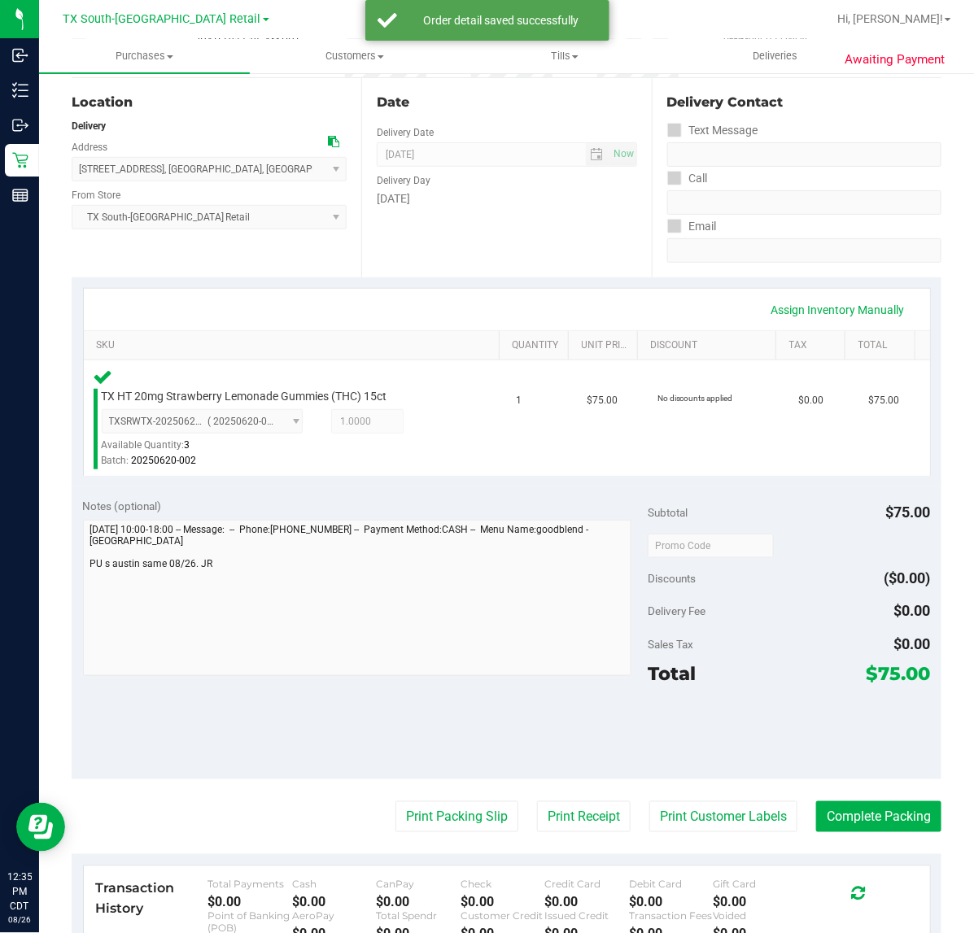
scroll to position [177, 0]
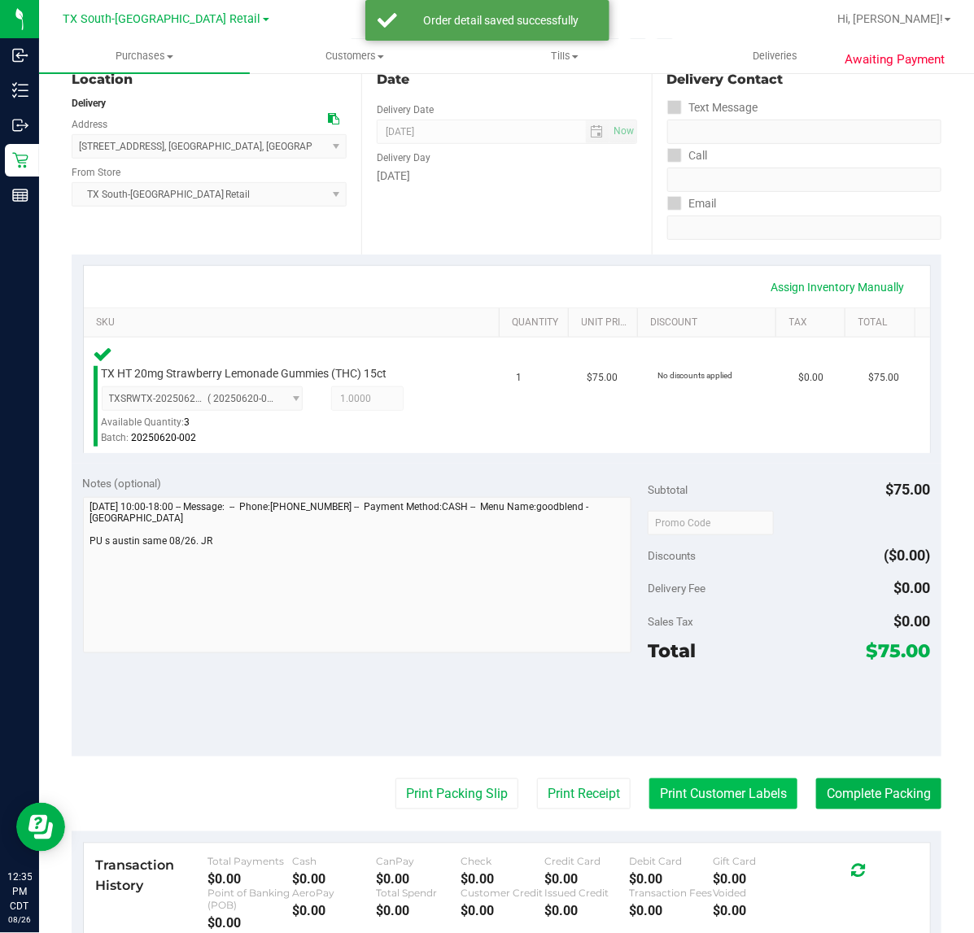
click at [705, 779] on button "Print Customer Labels" at bounding box center [723, 794] width 148 height 31
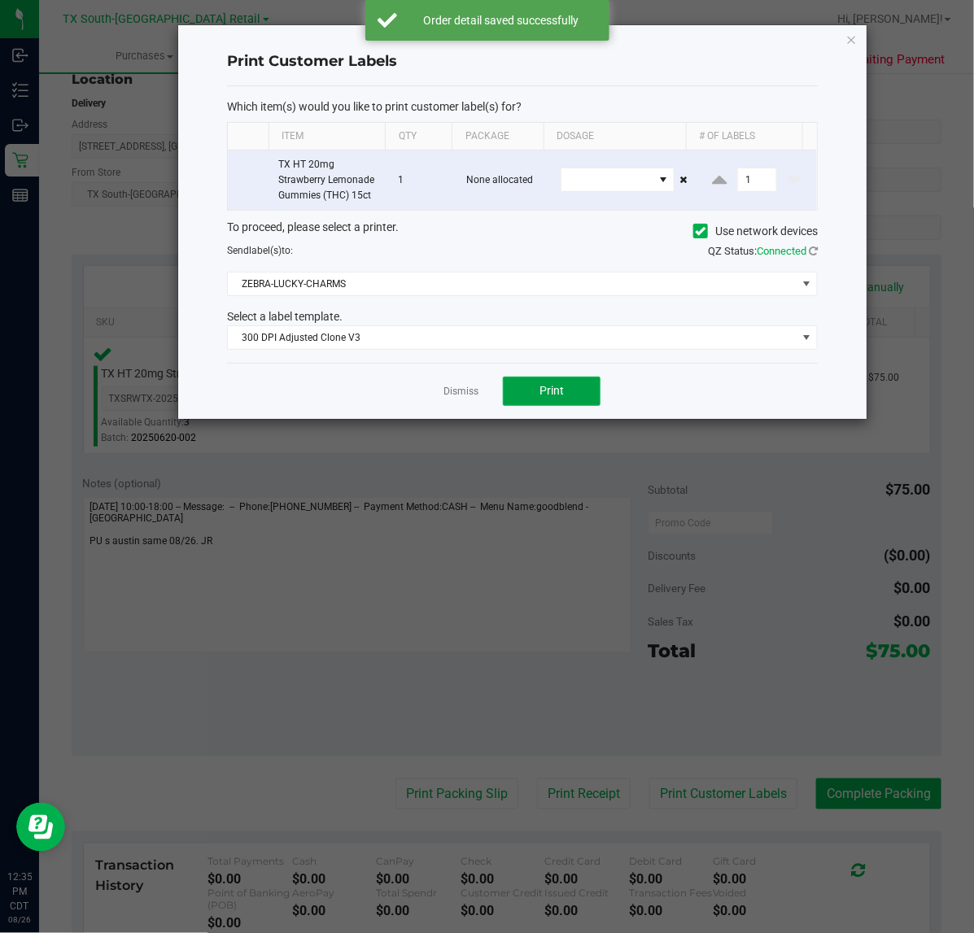
click at [557, 401] on button "Print" at bounding box center [552, 391] width 98 height 29
click at [468, 395] on link "Dismiss" at bounding box center [460, 392] width 35 height 14
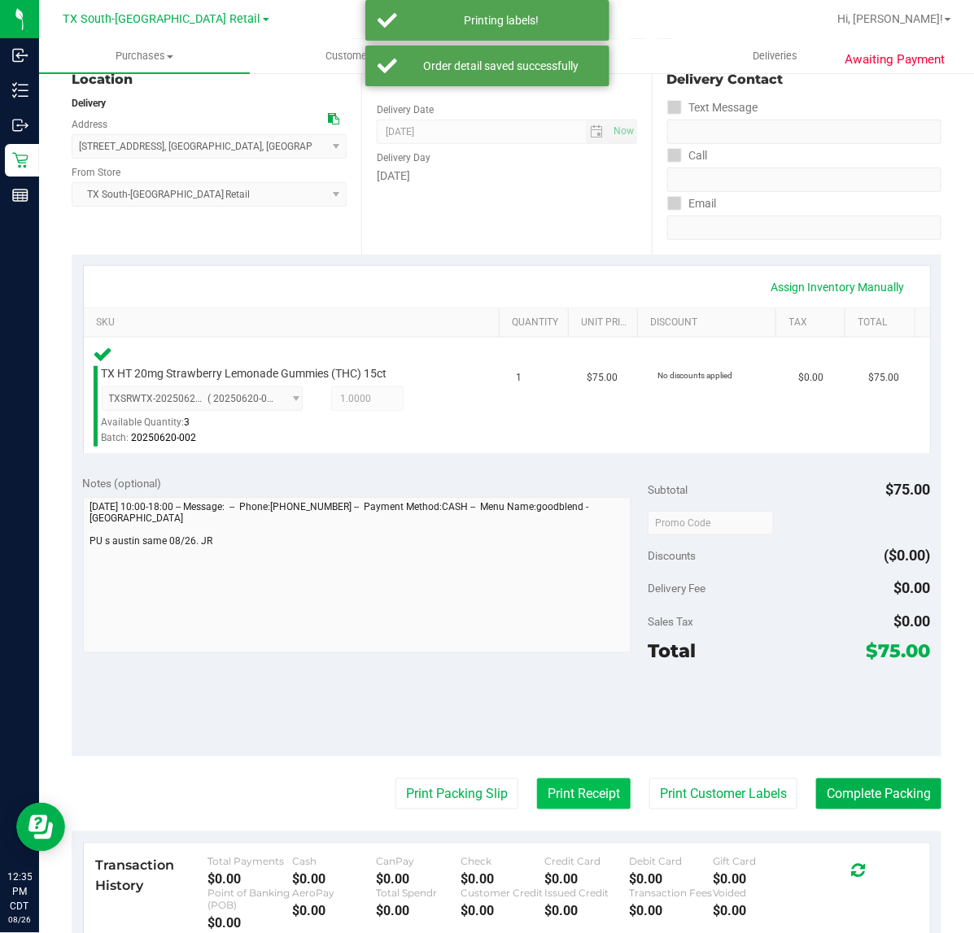
click at [560, 787] on button "Print Receipt" at bounding box center [584, 794] width 94 height 31
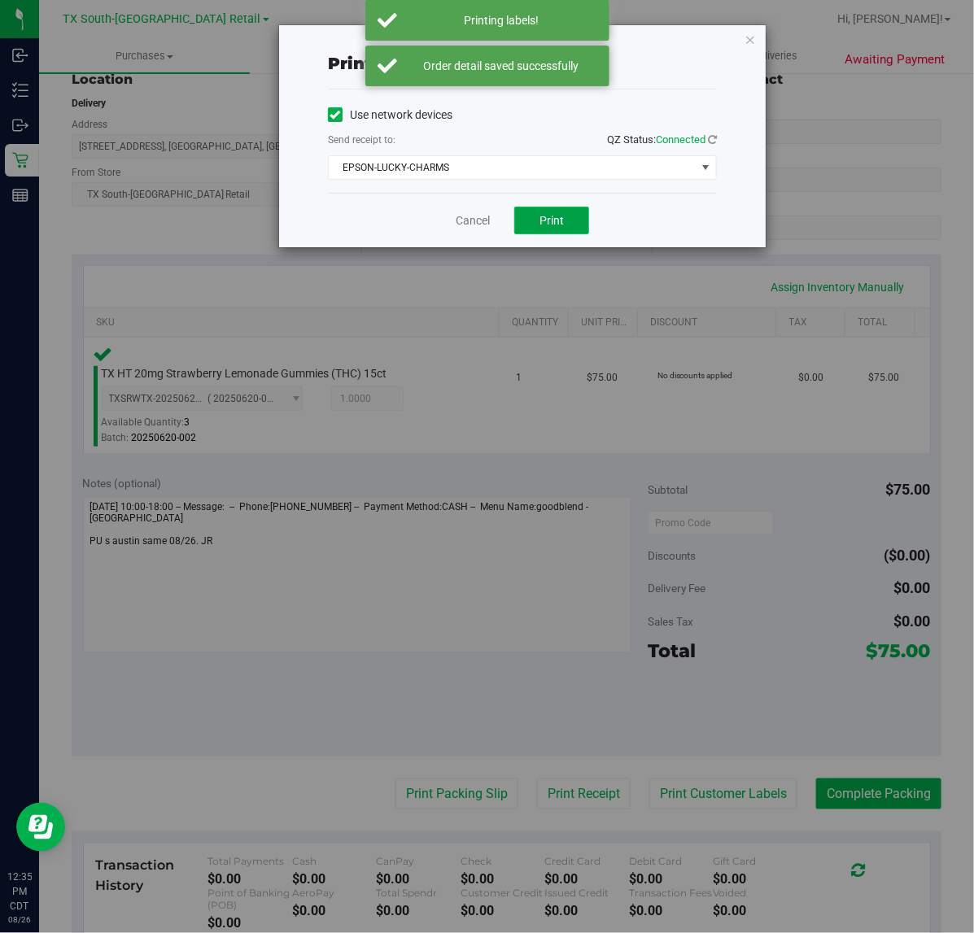
click at [560, 218] on span "Print" at bounding box center [551, 220] width 24 height 13
click at [462, 220] on link "Cancel" at bounding box center [466, 220] width 34 height 17
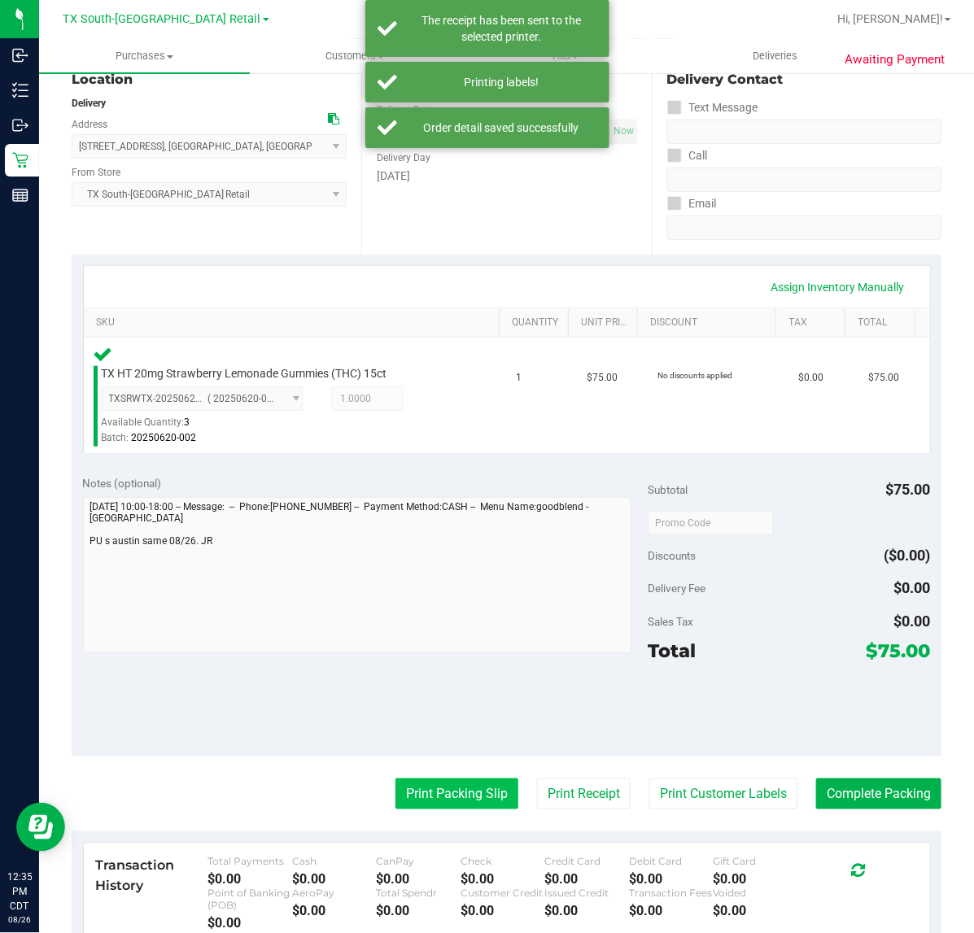
click at [452, 793] on button "Print Packing Slip" at bounding box center [456, 794] width 123 height 31
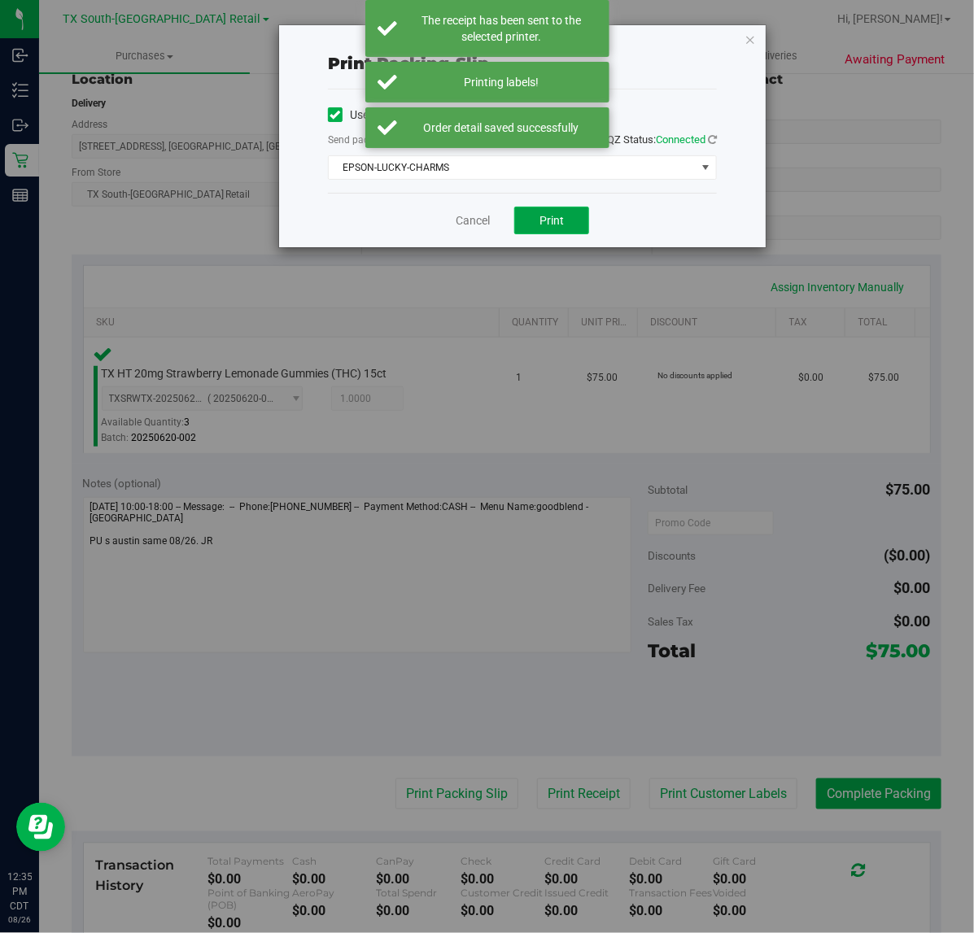
click at [560, 220] on span "Print" at bounding box center [551, 220] width 24 height 13
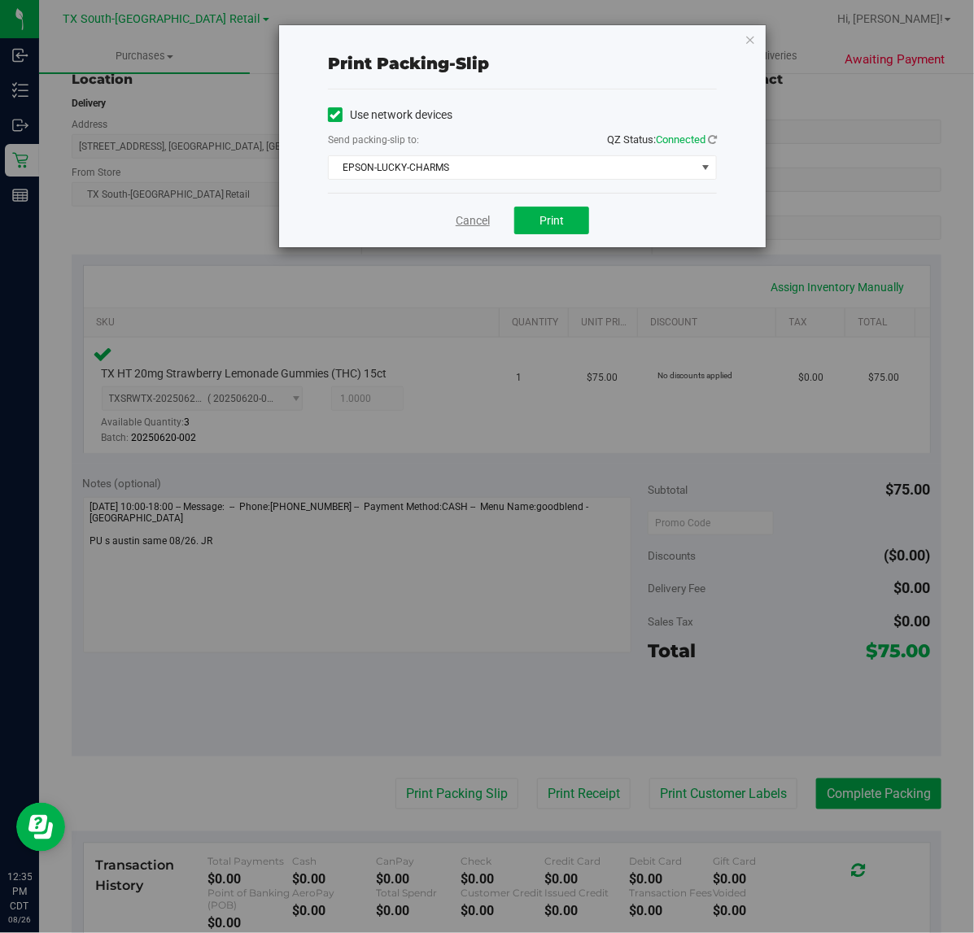
click at [456, 220] on link "Cancel" at bounding box center [473, 220] width 34 height 17
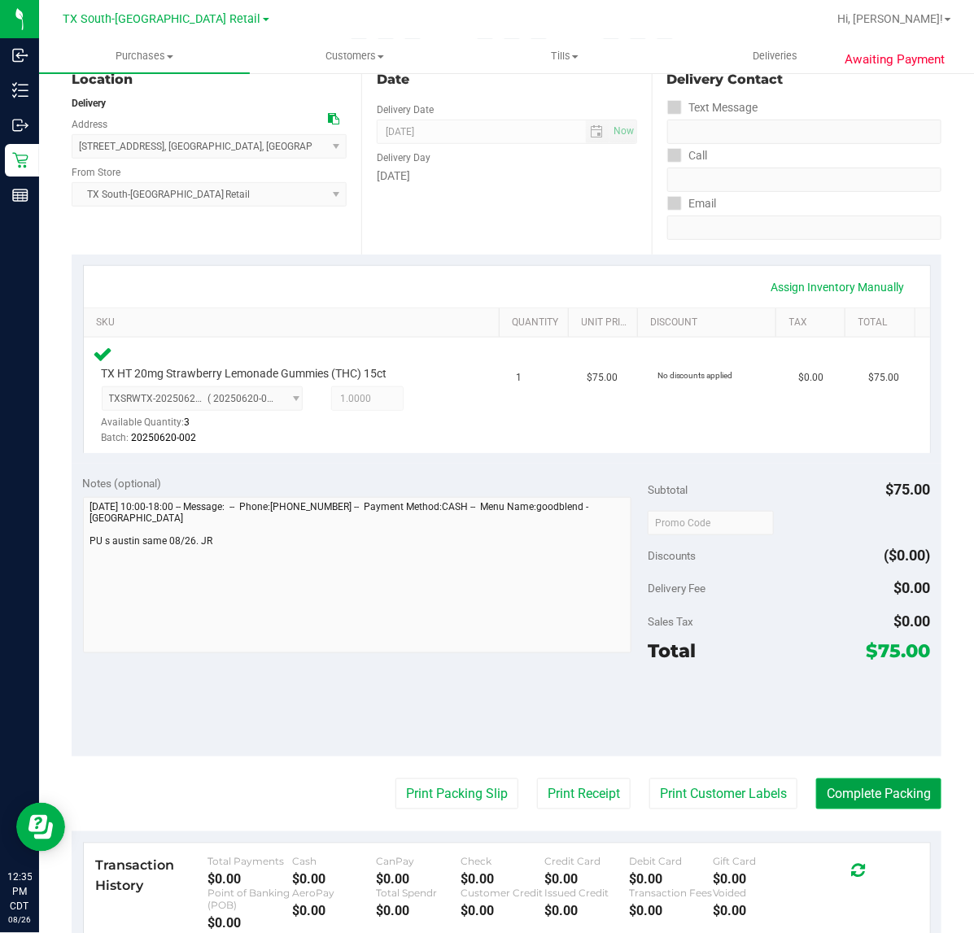
click at [892, 803] on button "Complete Packing" at bounding box center [878, 794] width 125 height 31
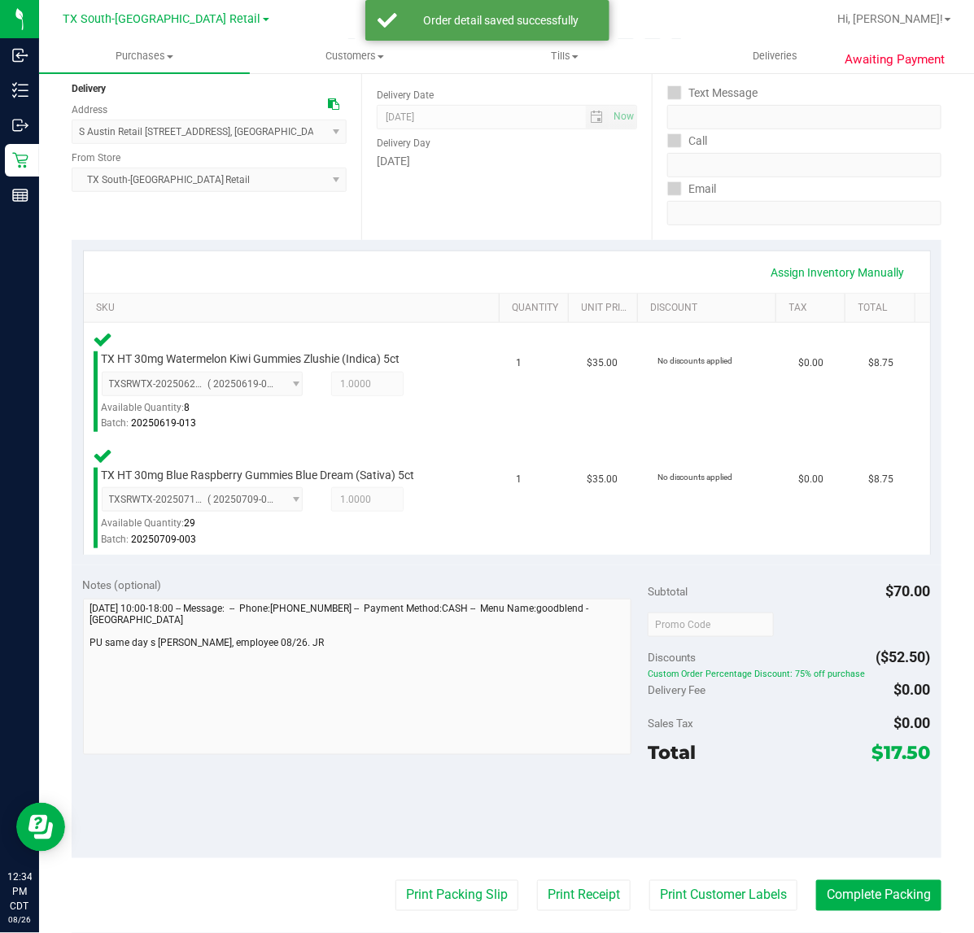
scroll to position [359, 0]
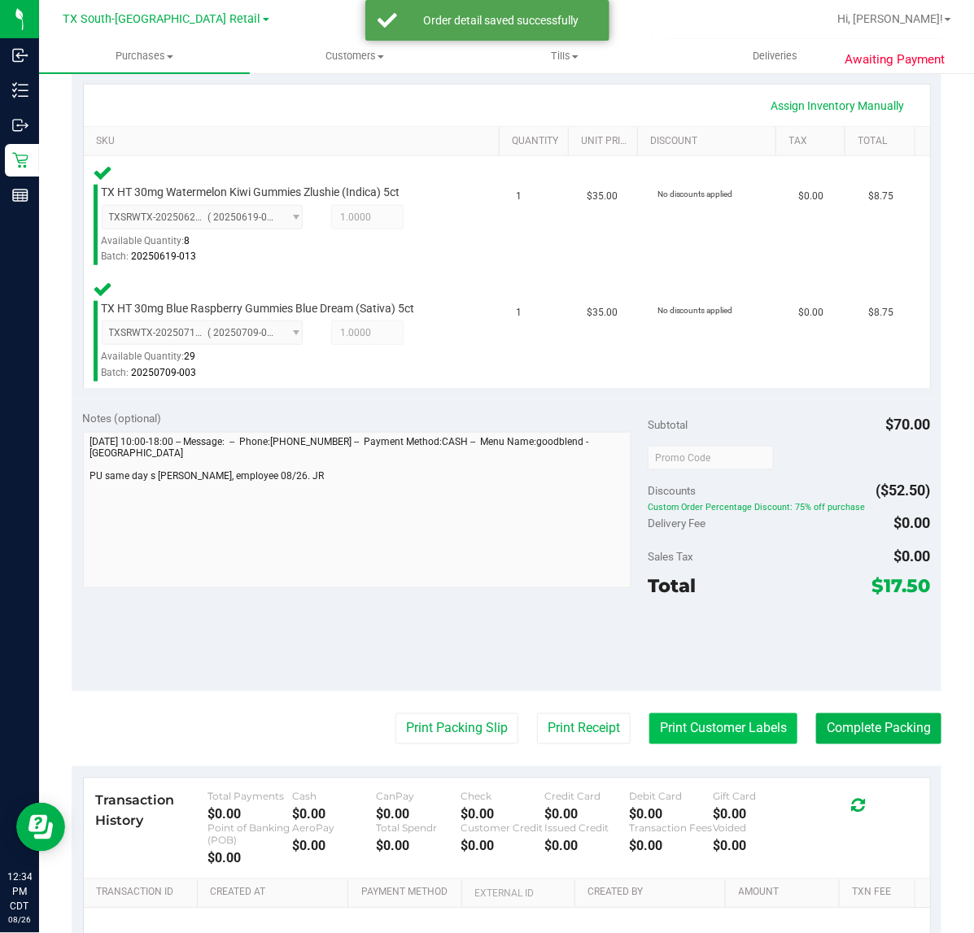
click at [693, 728] on button "Print Customer Labels" at bounding box center [723, 728] width 148 height 31
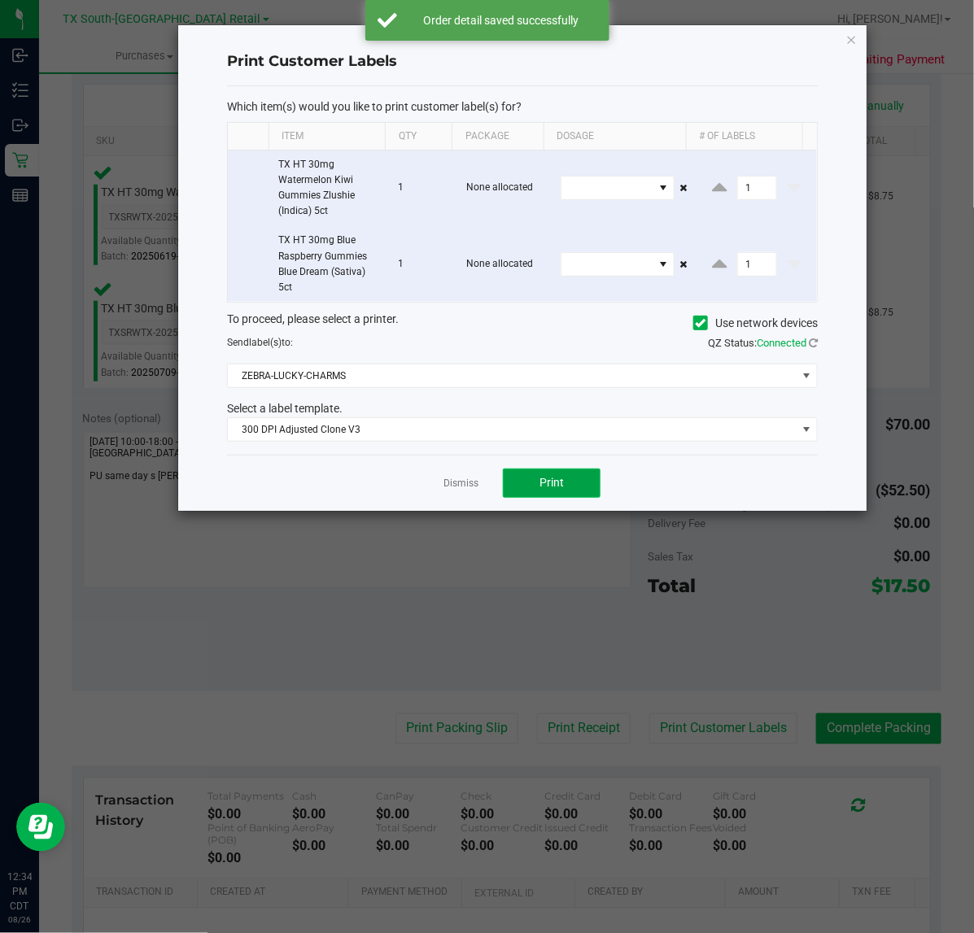
click at [562, 497] on button "Print" at bounding box center [552, 483] width 98 height 29
click at [478, 492] on div "Dismiss Print" at bounding box center [522, 483] width 591 height 56
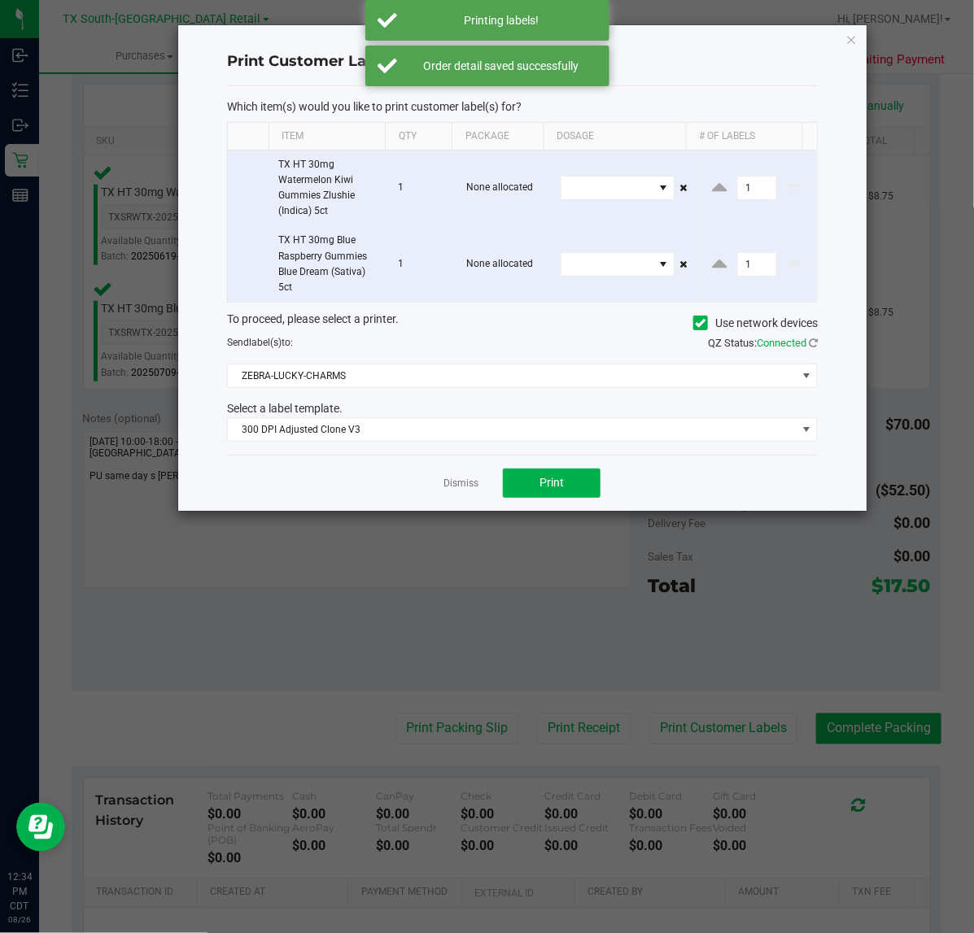
click at [551, 731] on ngb-modal-window "Print Customer Labels Which item(s) would you like to print customer label(s) f…" at bounding box center [493, 466] width 986 height 933
click at [464, 486] on link "Dismiss" at bounding box center [460, 484] width 35 height 14
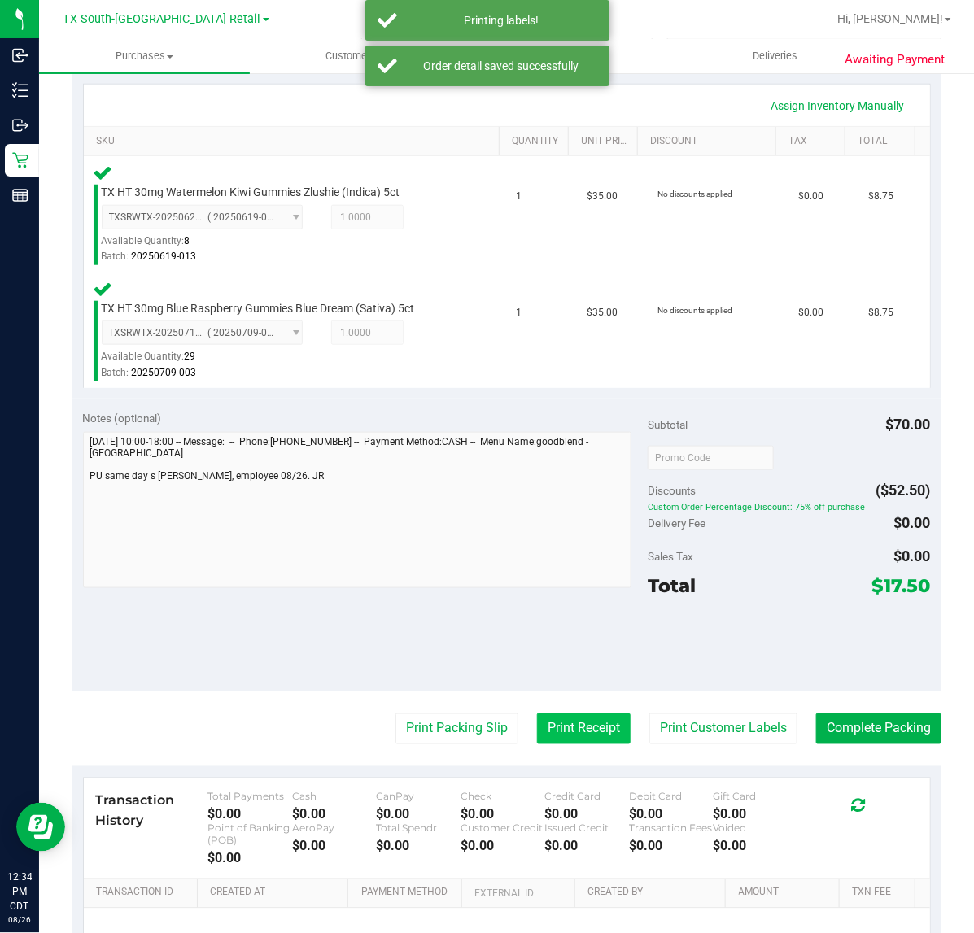
click at [560, 718] on button "Print Receipt" at bounding box center [584, 728] width 94 height 31
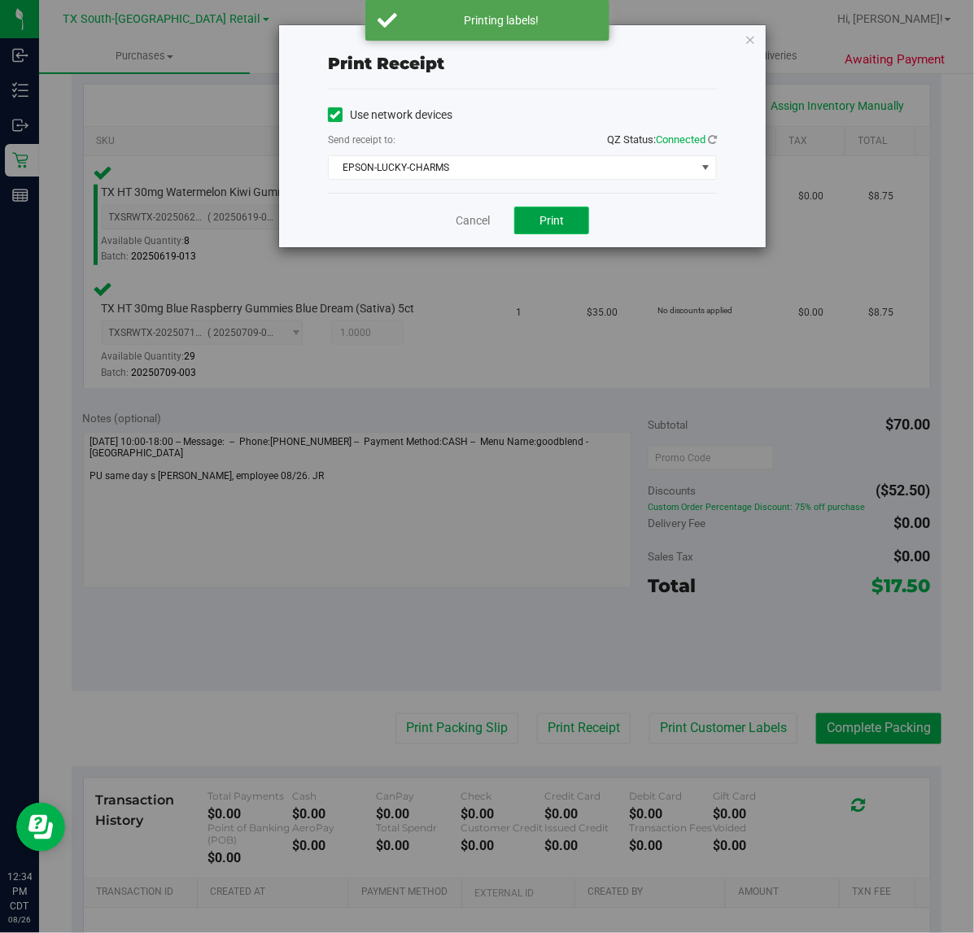
click at [535, 221] on button "Print" at bounding box center [551, 221] width 75 height 28
click at [461, 218] on link "Cancel" at bounding box center [466, 220] width 34 height 17
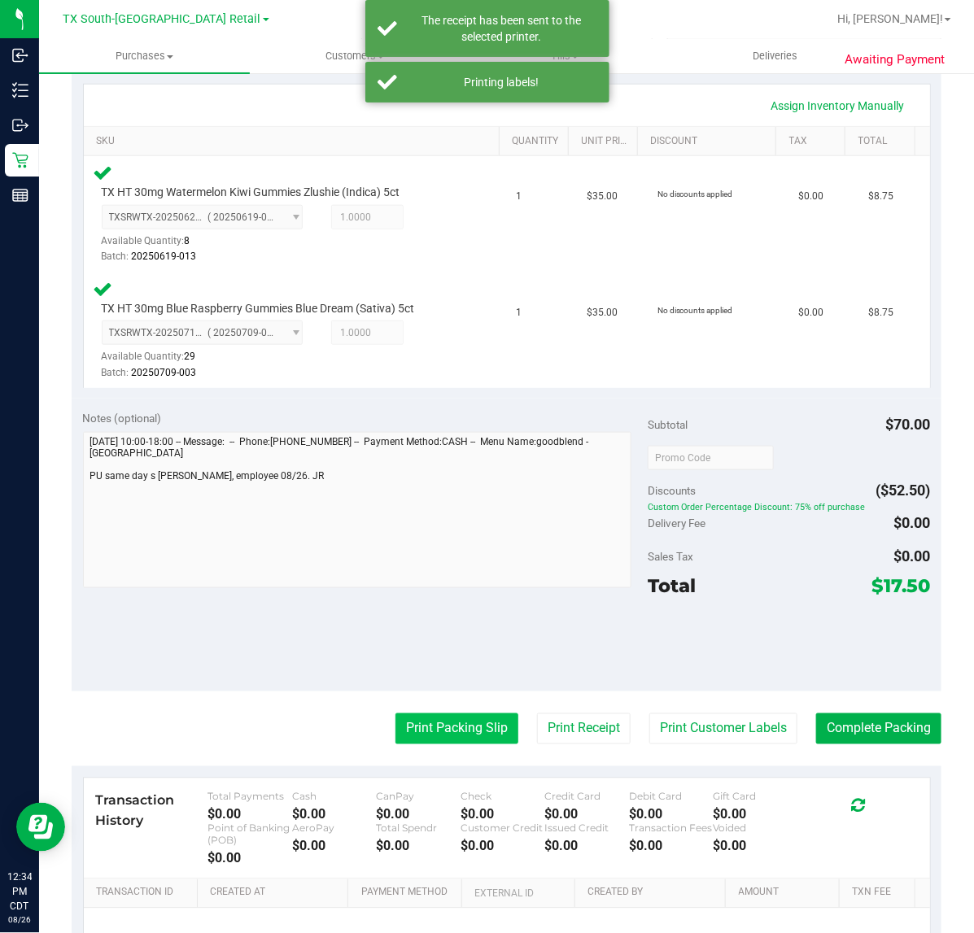
click at [413, 726] on button "Print Packing Slip" at bounding box center [456, 728] width 123 height 31
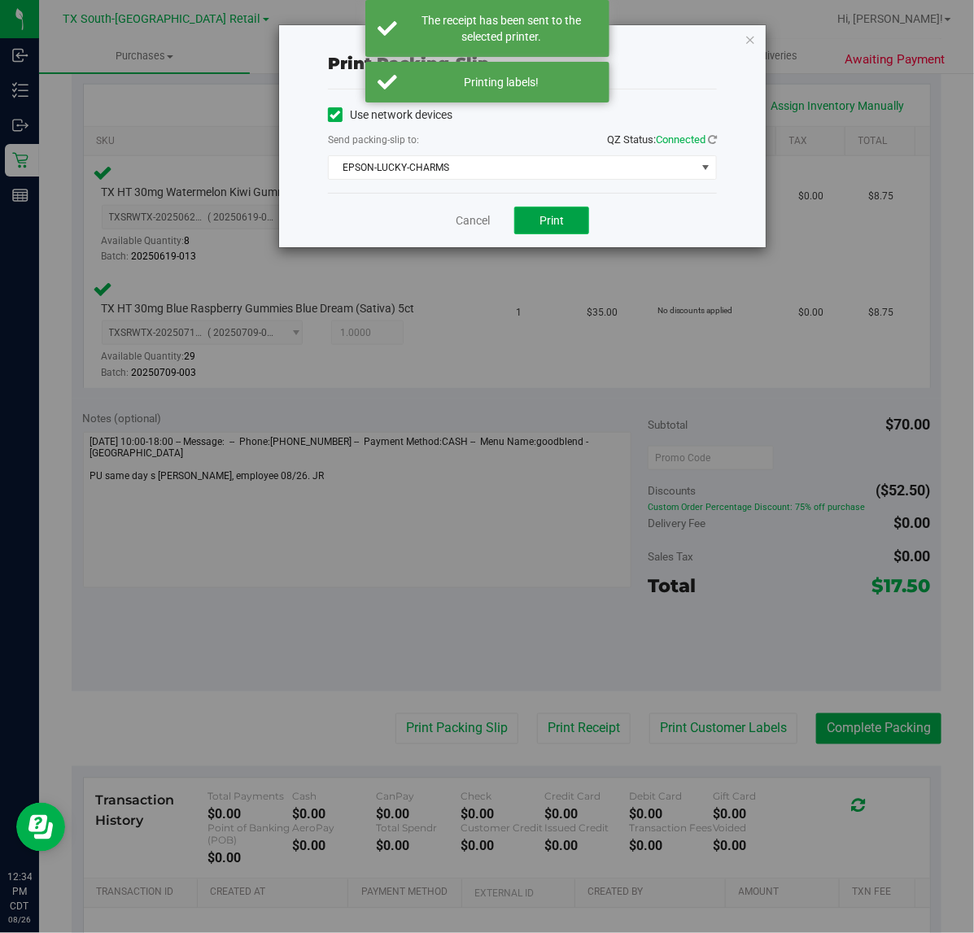
click at [552, 220] on span "Print" at bounding box center [551, 220] width 24 height 13
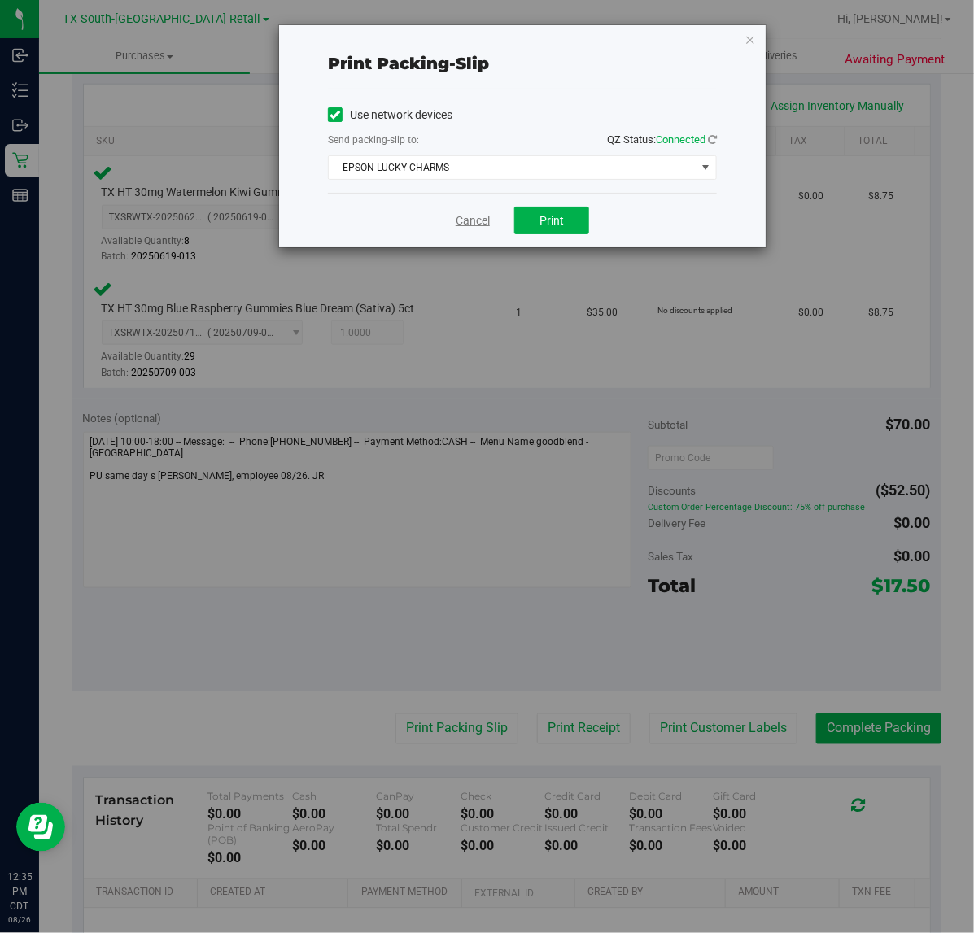
click at [477, 212] on link "Cancel" at bounding box center [473, 220] width 34 height 17
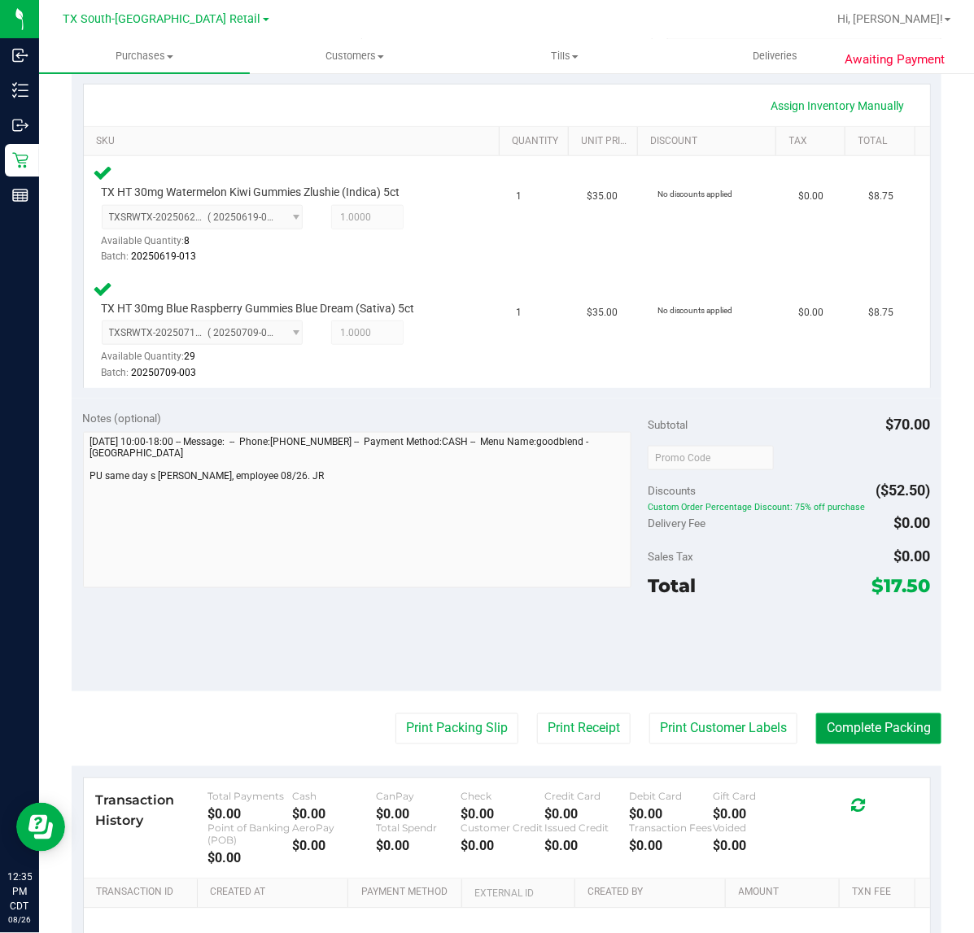
click at [844, 726] on button "Complete Packing" at bounding box center [878, 728] width 125 height 31
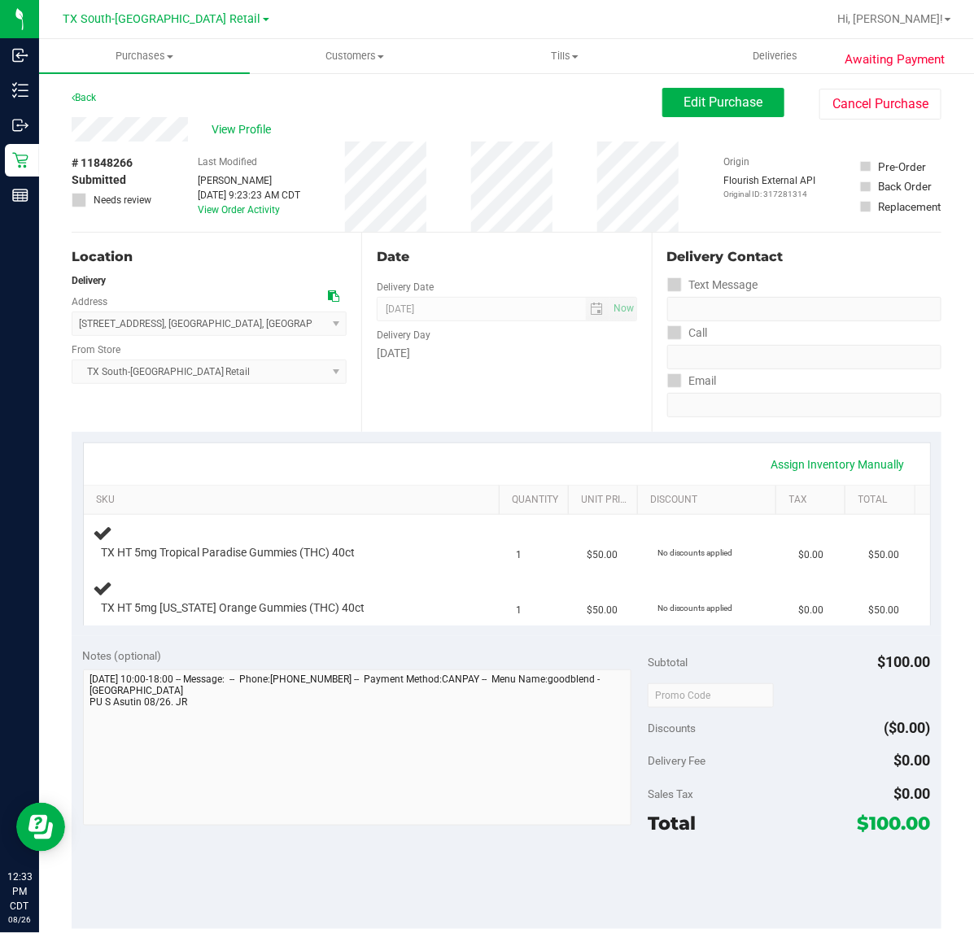
click at [456, 492] on th "SKU" at bounding box center [292, 500] width 416 height 29
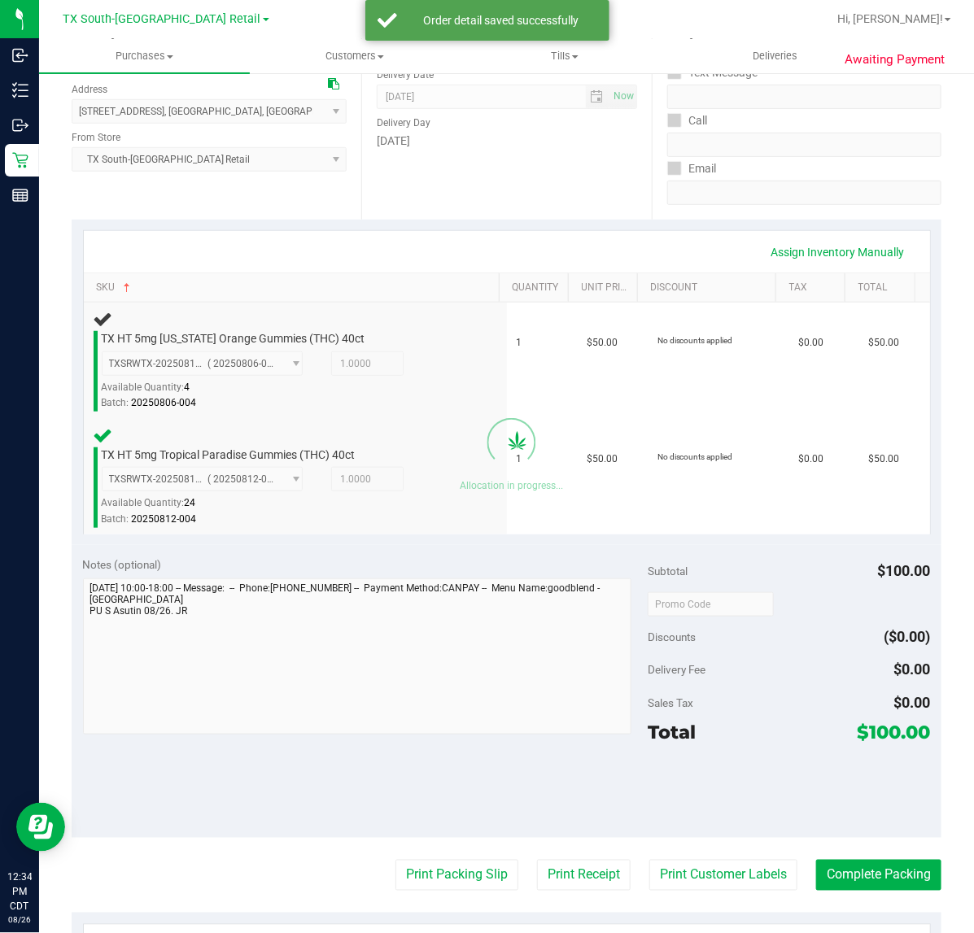
scroll to position [246, 0]
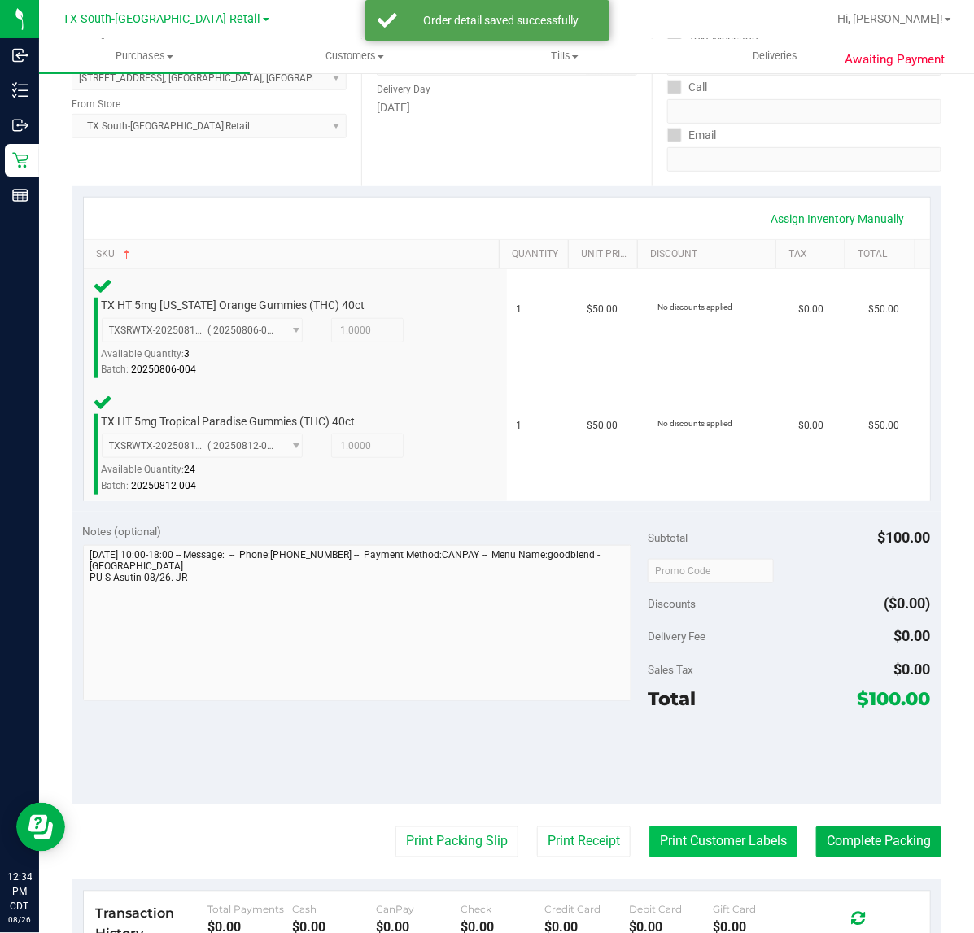
click at [713, 832] on button "Print Customer Labels" at bounding box center [723, 842] width 148 height 31
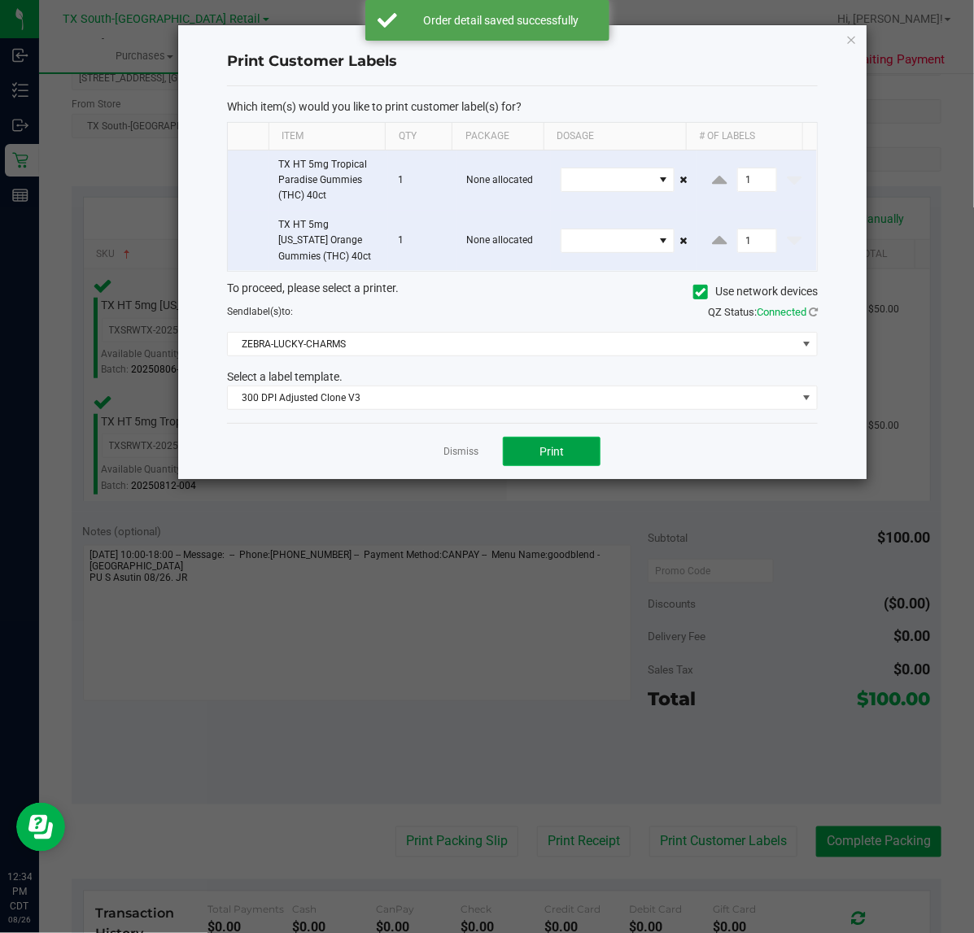
click at [561, 464] on button "Print" at bounding box center [552, 451] width 98 height 29
click at [461, 460] on div at bounding box center [522, 252] width 688 height 454
click at [570, 830] on ngb-modal-window "Print Customer Labels Which item(s) would you like to print customer label(s) f…" at bounding box center [493, 466] width 986 height 933
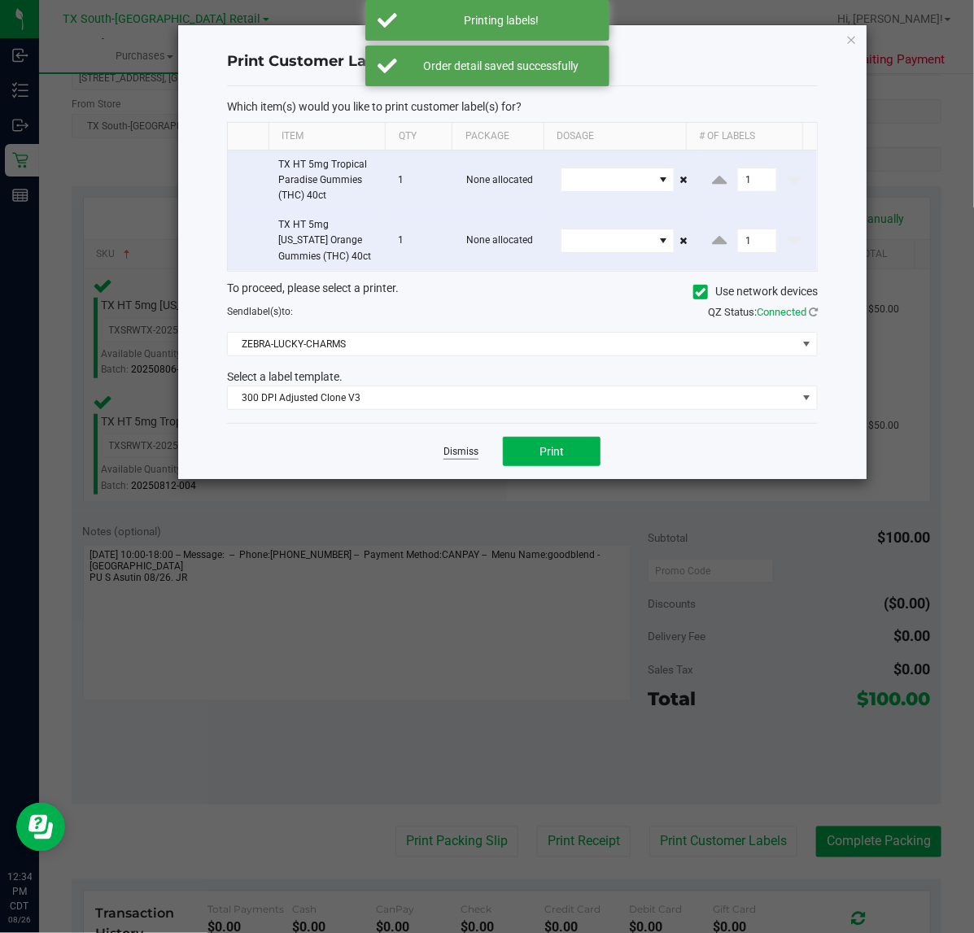
click at [451, 448] on link "Dismiss" at bounding box center [460, 452] width 35 height 14
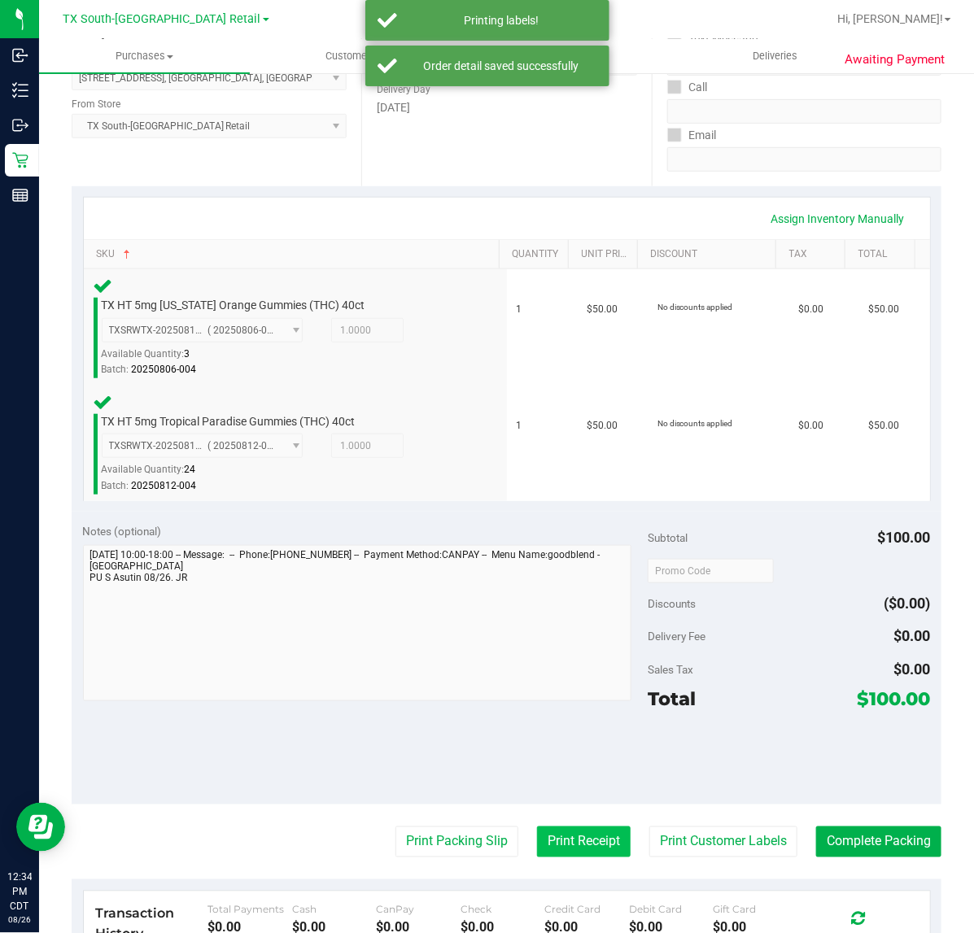
click at [558, 842] on button "Print Receipt" at bounding box center [584, 842] width 94 height 31
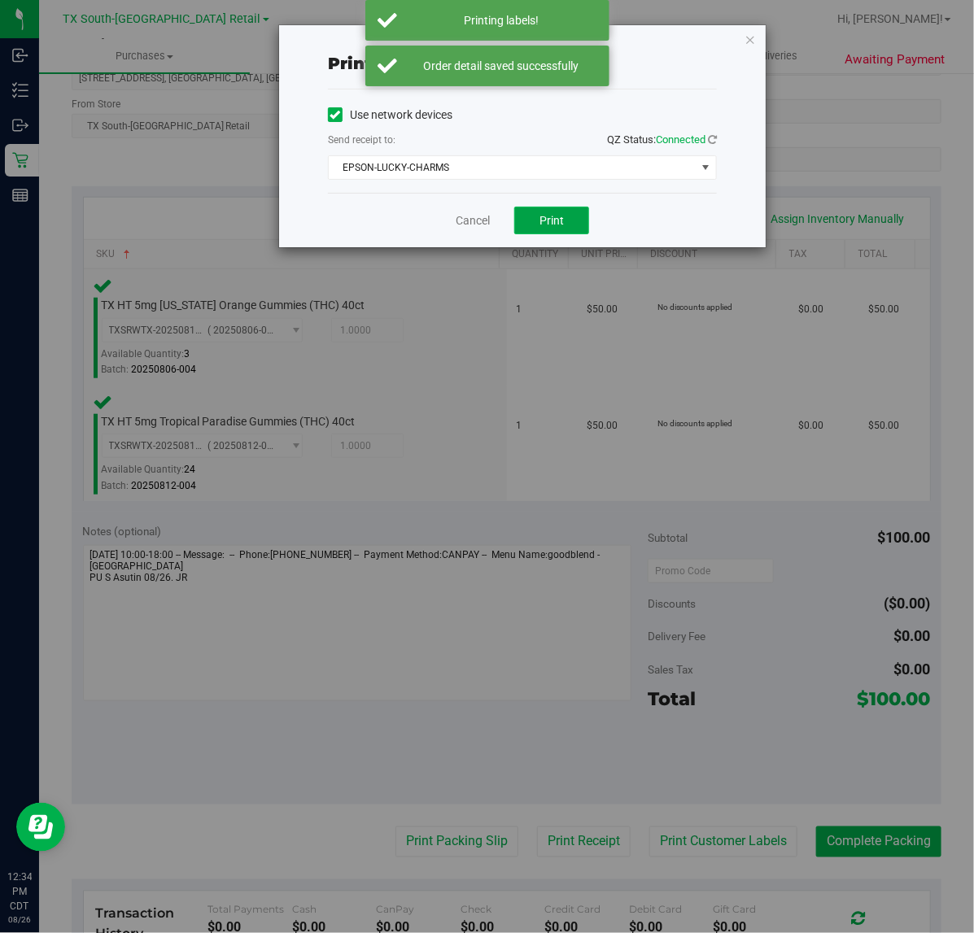
click at [561, 227] on span "Print" at bounding box center [551, 220] width 24 height 13
click at [469, 221] on link "Cancel" at bounding box center [466, 220] width 34 height 17
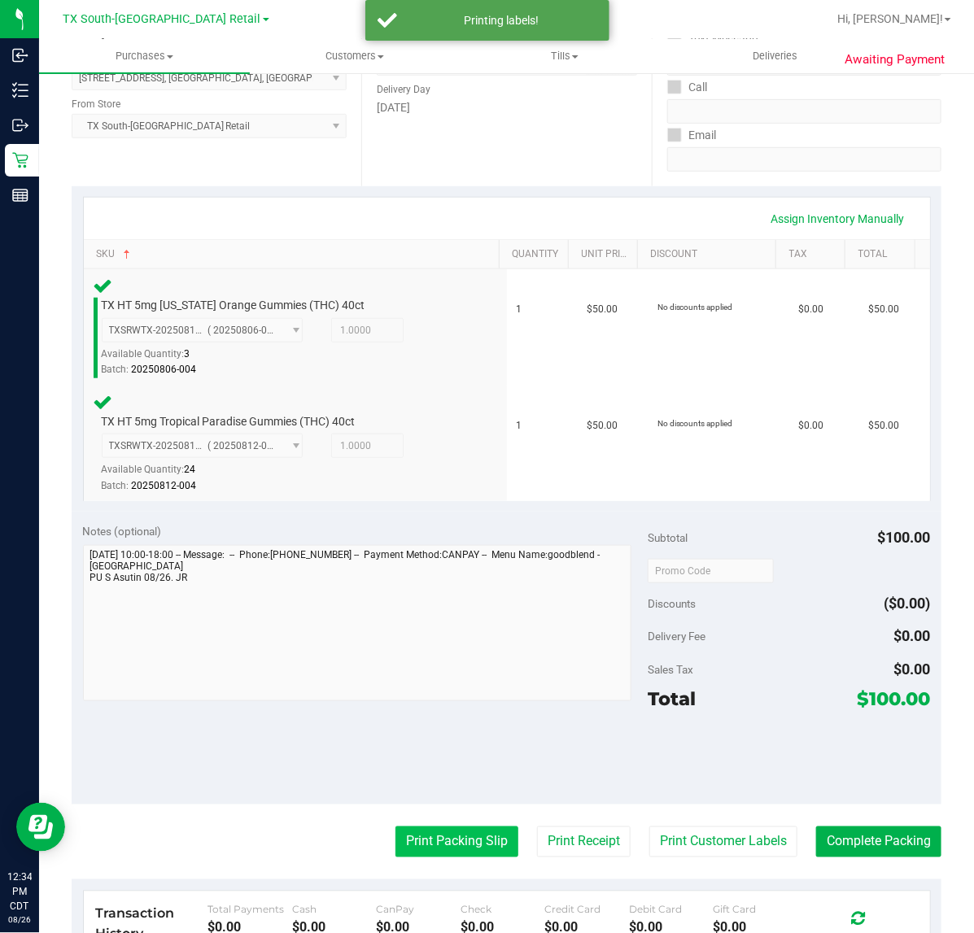
click button "Print Packing Slip"
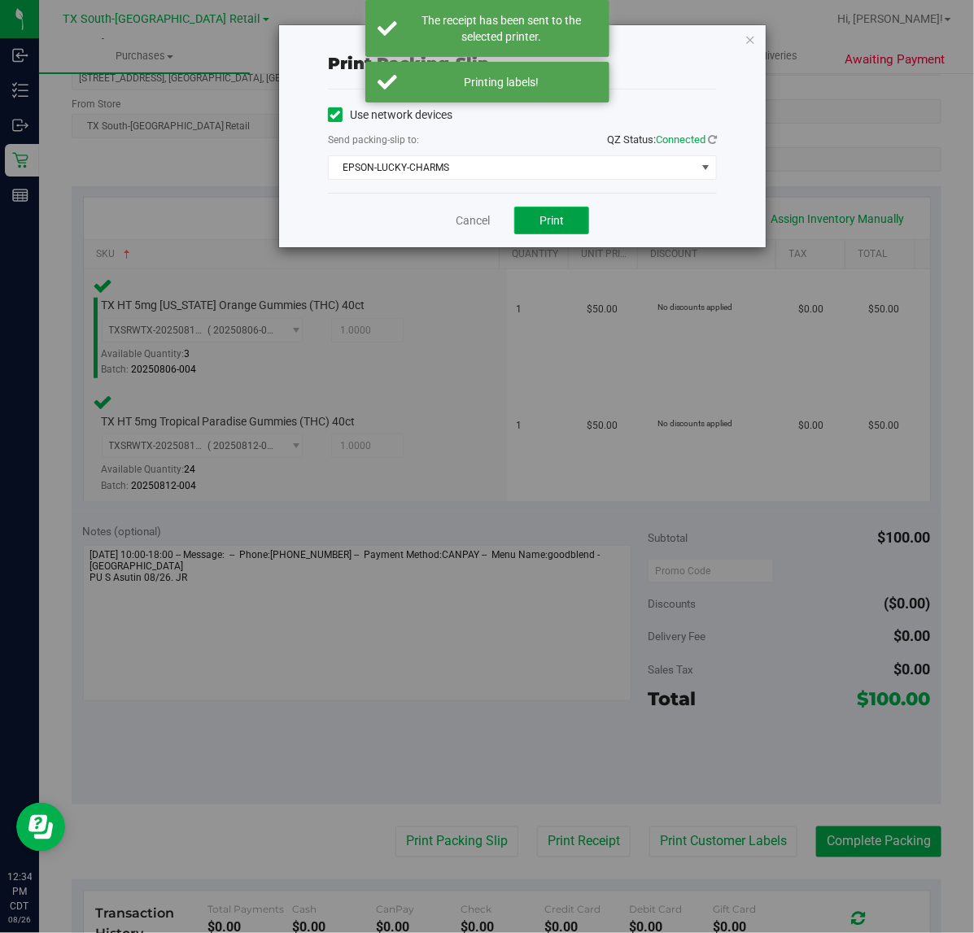
click button "Print"
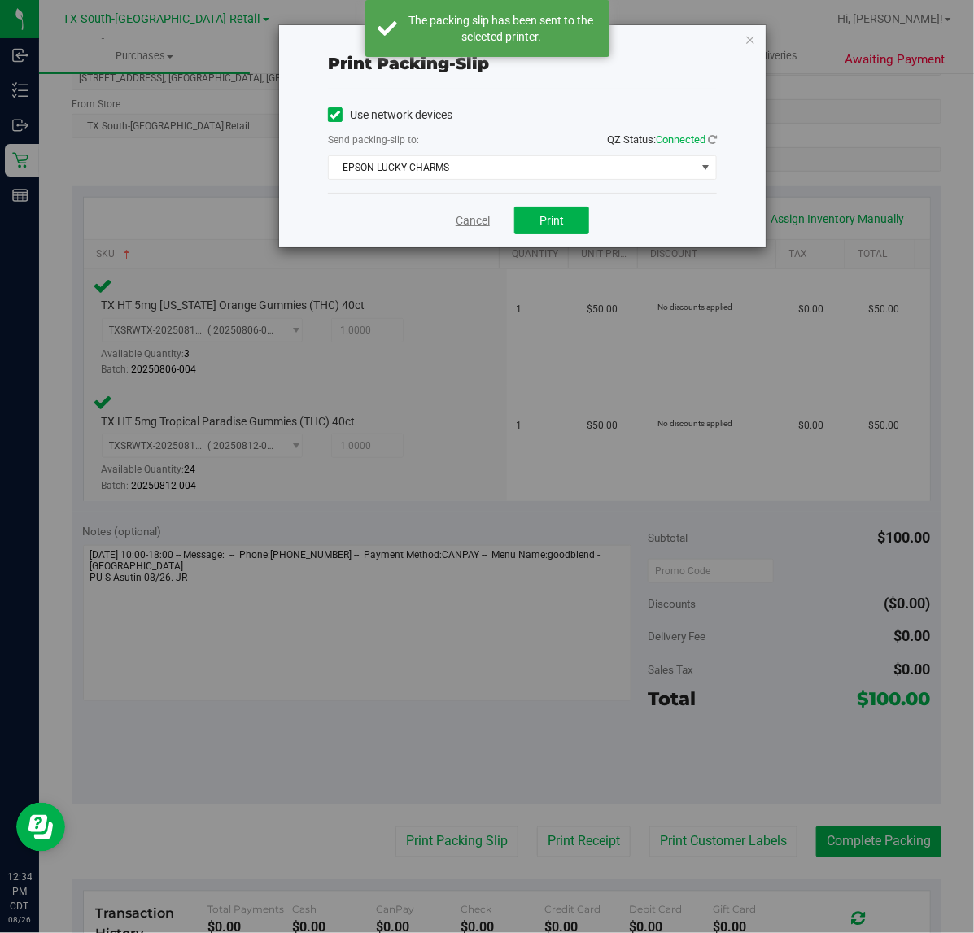
click link "Cancel"
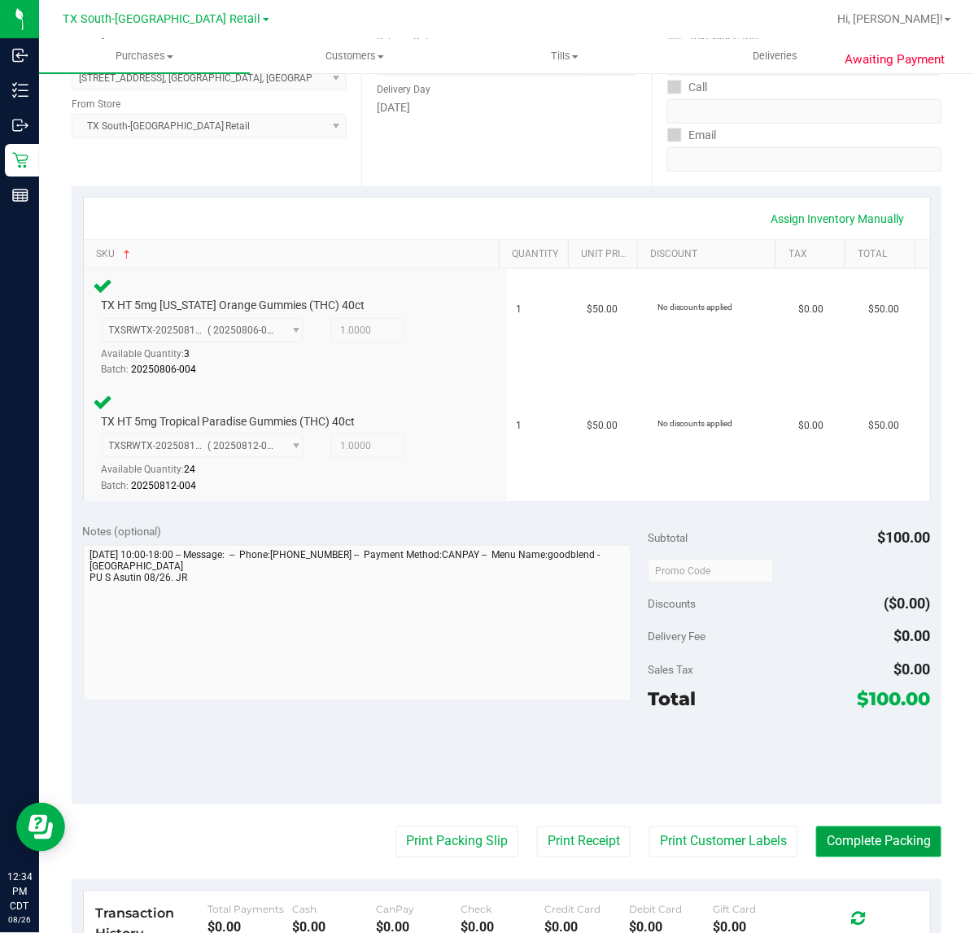
click button "Complete Packing"
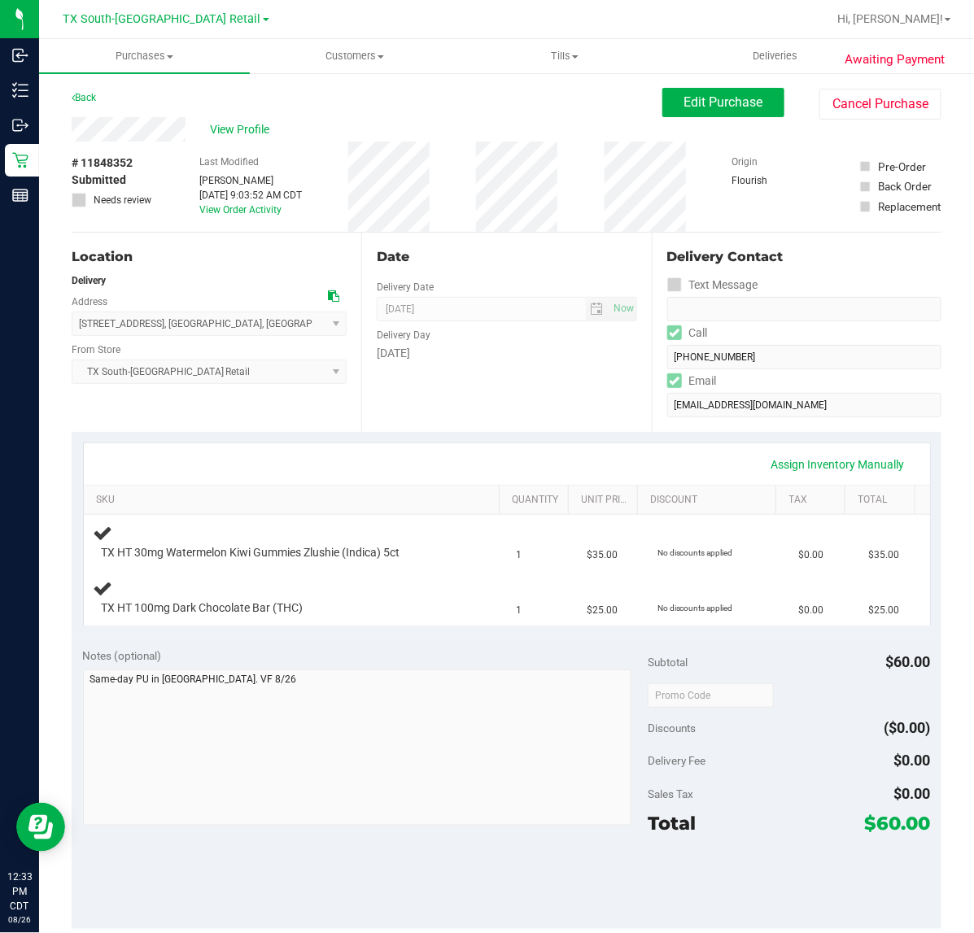
click at [425, 429] on div "Date Delivery Date [DATE] Now [DATE] 07:00 AM Now Delivery Day [DATE]" at bounding box center [506, 332] width 290 height 199
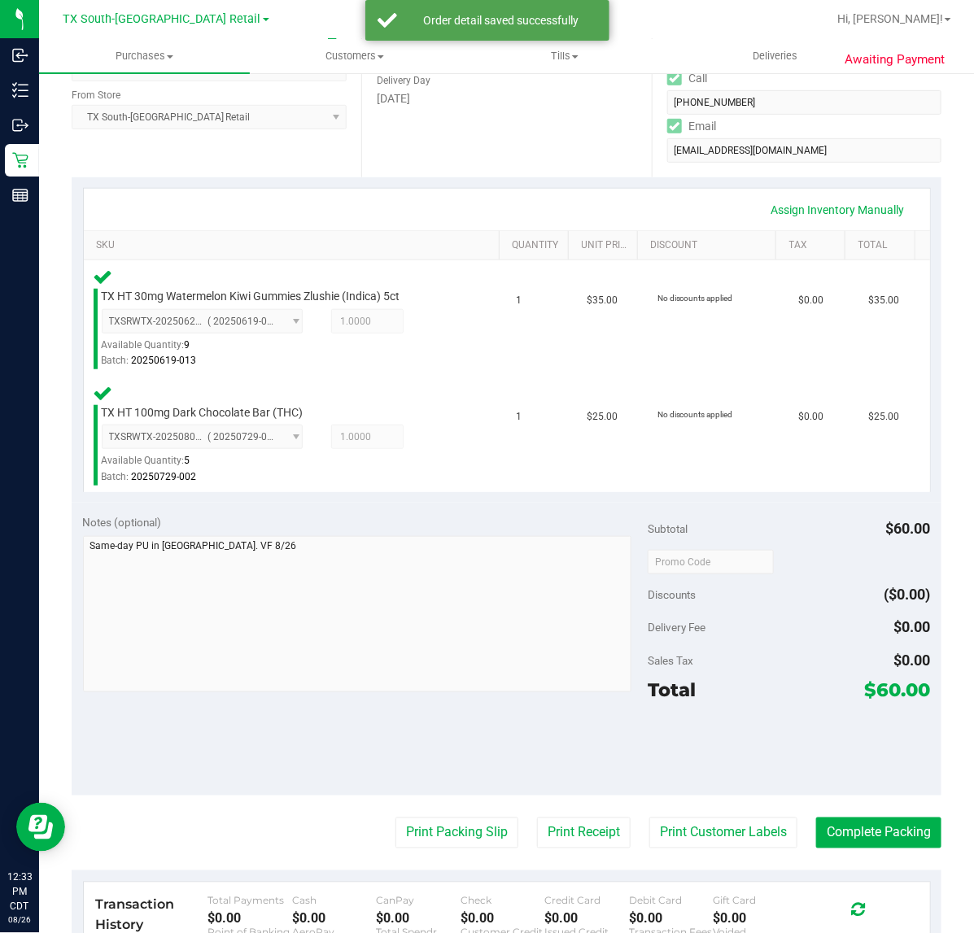
scroll to position [253, 0]
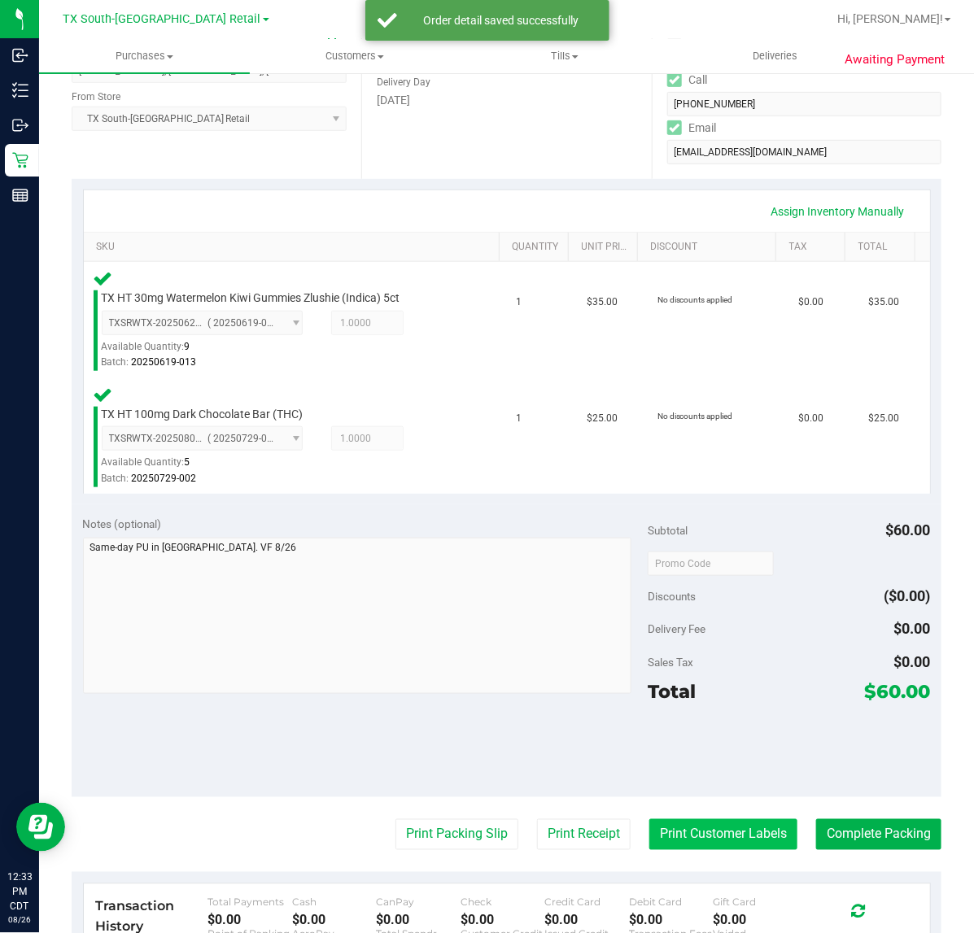
click at [688, 835] on button "Print Customer Labels" at bounding box center [723, 834] width 148 height 31
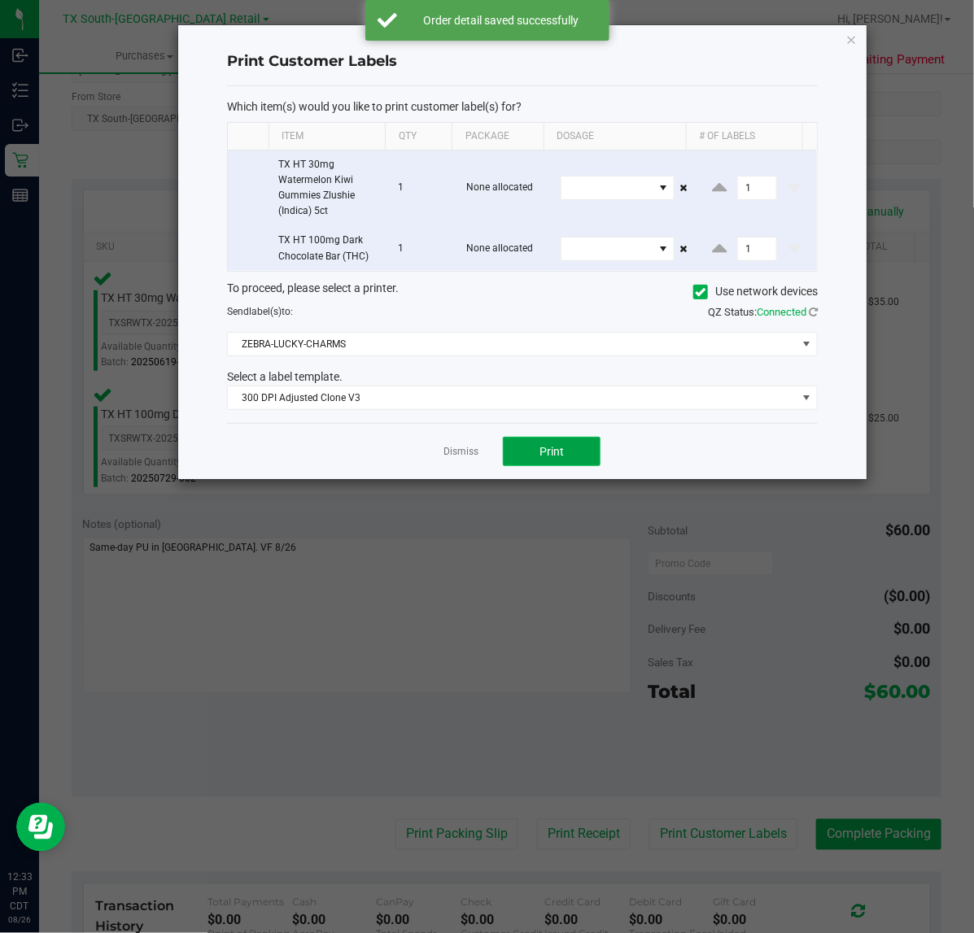
click at [529, 449] on button "Print" at bounding box center [552, 451] width 98 height 29
click at [449, 438] on div at bounding box center [522, 252] width 688 height 454
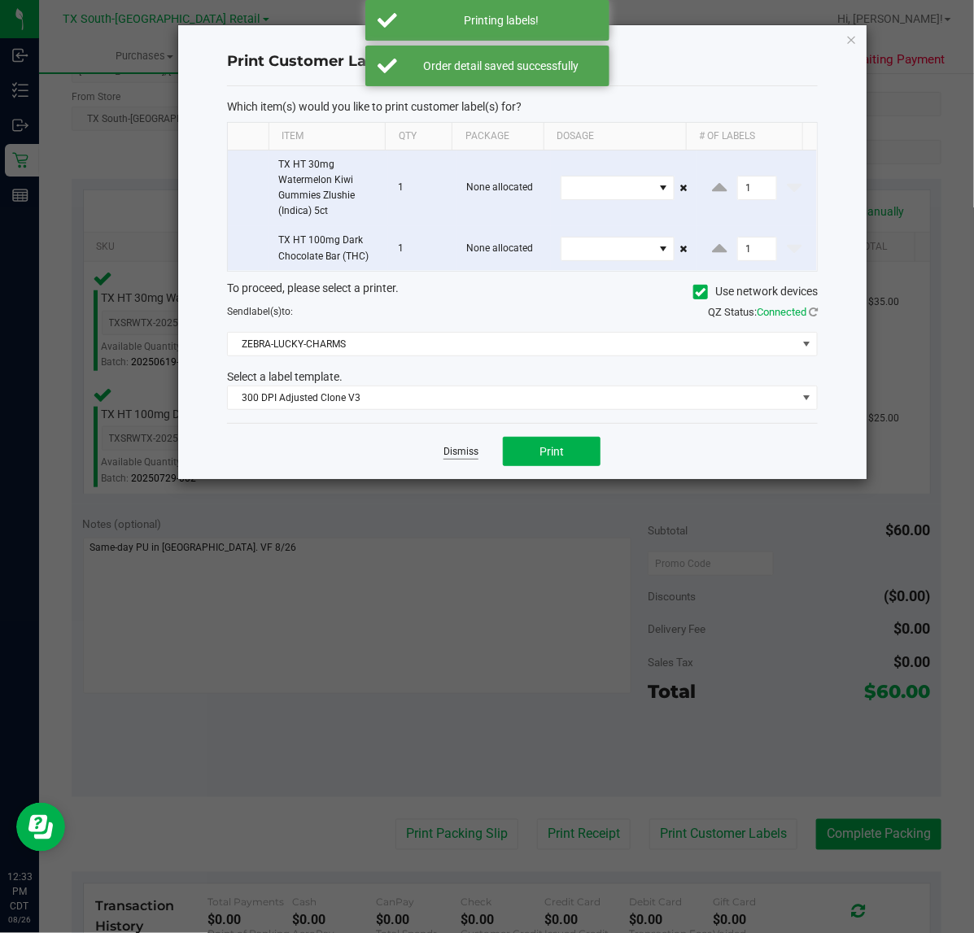
click at [449, 447] on link "Dismiss" at bounding box center [460, 452] width 35 height 14
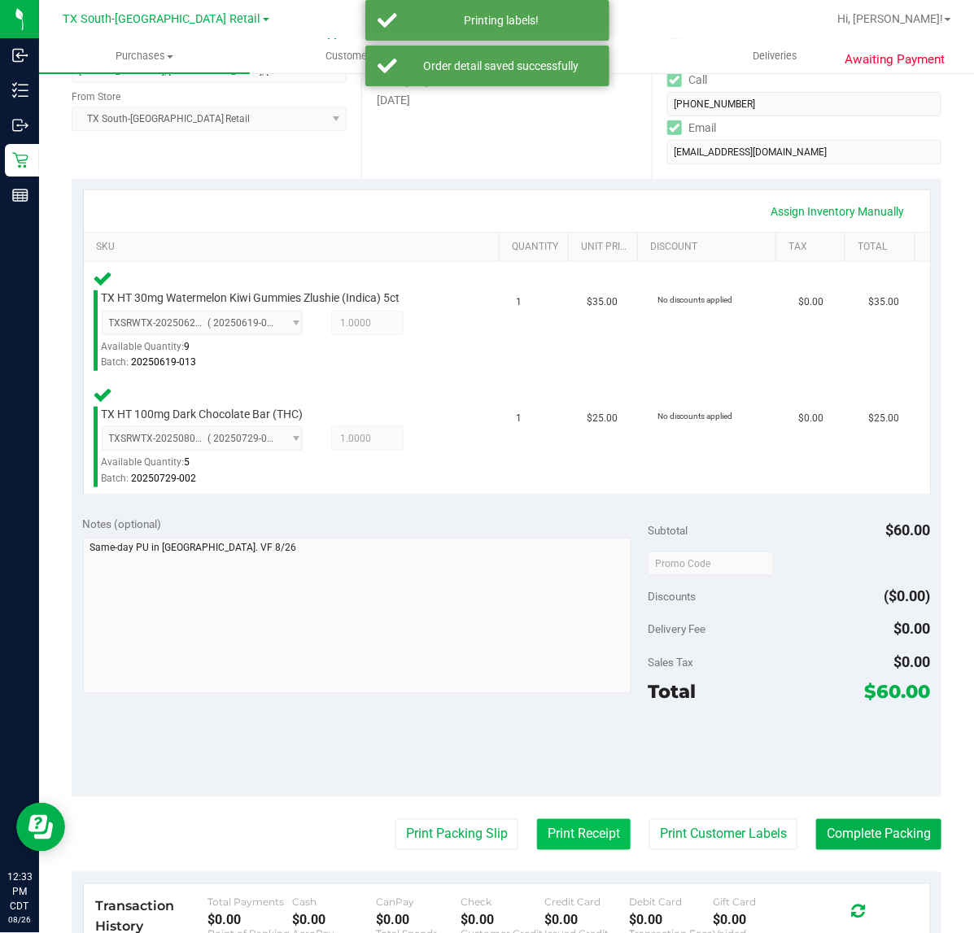
click at [566, 835] on button "Print Receipt" at bounding box center [584, 834] width 94 height 31
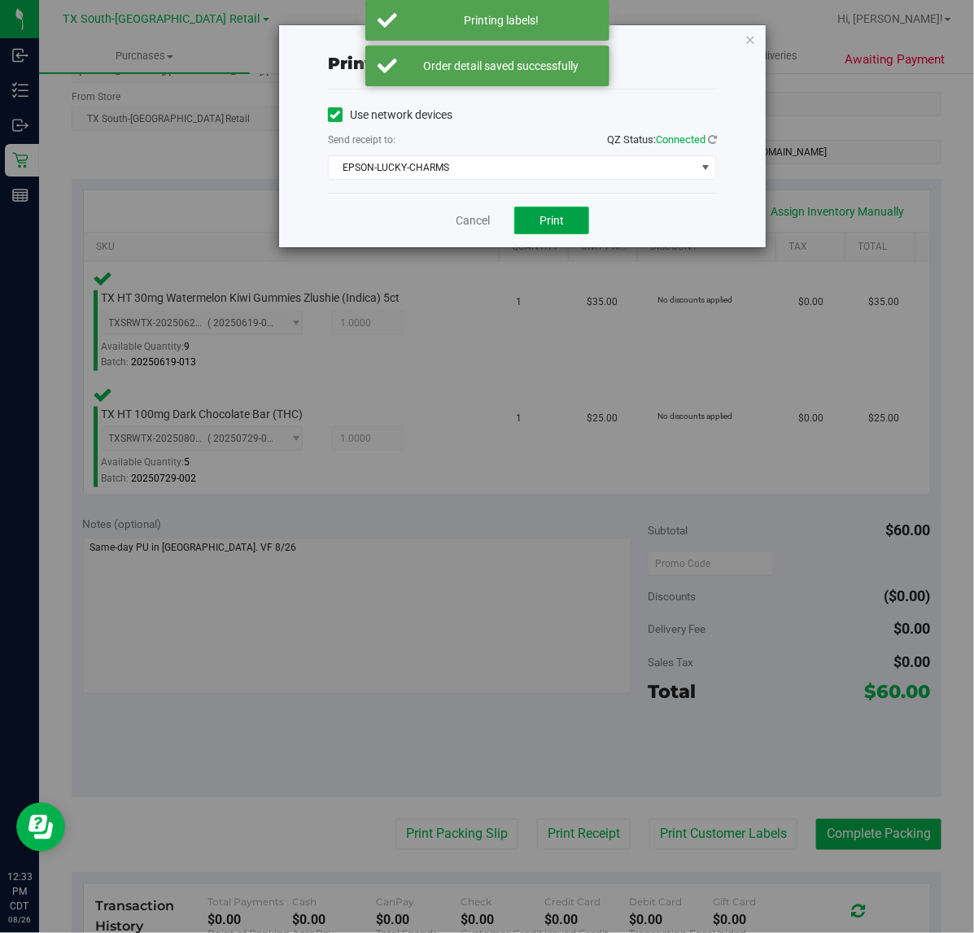
click at [551, 220] on span "Print" at bounding box center [551, 220] width 24 height 13
click at [450, 226] on link "Cancel" at bounding box center [466, 220] width 34 height 17
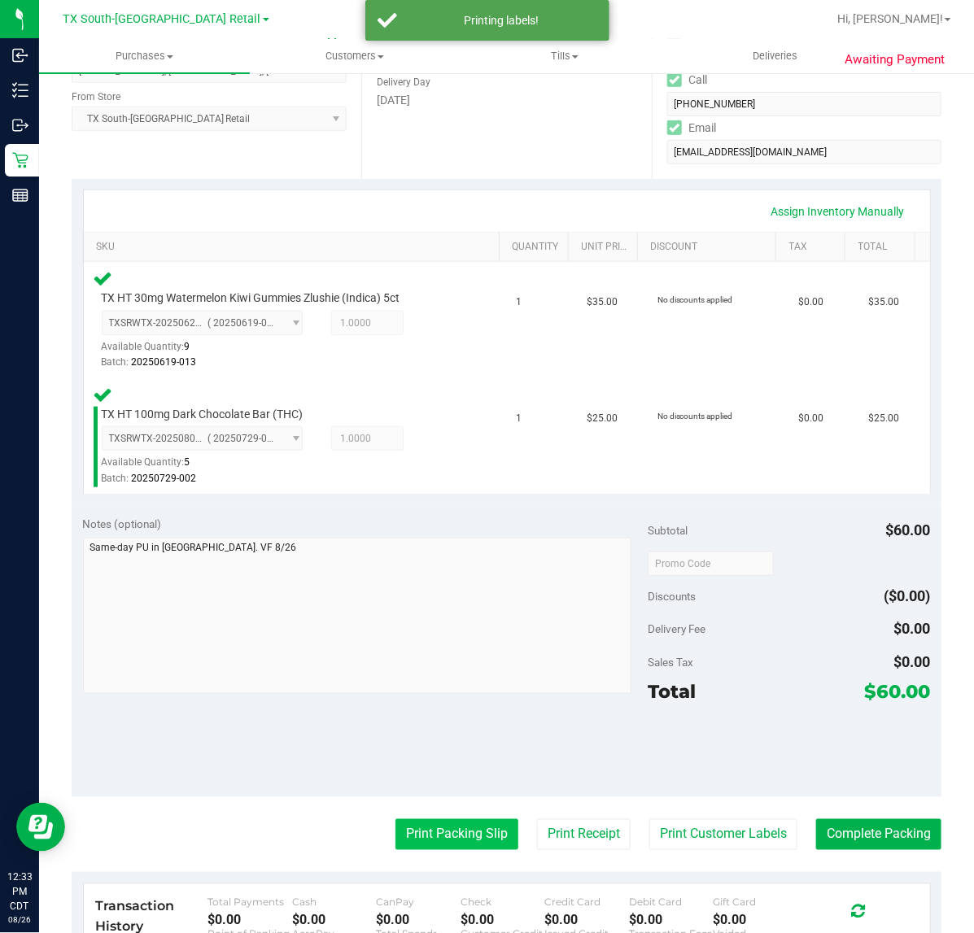
click at [412, 827] on button "Print Packing Slip" at bounding box center [456, 834] width 123 height 31
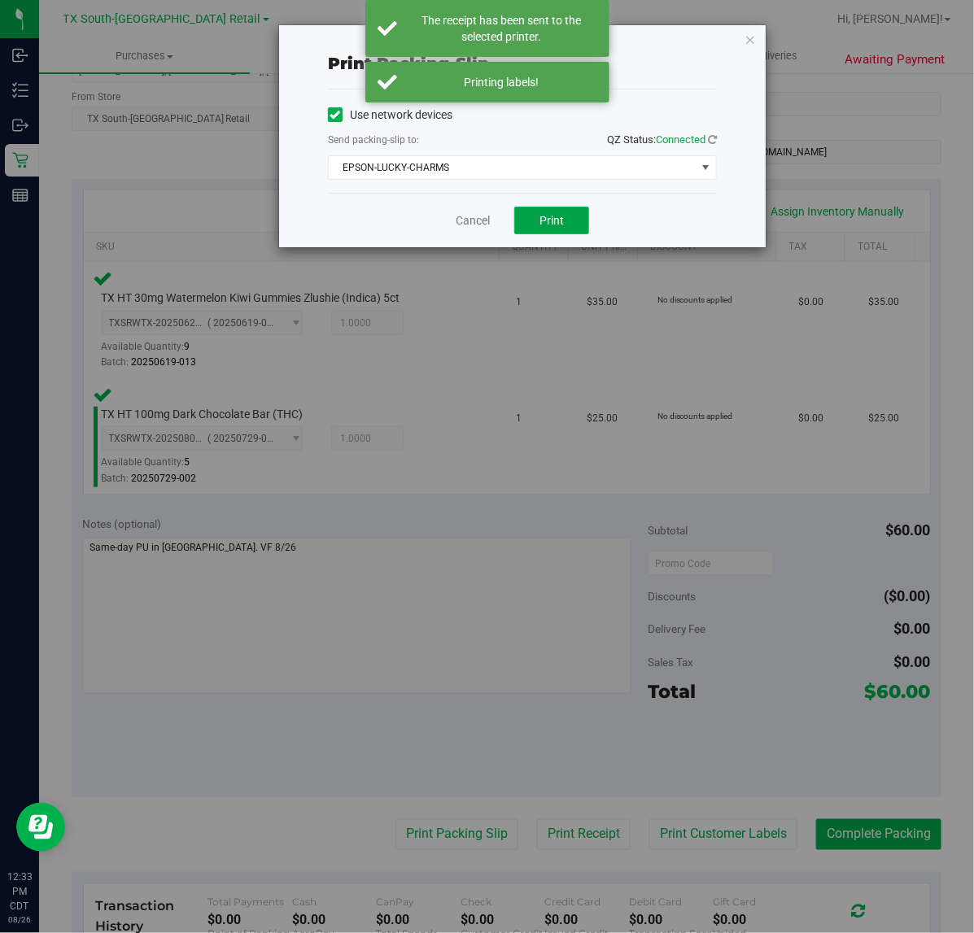
click at [556, 232] on button "Print" at bounding box center [551, 221] width 75 height 28
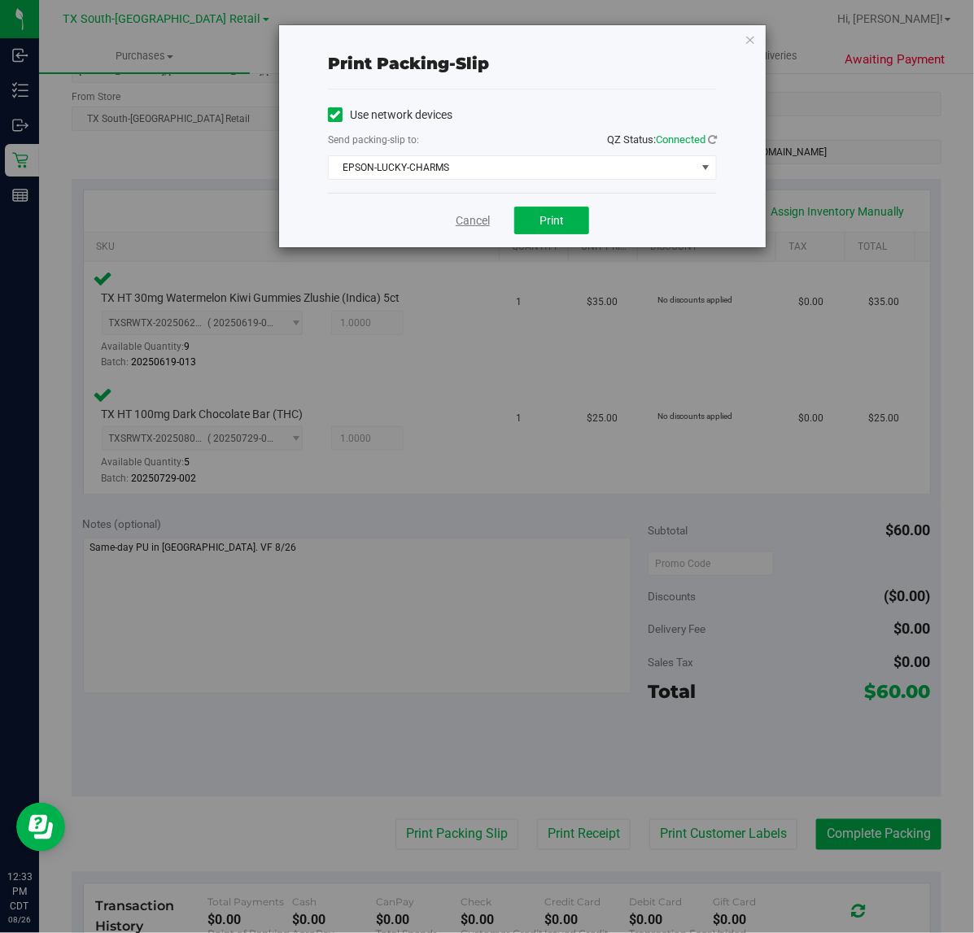
click at [456, 220] on link "Cancel" at bounding box center [473, 220] width 34 height 17
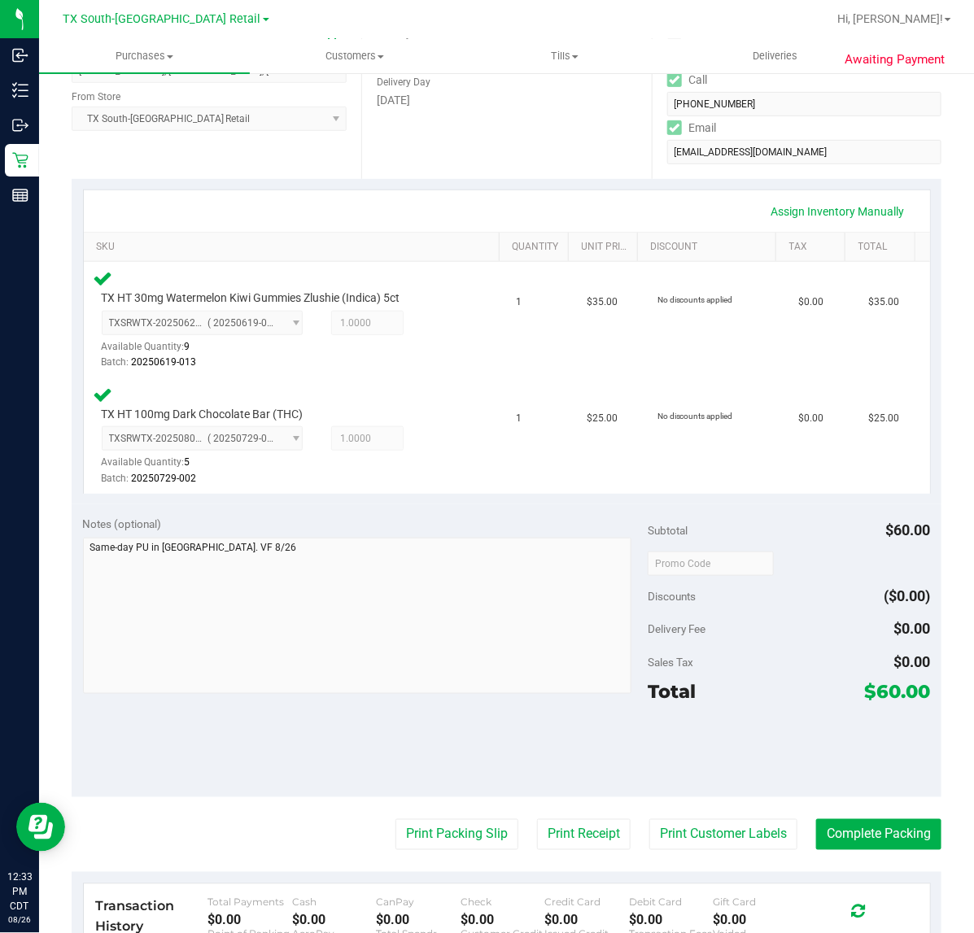
click at [826, 800] on purchase-details "Back Edit Purchase Cancel Purchase View Profile # 11848352 Submitted Needs revi…" at bounding box center [507, 512] width 870 height 1354
click at [850, 835] on button "Complete Packing" at bounding box center [878, 834] width 125 height 31
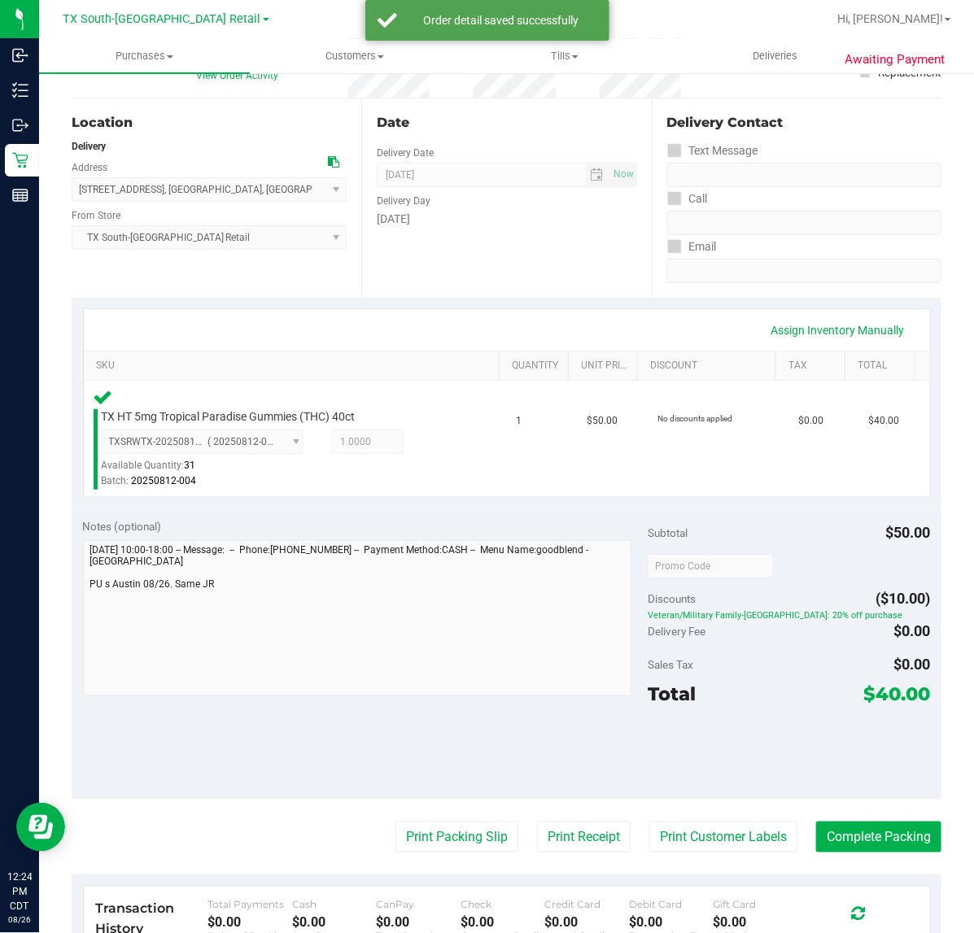
scroll to position [120, 0]
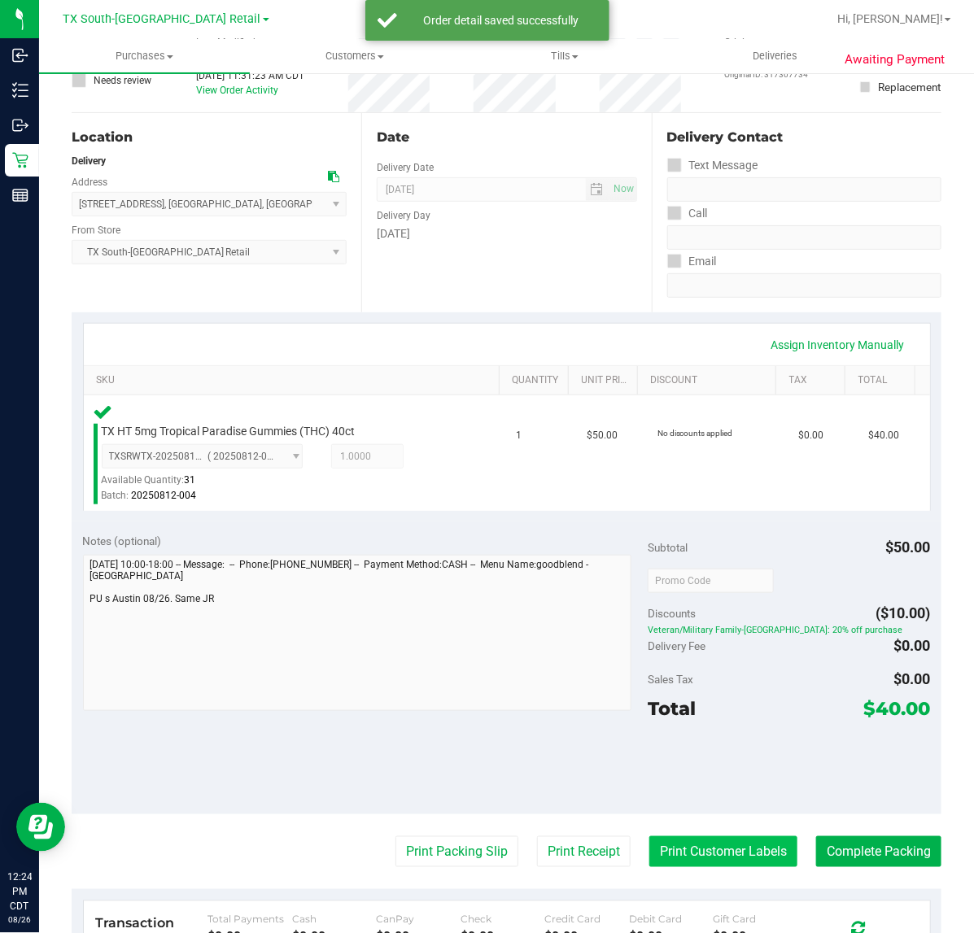
click at [725, 847] on button "Print Customer Labels" at bounding box center [723, 851] width 148 height 31
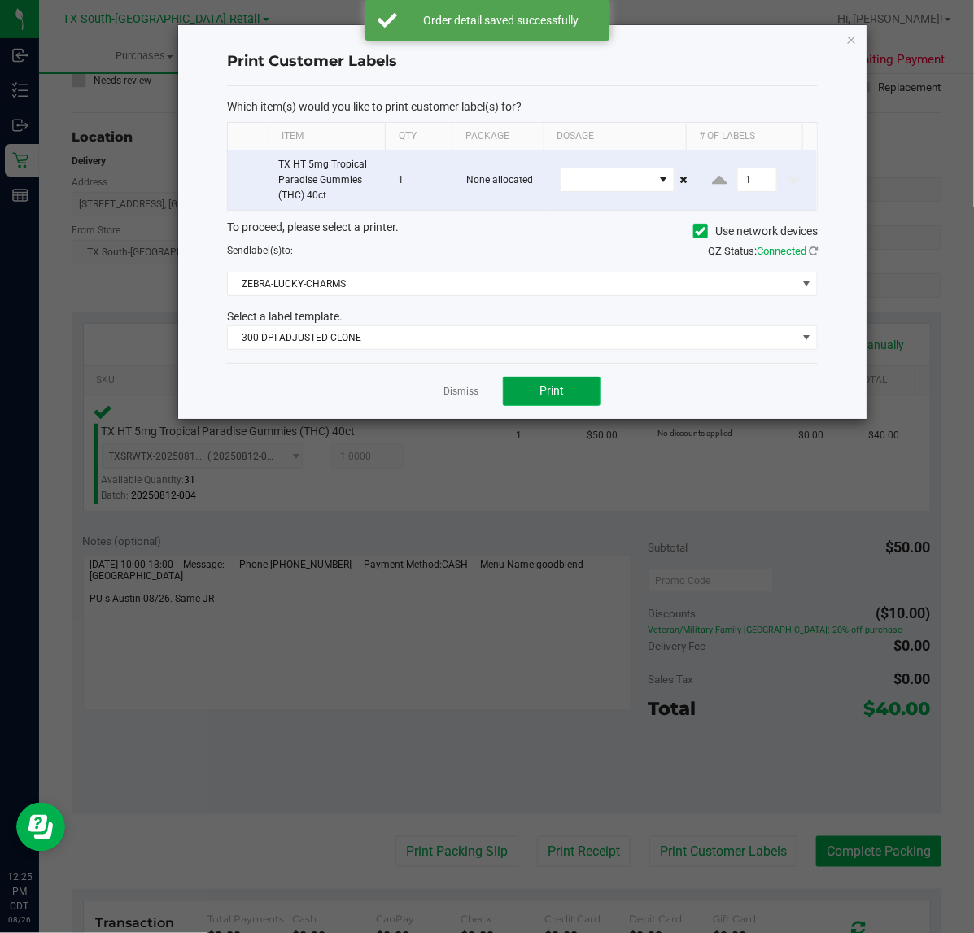
click at [537, 400] on button "Print" at bounding box center [552, 391] width 98 height 29
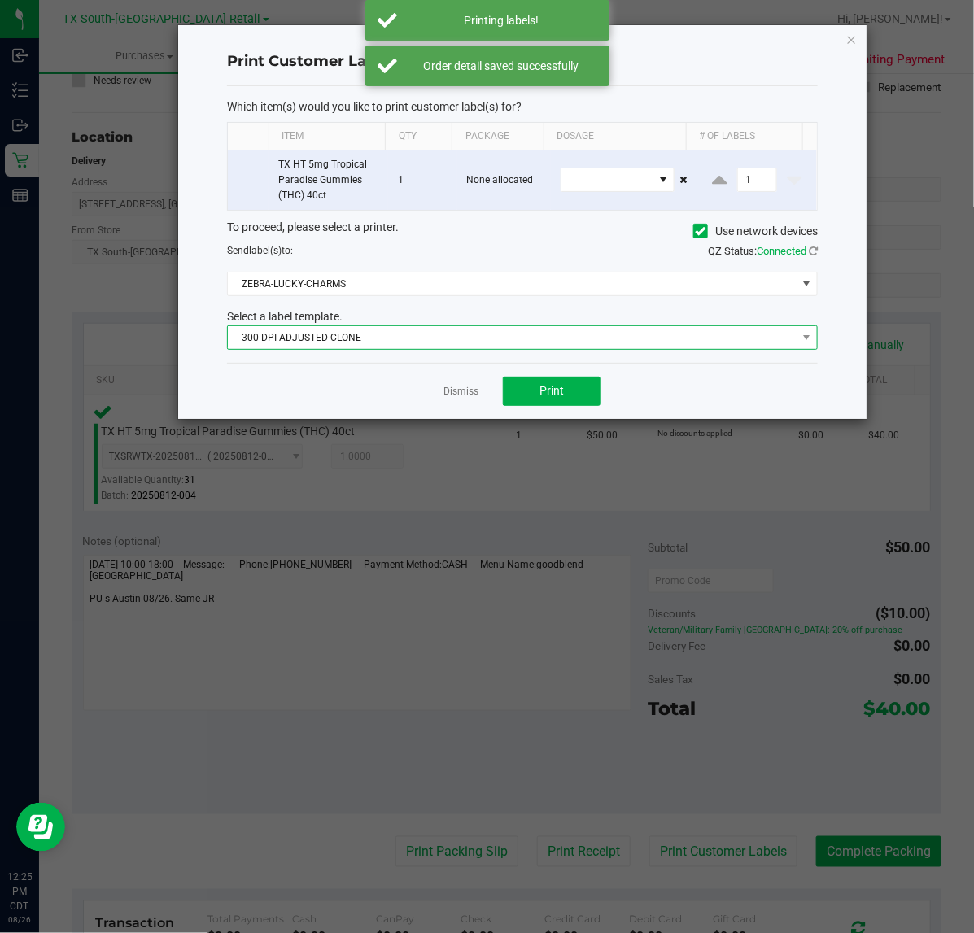
click at [609, 342] on span "300 DPI ADJUSTED CLONE" at bounding box center [512, 337] width 569 height 23
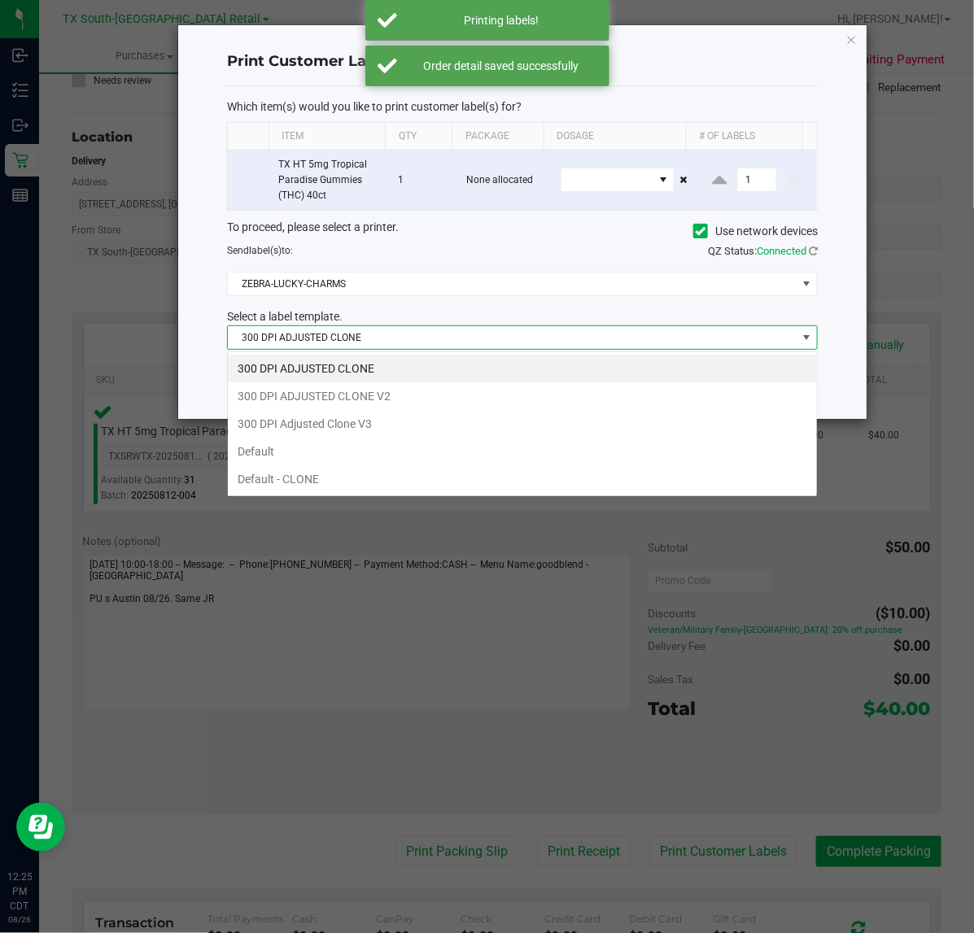
scroll to position [25, 591]
click at [469, 420] on li "300 DPI Adjusted Clone V3" at bounding box center [522, 424] width 589 height 28
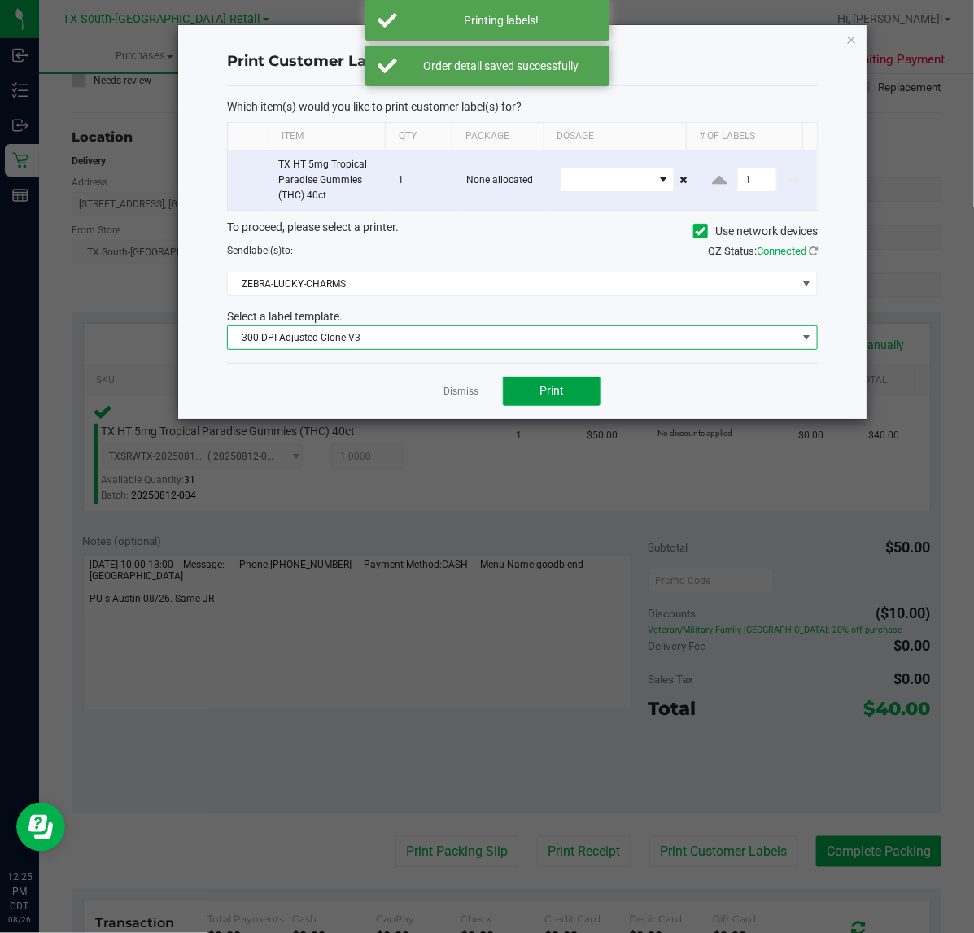
click at [542, 397] on span "Print" at bounding box center [551, 390] width 24 height 13
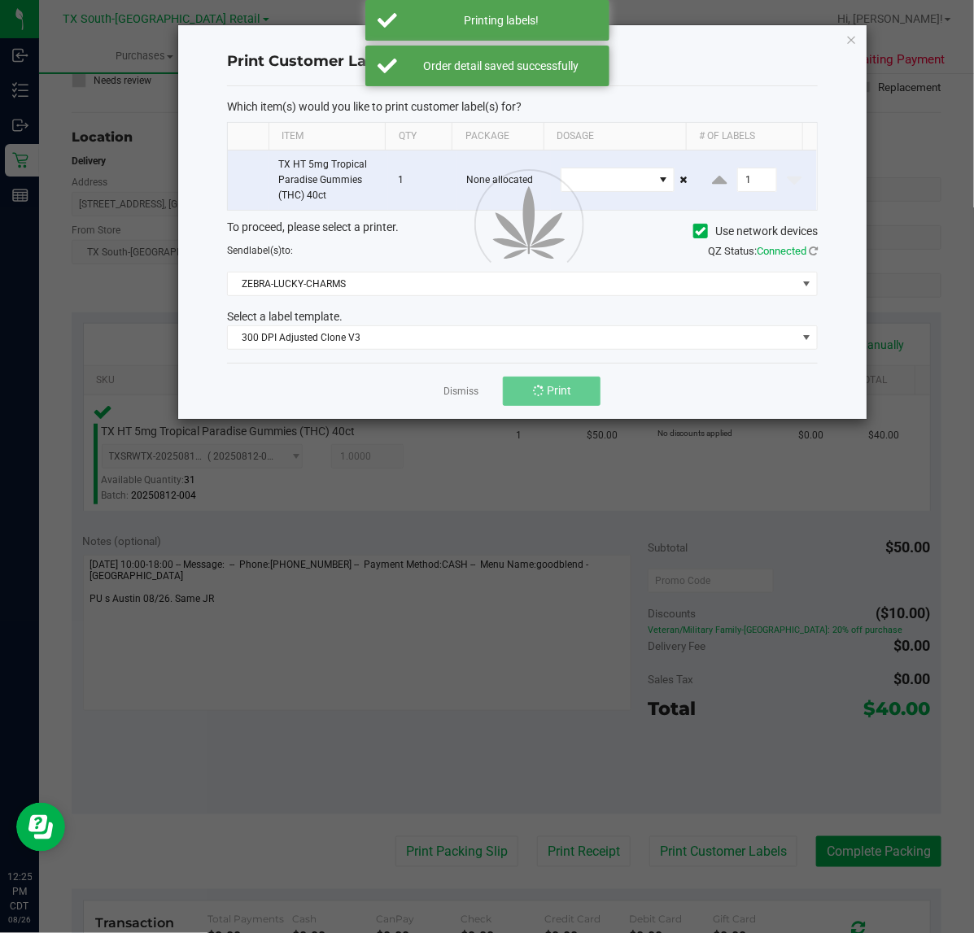
click at [454, 395] on div at bounding box center [522, 222] width 688 height 394
click at [559, 851] on ngb-modal-window "Print Customer Labels Which item(s) would you like to print customer label(s) f…" at bounding box center [493, 466] width 986 height 933
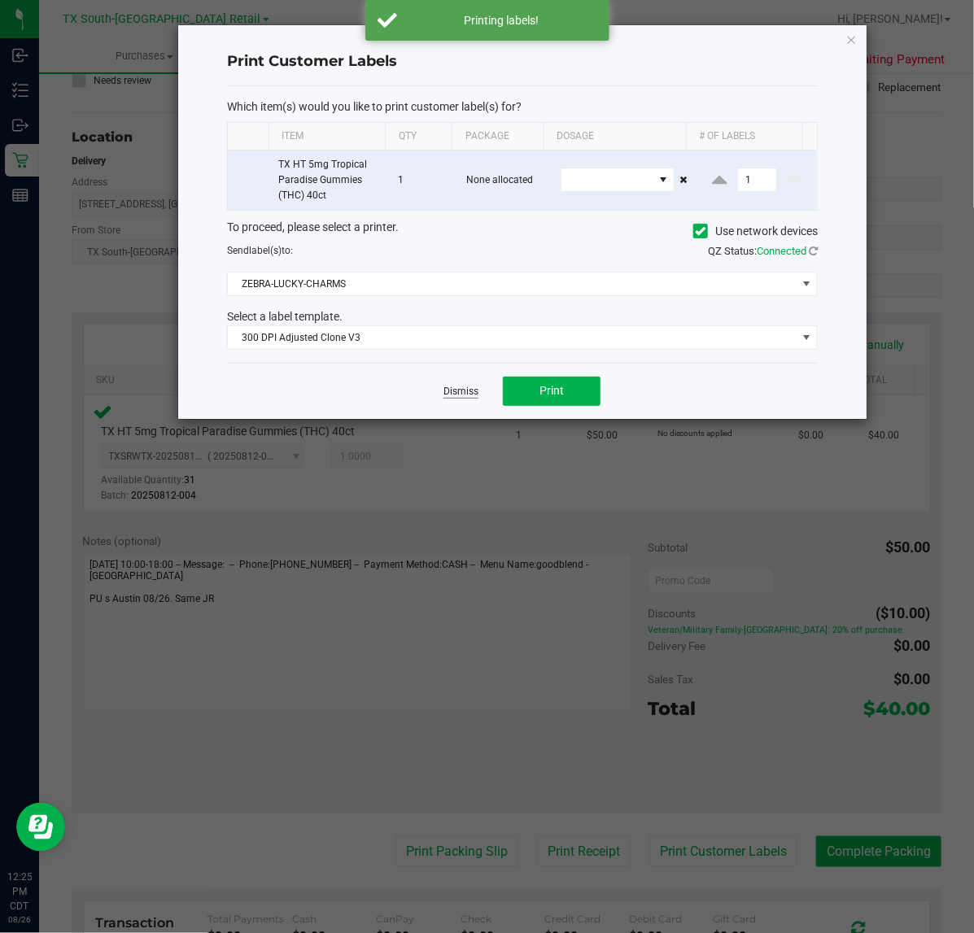
click at [456, 393] on link "Dismiss" at bounding box center [460, 392] width 35 height 14
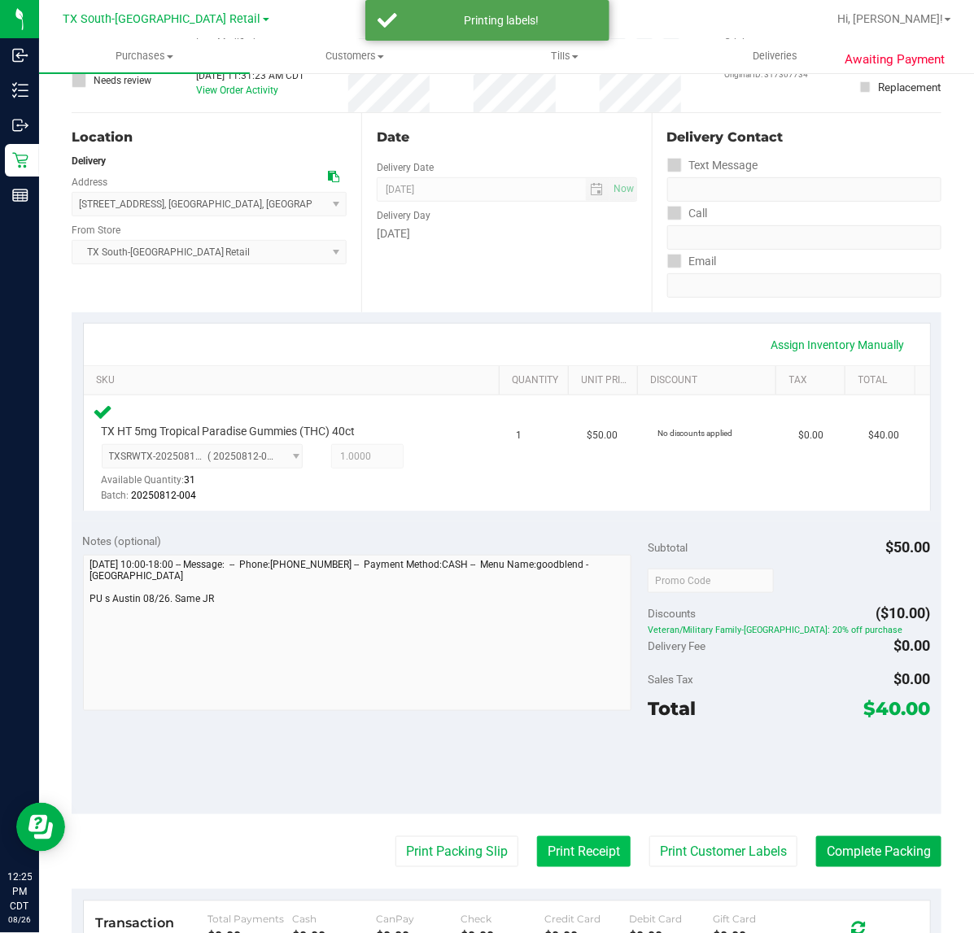
click at [538, 843] on button "Print Receipt" at bounding box center [584, 851] width 94 height 31
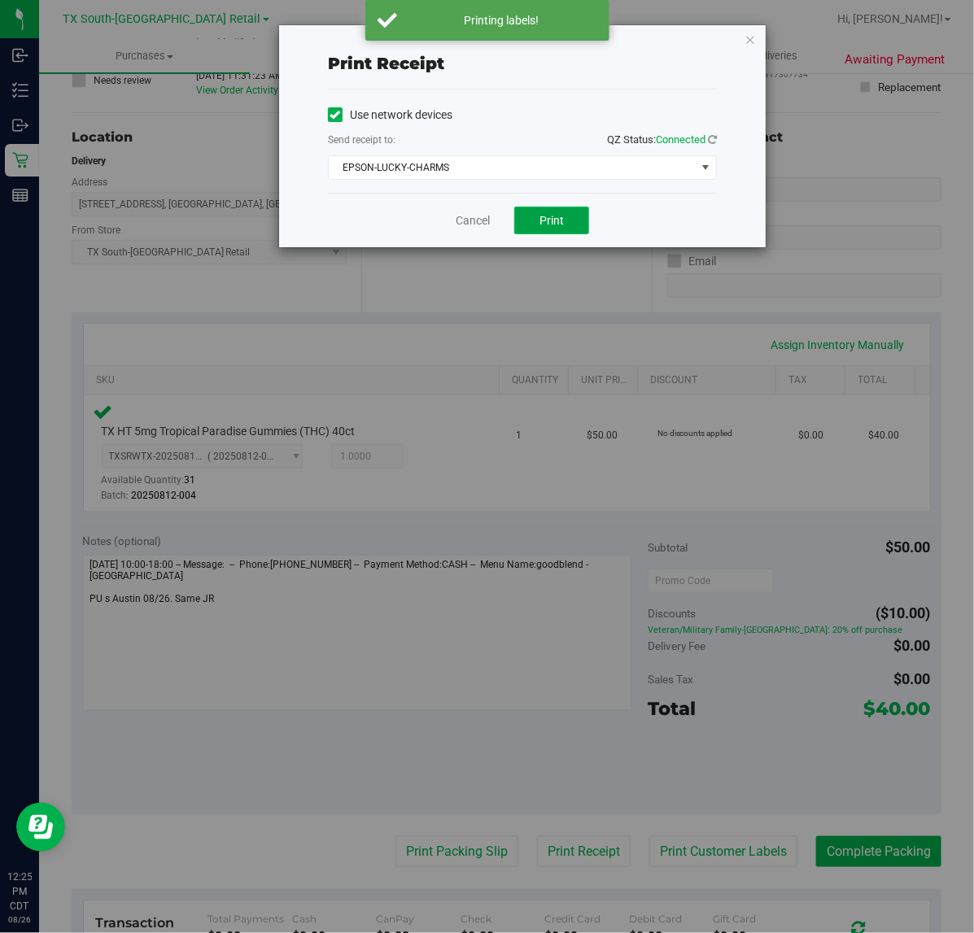
click at [542, 232] on button "Print" at bounding box center [551, 221] width 75 height 28
click at [456, 220] on link "Cancel" at bounding box center [473, 220] width 34 height 17
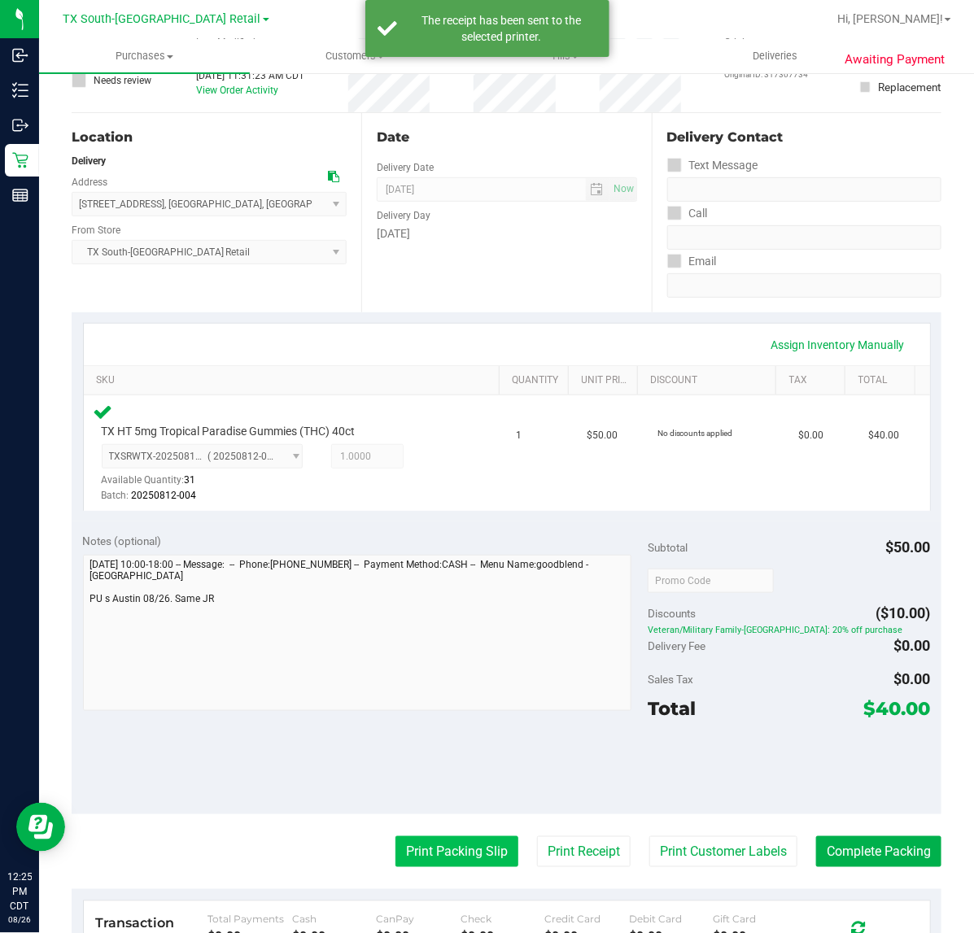
click at [417, 840] on button "Print Packing Slip" at bounding box center [456, 851] width 123 height 31
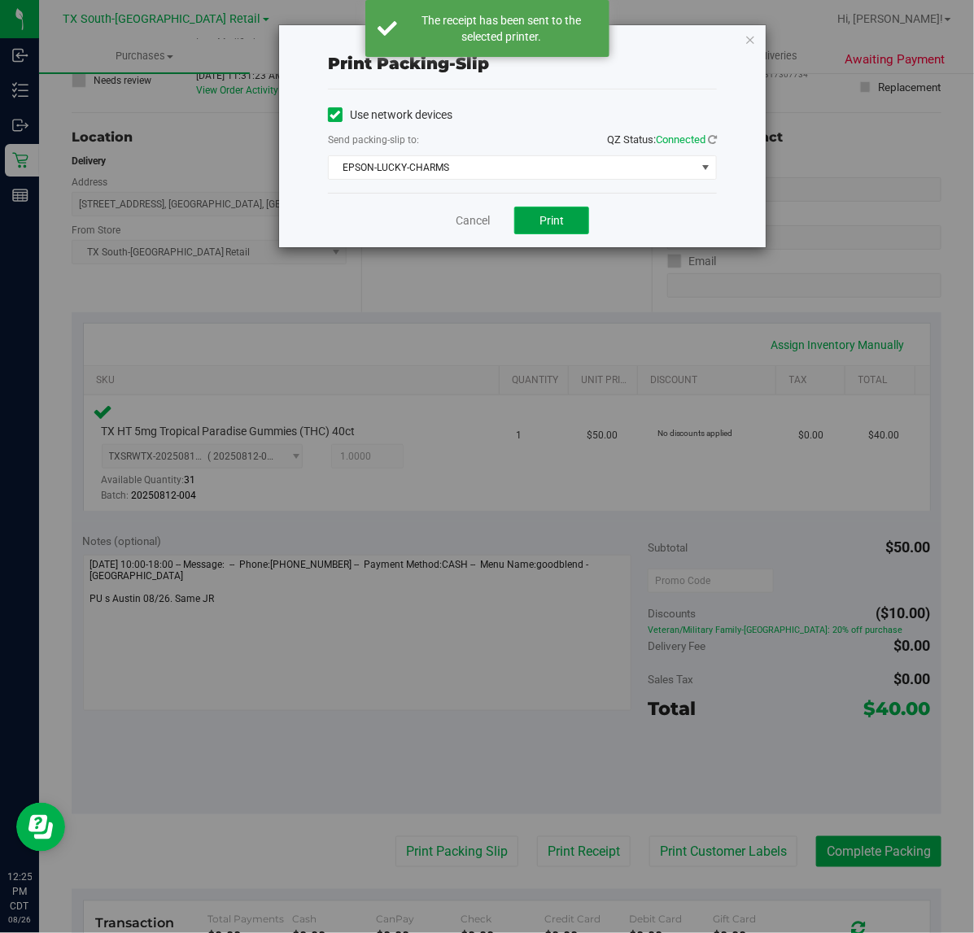
click at [551, 230] on button "Print" at bounding box center [551, 221] width 75 height 28
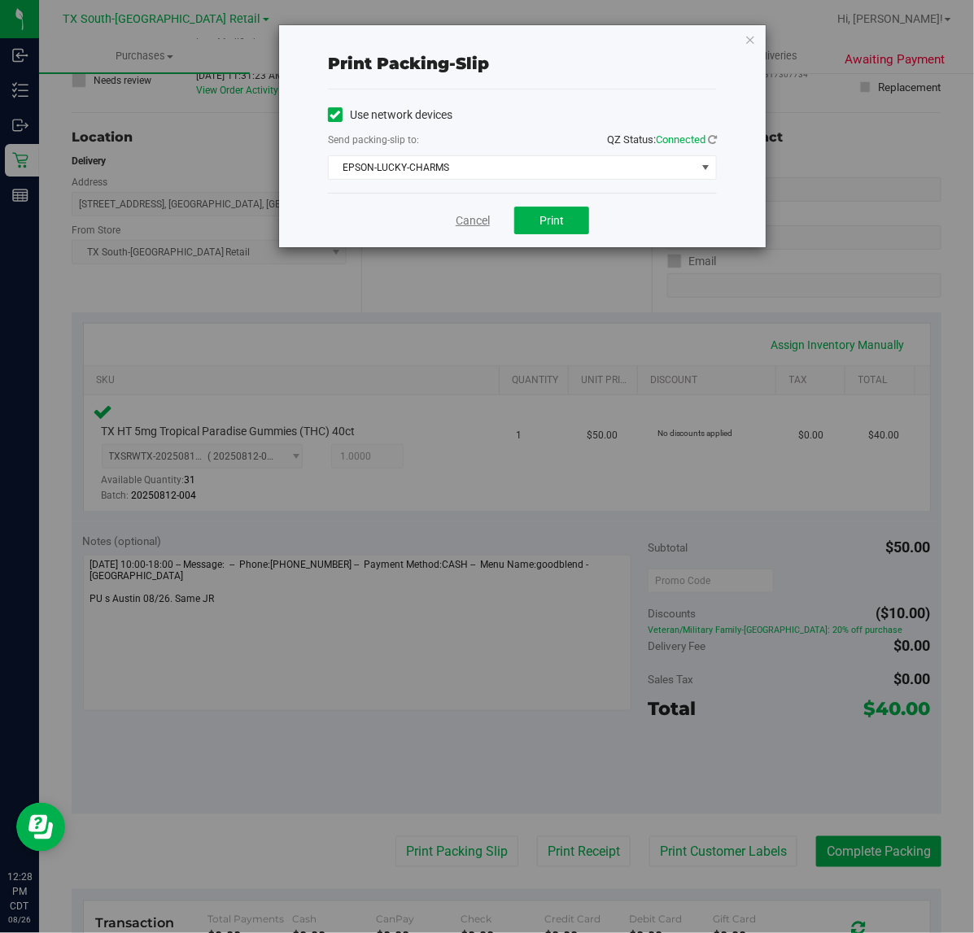
click at [465, 221] on link "Cancel" at bounding box center [473, 220] width 34 height 17
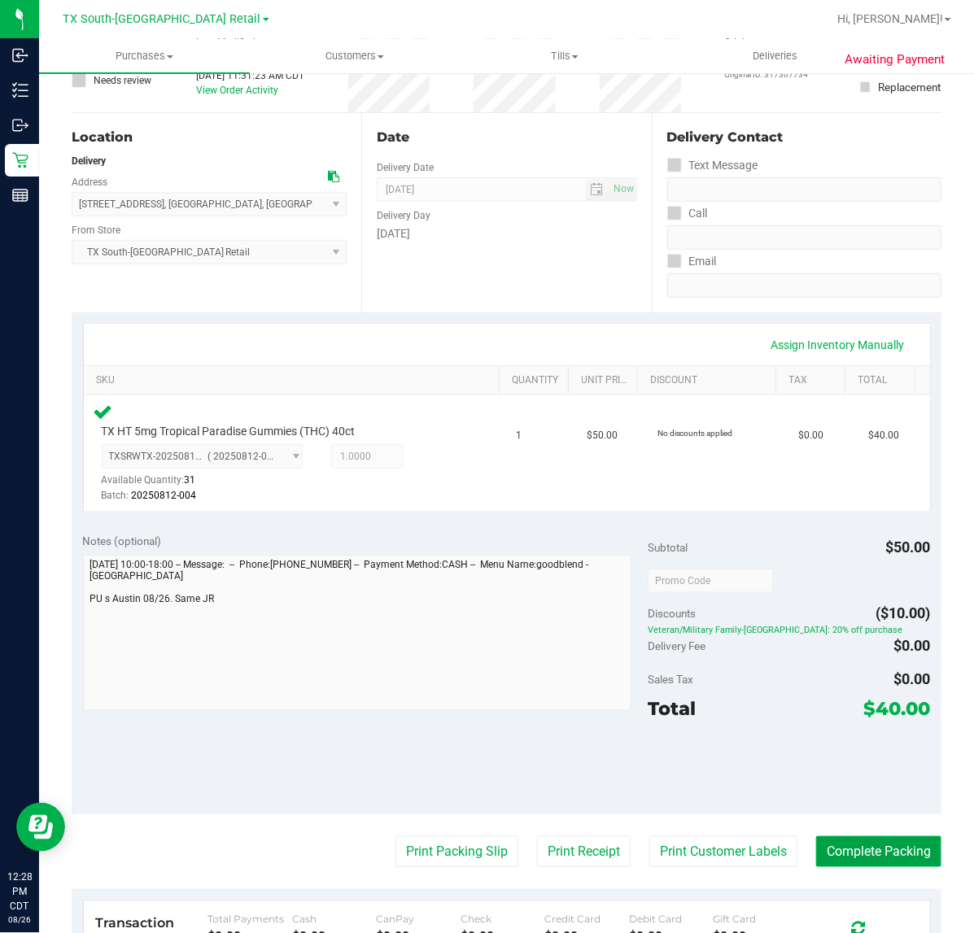
click at [883, 846] on button "Complete Packing" at bounding box center [878, 851] width 125 height 31
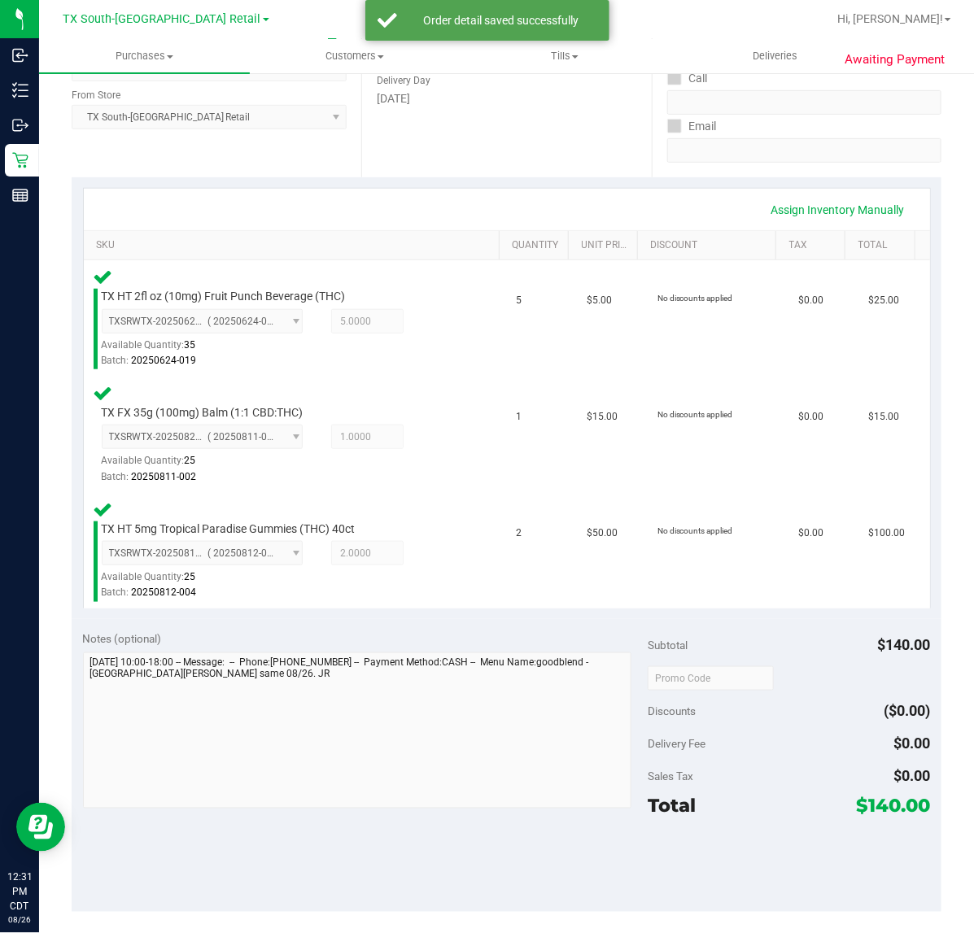
scroll to position [274, 0]
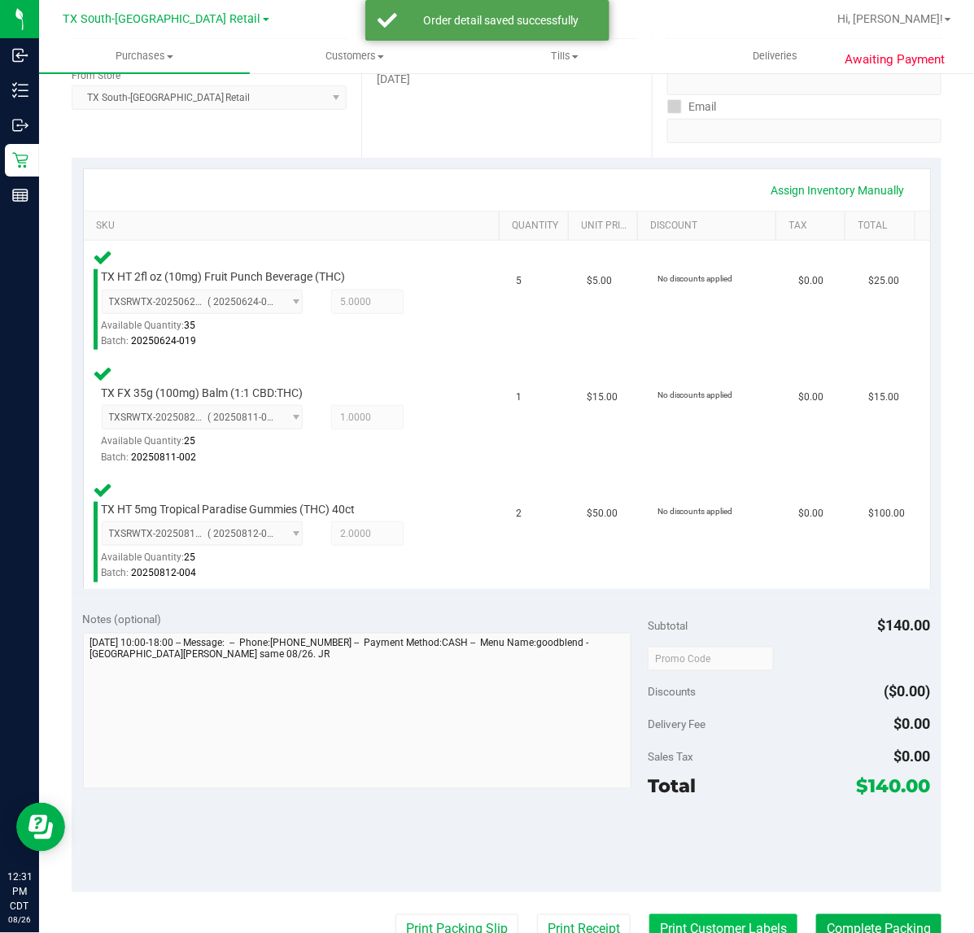
click at [708, 928] on button "Print Customer Labels" at bounding box center [723, 929] width 148 height 31
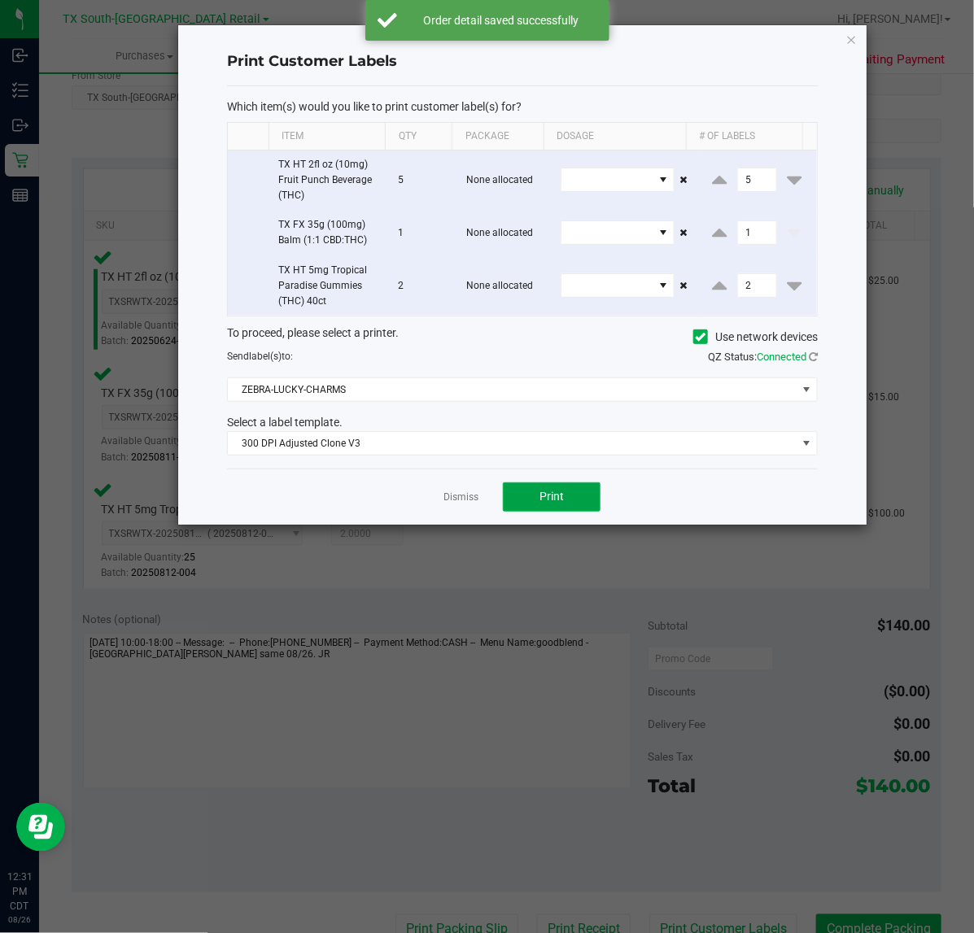
click at [537, 512] on button "Print" at bounding box center [552, 496] width 98 height 29
click at [460, 500] on link "Dismiss" at bounding box center [460, 498] width 35 height 14
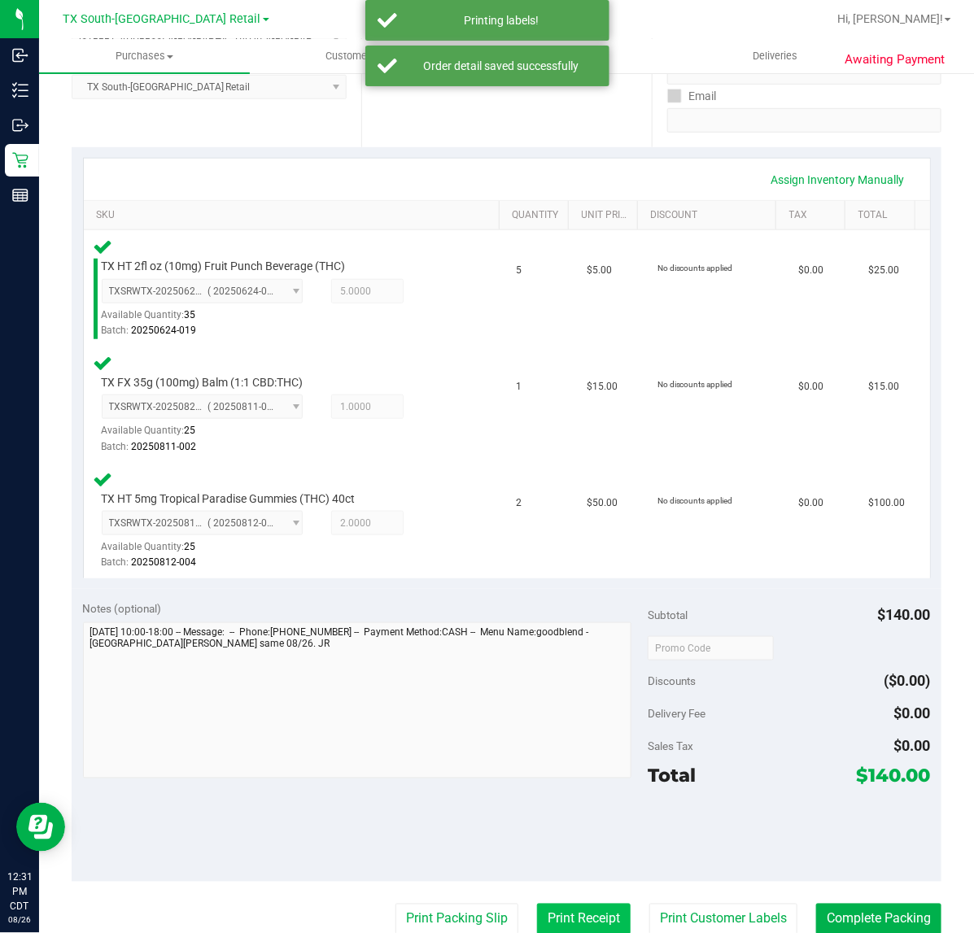
click at [550, 905] on button "Print Receipt" at bounding box center [584, 919] width 94 height 31
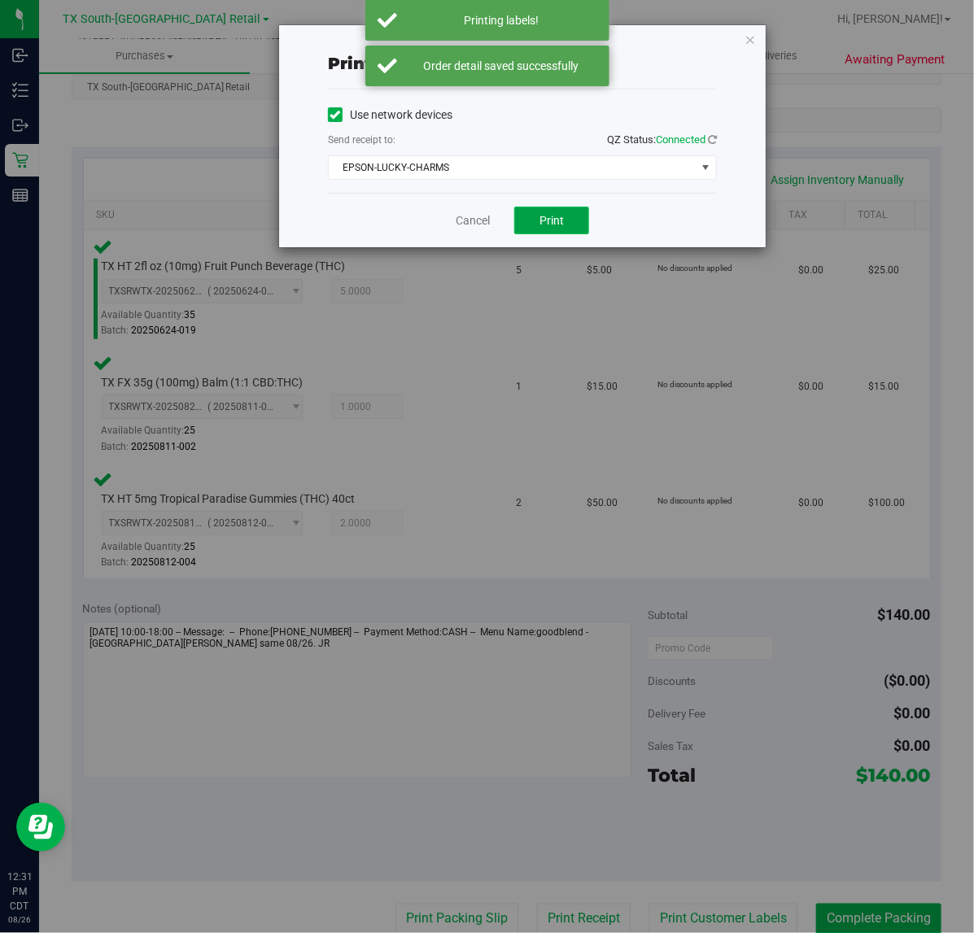
click at [543, 233] on button "Print" at bounding box center [551, 221] width 75 height 28
click at [473, 228] on link "Cancel" at bounding box center [466, 220] width 34 height 17
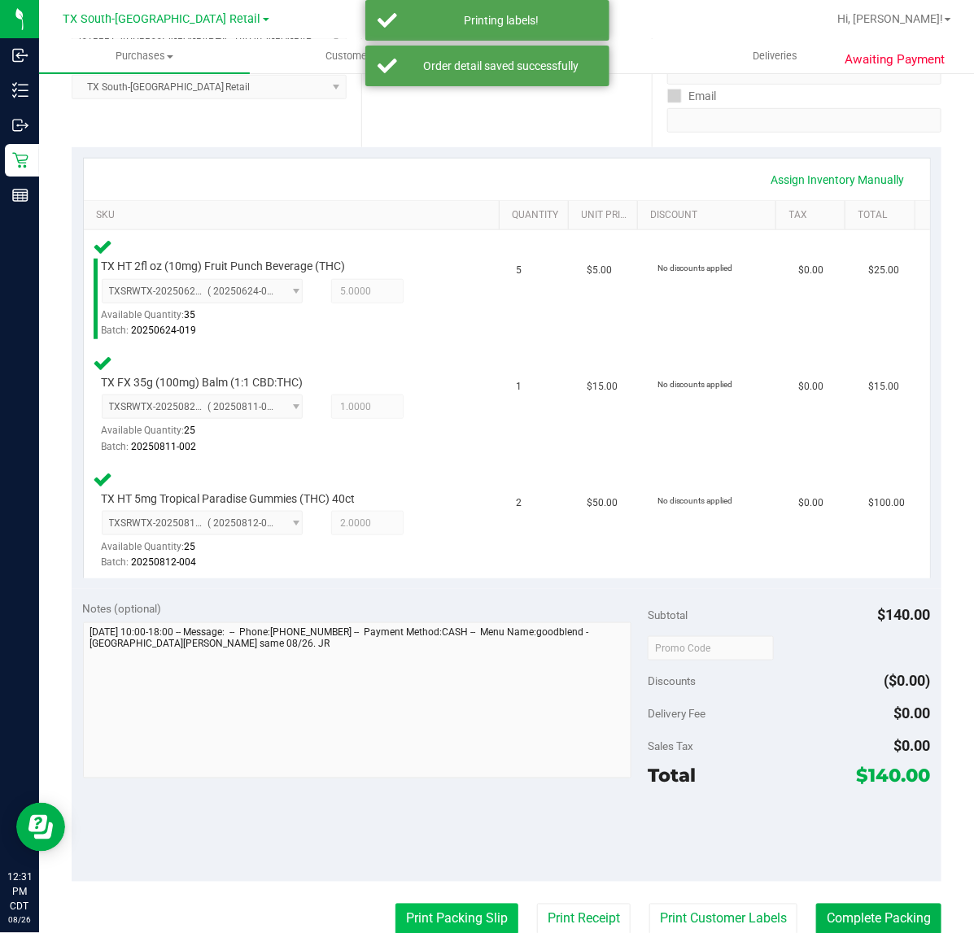
click at [441, 920] on button "Print Packing Slip" at bounding box center [456, 919] width 123 height 31
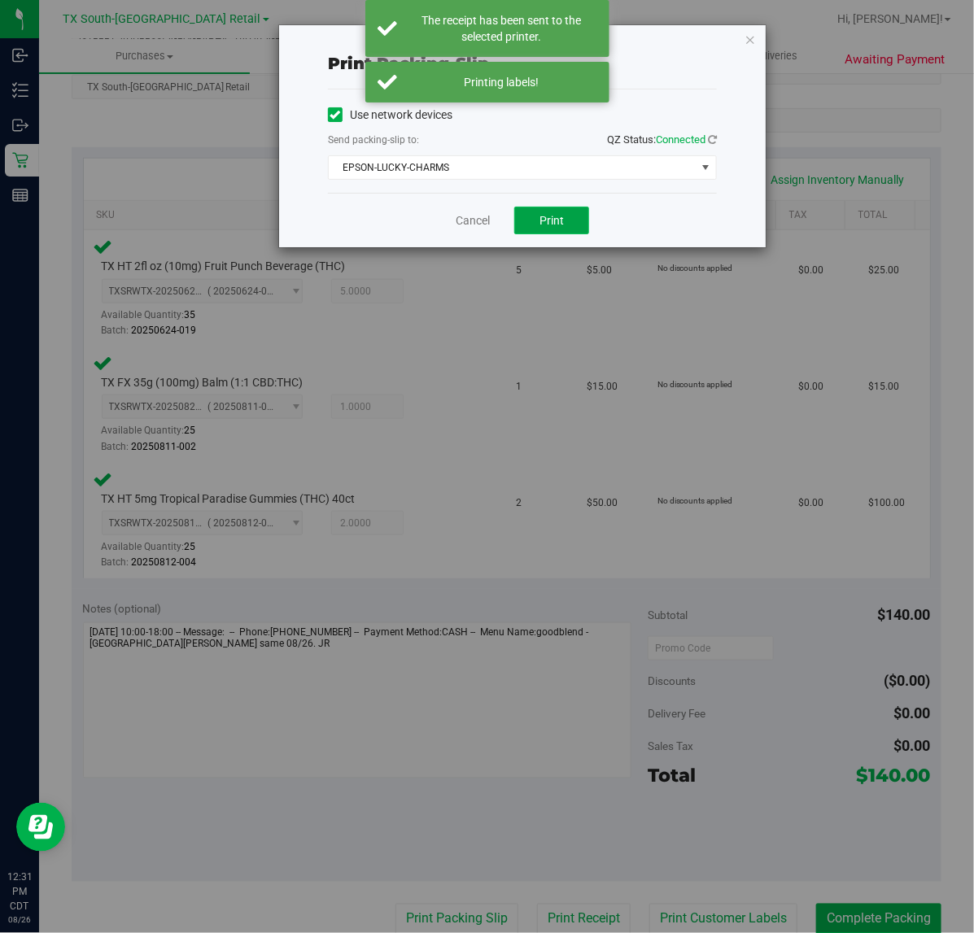
click at [587, 220] on button "Print" at bounding box center [551, 221] width 75 height 28
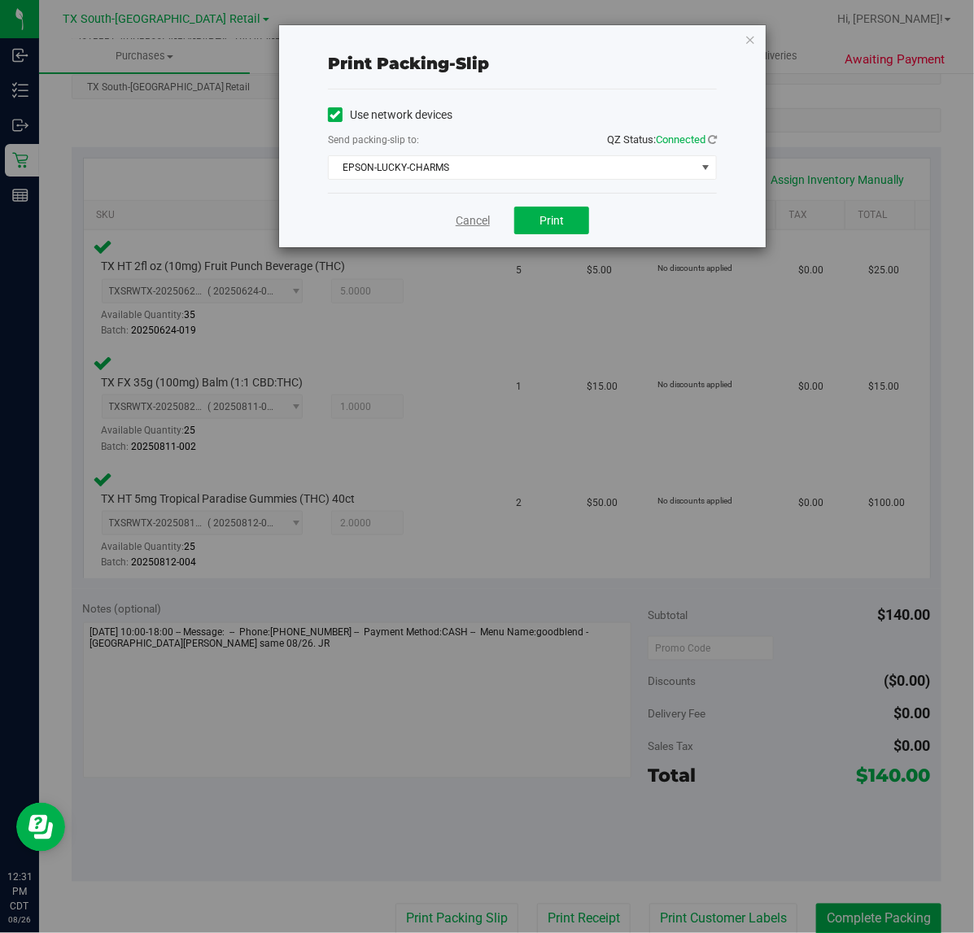
click at [474, 218] on link "Cancel" at bounding box center [473, 220] width 34 height 17
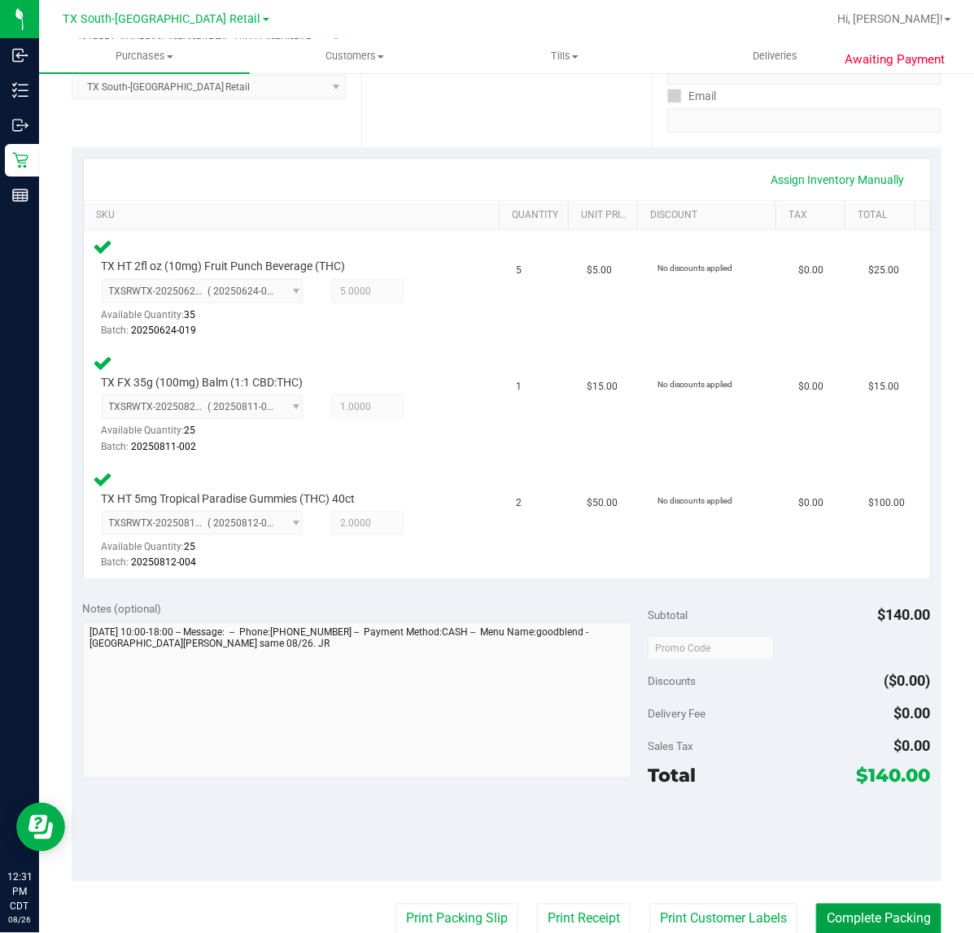
click at [885, 905] on button "Complete Packing" at bounding box center [878, 919] width 125 height 31
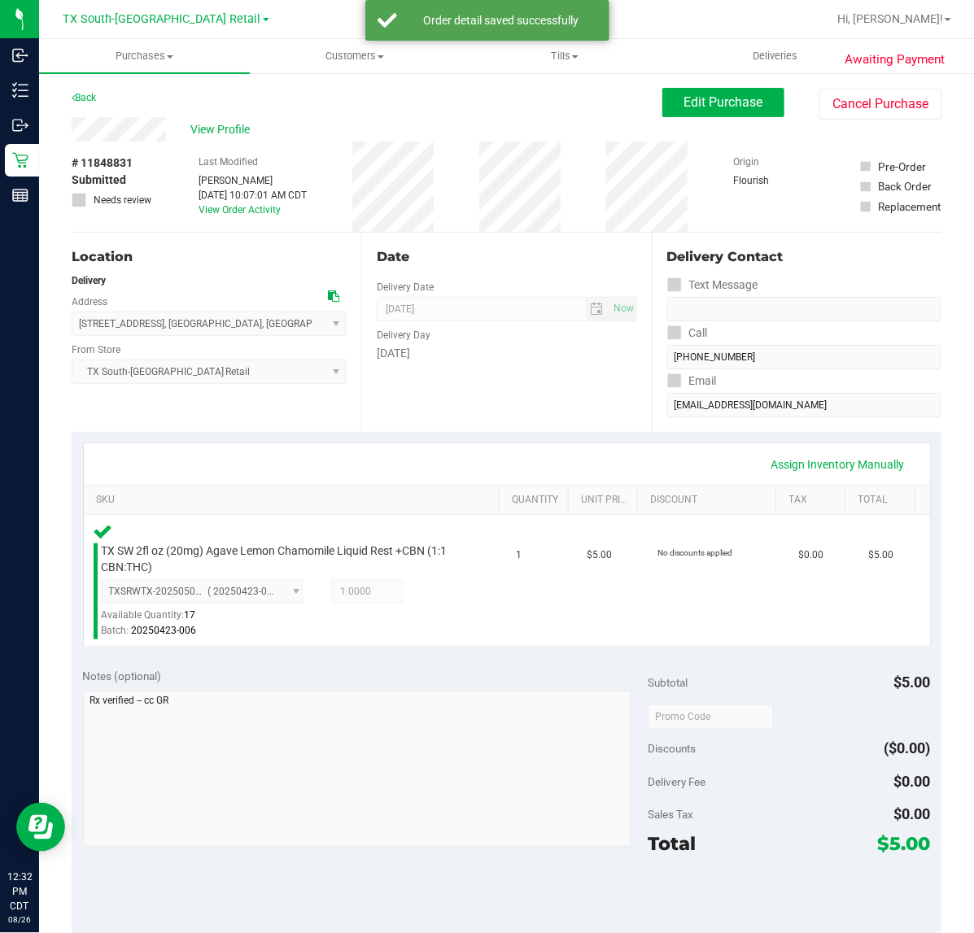
scroll to position [116, 0]
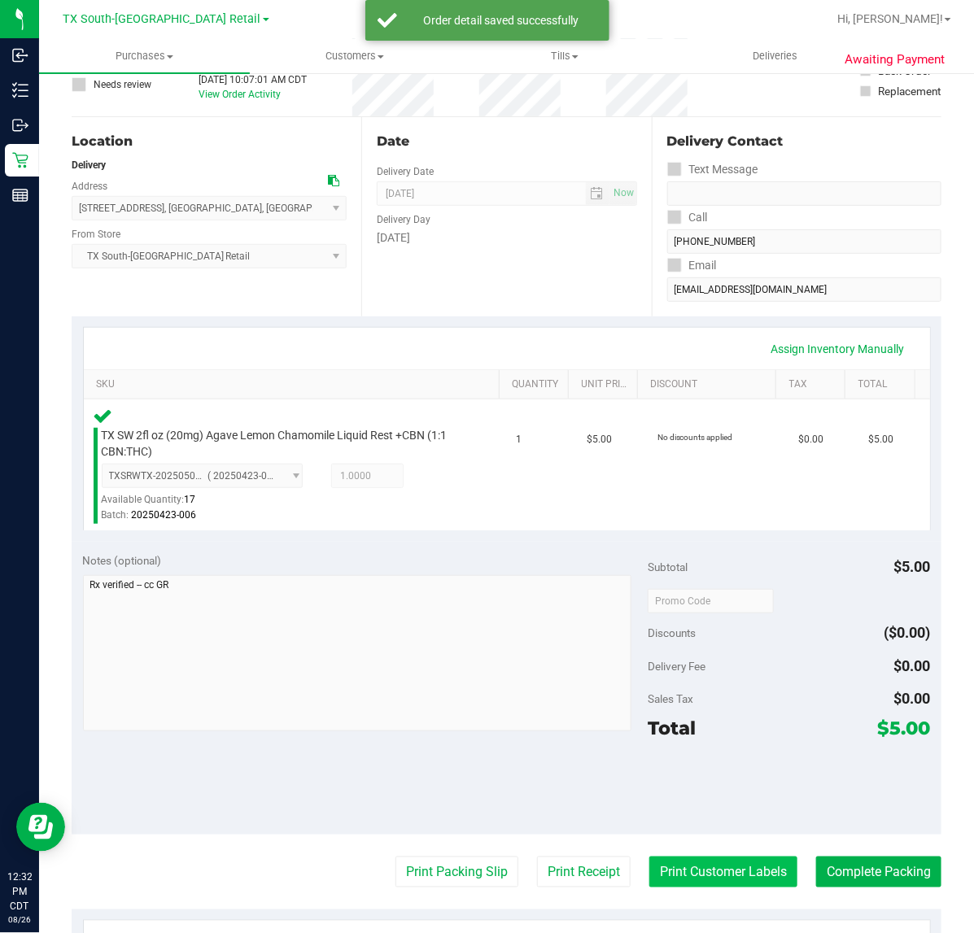
click at [704, 875] on button "Print Customer Labels" at bounding box center [723, 872] width 148 height 31
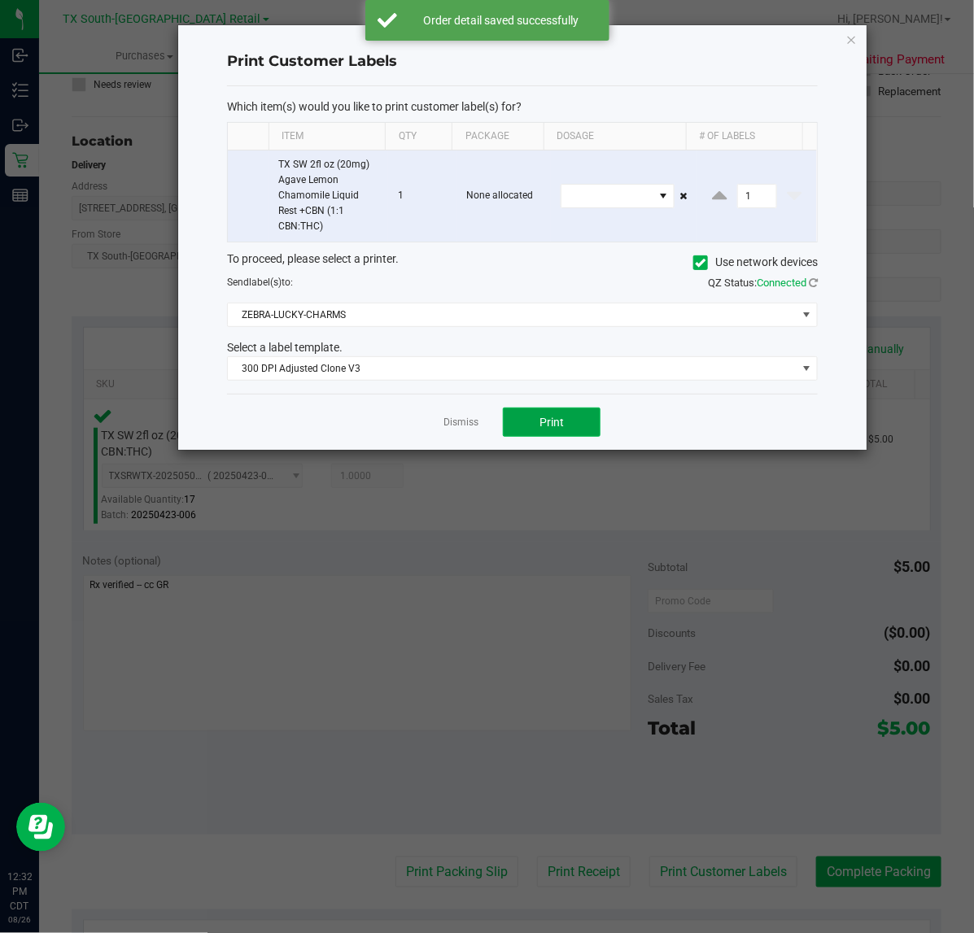
click at [558, 436] on button "Print" at bounding box center [552, 422] width 98 height 29
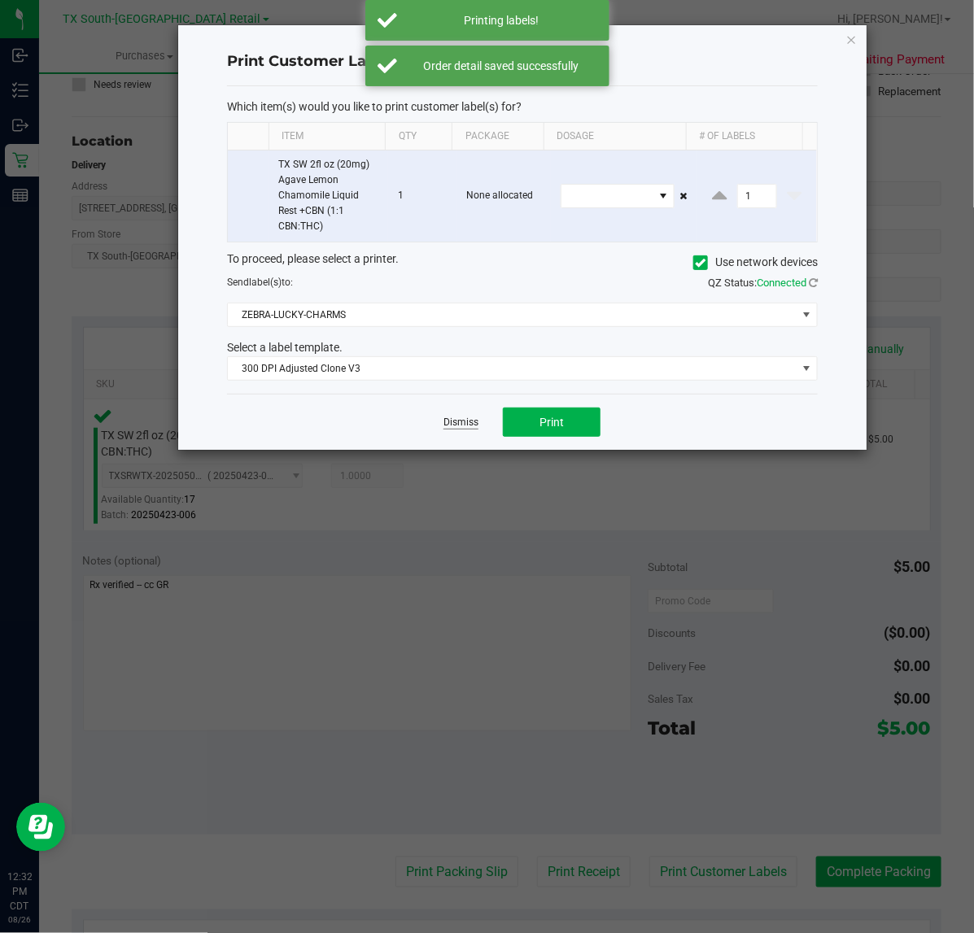
click at [448, 424] on link "Dismiss" at bounding box center [460, 423] width 35 height 14
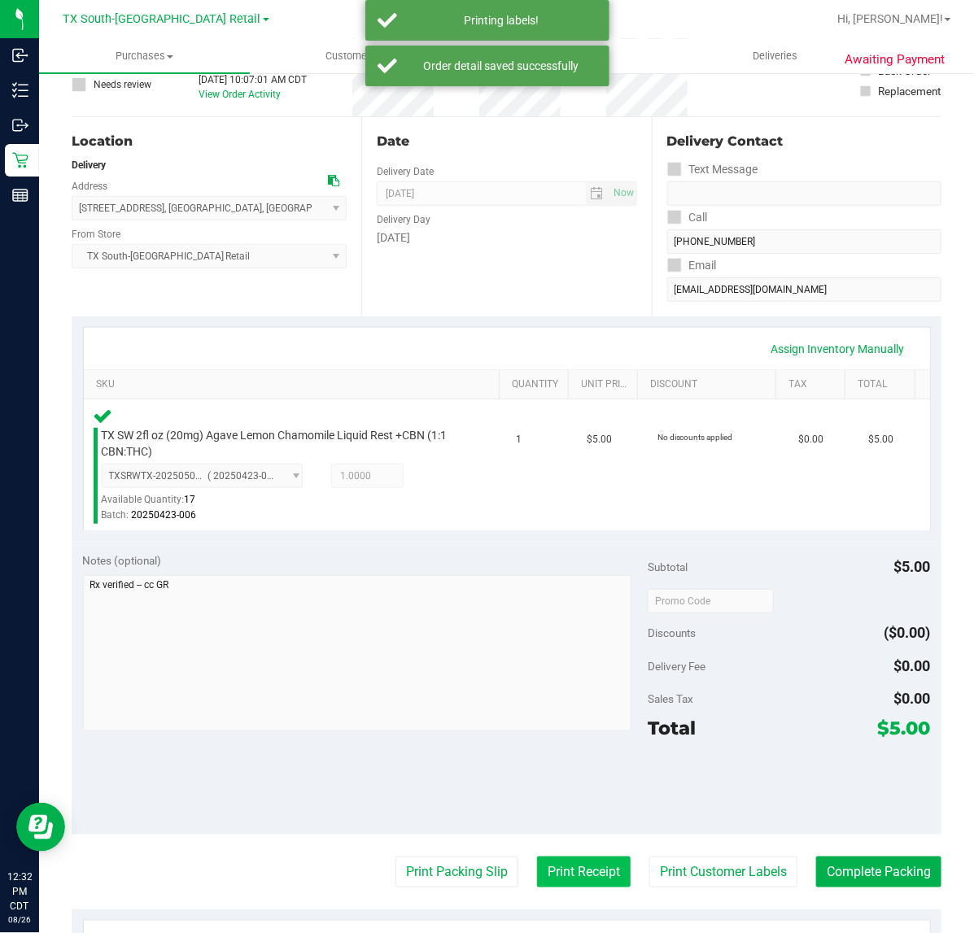
click at [562, 869] on button "Print Receipt" at bounding box center [584, 872] width 94 height 31
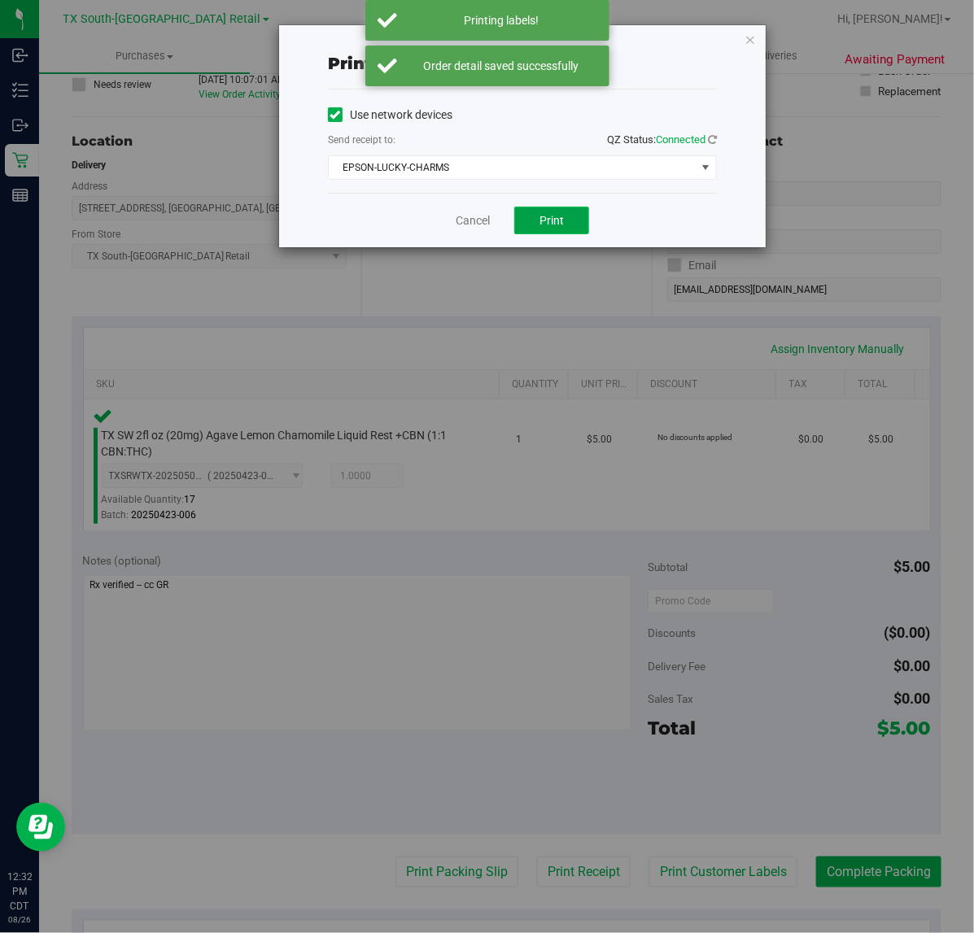
click at [555, 226] on span "Print" at bounding box center [551, 220] width 24 height 13
click at [464, 226] on link "Cancel" at bounding box center [466, 220] width 34 height 17
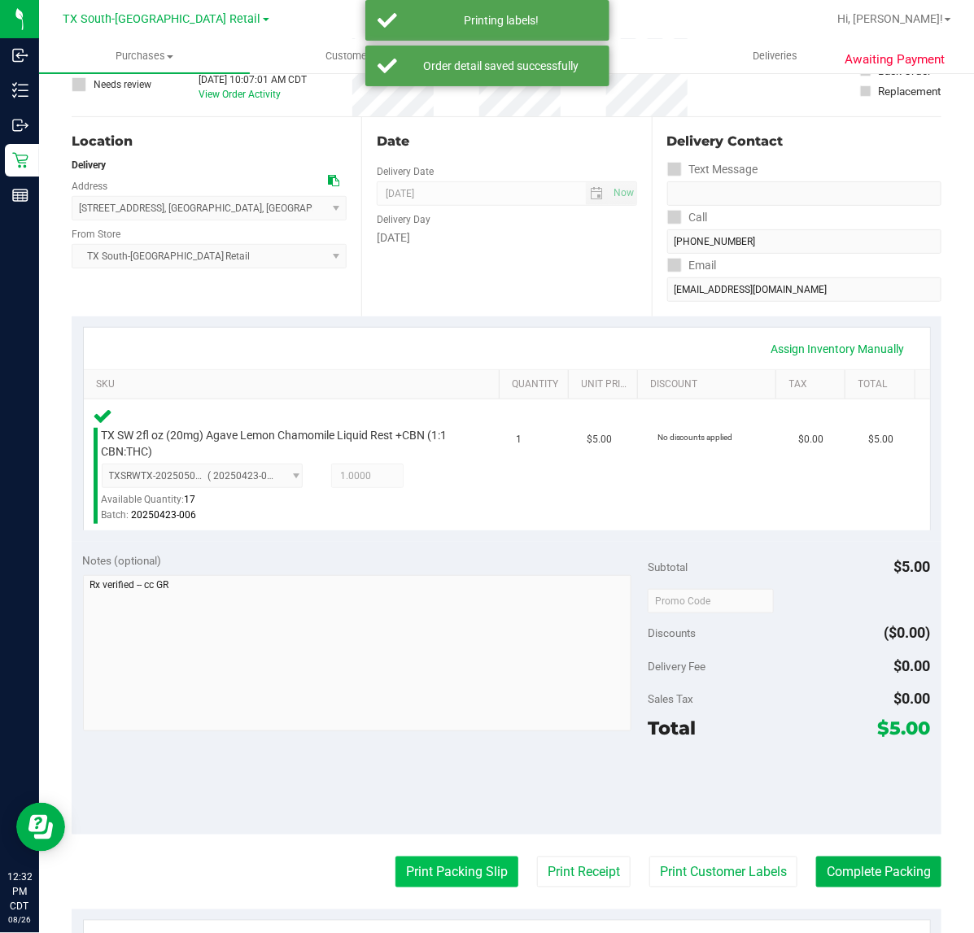
click at [472, 867] on button "Print Packing Slip" at bounding box center [456, 872] width 123 height 31
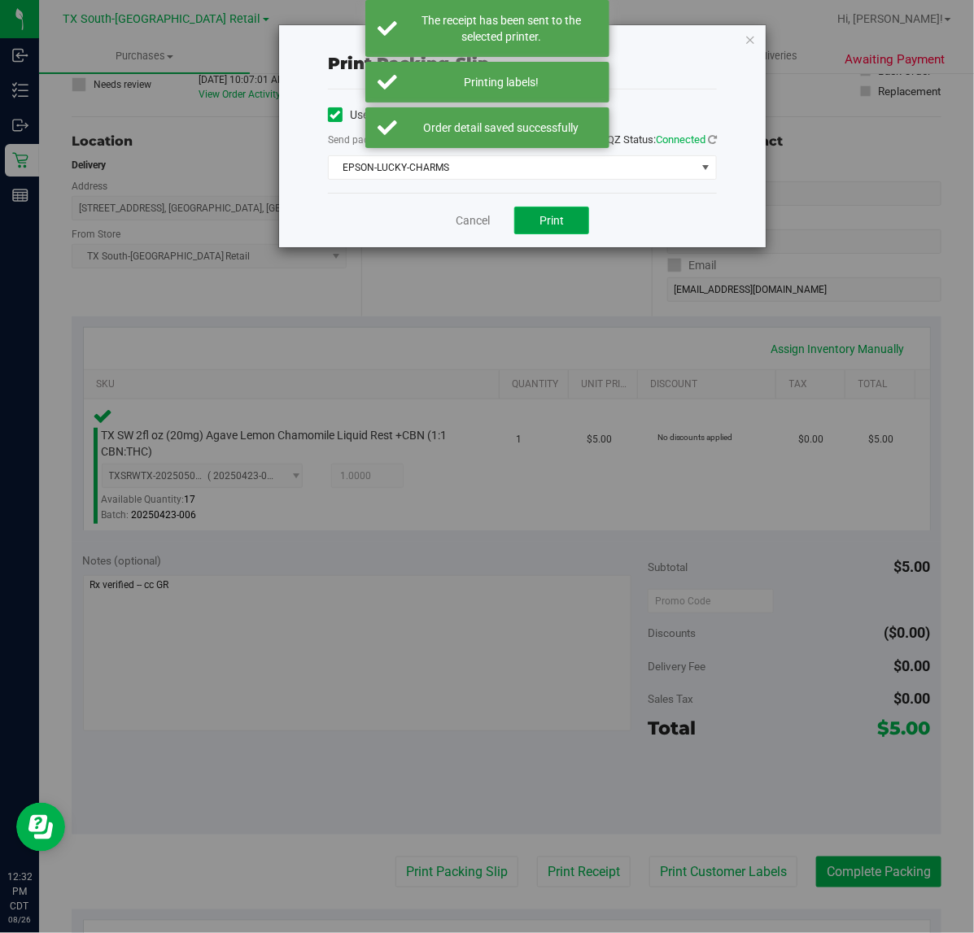
click at [546, 220] on span "Print" at bounding box center [551, 220] width 24 height 13
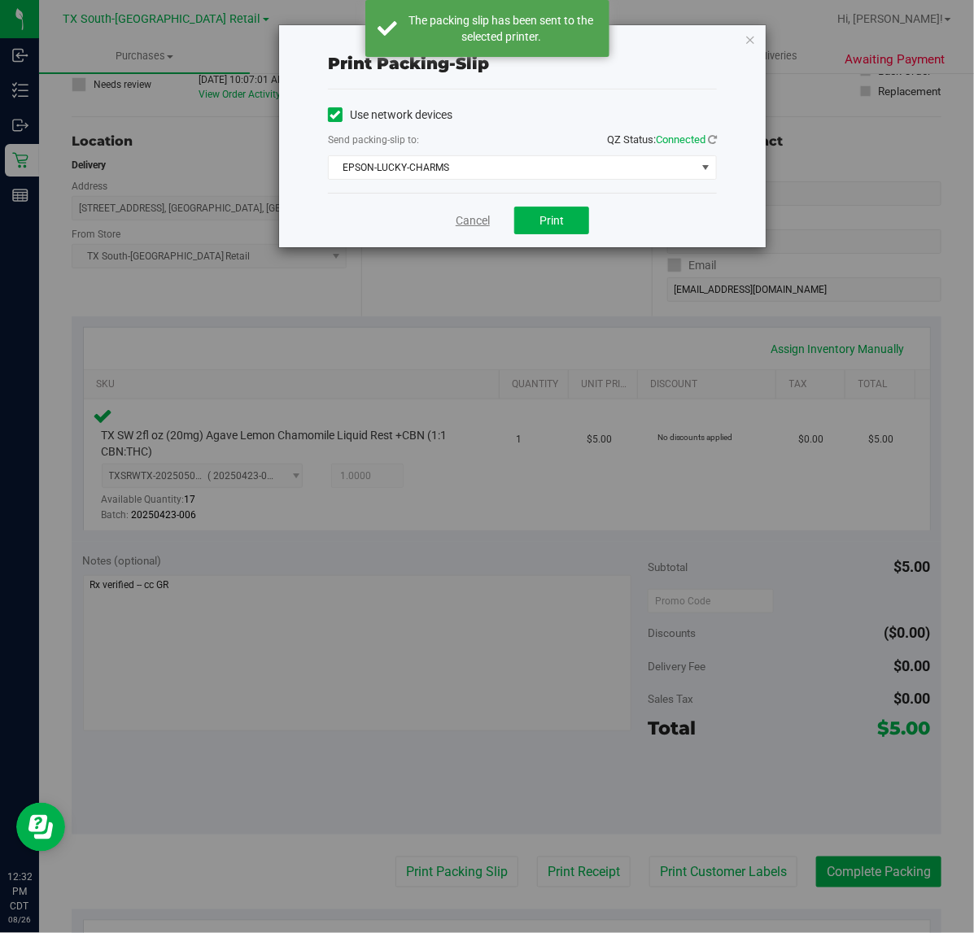
click at [482, 220] on link "Cancel" at bounding box center [473, 220] width 34 height 17
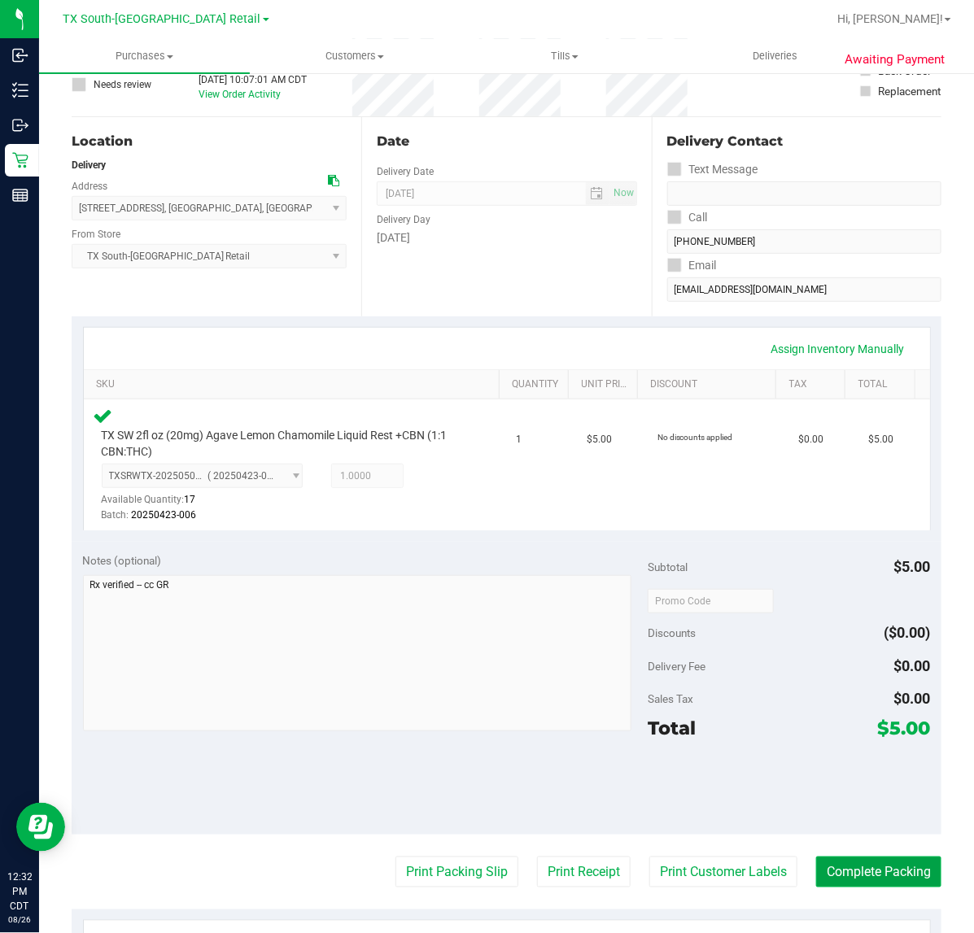
click at [875, 857] on button "Complete Packing" at bounding box center [878, 872] width 125 height 31
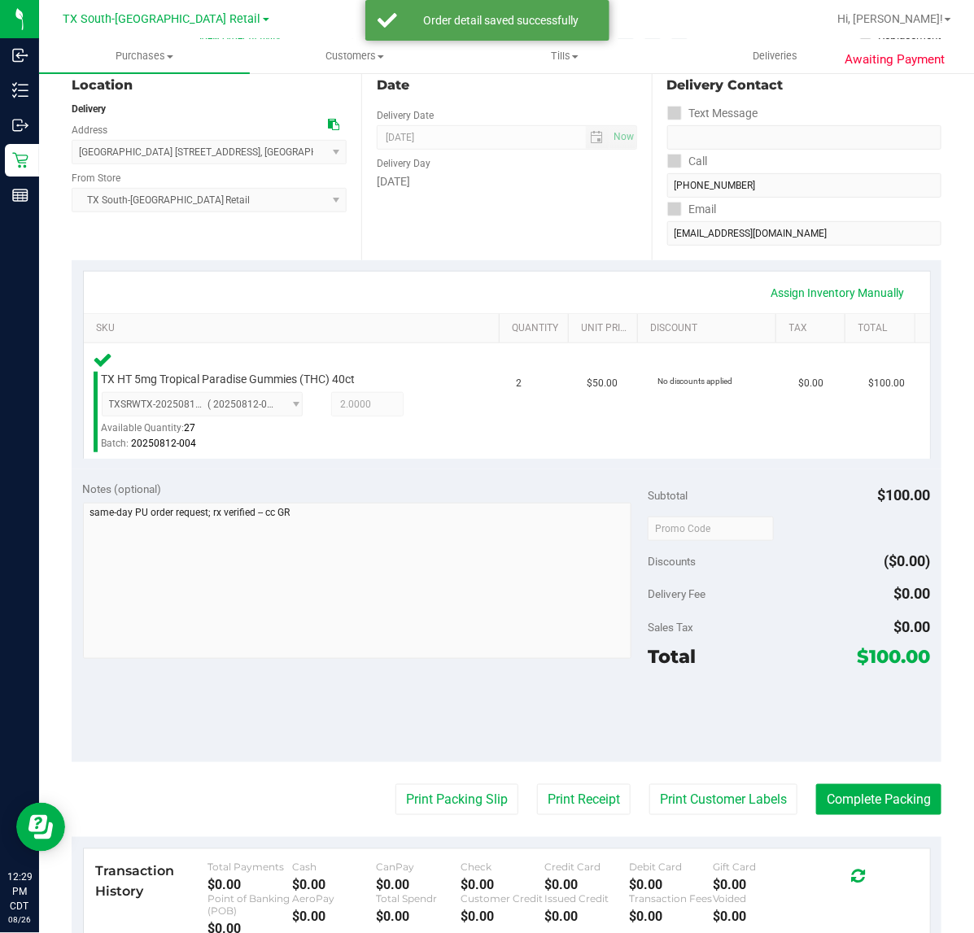
scroll to position [199, 0]
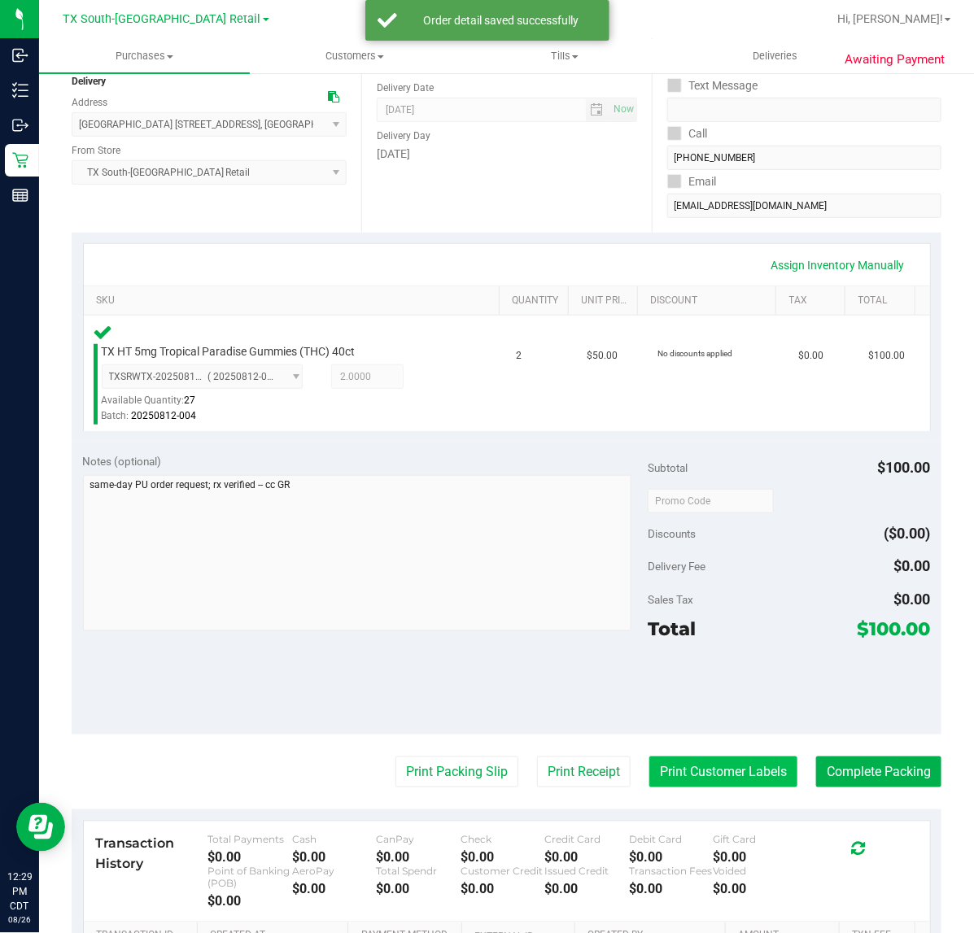
click at [705, 769] on button "Print Customer Labels" at bounding box center [723, 772] width 148 height 31
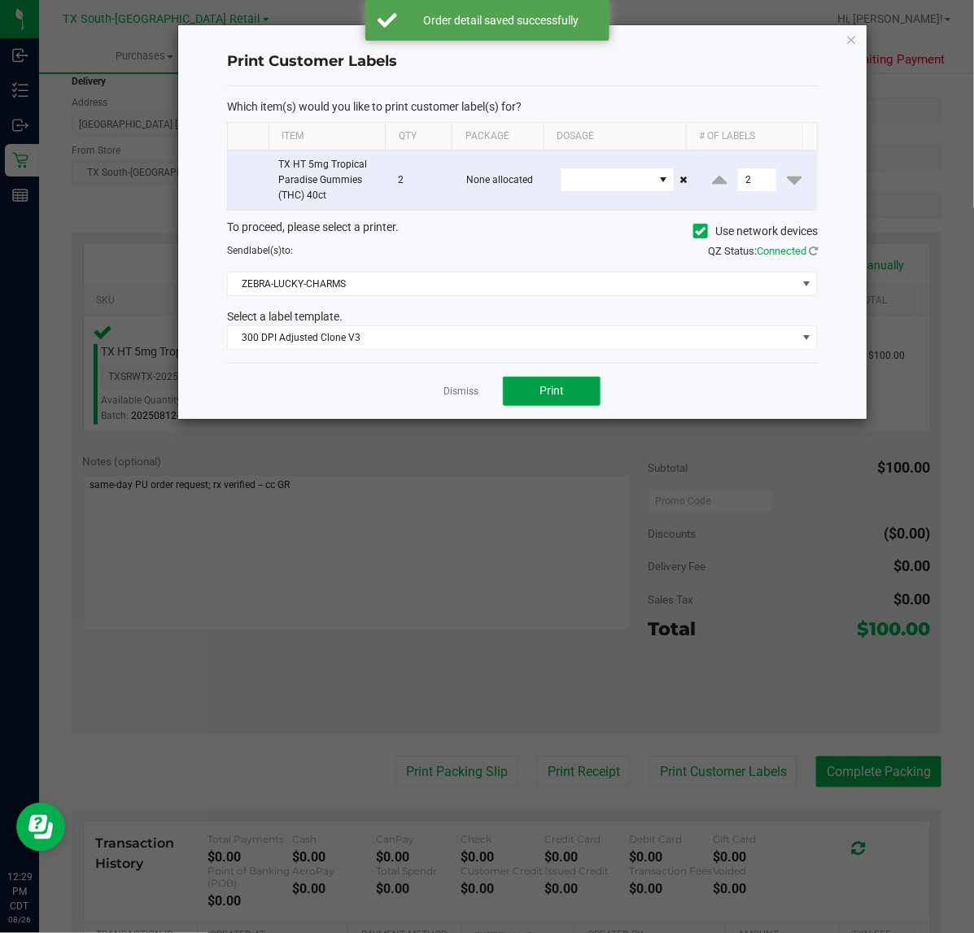
click at [552, 395] on span "Print" at bounding box center [551, 390] width 24 height 13
click at [441, 393] on div "Dismiss Print" at bounding box center [522, 391] width 591 height 56
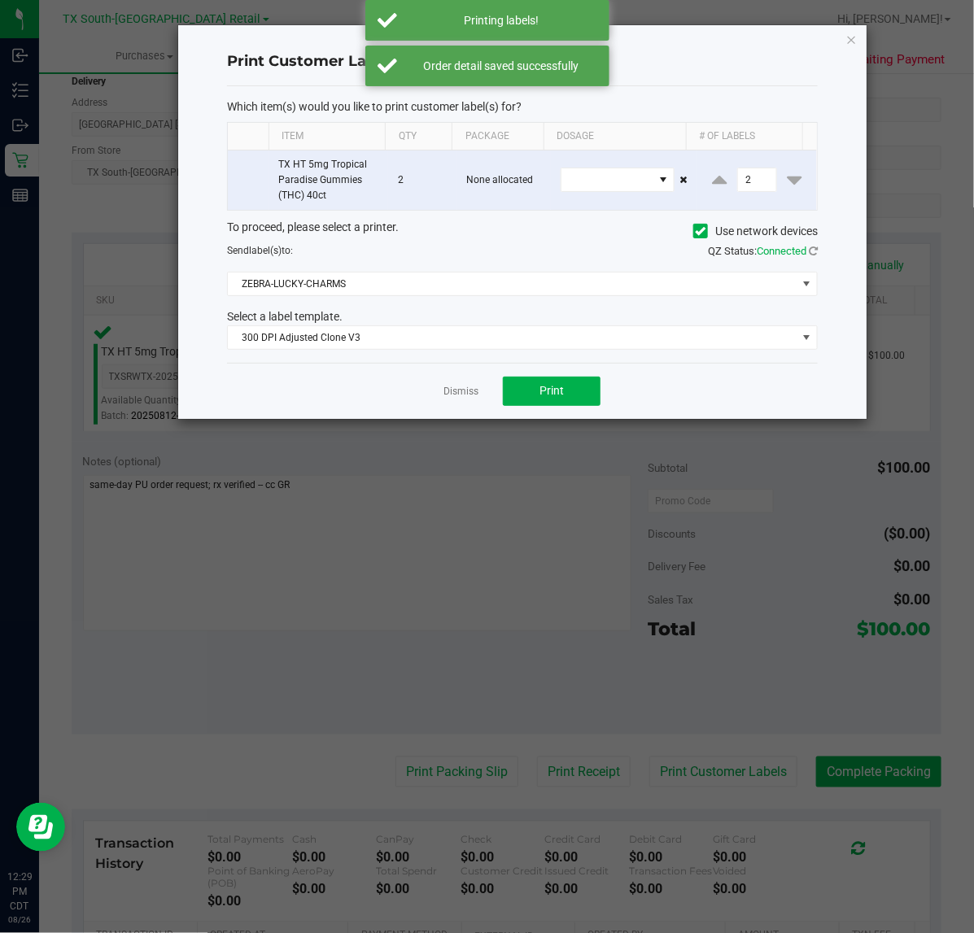
click at [547, 773] on ngb-modal-window "Print Customer Labels Which item(s) would you like to print customer label(s) f…" at bounding box center [493, 466] width 986 height 933
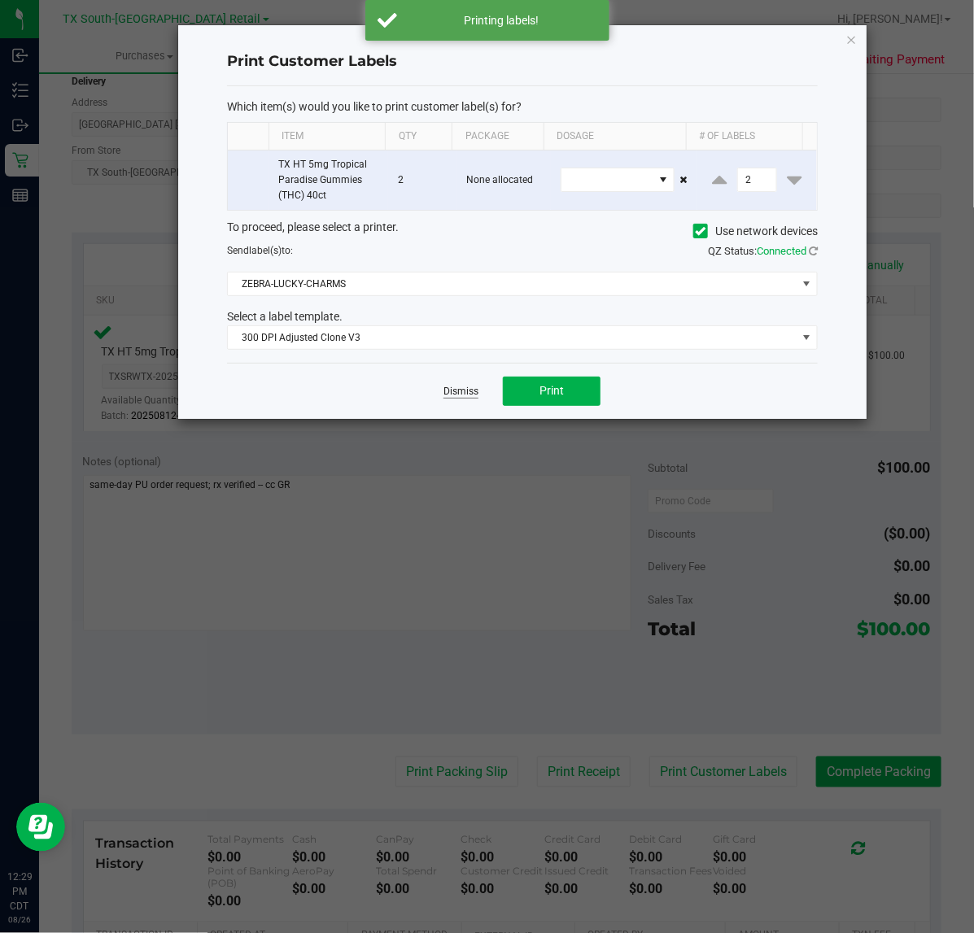
click at [465, 387] on link "Dismiss" at bounding box center [460, 392] width 35 height 14
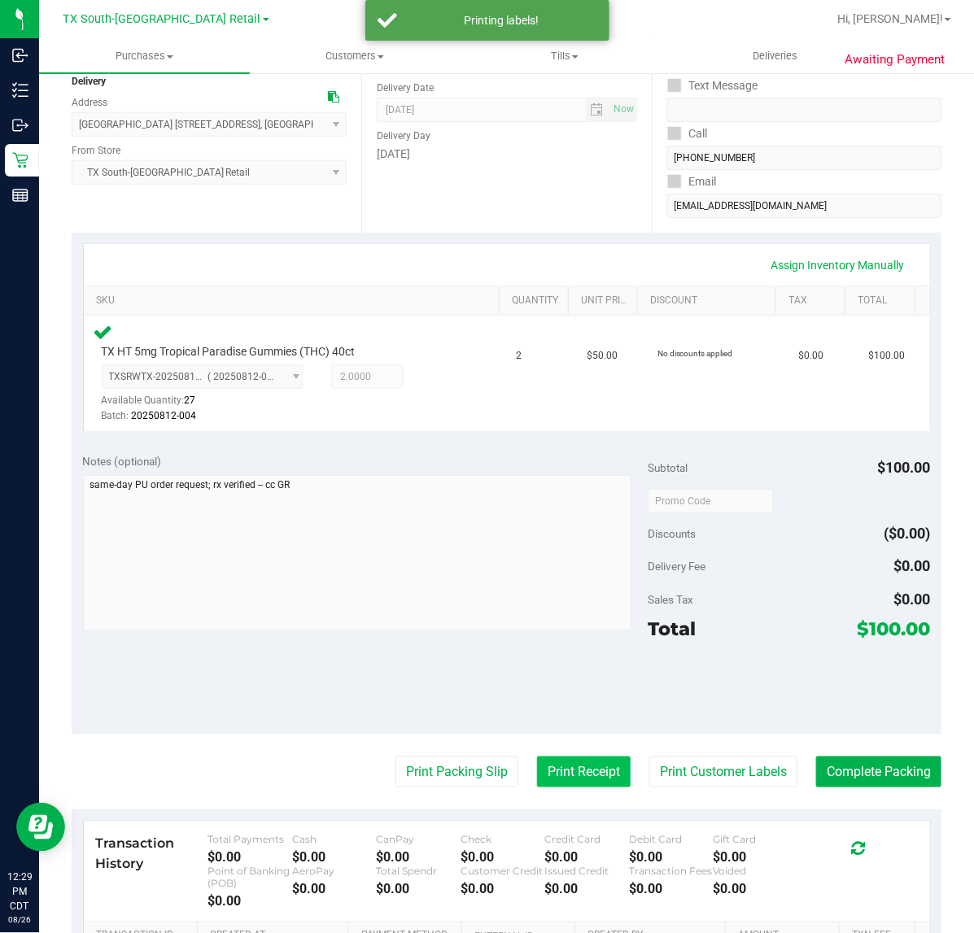
click at [562, 783] on button "Print Receipt" at bounding box center [584, 772] width 94 height 31
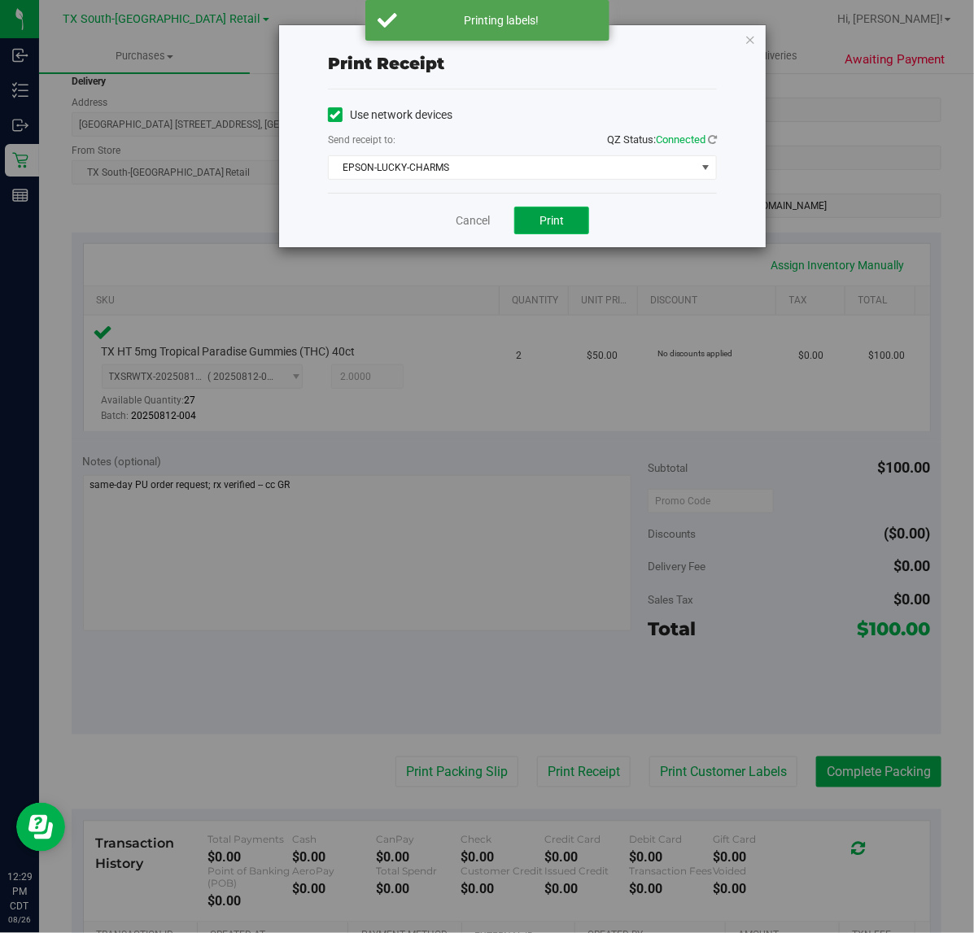
click at [558, 218] on span "Print" at bounding box center [551, 220] width 24 height 13
click at [461, 228] on link "Cancel" at bounding box center [466, 220] width 34 height 17
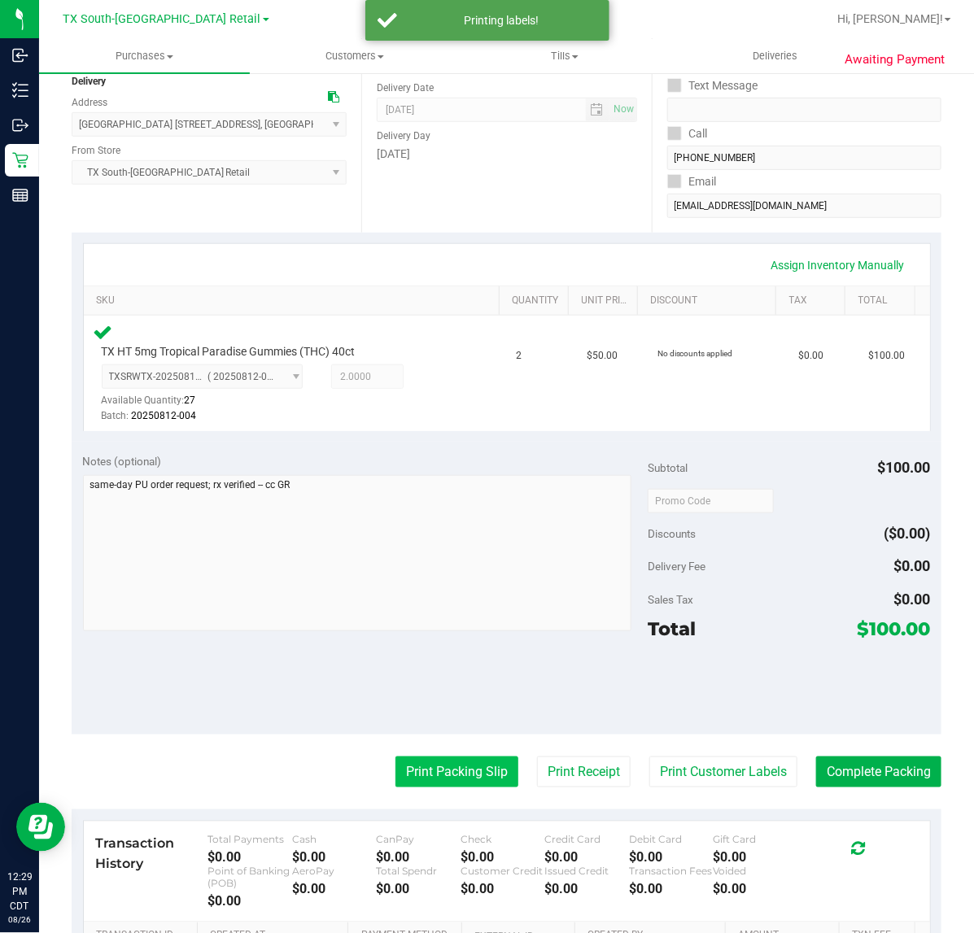
click at [429, 775] on button "Print Packing Slip" at bounding box center [456, 772] width 123 height 31
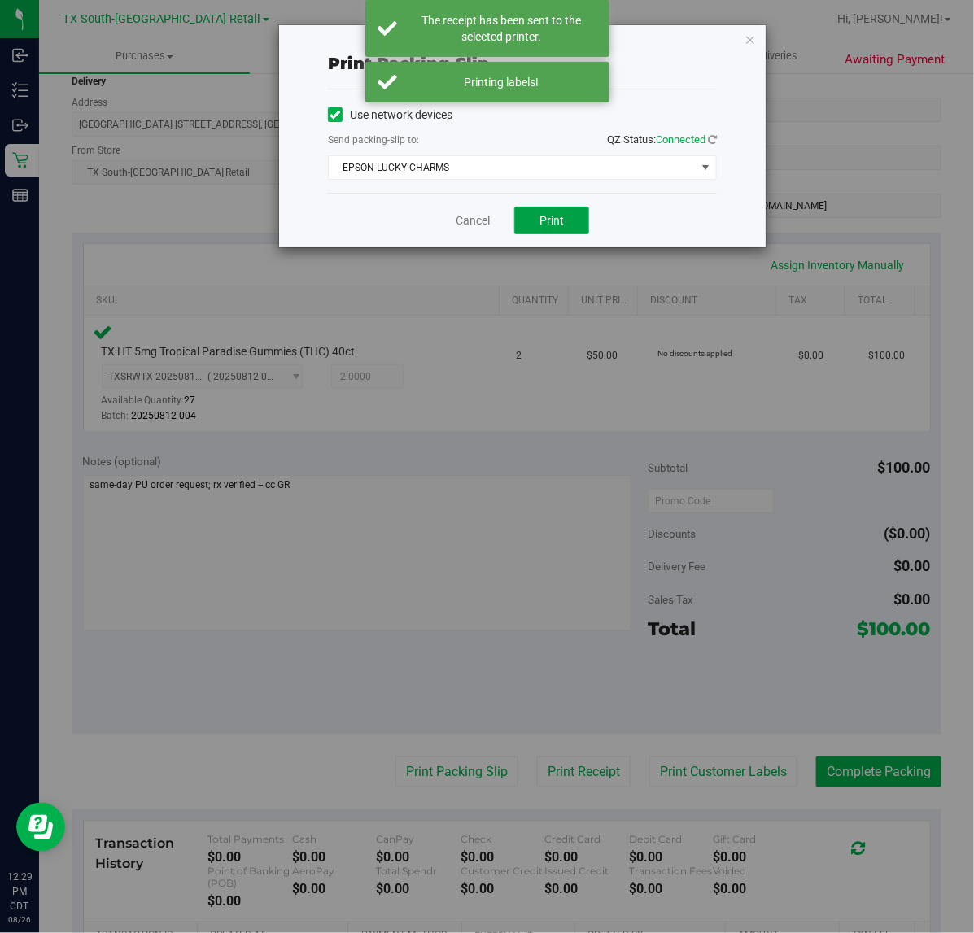
click at [547, 227] on span "Print" at bounding box center [551, 220] width 24 height 13
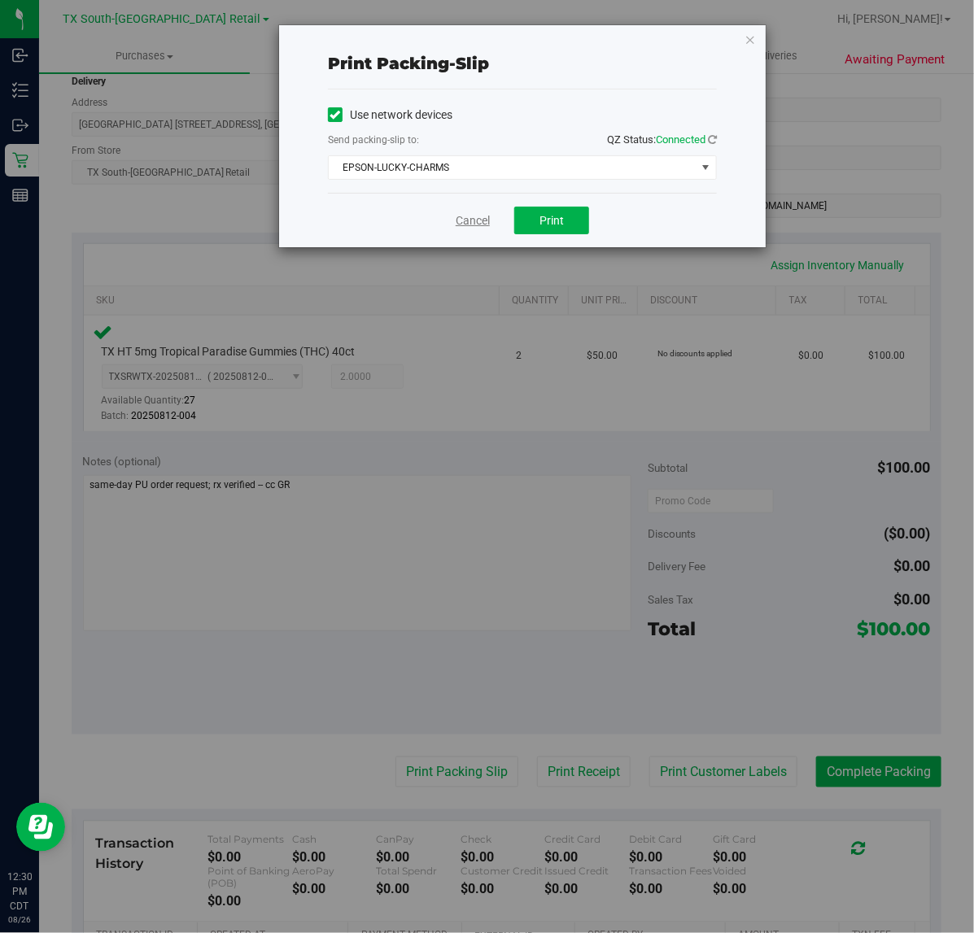
click at [466, 220] on link "Cancel" at bounding box center [473, 220] width 34 height 17
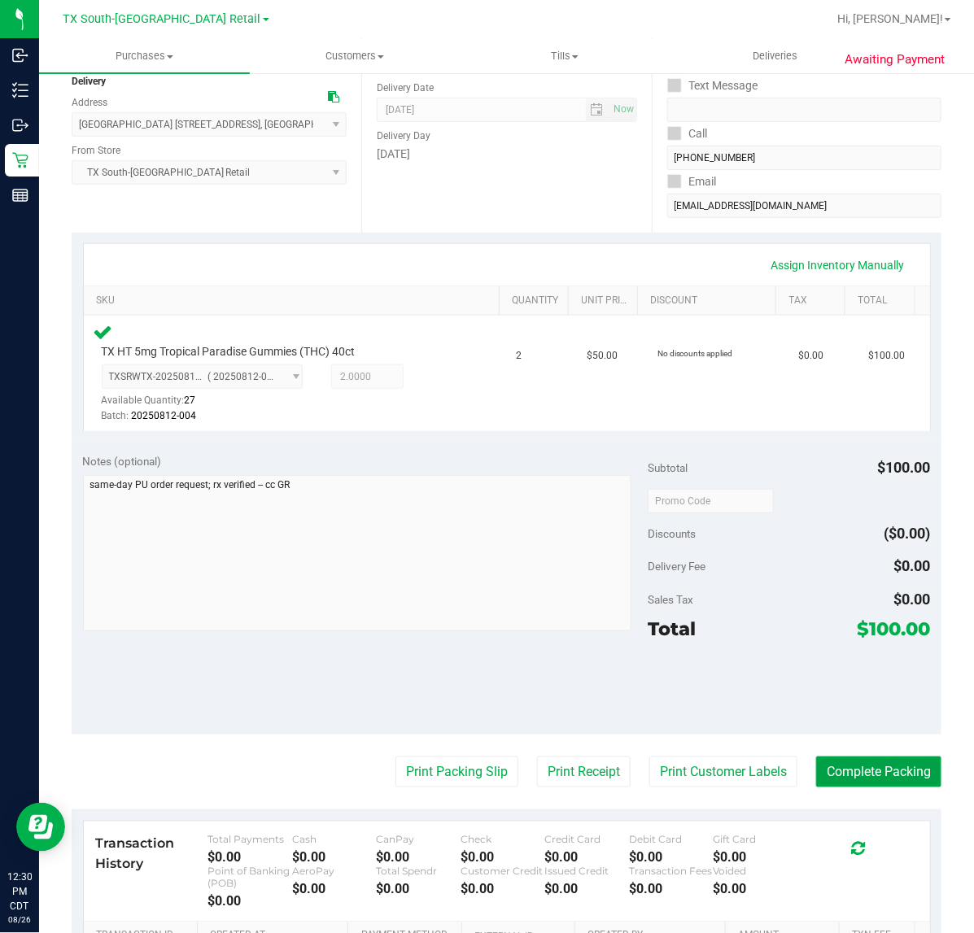
click at [831, 774] on button "Complete Packing" at bounding box center [878, 772] width 125 height 31
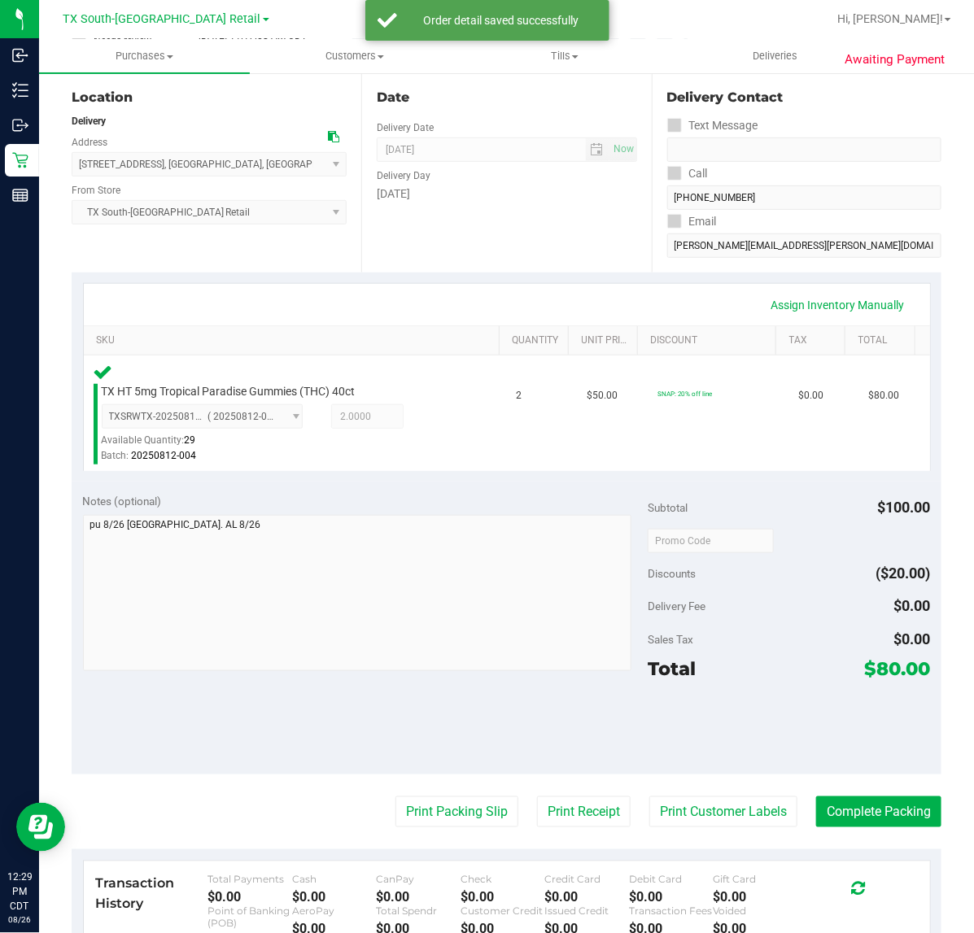
scroll to position [159, 0]
click at [705, 806] on button "Print Customer Labels" at bounding box center [723, 812] width 148 height 31
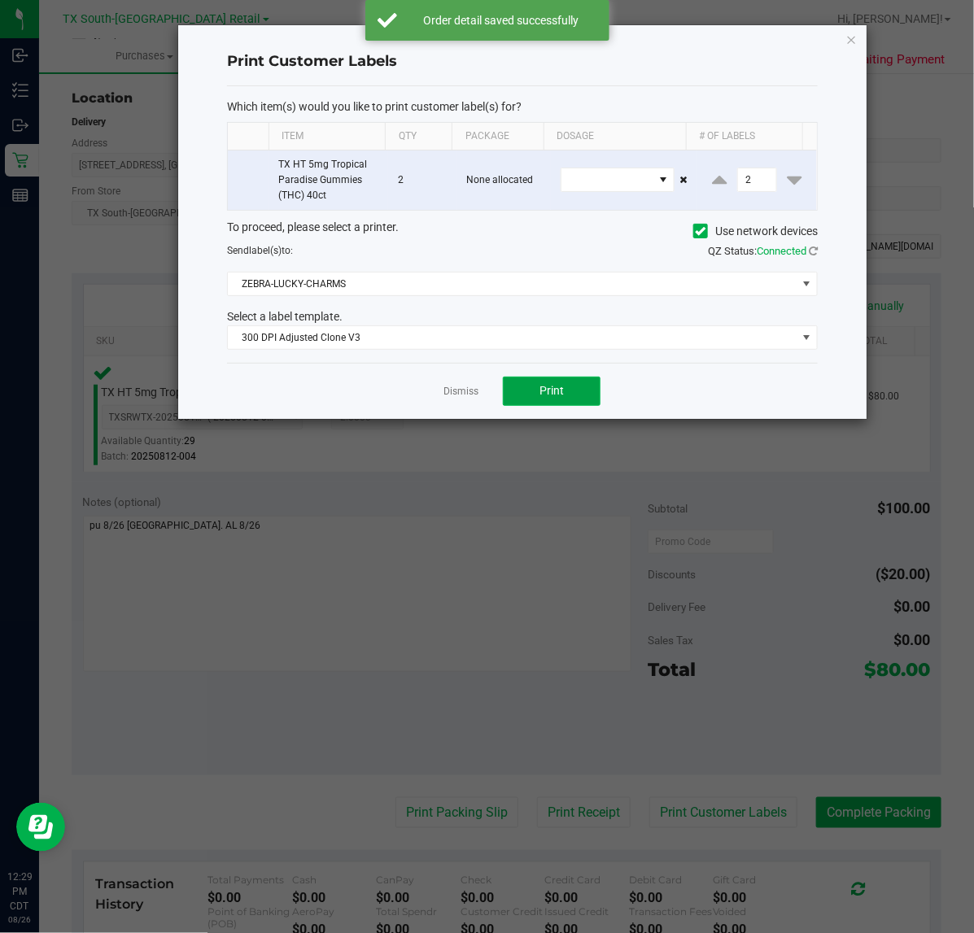
click at [563, 401] on button "Print" at bounding box center [552, 391] width 98 height 29
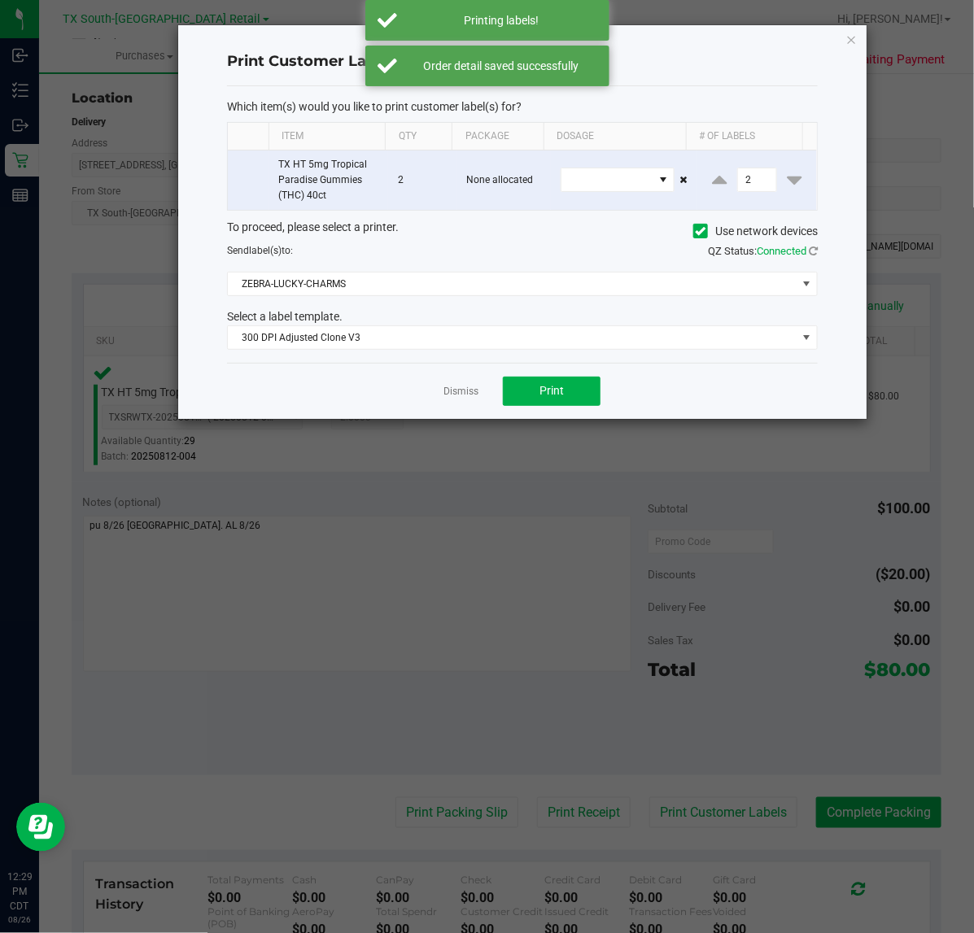
click at [446, 401] on div "Dismiss Print" at bounding box center [522, 391] width 591 height 56
click at [582, 822] on ngb-modal-window "Print Customer Labels Which item(s) would you like to print customer label(s) f…" at bounding box center [493, 466] width 986 height 933
click at [454, 399] on link "Dismiss" at bounding box center [460, 392] width 35 height 14
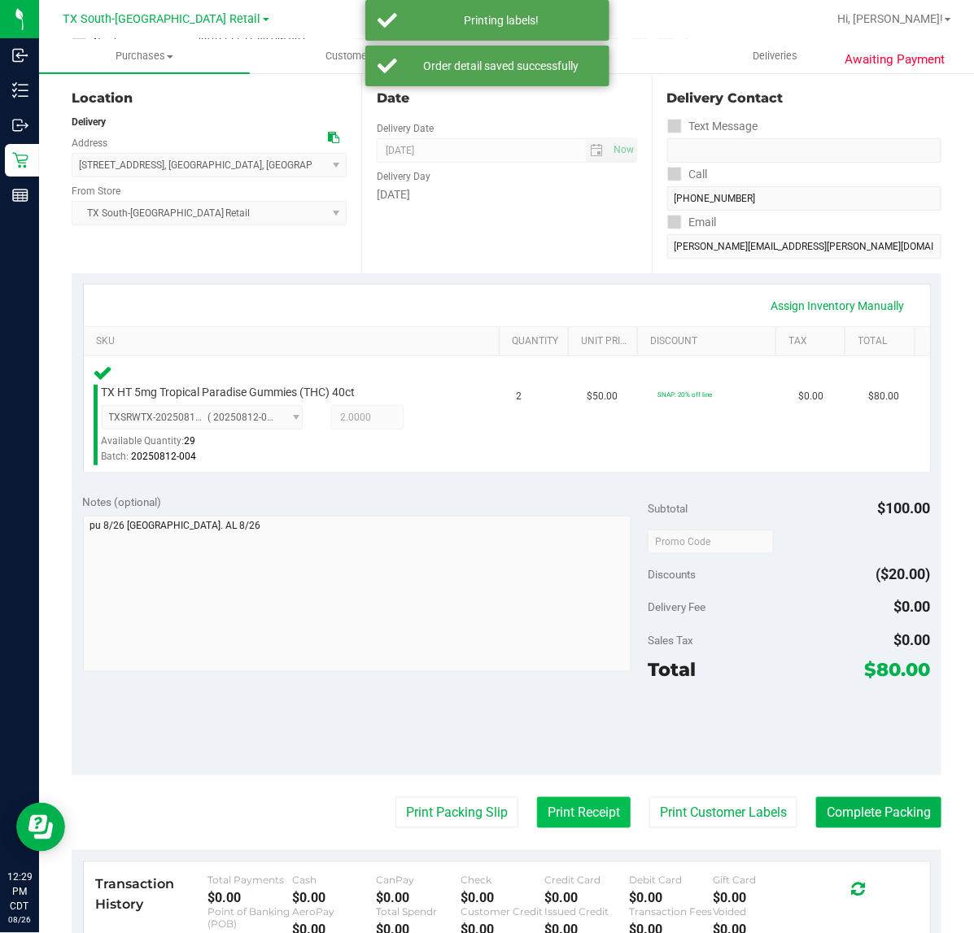
click at [550, 827] on button "Print Receipt" at bounding box center [584, 812] width 94 height 31
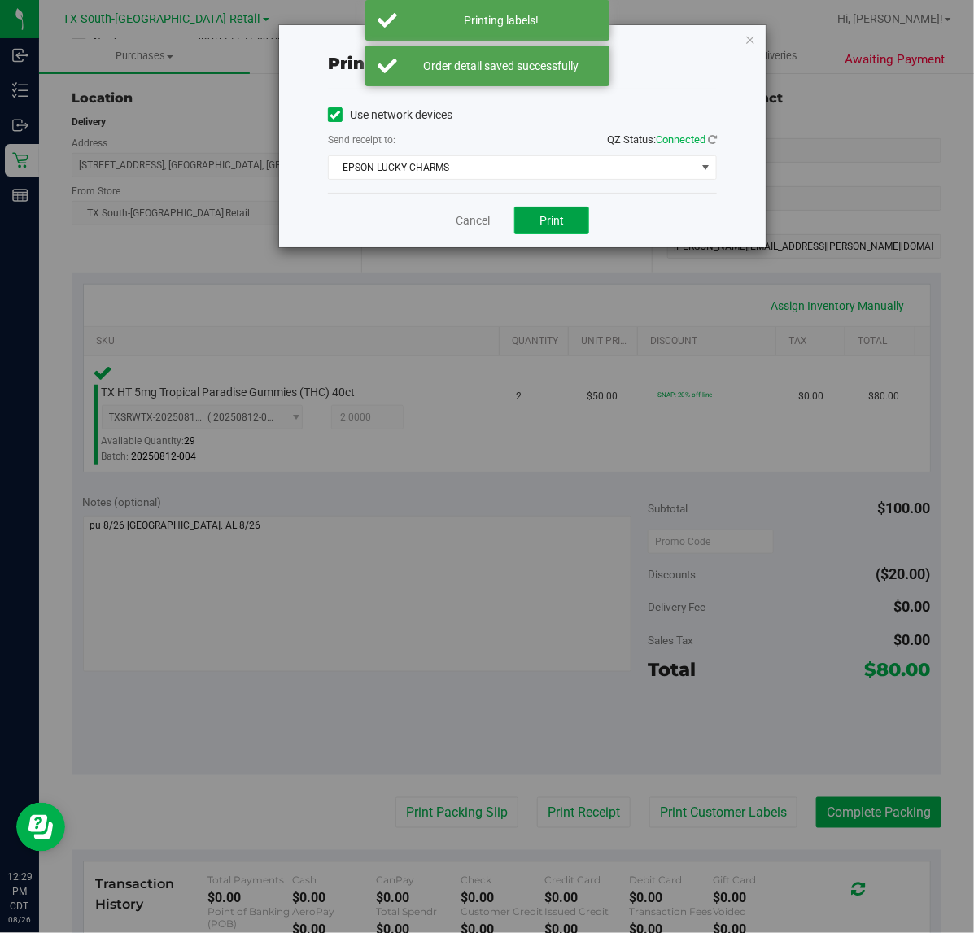
click at [560, 222] on span "Print" at bounding box center [551, 220] width 24 height 13
click at [470, 221] on link "Cancel" at bounding box center [473, 220] width 34 height 17
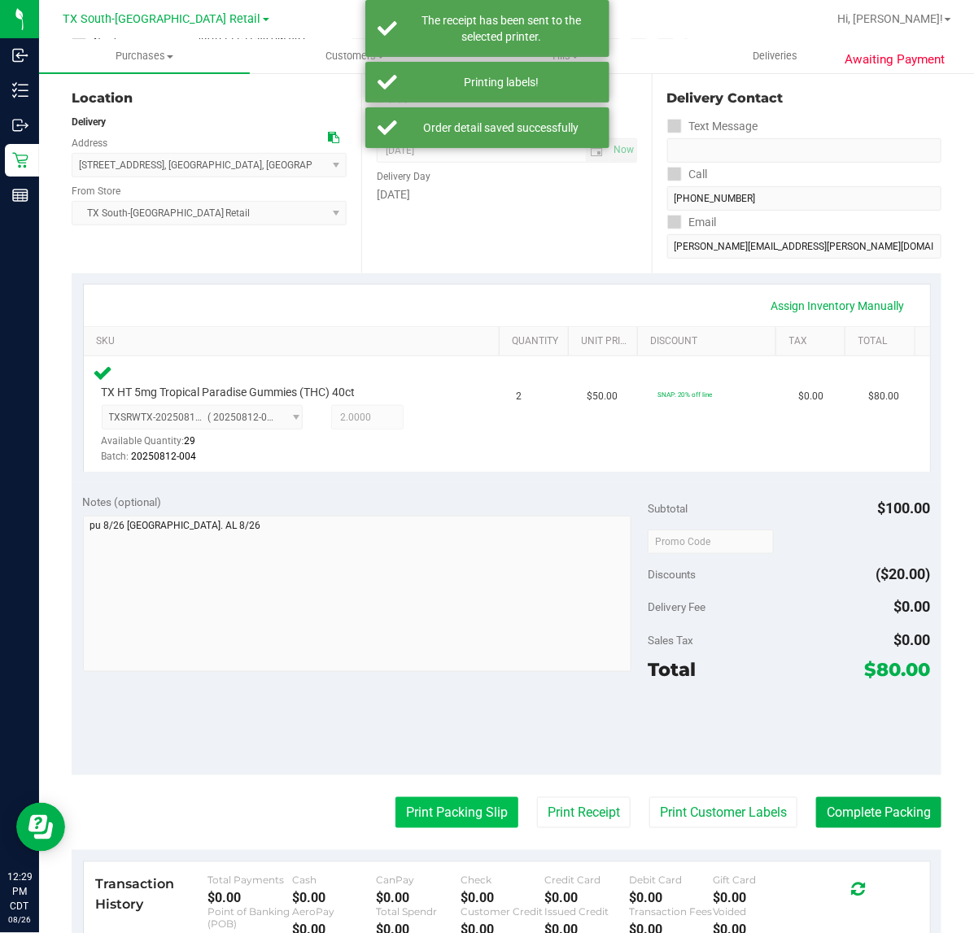
click at [443, 814] on button "Print Packing Slip" at bounding box center [456, 812] width 123 height 31
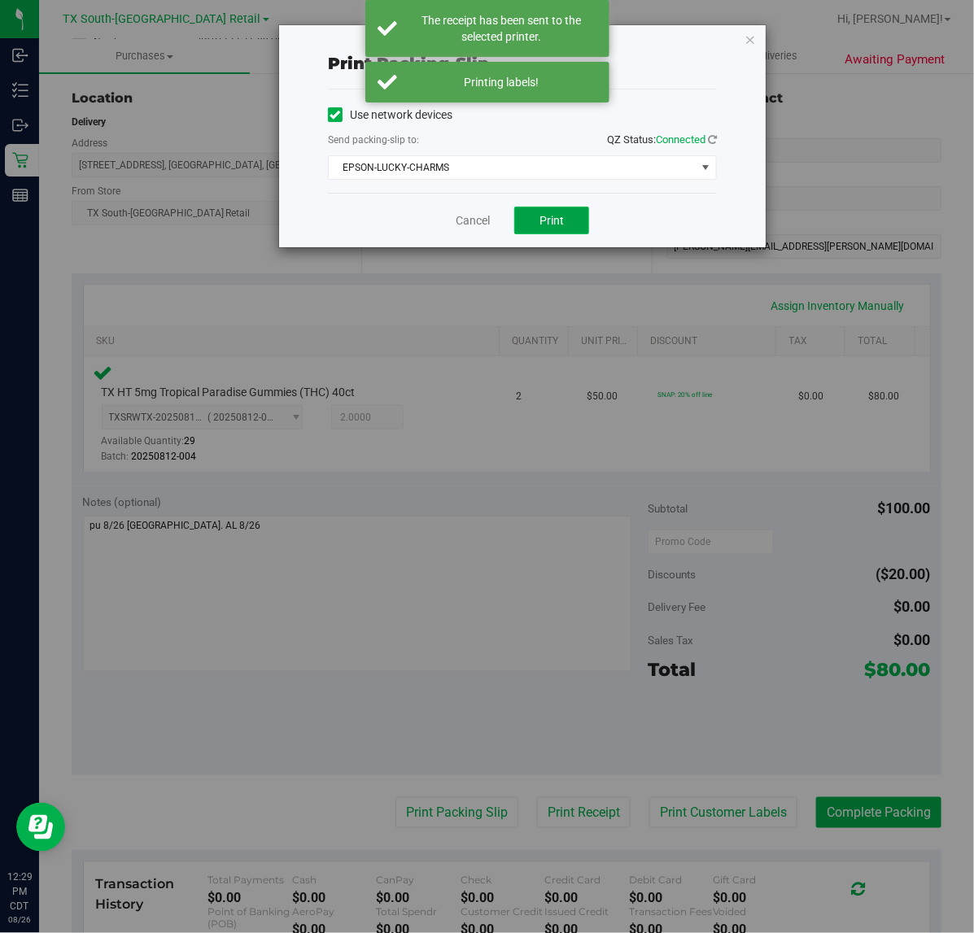
click at [570, 233] on button "Print" at bounding box center [551, 221] width 75 height 28
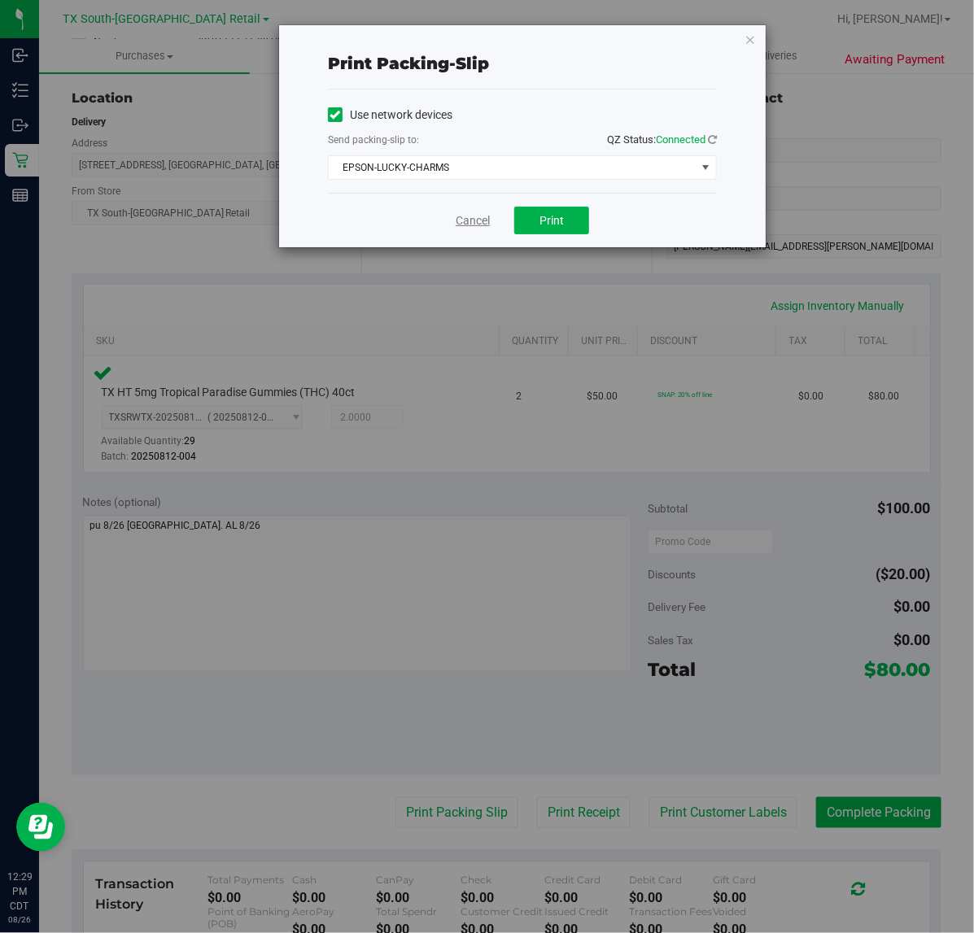
click at [474, 220] on link "Cancel" at bounding box center [473, 220] width 34 height 17
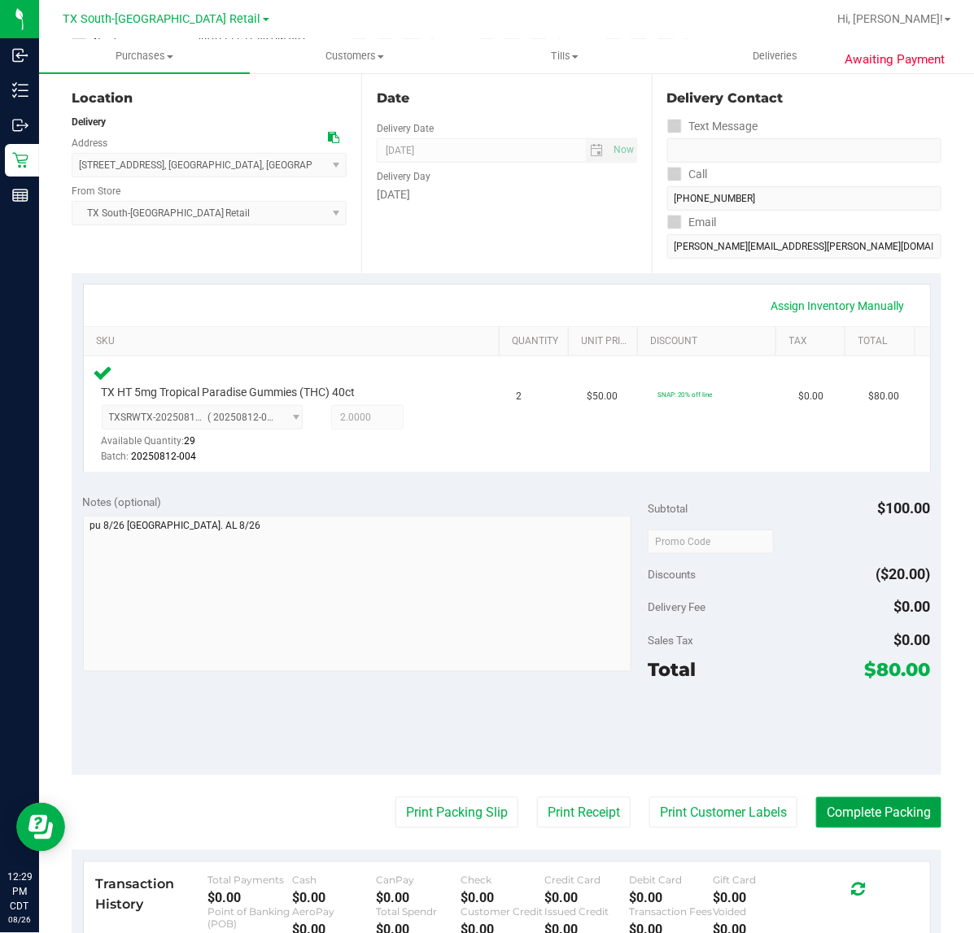
click at [855, 818] on button "Complete Packing" at bounding box center [878, 812] width 125 height 31
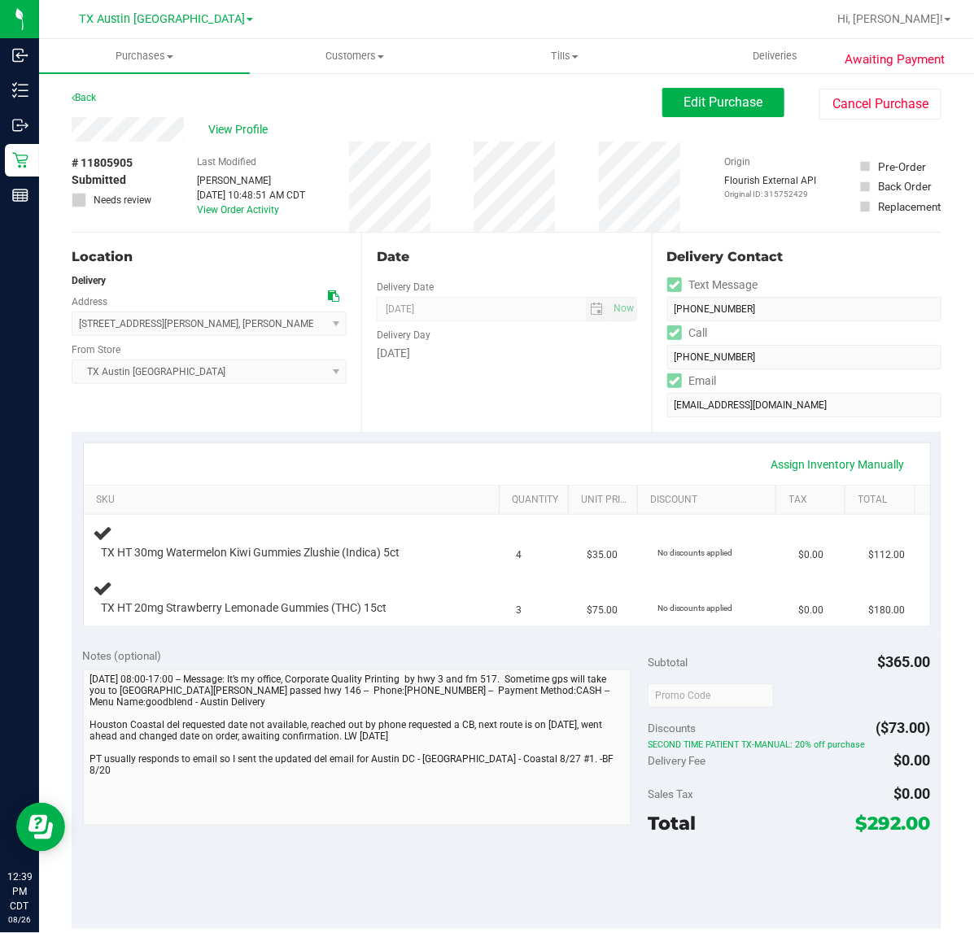
click at [604, 28] on div at bounding box center [558, 19] width 535 height 32
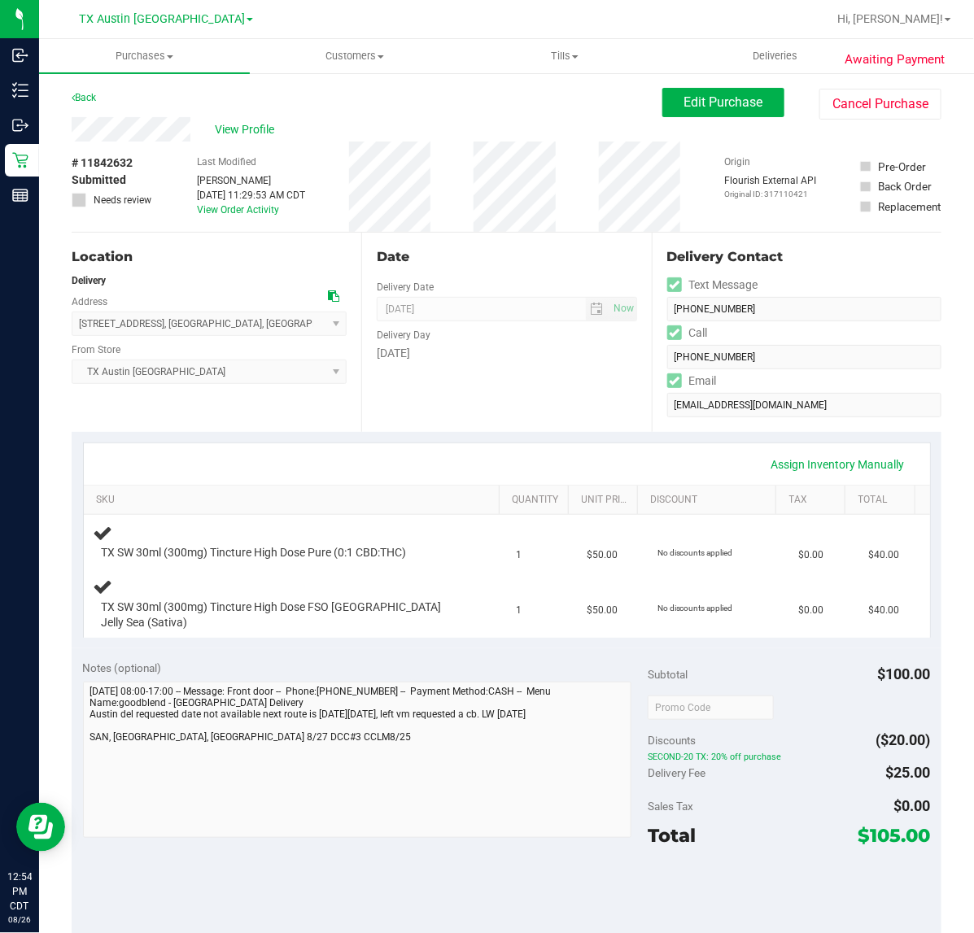
click at [460, 386] on div "Date Delivery Date 08/27/2025 Now 08/27/2025 07:00 AM Now Delivery Day Wednesday" at bounding box center [506, 332] width 290 height 199
click at [684, 110] on span "Edit Purchase" at bounding box center [723, 101] width 79 height 15
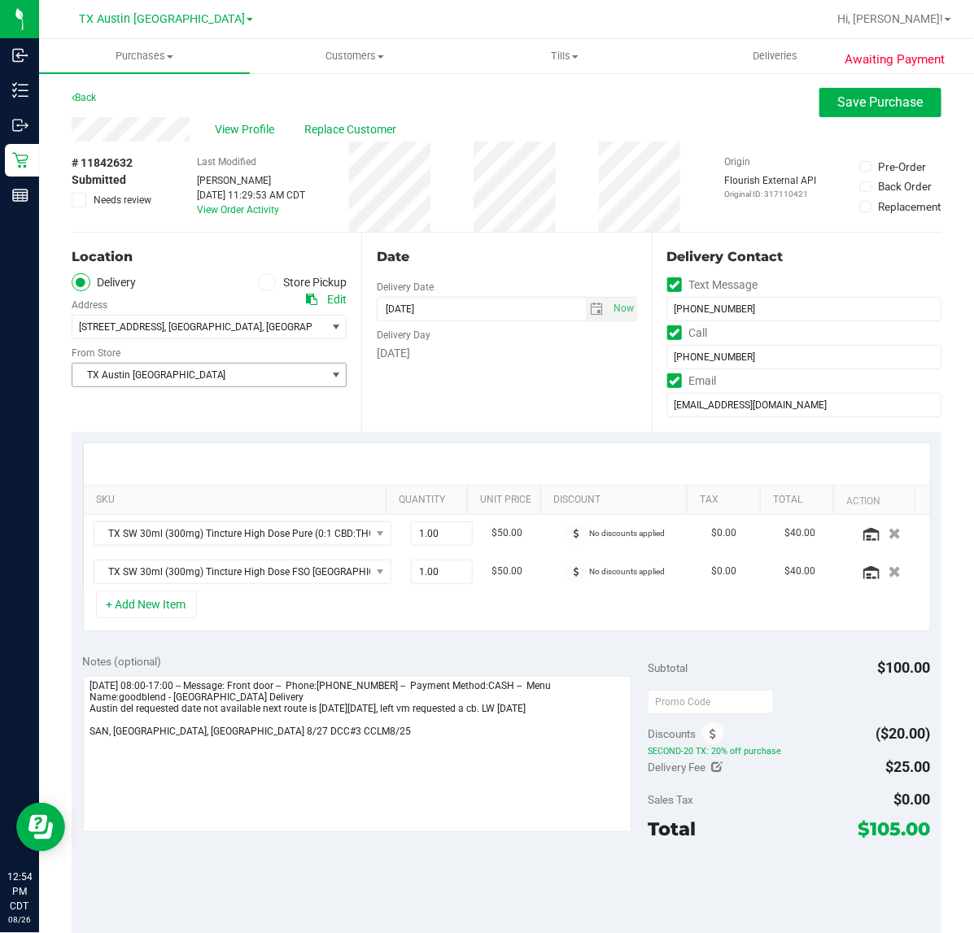
click at [329, 373] on span "select" at bounding box center [335, 375] width 13 height 13
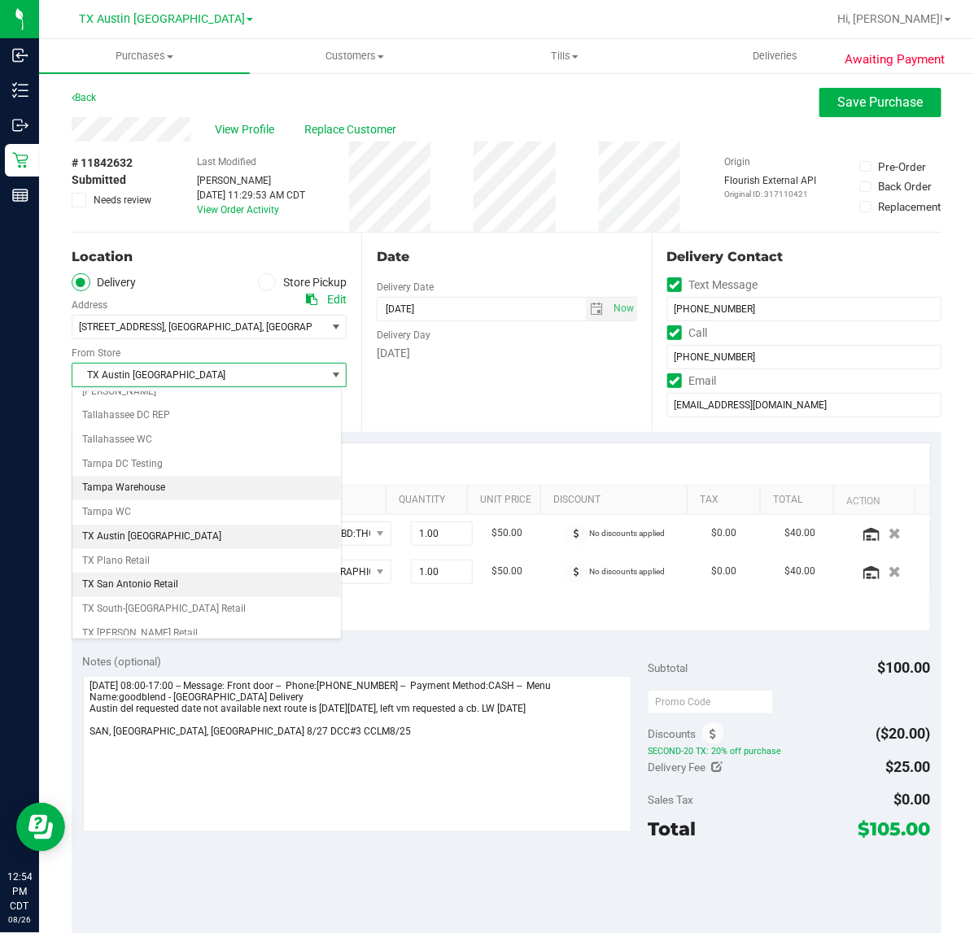
scroll to position [1136, 0]
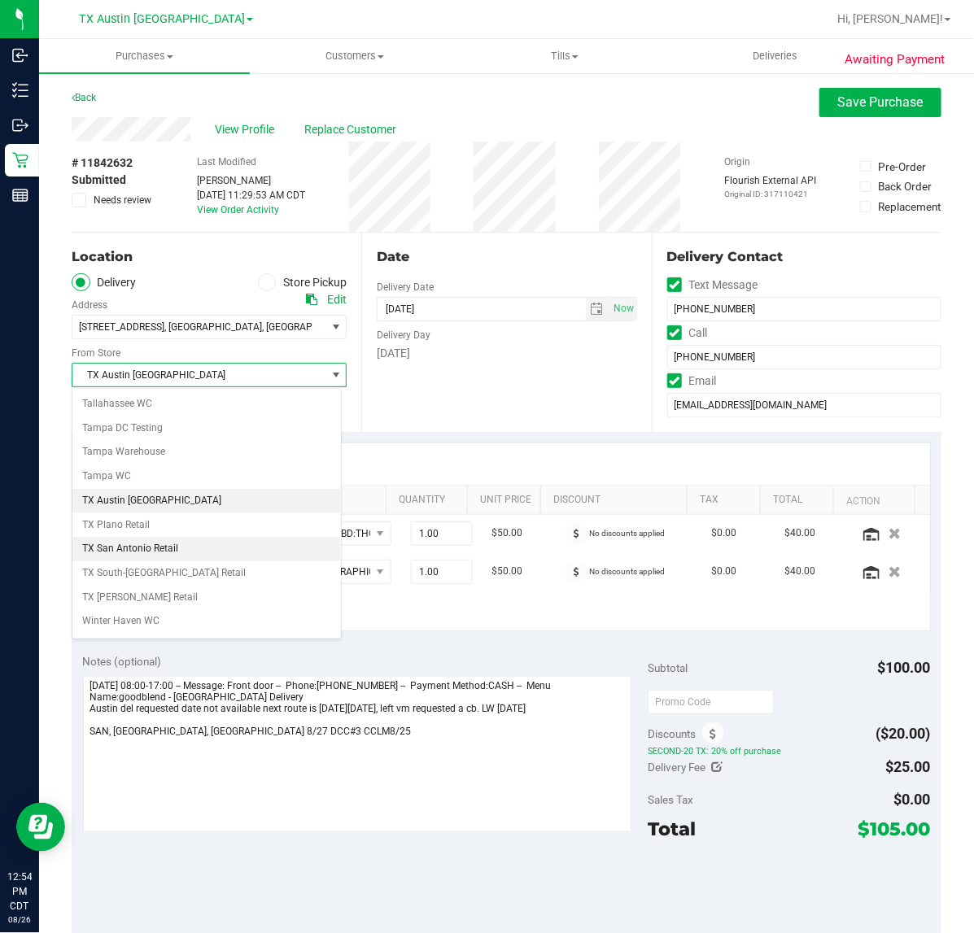
click at [229, 561] on li "TX San Antonio Retail" at bounding box center [206, 549] width 268 height 24
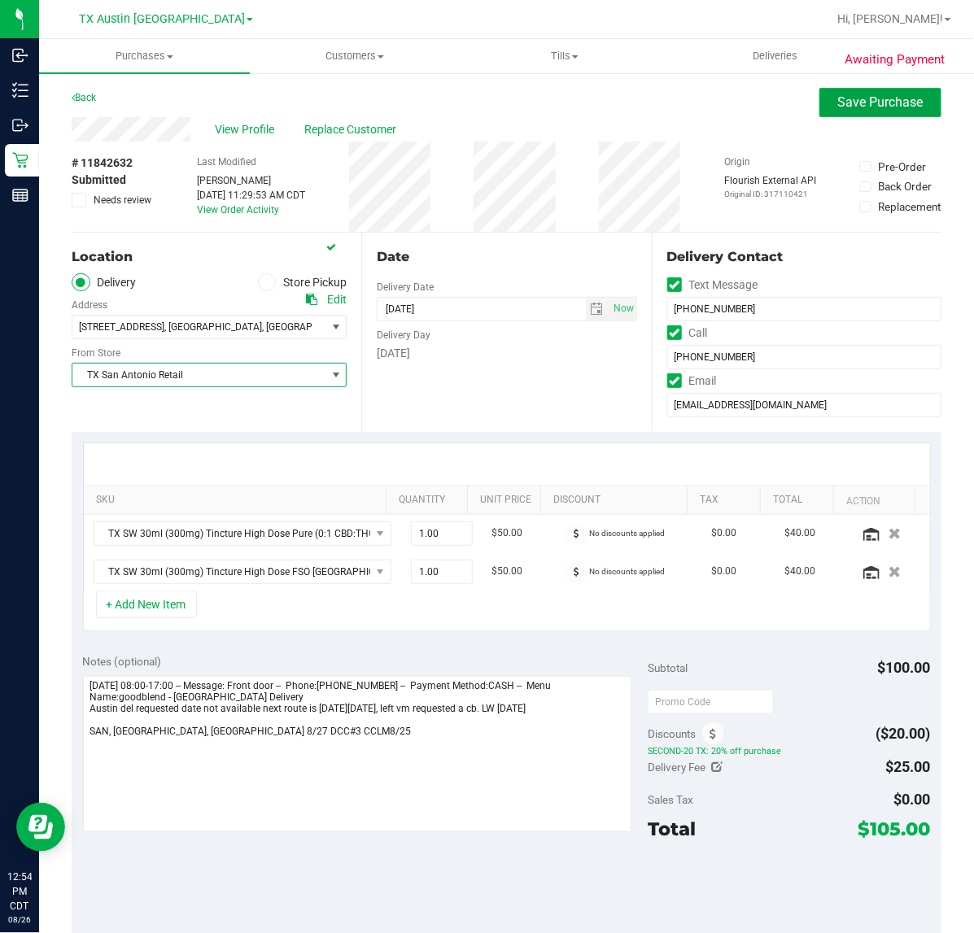
click at [827, 114] on button "Save Purchase" at bounding box center [880, 102] width 122 height 29
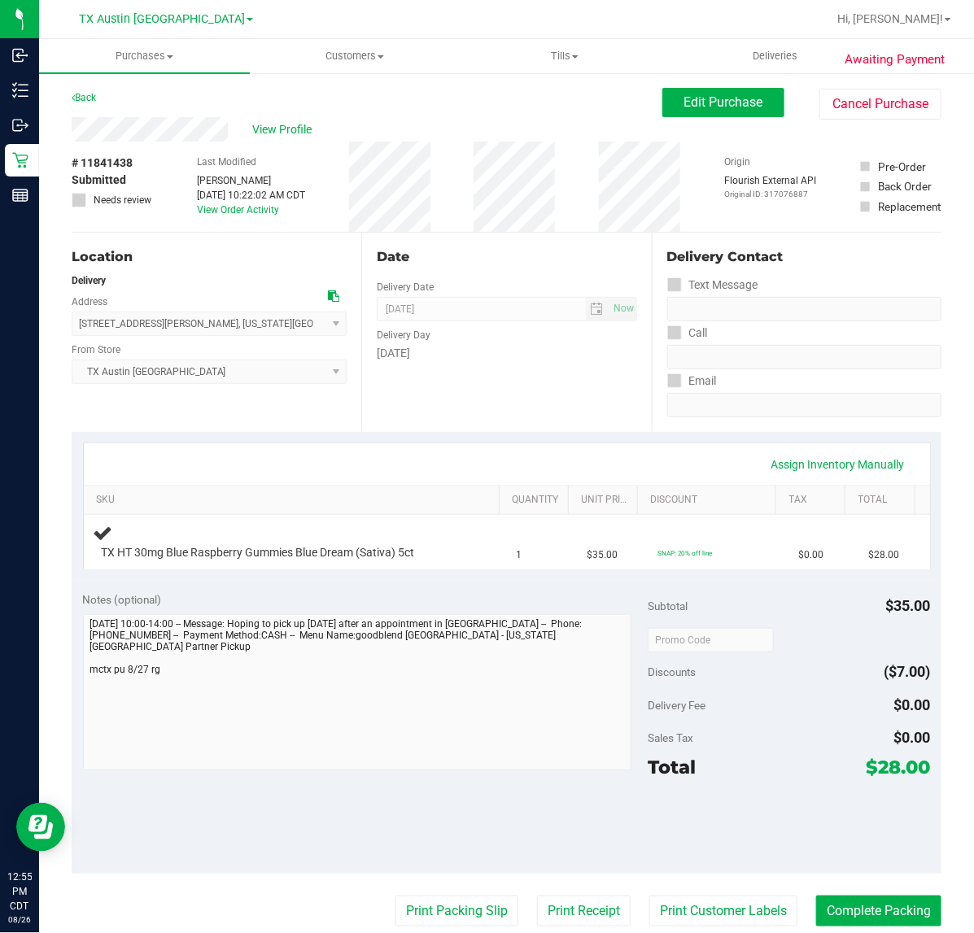
click at [315, 417] on div "Location Delivery Address [STREET_ADDRESS][PERSON_NAME] , [US_STATE][GEOGRAPHIC…" at bounding box center [217, 332] width 290 height 199
click at [543, 343] on div "Delivery Day [DATE]" at bounding box center [507, 341] width 260 height 41
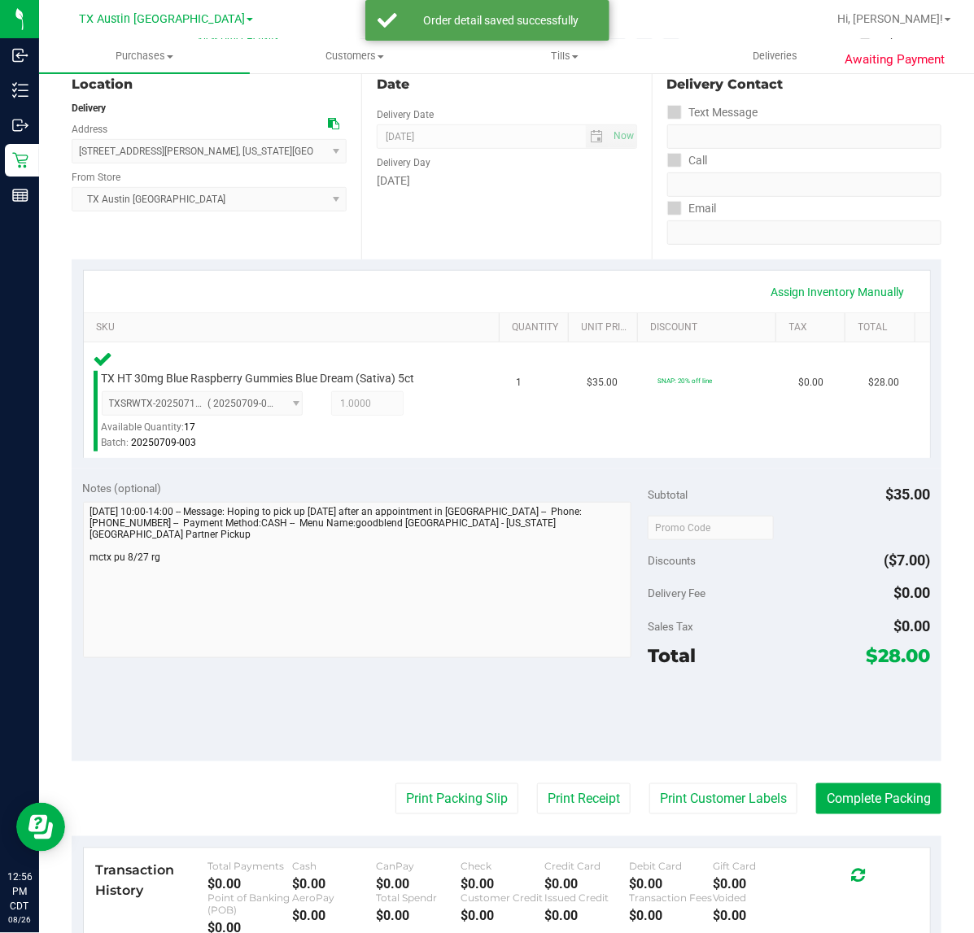
scroll to position [172, 0]
click at [730, 814] on button "Print Customer Labels" at bounding box center [723, 799] width 148 height 31
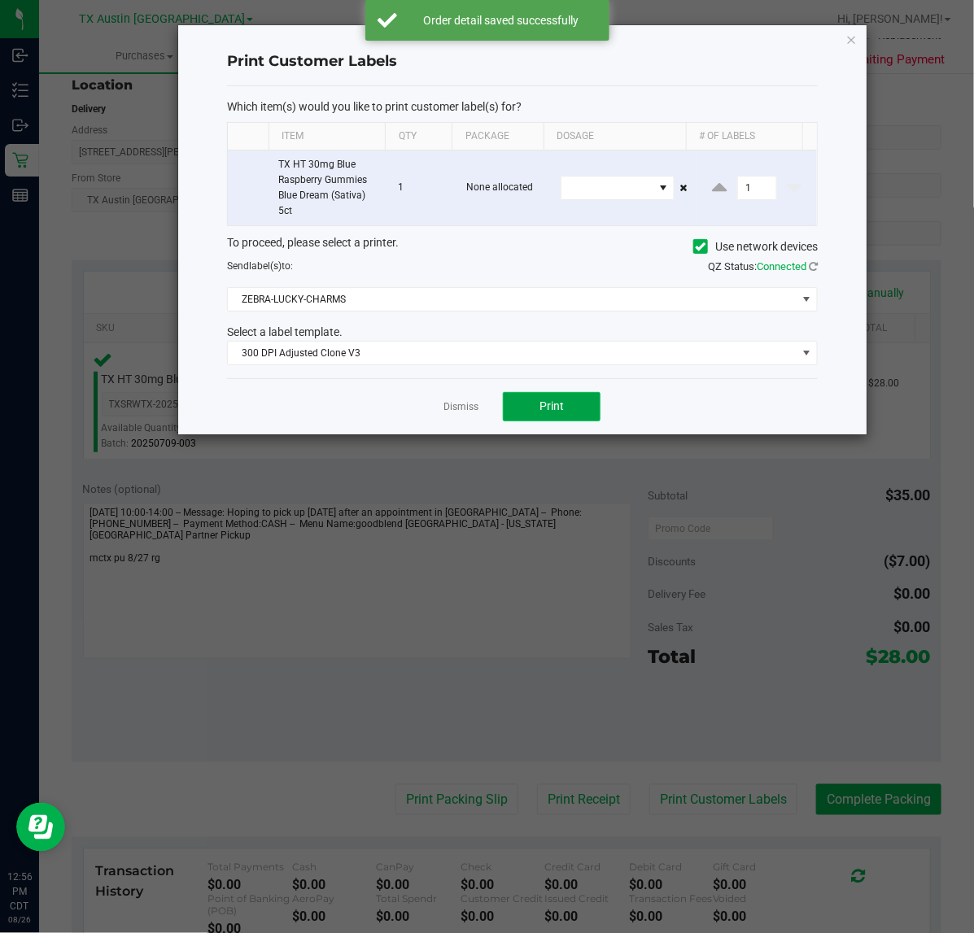
click at [543, 405] on span "Print" at bounding box center [551, 405] width 24 height 13
click at [450, 412] on link "Dismiss" at bounding box center [460, 407] width 35 height 14
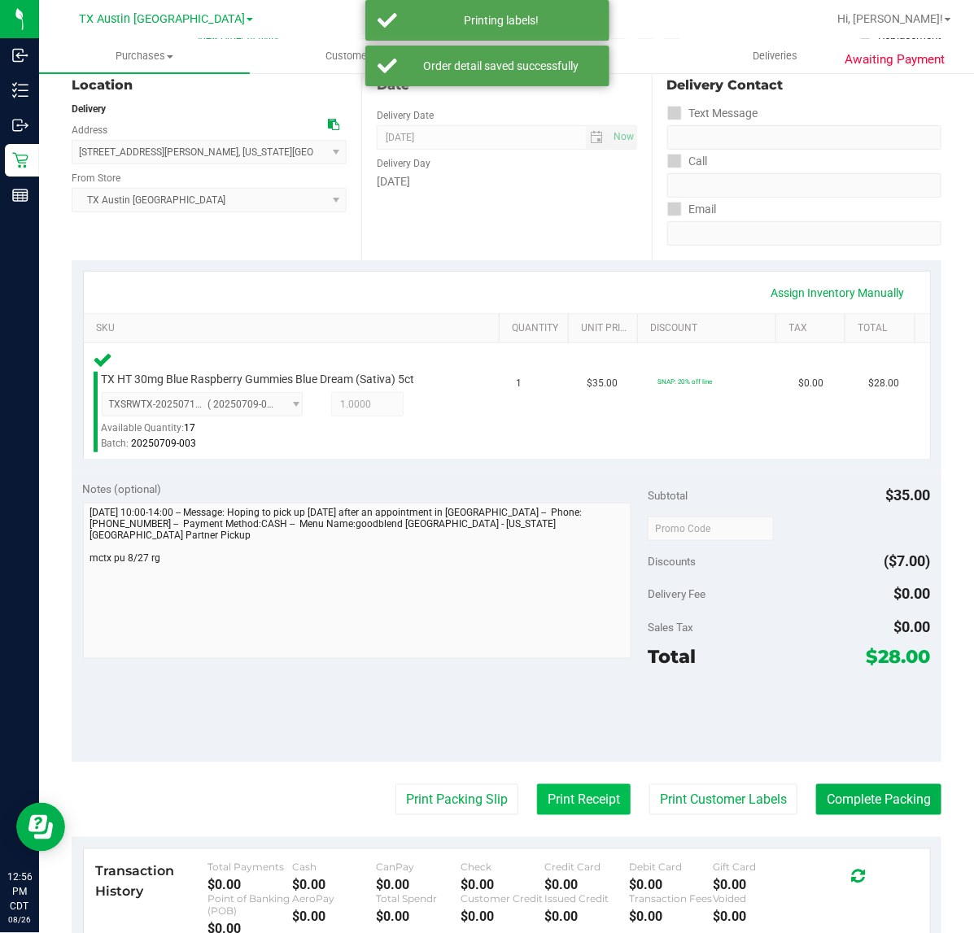
click at [566, 799] on button "Print Receipt" at bounding box center [584, 799] width 94 height 31
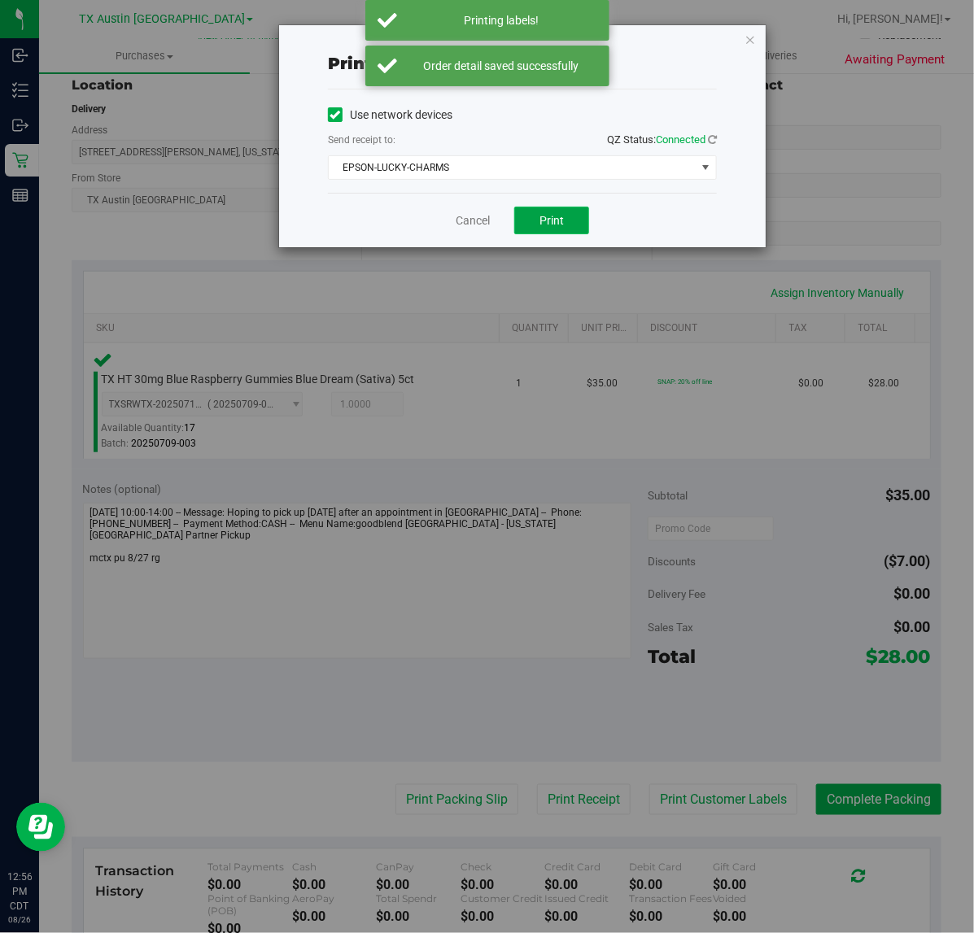
click at [561, 224] on span "Print" at bounding box center [551, 220] width 24 height 13
click at [462, 229] on link "Cancel" at bounding box center [466, 220] width 34 height 17
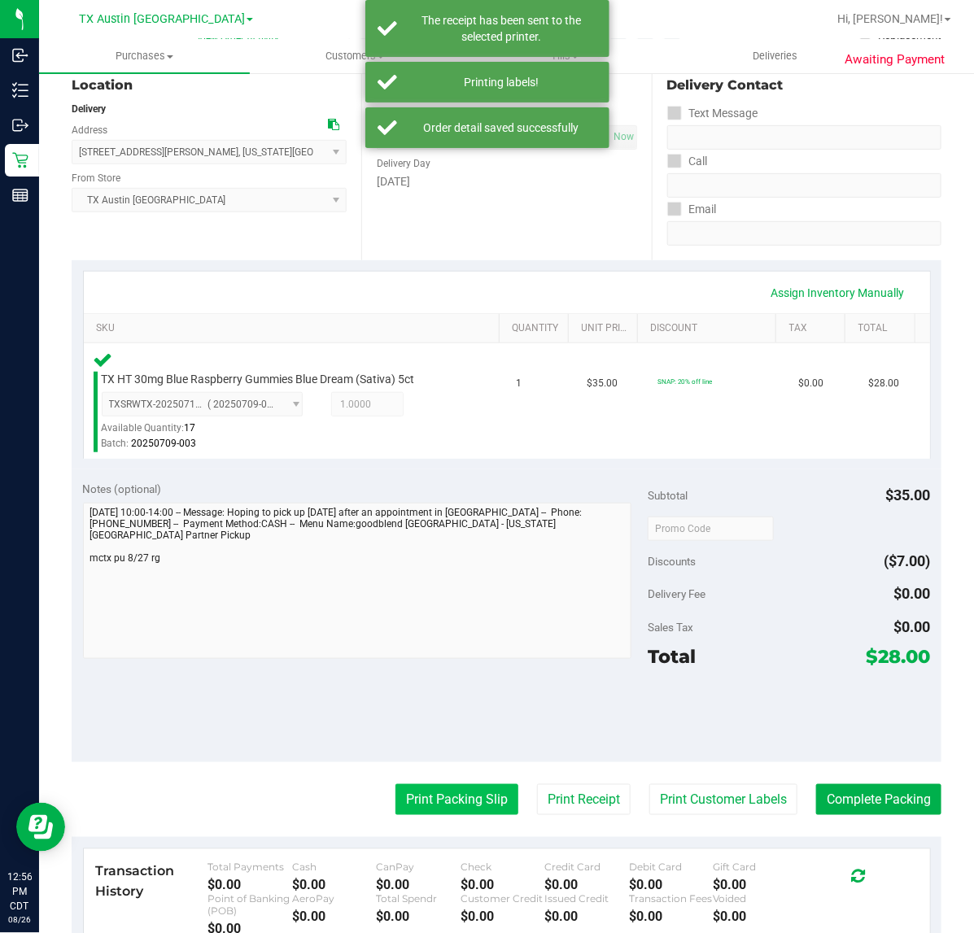
click at [421, 797] on button "Print Packing Slip" at bounding box center [456, 799] width 123 height 31
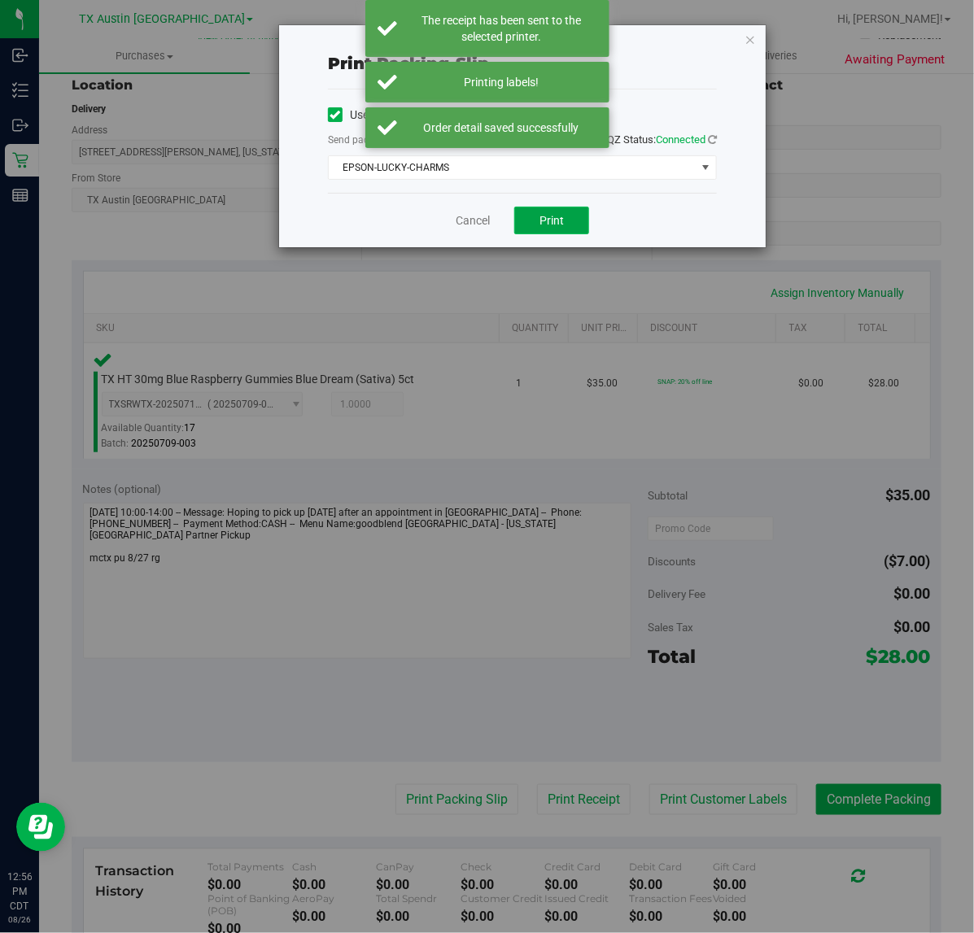
click at [558, 218] on span "Print" at bounding box center [551, 220] width 24 height 13
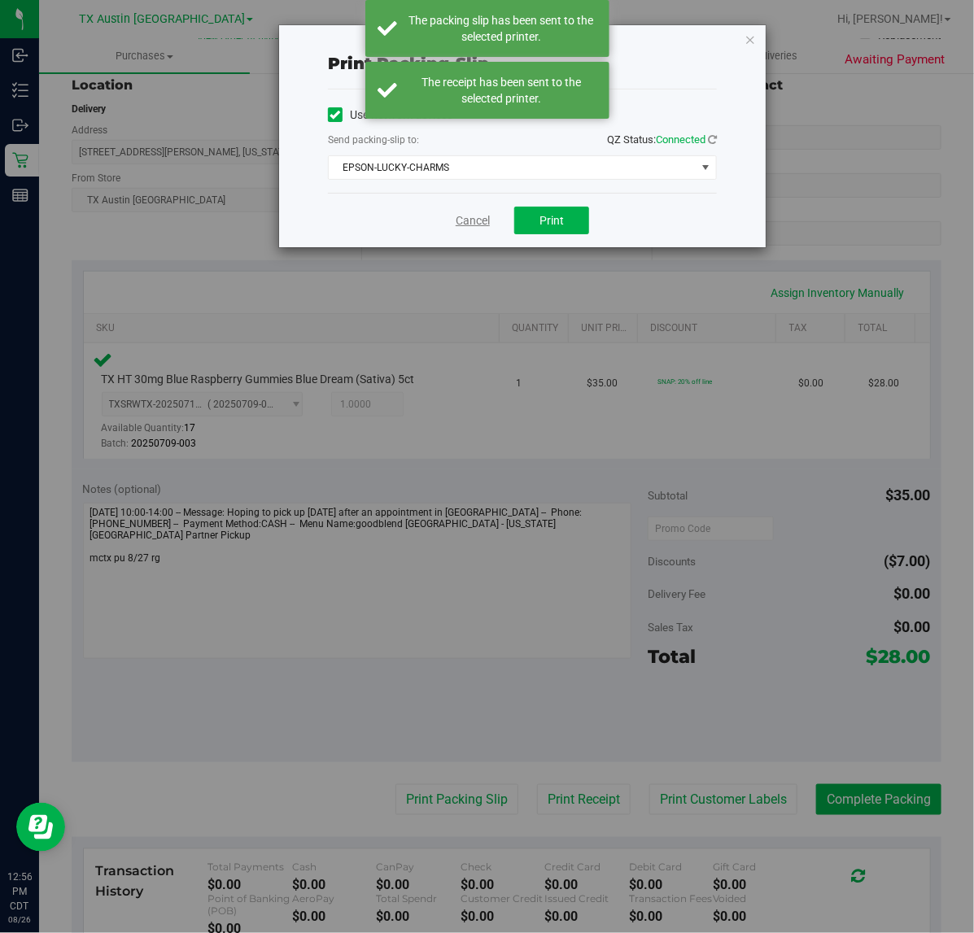
click at [472, 220] on link "Cancel" at bounding box center [473, 220] width 34 height 17
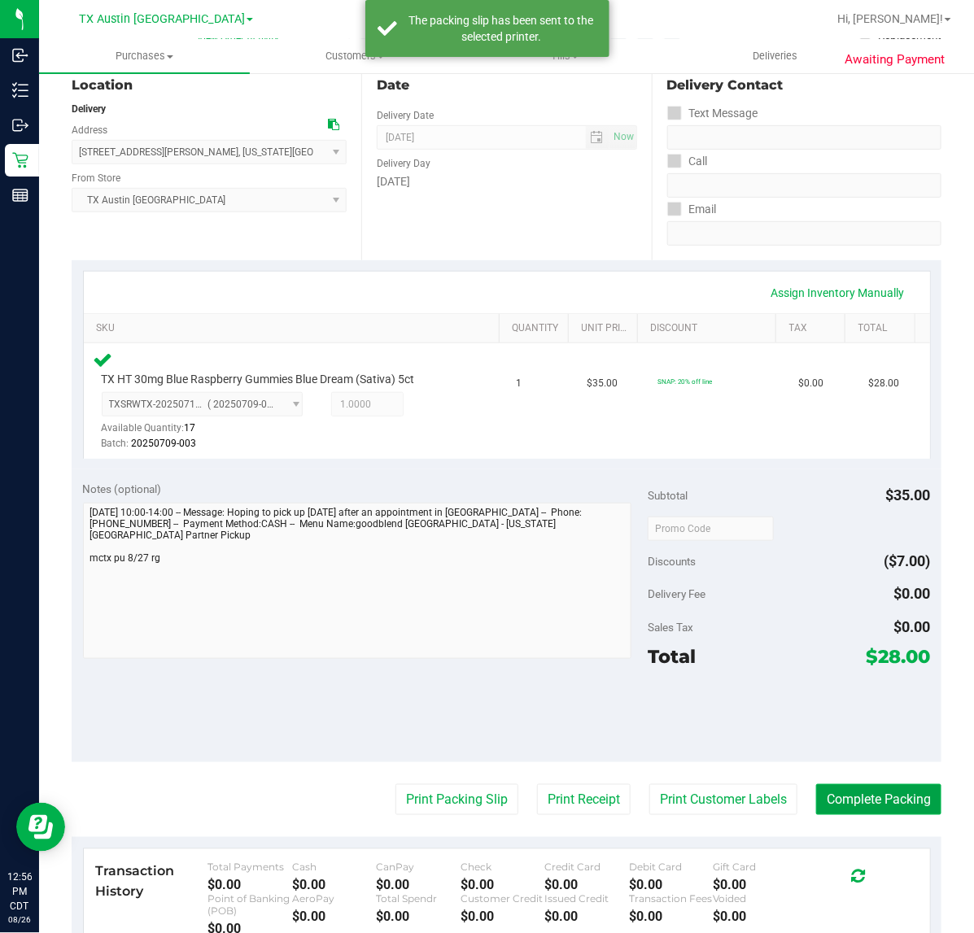
click at [846, 796] on button "Complete Packing" at bounding box center [878, 799] width 125 height 31
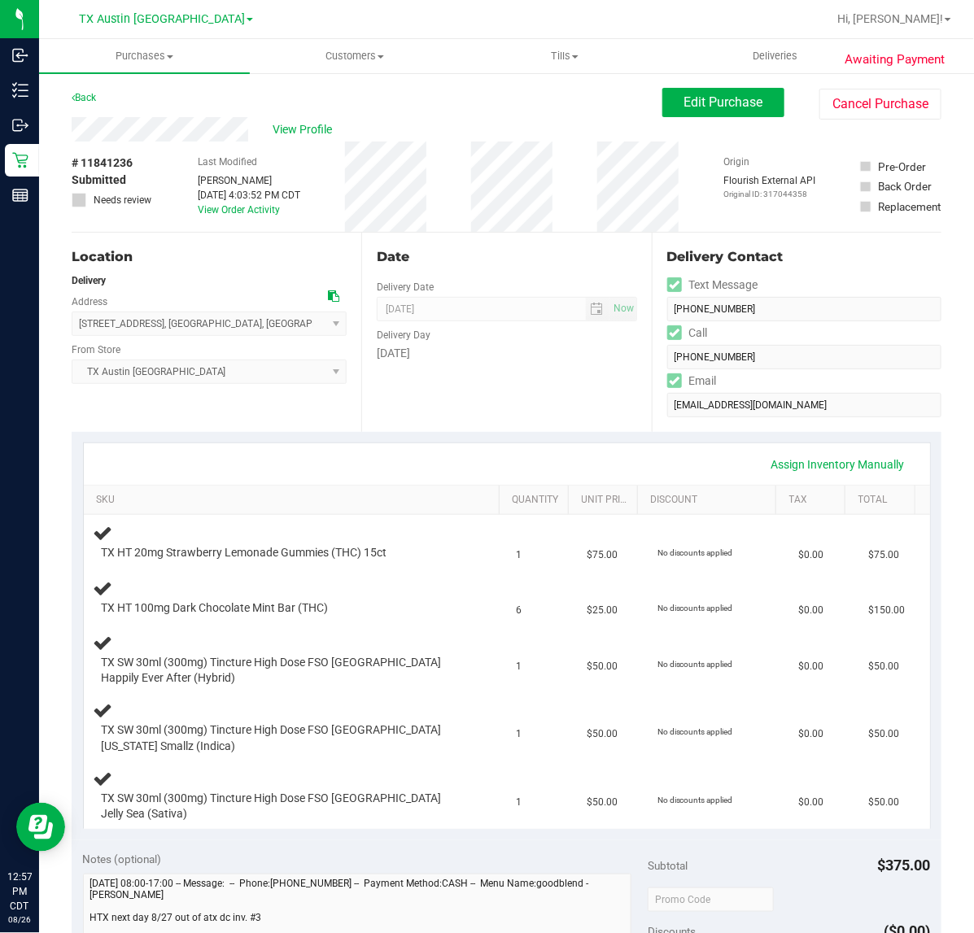
click at [273, 412] on div "Location Delivery Address [STREET_ADDRESS] , [GEOGRAPHIC_DATA] , [GEOGRAPHIC_DA…" at bounding box center [217, 332] width 290 height 199
click at [513, 424] on div "Date Delivery Date [DATE] Now [DATE] 07:00 AM Now Delivery Day [DATE]" at bounding box center [506, 332] width 290 height 199
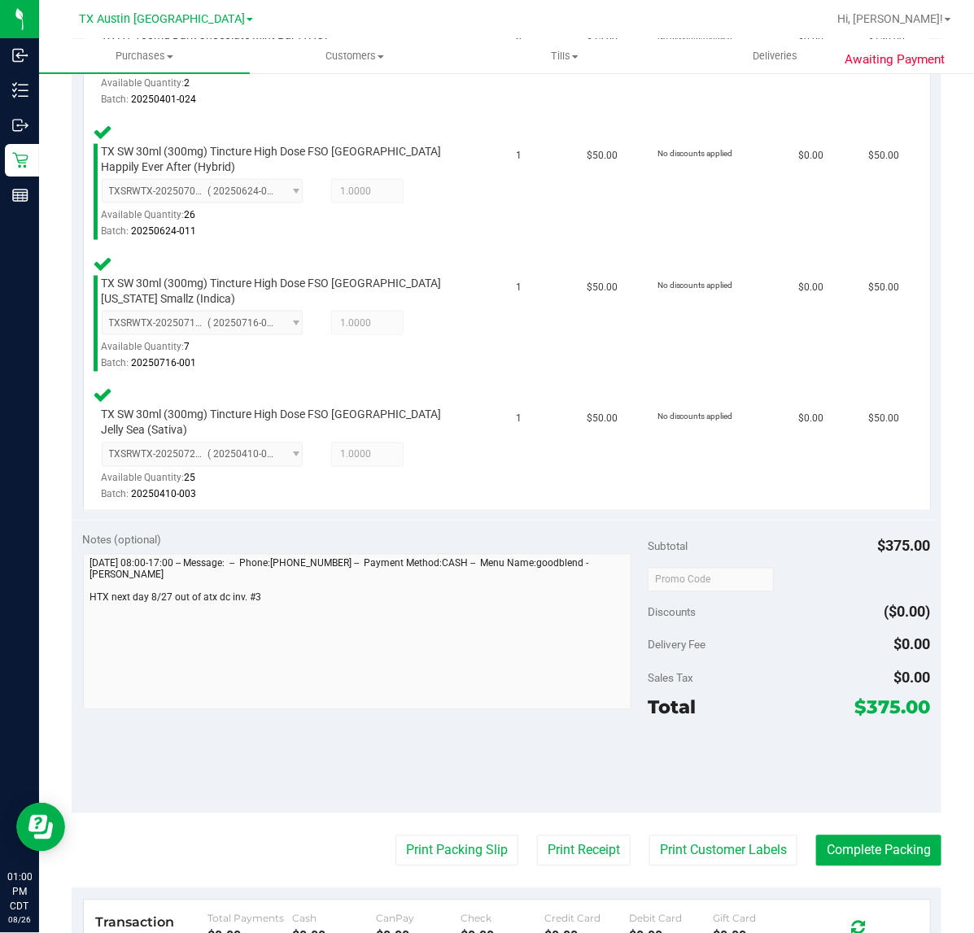
scroll to position [665, 0]
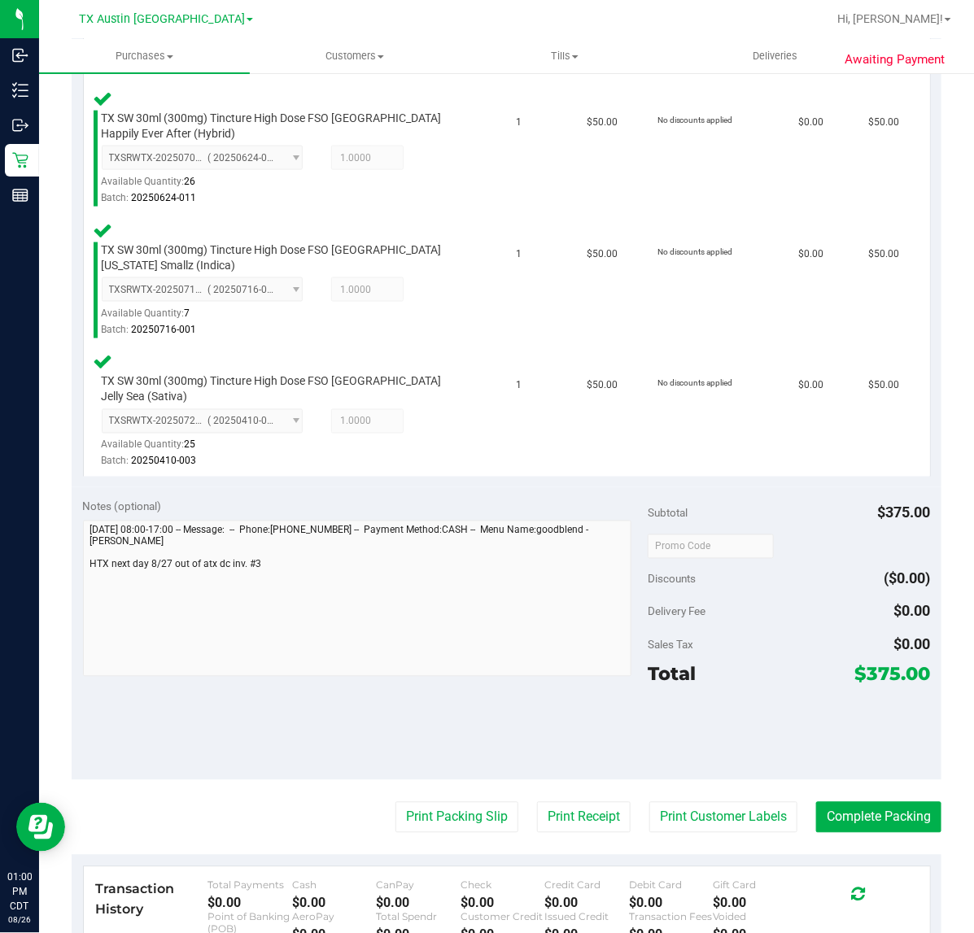
click at [718, 818] on purchase-details "Back Edit Purchase Cancel Purchase View Profile # 11841236 Submitted Needs revi…" at bounding box center [507, 296] width 870 height 1749
click at [718, 802] on button "Print Customer Labels" at bounding box center [723, 817] width 148 height 31
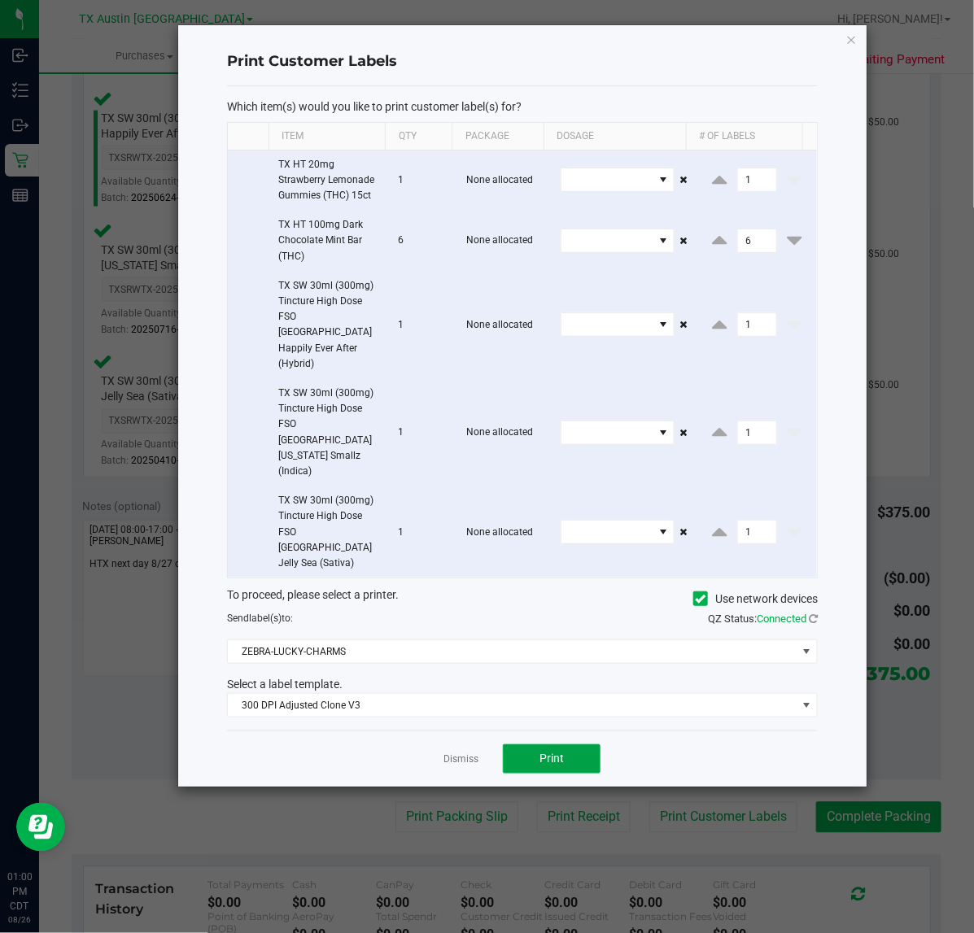
click at [546, 744] on button "Print" at bounding box center [552, 758] width 98 height 29
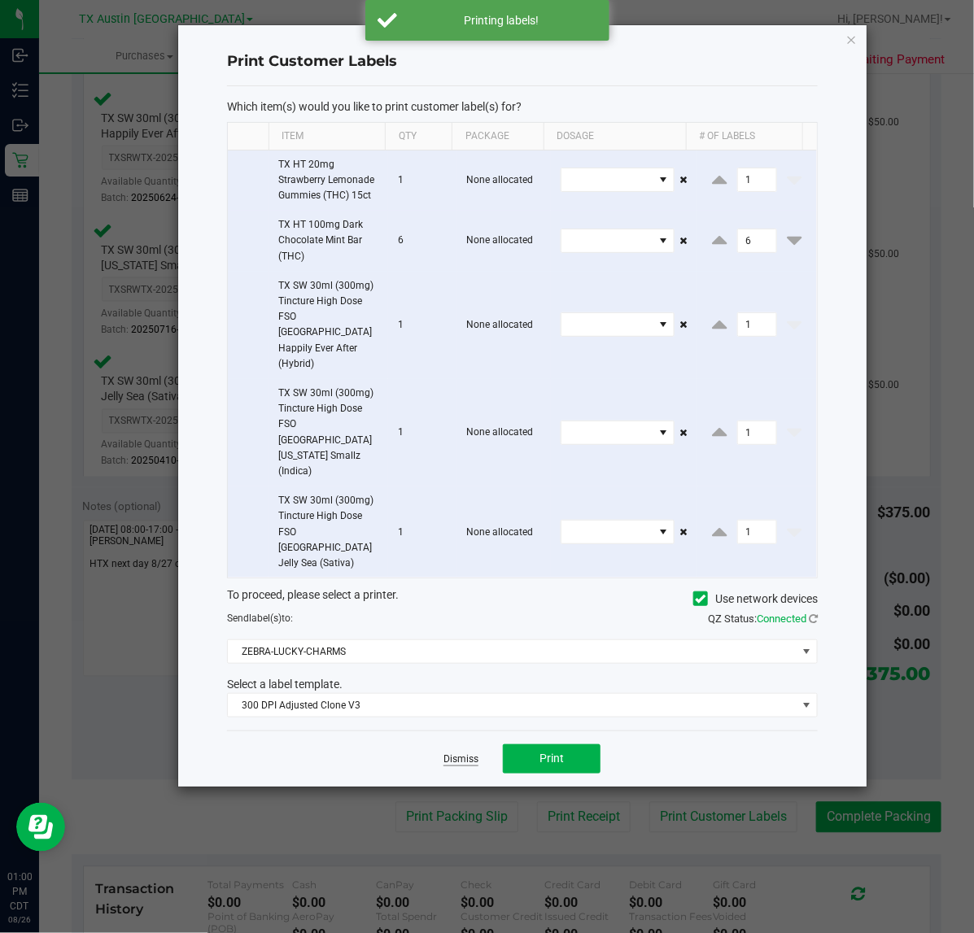
click at [456, 752] on link "Dismiss" at bounding box center [460, 759] width 35 height 14
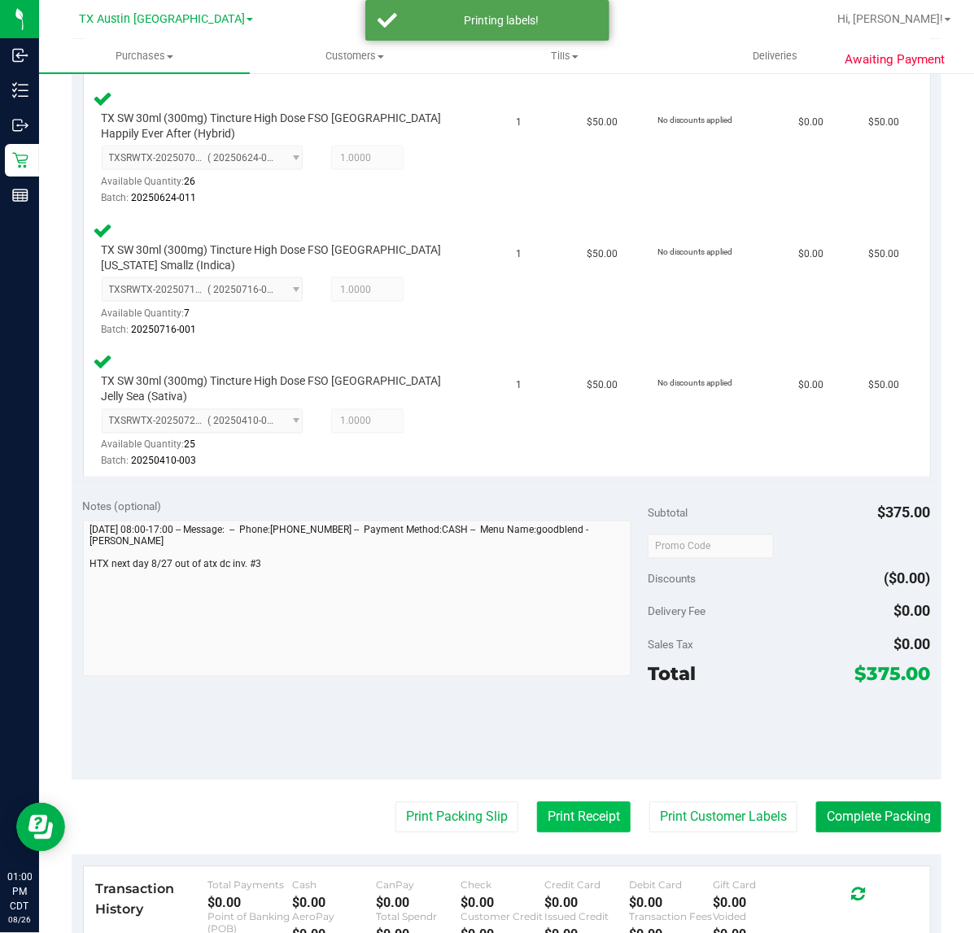
click at [537, 802] on button "Print Receipt" at bounding box center [584, 817] width 94 height 31
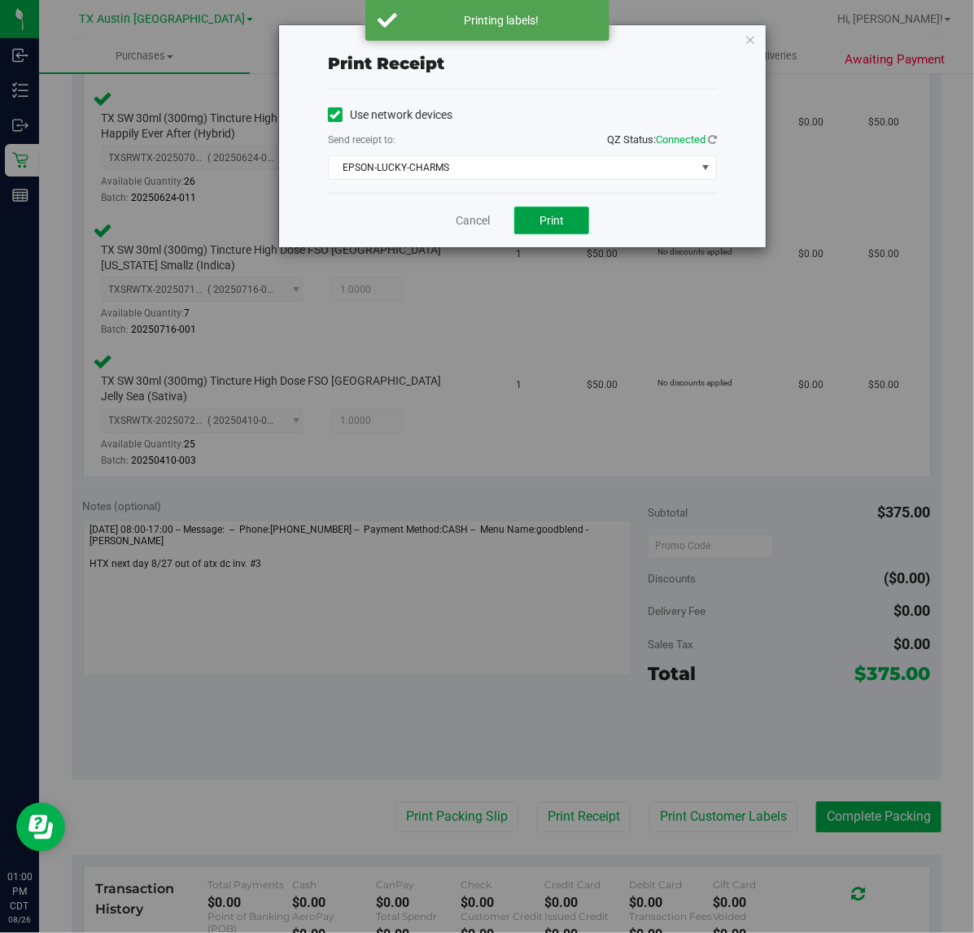
click at [555, 216] on span "Print" at bounding box center [551, 220] width 24 height 13
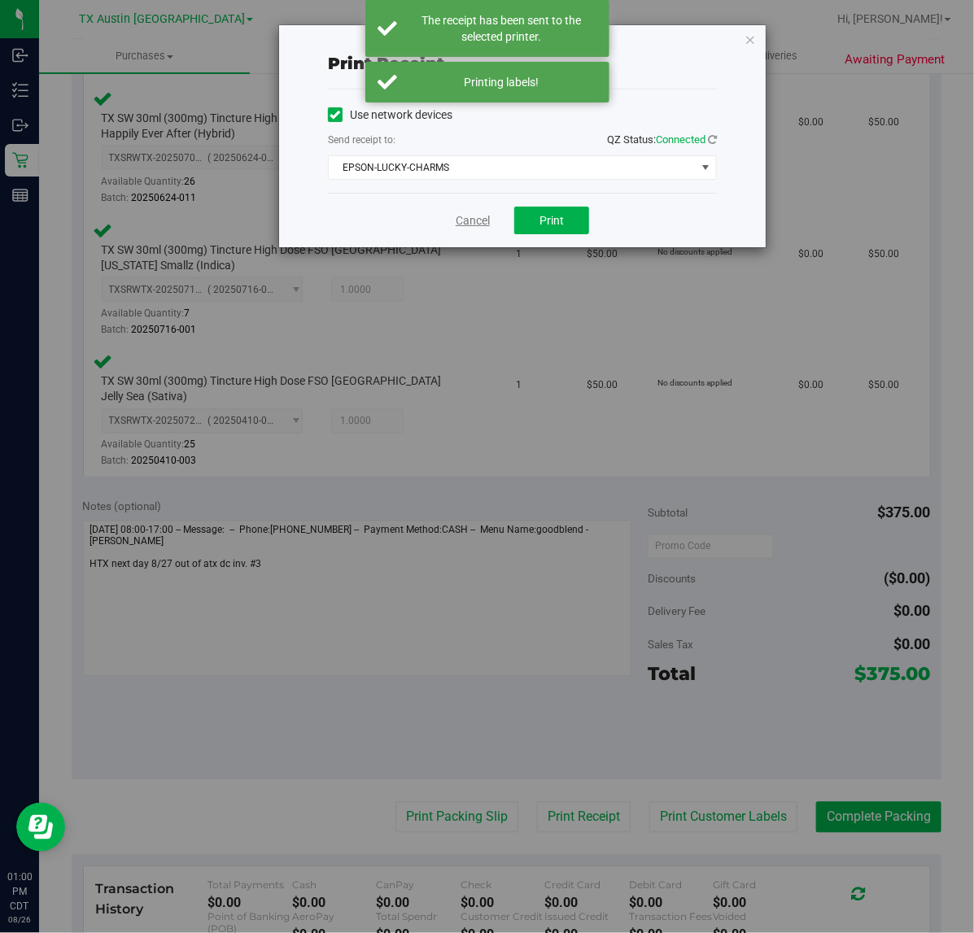
click at [485, 212] on link "Cancel" at bounding box center [473, 220] width 34 height 17
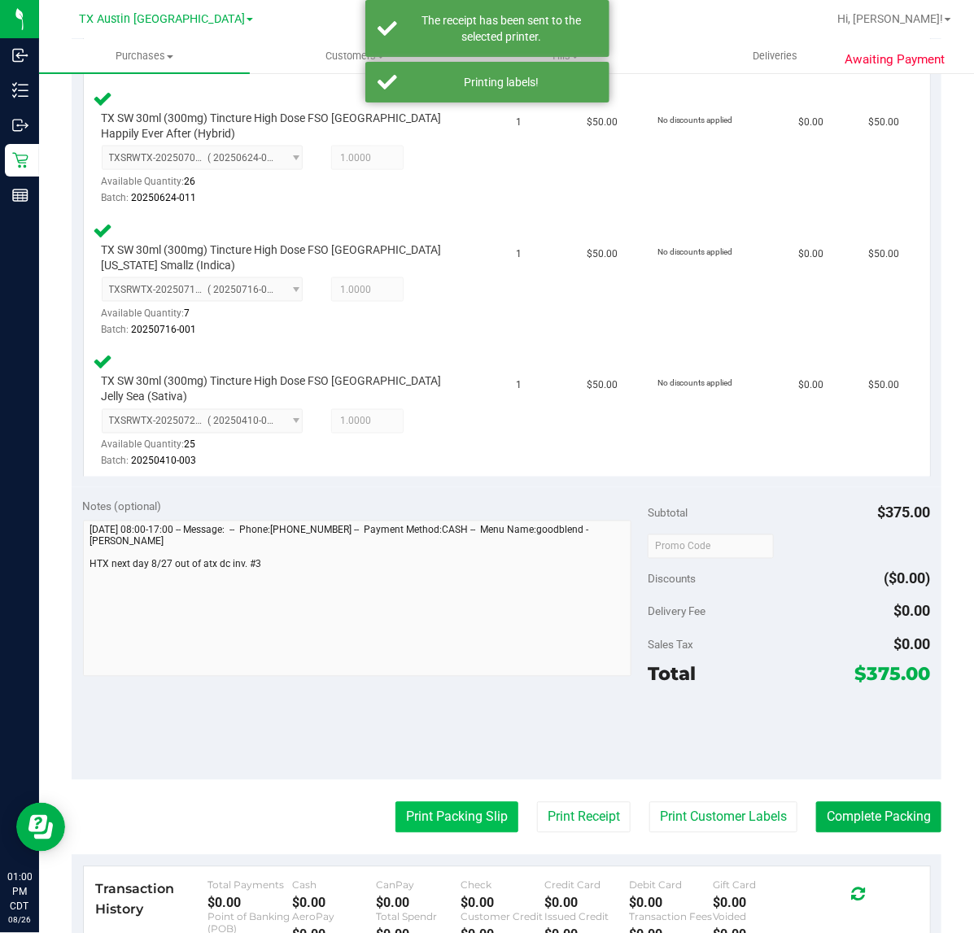
click at [412, 809] on button "Print Packing Slip" at bounding box center [456, 817] width 123 height 31
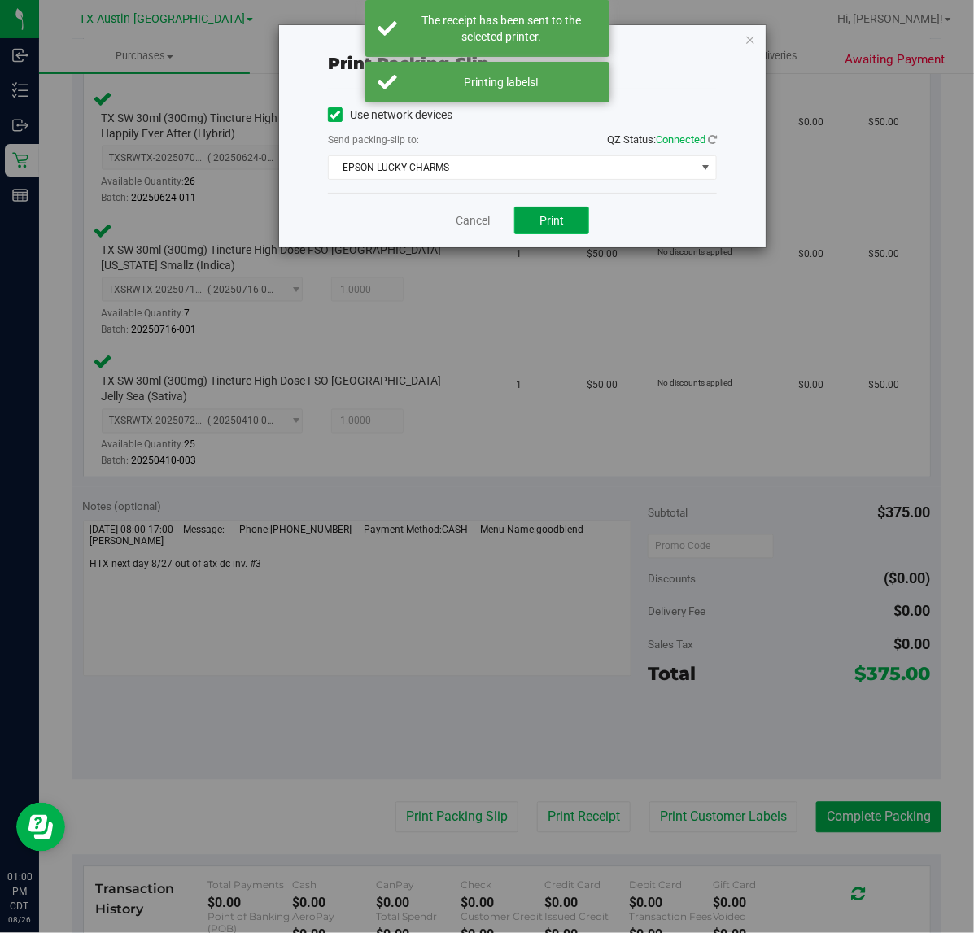
click at [549, 220] on span "Print" at bounding box center [551, 220] width 24 height 13
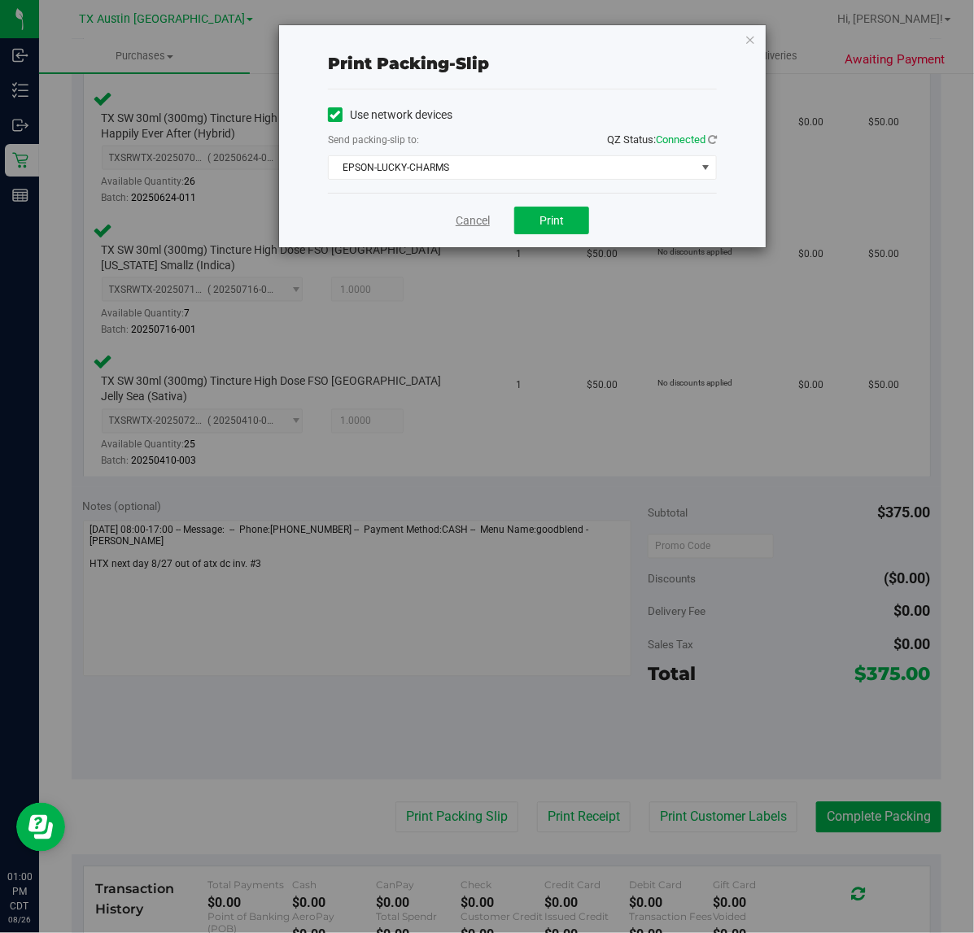
click at [464, 220] on link "Cancel" at bounding box center [473, 220] width 34 height 17
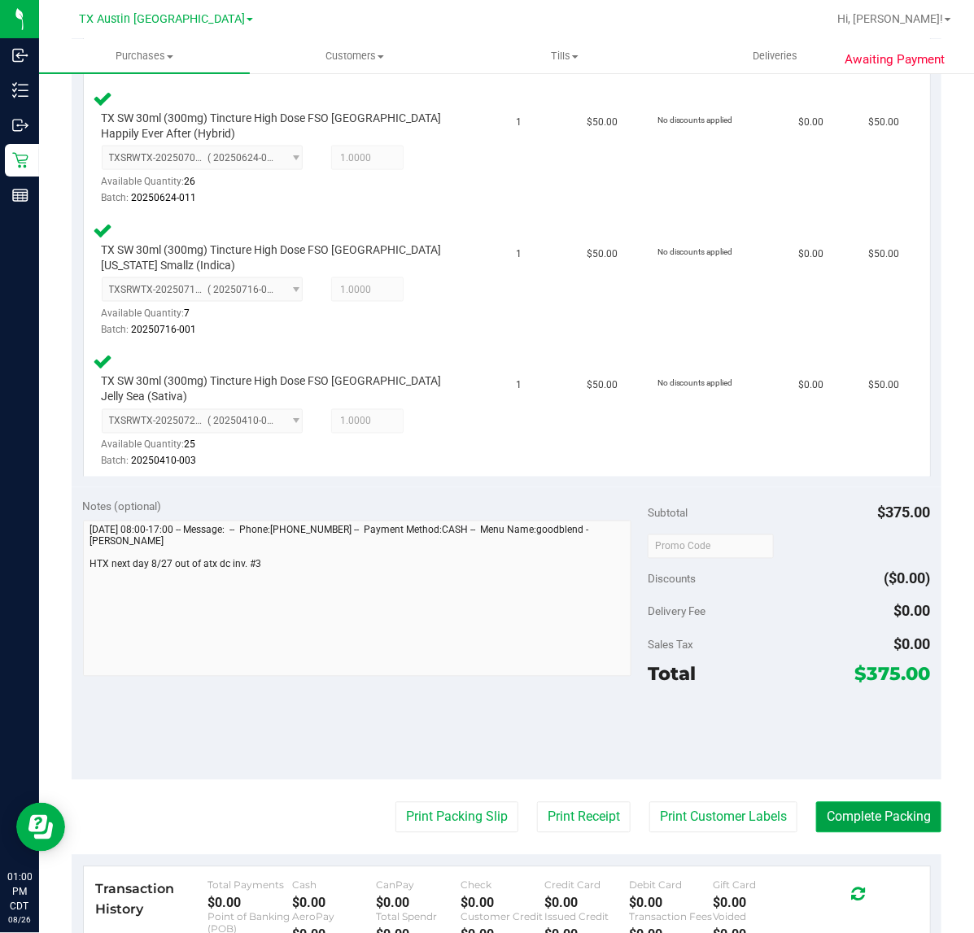
click at [900, 806] on button "Complete Packing" at bounding box center [878, 817] width 125 height 31
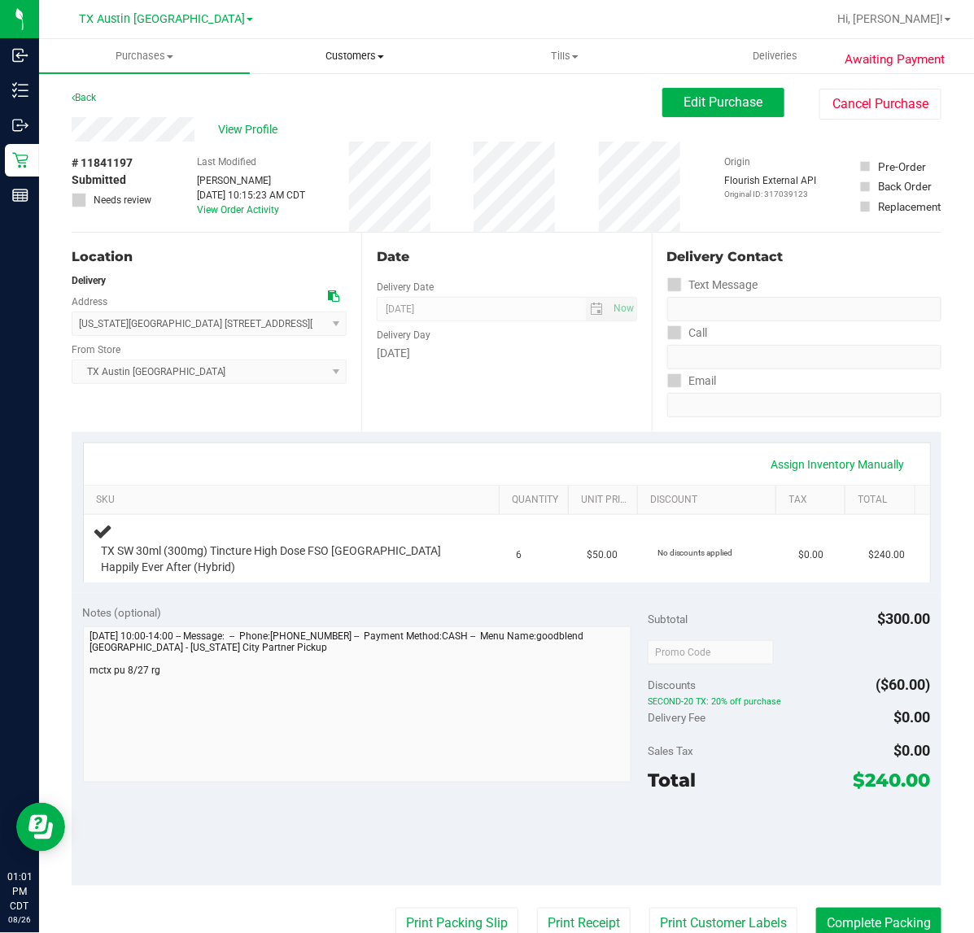
click at [446, 63] on uib-tab-heading "Customers All customers Add a new customer All physicians" at bounding box center [355, 56] width 209 height 33
click at [436, 2] on nav "TX Austin DC Hi, [PERSON_NAME]!" at bounding box center [506, 19] width 935 height 39
click at [579, 416] on div "Date Delivery Date [DATE] Now [DATE] 07:00 AM Now Delivery Day [DATE]" at bounding box center [506, 332] width 290 height 199
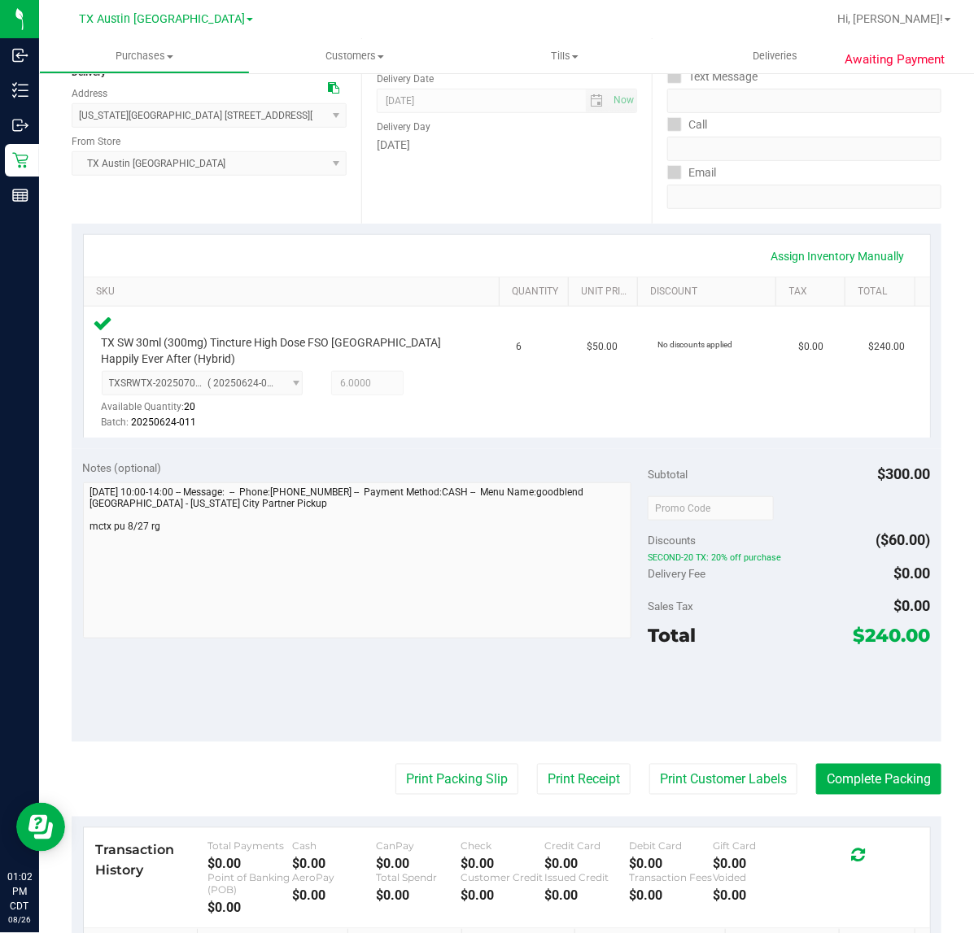
scroll to position [207, 0]
click at [684, 782] on button "Print Customer Labels" at bounding box center [723, 780] width 148 height 31
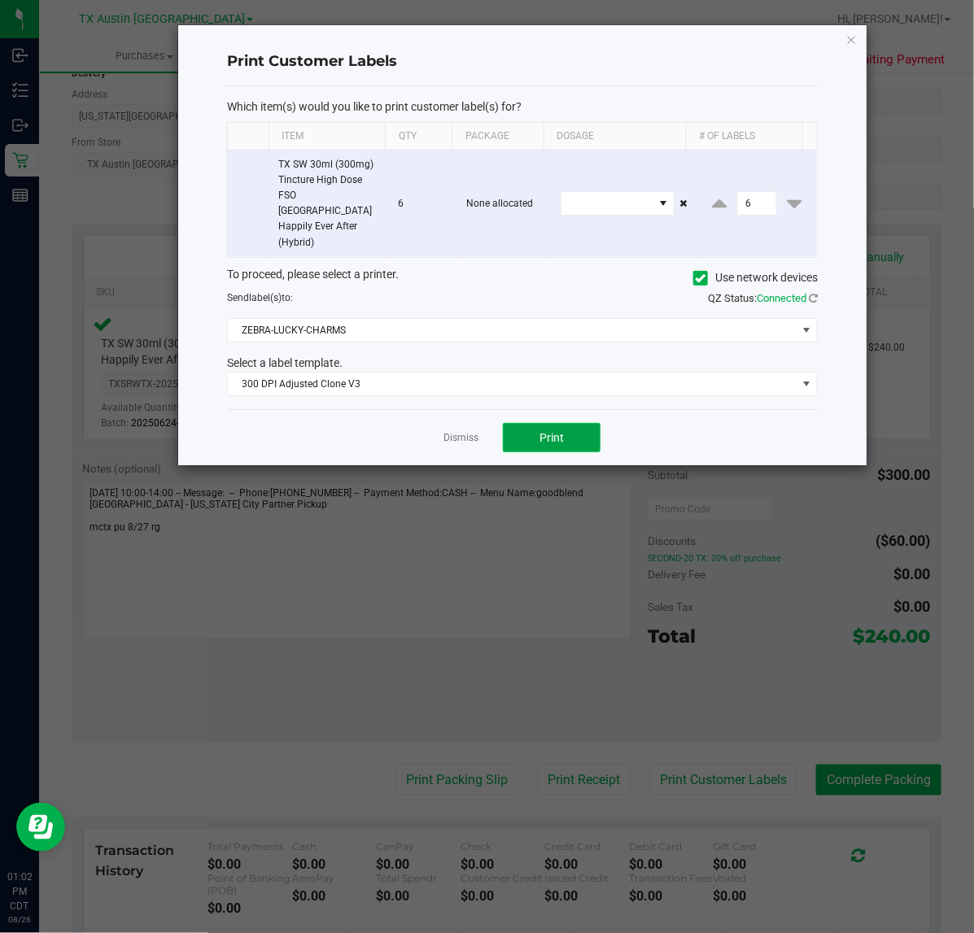
click at [564, 423] on button "Print" at bounding box center [552, 437] width 98 height 29
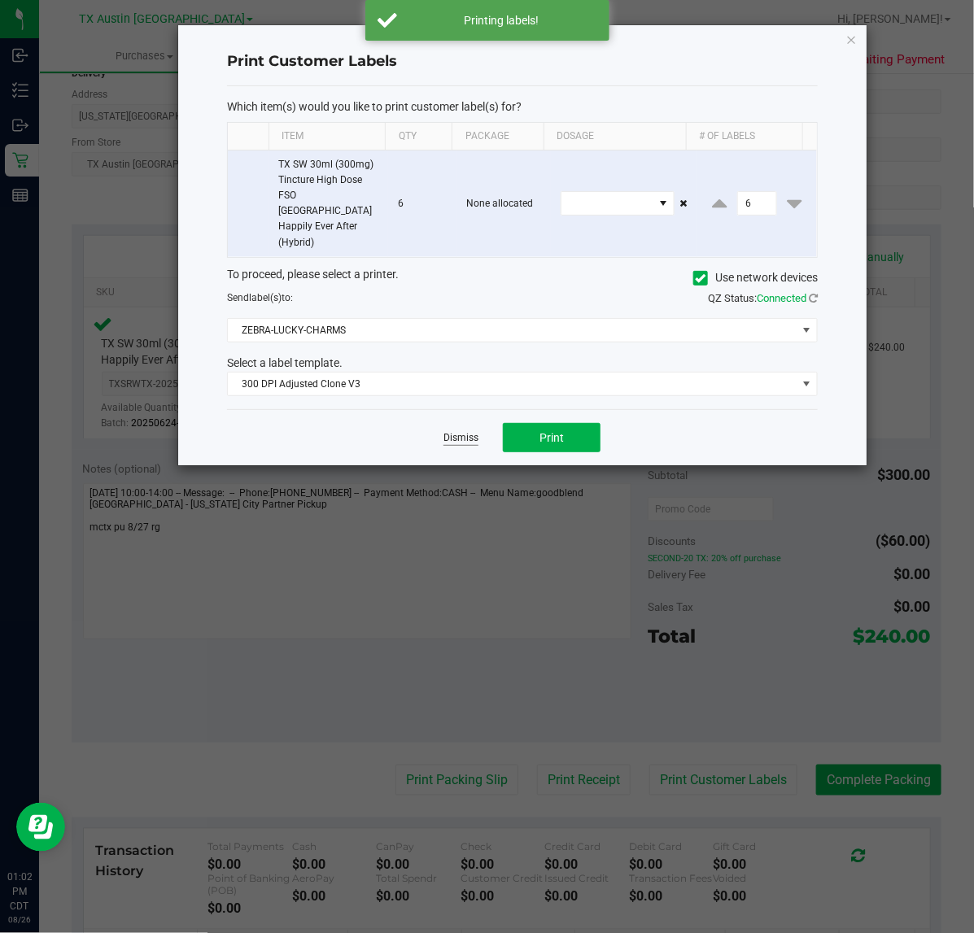
click at [469, 431] on link "Dismiss" at bounding box center [460, 438] width 35 height 14
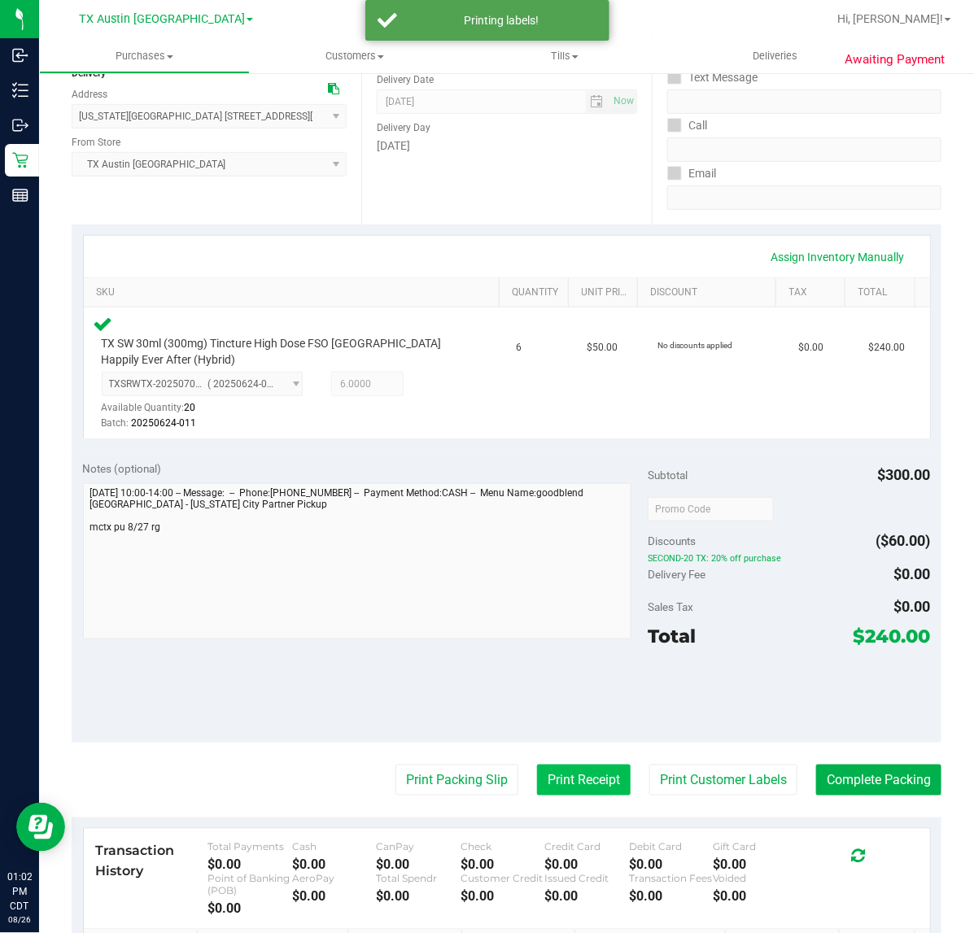
click at [583, 779] on button "Print Receipt" at bounding box center [584, 780] width 94 height 31
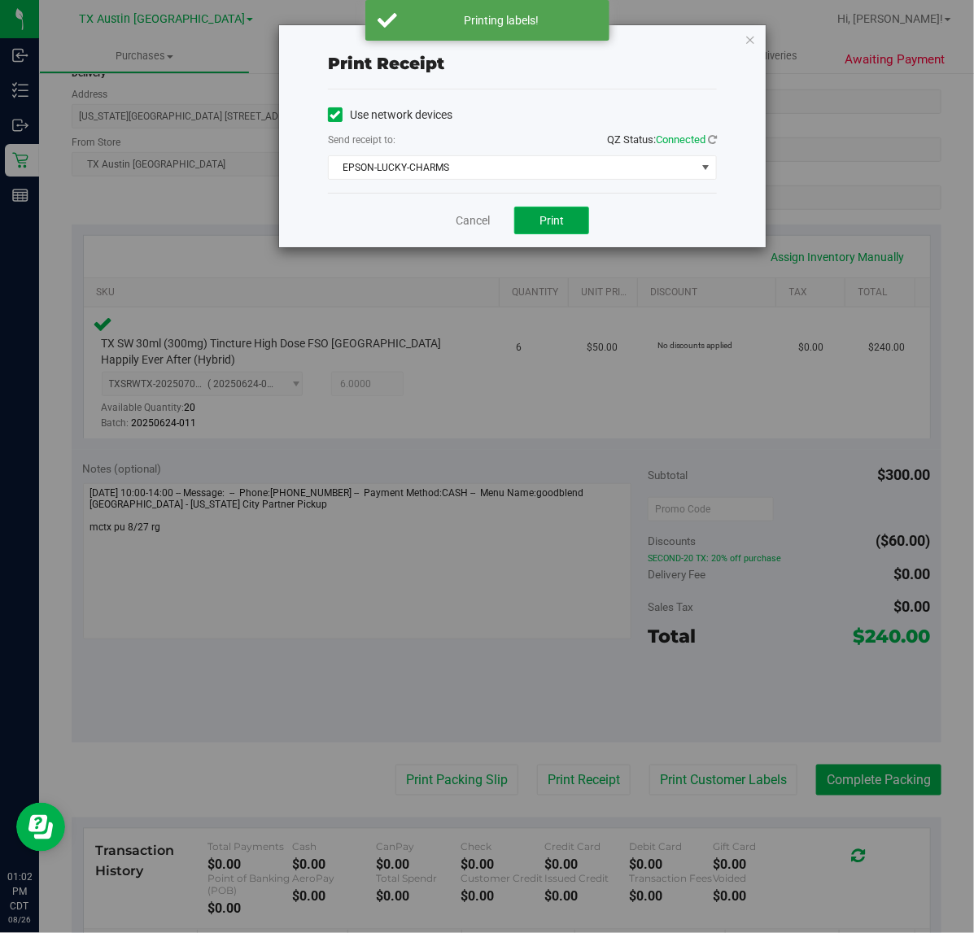
click at [566, 226] on button "Print" at bounding box center [551, 221] width 75 height 28
click at [468, 225] on link "Cancel" at bounding box center [466, 220] width 34 height 17
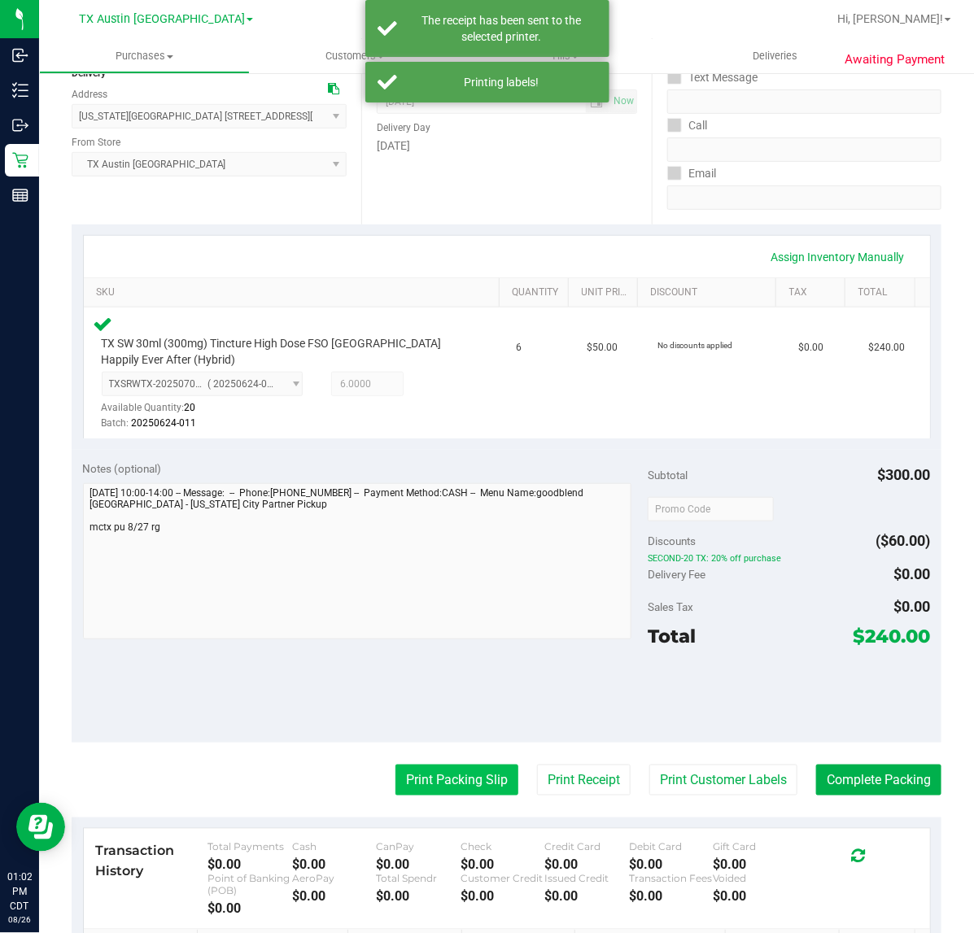
click at [450, 783] on button "Print Packing Slip" at bounding box center [456, 780] width 123 height 31
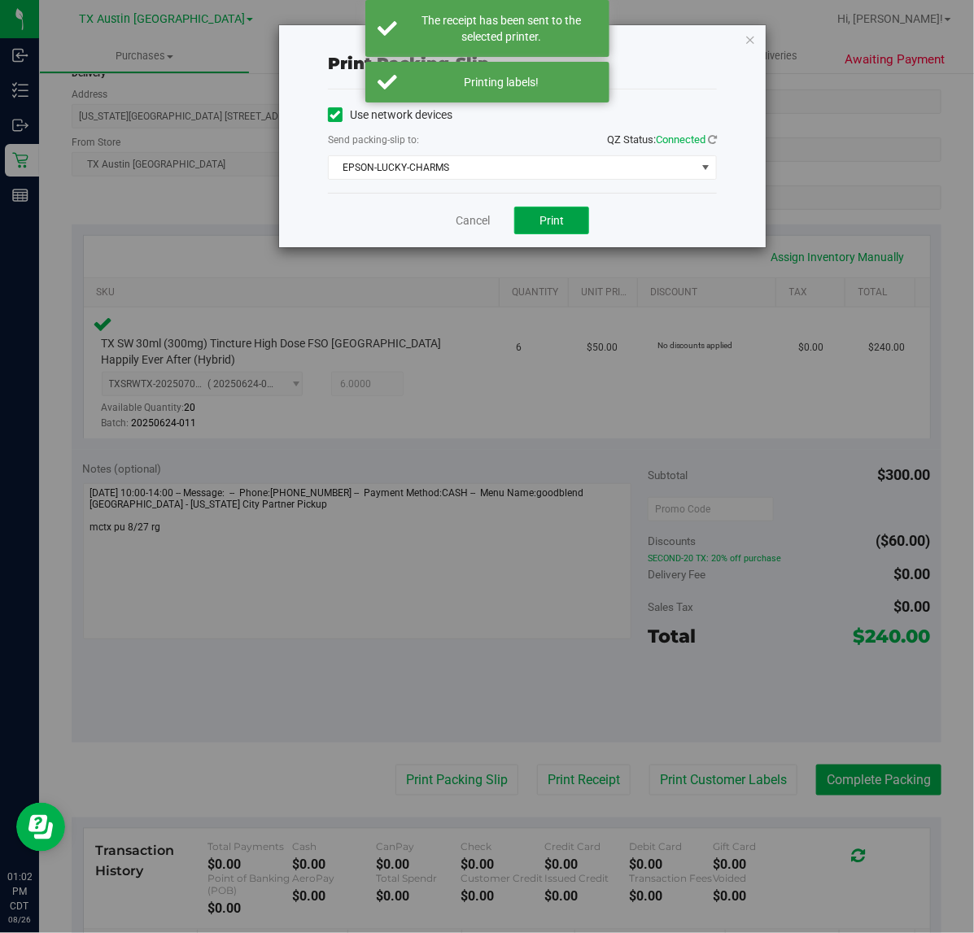
click at [561, 217] on span "Print" at bounding box center [551, 220] width 24 height 13
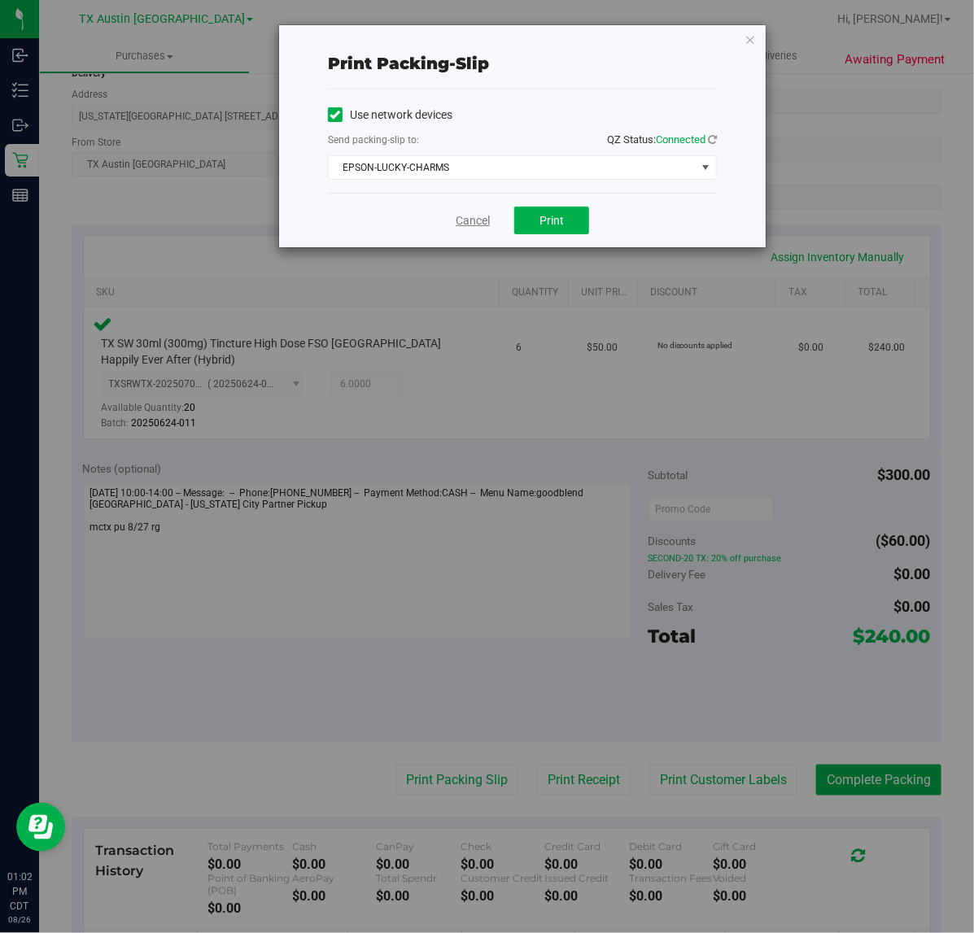
click at [480, 225] on link "Cancel" at bounding box center [473, 220] width 34 height 17
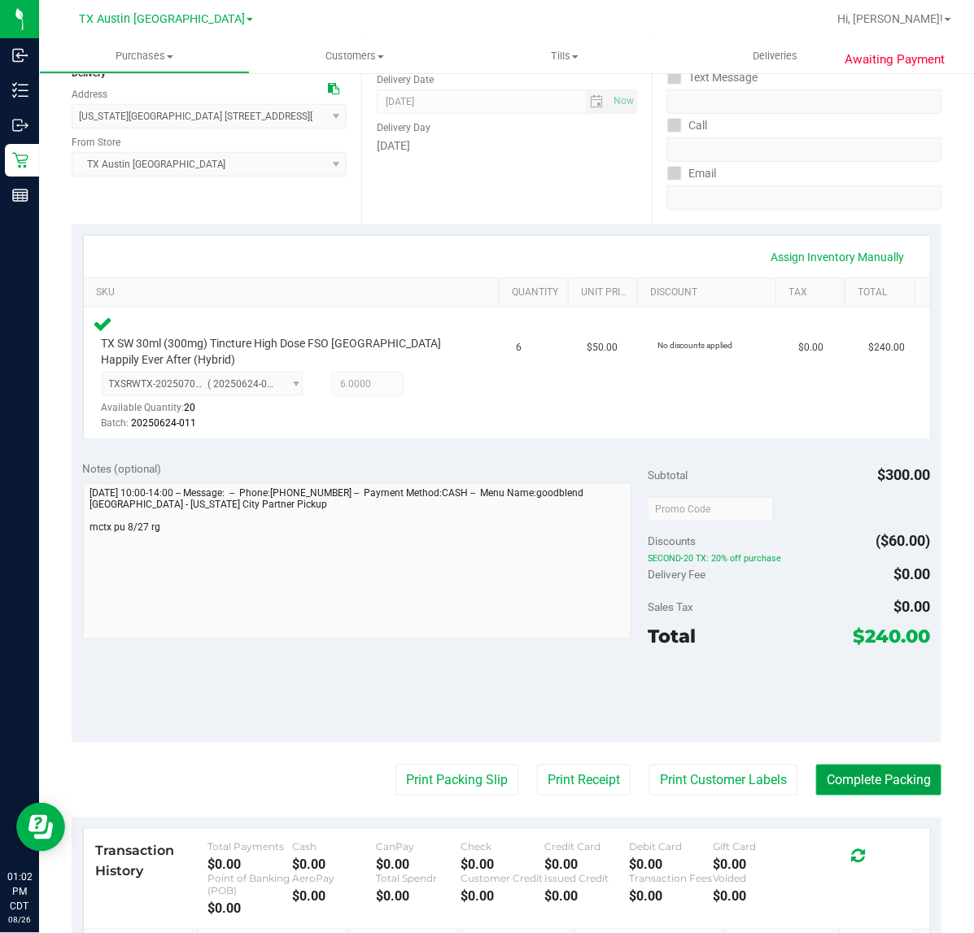
click at [853, 782] on button "Complete Packing" at bounding box center [878, 780] width 125 height 31
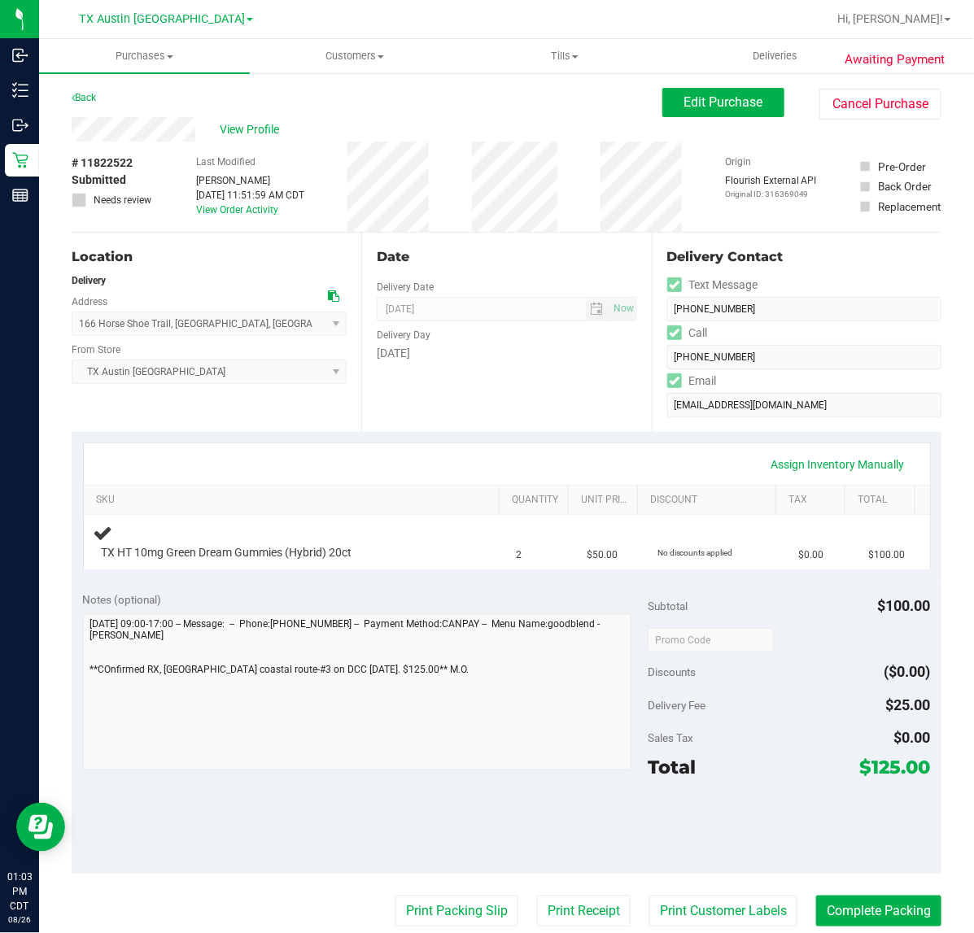
click at [470, 423] on div "Date Delivery Date [DATE] Now [DATE] 07:00 AM Now Delivery Day [DATE]" at bounding box center [506, 332] width 290 height 199
click at [604, 443] on div "Assign Inventory Manually" at bounding box center [507, 463] width 846 height 41
click at [613, 386] on div "Date Delivery Date [DATE] Now [DATE] 07:00 AM Now Delivery Day [DATE]" at bounding box center [506, 332] width 290 height 199
drag, startPoint x: 567, startPoint y: 412, endPoint x: 652, endPoint y: 383, distance: 90.0
click at [567, 412] on div "Date Delivery Date [DATE] Now [DATE] 07:00 AM Now Delivery Day [DATE]" at bounding box center [506, 332] width 290 height 199
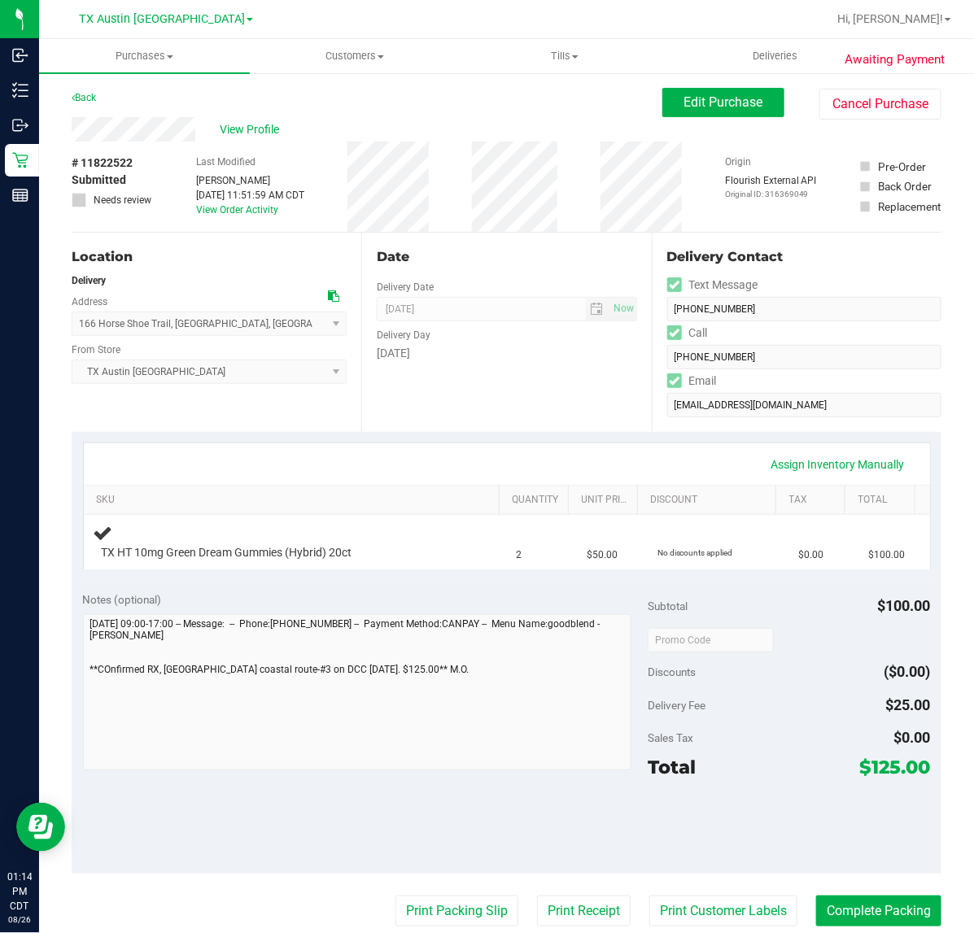
click at [600, 392] on div "Date Delivery Date [DATE] Now [DATE] 07:00 AM Now Delivery Day [DATE]" at bounding box center [506, 332] width 290 height 199
click at [795, 653] on div at bounding box center [789, 639] width 282 height 29
click at [778, 678] on div "Discounts ($0.00)" at bounding box center [789, 671] width 282 height 29
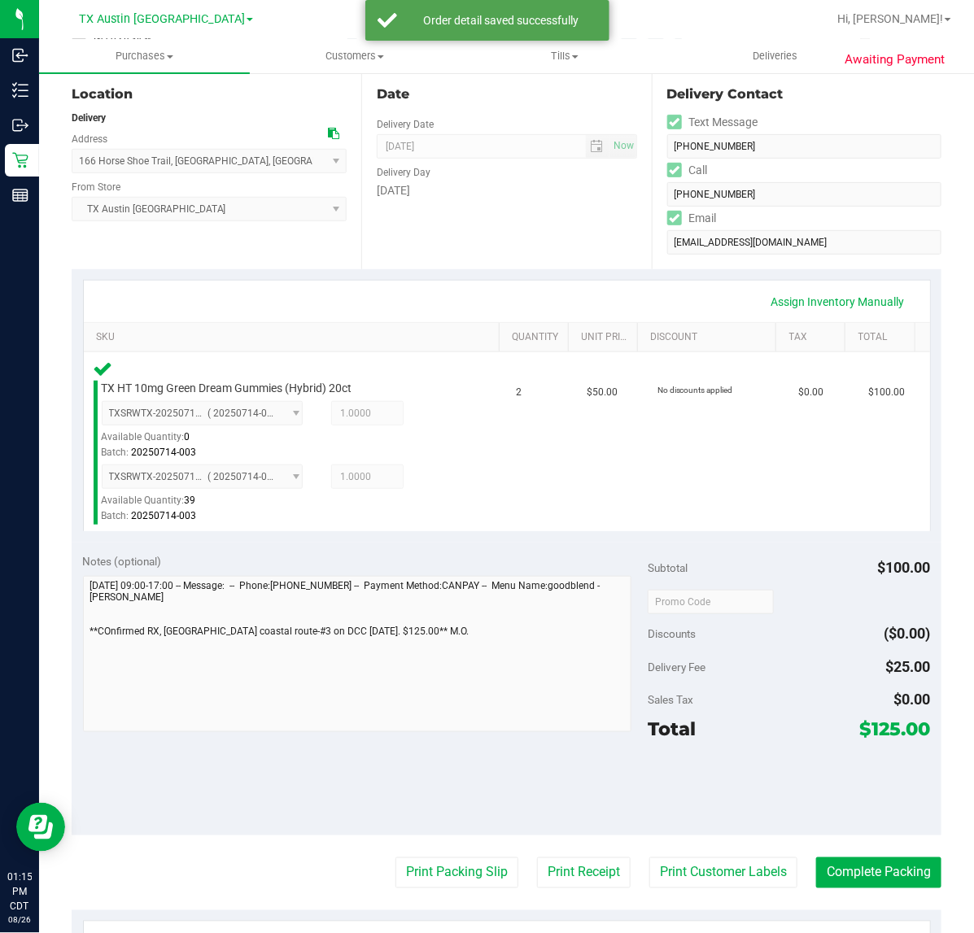
scroll to position [326, 0]
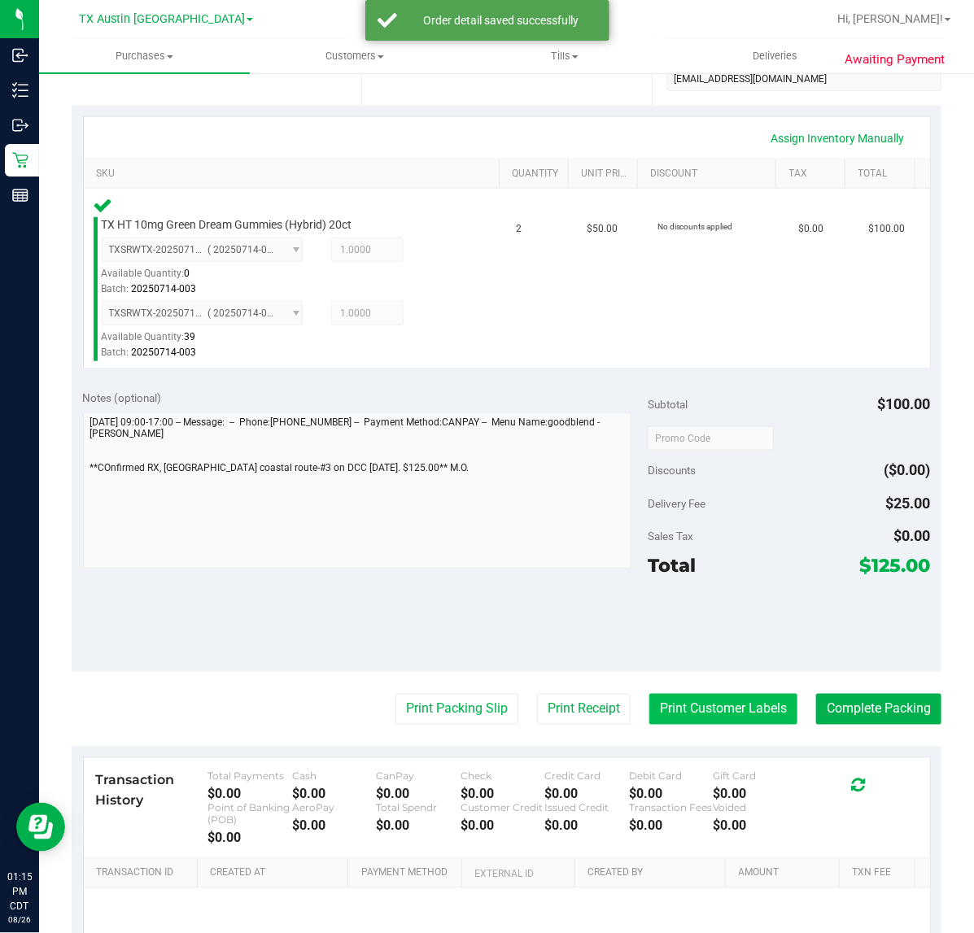
click at [701, 717] on button "Print Customer Labels" at bounding box center [723, 709] width 148 height 31
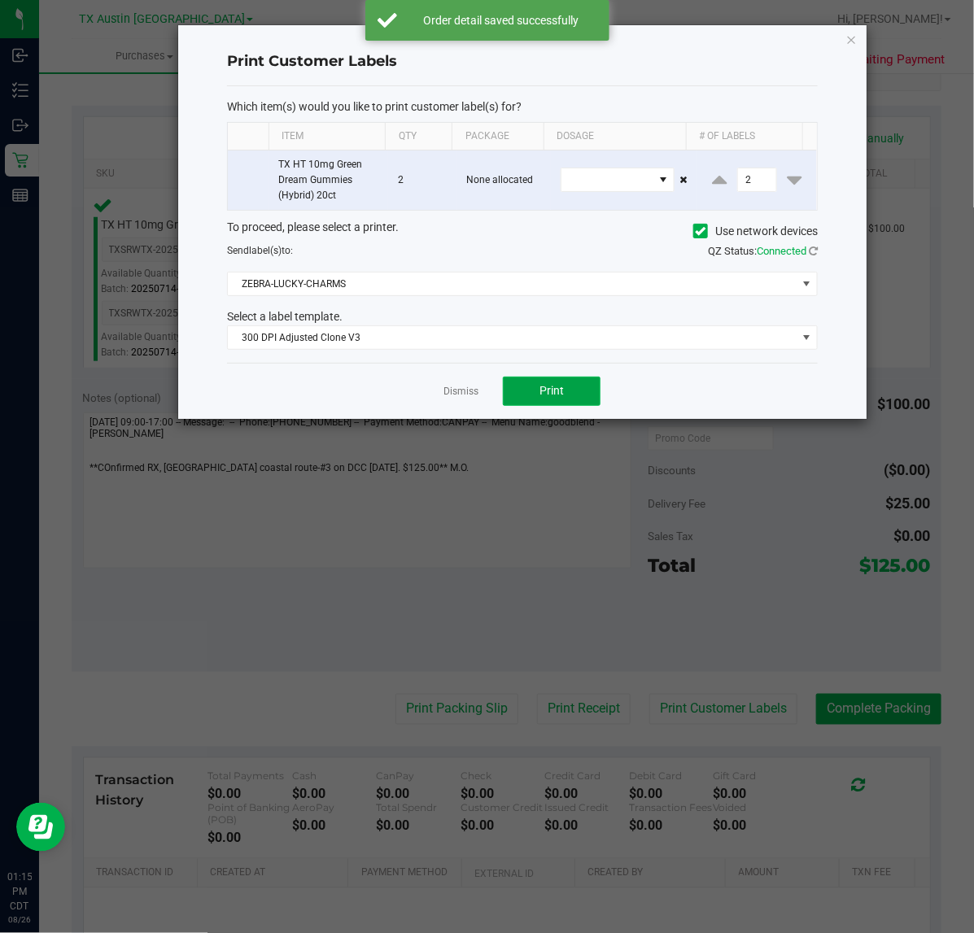
click at [539, 401] on button "Print" at bounding box center [552, 391] width 98 height 29
click at [460, 399] on link "Dismiss" at bounding box center [460, 392] width 35 height 14
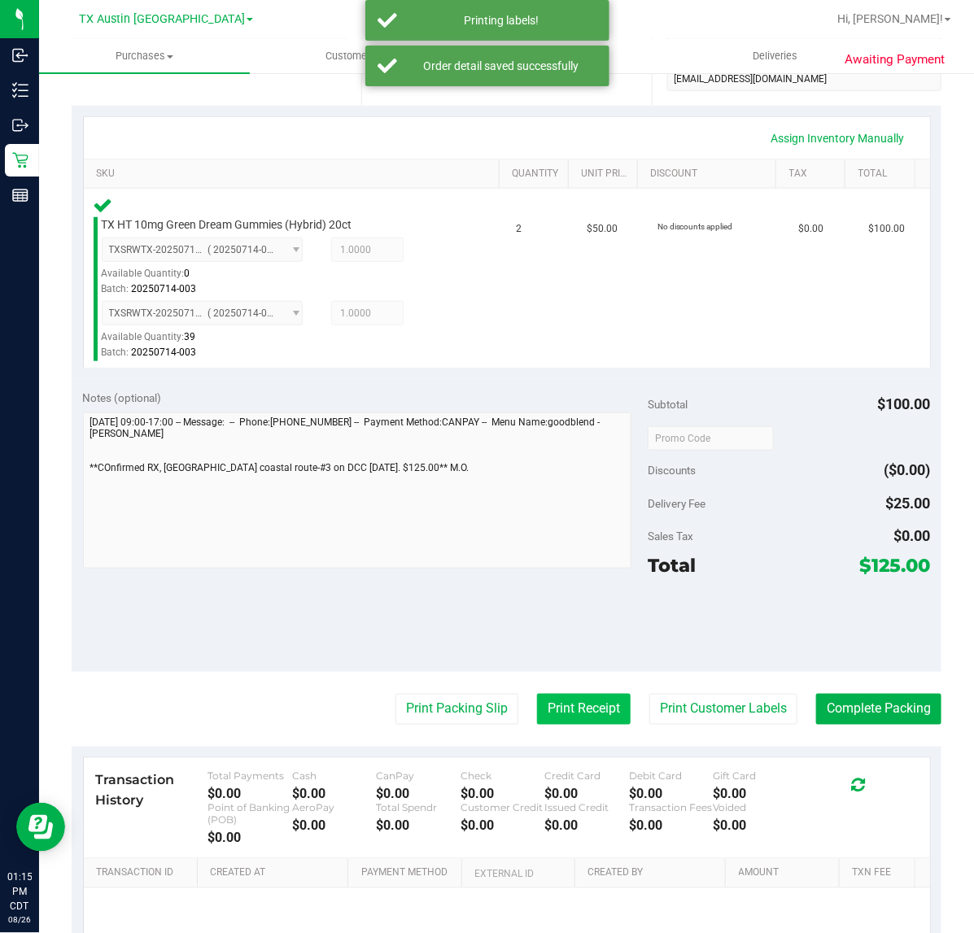
click at [584, 720] on button "Print Receipt" at bounding box center [584, 709] width 94 height 31
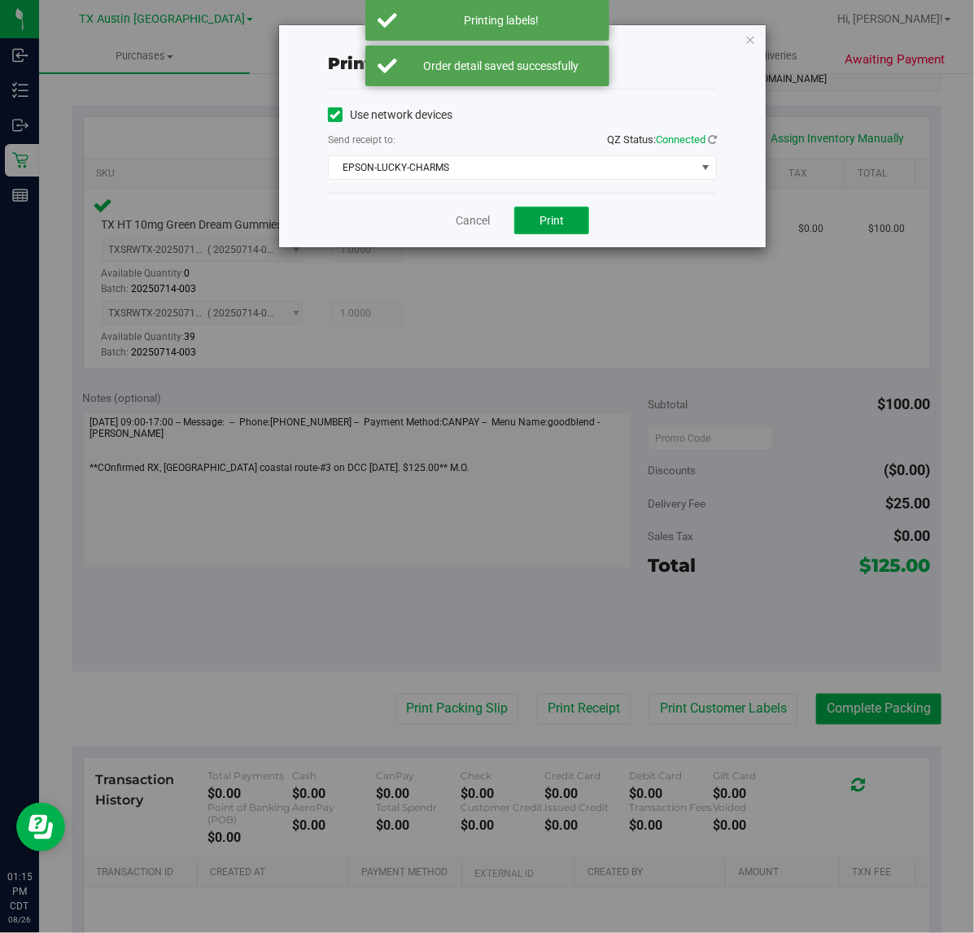
click at [575, 220] on button "Print" at bounding box center [551, 221] width 75 height 28
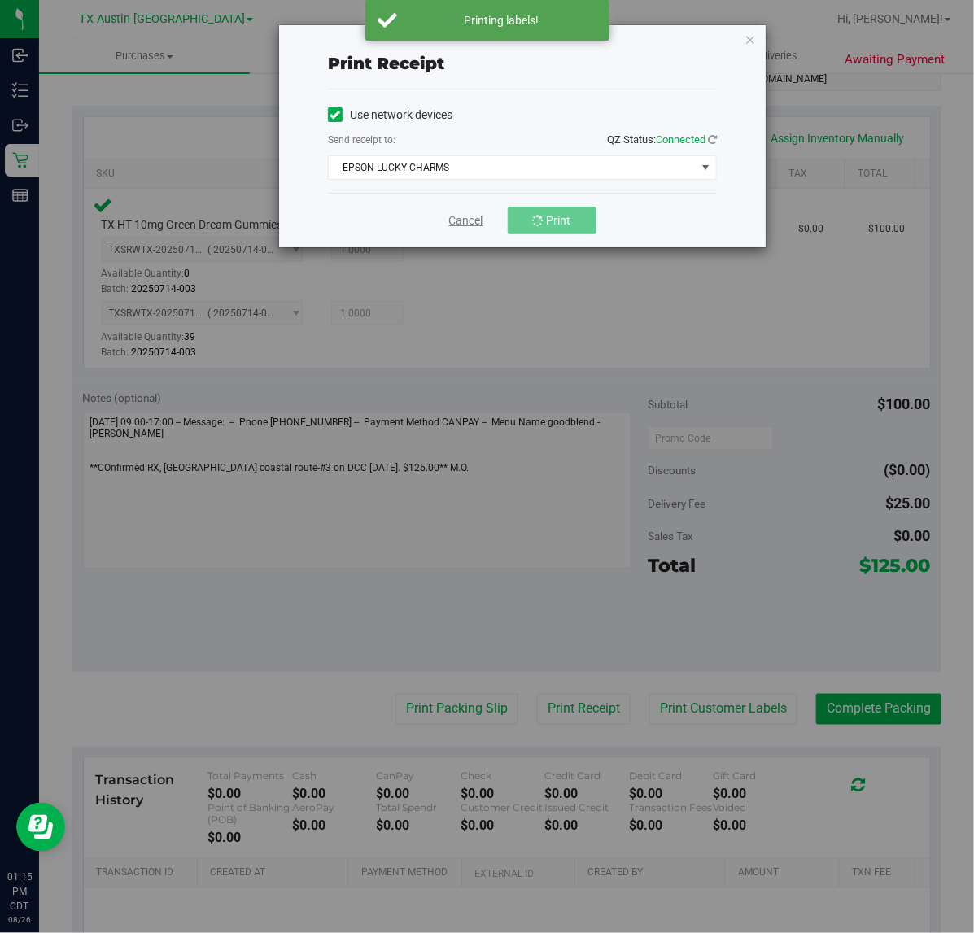
click at [472, 229] on link "Cancel" at bounding box center [466, 220] width 34 height 17
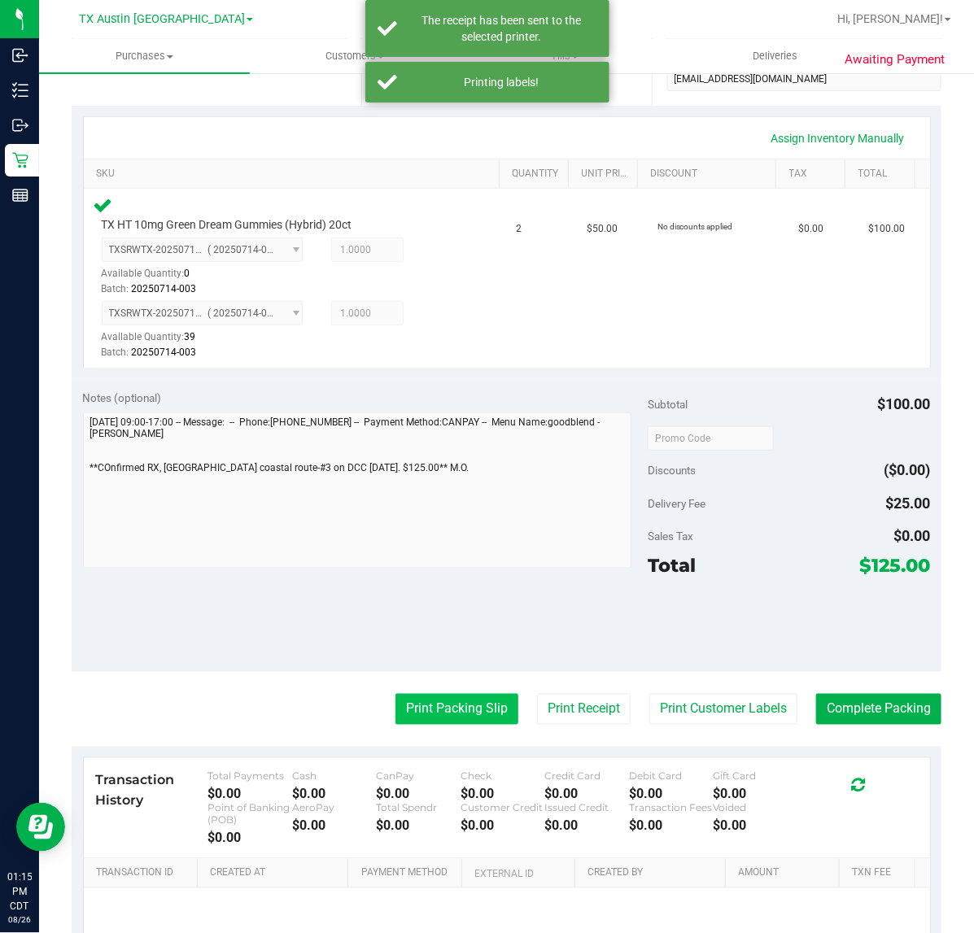
click at [409, 710] on button "Print Packing Slip" at bounding box center [456, 709] width 123 height 31
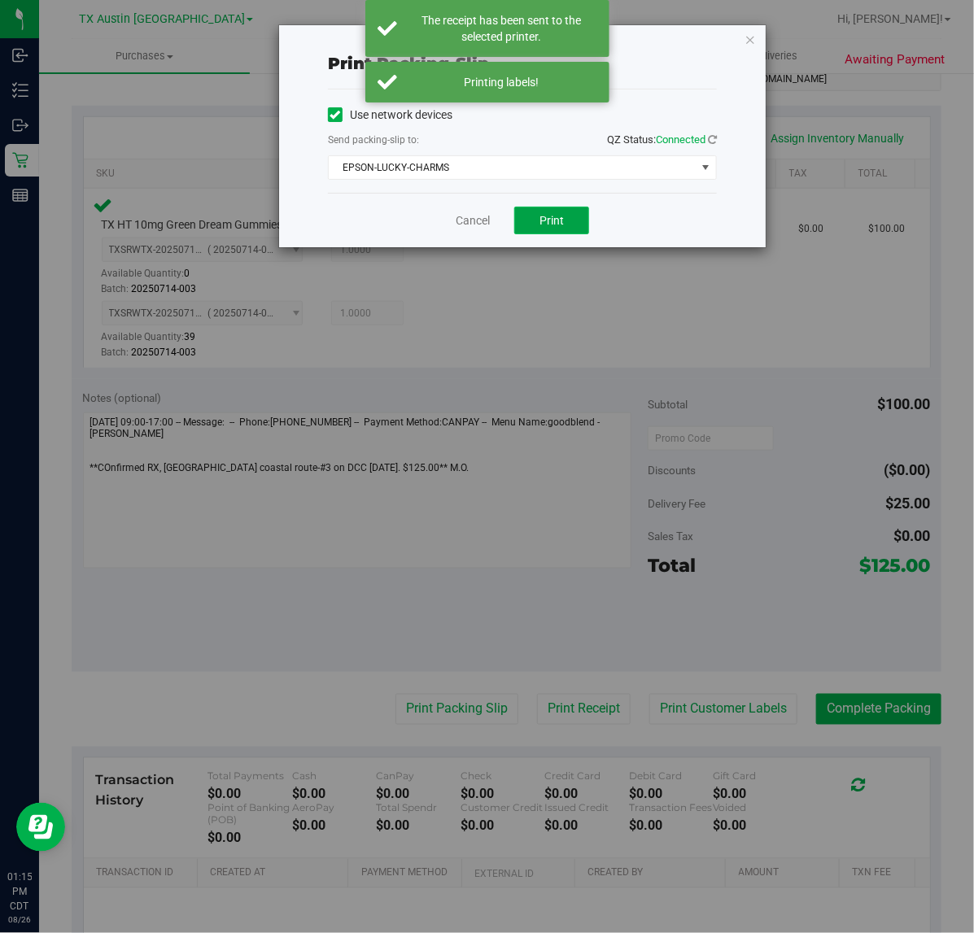
click at [551, 220] on span "Print" at bounding box center [551, 220] width 24 height 13
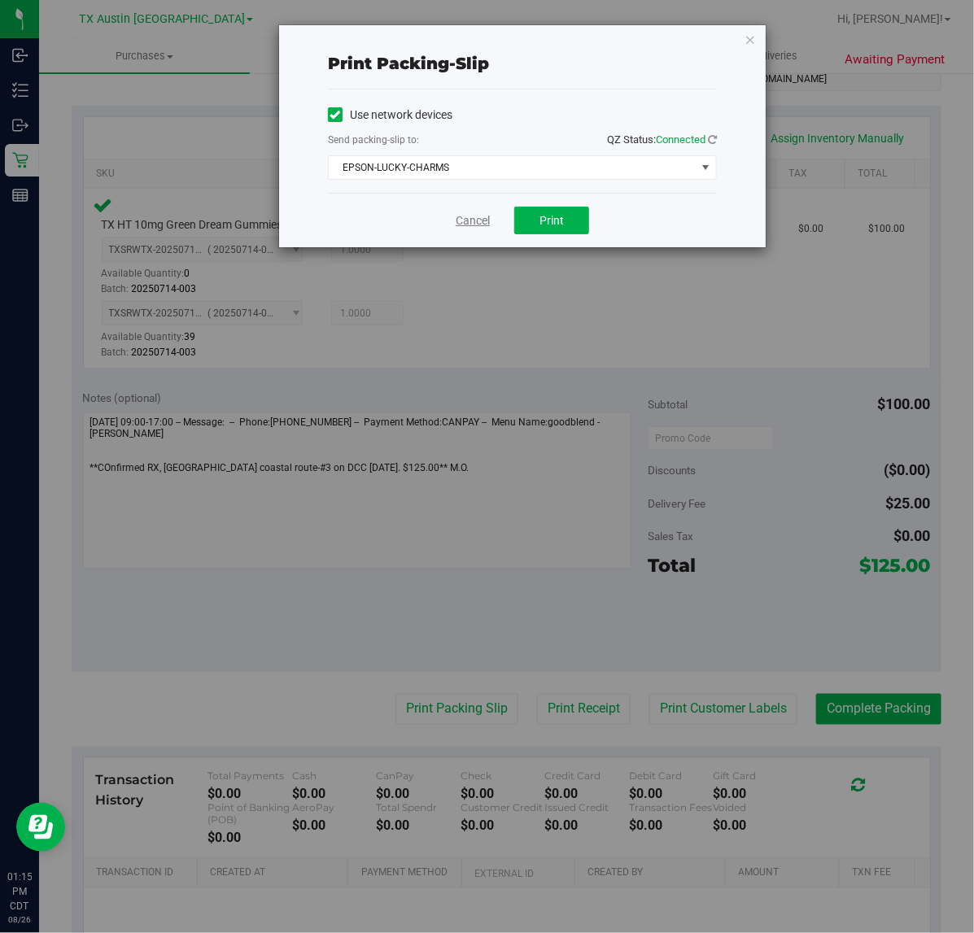
click at [472, 224] on link "Cancel" at bounding box center [473, 220] width 34 height 17
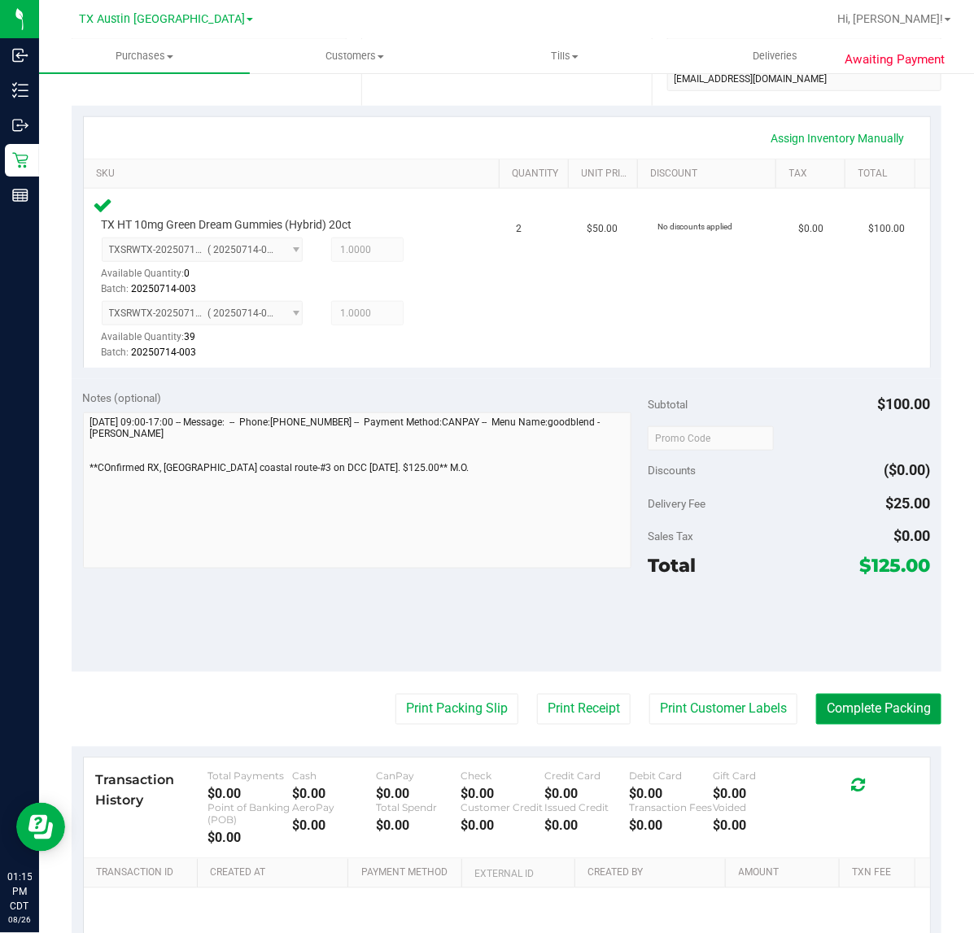
click at [853, 694] on button "Complete Packing" at bounding box center [878, 709] width 125 height 31
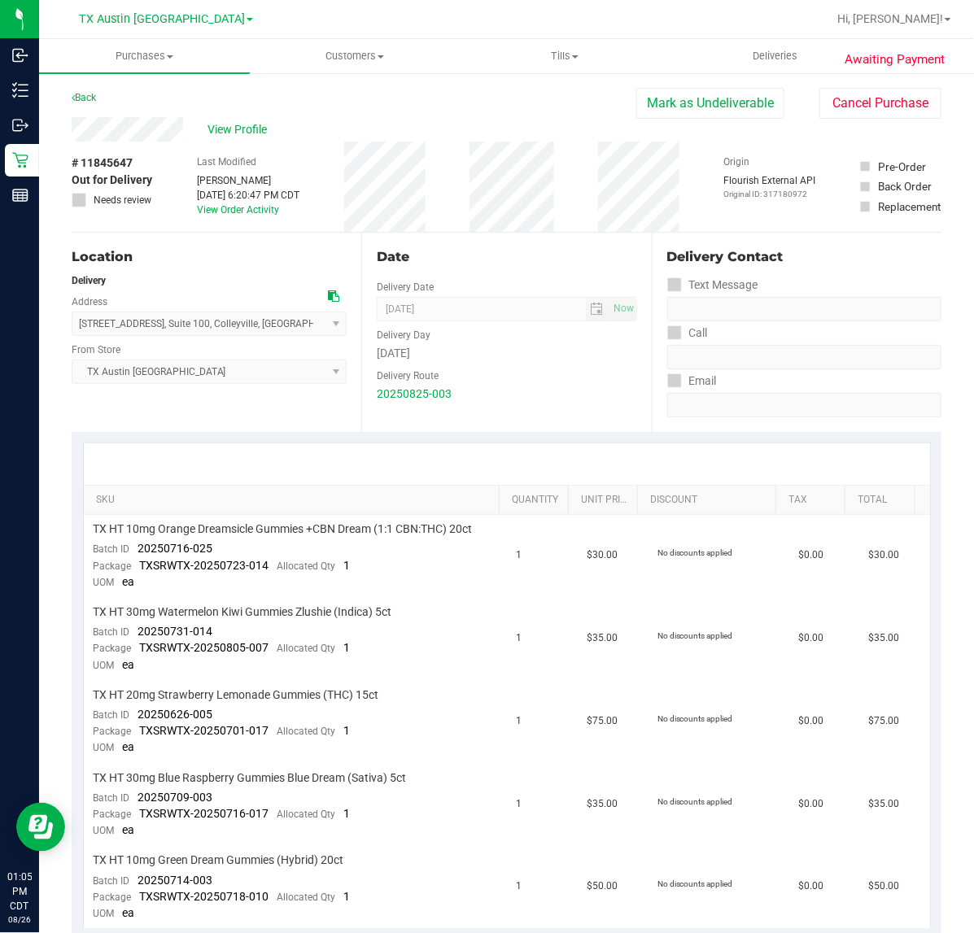
click at [724, 120] on div "View Profile # 11845647 Out for Delivery Needs review Last Modified Lindsey She…" at bounding box center [507, 175] width 870 height 116
click at [726, 112] on button "Mark as Undeliverable" at bounding box center [710, 103] width 148 height 31
click at [662, 110] on button "Mark as Packed" at bounding box center [723, 103] width 122 height 31
click at [656, 110] on button "Send Back to Created" at bounding box center [712, 103] width 144 height 31
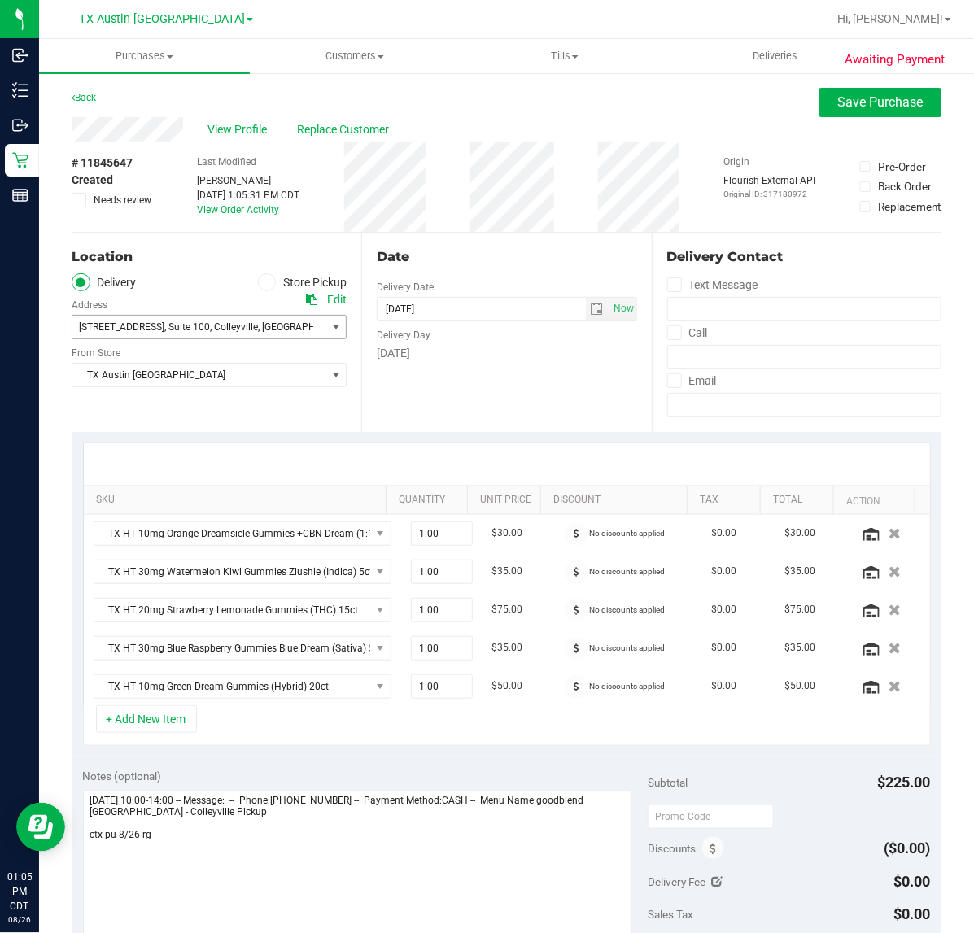
click at [332, 334] on span "select" at bounding box center [335, 327] width 13 height 13
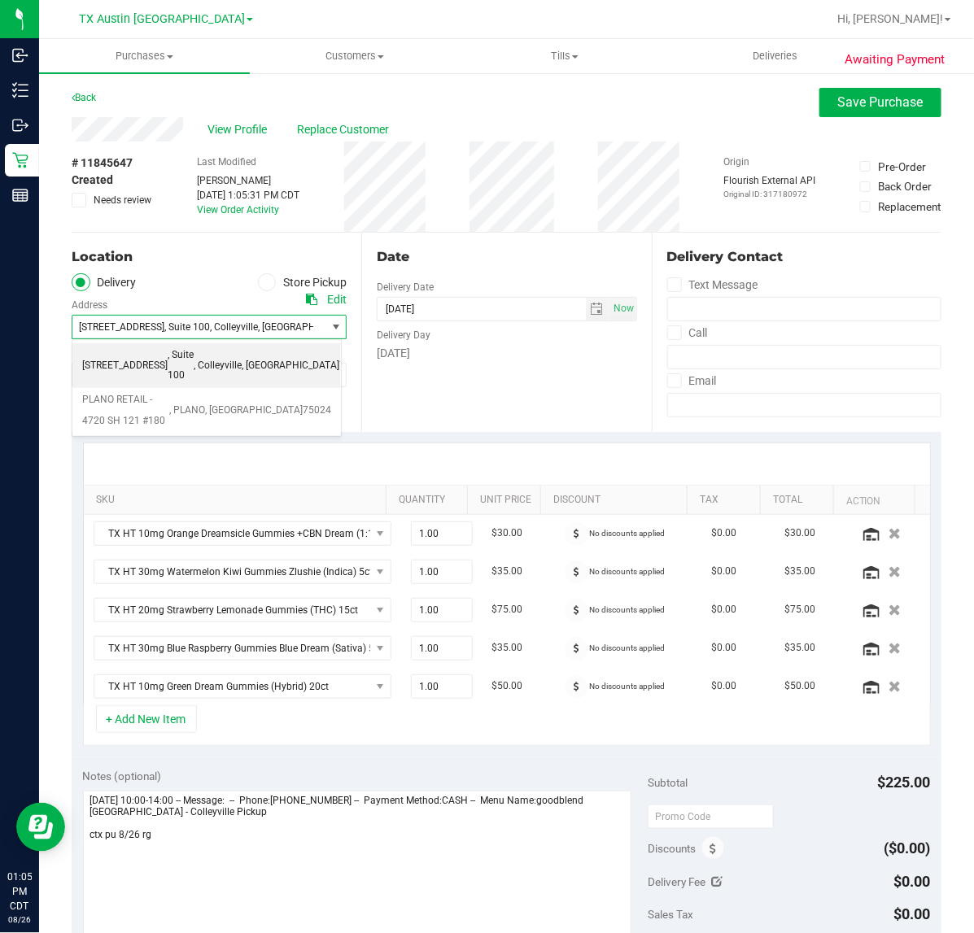
click at [332, 334] on span "select" at bounding box center [335, 327] width 20 height 23
click at [591, 303] on span "select" at bounding box center [597, 309] width 13 height 13
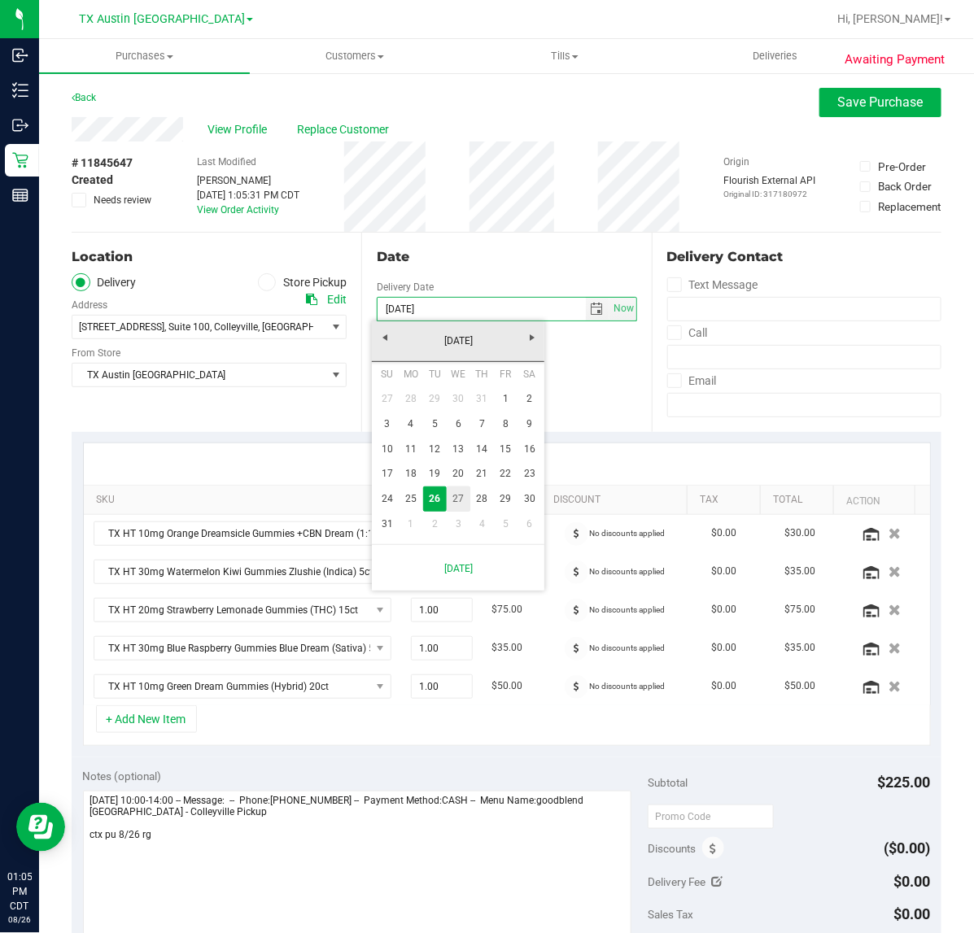
click at [461, 499] on link "27" at bounding box center [459, 498] width 24 height 25
type input "[DATE]"
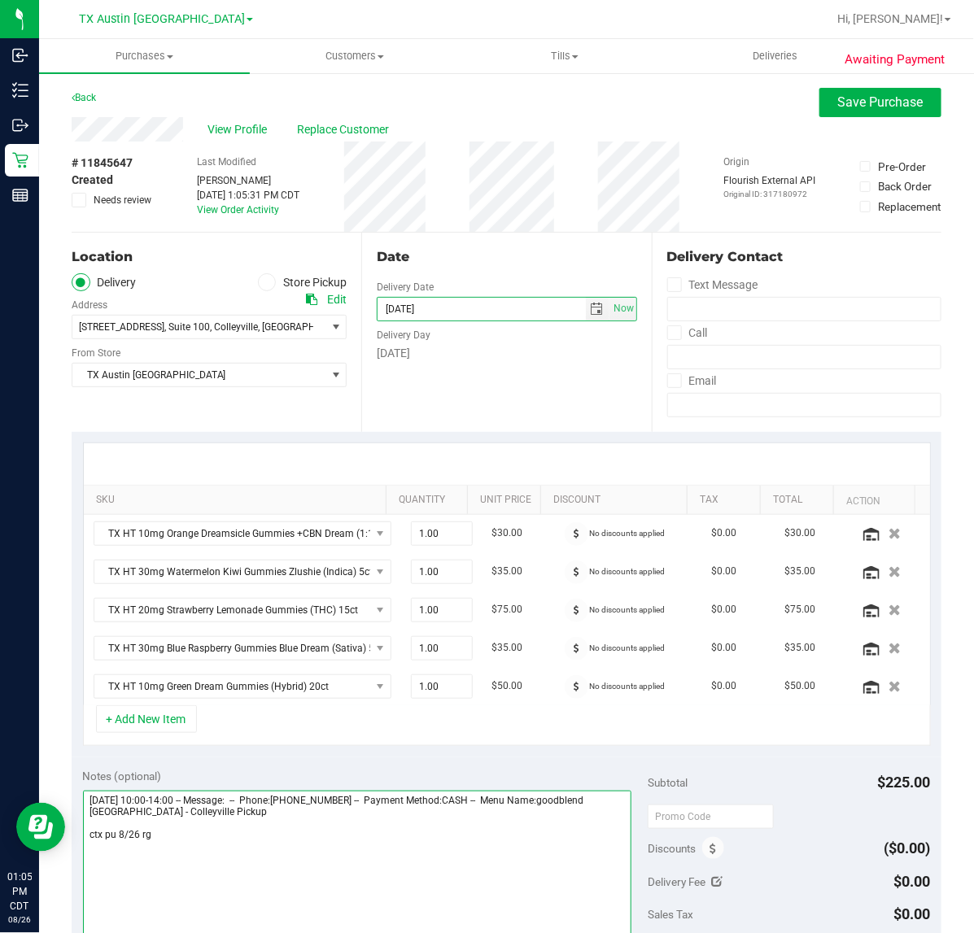
click at [399, 835] on textarea at bounding box center [357, 869] width 549 height 156
type textarea "Tuesday 08/26/2025 10:00-14:00 -- Message: -- Phone:8069283806 -- Payment Metho…"
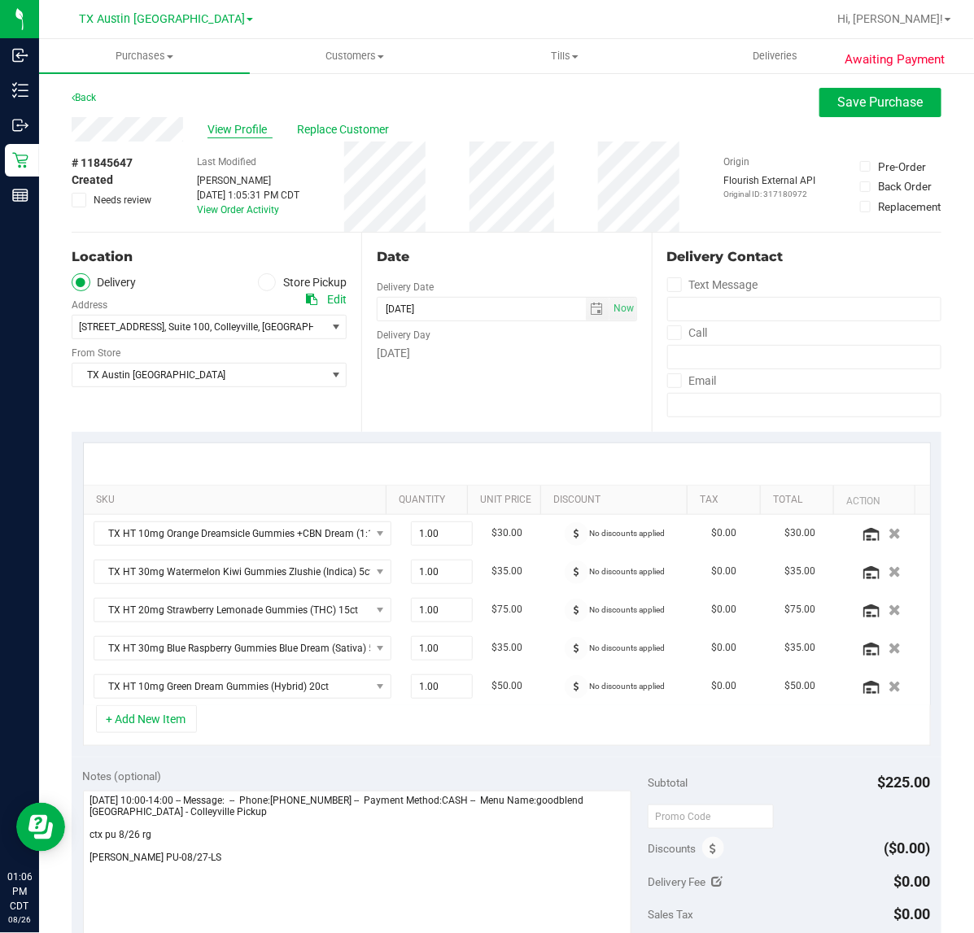
click at [229, 123] on span "View Profile" at bounding box center [239, 129] width 65 height 17
click at [872, 98] on span "Save Purchase" at bounding box center [880, 101] width 85 height 15
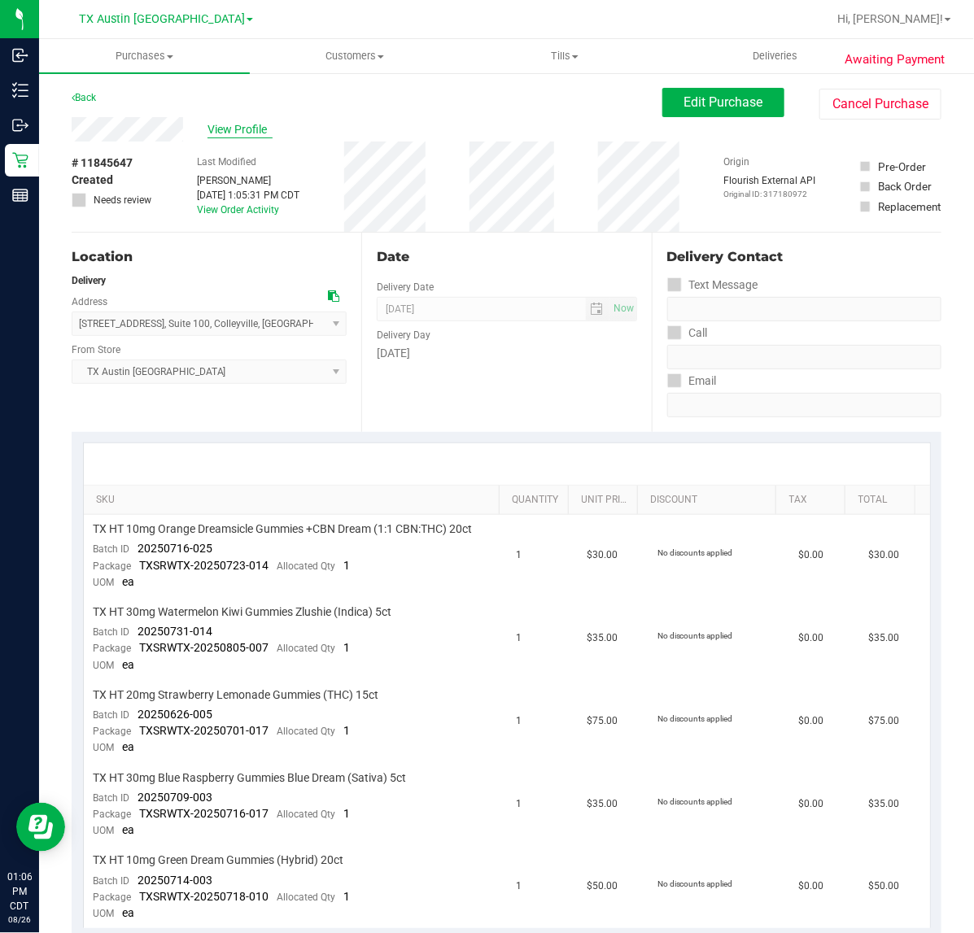
click at [244, 134] on span "View Profile" at bounding box center [239, 129] width 65 height 17
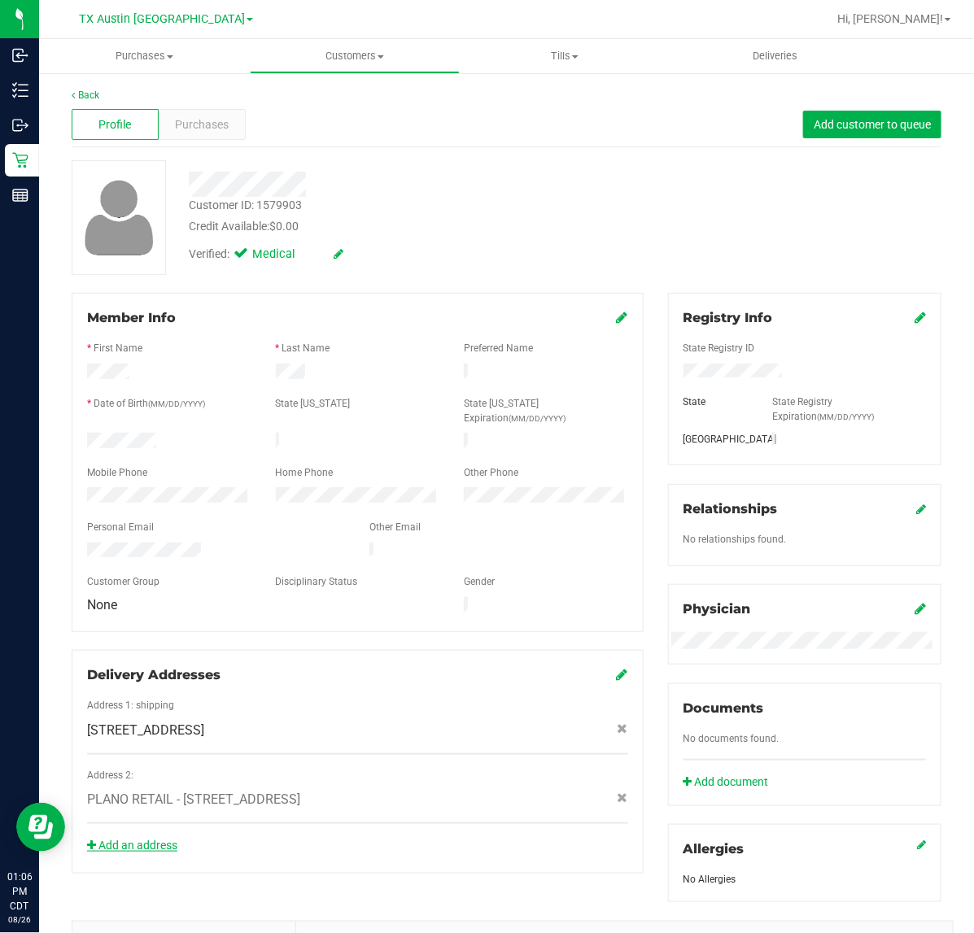
click at [150, 839] on link "Add an address" at bounding box center [132, 845] width 90 height 13
click at [190, 127] on span "Purchases" at bounding box center [202, 124] width 54 height 17
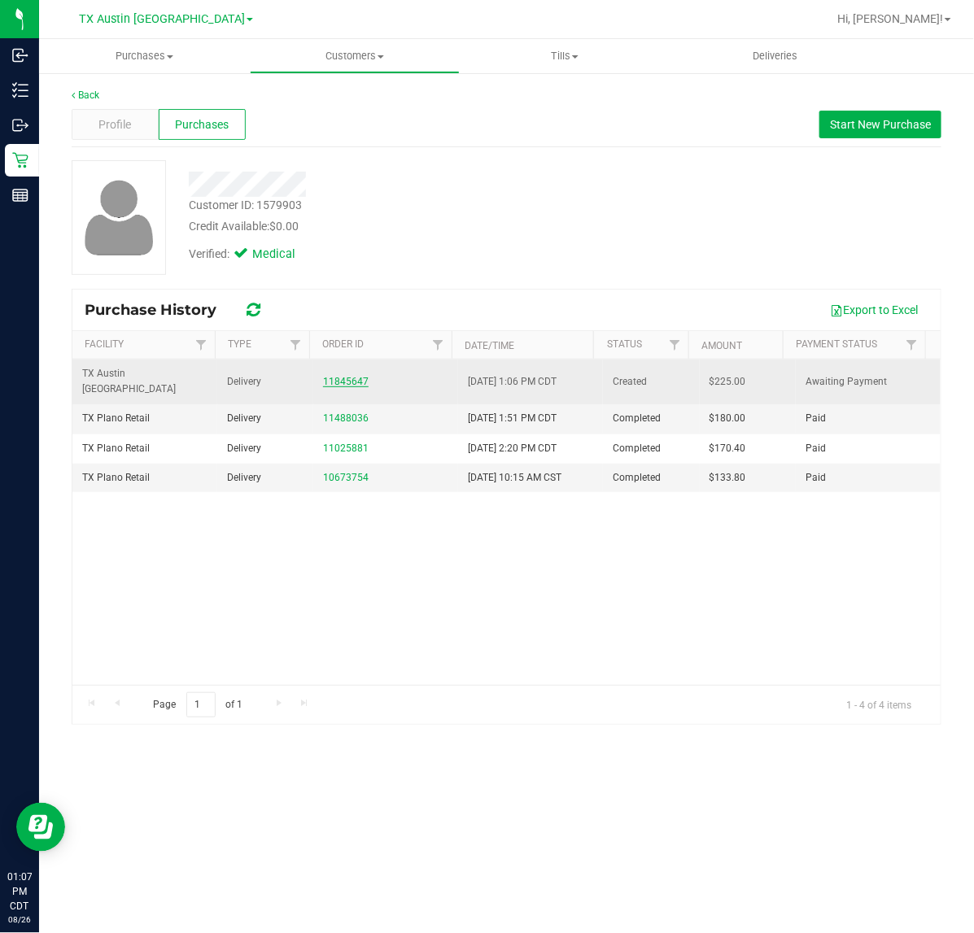
click at [356, 376] on link "11845647" at bounding box center [346, 381] width 46 height 11
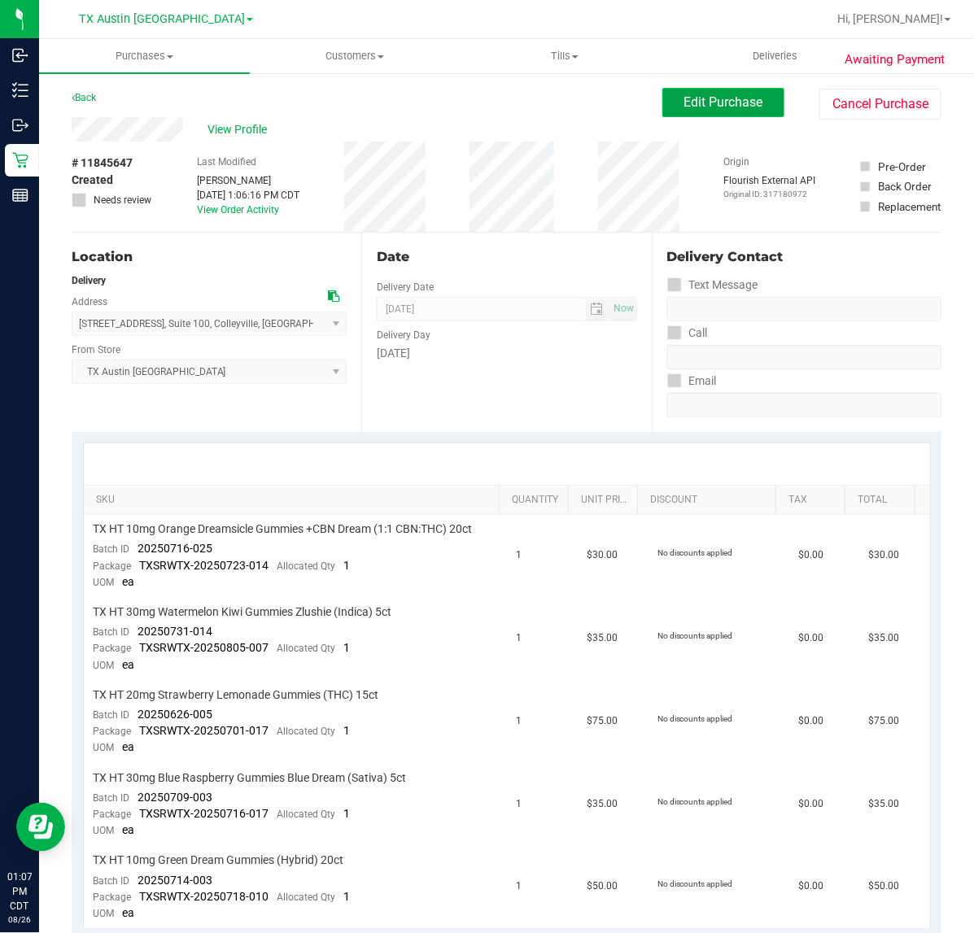
click at [684, 108] on span "Edit Purchase" at bounding box center [723, 101] width 79 height 15
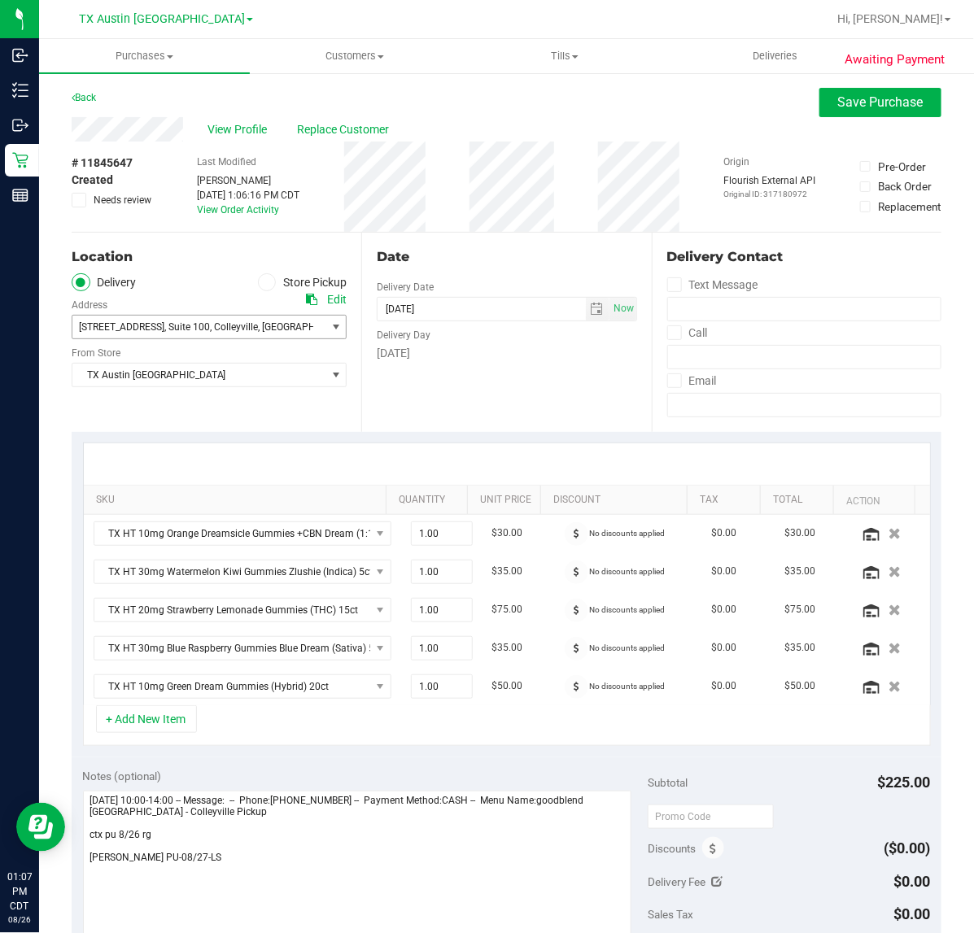
click at [331, 334] on span "select" at bounding box center [335, 327] width 13 height 13
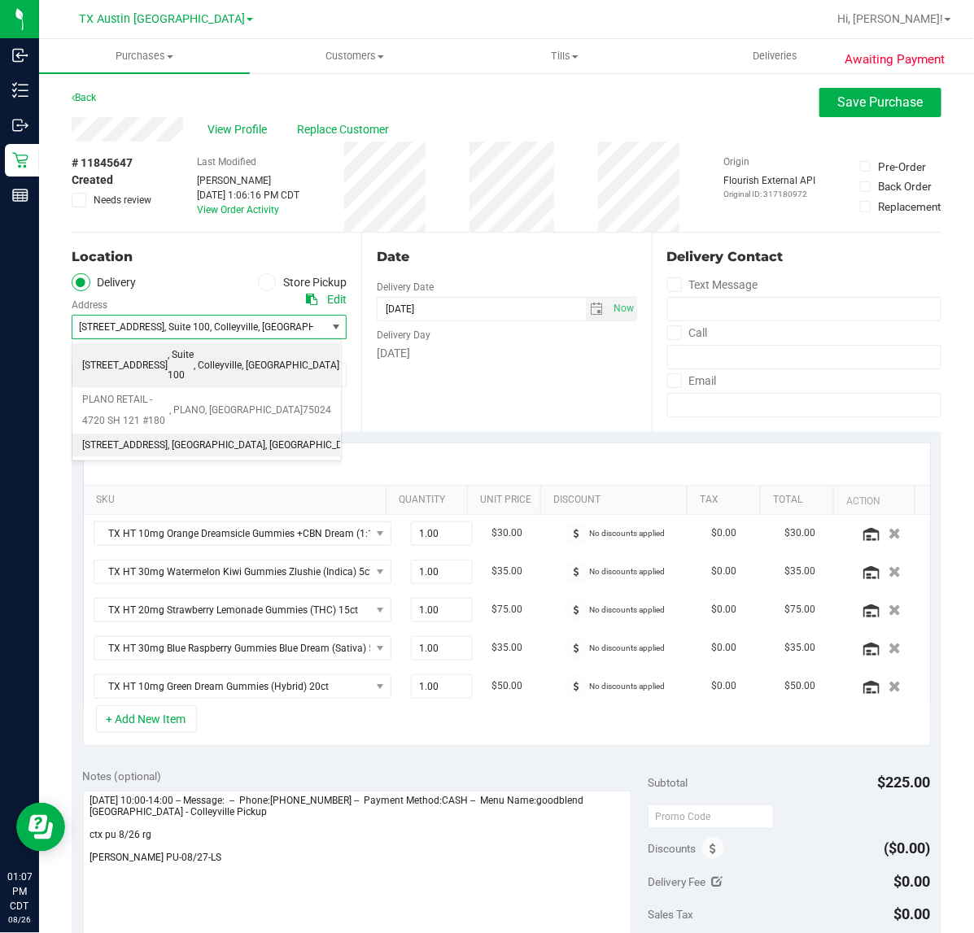
click at [168, 435] on span "1307 8th Ave #603, Fort Worth, TX 76104" at bounding box center [124, 445] width 85 height 21
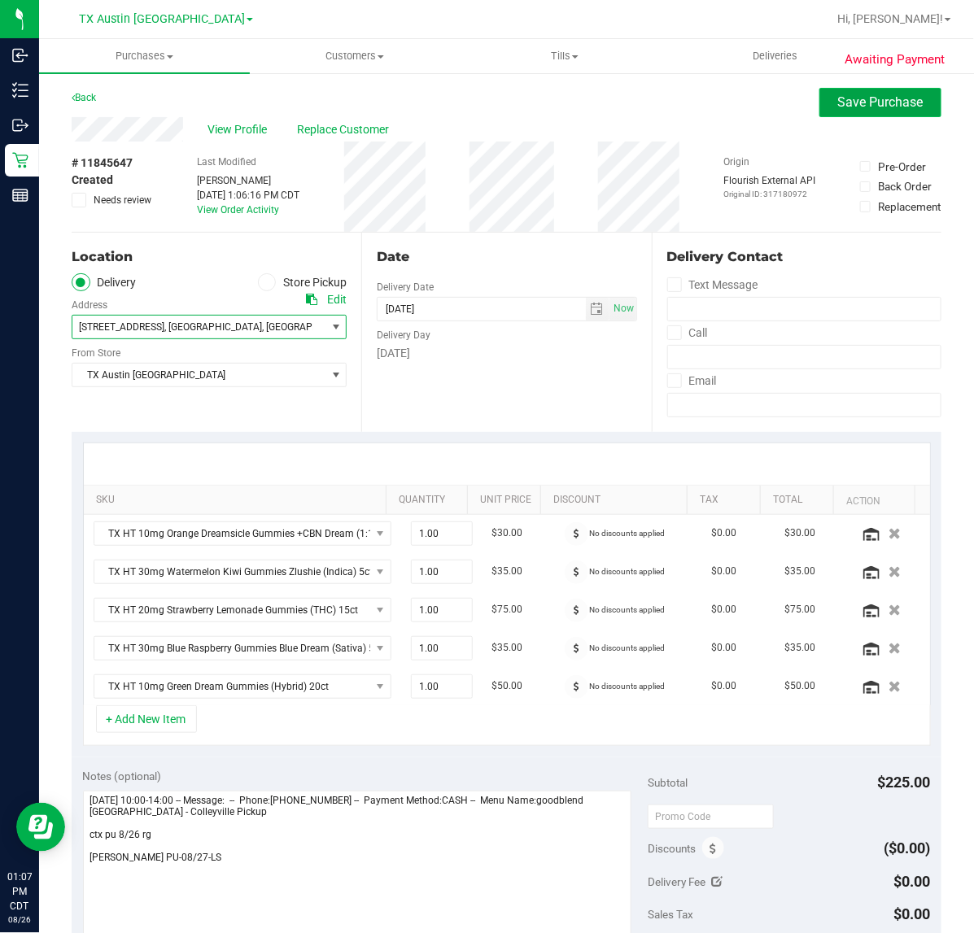
click at [838, 103] on span "Save Purchase" at bounding box center [880, 101] width 85 height 15
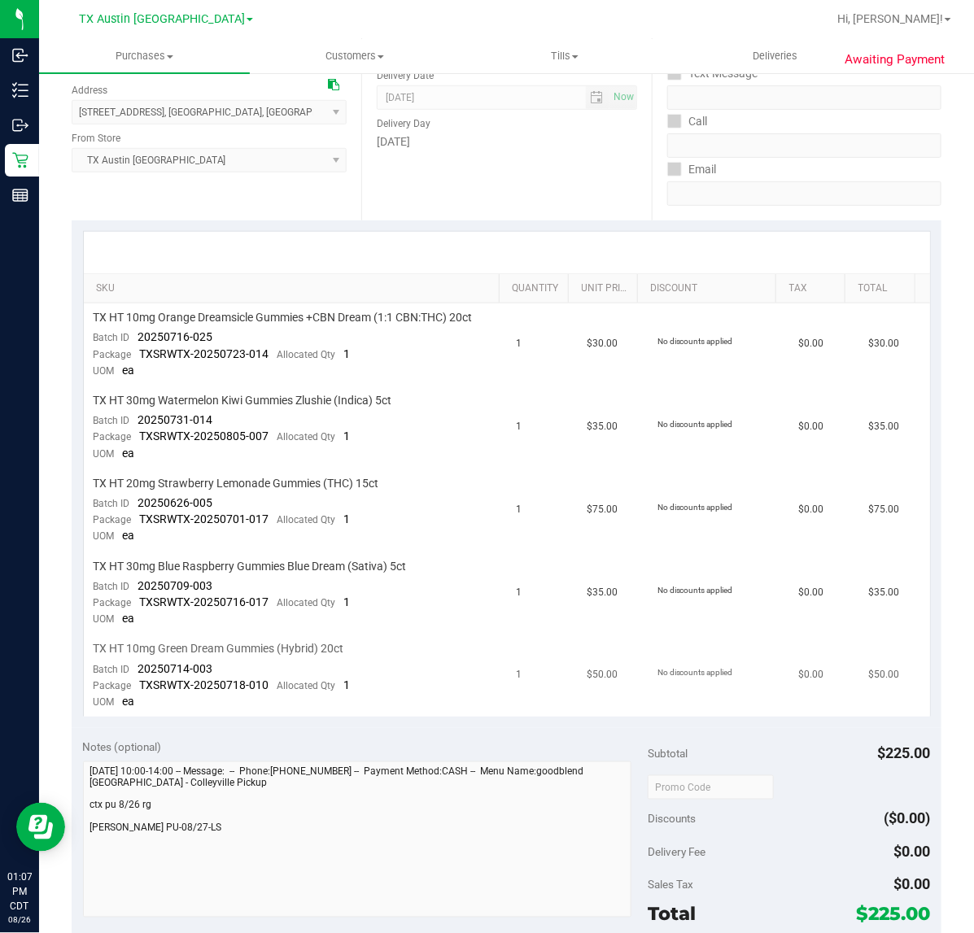
scroll to position [407, 0]
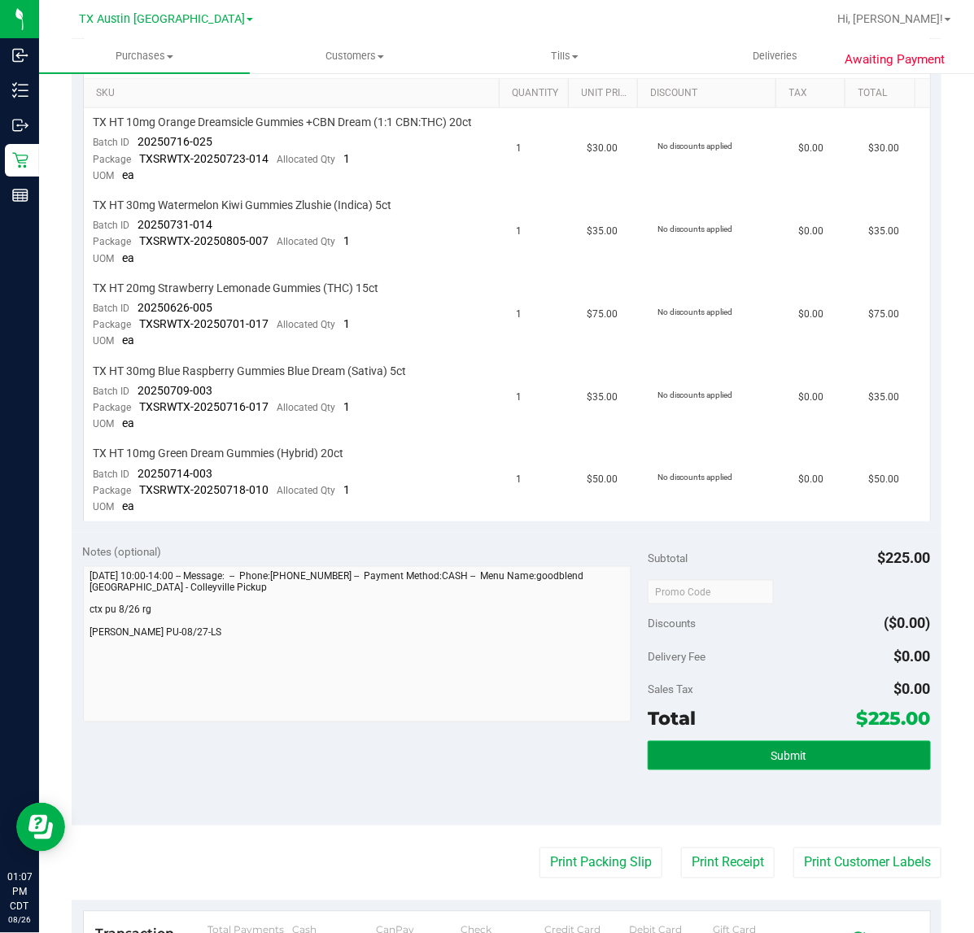
click at [805, 741] on button "Submit" at bounding box center [789, 755] width 282 height 29
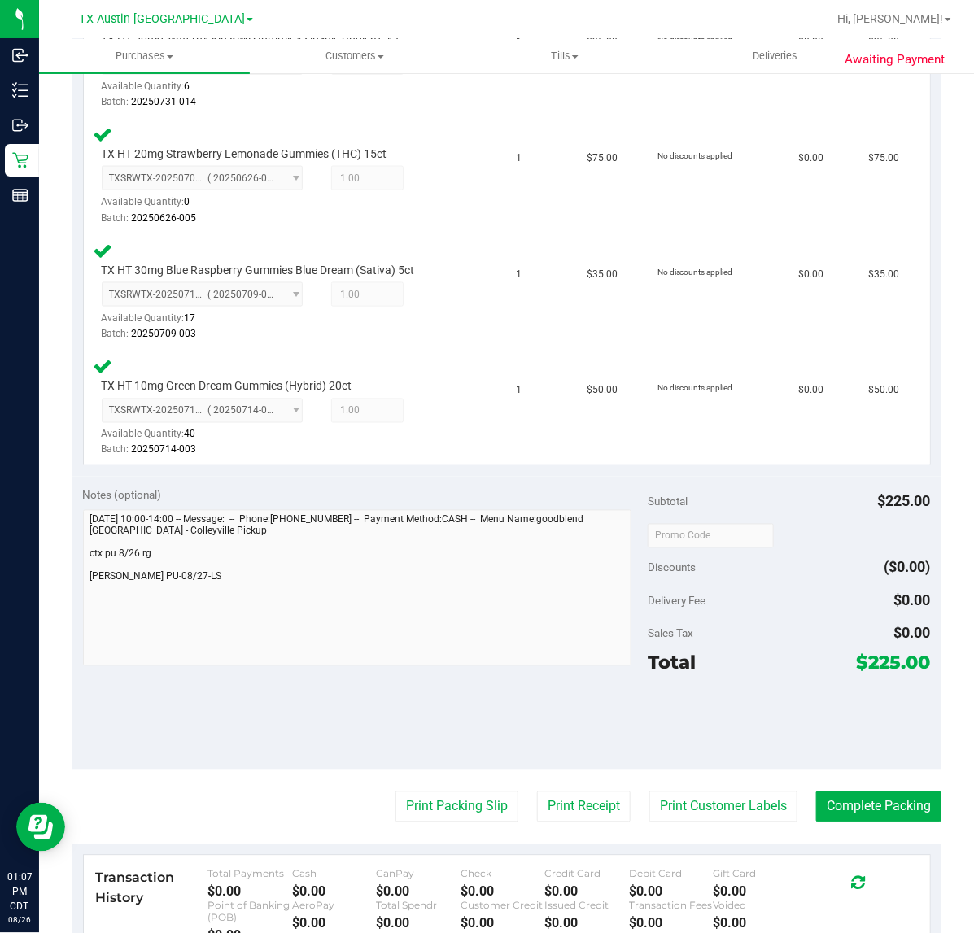
scroll to position [814, 0]
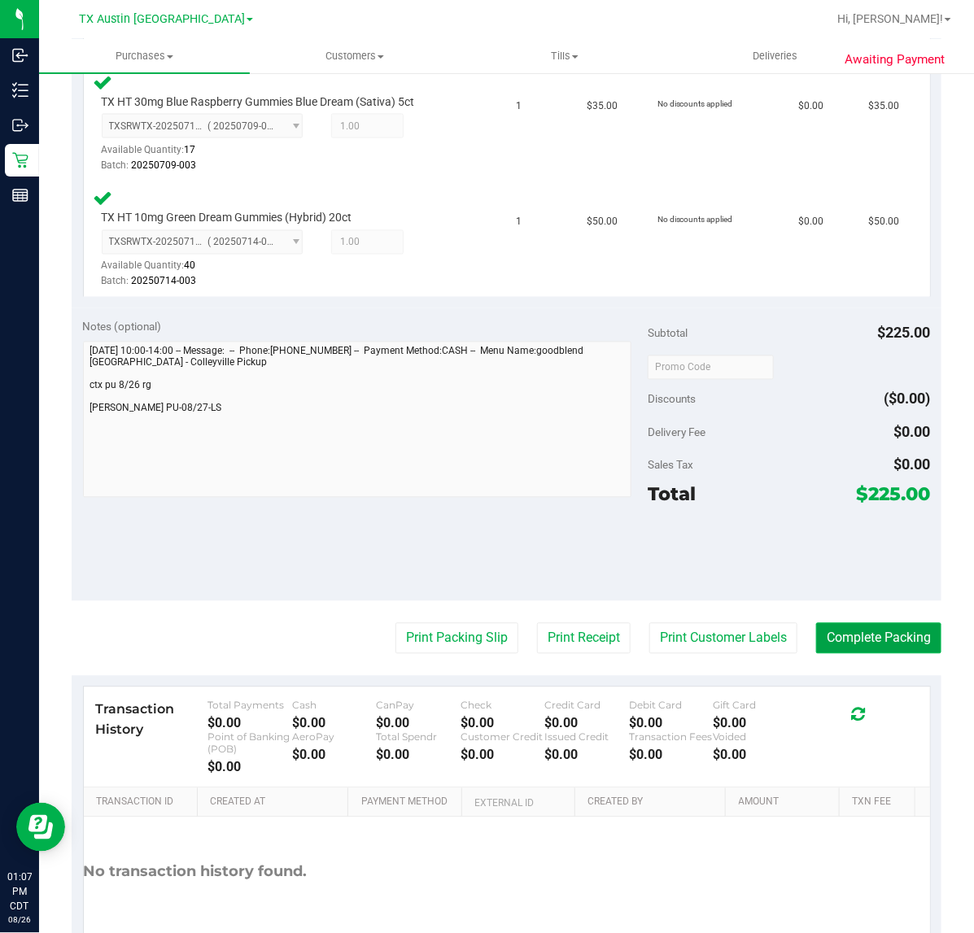
click at [870, 640] on button "Complete Packing" at bounding box center [878, 638] width 125 height 31
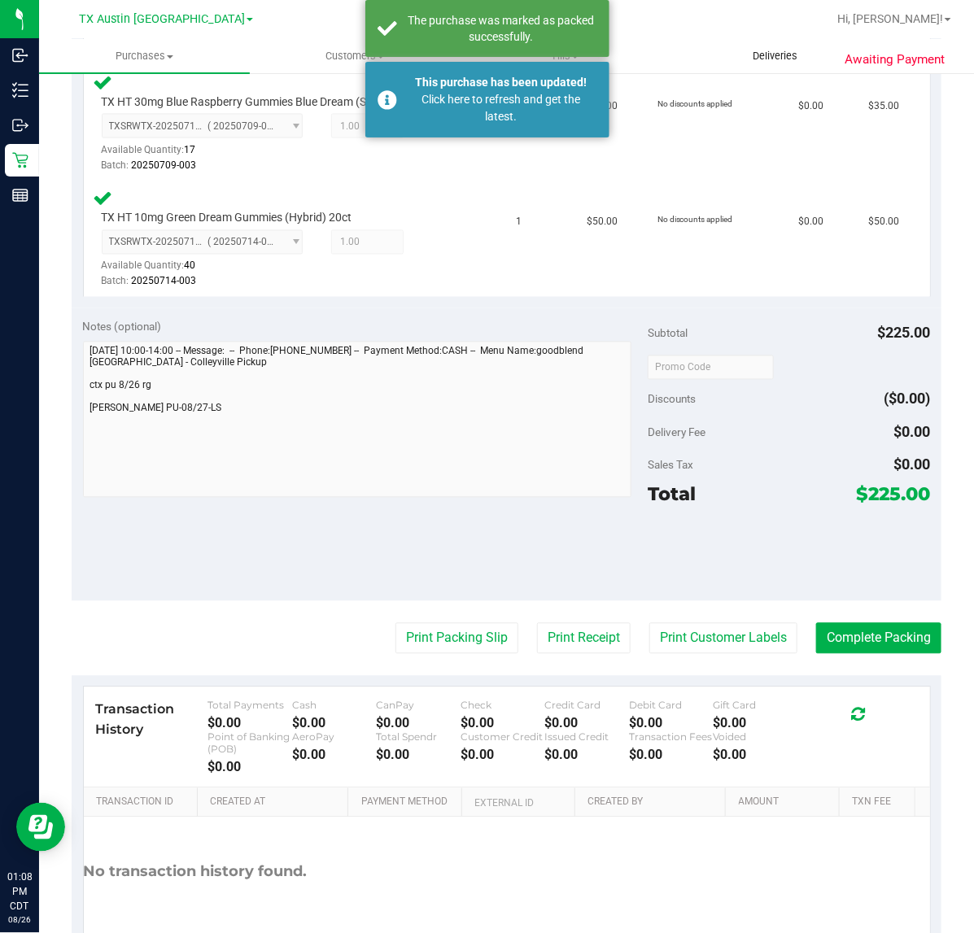
click at [789, 65] on uib-tab-heading "Deliveries" at bounding box center [775, 56] width 209 height 33
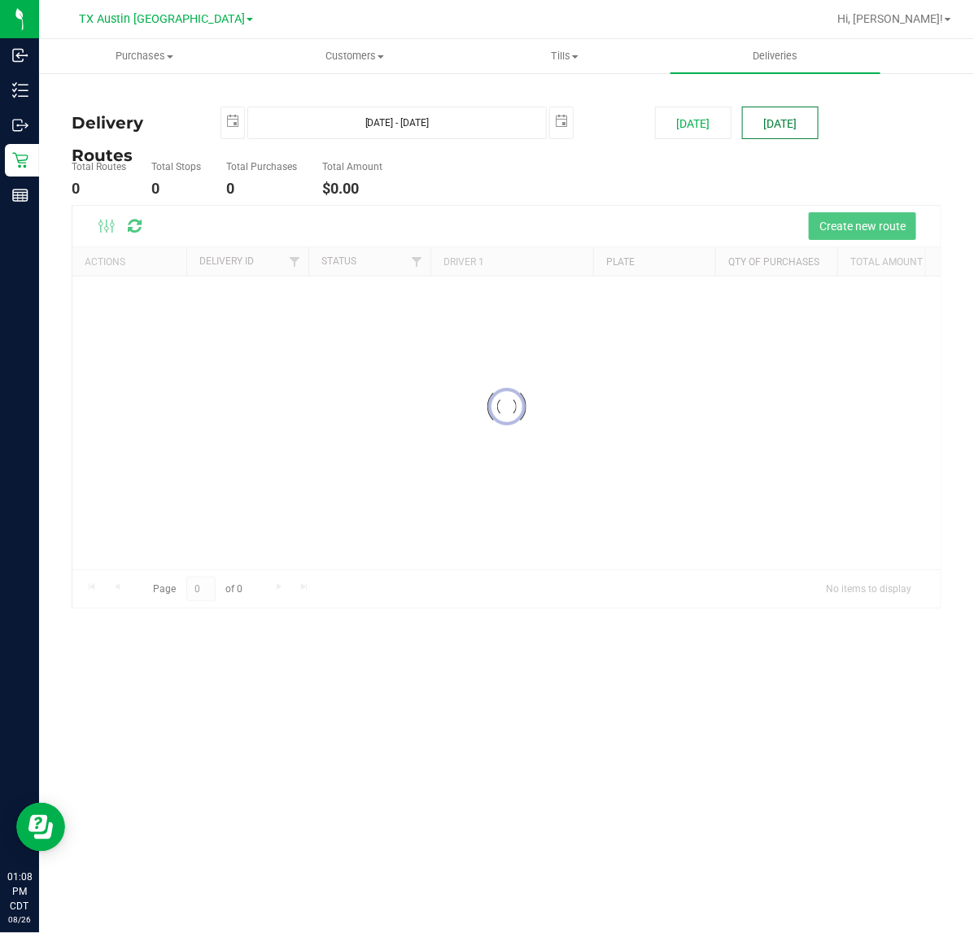
click at [779, 116] on button "Tomorrow" at bounding box center [780, 123] width 76 height 33
type input "Aug 27, 2025 - Aug 27, 2025"
type input "2025-08-27"
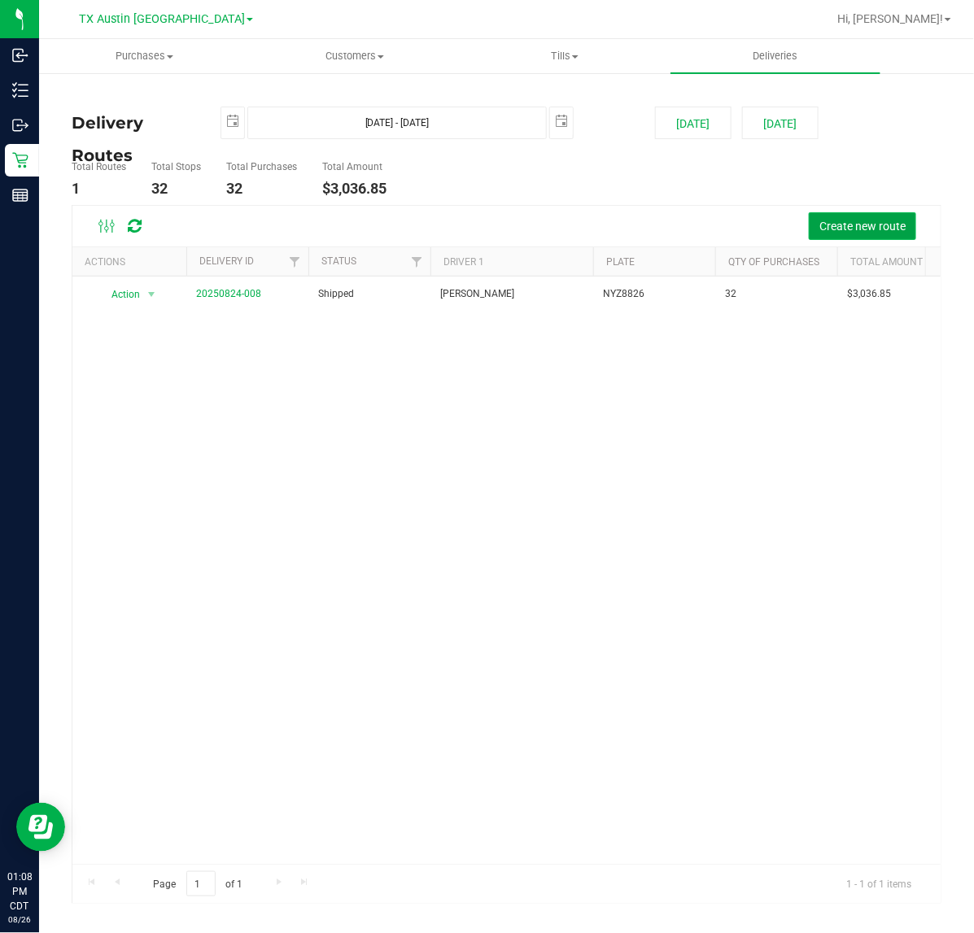
click at [826, 212] on button "Create new route" at bounding box center [862, 226] width 107 height 28
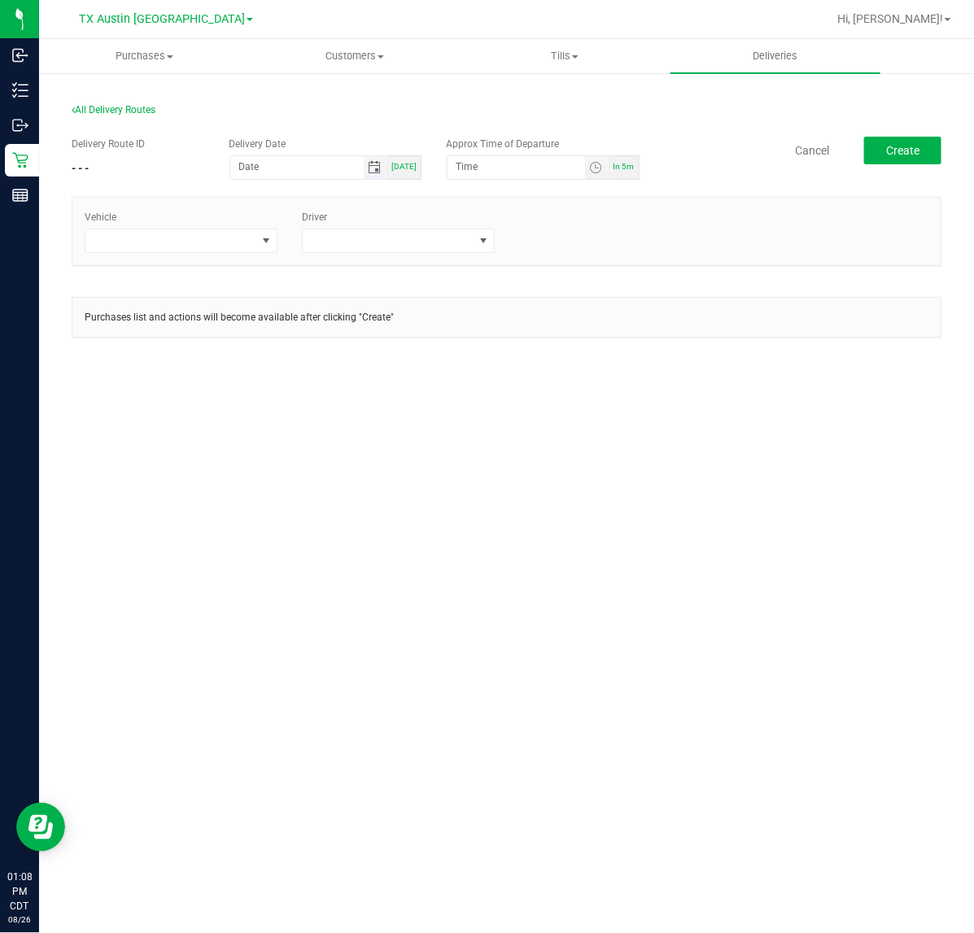
click at [373, 165] on span "Toggle calendar" at bounding box center [374, 167] width 13 height 13
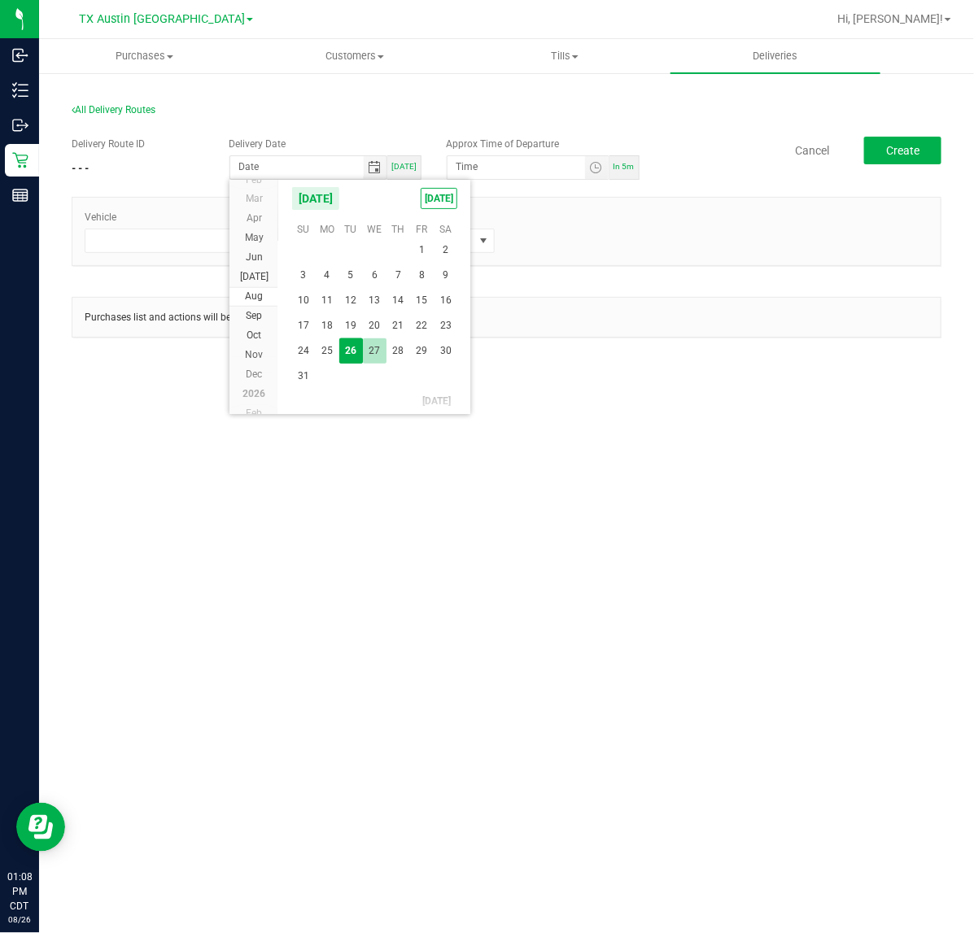
click at [370, 356] on span "27" at bounding box center [375, 350] width 24 height 25
type input "[DATE]"
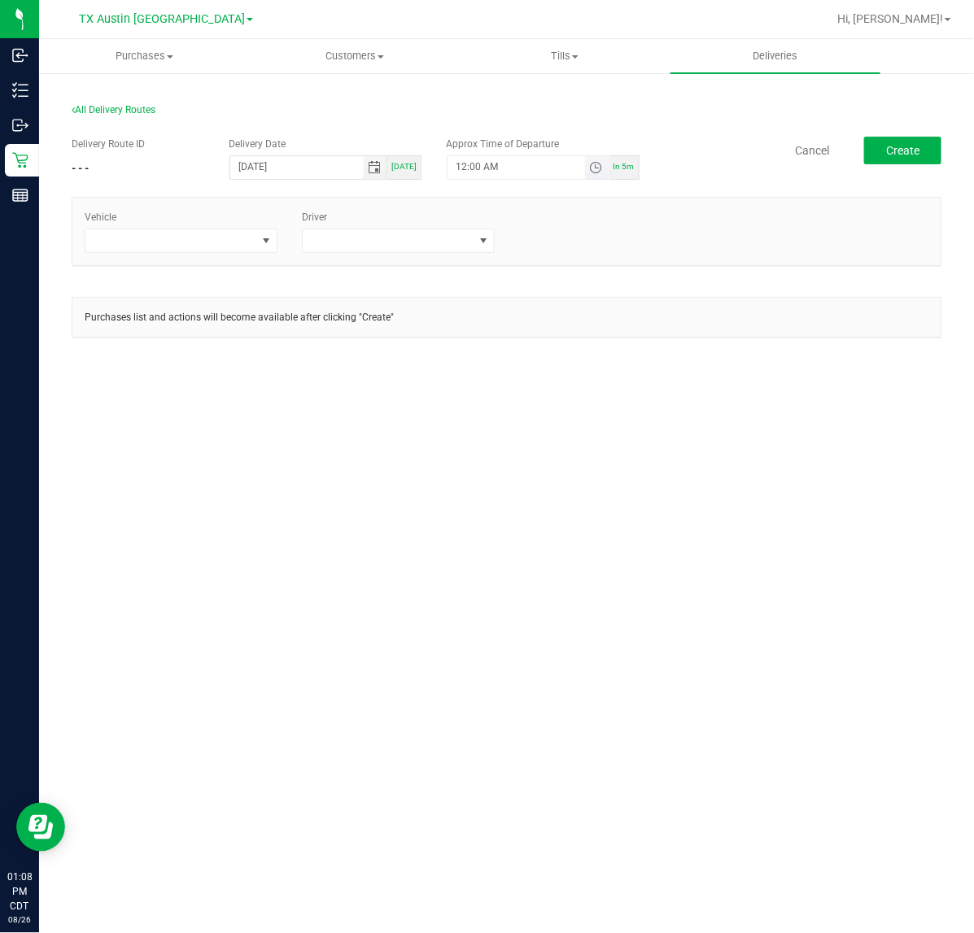
click at [595, 164] on span "Toggle time list" at bounding box center [595, 167] width 13 height 13
click at [574, 486] on button "Set" at bounding box center [565, 485] width 61 height 36
type input "5:00 AM"
click at [262, 236] on span at bounding box center [266, 240] width 13 height 13
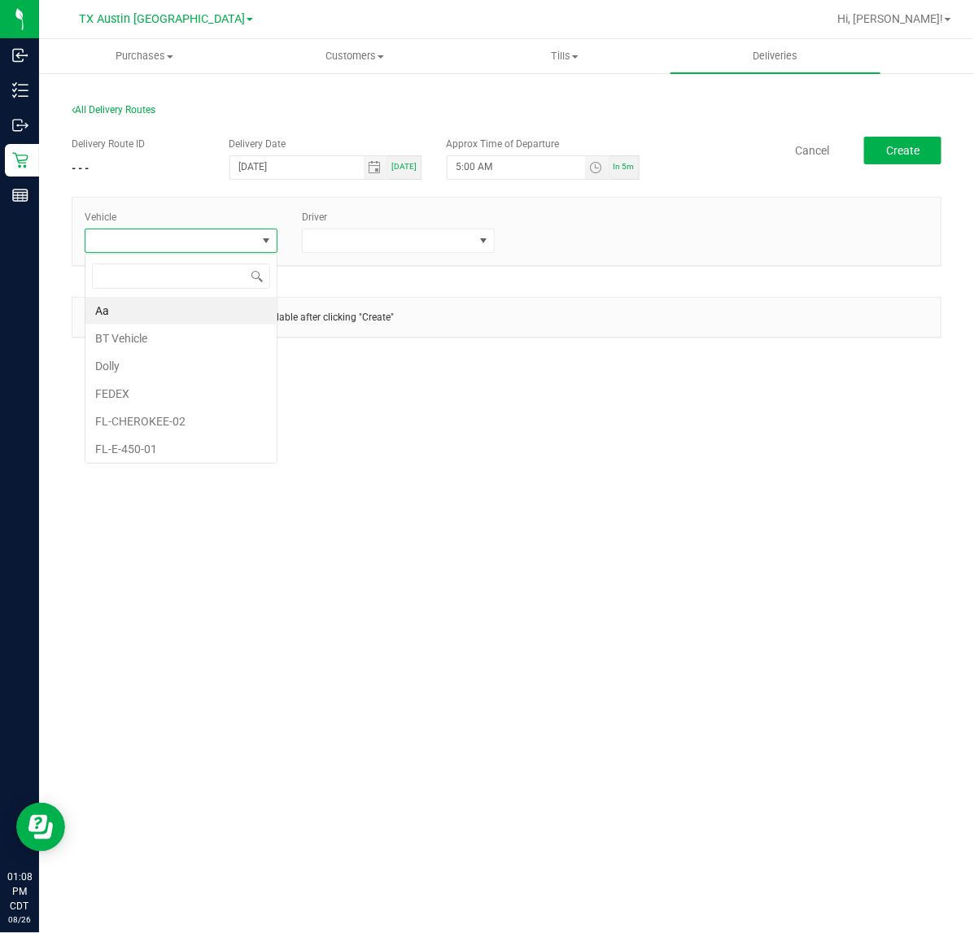
scroll to position [25, 193]
type input "tx"
click at [151, 419] on li "TX-TRAX-03" at bounding box center [180, 418] width 191 height 28
click at [252, 241] on span "TX-TRAX-03" at bounding box center [170, 240] width 171 height 23
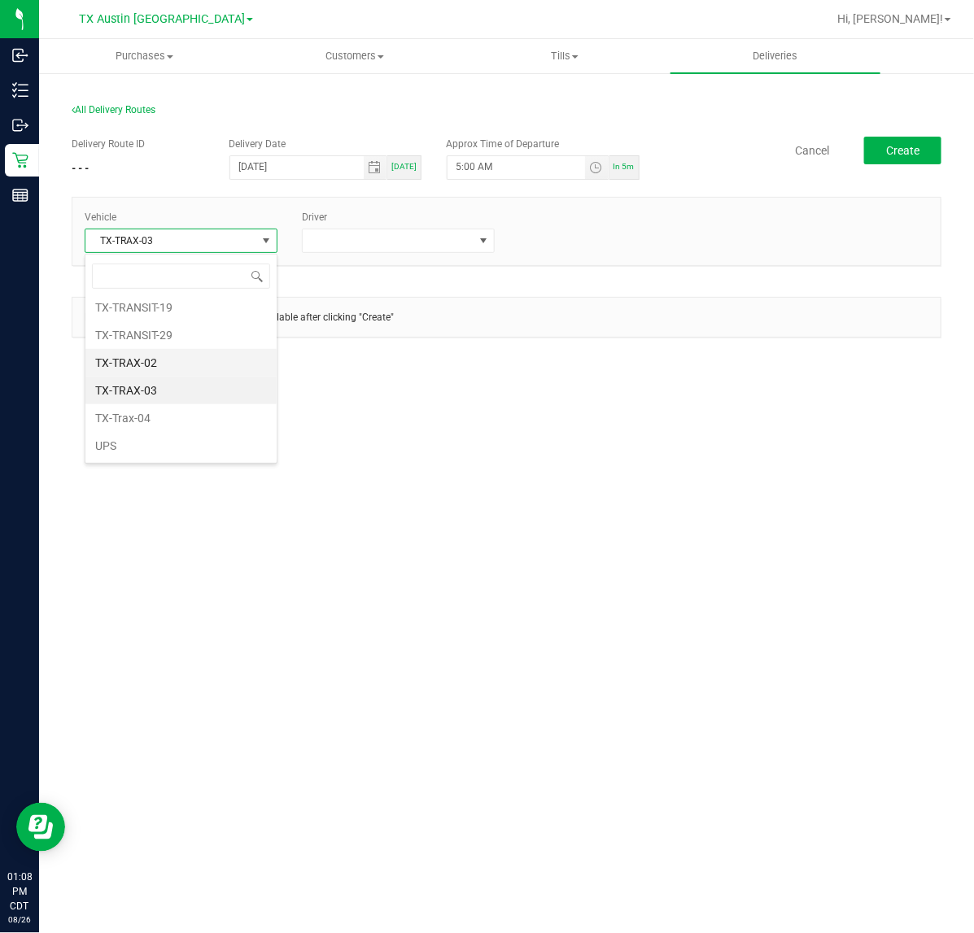
scroll to position [1829, 0]
click at [177, 412] on li "TX-Trax-04" at bounding box center [180, 418] width 191 height 28
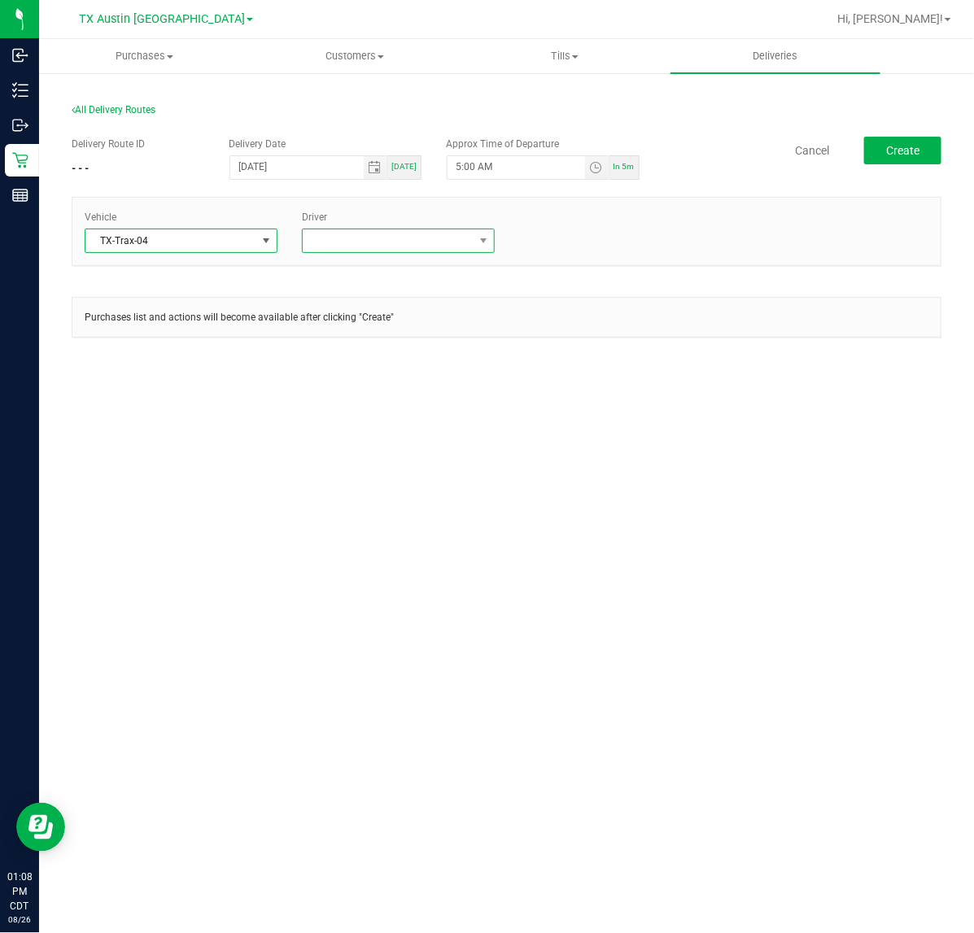
click at [372, 230] on span at bounding box center [388, 240] width 171 height 23
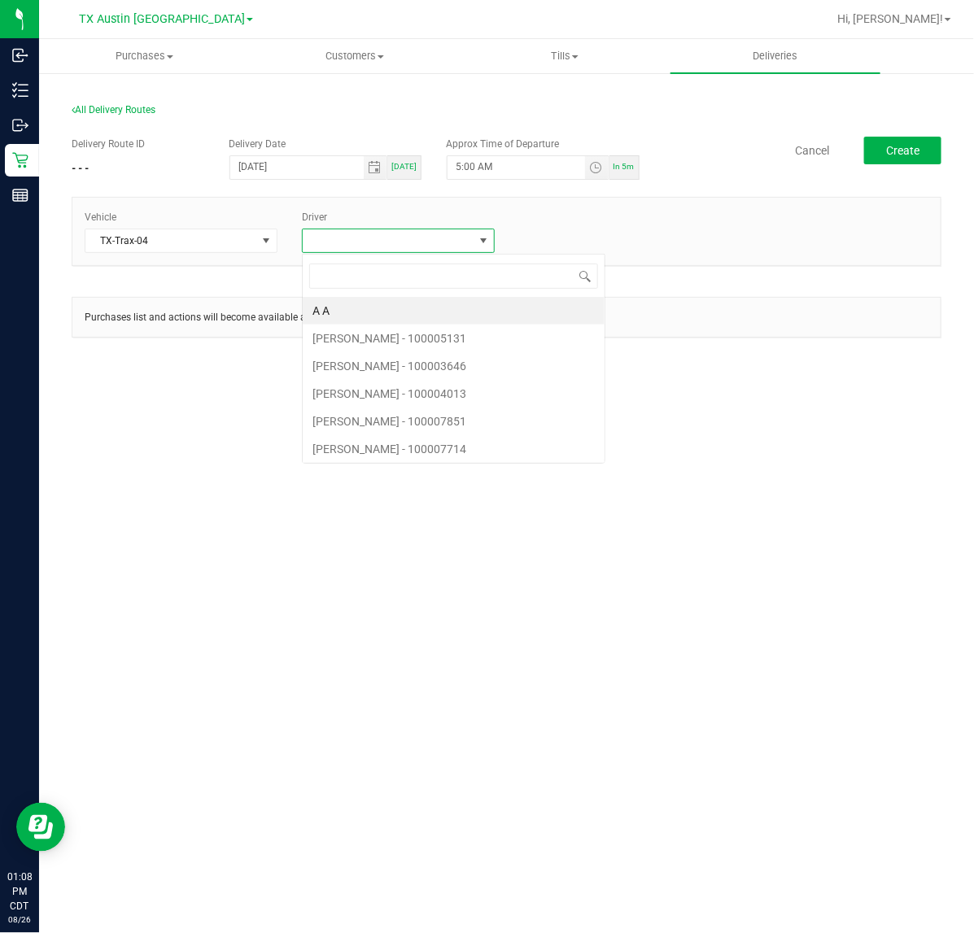
scroll to position [25, 193]
type input "cala"
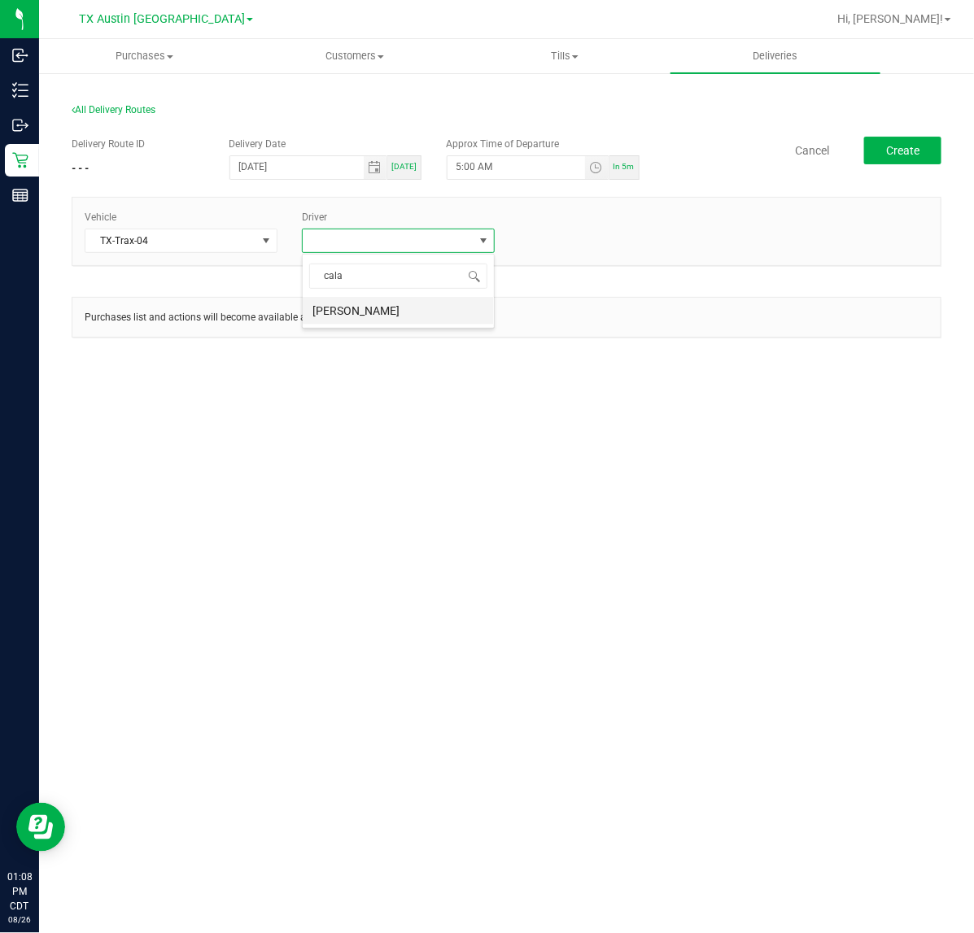
click at [369, 310] on li "Jade Calabro" at bounding box center [398, 311] width 191 height 28
click at [880, 142] on button "Create" at bounding box center [902, 151] width 77 height 28
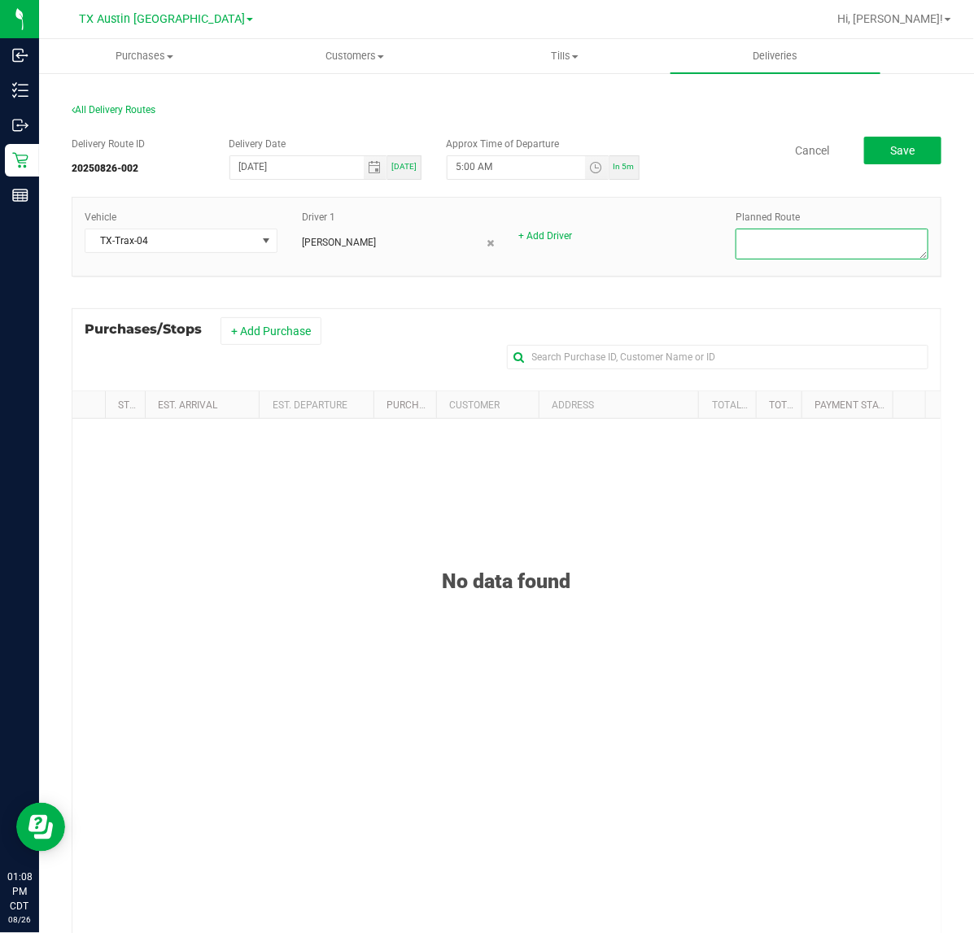
click at [807, 244] on textarea at bounding box center [831, 244] width 193 height 31
type textarea "Dr. Clarke"
click at [246, 334] on button "+ Add Purchase" at bounding box center [270, 331] width 101 height 28
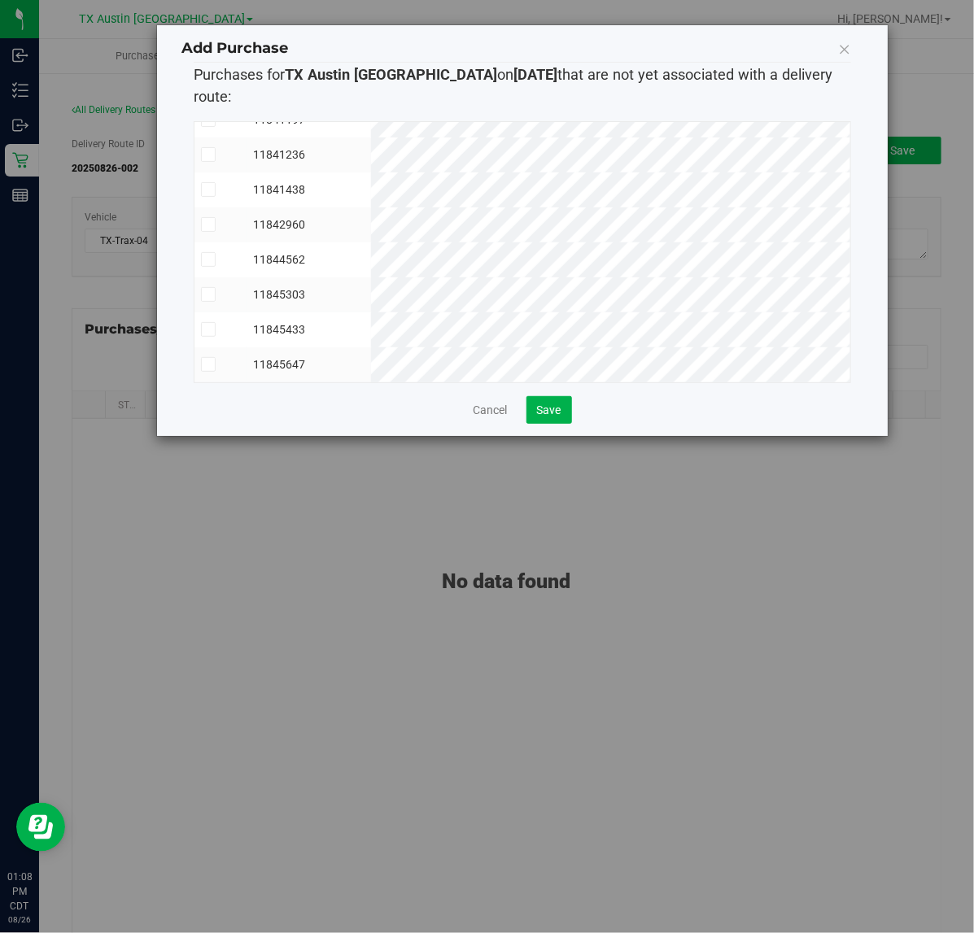
scroll to position [344, 0]
click at [550, 404] on span "Save" at bounding box center [549, 410] width 24 height 13
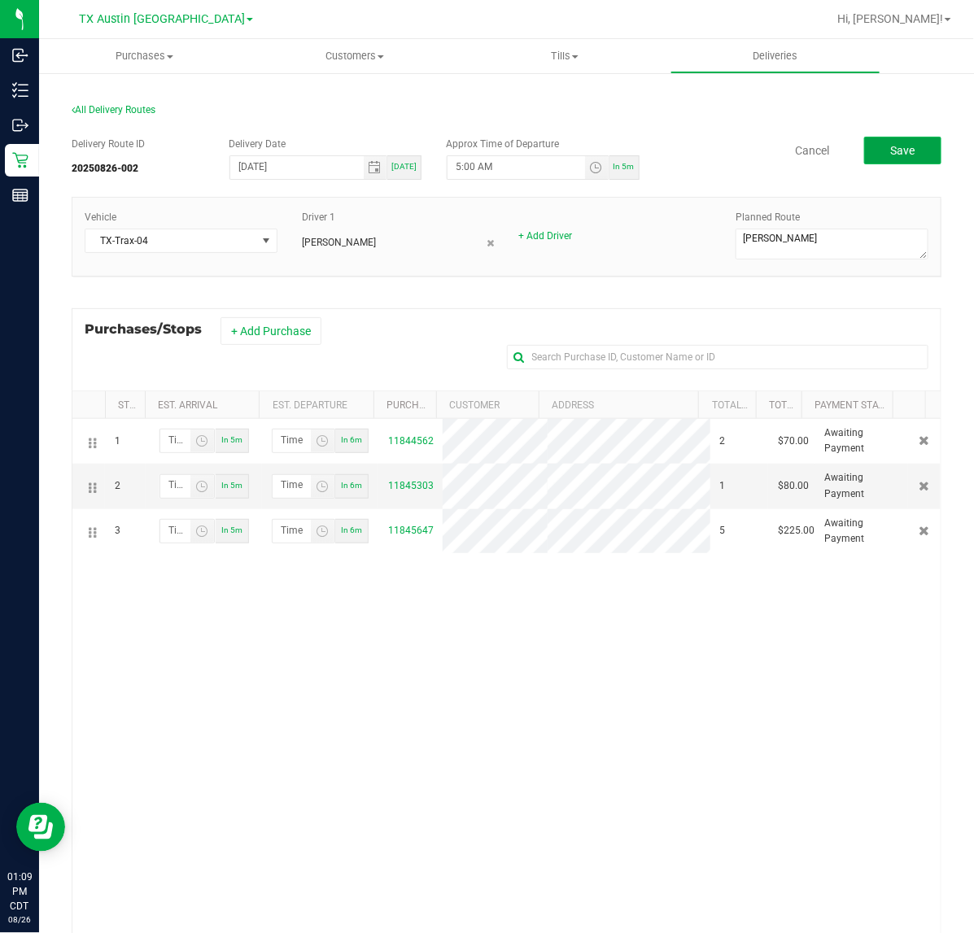
click at [893, 156] on span "Save" at bounding box center [902, 150] width 24 height 13
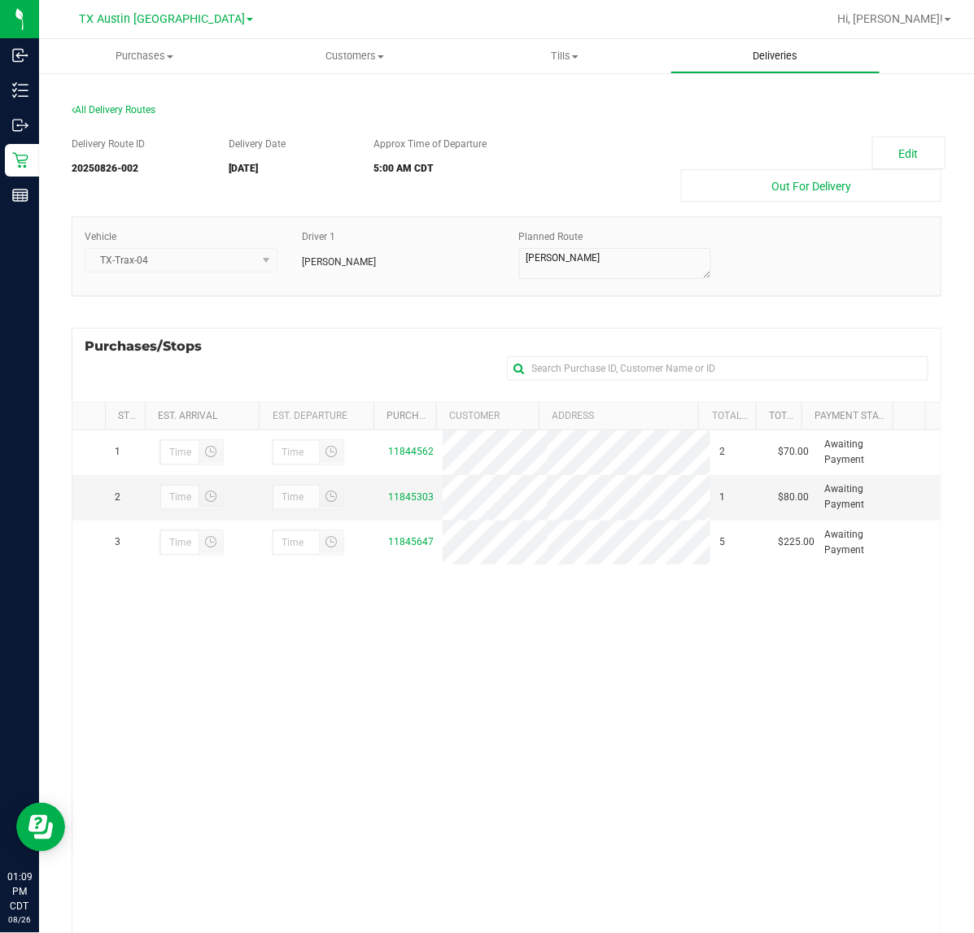
click at [827, 68] on uib-tab-heading "Deliveries" at bounding box center [775, 56] width 209 height 33
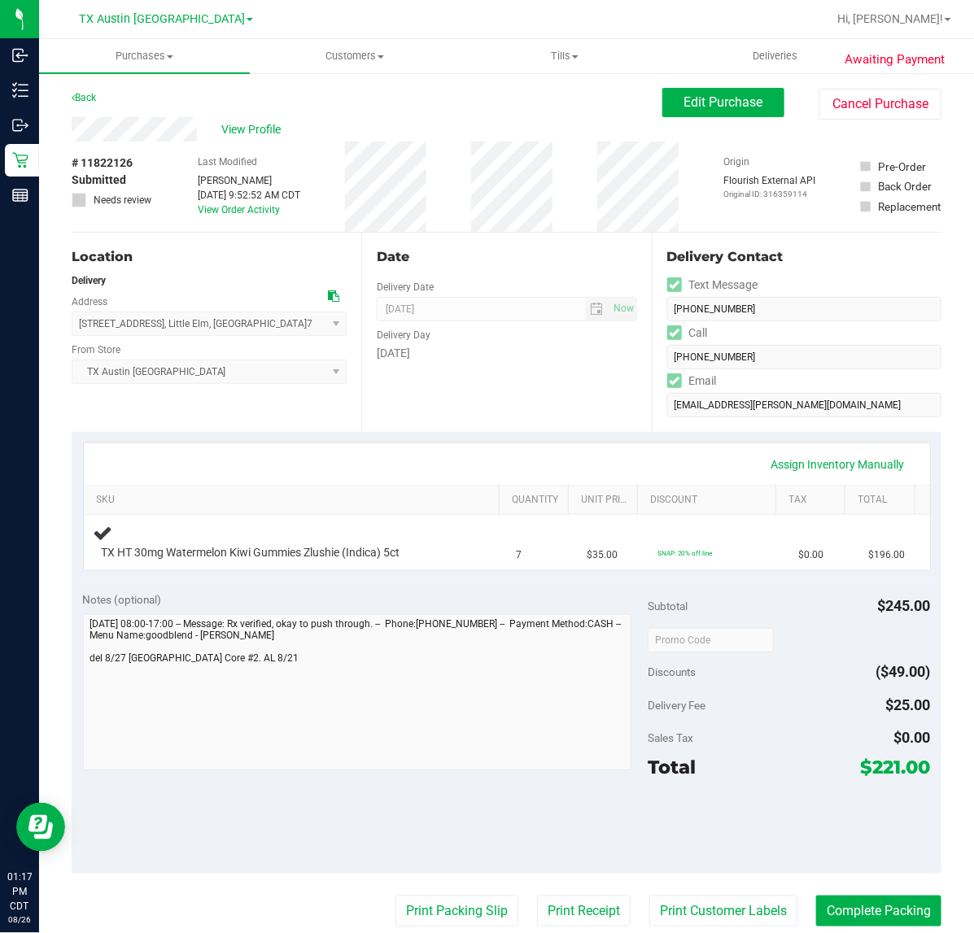
click at [714, 698] on div "Delivery Fee $25.00" at bounding box center [789, 705] width 282 height 29
click at [494, 412] on div "Date Delivery Date [DATE] Now [DATE] 07:00 AM Now Delivery Day [DATE]" at bounding box center [506, 332] width 290 height 199
